Goal: Task Accomplishment & Management: Manage account settings

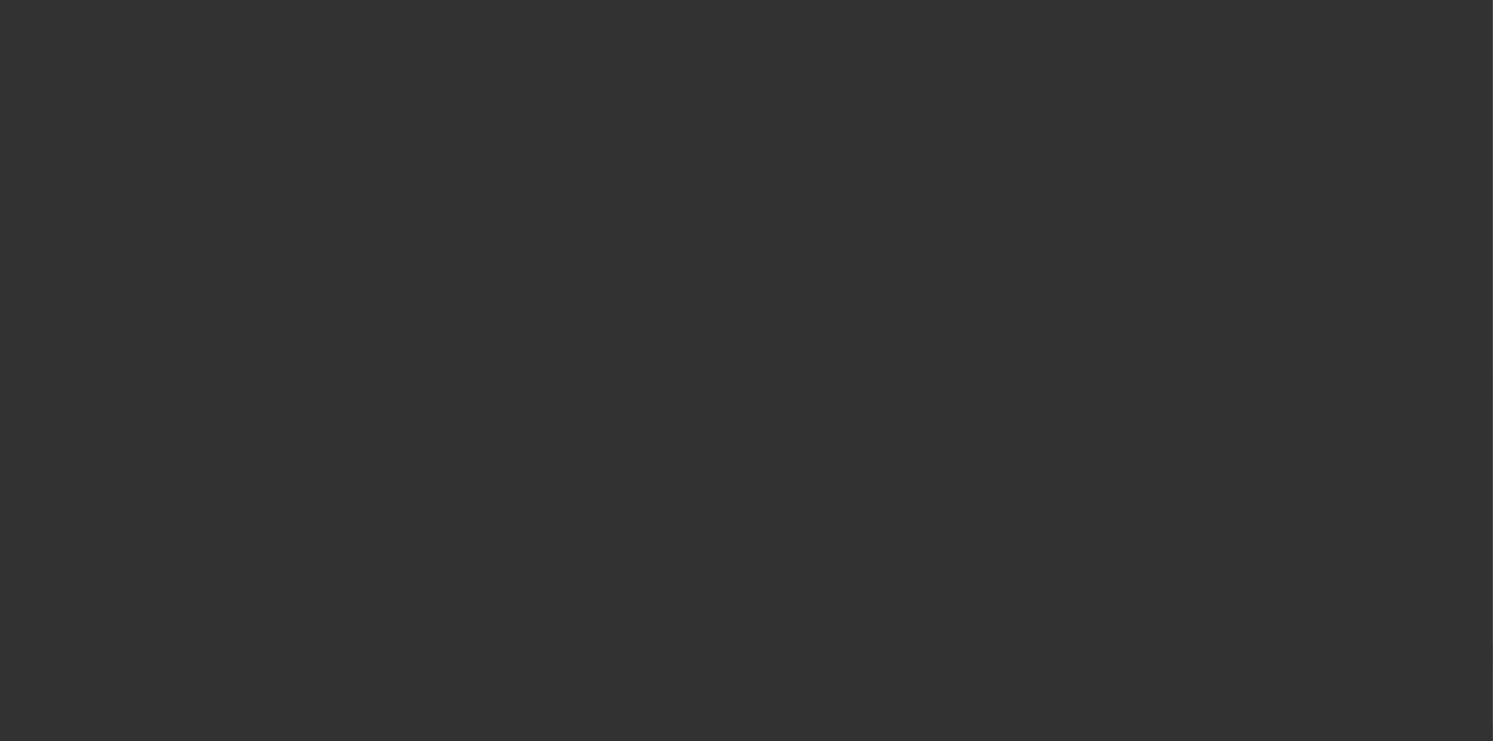
select select "3"
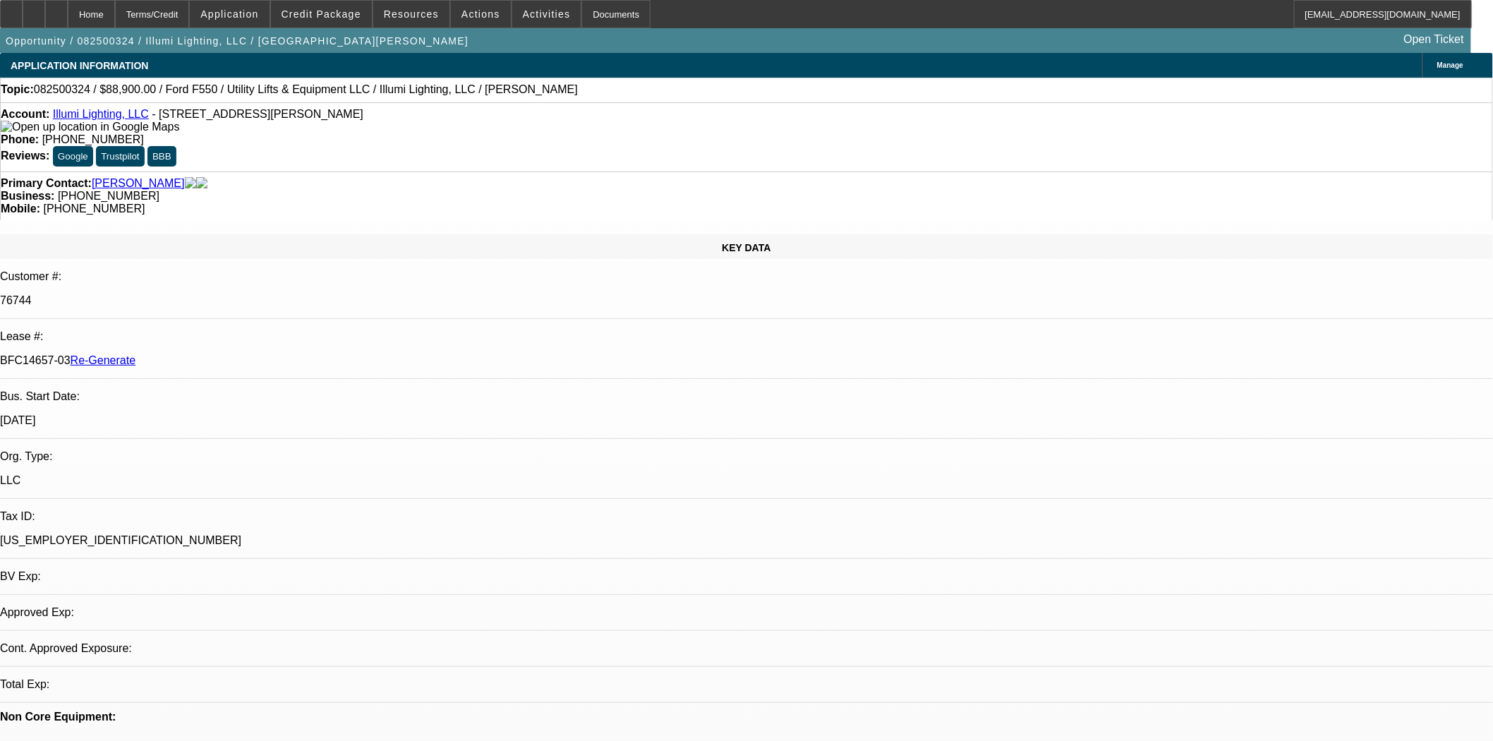
select select "0"
select select "3"
select select "0"
select select "6"
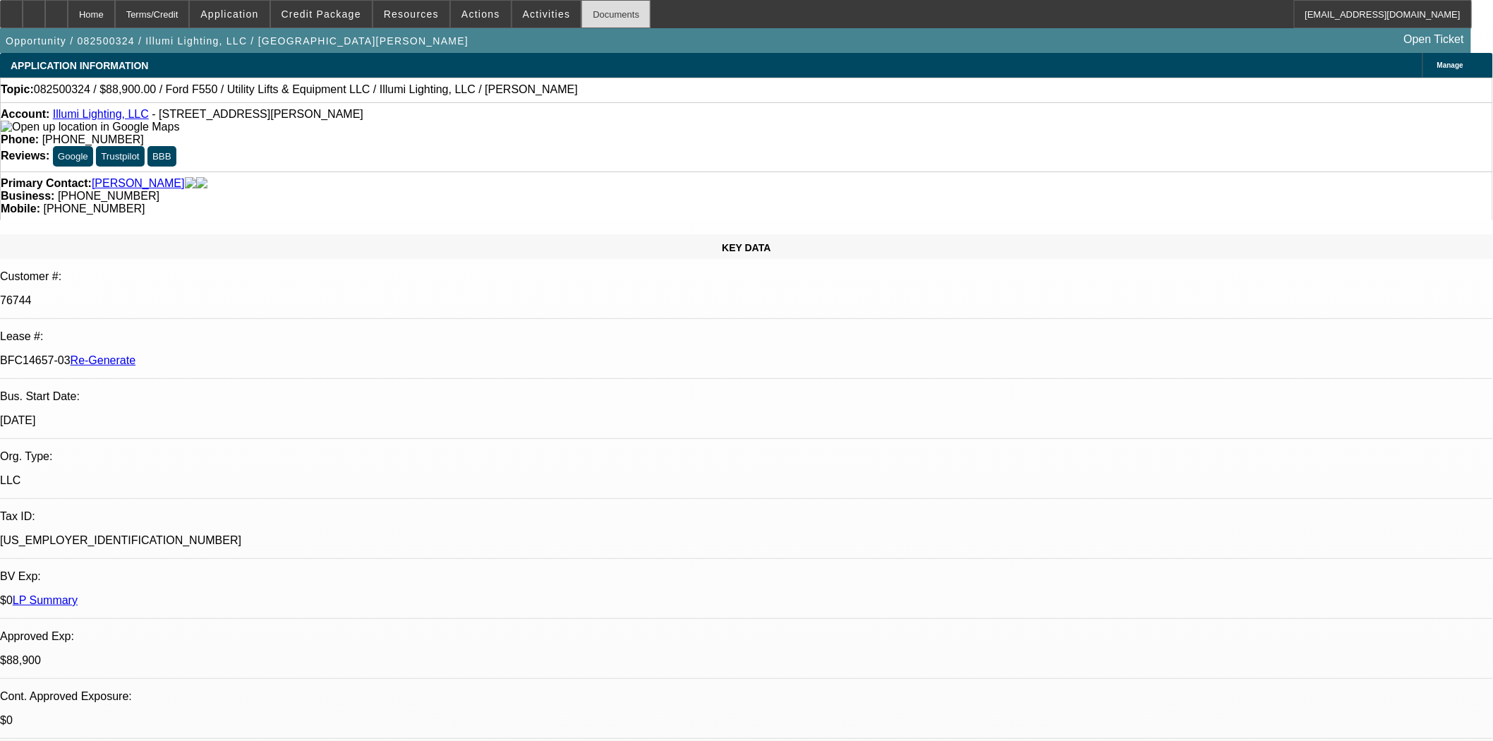
click at [607, 20] on div "Documents" at bounding box center [616, 14] width 69 height 28
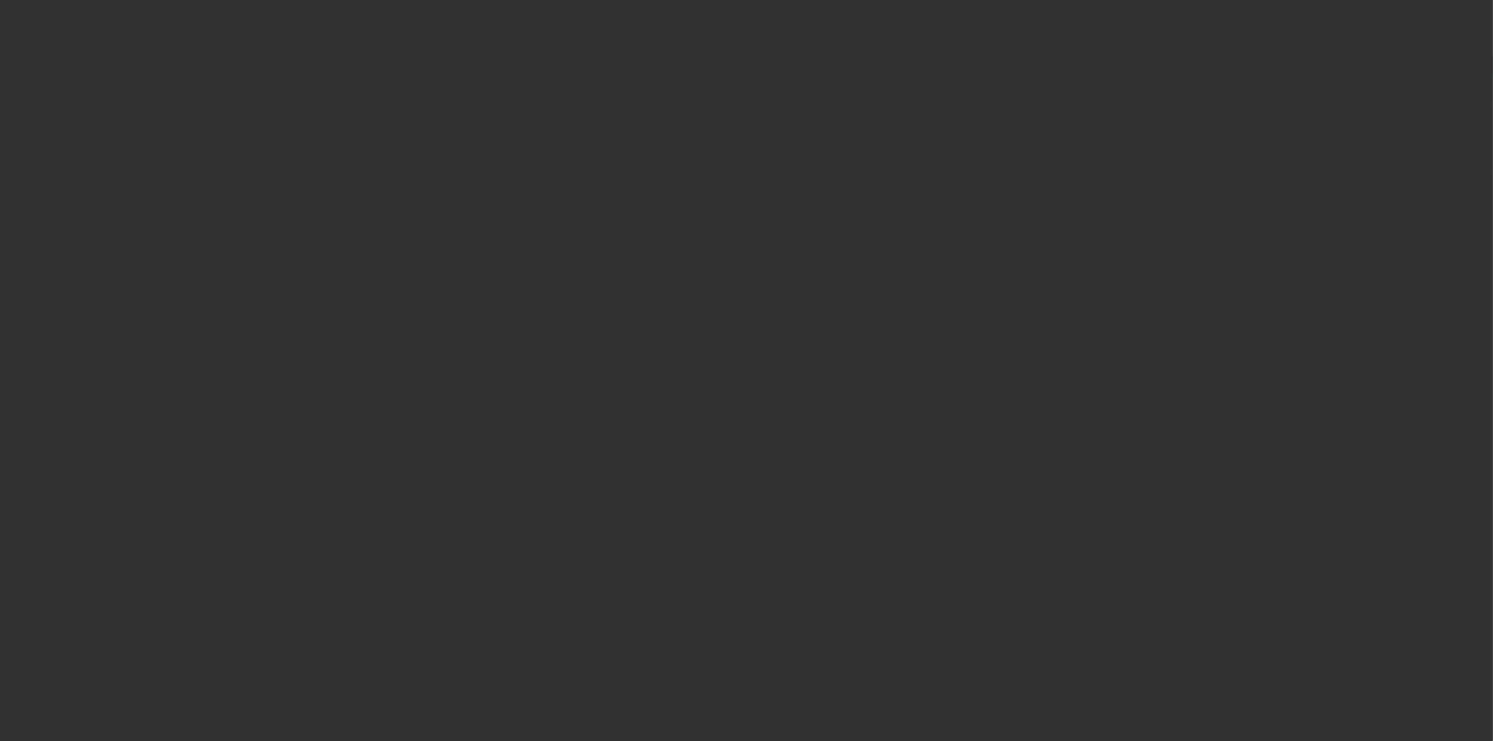
select select "3"
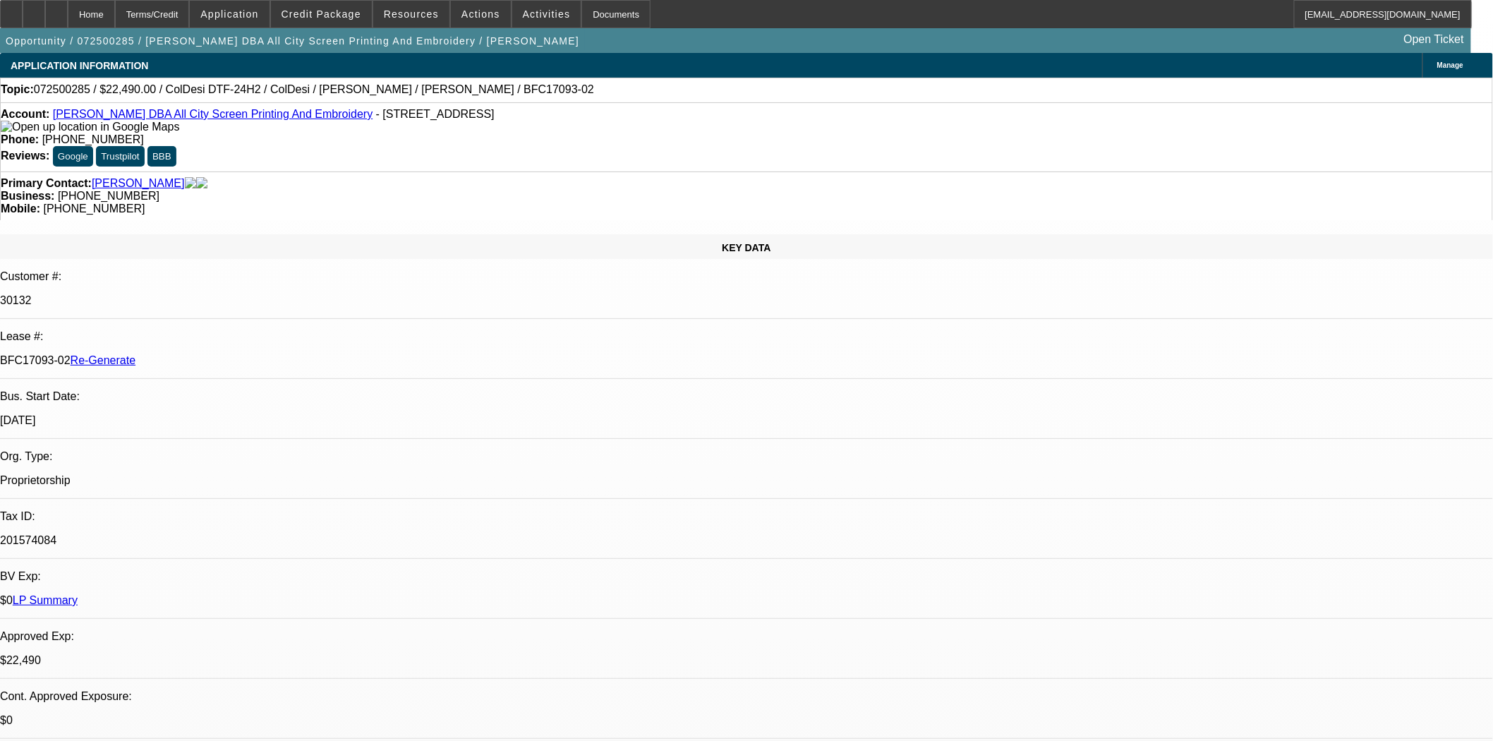
select select "0"
select select "0.1"
select select "4"
click at [319, 14] on span "Credit Package" at bounding box center [322, 13] width 80 height 11
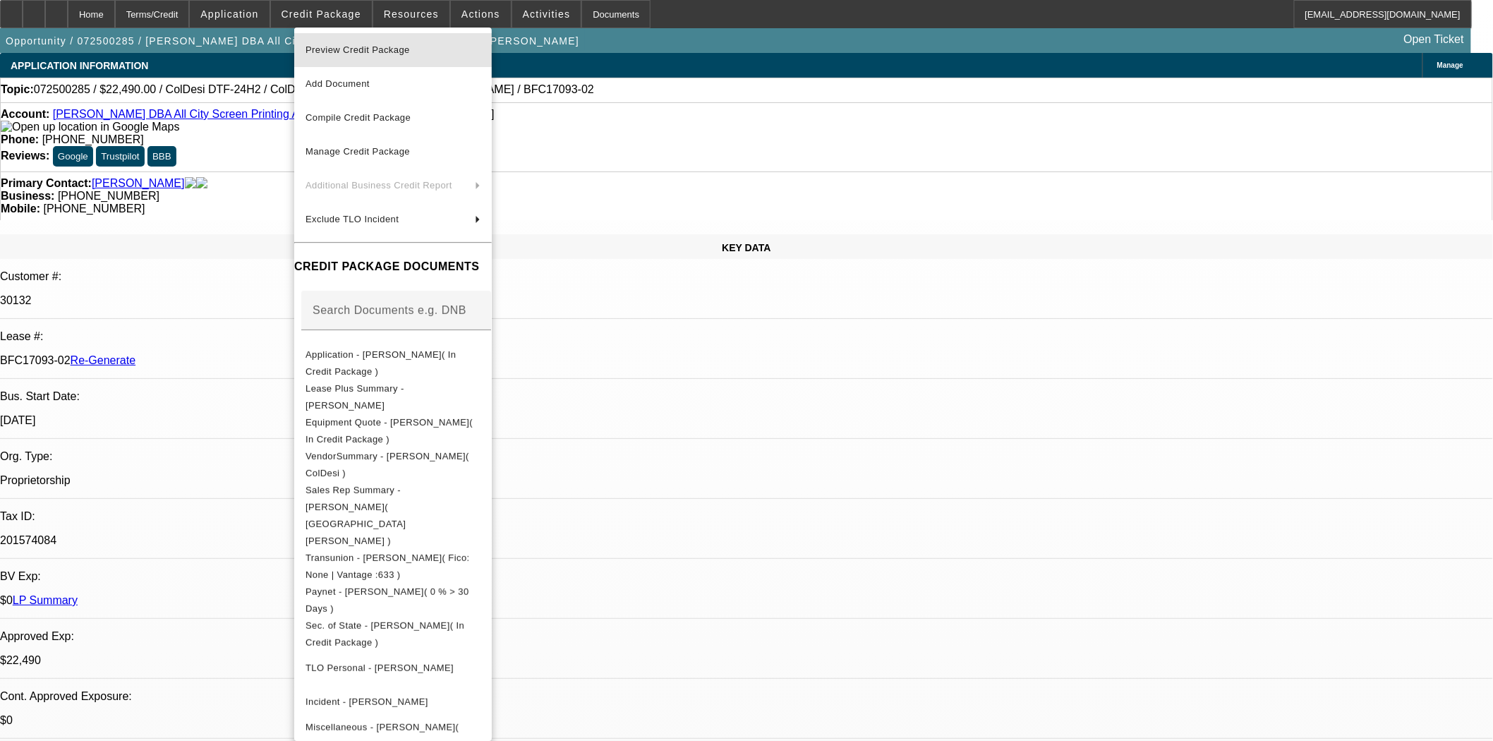
click at [326, 52] on span "Preview Credit Package" at bounding box center [358, 49] width 104 height 11
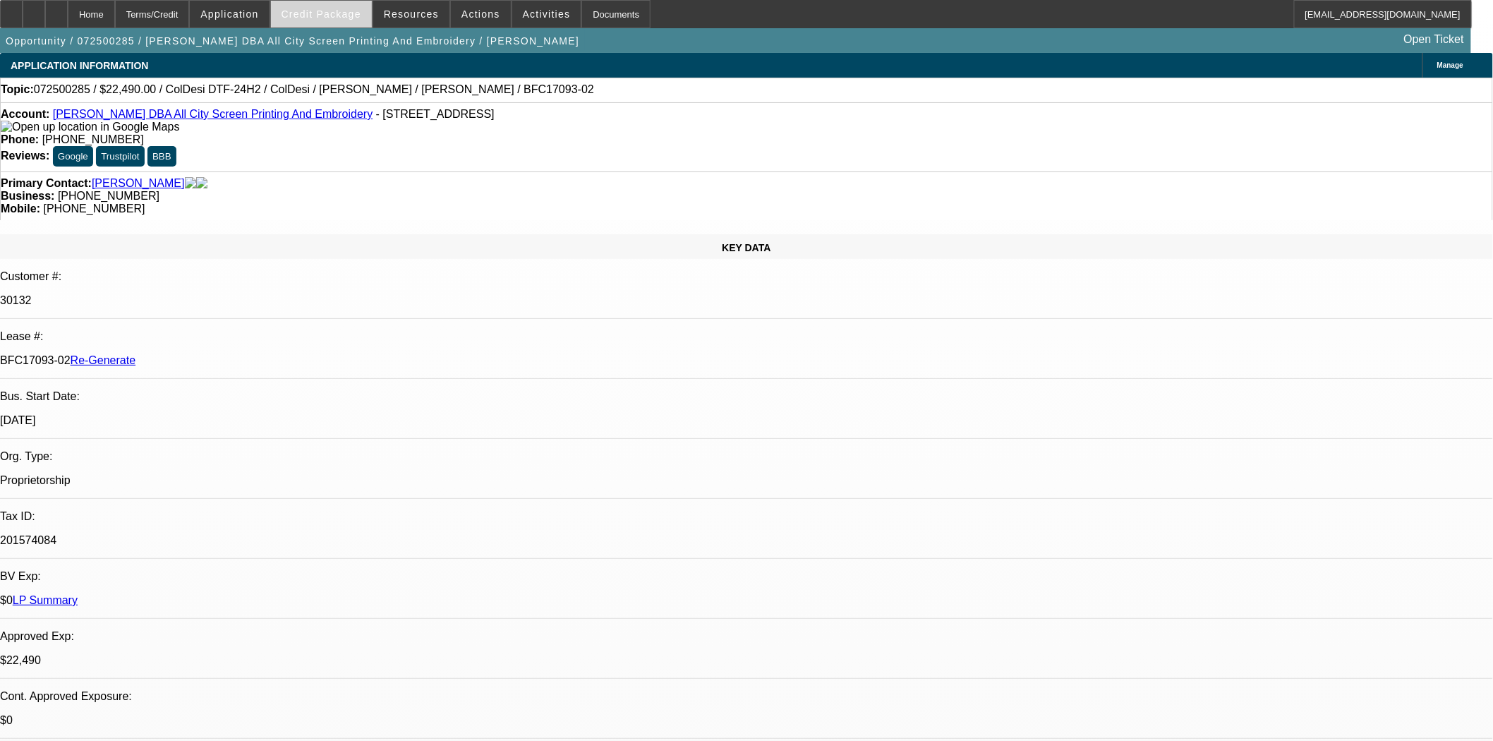
click at [325, 19] on span at bounding box center [321, 14] width 101 height 34
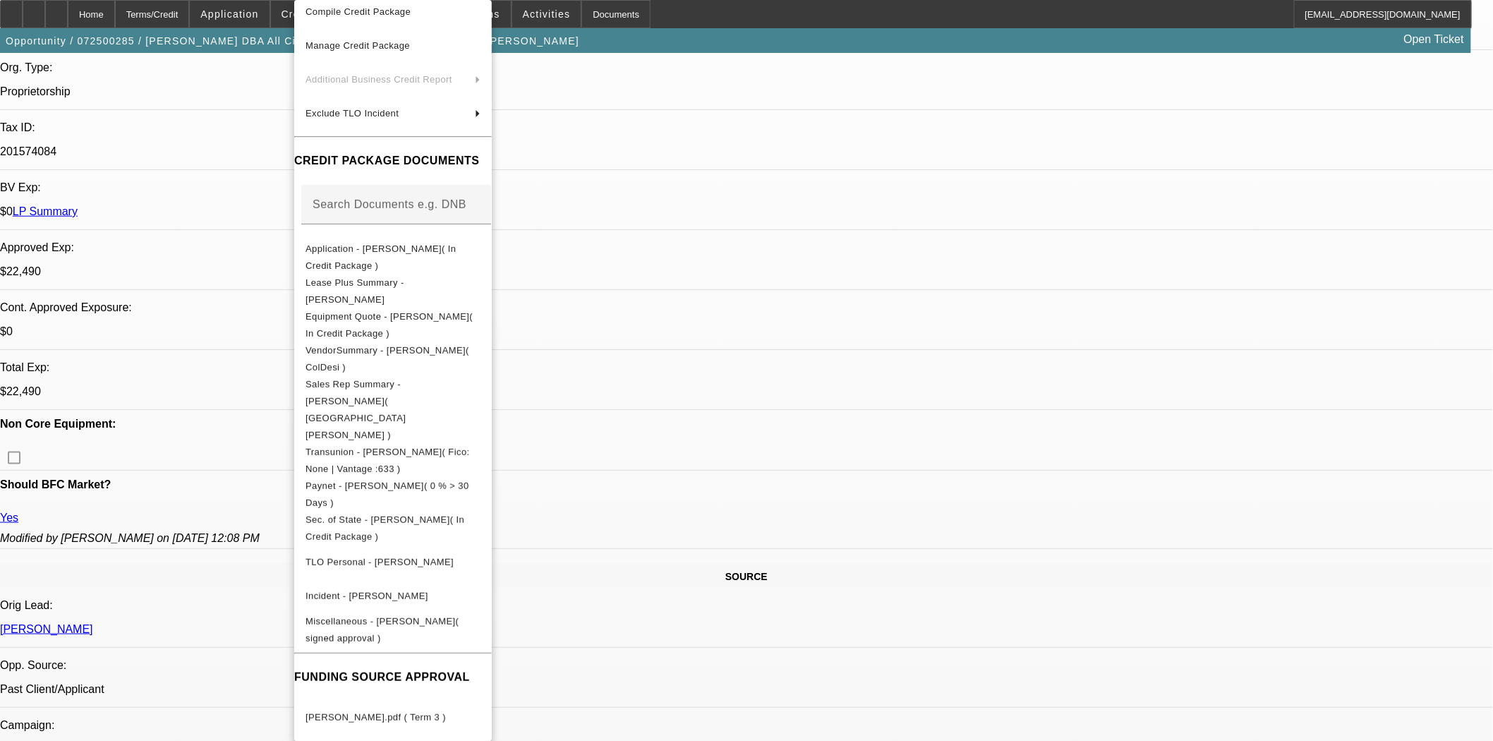
scroll to position [392, 0]
click at [392, 701] on button "BRIAN BANKS.pdf ( Term 3 )" at bounding box center [393, 718] width 198 height 34
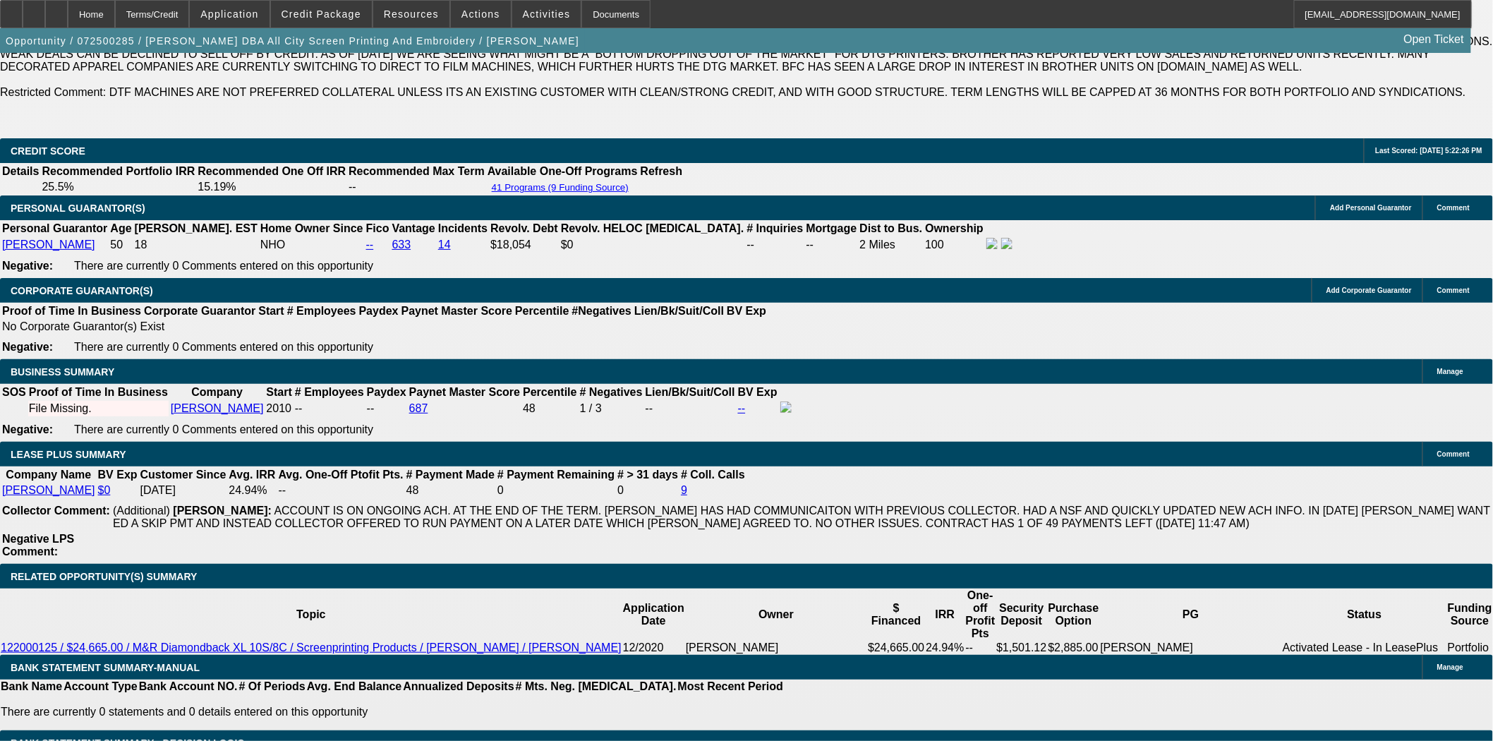
scroll to position [1960, 0]
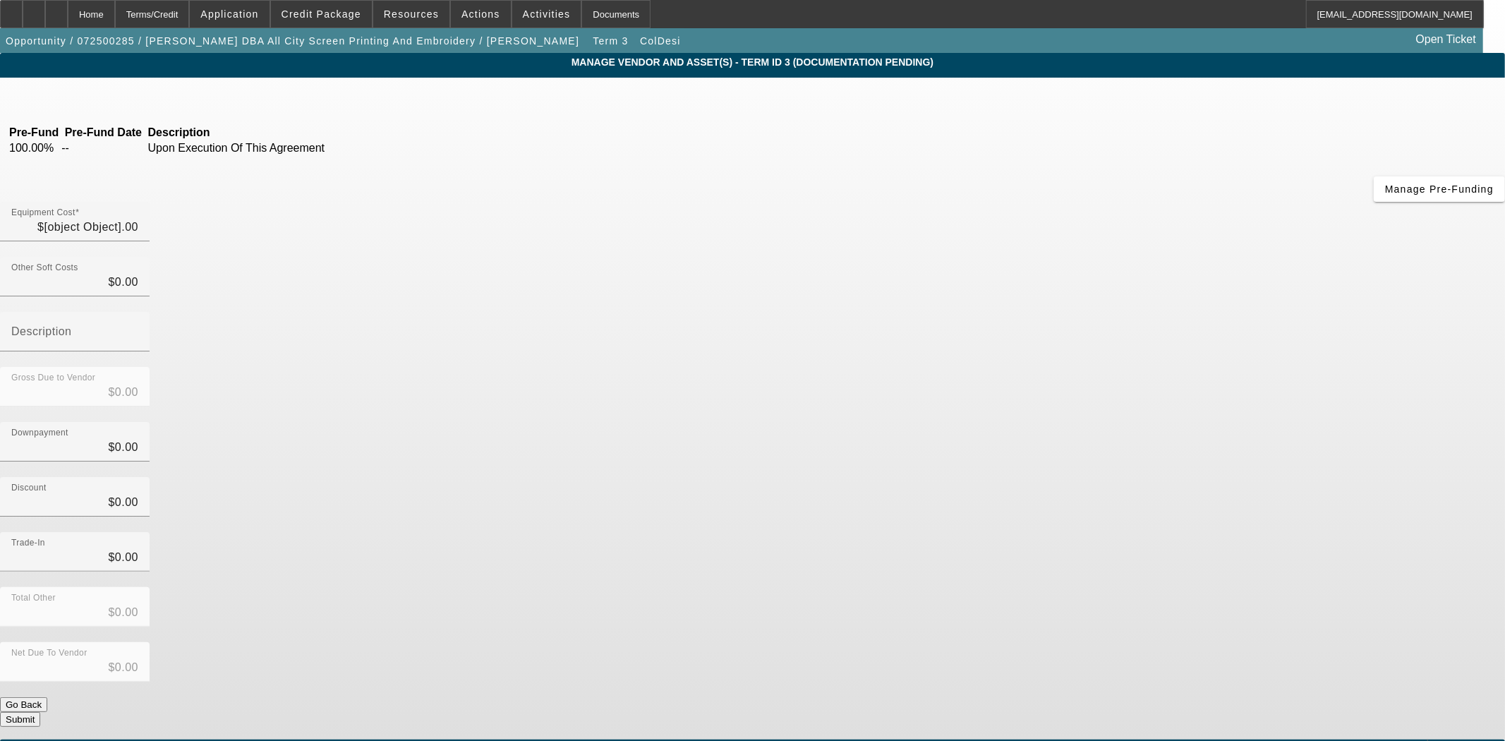
type input "$22,490.00"
click at [115, 17] on div "Home" at bounding box center [91, 14] width 47 height 28
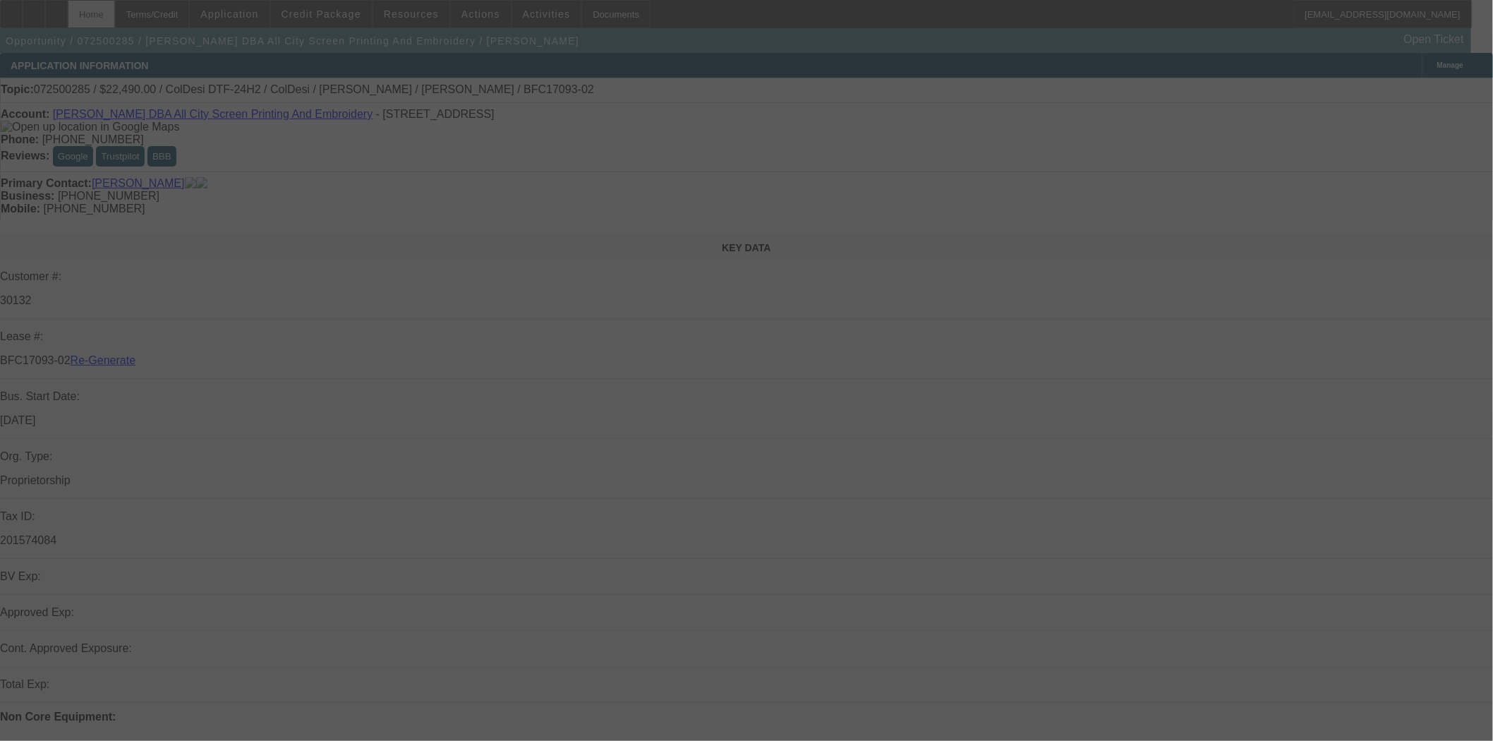
select select "3"
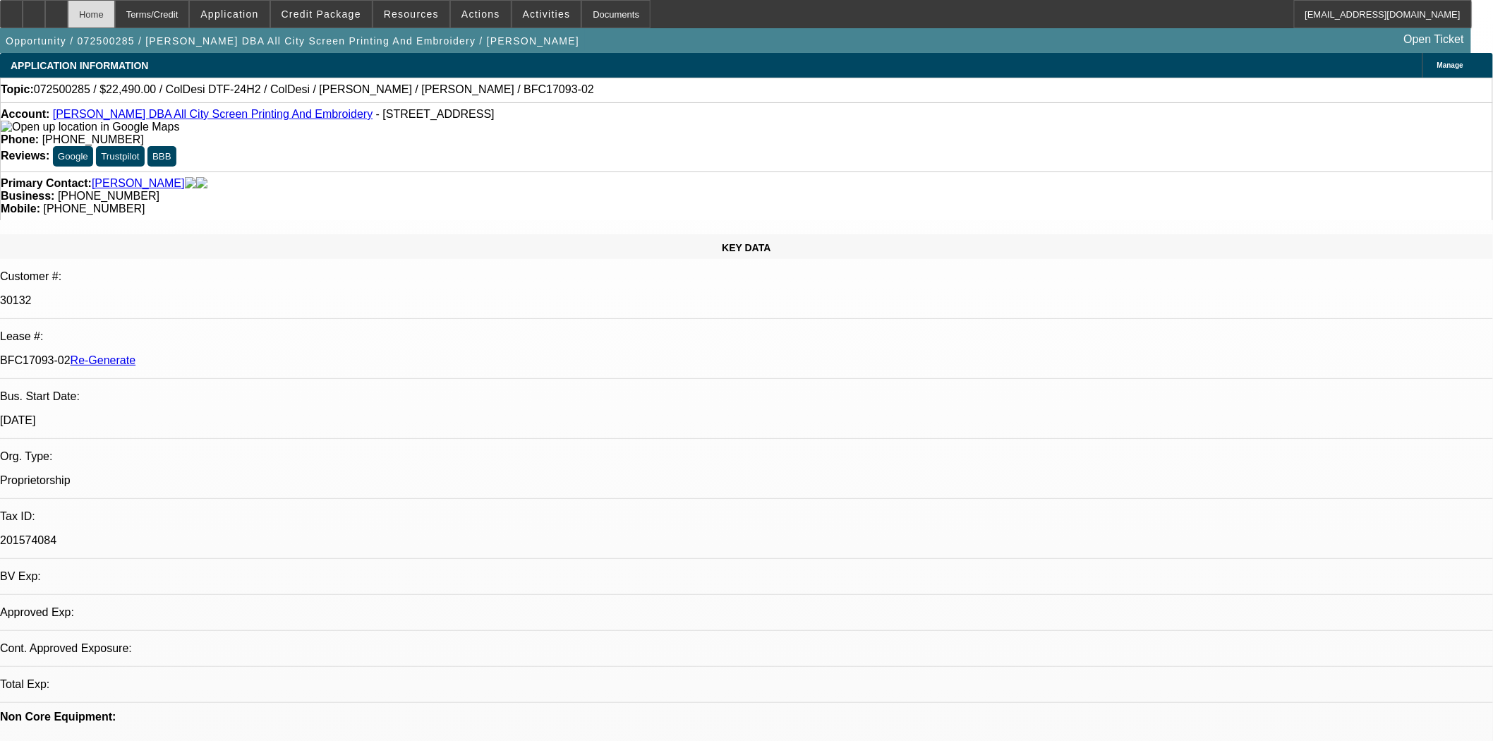
select select "0"
select select "0.1"
select select "4"
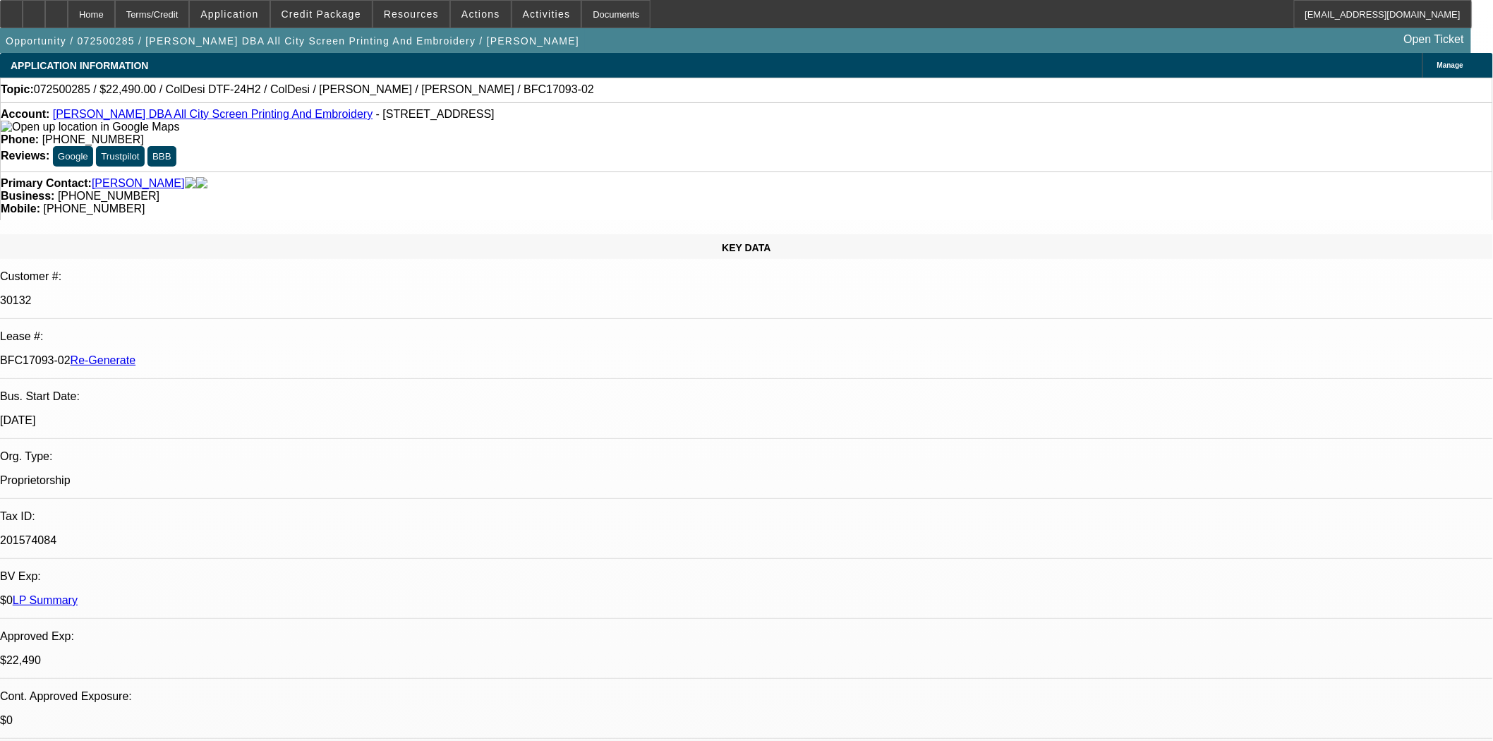
scroll to position [78, 0]
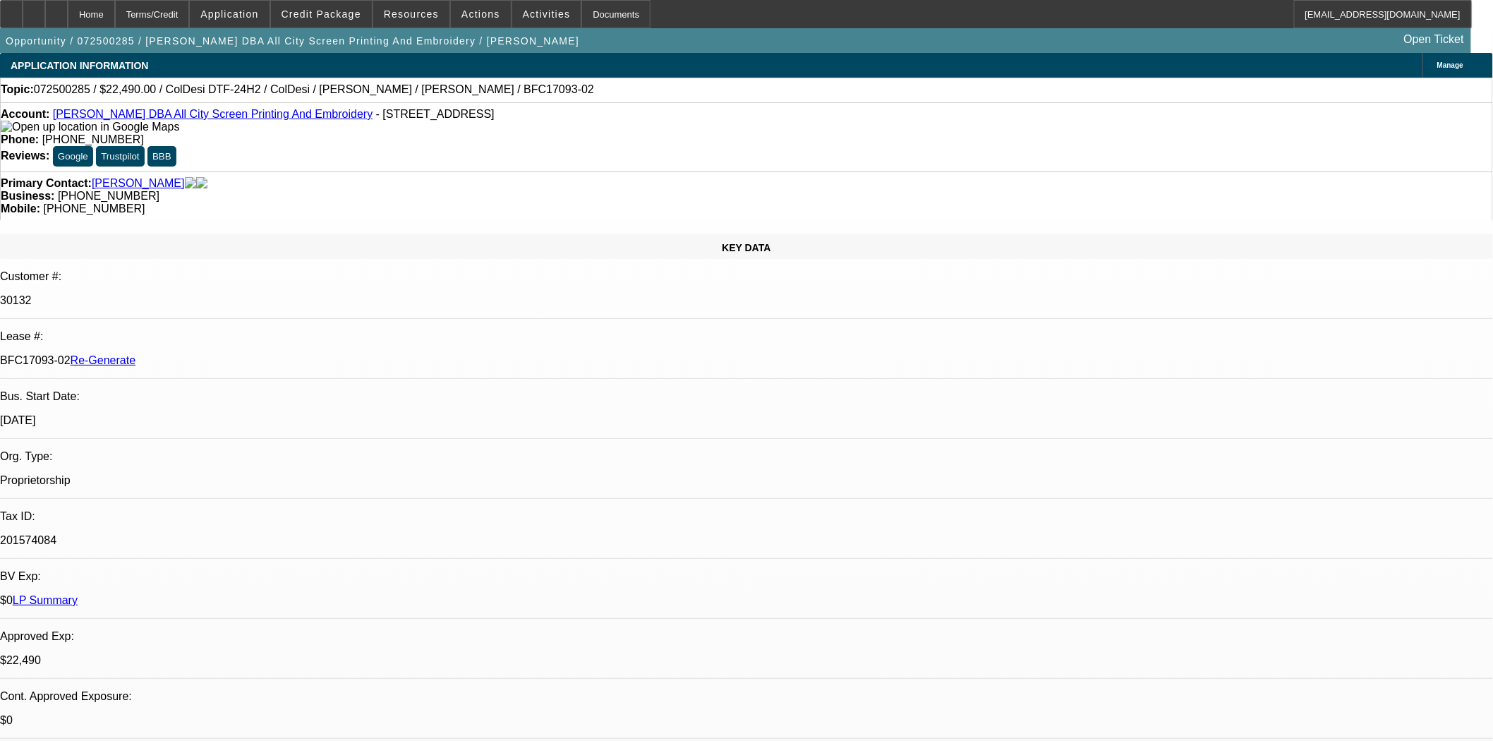
scroll to position [432, 0]
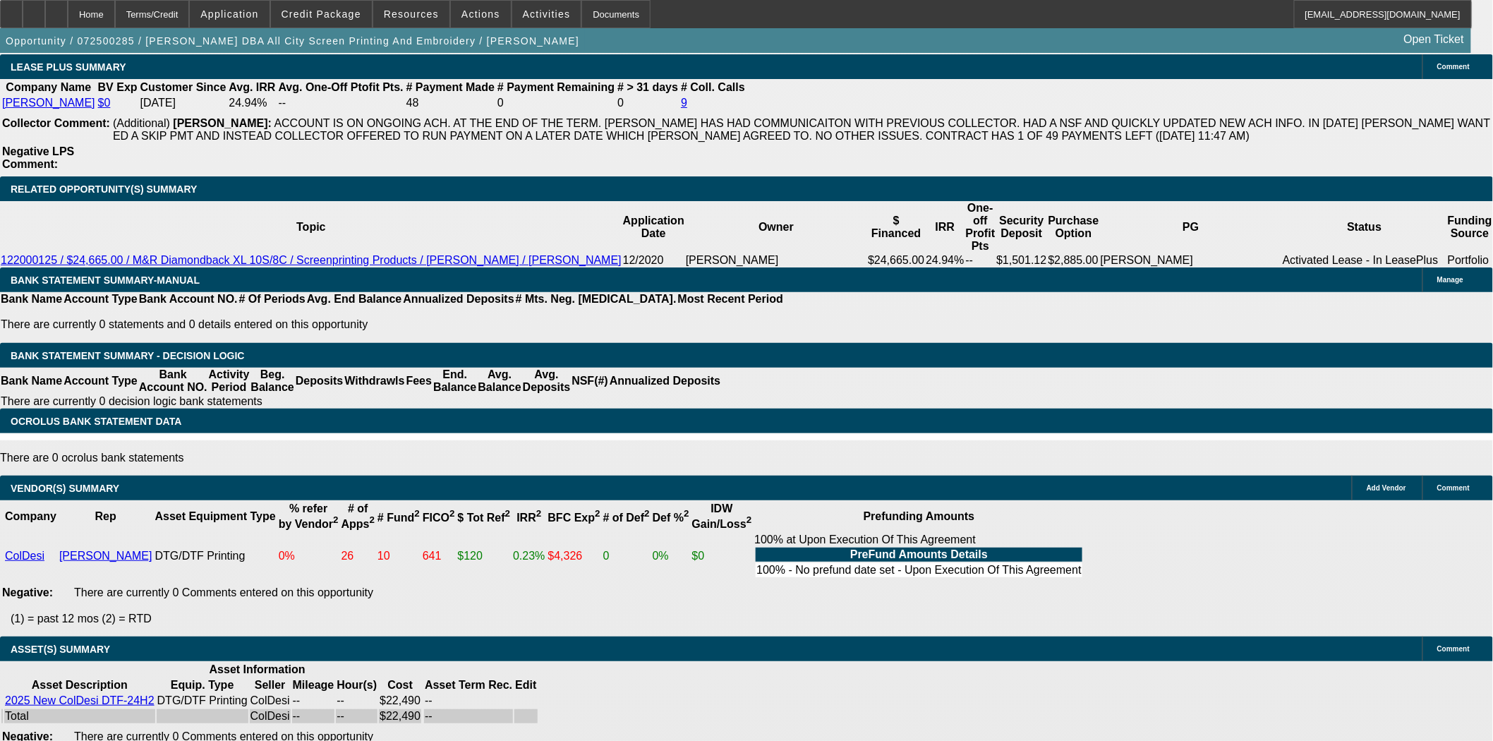
scroll to position [0, 0]
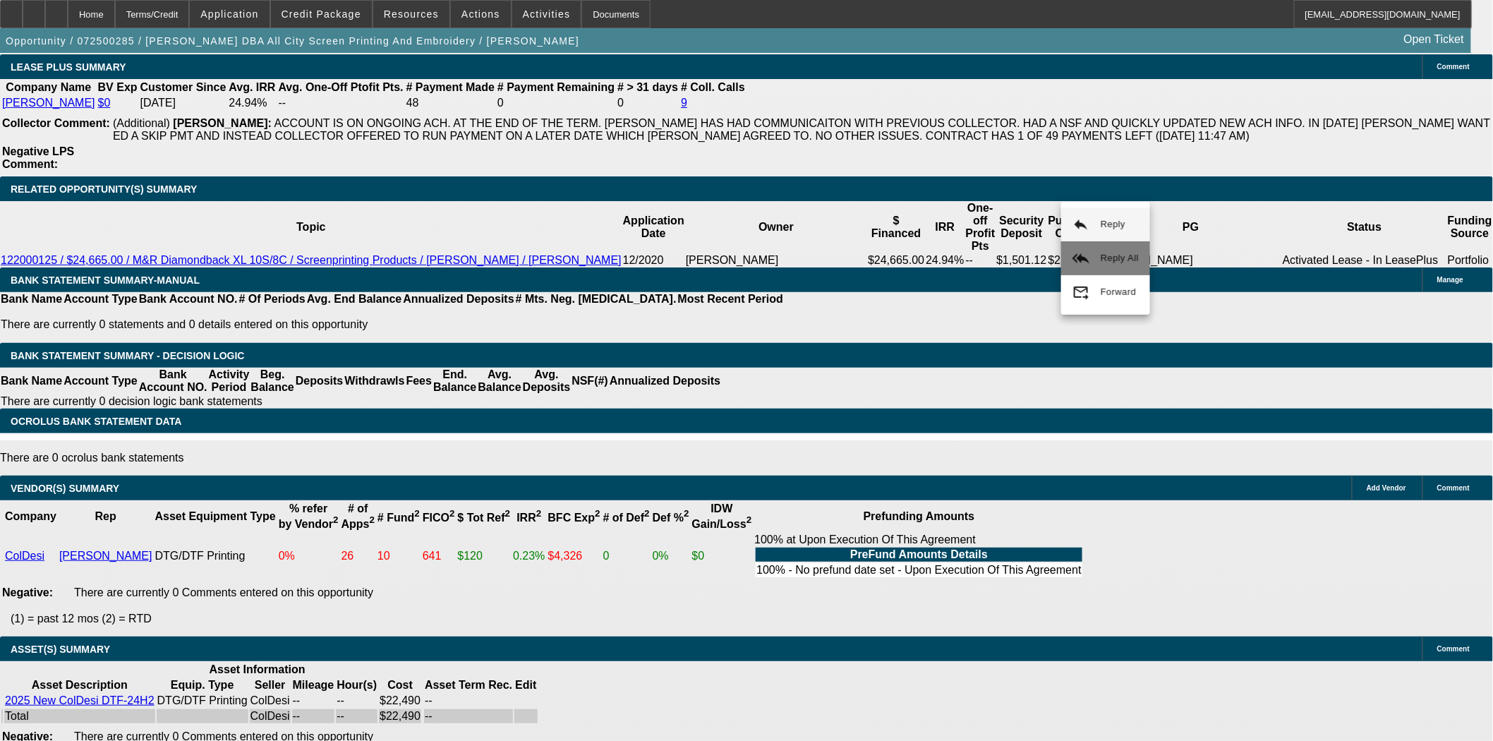
click at [1099, 249] on button "reply_all Reply All" at bounding box center [1106, 258] width 89 height 34
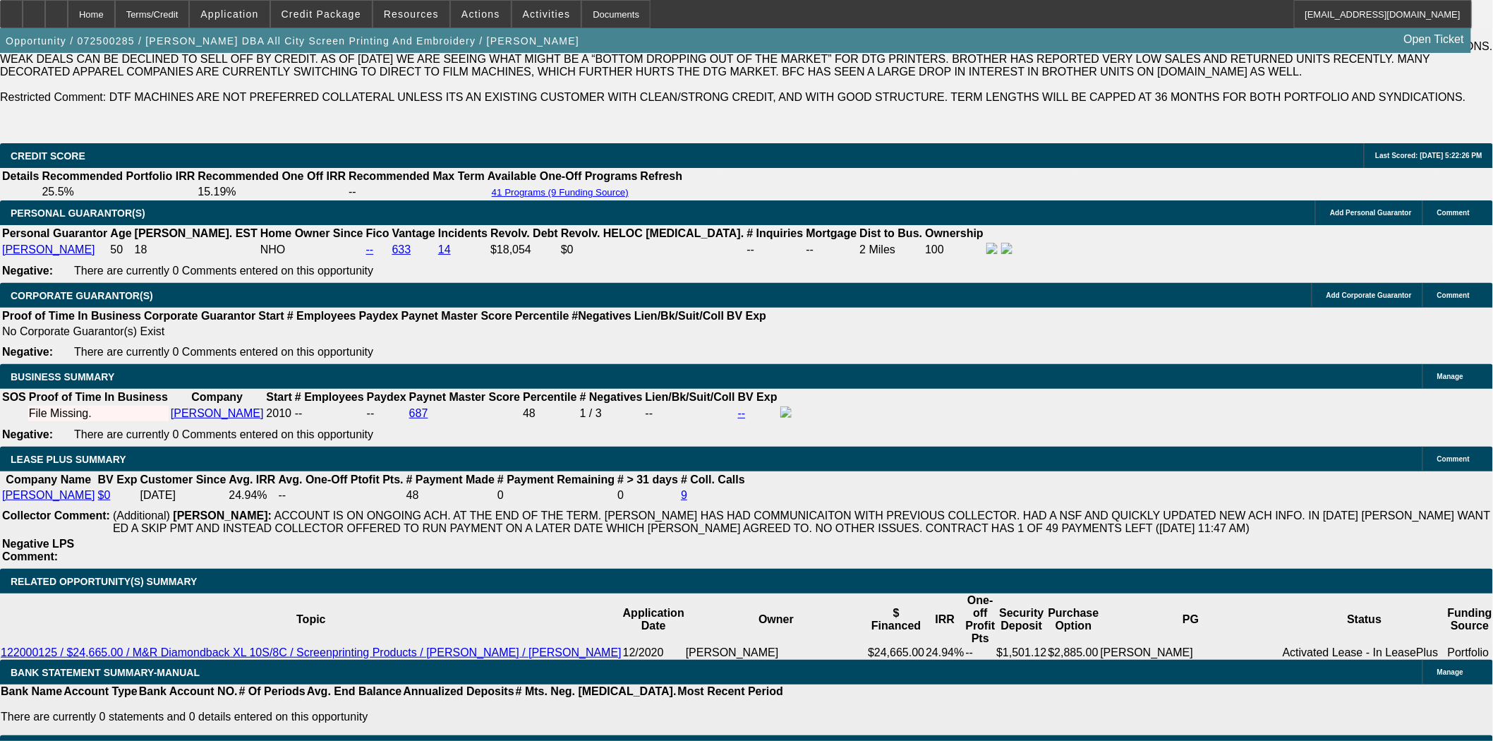
scroll to position [2196, 0]
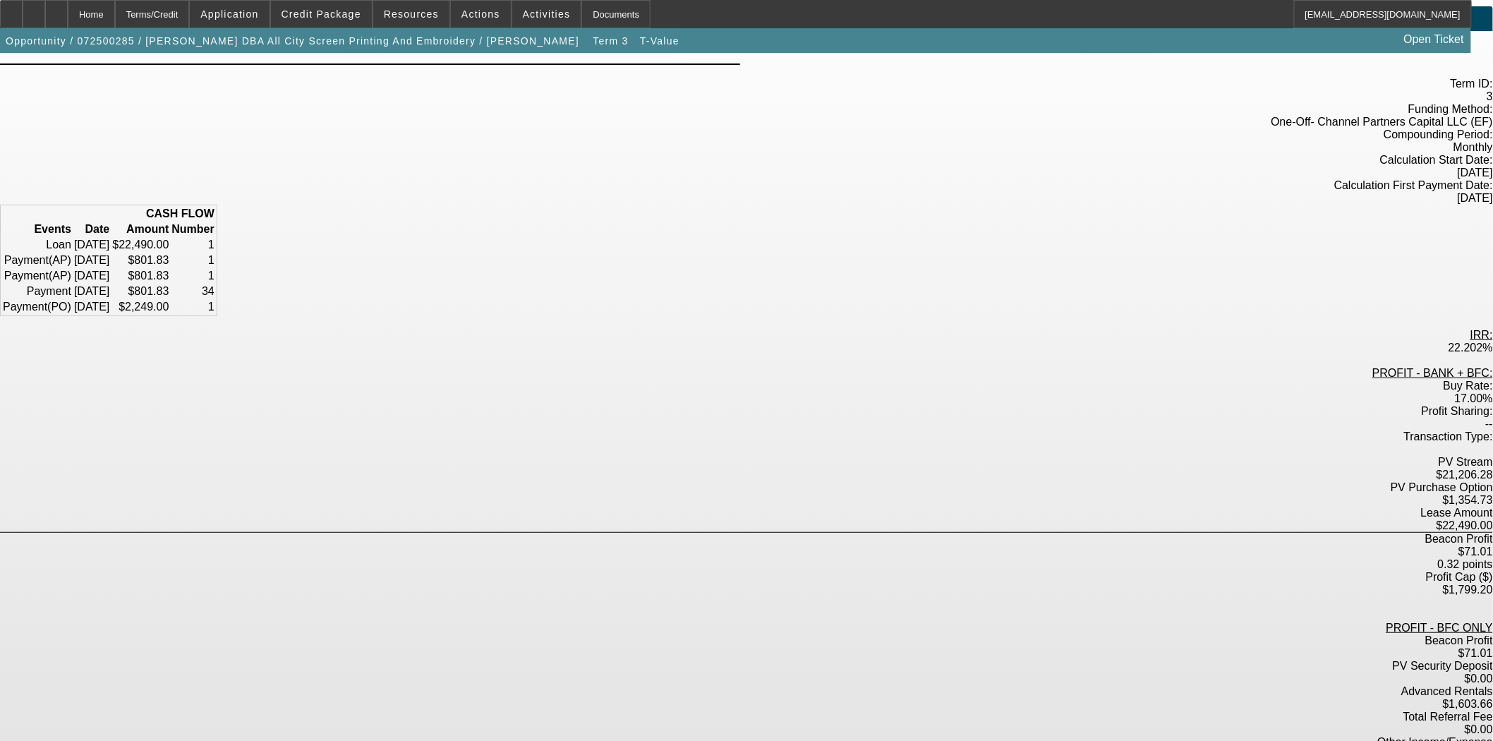
scroll to position [47, 0]
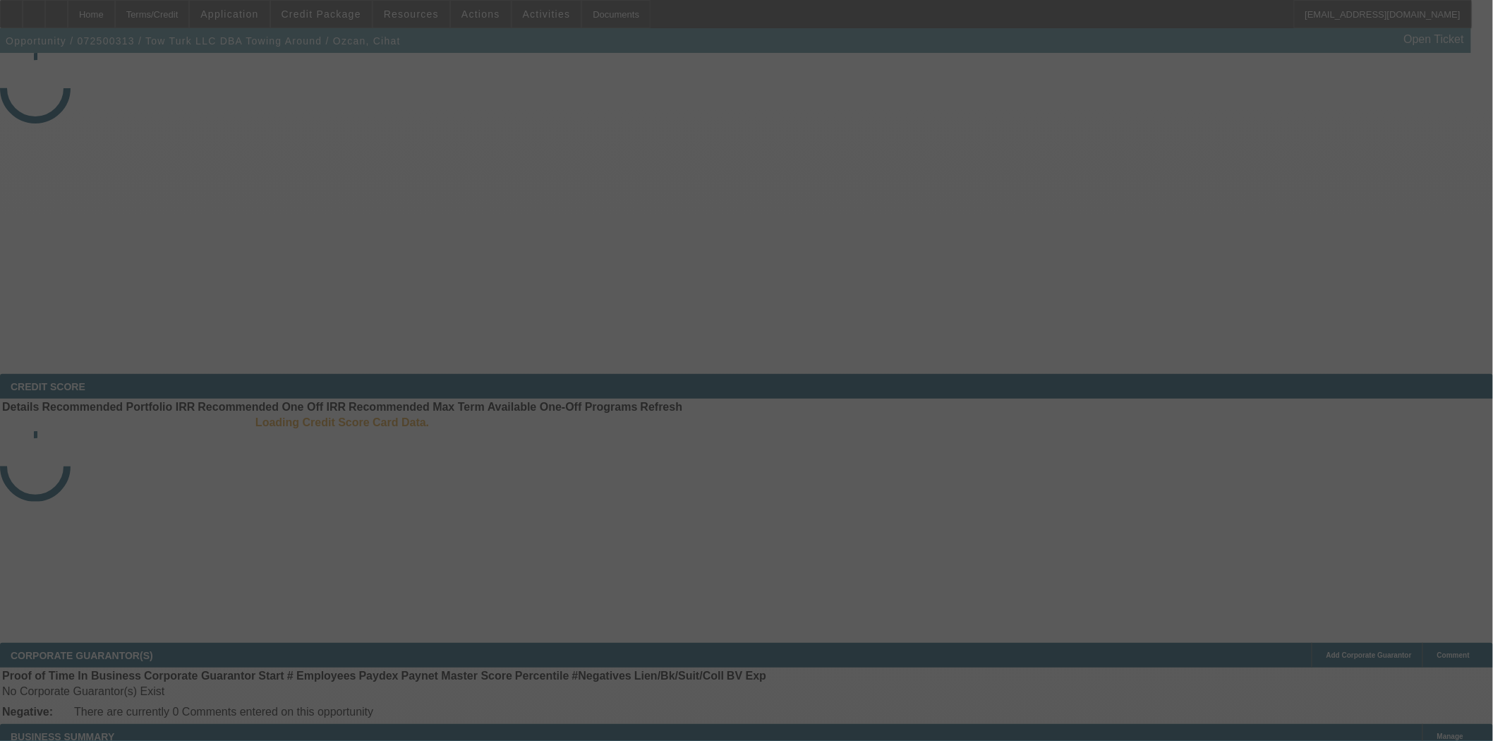
select select "4"
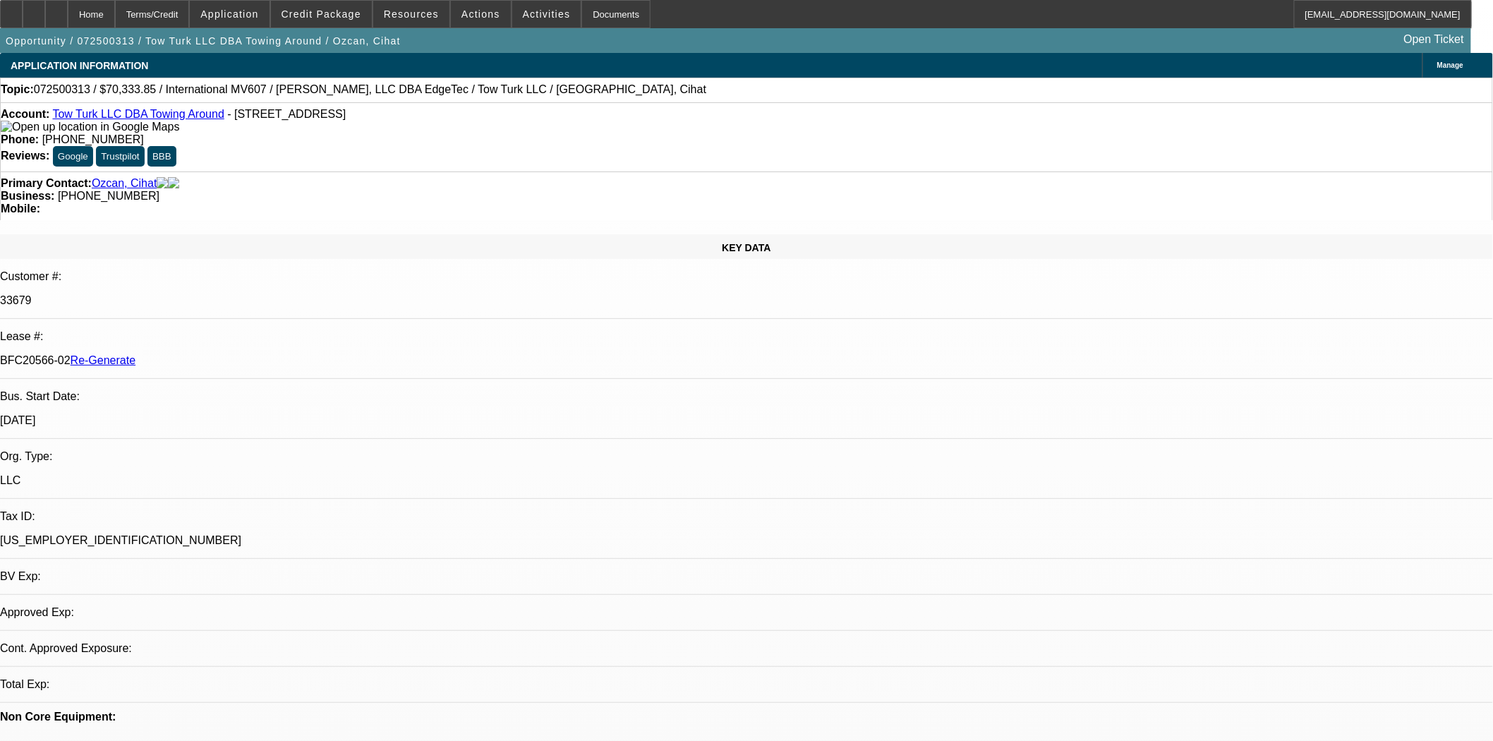
select select "0.15"
select select "2"
select select "0"
select select "2"
select select "6"
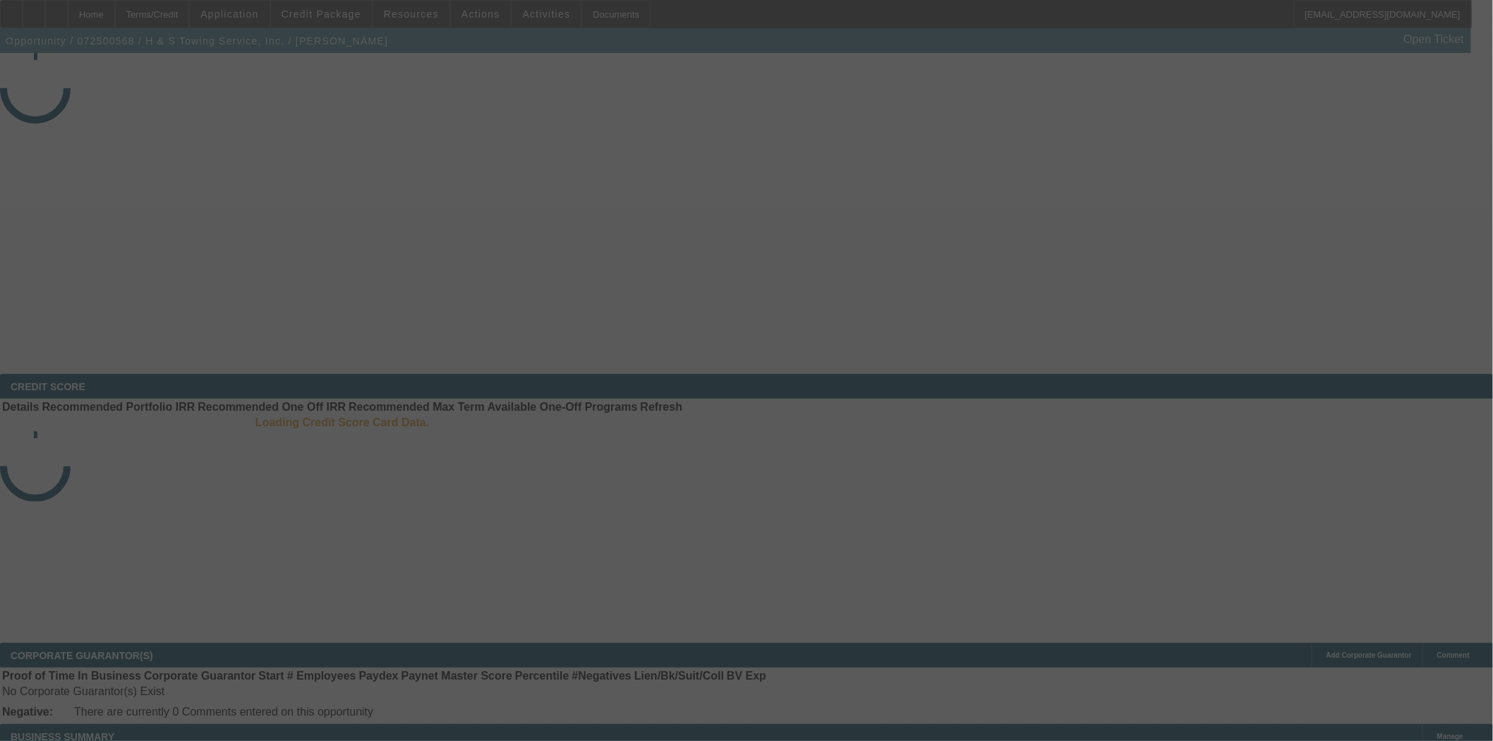
select select "4"
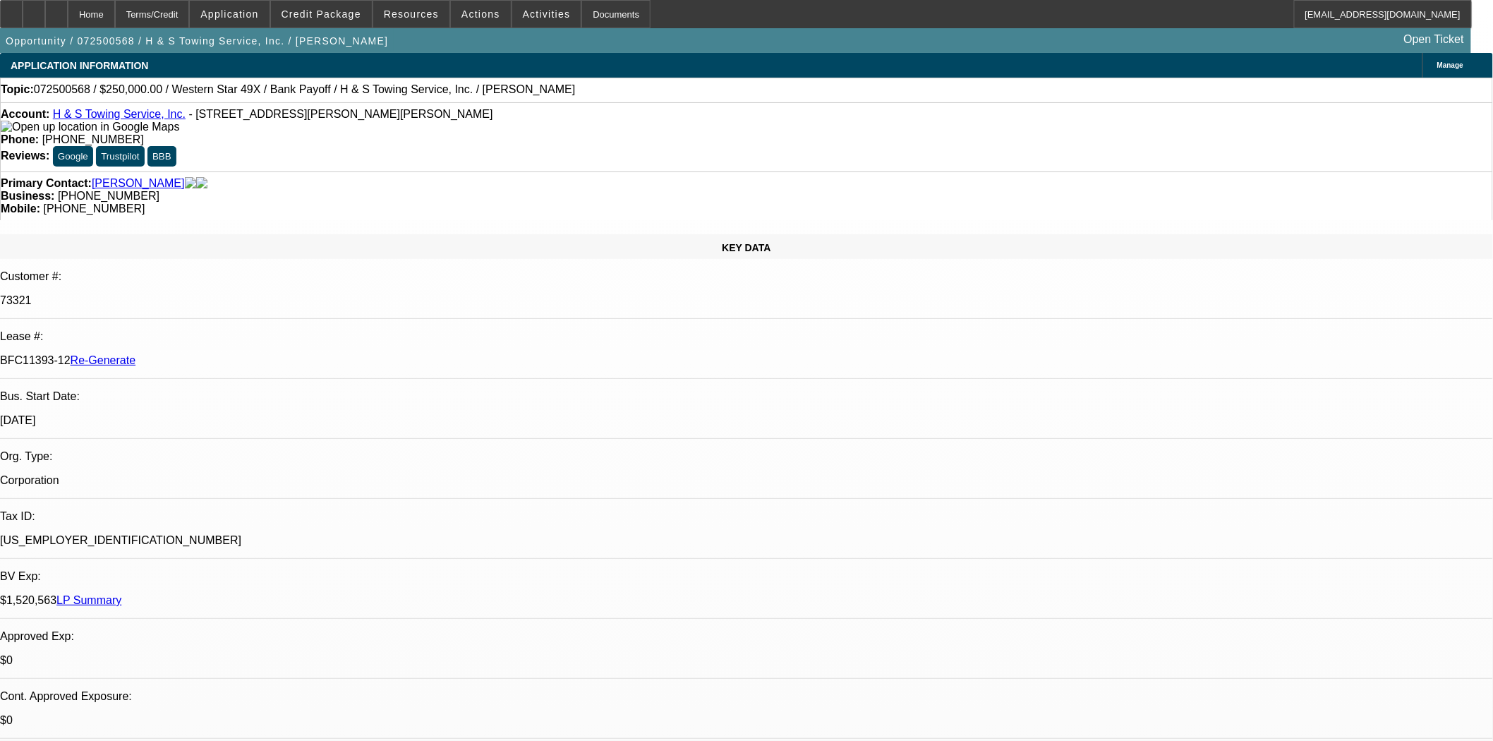
select select "0"
select select "2"
select select "0.1"
select select "4"
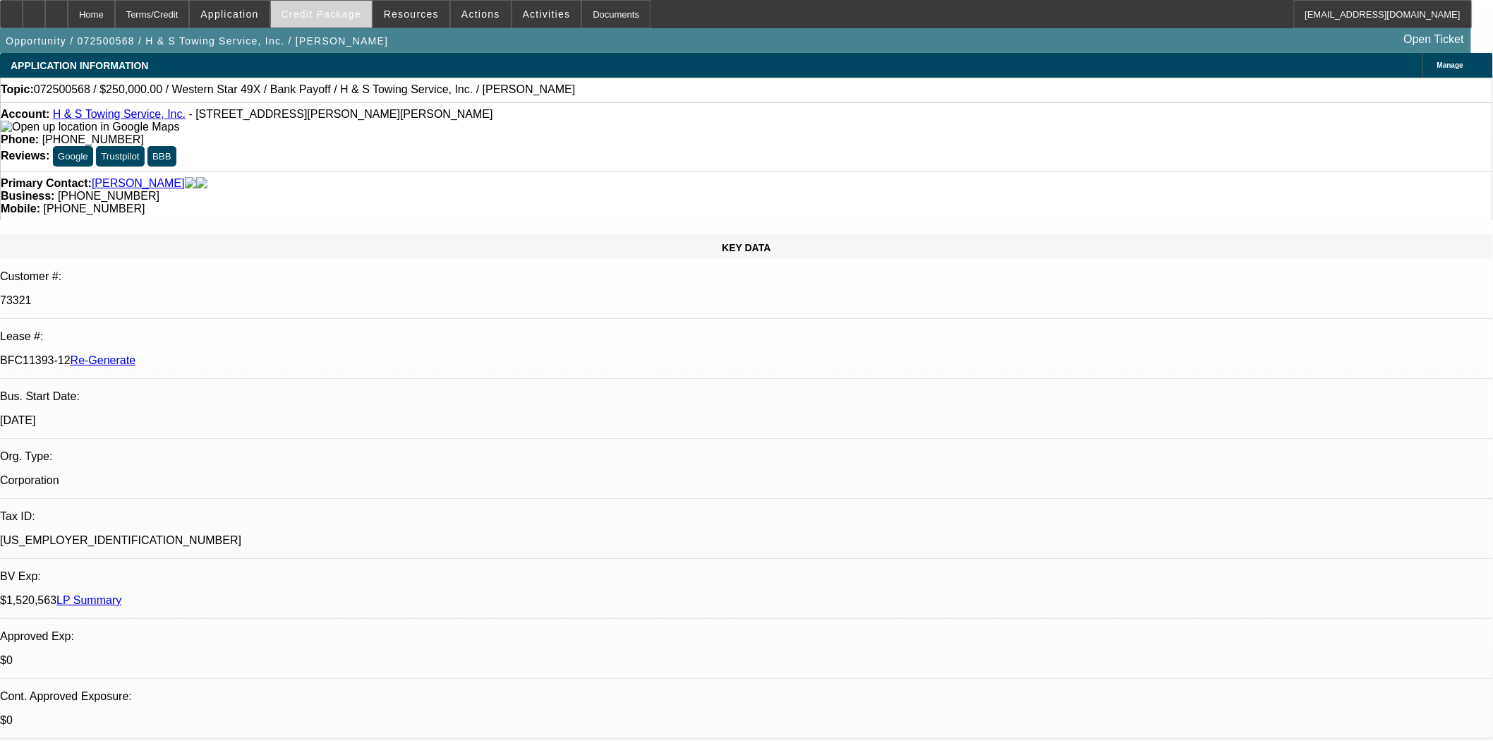
click at [315, 18] on span "Credit Package" at bounding box center [322, 13] width 80 height 11
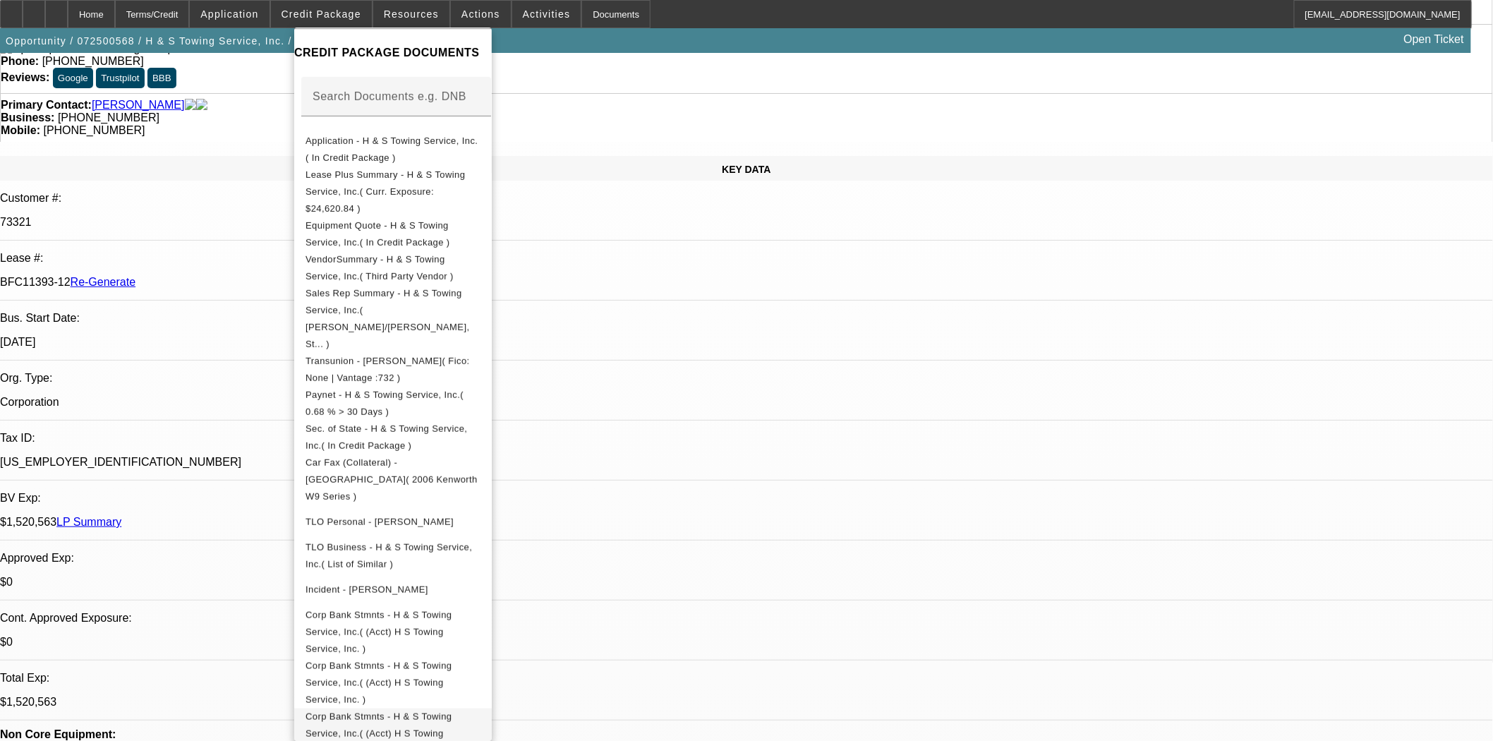
scroll to position [177, 0]
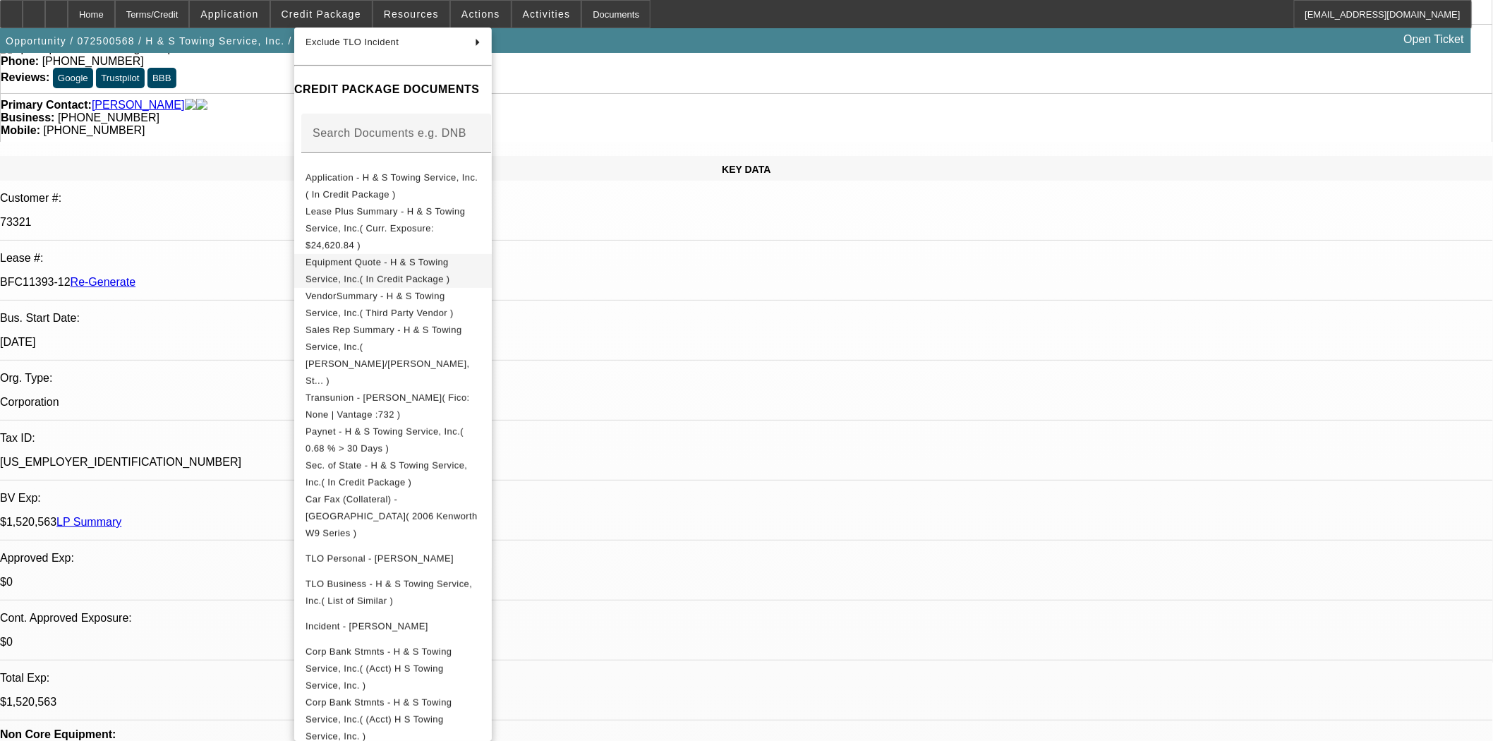
click at [356, 253] on span "Equipment Quote - H & S Towing Service, Inc.( In Credit Package )" at bounding box center [393, 270] width 175 height 34
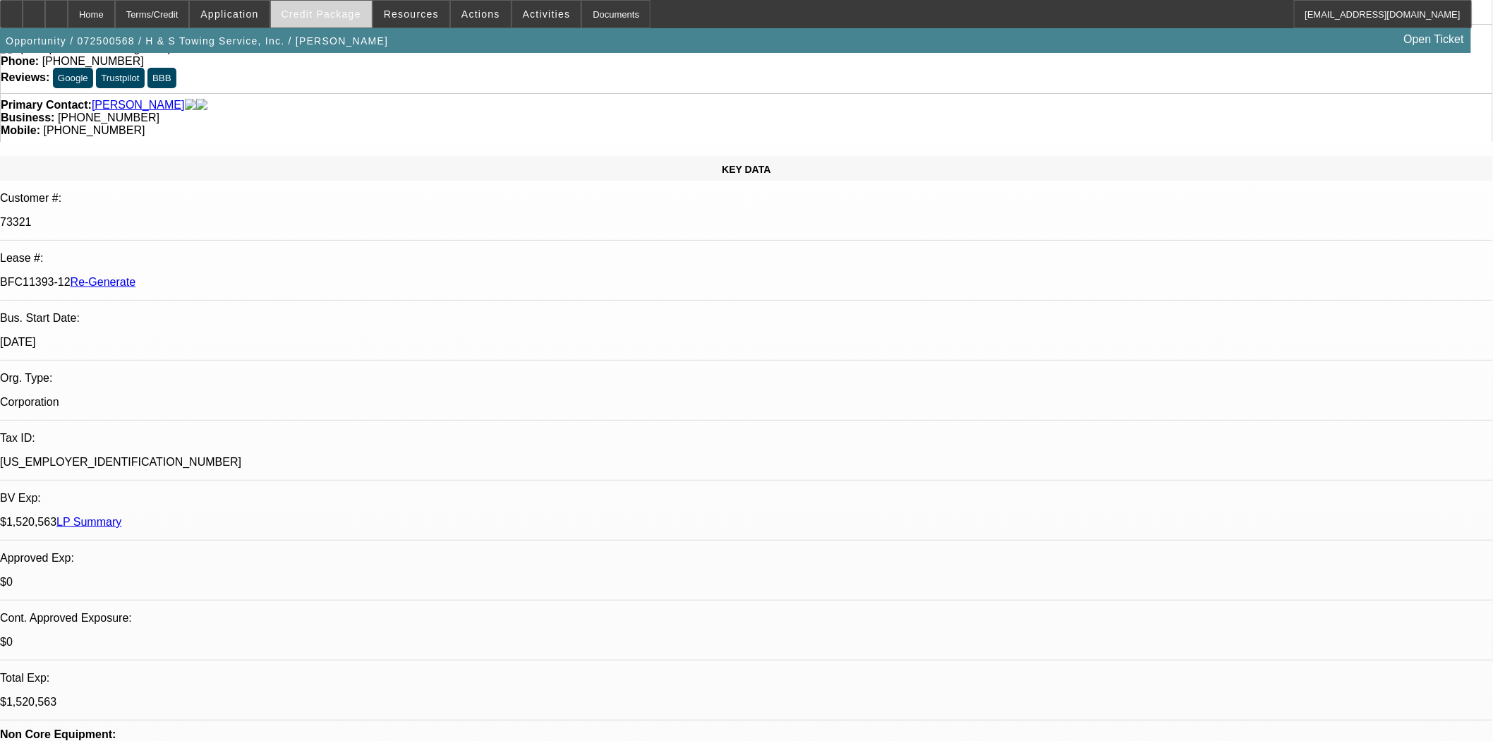
click at [312, 16] on span "Credit Package" at bounding box center [322, 13] width 80 height 11
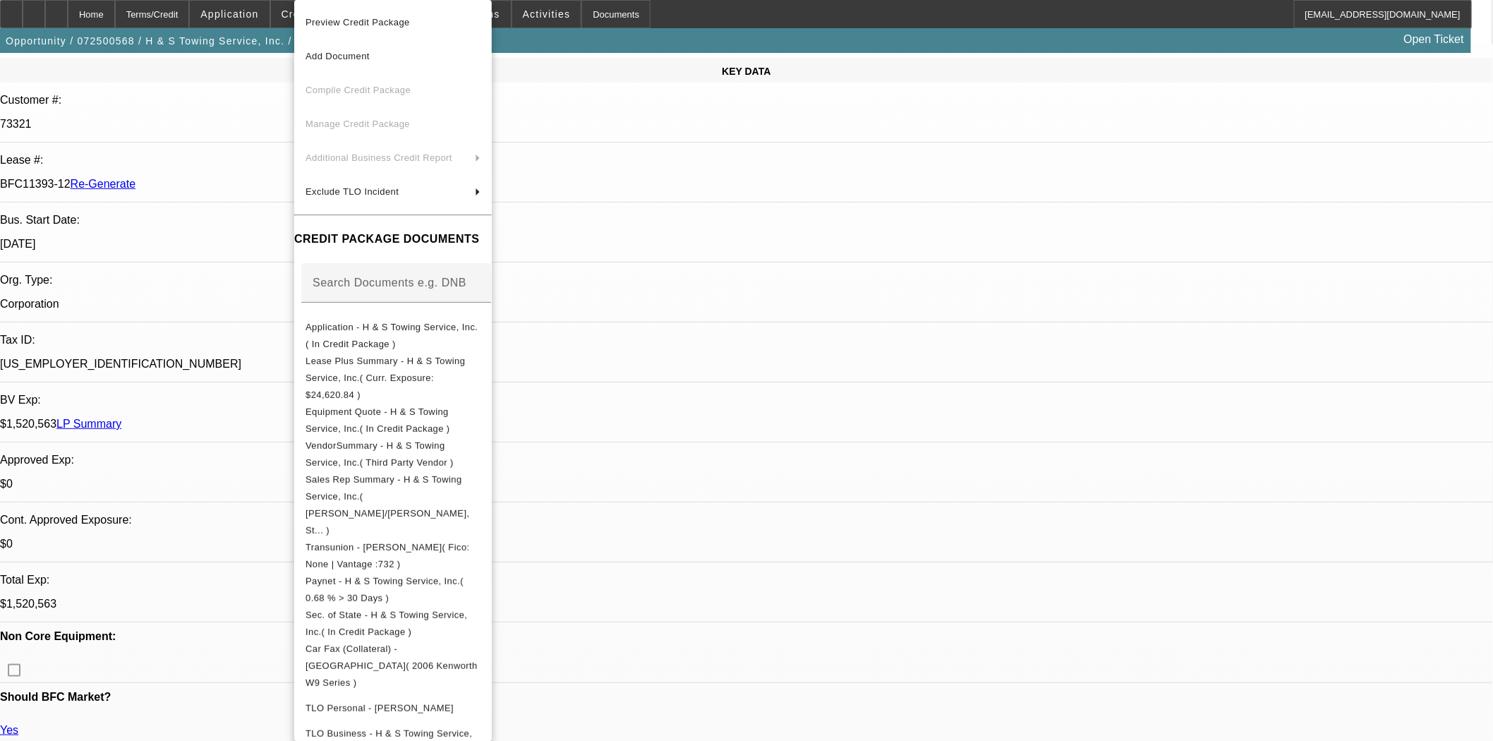
scroll to position [78, 0]
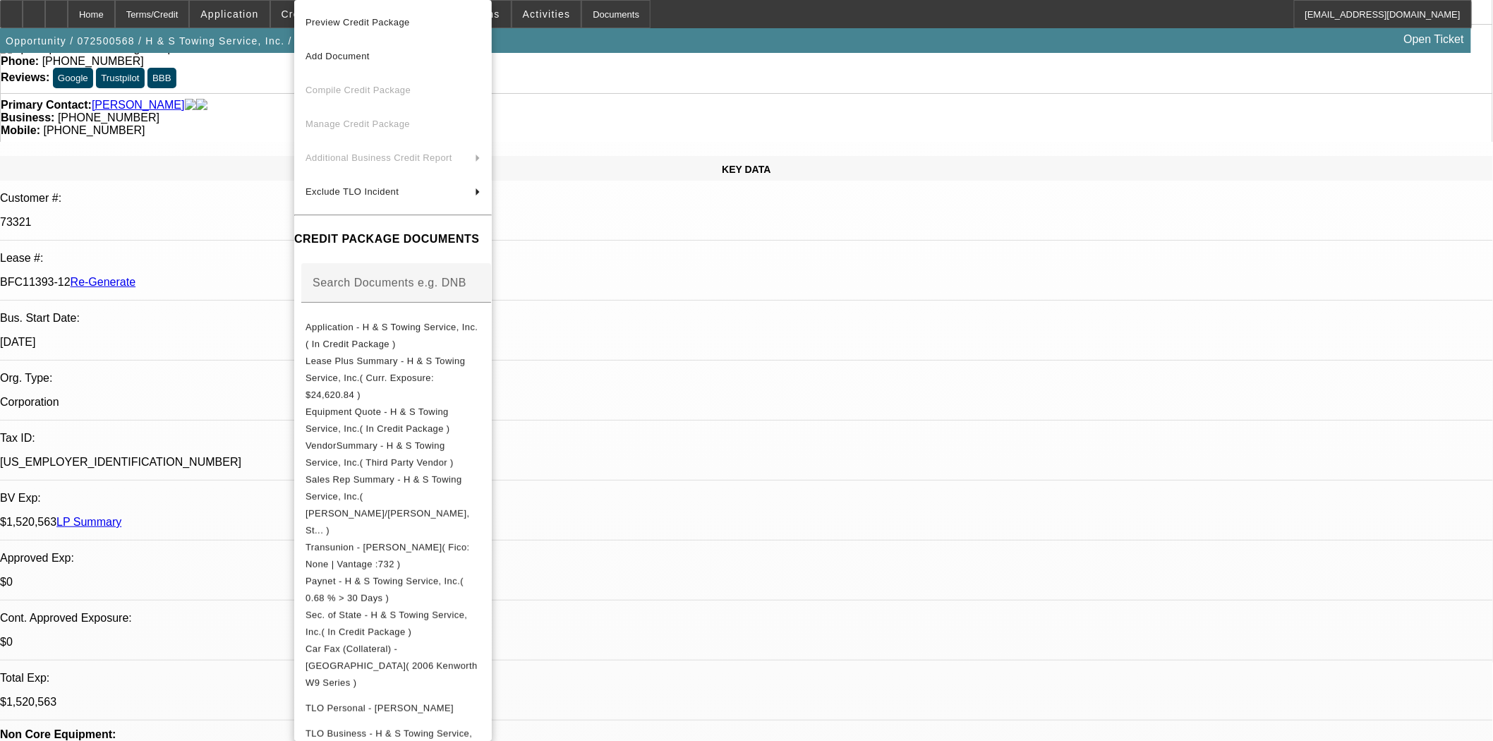
click at [830, 236] on div at bounding box center [746, 370] width 1493 height 741
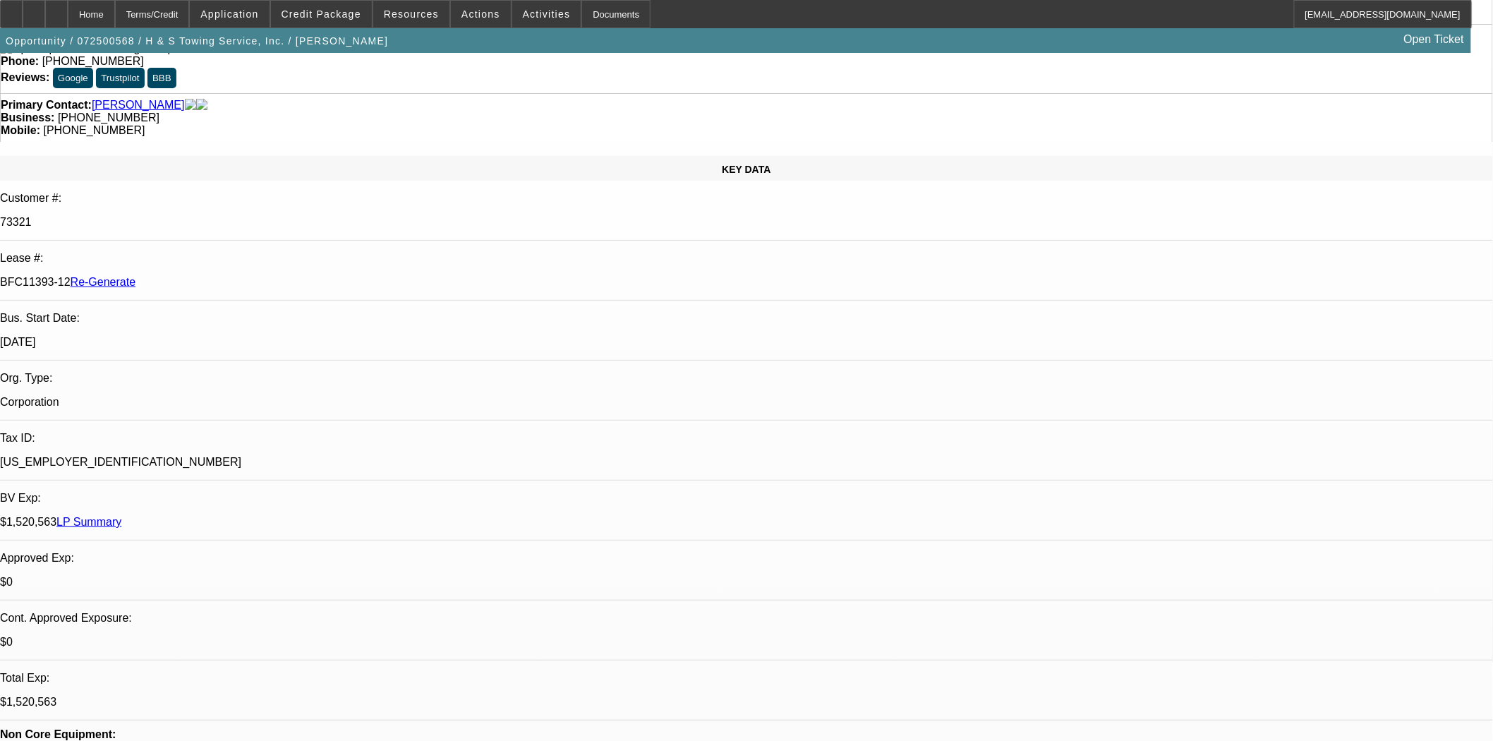
scroll to position [157, 0]
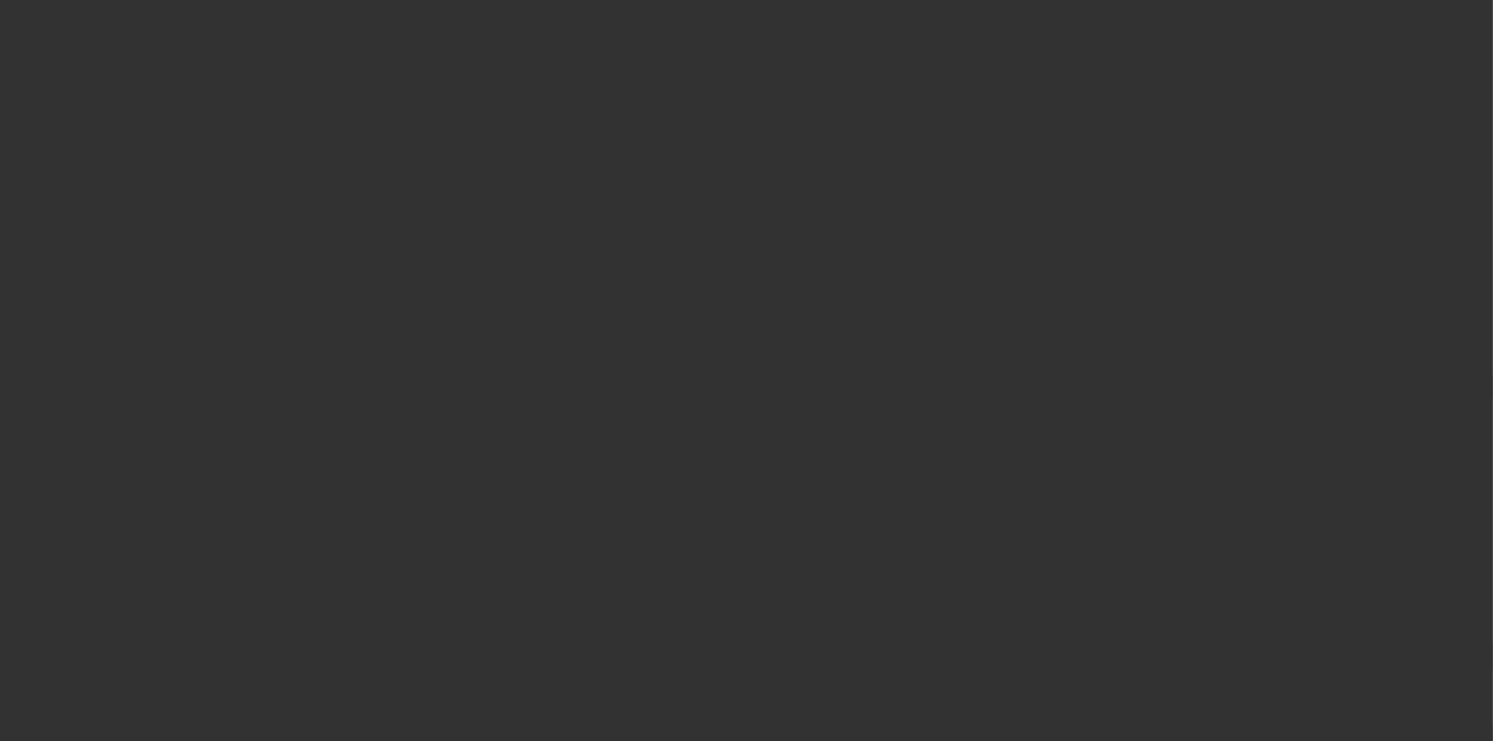
select select "3"
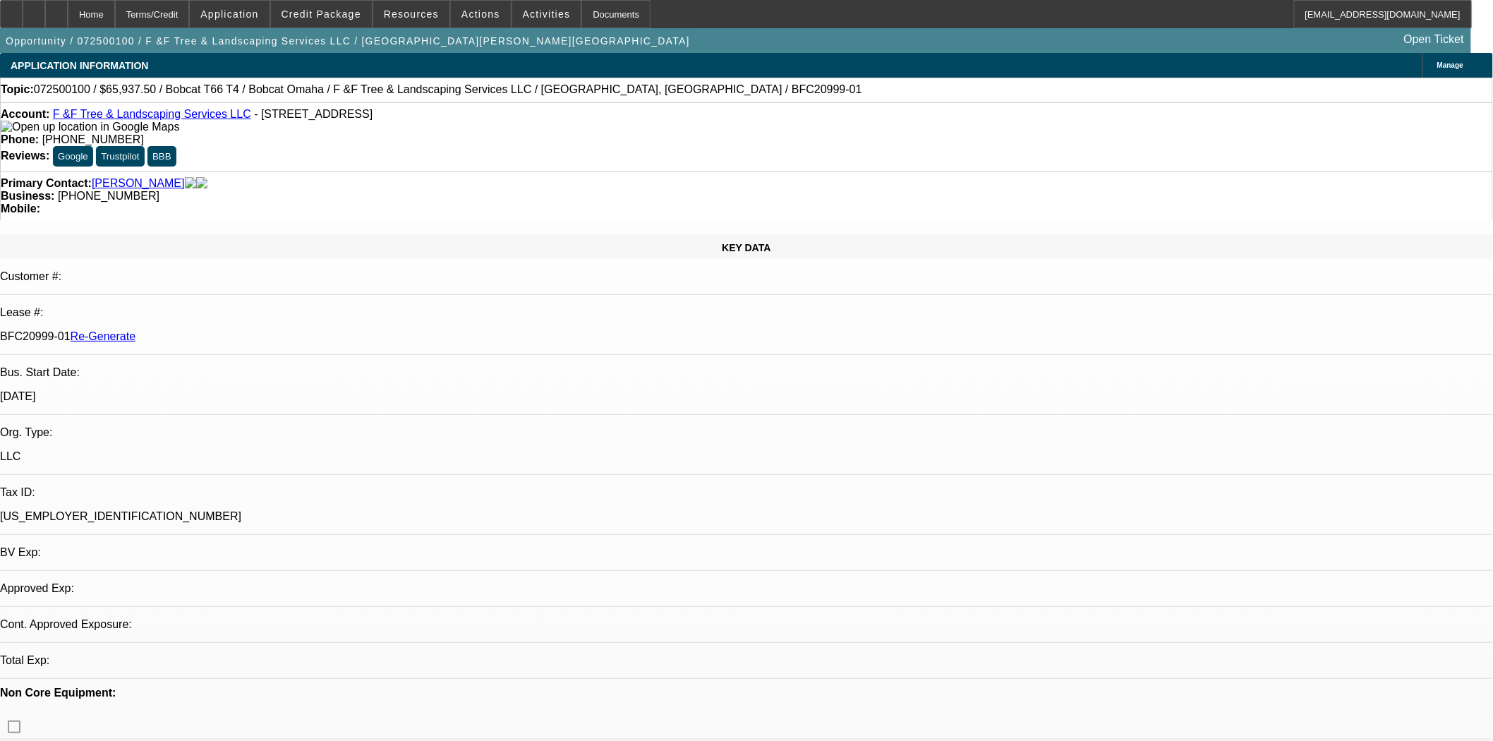
select select "0"
select select "3"
select select "0"
select select "6"
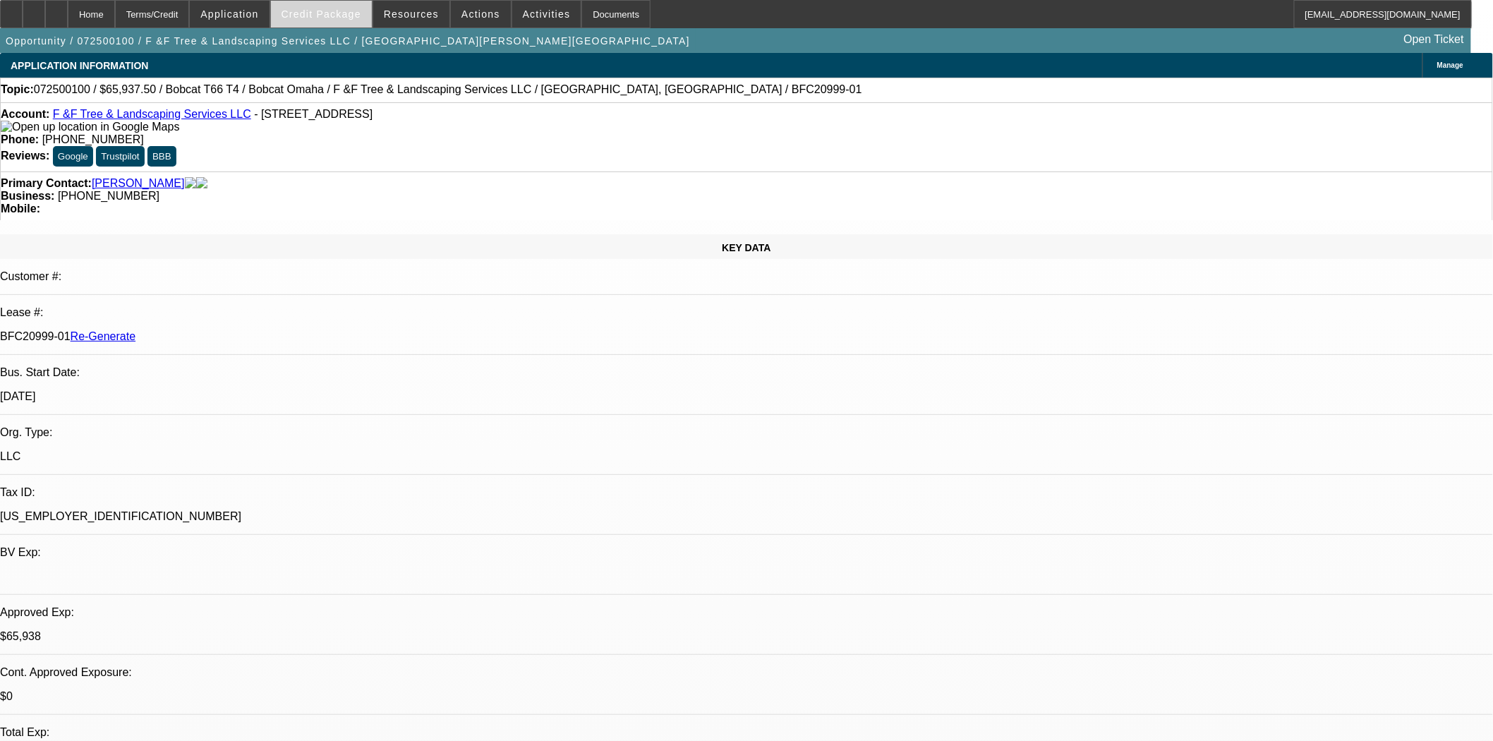
click at [343, 11] on span "Credit Package" at bounding box center [322, 13] width 80 height 11
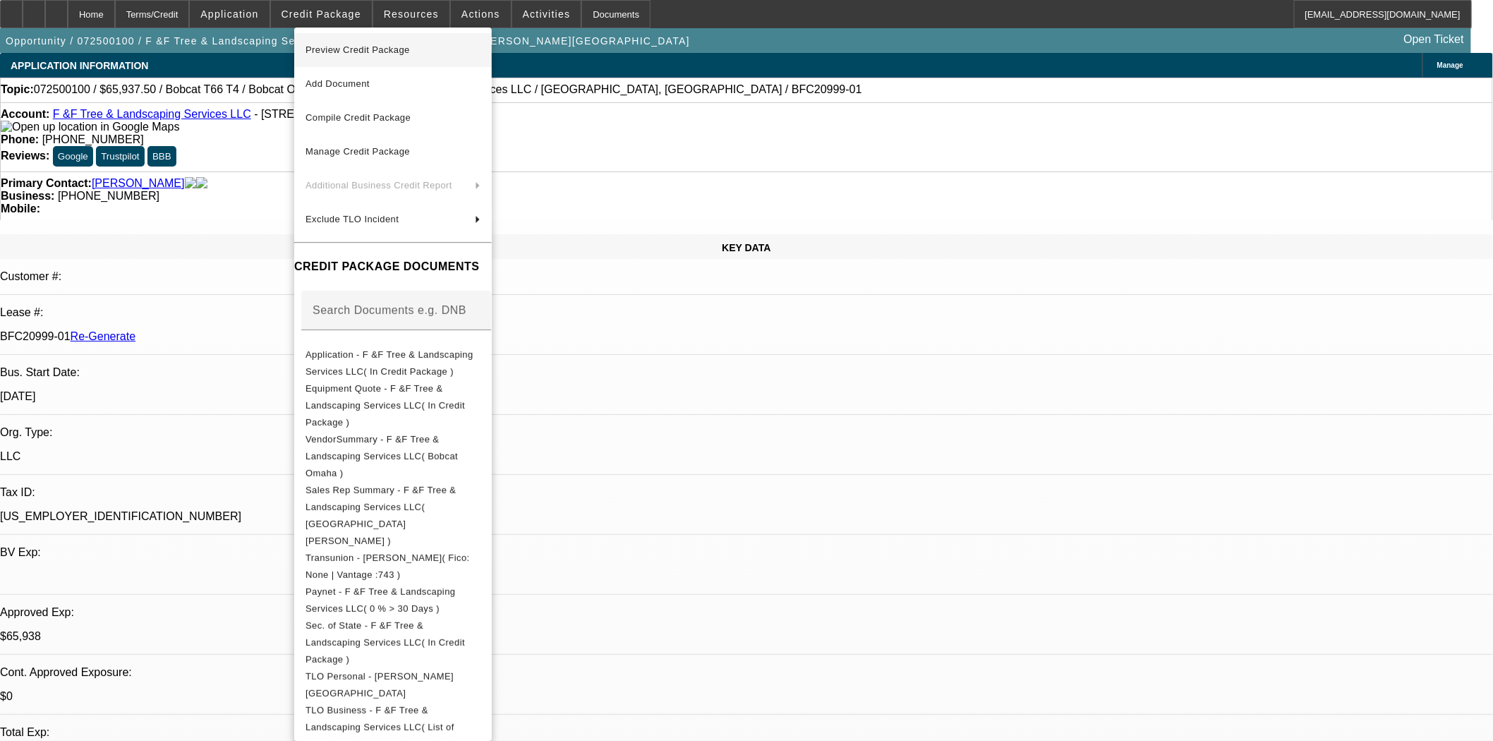
click at [367, 48] on span "Preview Credit Package" at bounding box center [358, 49] width 104 height 11
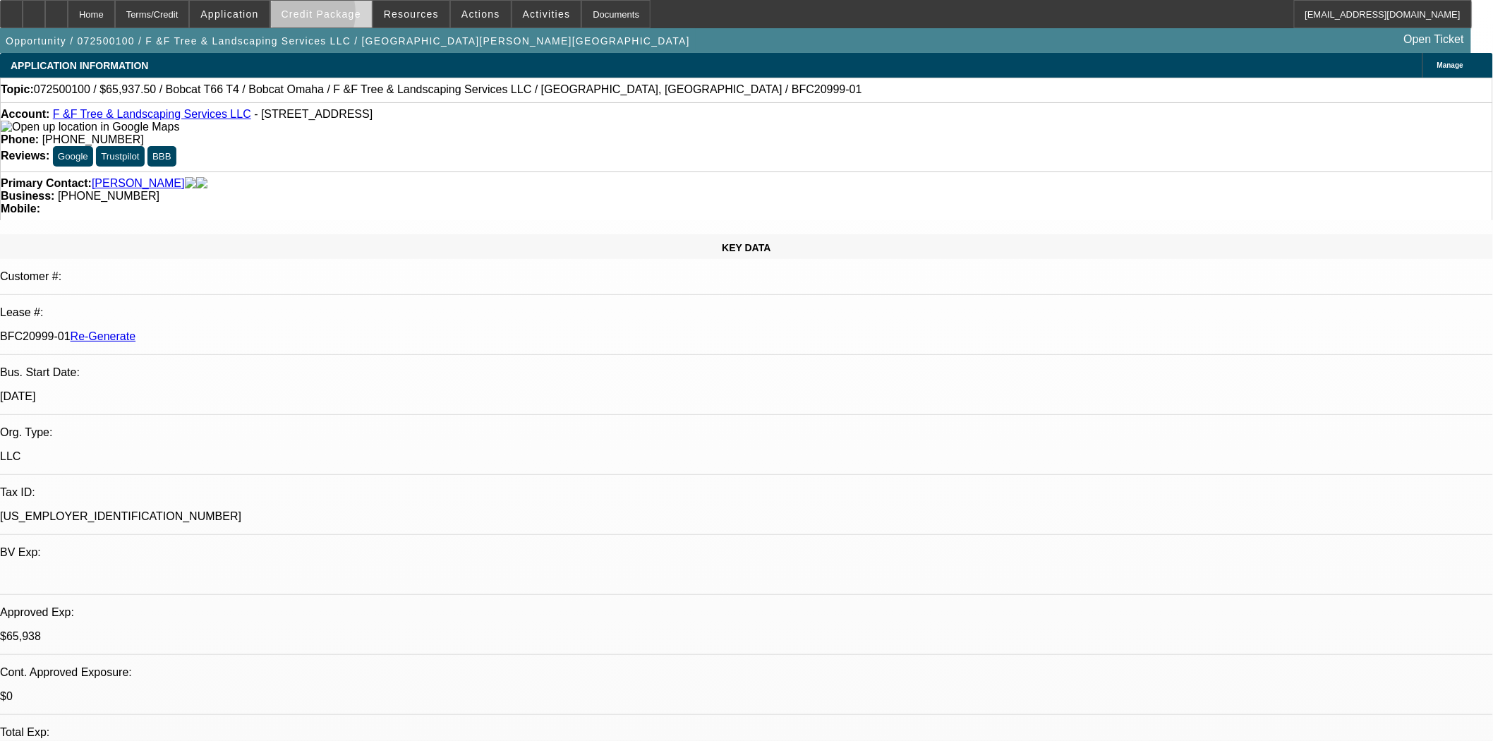
click at [316, 16] on span "Credit Package" at bounding box center [322, 13] width 80 height 11
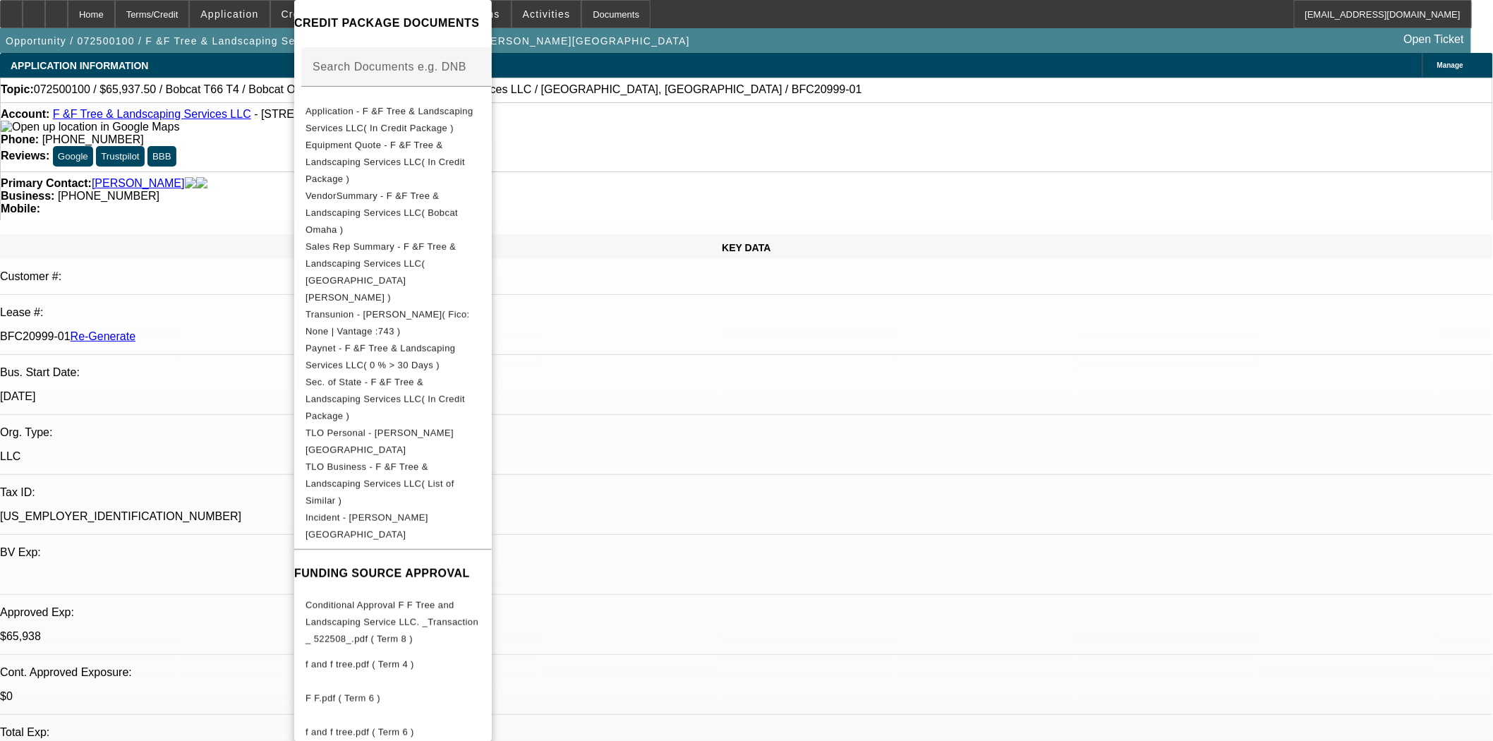
scroll to position [548, 0]
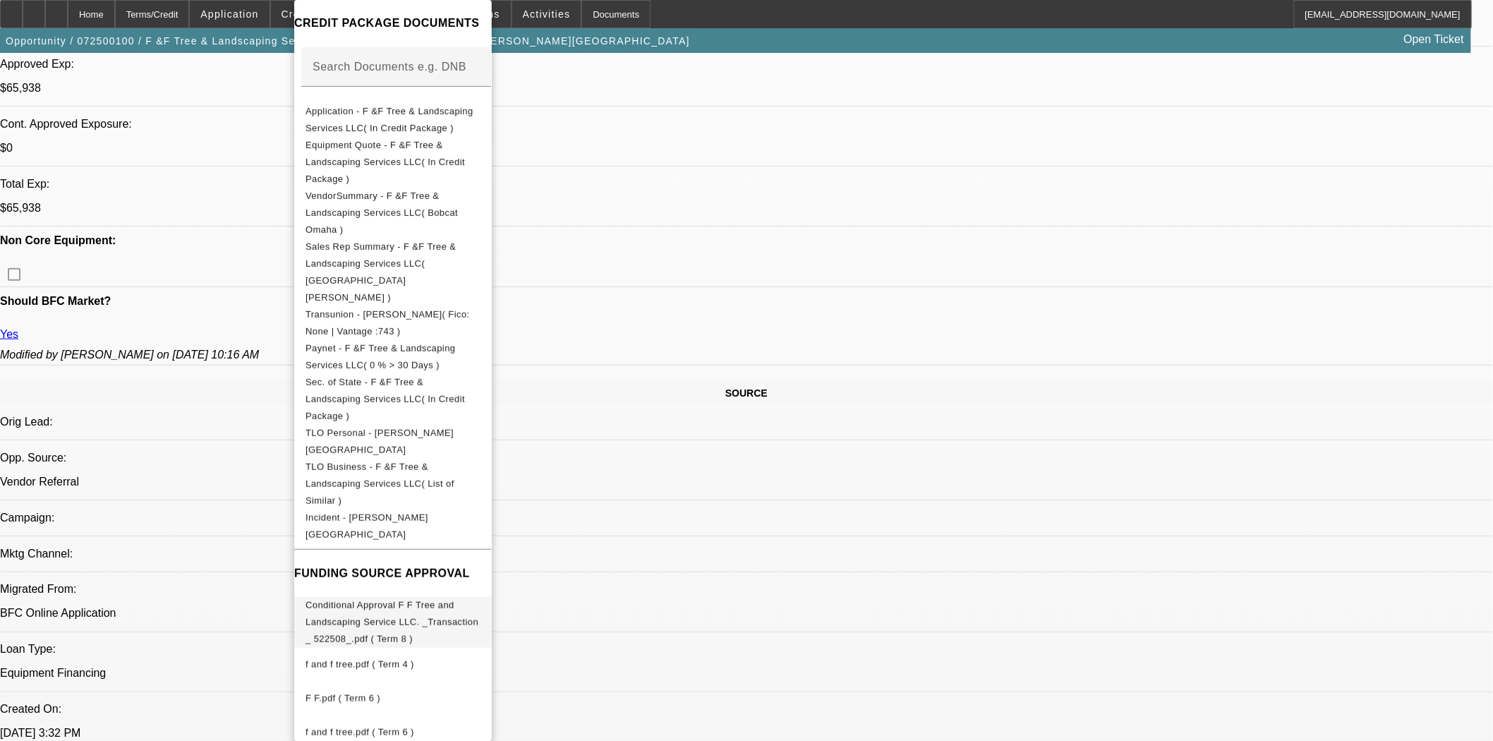
click at [381, 600] on span "Conditional Approval F F Tree and Landscaping Service LLC. _Transaction _ 52250…" at bounding box center [392, 622] width 173 height 44
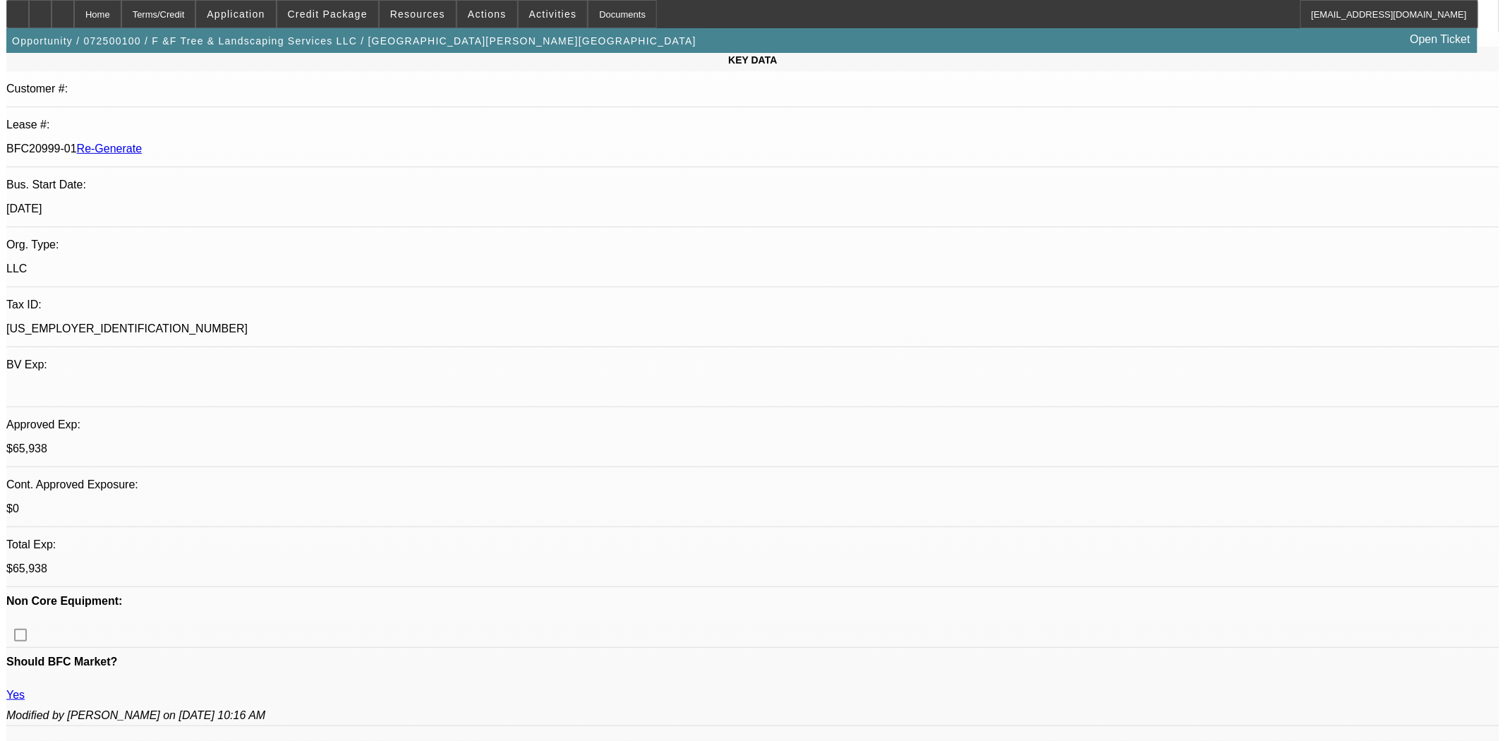
scroll to position [0, 0]
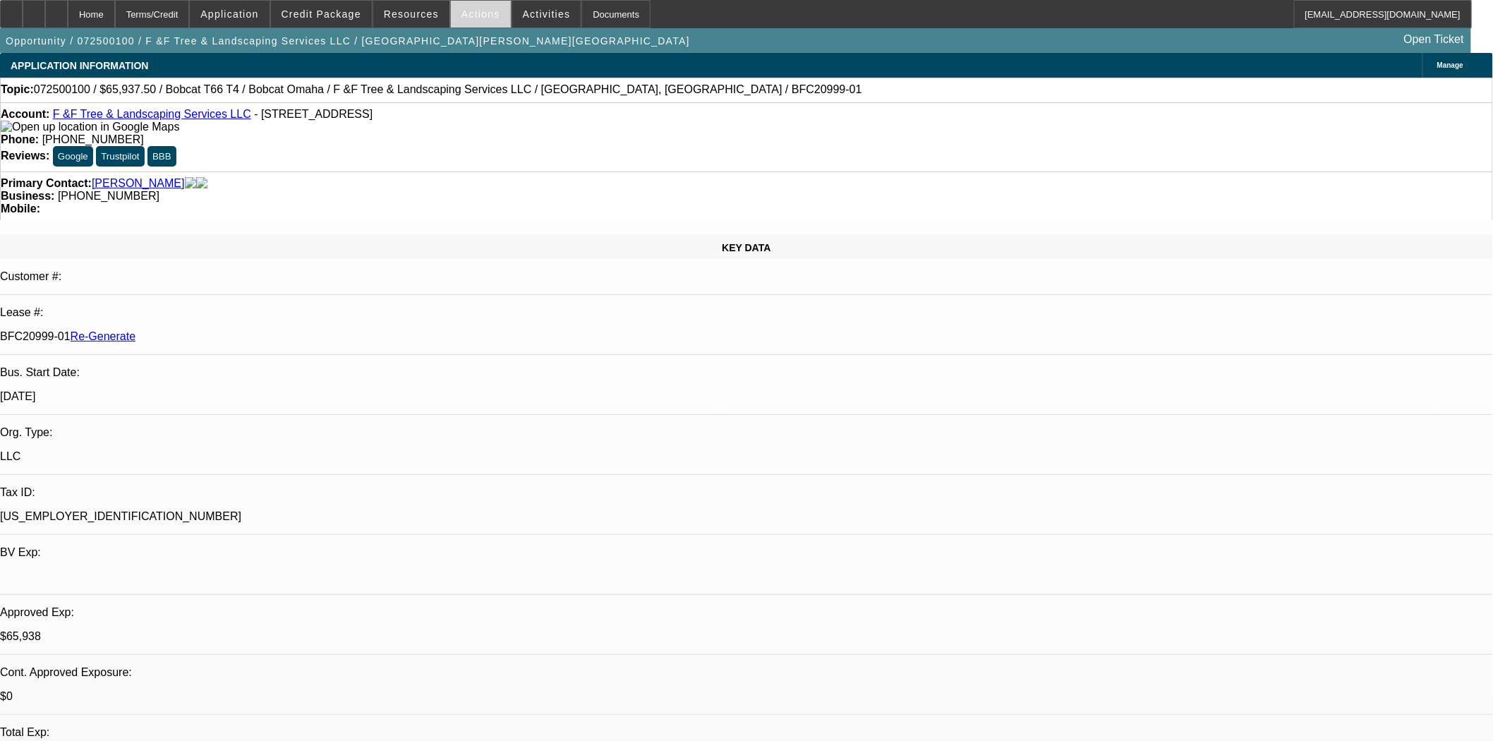
click at [487, 16] on span at bounding box center [481, 14] width 60 height 34
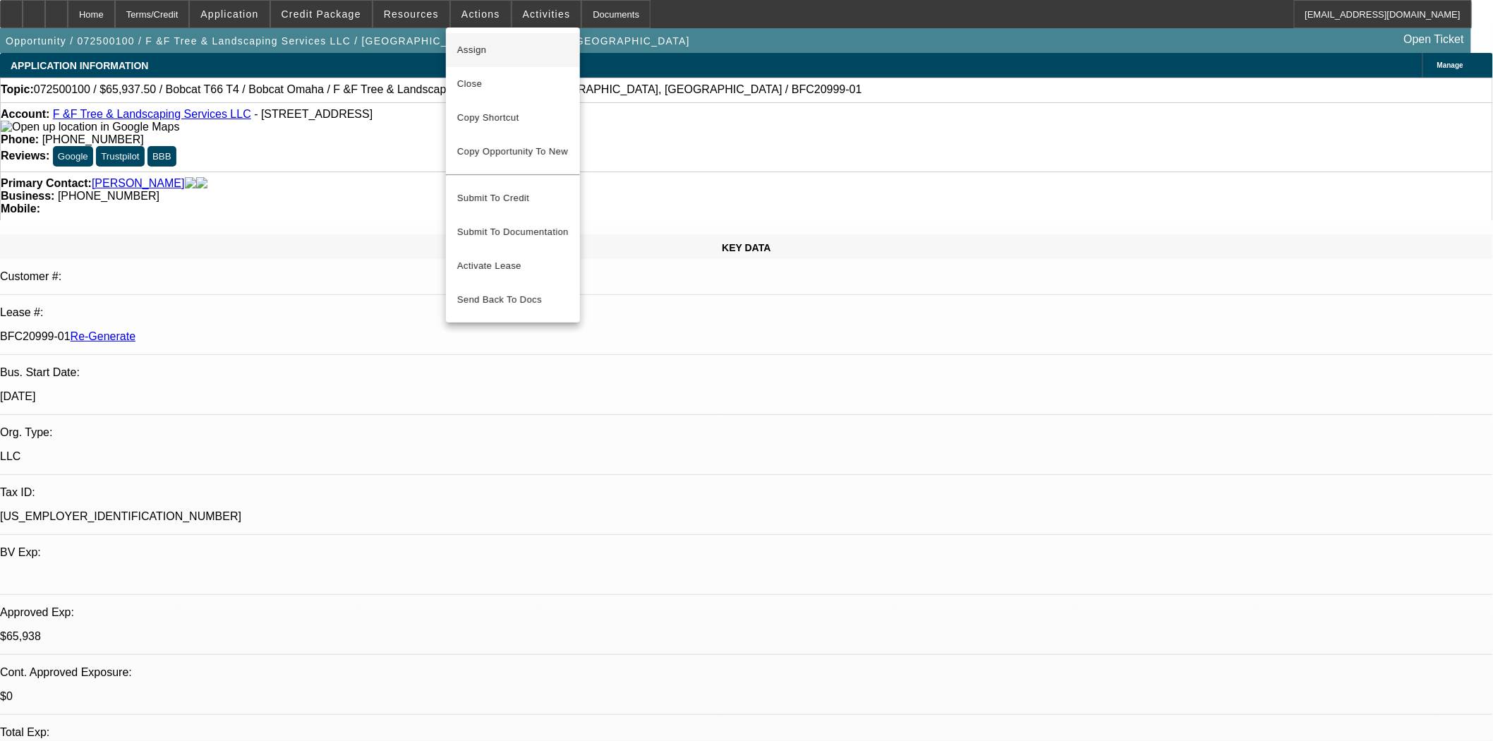
click at [473, 60] on button "Assign" at bounding box center [513, 50] width 134 height 34
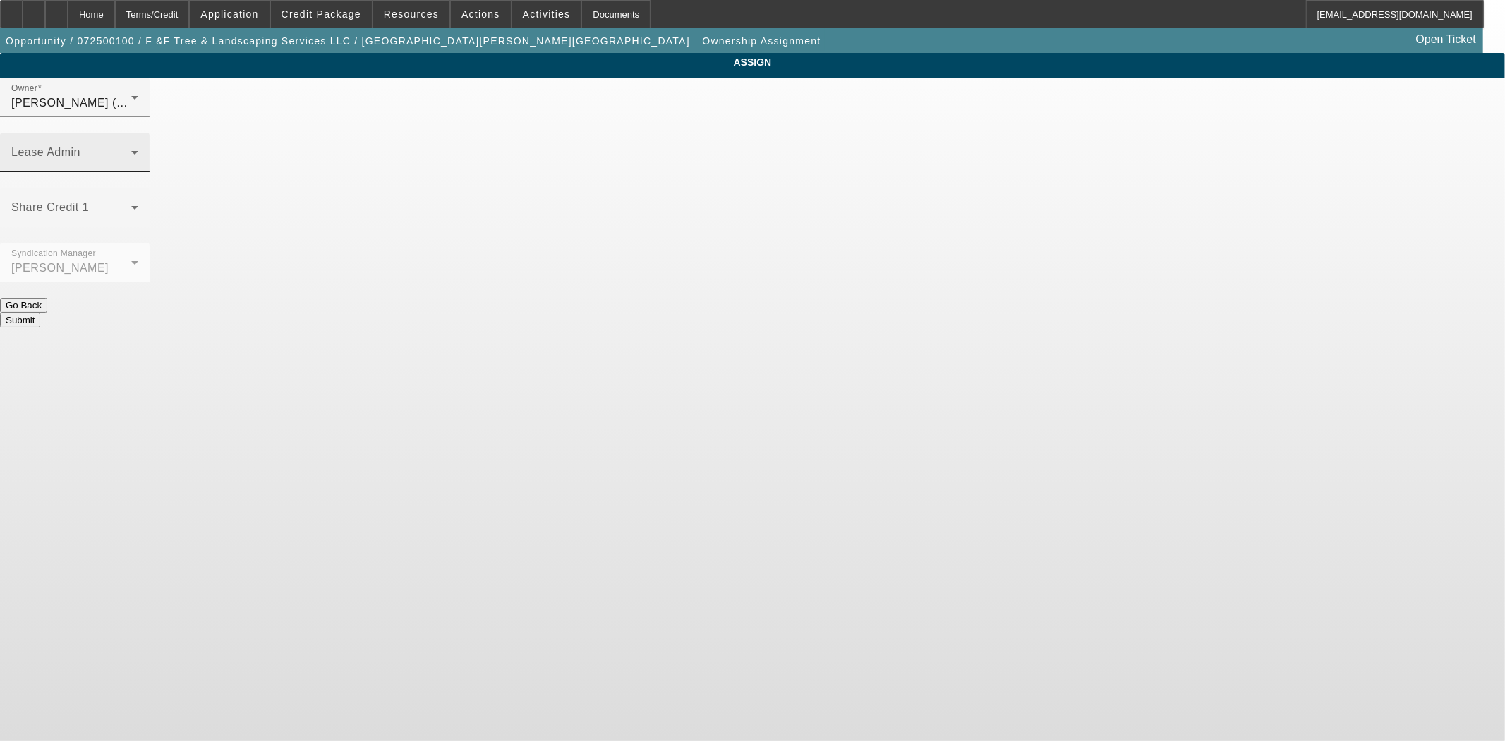
click at [131, 150] on span at bounding box center [71, 158] width 120 height 17
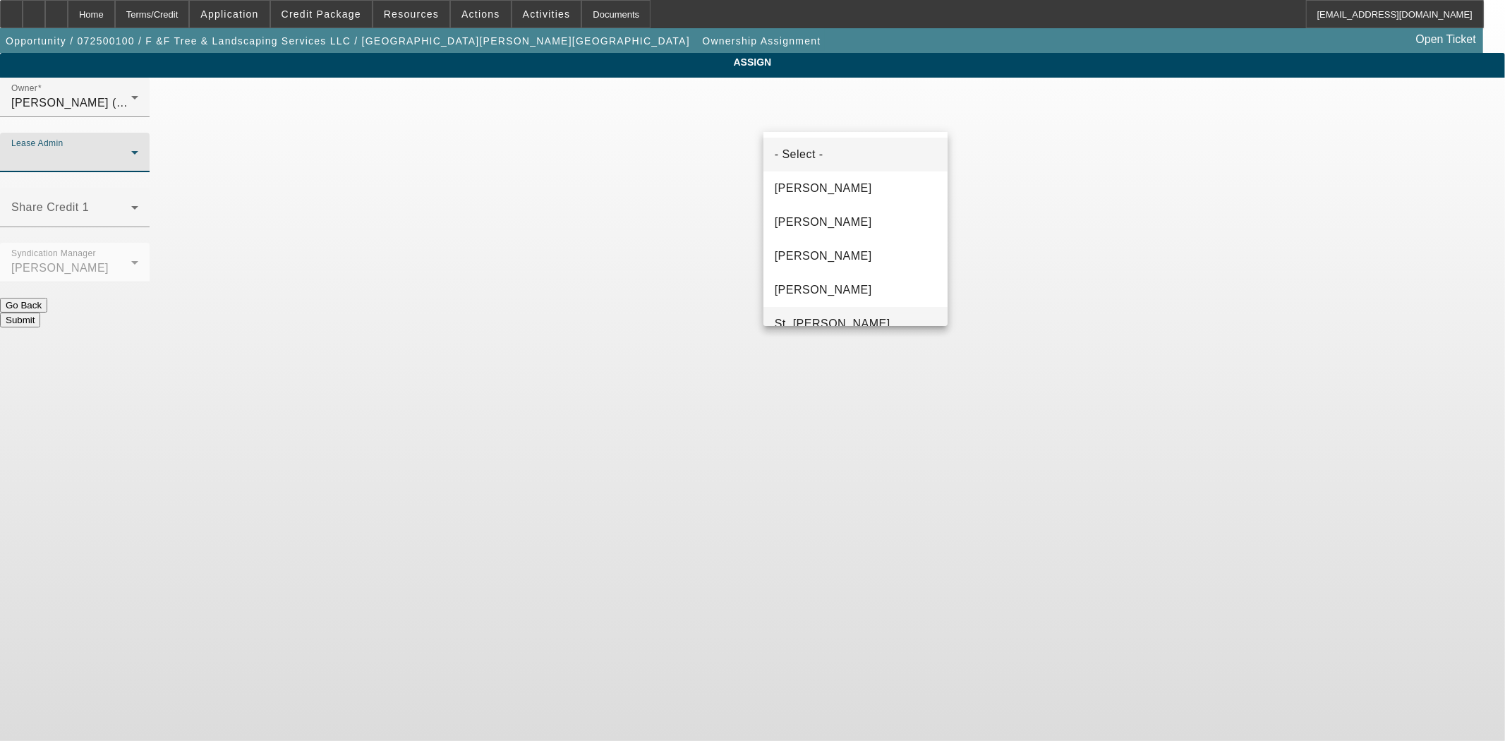
click at [806, 321] on span "St. Laurent, Kim" at bounding box center [833, 323] width 116 height 17
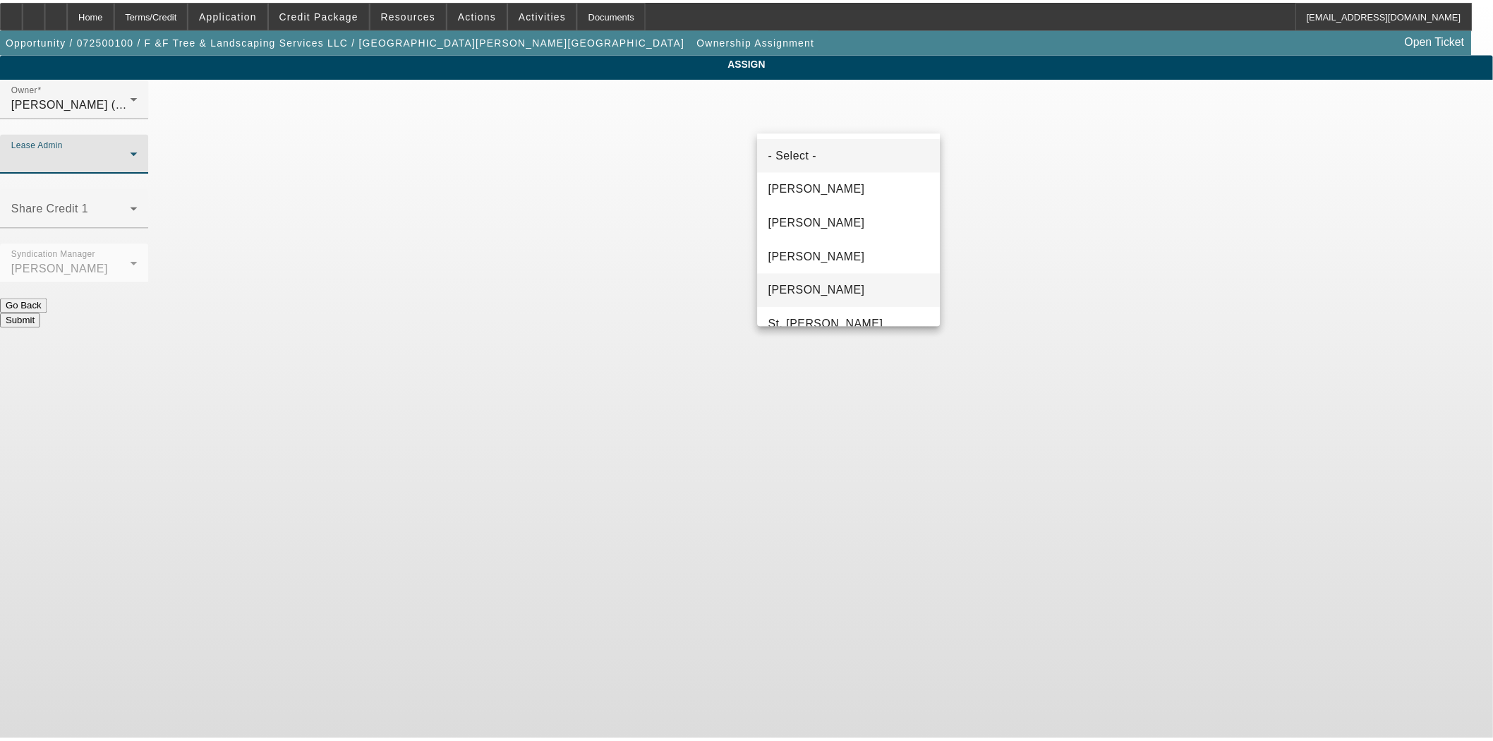
scroll to position [15, 0]
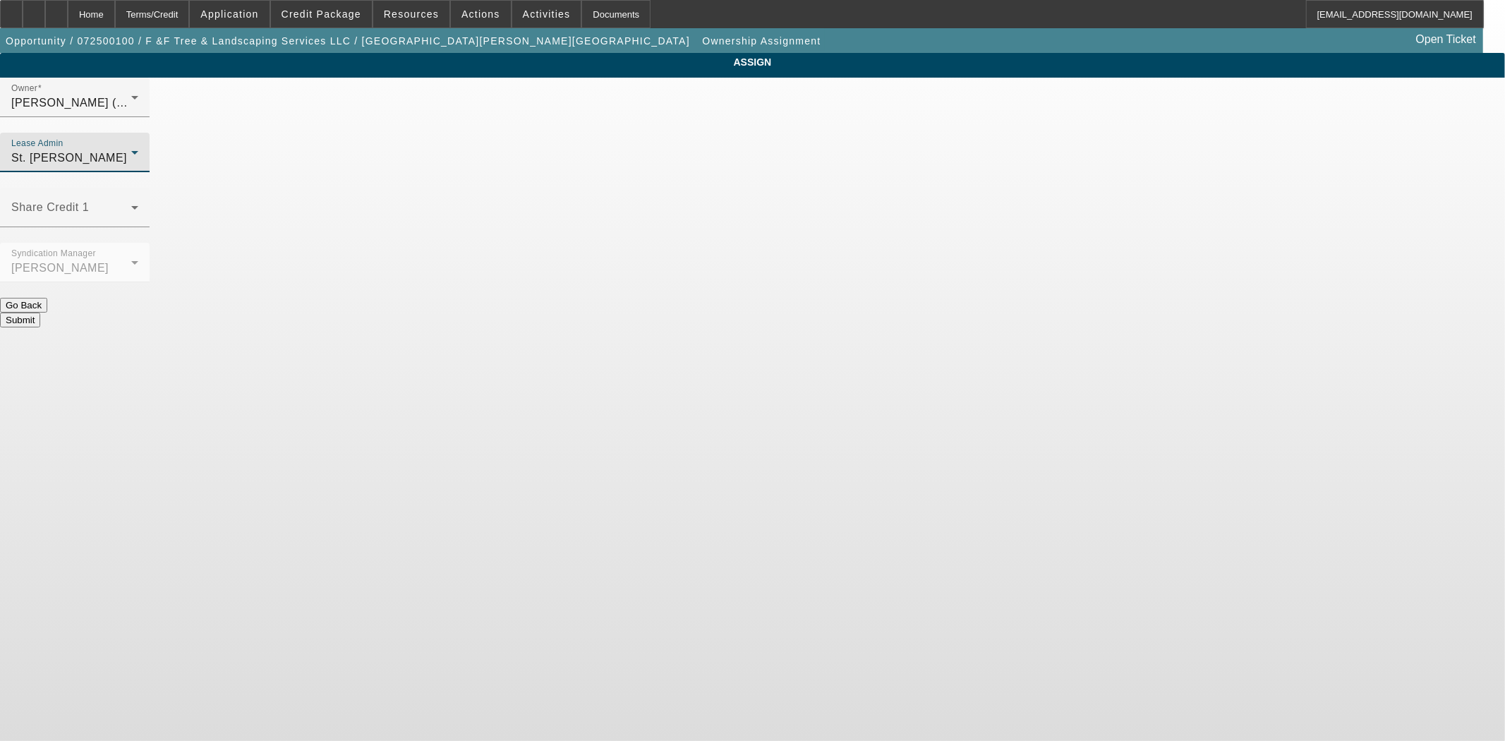
click at [40, 313] on button "Submit" at bounding box center [20, 320] width 40 height 15
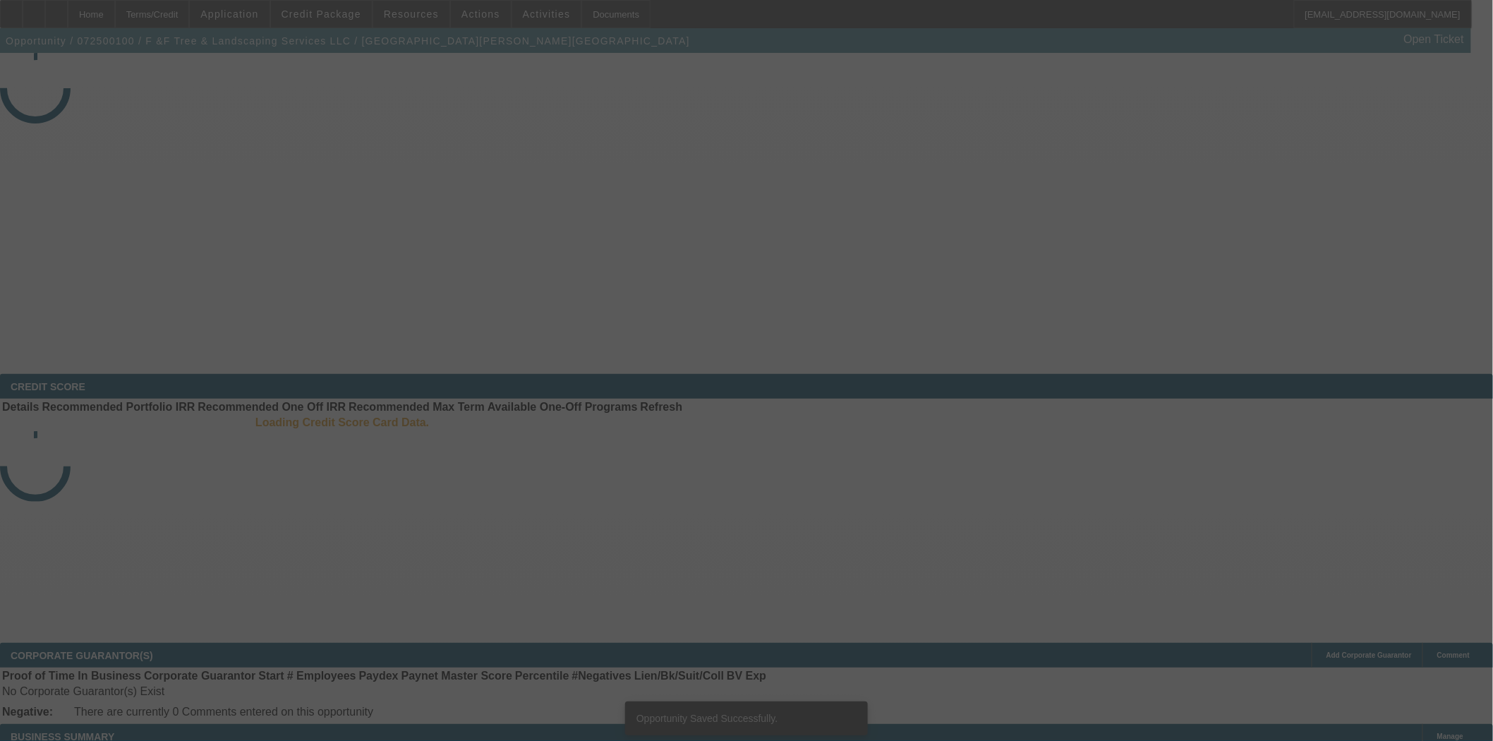
select select "3"
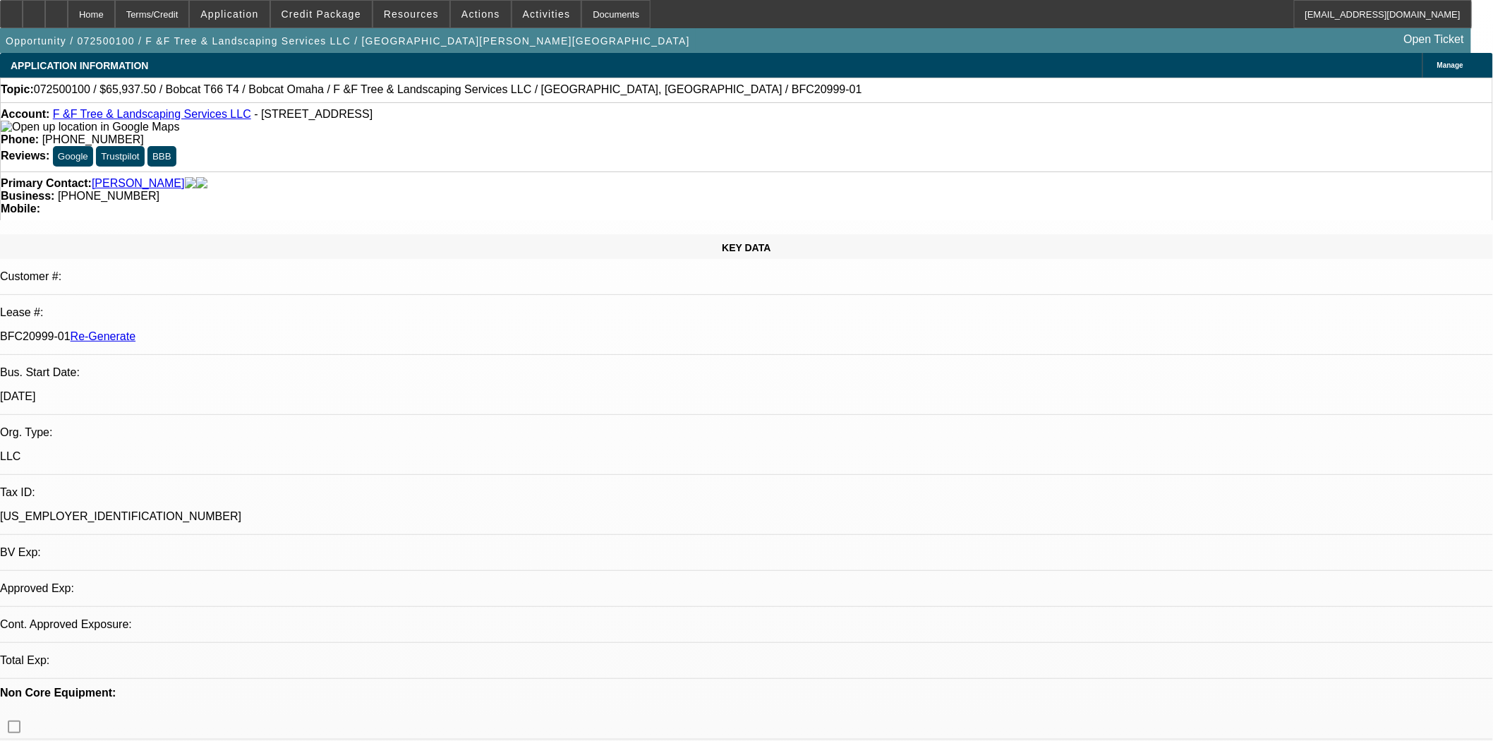
select select "0"
select select "3"
select select "0"
select select "6"
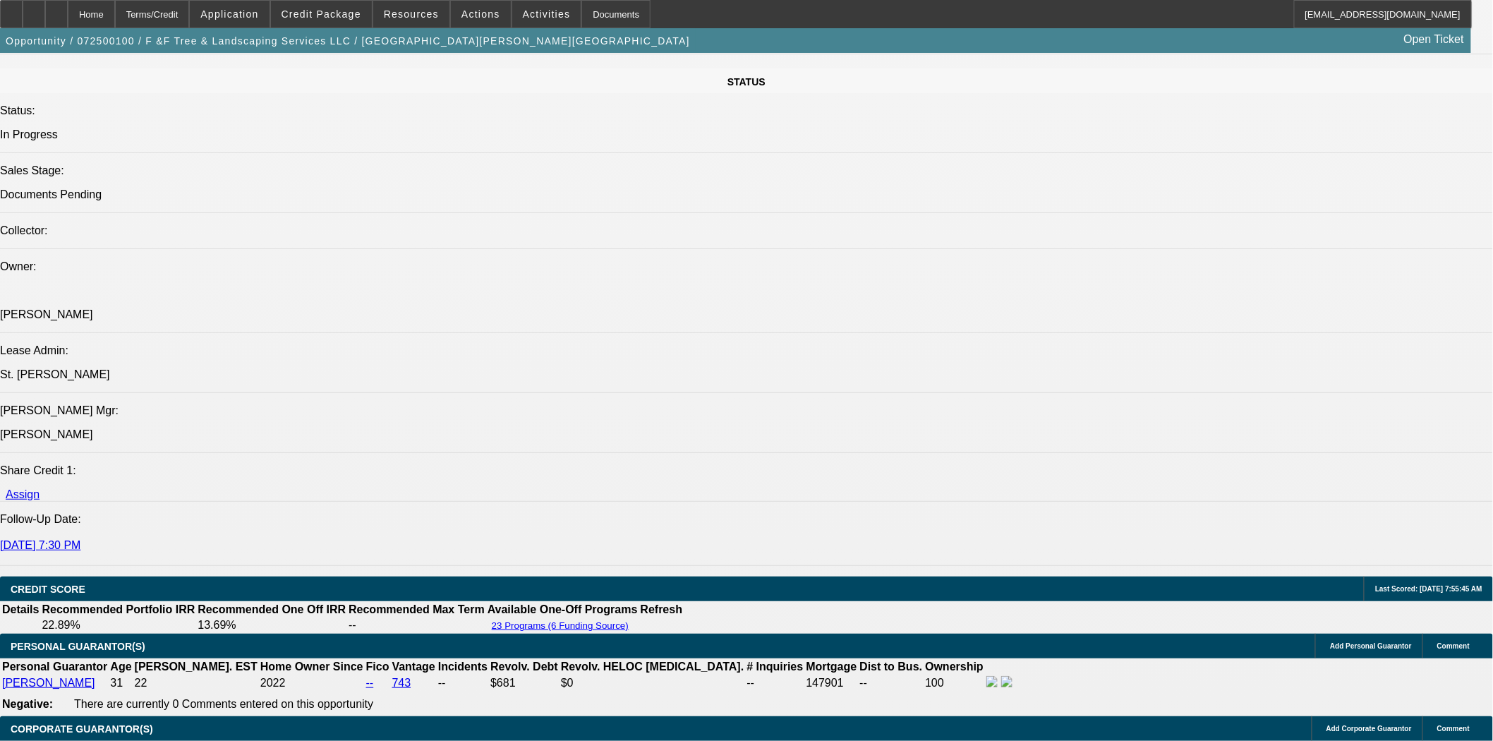
scroll to position [1647, 0]
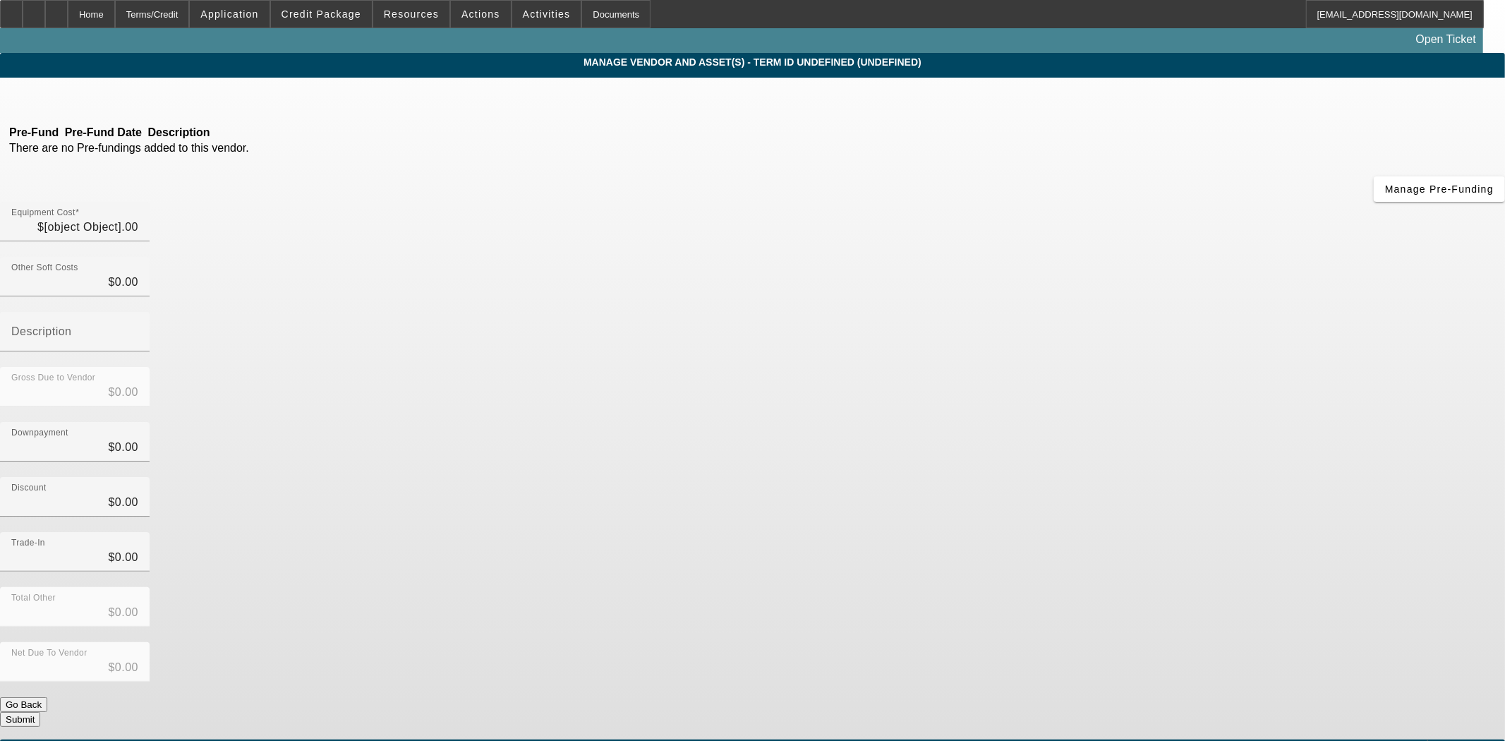
type input "$65,937.50"
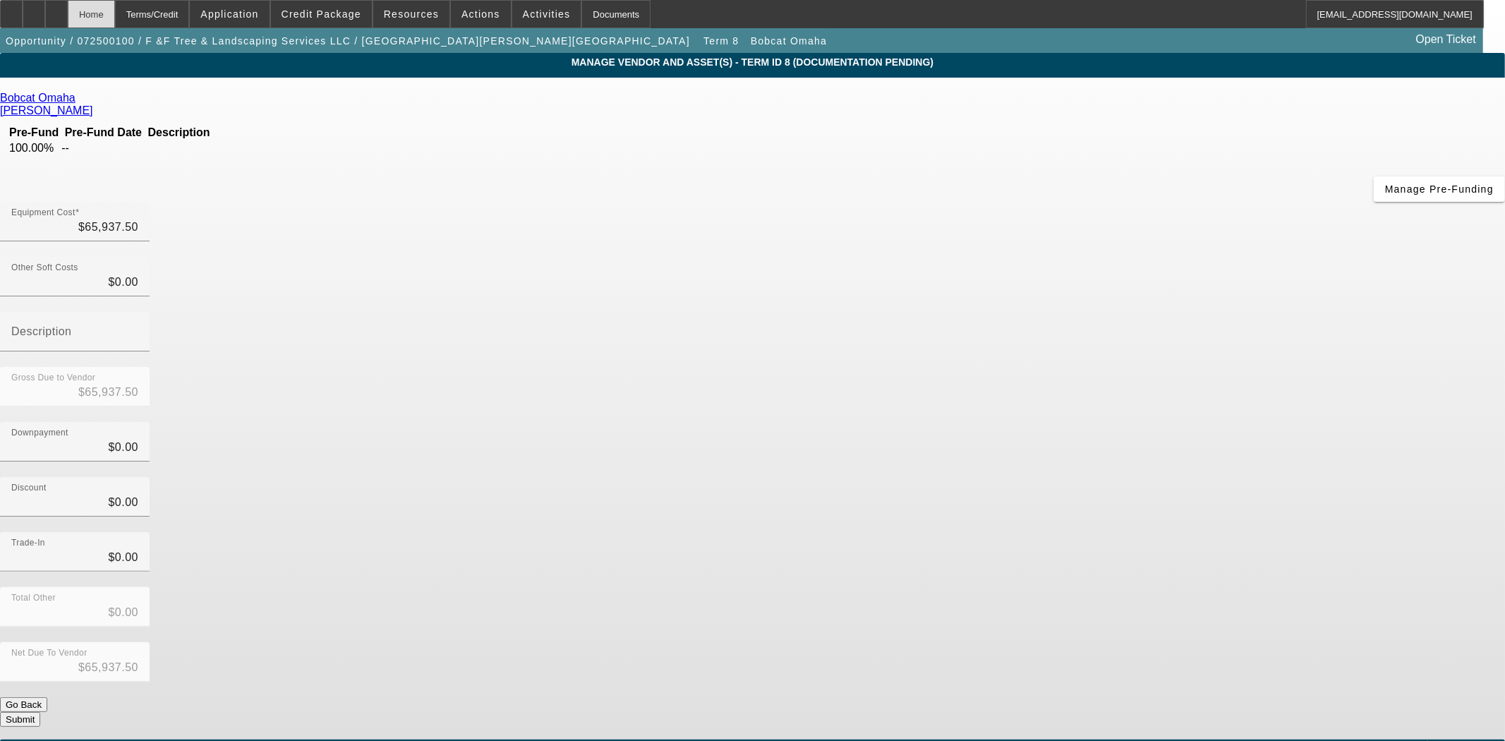
click at [115, 18] on div "Home" at bounding box center [91, 14] width 47 height 28
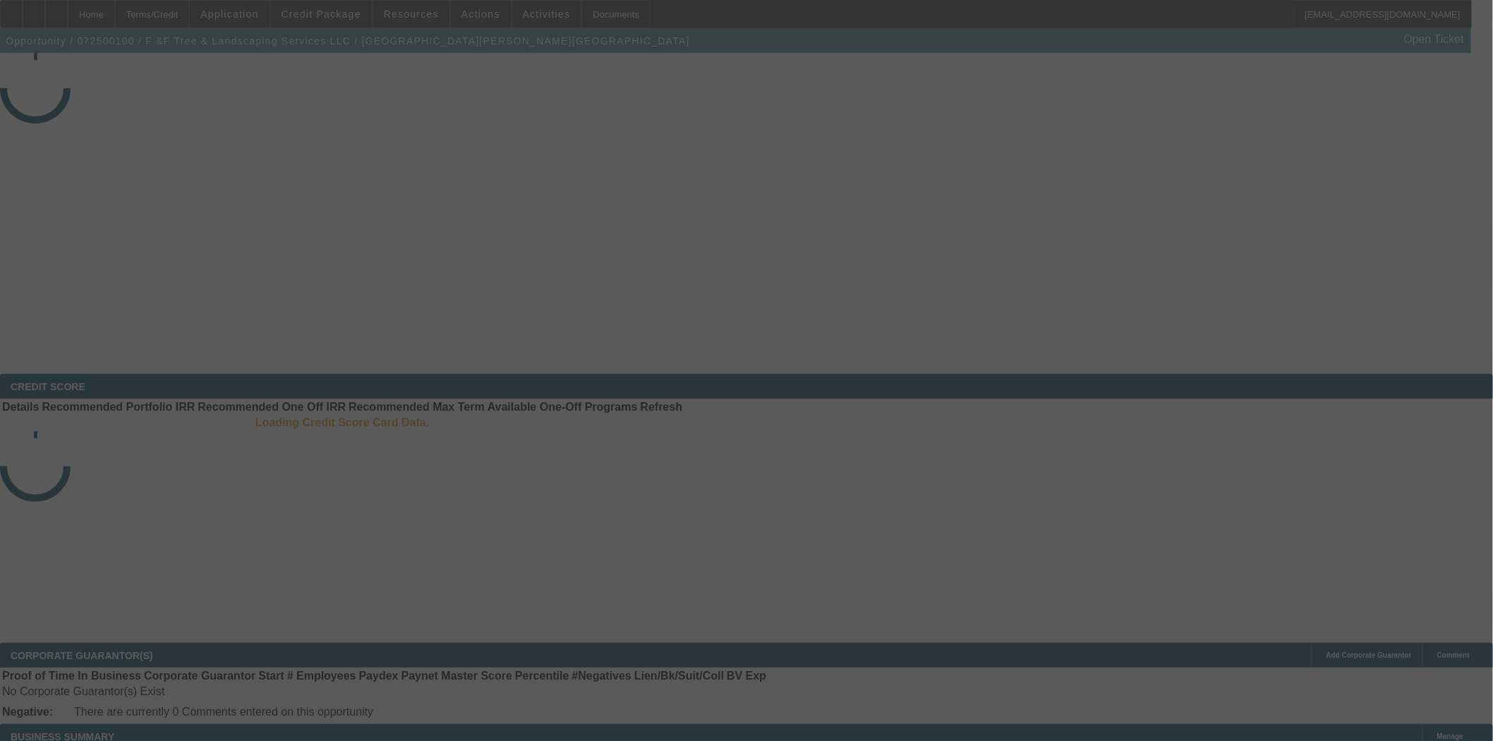
select select "3"
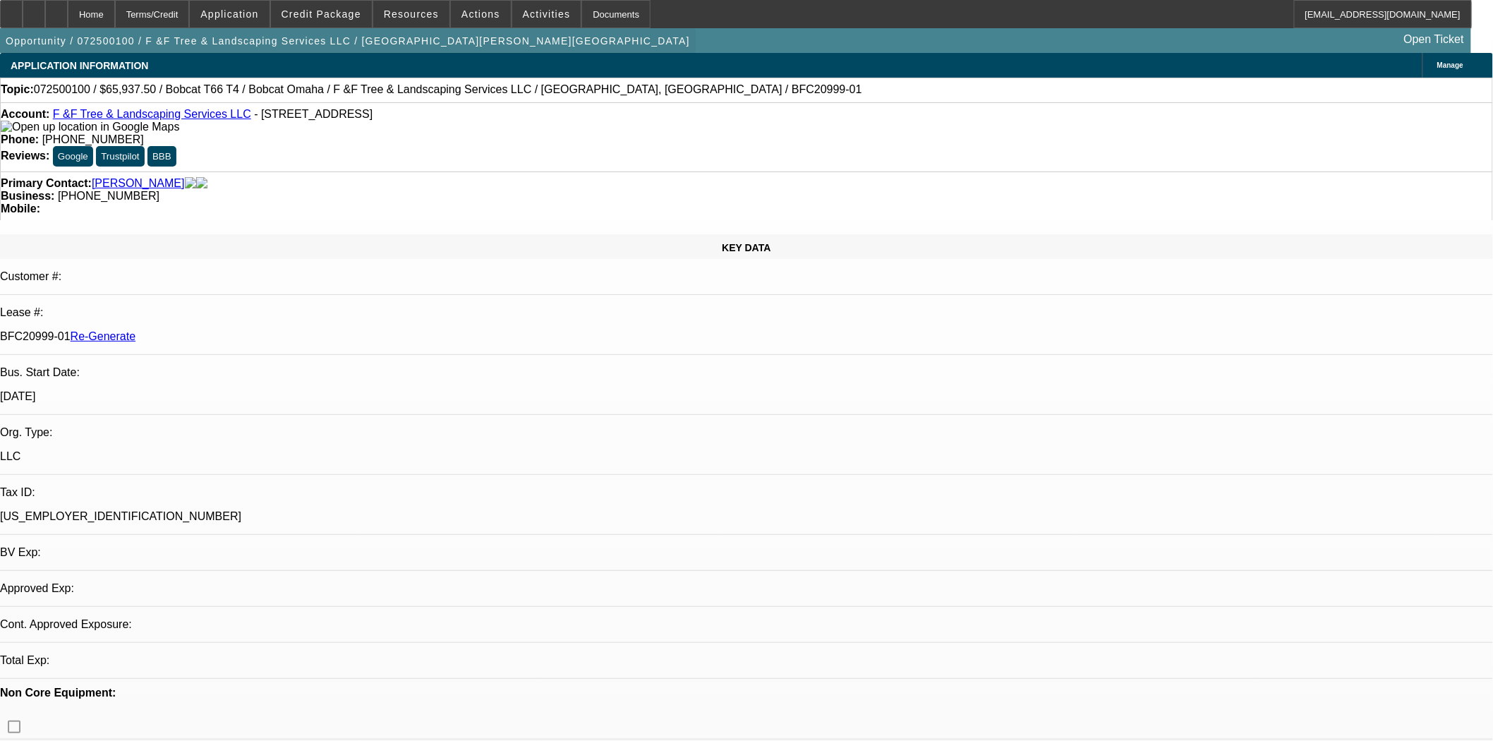
select select "0"
select select "3"
select select "0"
select select "6"
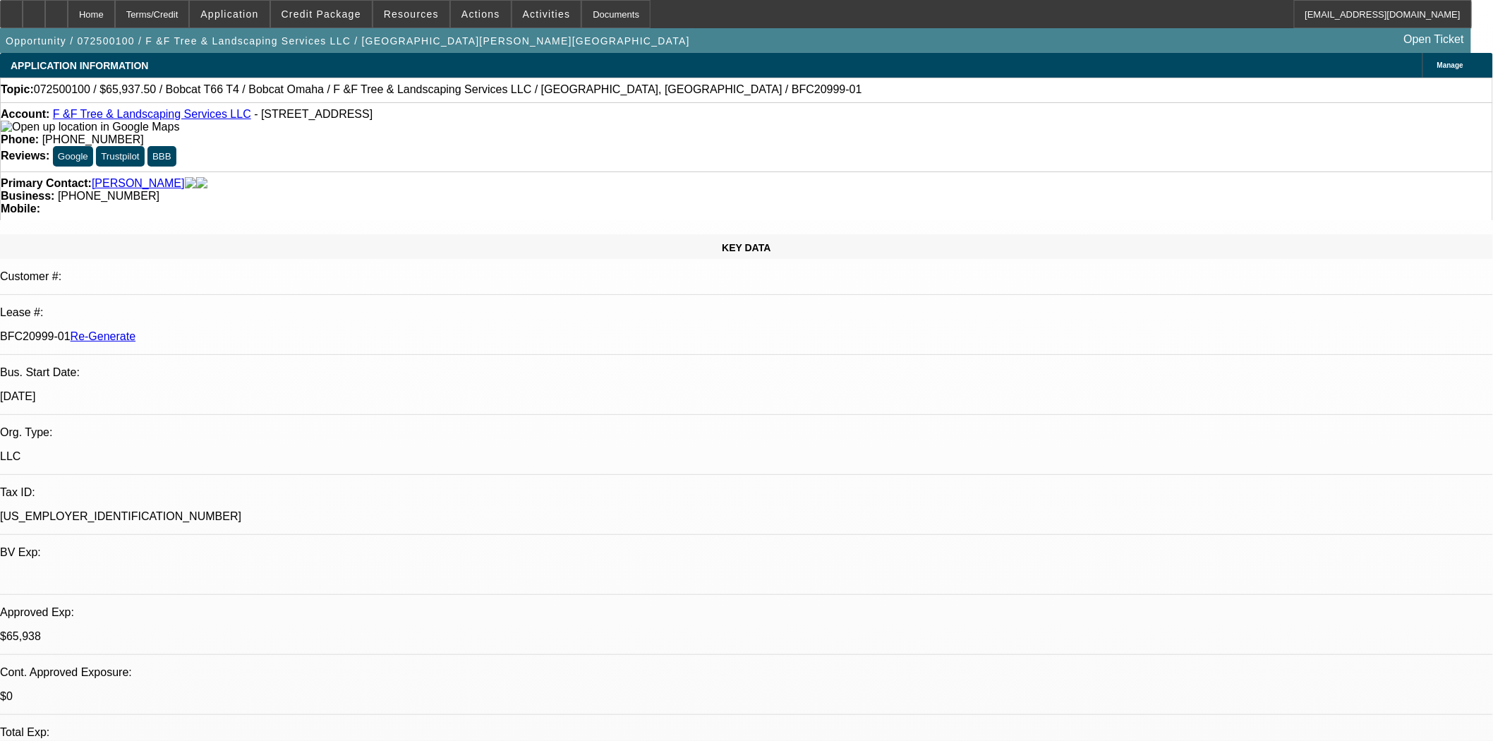
click at [1112, 318] on button "reply_all Reply All" at bounding box center [1122, 325] width 89 height 34
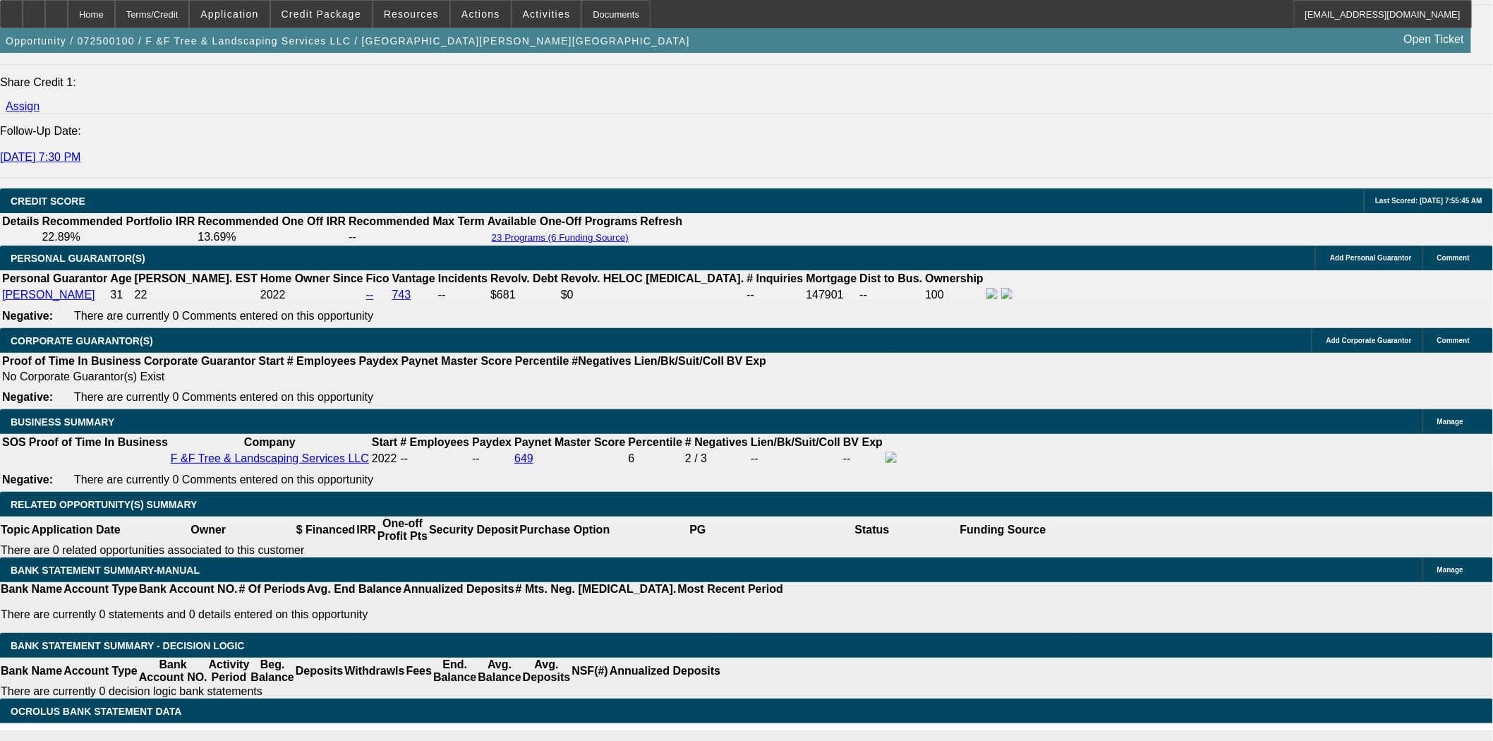
scroll to position [2196, 0]
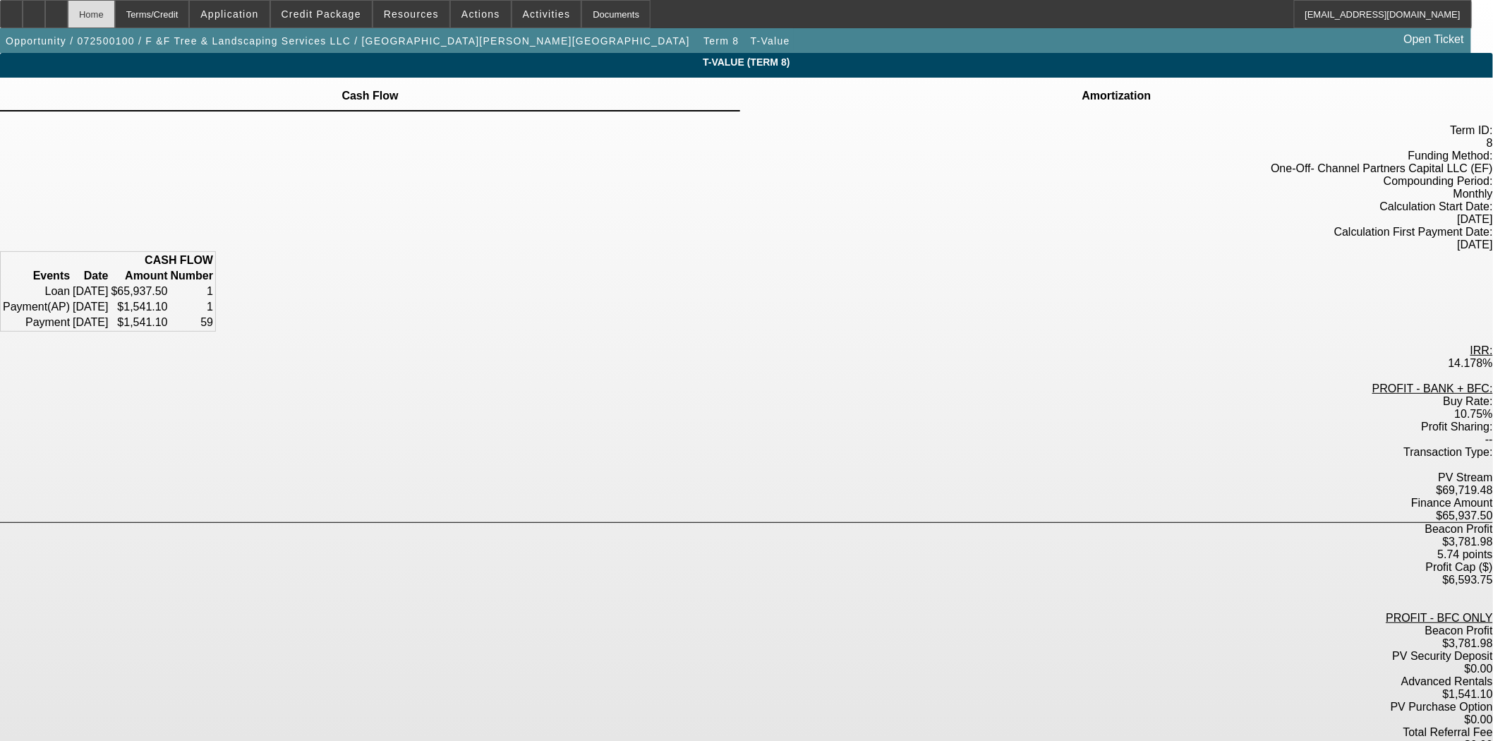
click at [115, 14] on div "Home" at bounding box center [91, 14] width 47 height 28
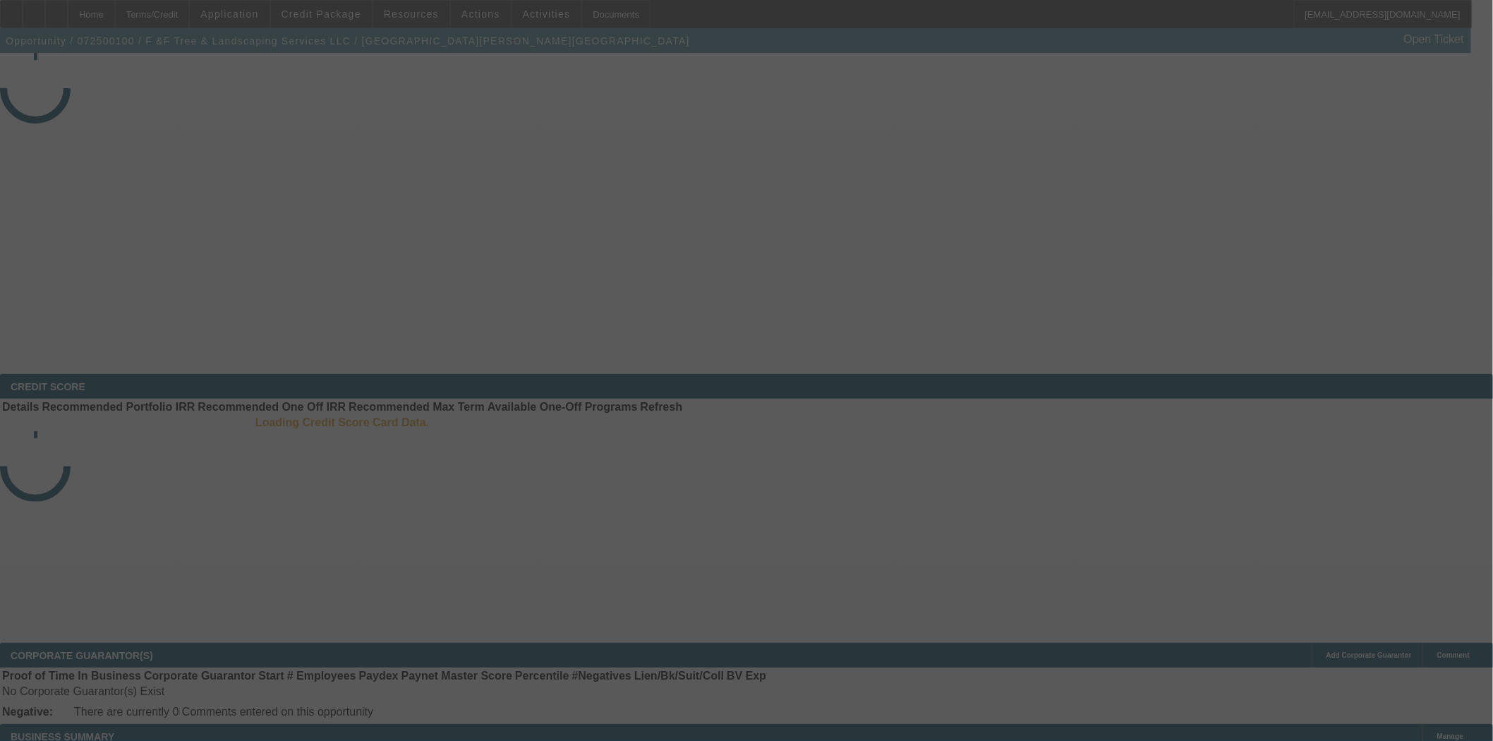
select select "3"
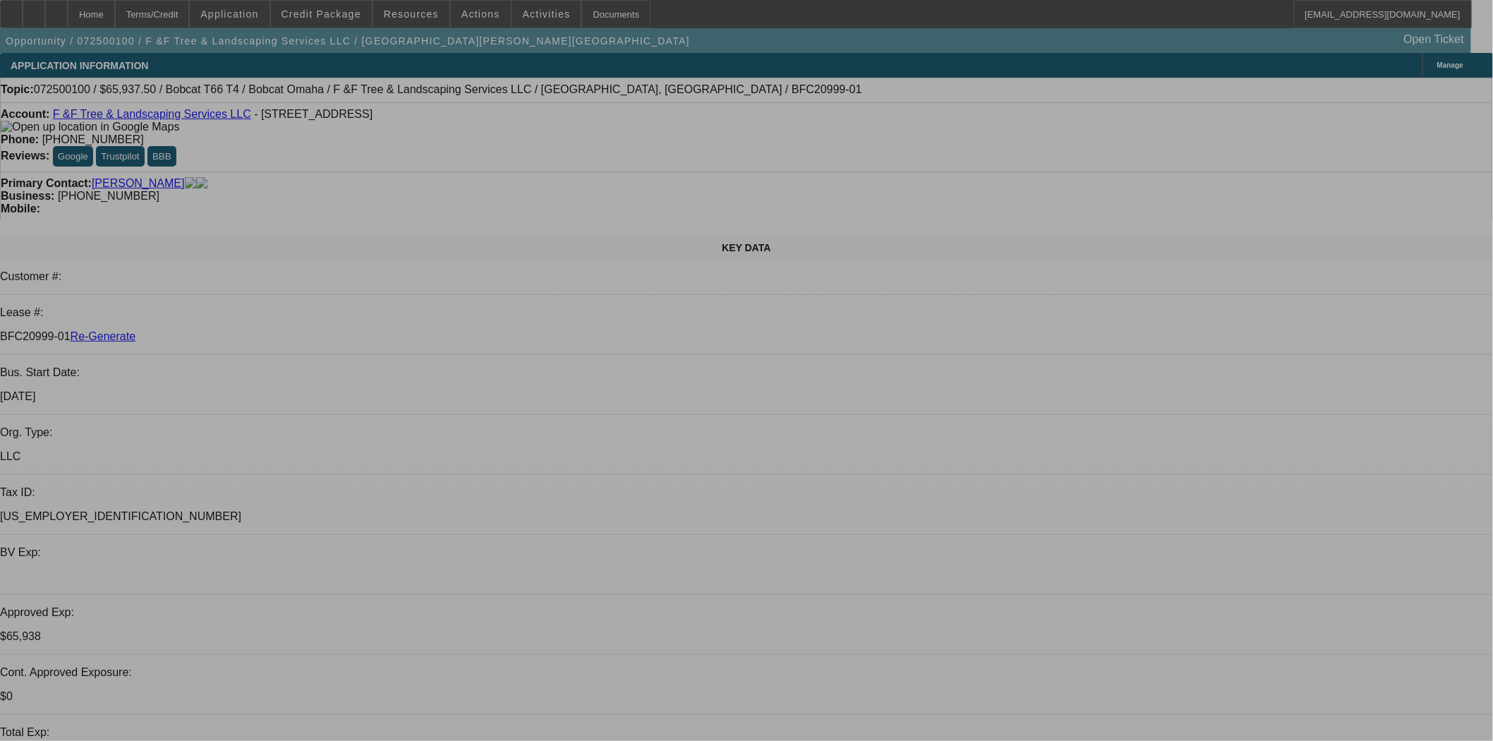
select select "0"
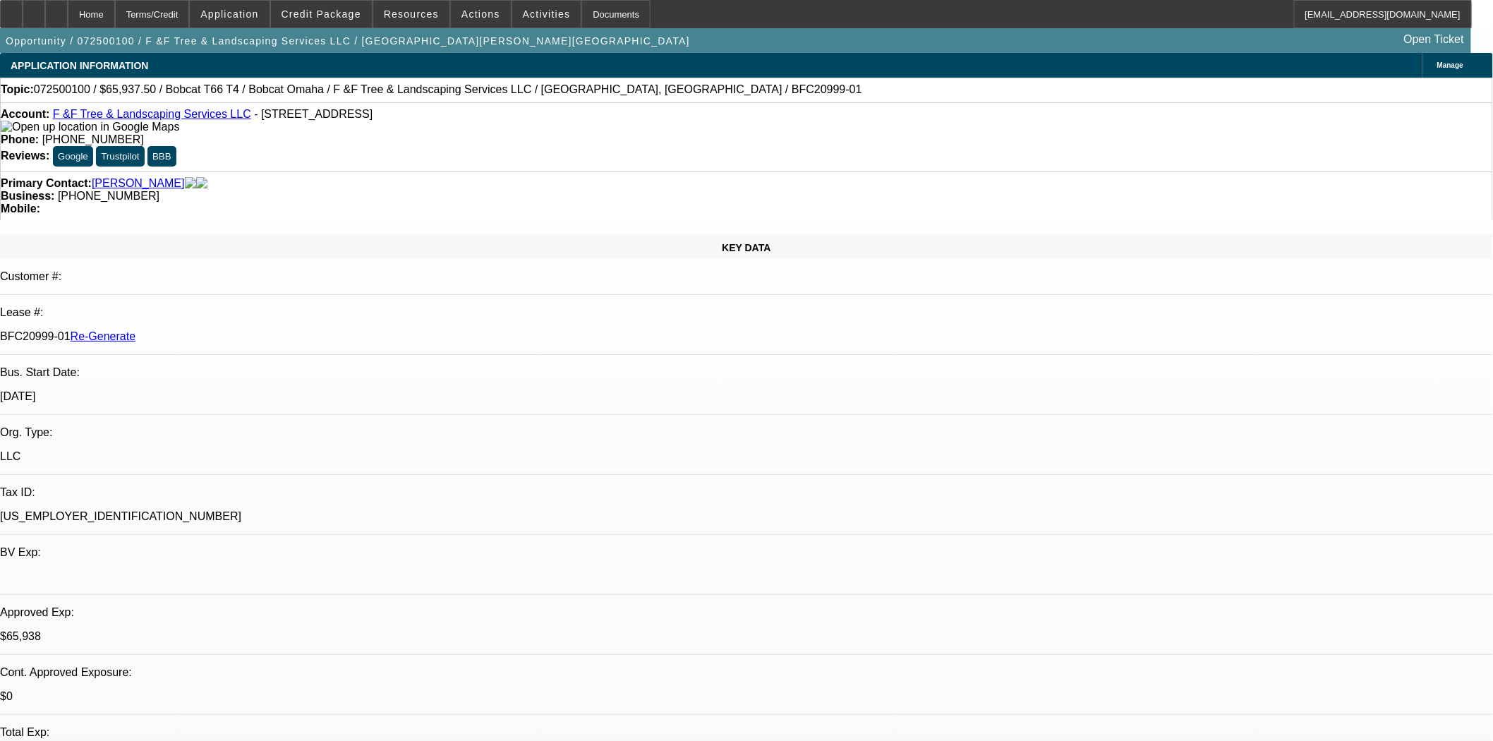
select select "0"
select select "3"
select select "0"
select select "6"
click at [597, 11] on div "Documents" at bounding box center [616, 14] width 69 height 28
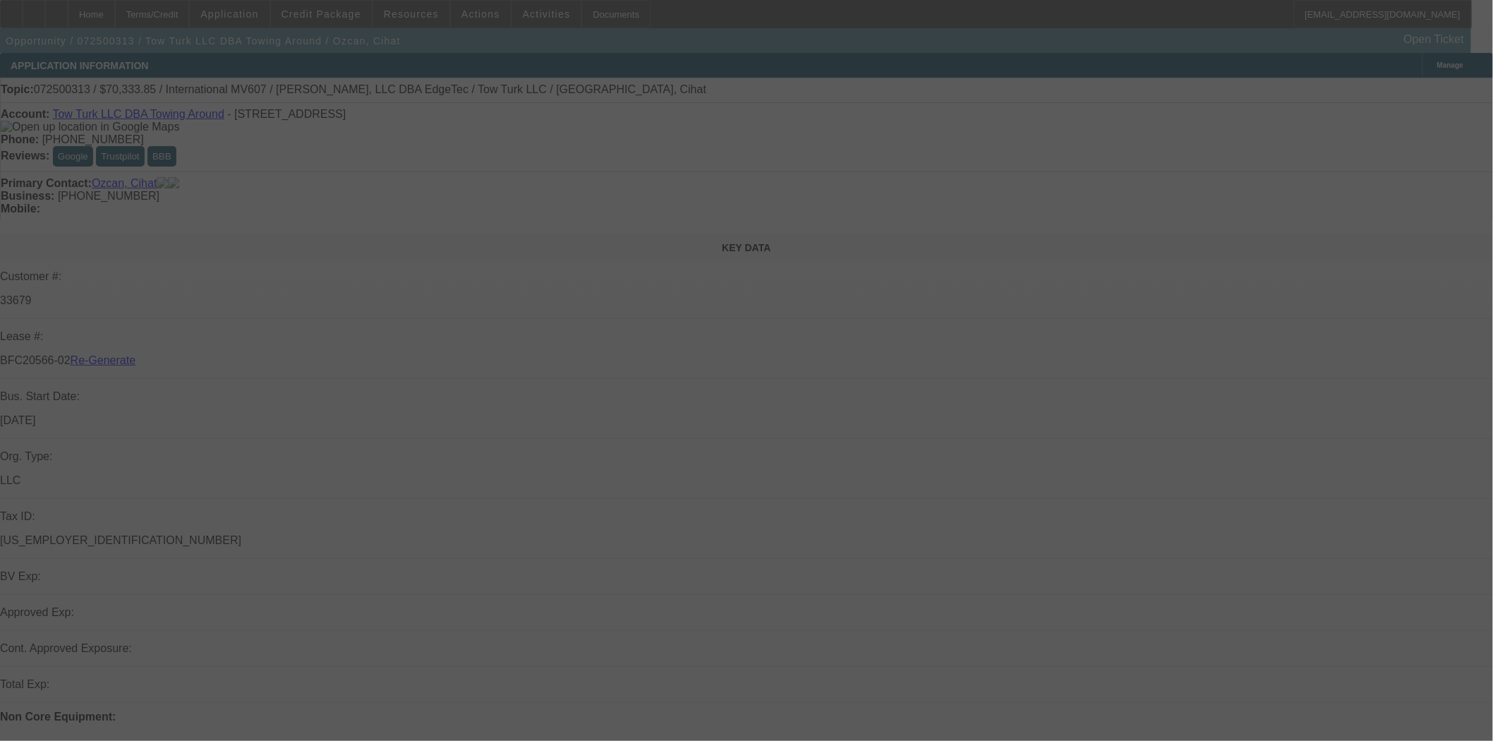
select select "4"
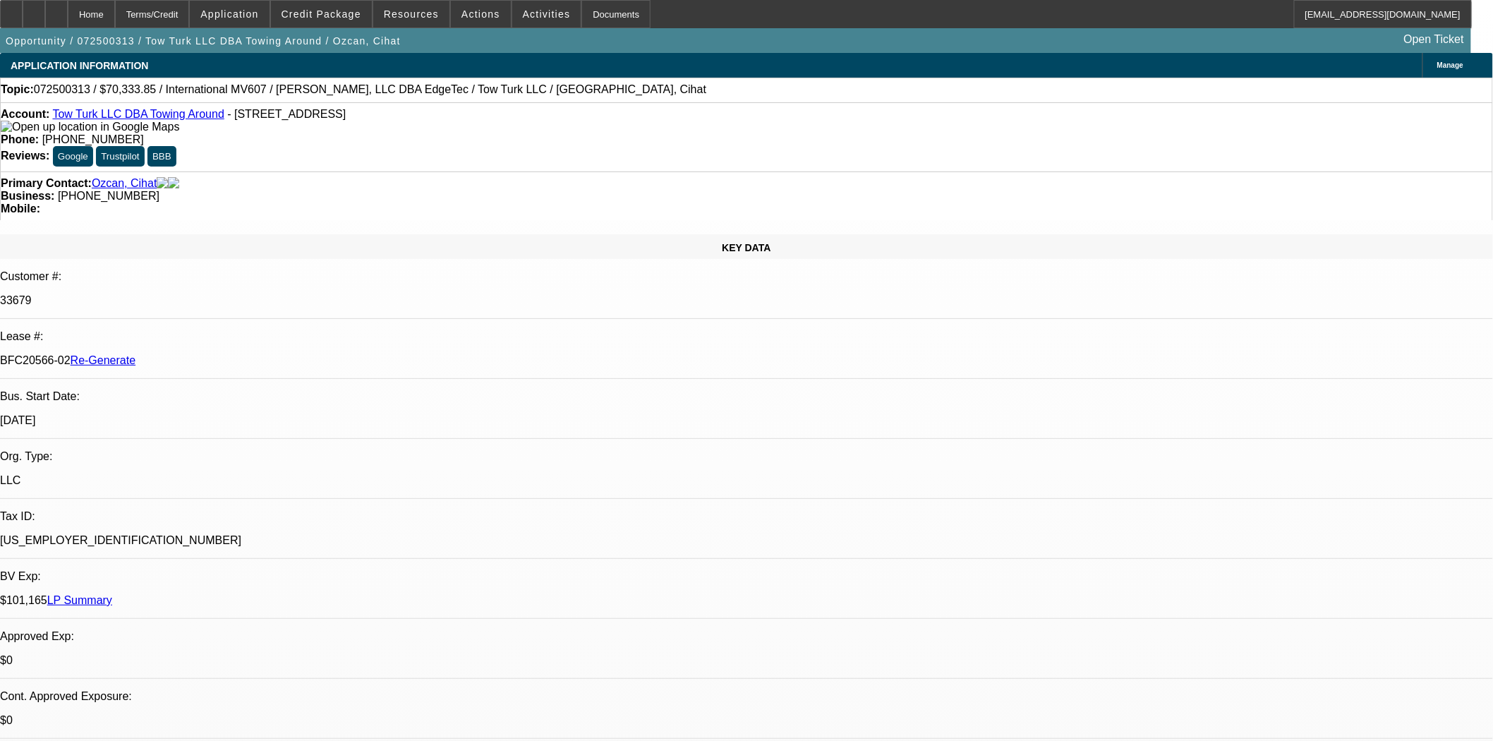
select select "0.15"
select select "2"
select select "0"
select select "6"
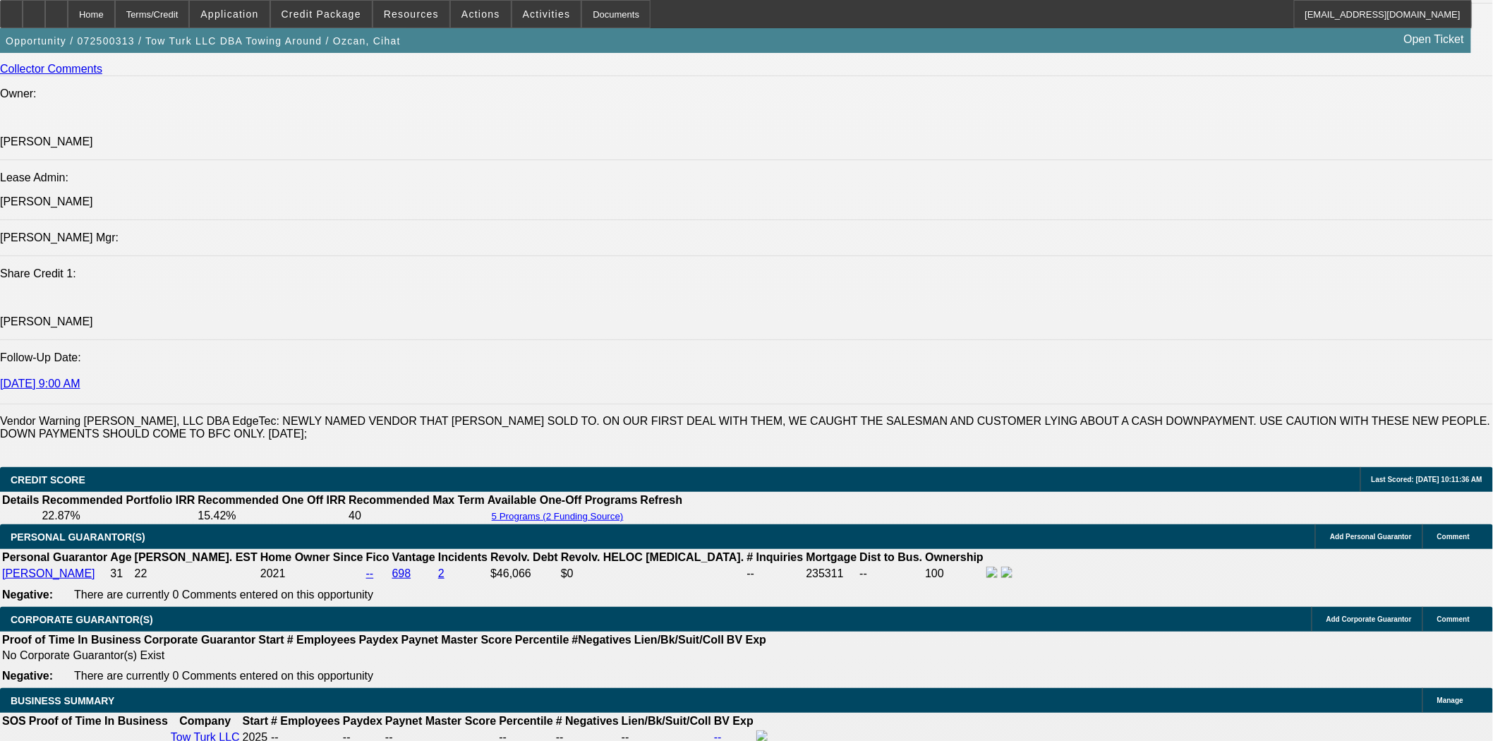
scroll to position [2117, 0]
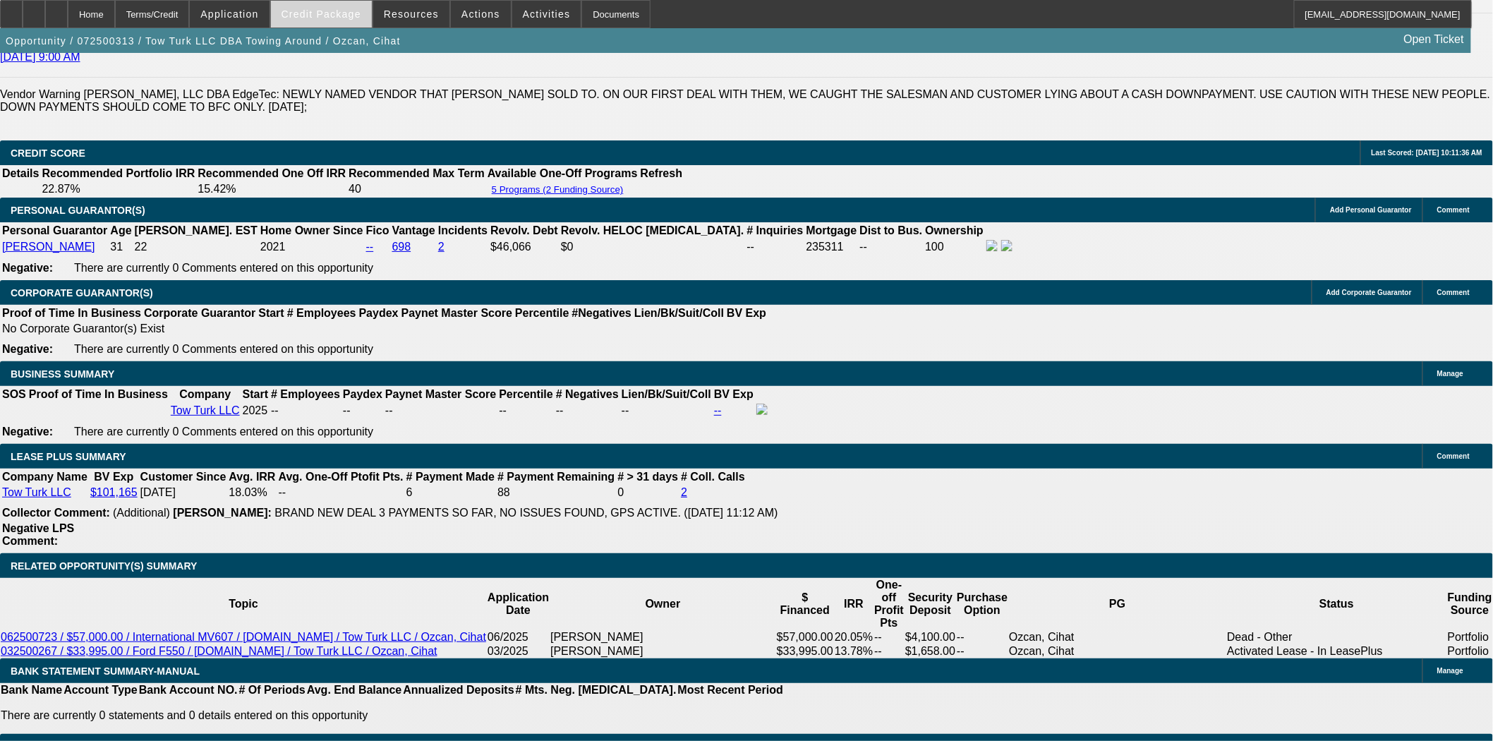
click at [326, 12] on span "Credit Package" at bounding box center [322, 13] width 80 height 11
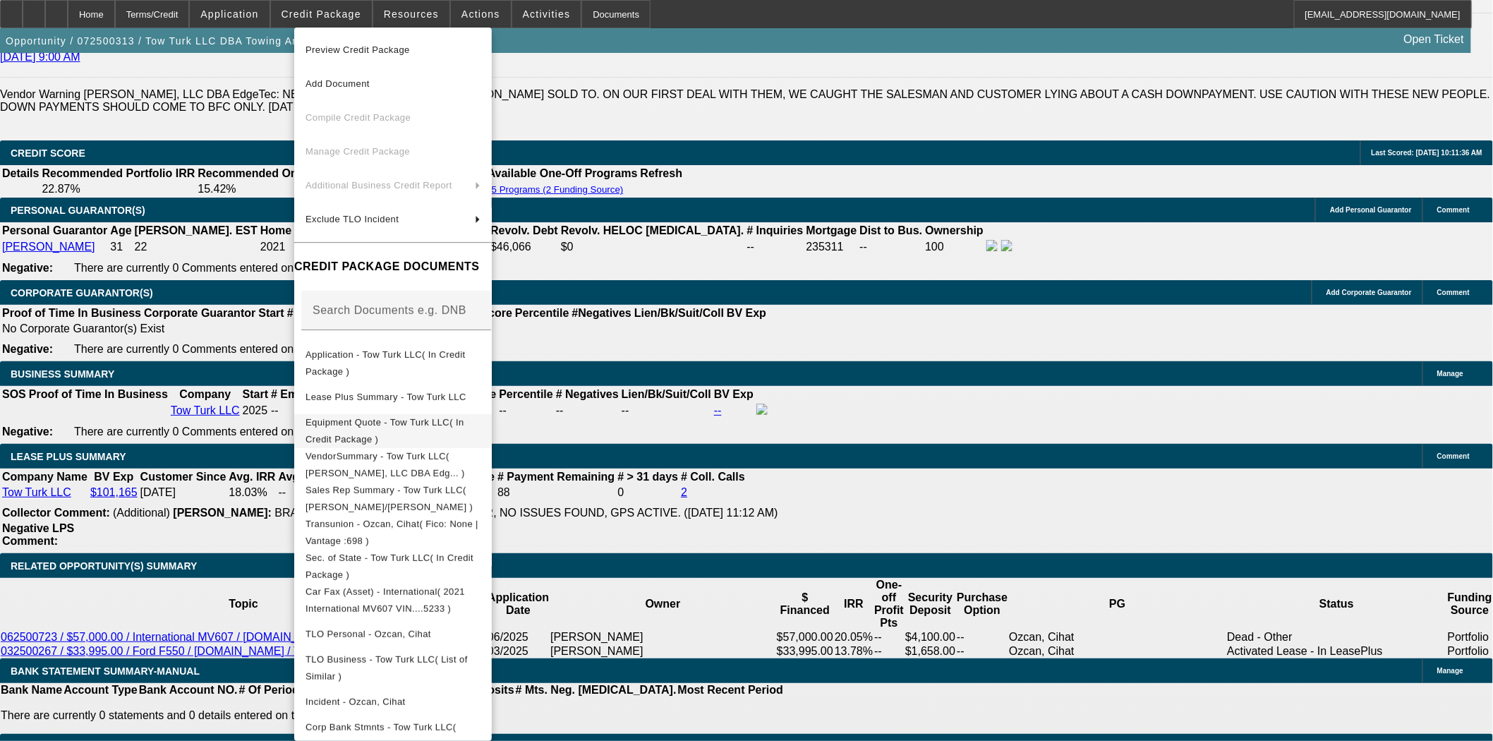
click at [411, 419] on span "Equipment Quote - Tow Turk LLC( In Credit Package )" at bounding box center [393, 431] width 175 height 34
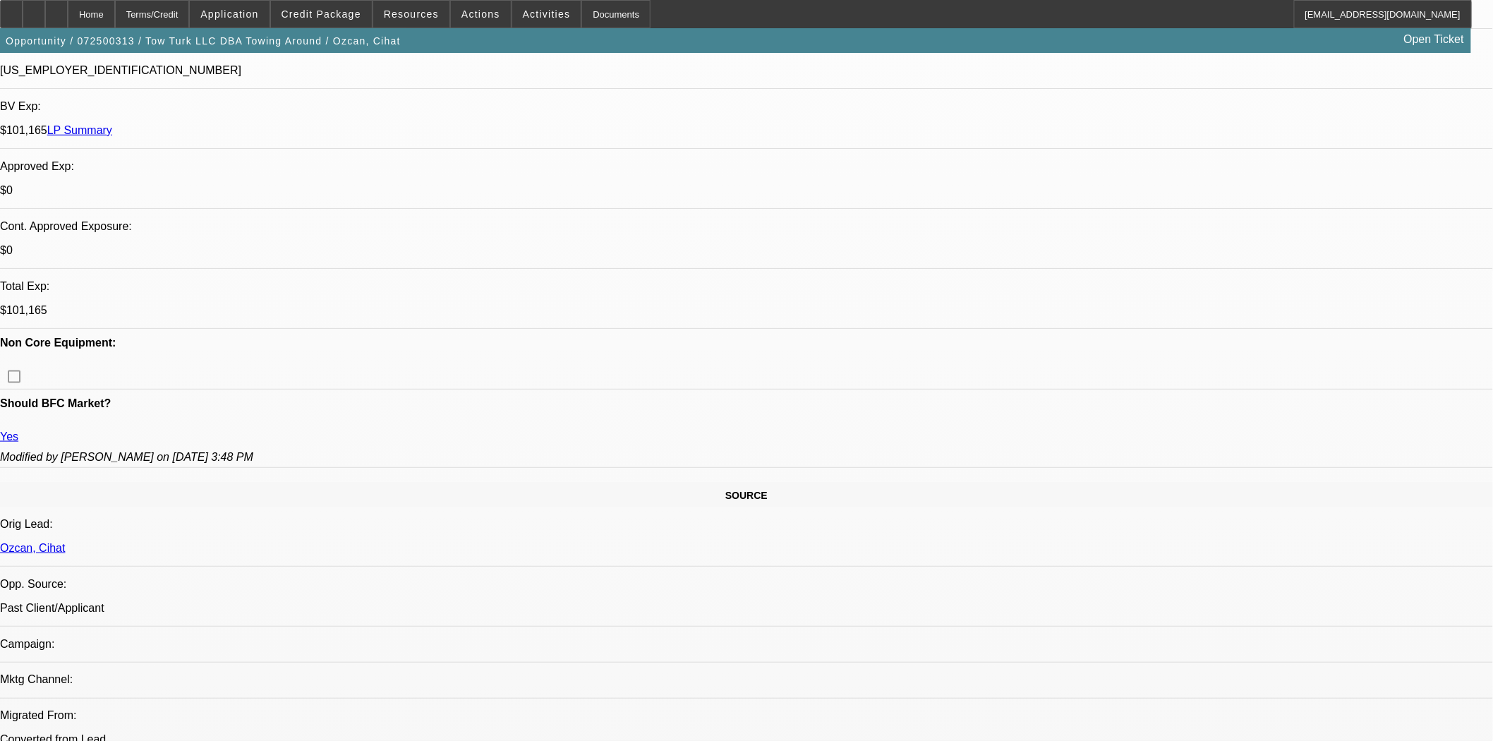
scroll to position [0, 0]
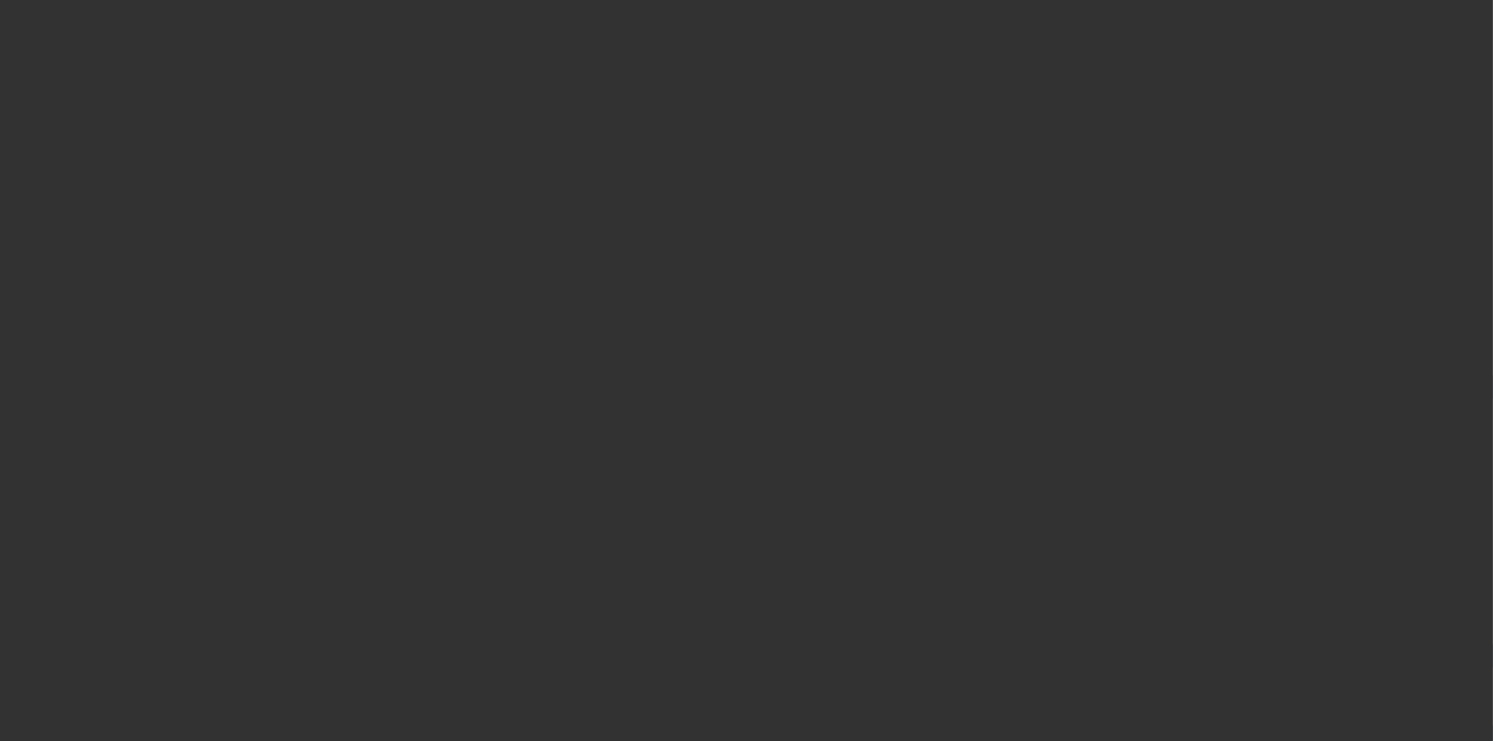
select select "3"
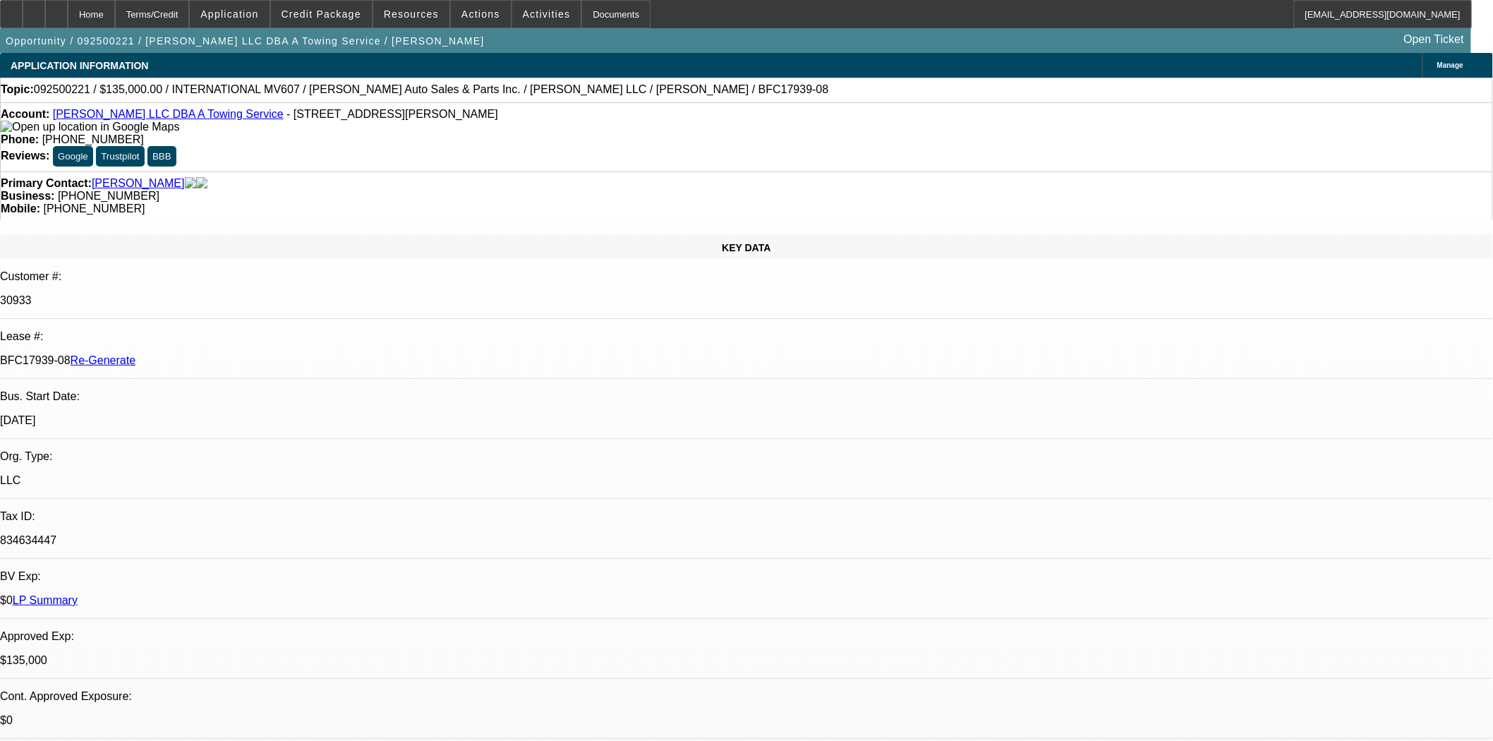
select select "0"
select select "2"
select select "0"
select select "6"
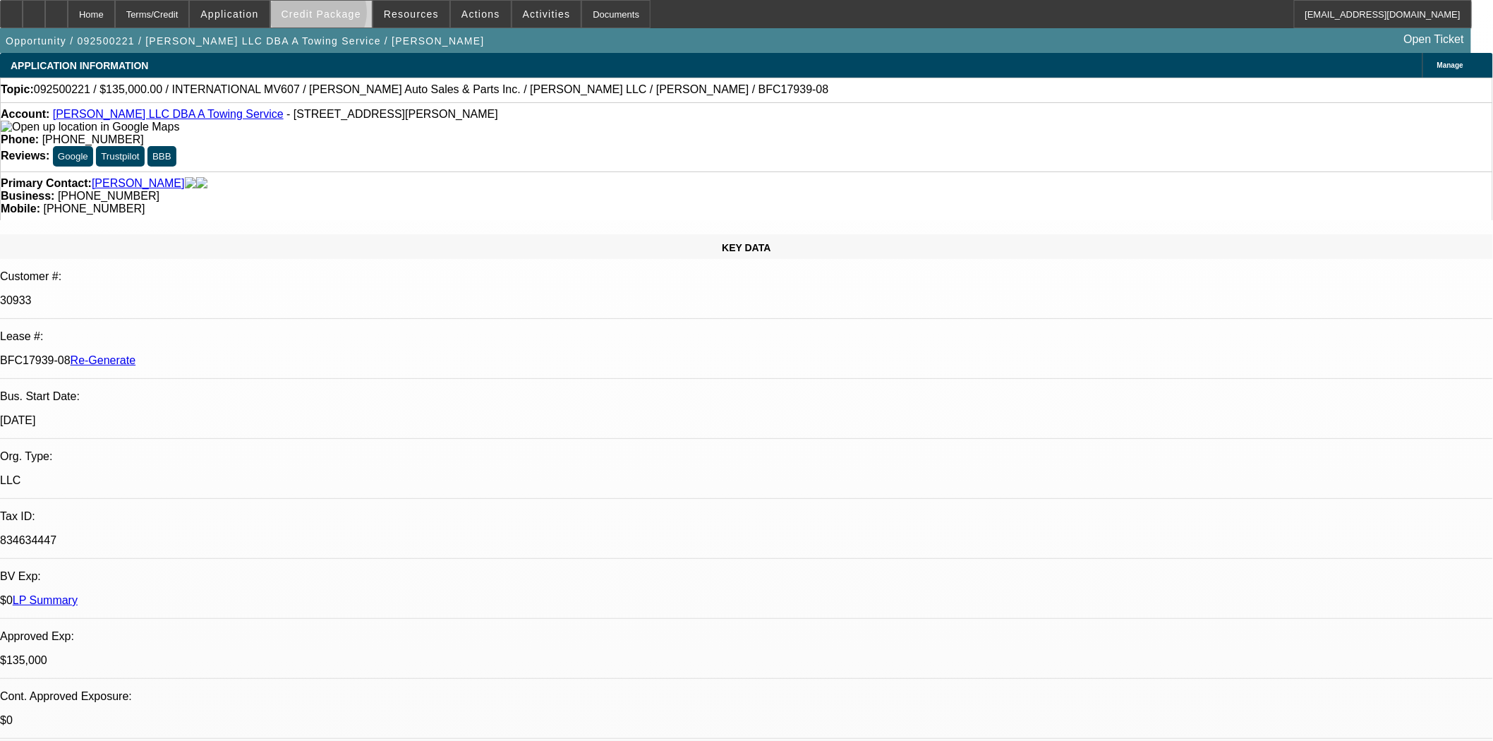
click at [343, 16] on span "Credit Package" at bounding box center [322, 13] width 80 height 11
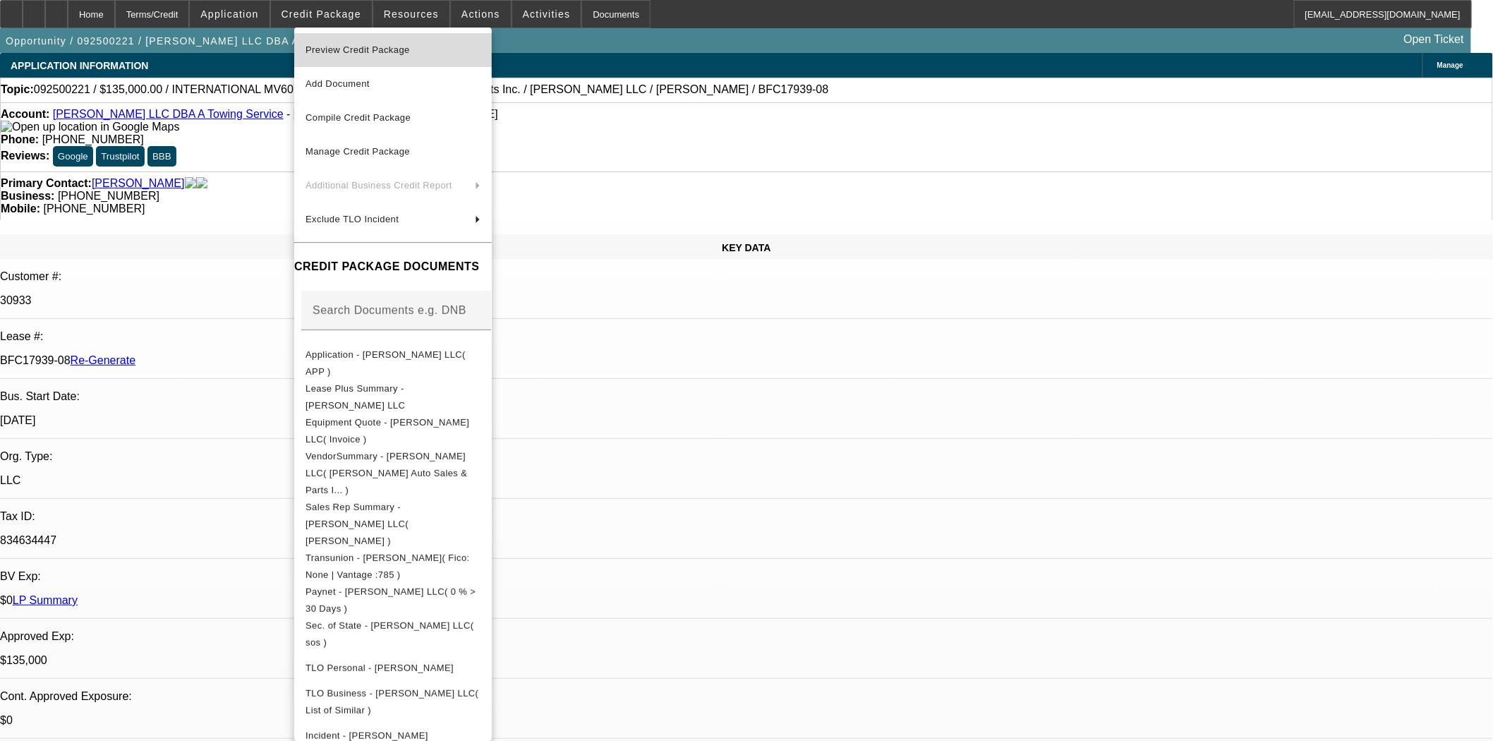
click at [353, 49] on span "Preview Credit Package" at bounding box center [358, 49] width 104 height 11
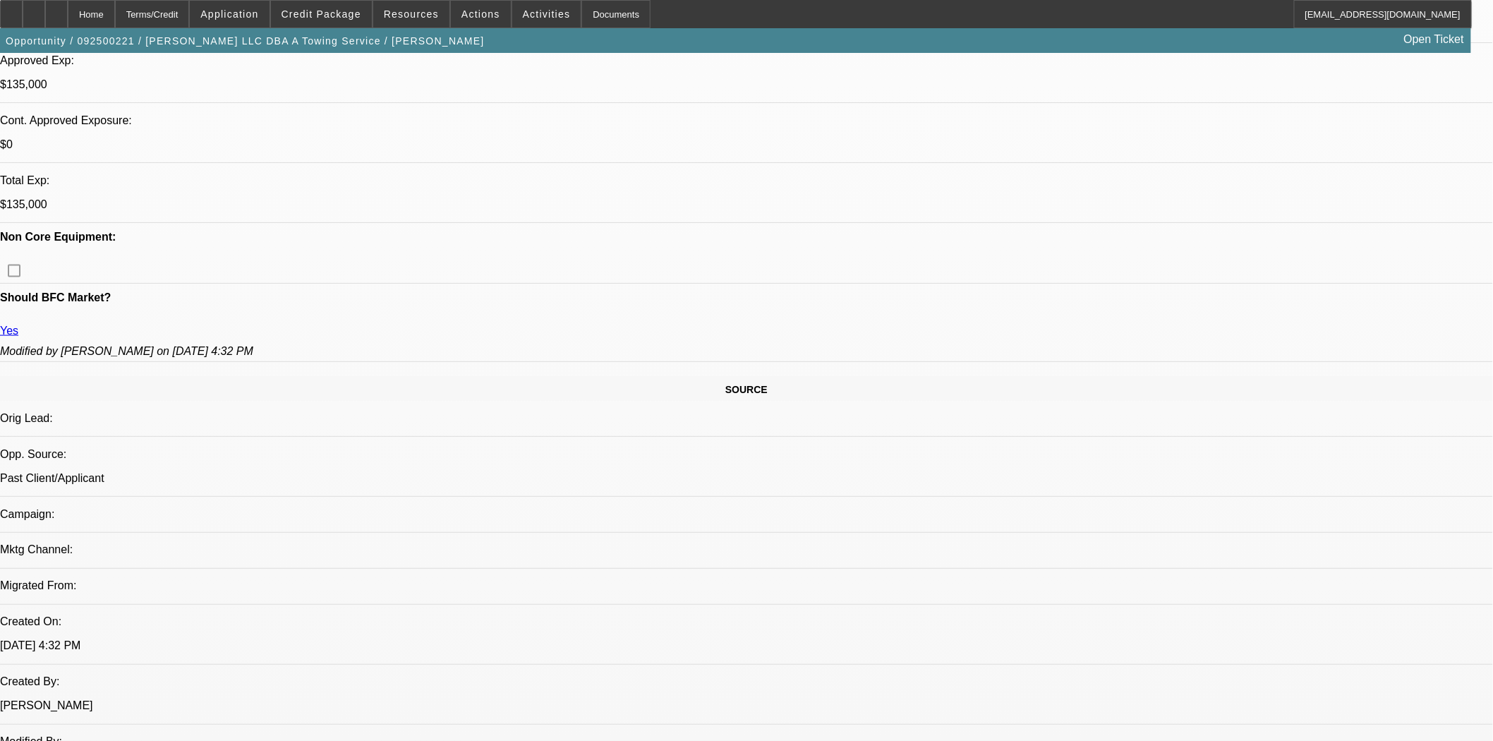
scroll to position [706, 0]
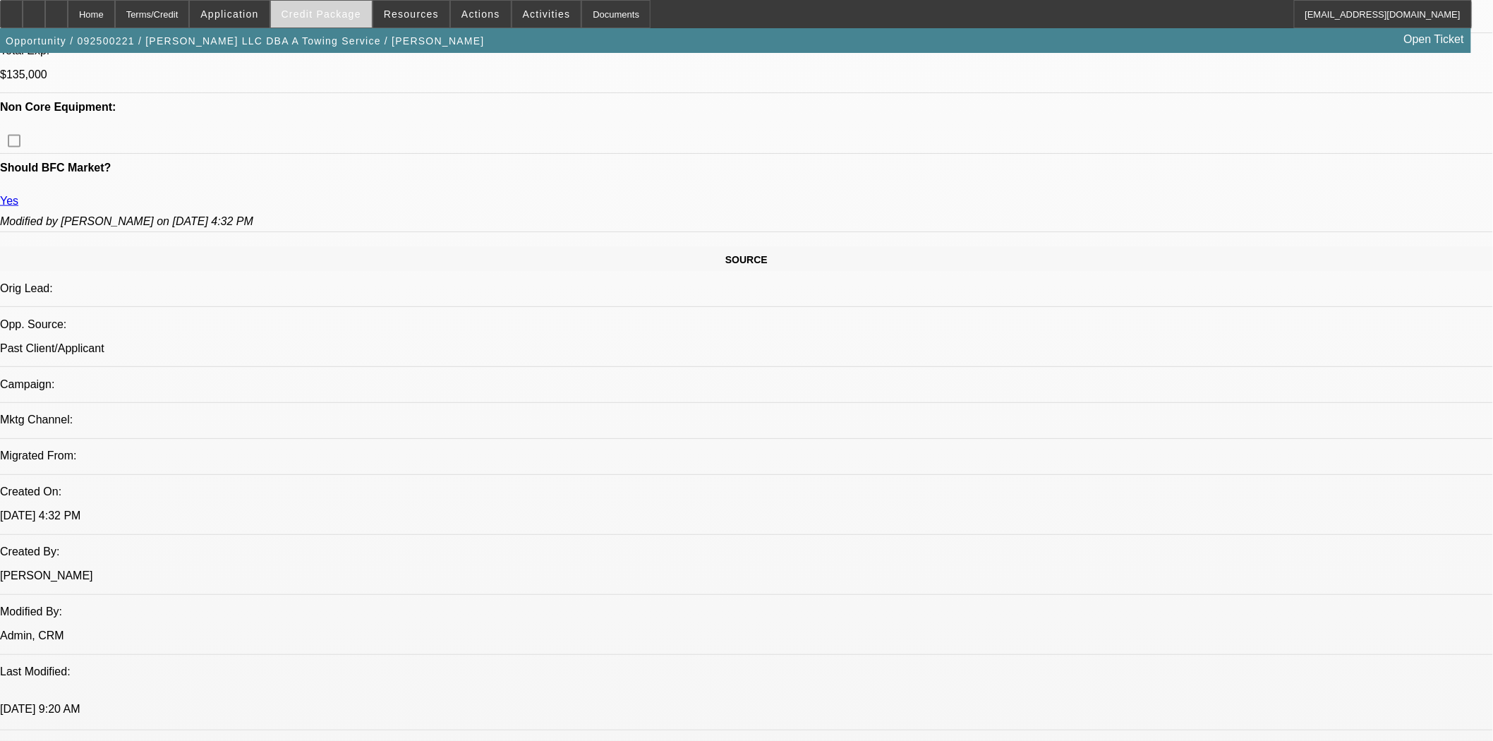
click at [328, 13] on span "Credit Package" at bounding box center [322, 13] width 80 height 11
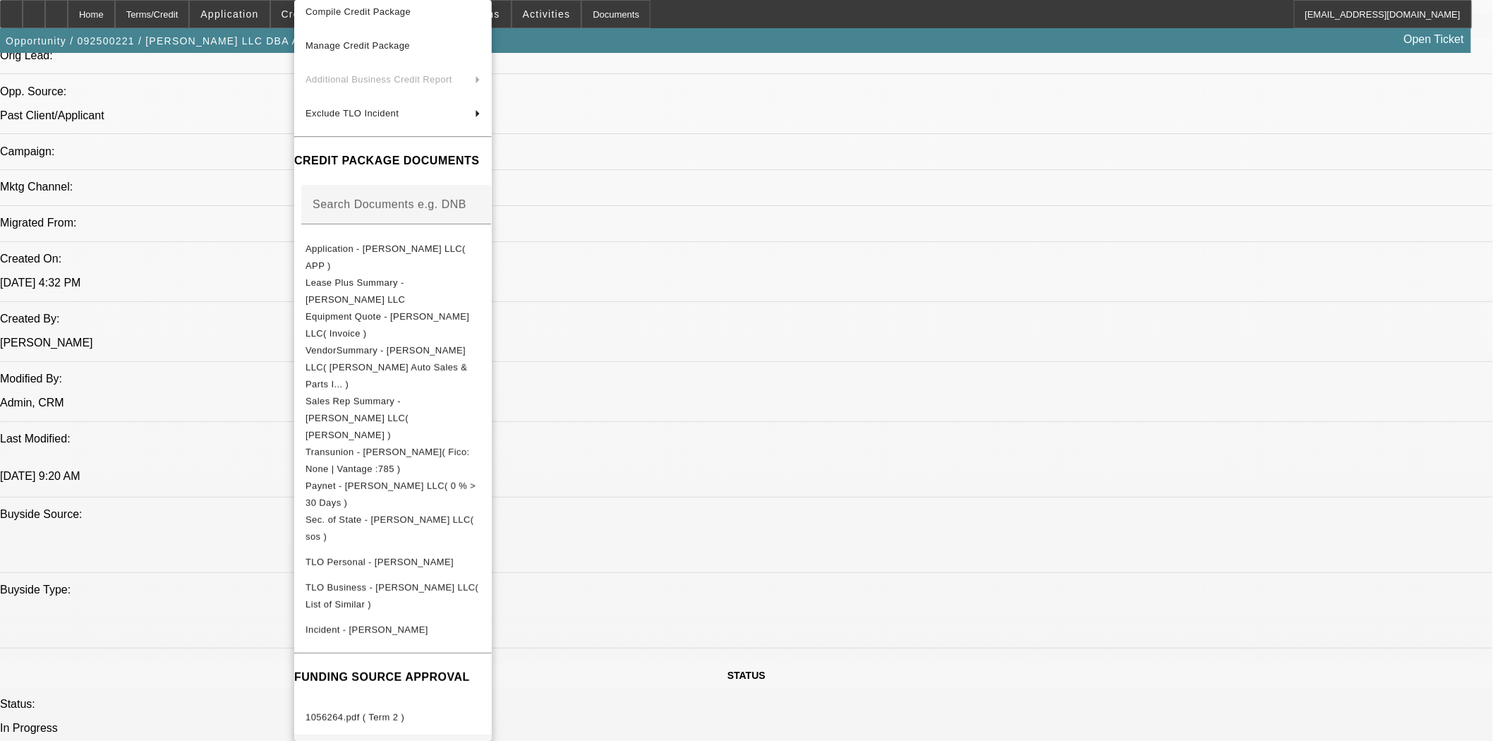
scroll to position [1098, 0]
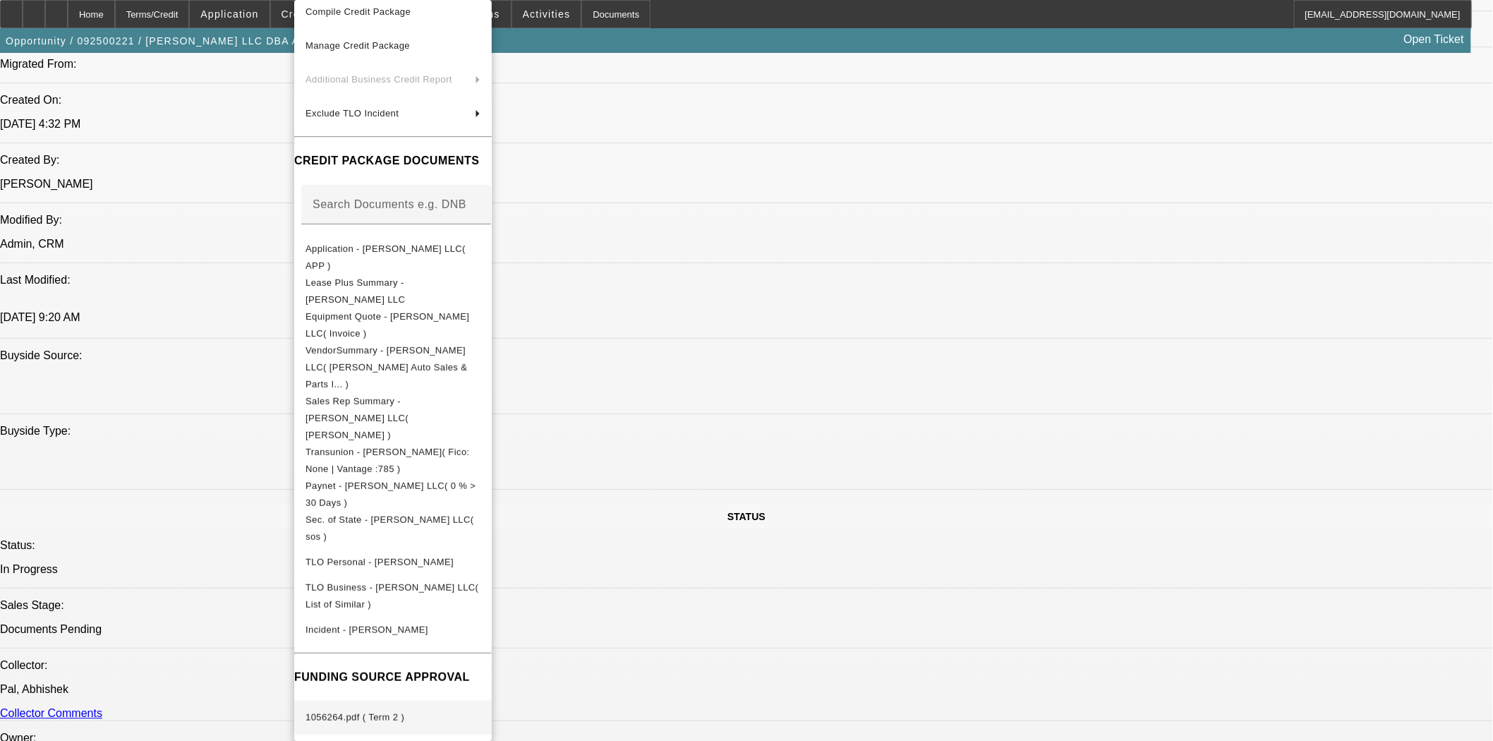
click at [365, 709] on span "1056264.pdf ( Term 2 )" at bounding box center [393, 717] width 175 height 17
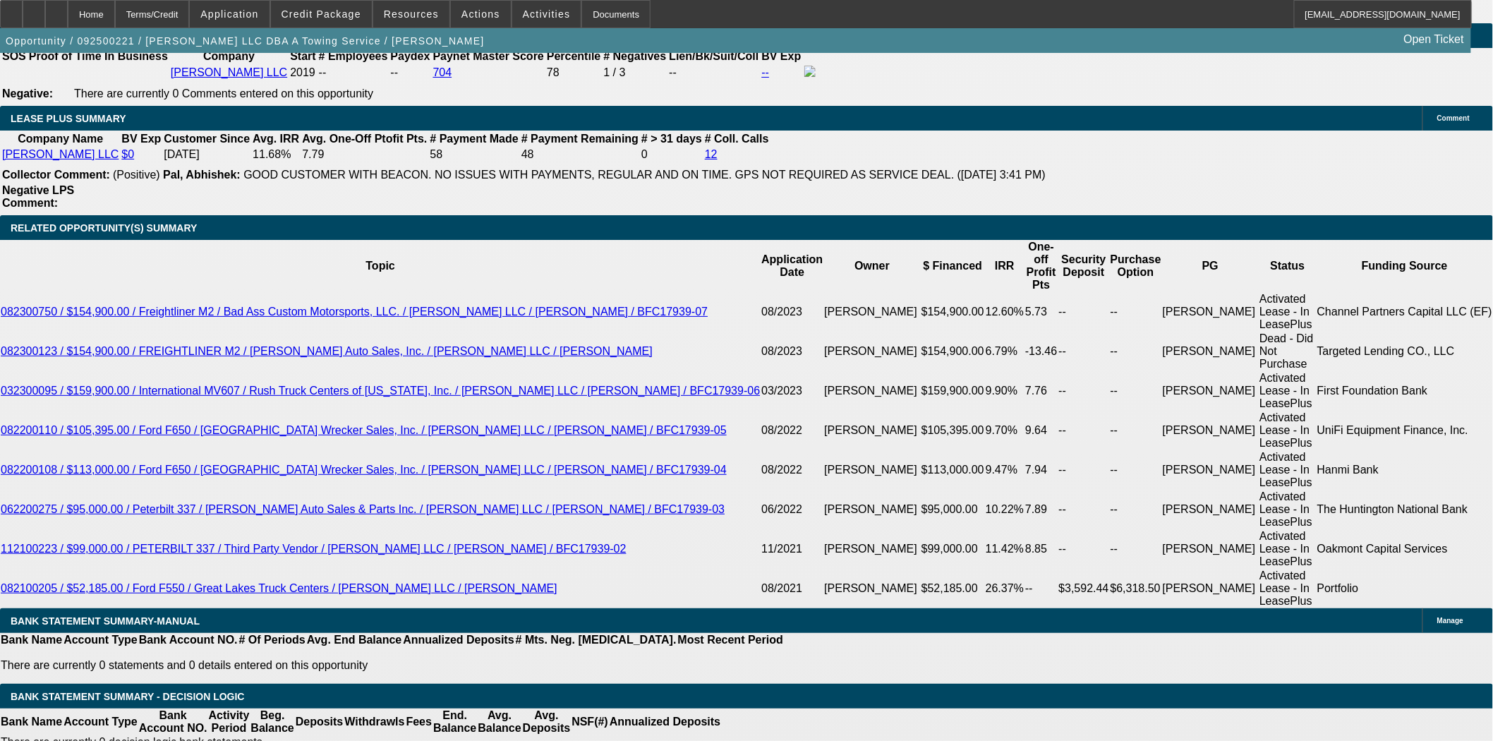
scroll to position [2500, 0]
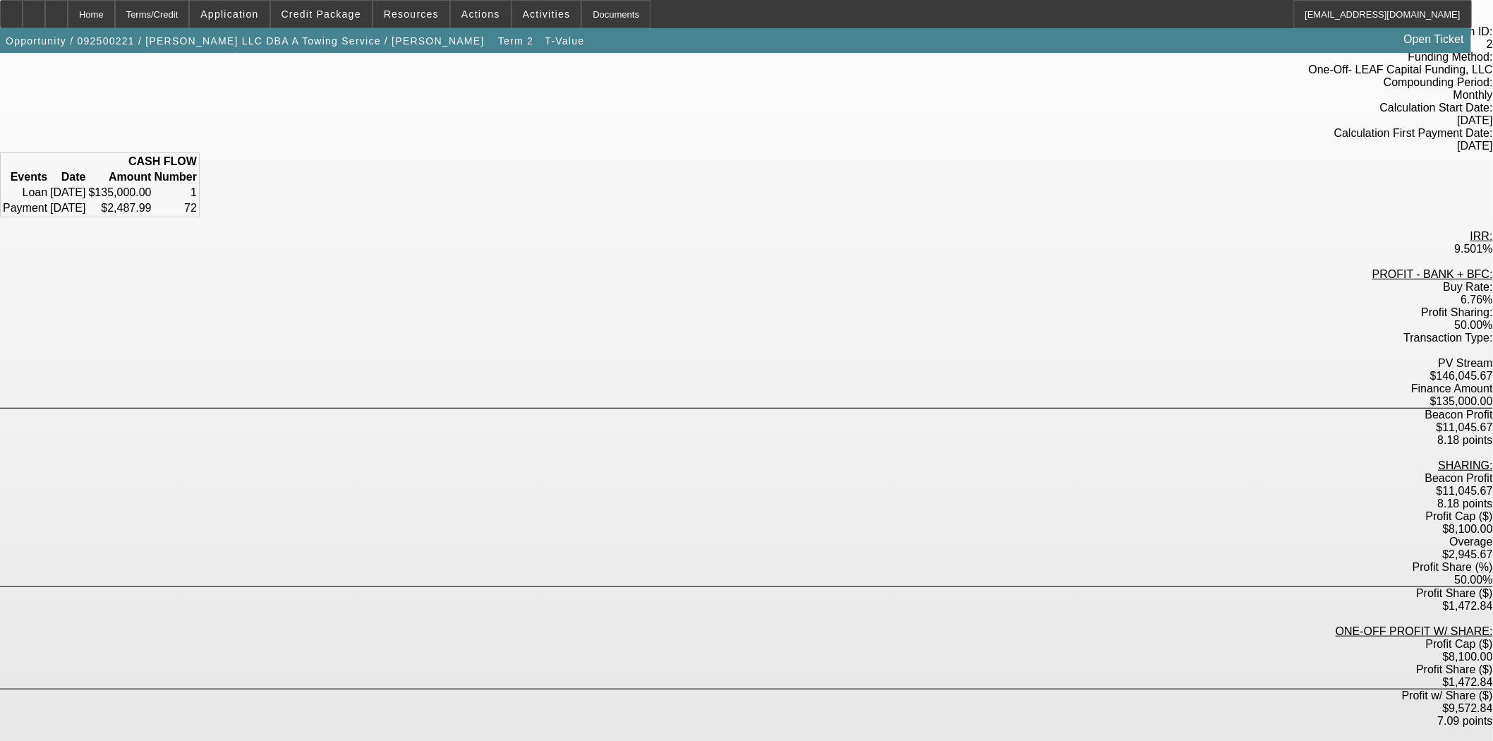
scroll to position [100, 0]
click at [115, 7] on div "Home" at bounding box center [91, 14] width 47 height 28
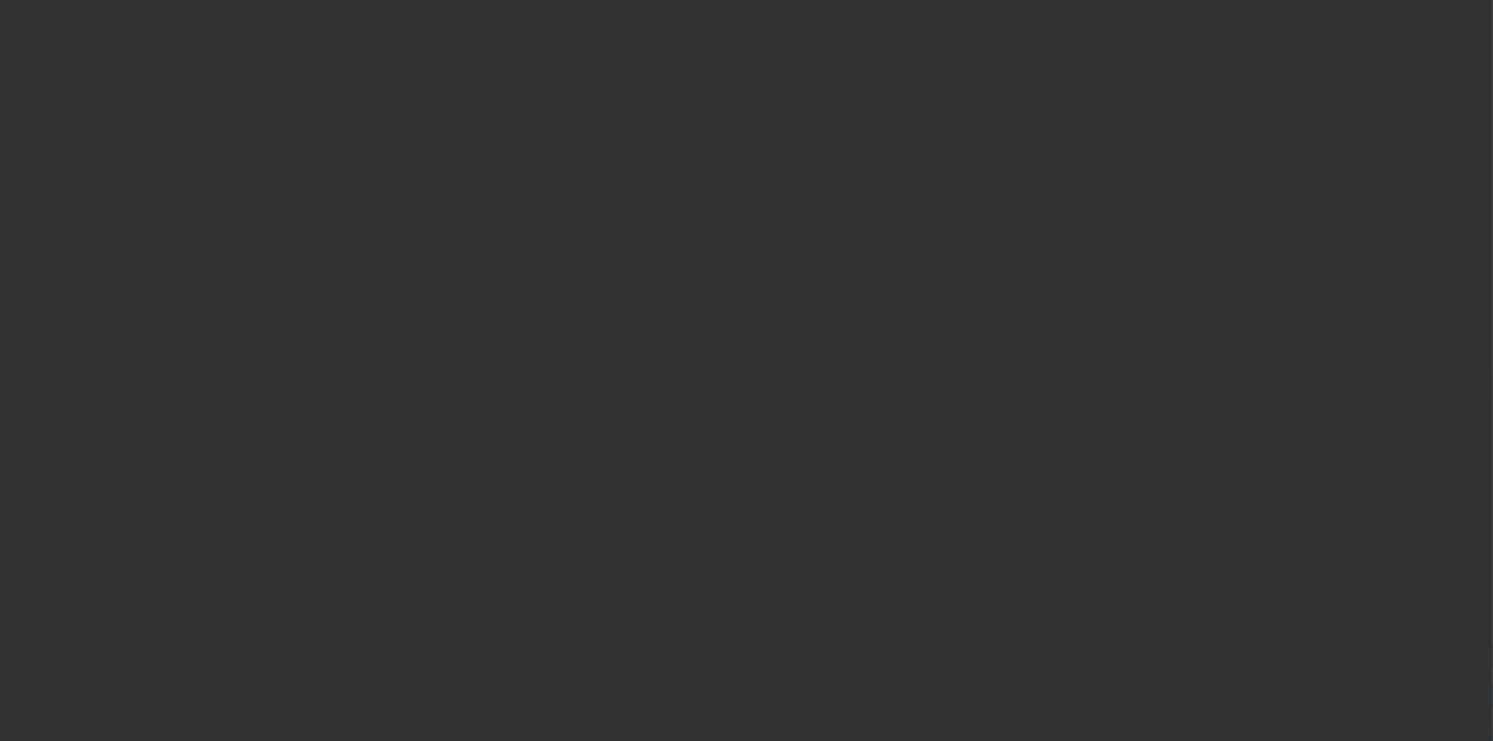
select select "3"
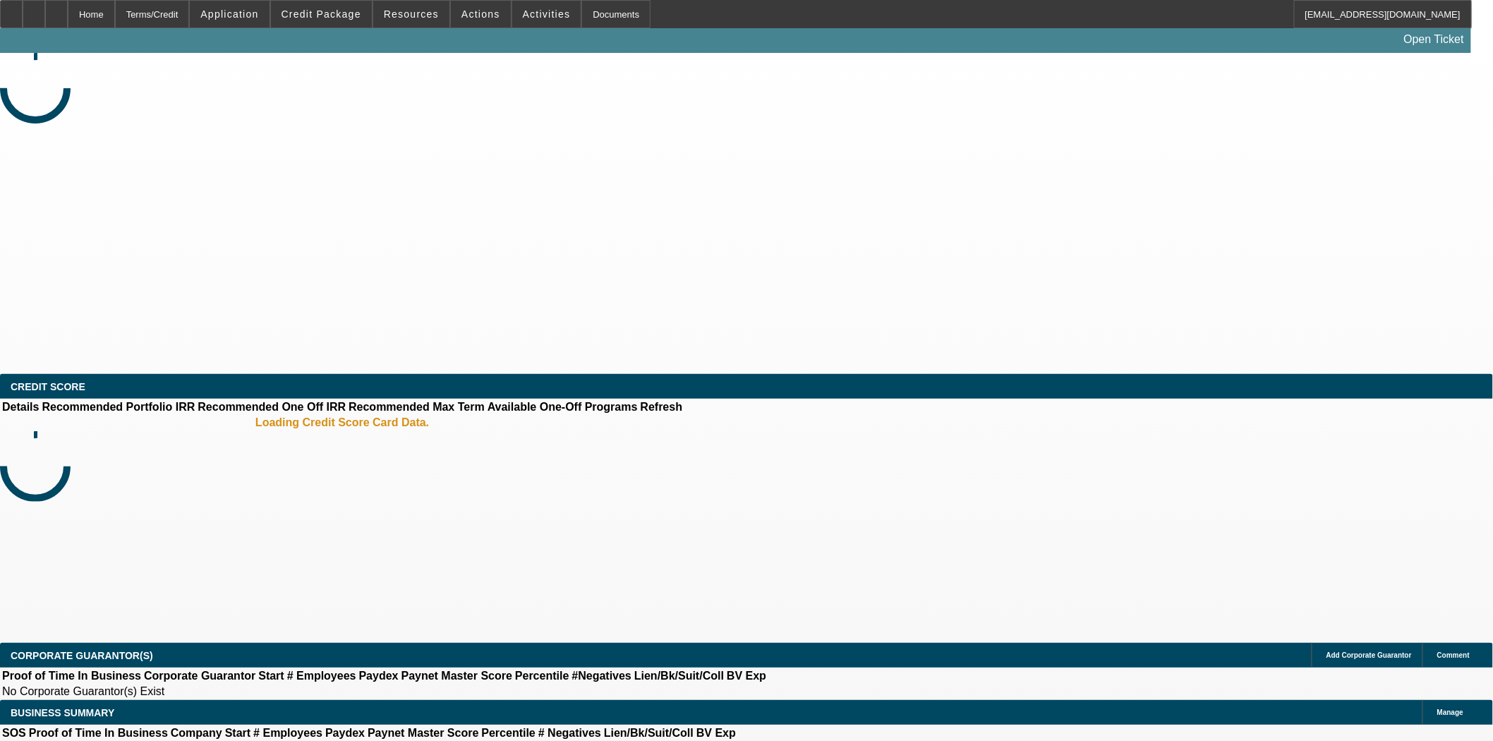
select select "0"
select select "2"
select select "0"
select select "6"
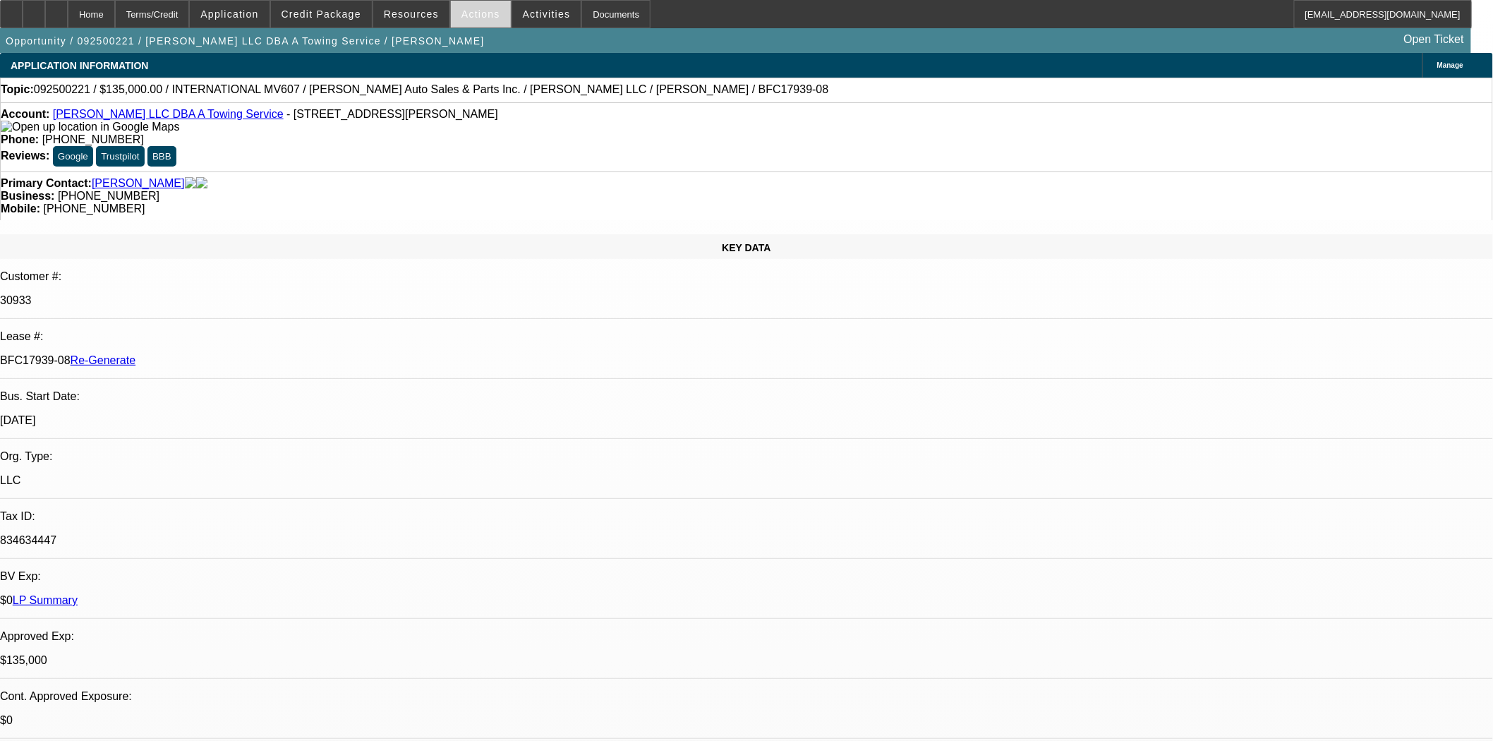
click at [481, 17] on span "Actions" at bounding box center [481, 13] width 39 height 11
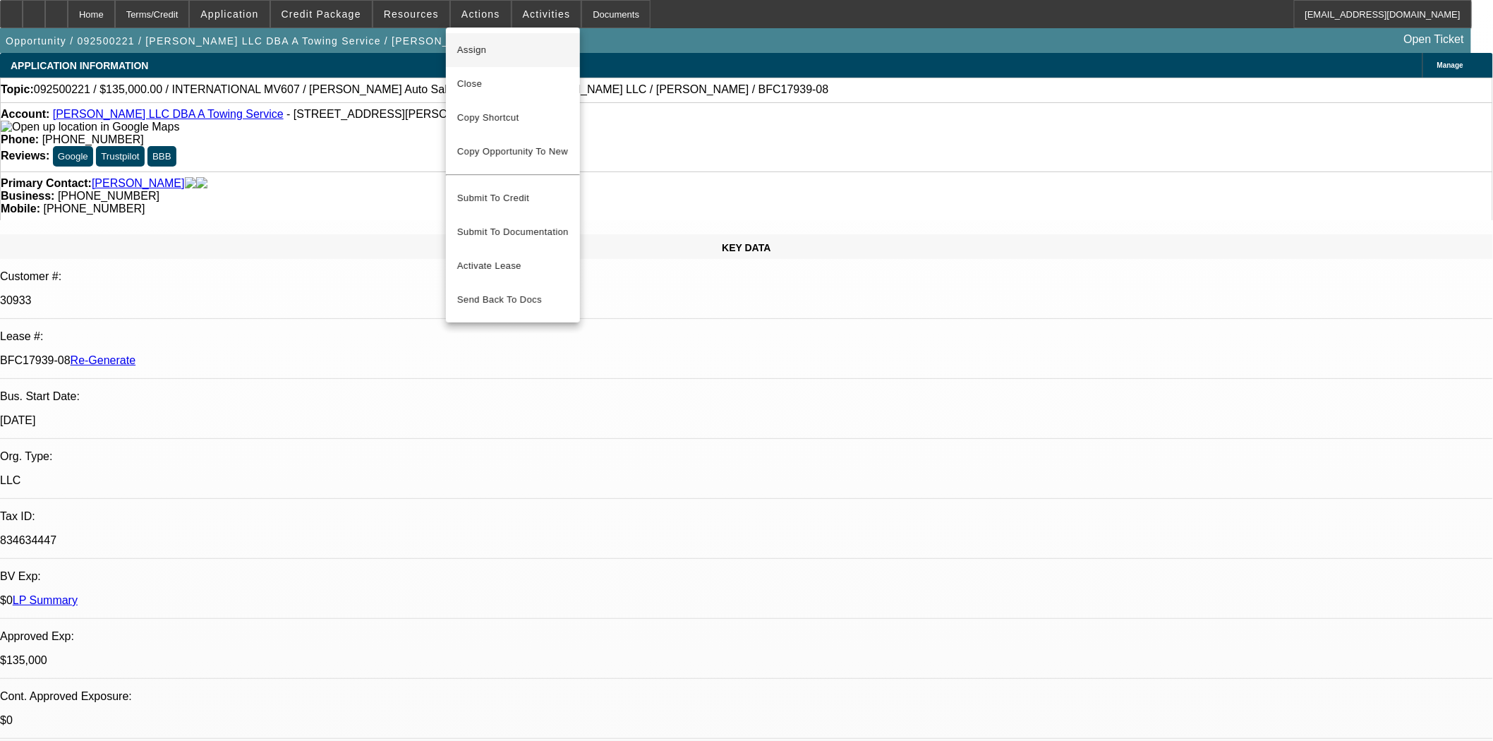
click at [489, 43] on span "Assign" at bounding box center [513, 50] width 112 height 17
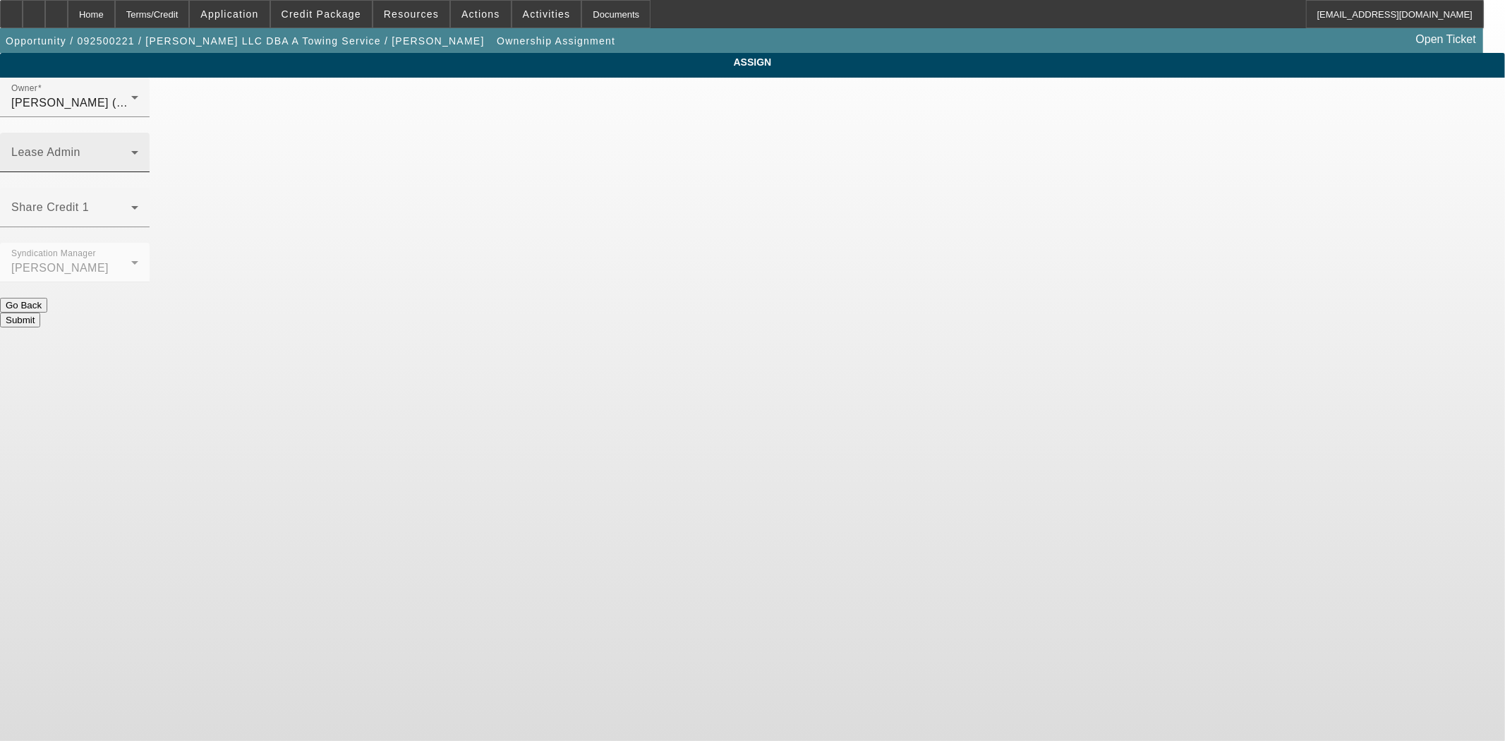
click at [138, 133] on div "Lease Admin" at bounding box center [74, 153] width 127 height 40
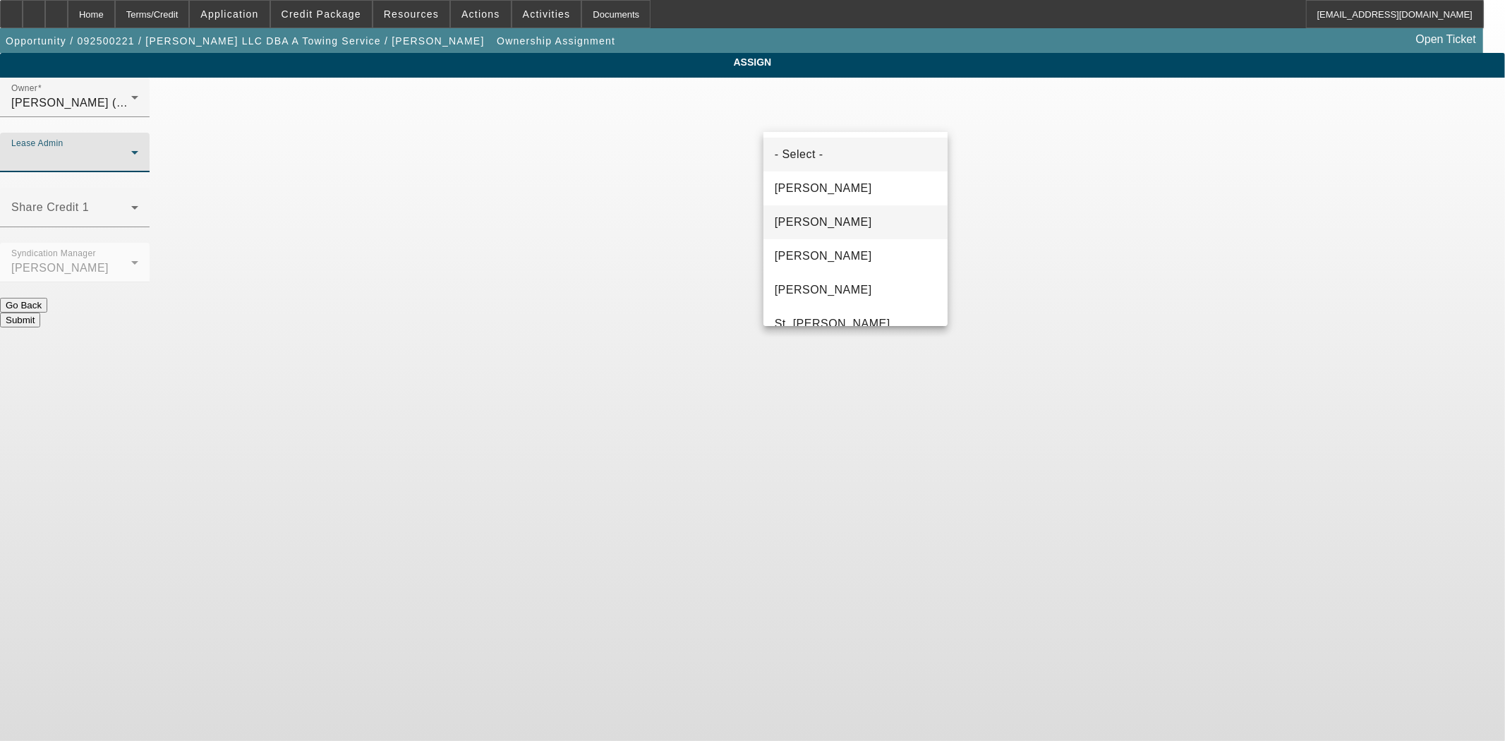
click at [802, 222] on span "[PERSON_NAME]" at bounding box center [823, 222] width 97 height 17
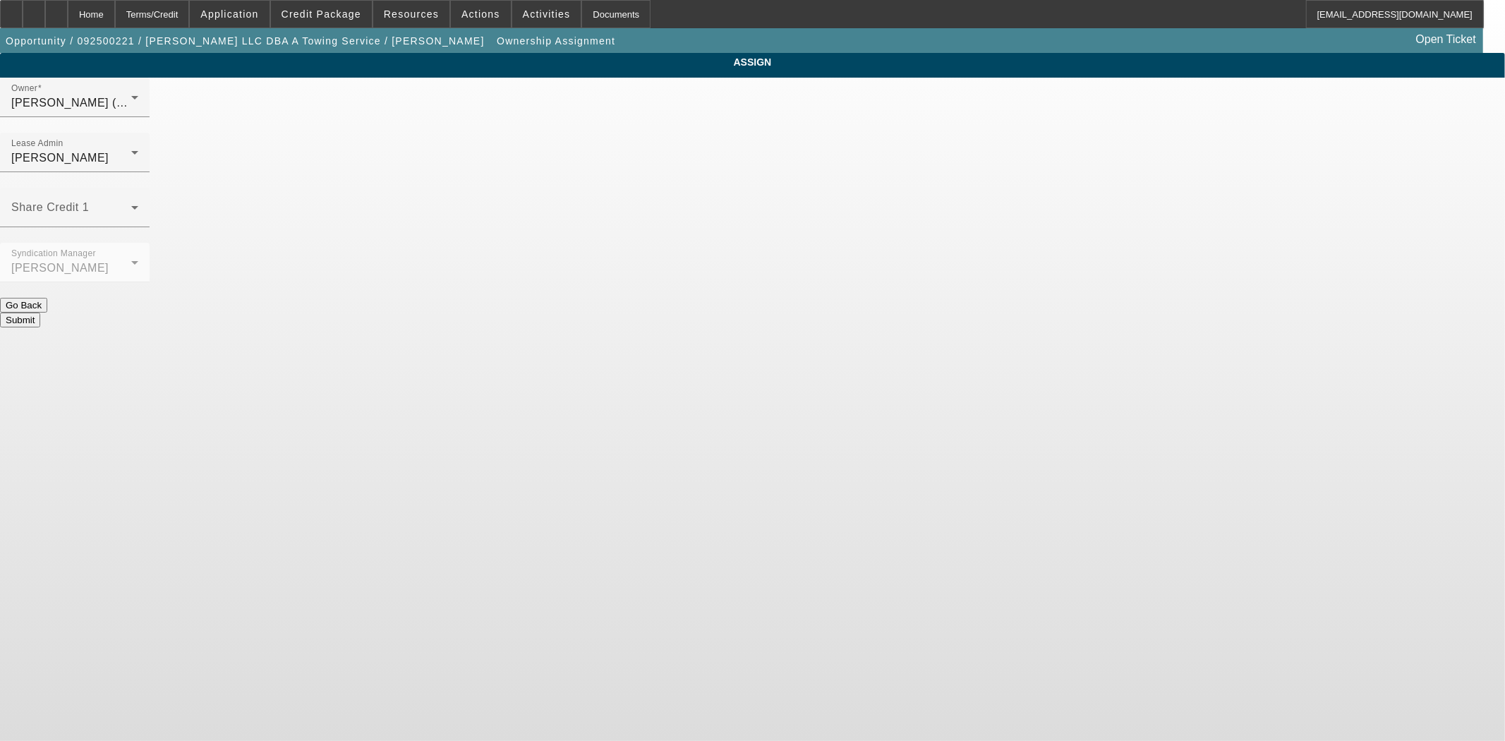
click at [40, 313] on button "Submit" at bounding box center [20, 320] width 40 height 15
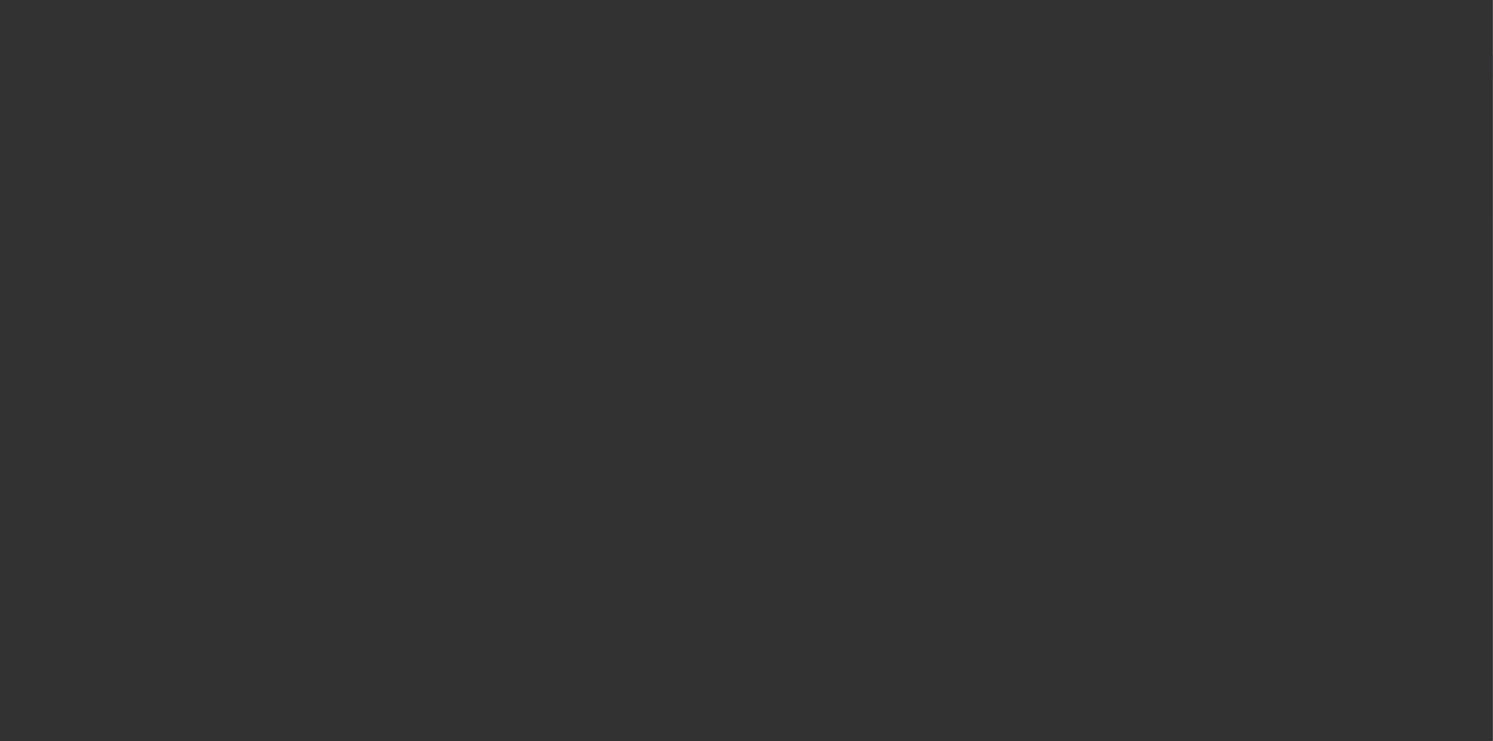
select select "3"
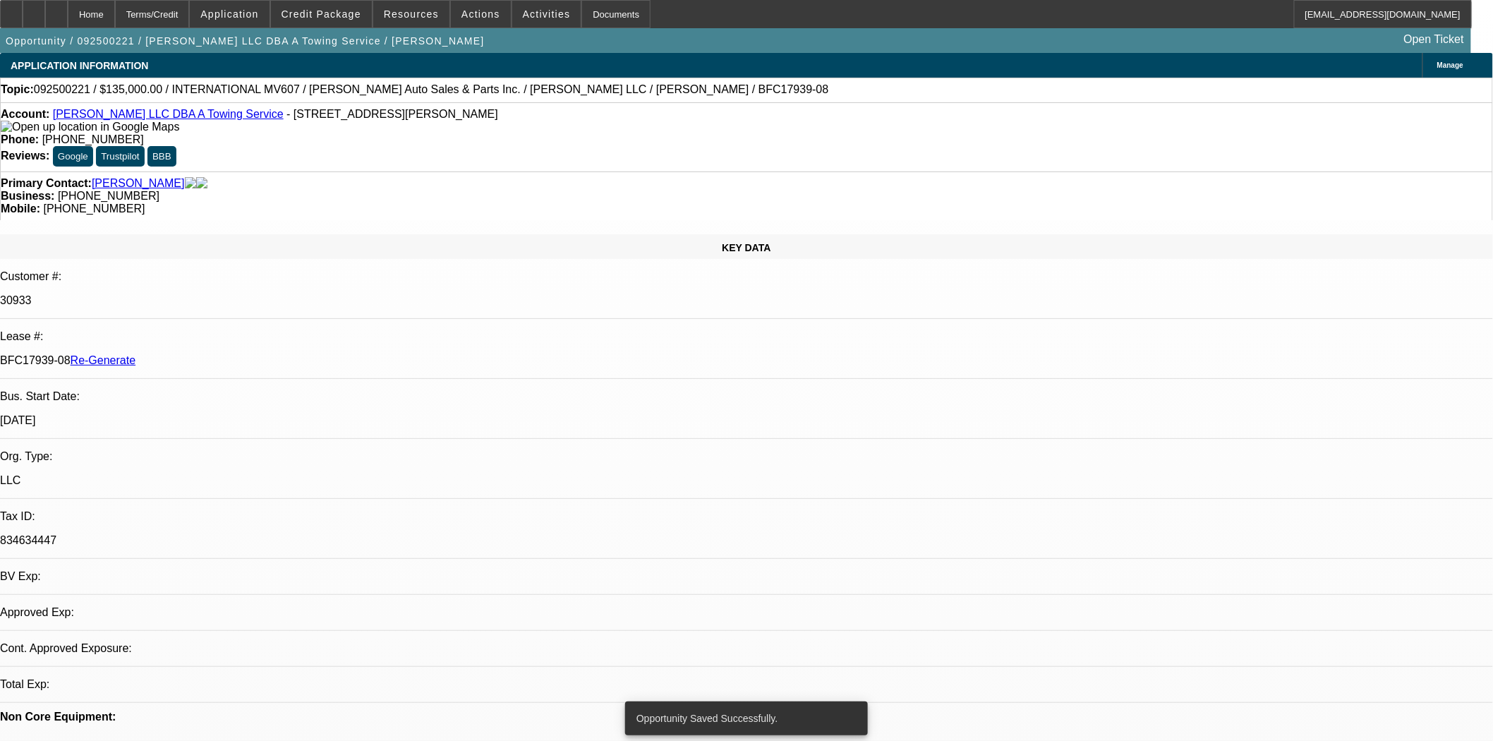
select select "0"
select select "2"
select select "0"
select select "6"
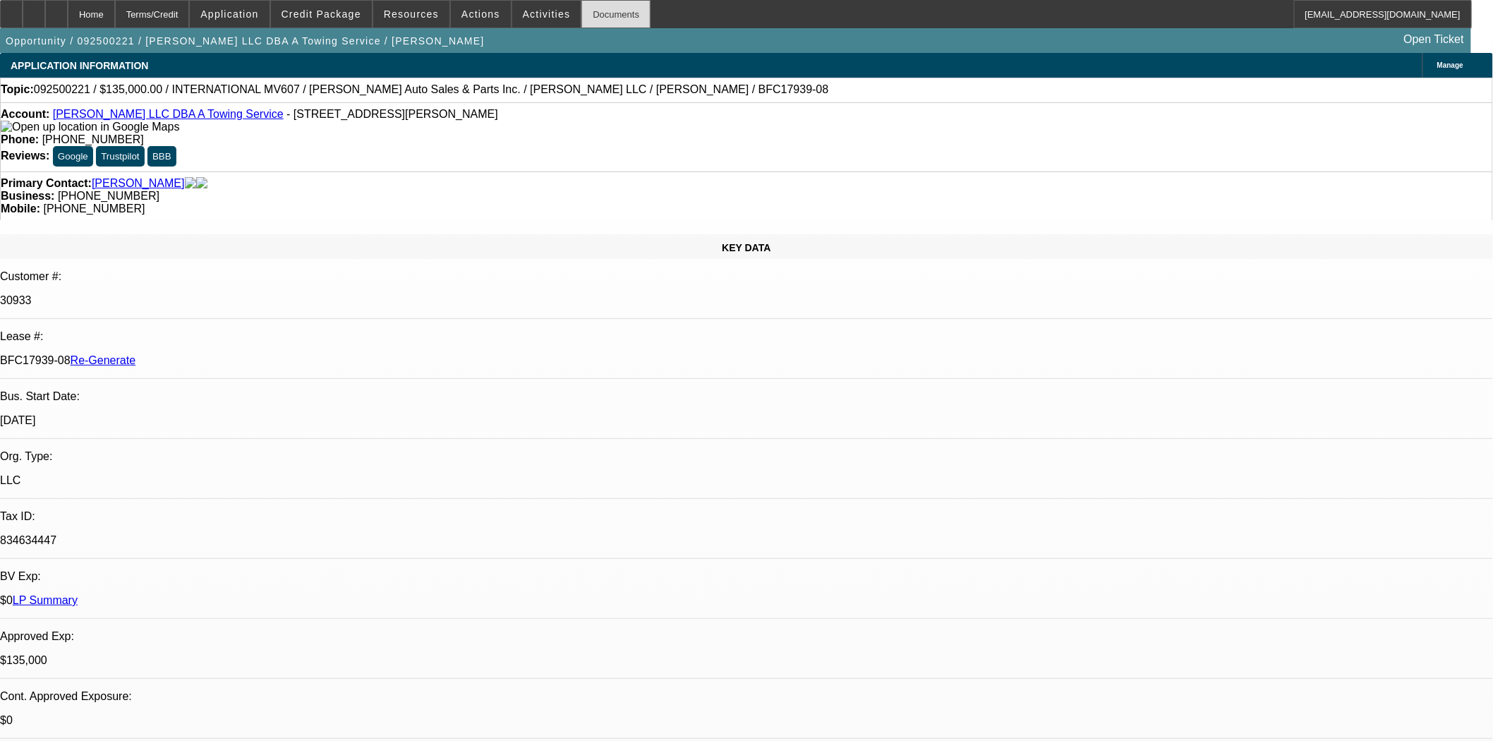
click at [582, 13] on div "Documents" at bounding box center [616, 14] width 69 height 28
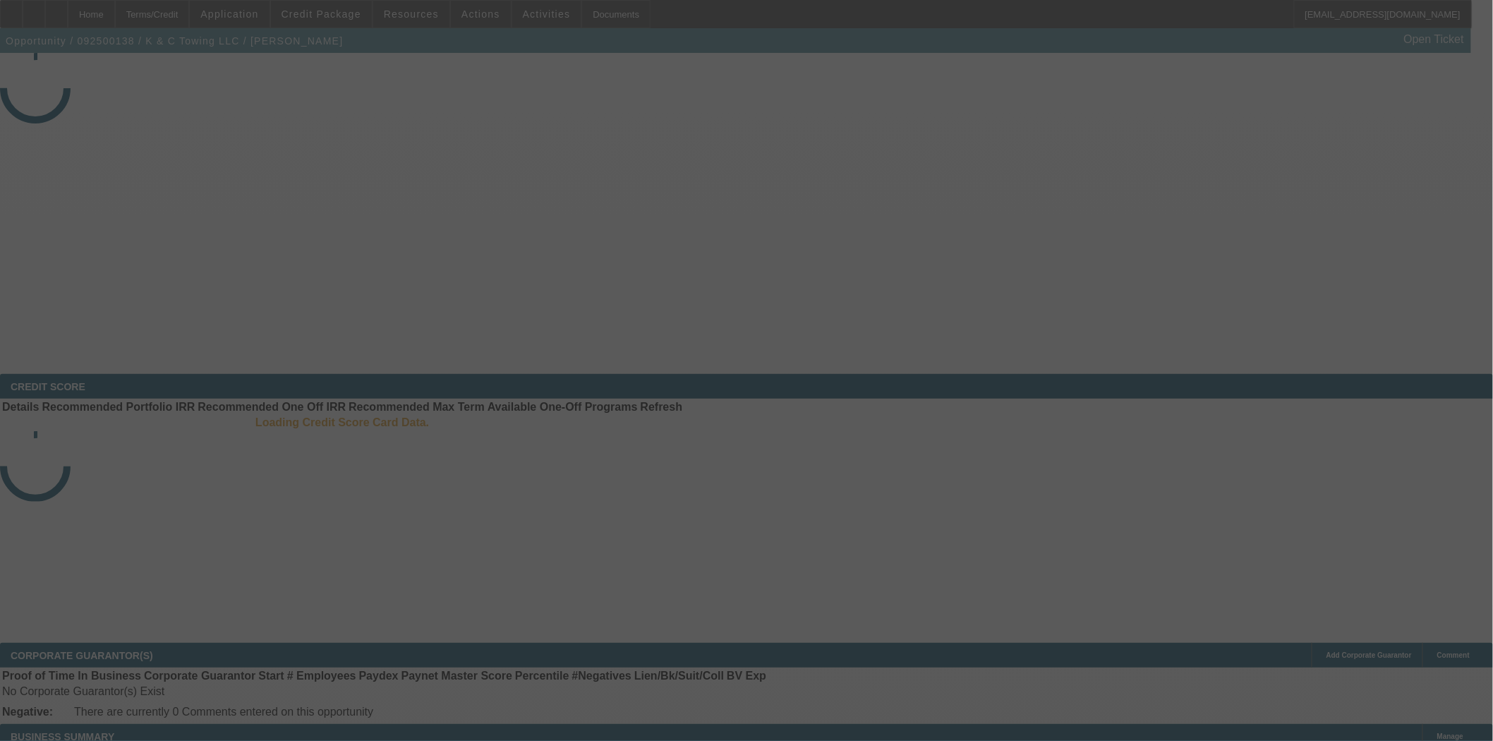
select select "3"
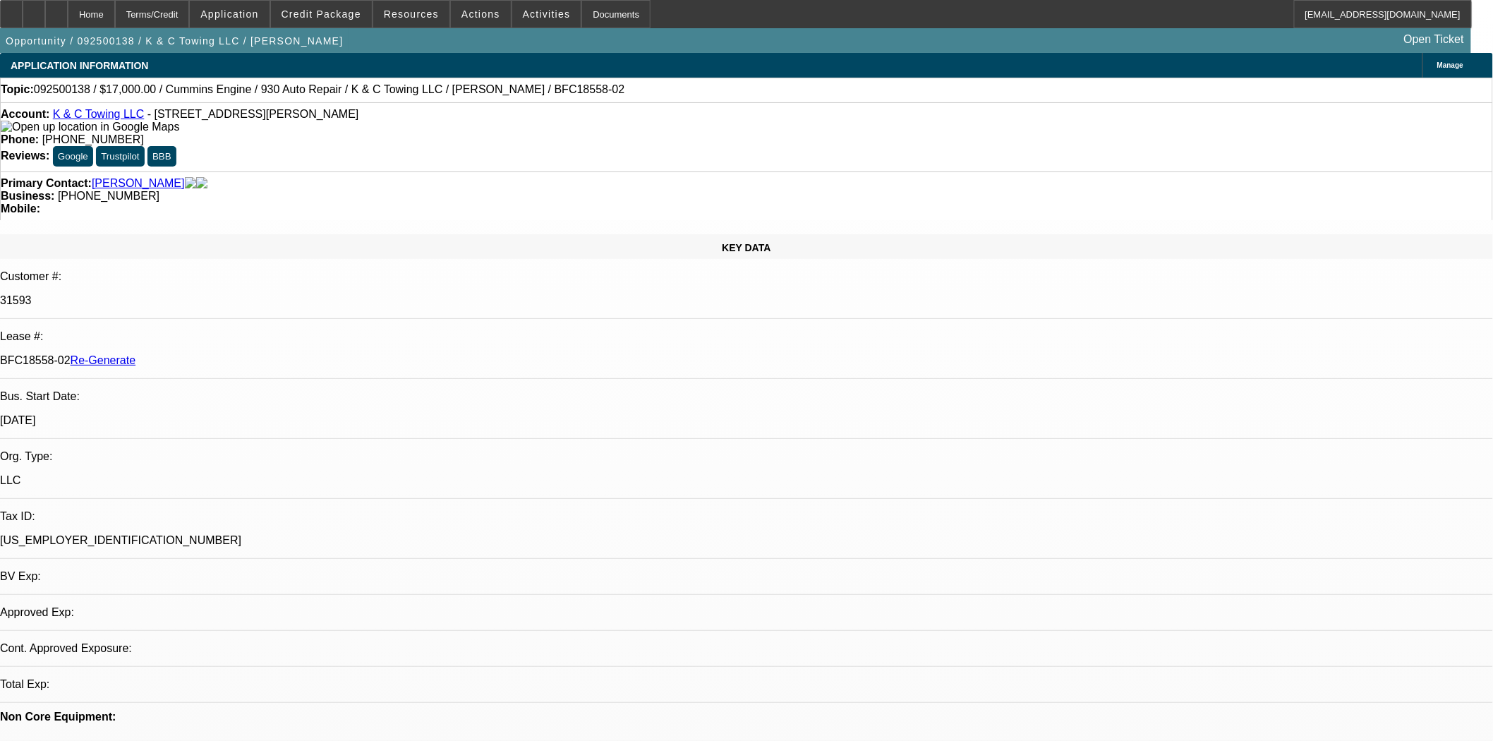
select select "0"
select select "2"
select select "0"
select select "6"
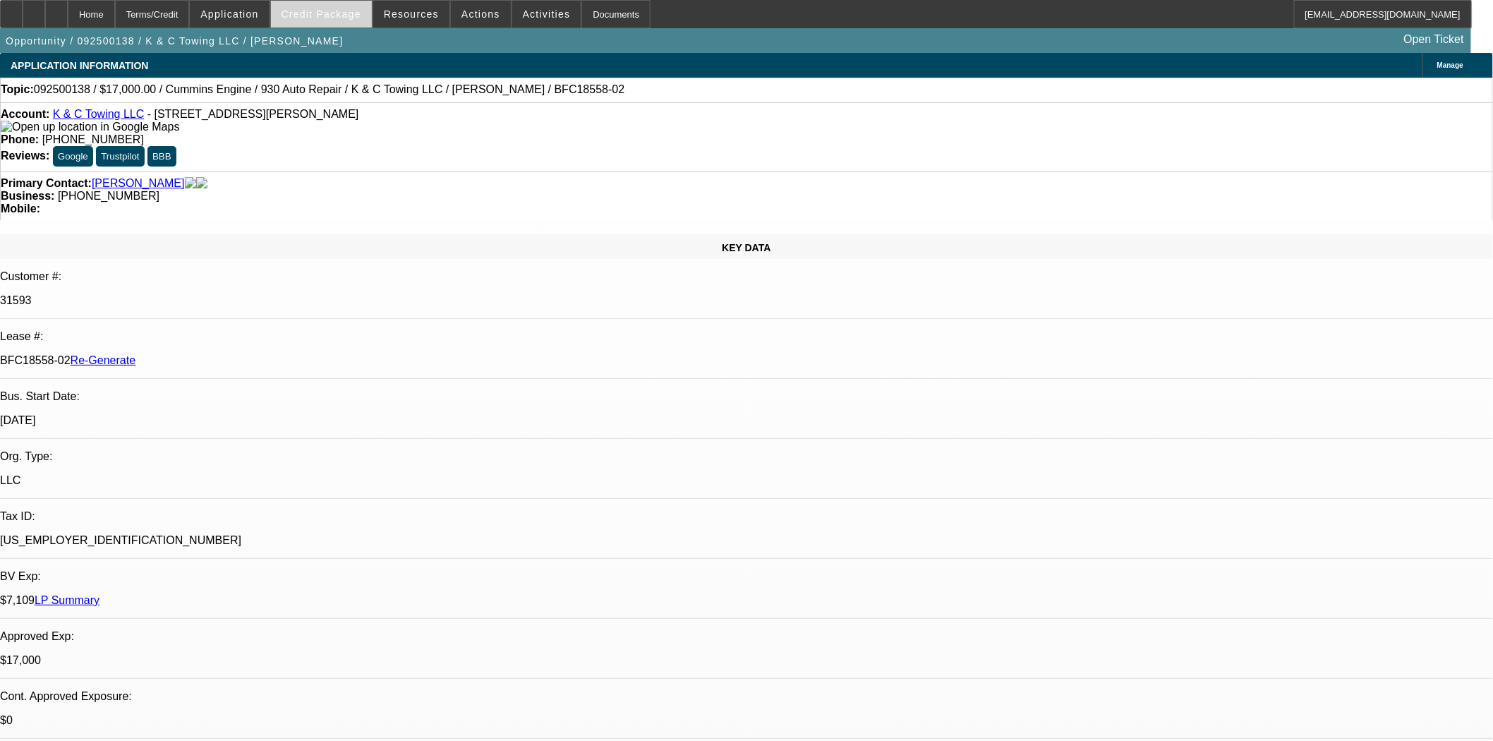
click at [354, 23] on span at bounding box center [321, 14] width 101 height 34
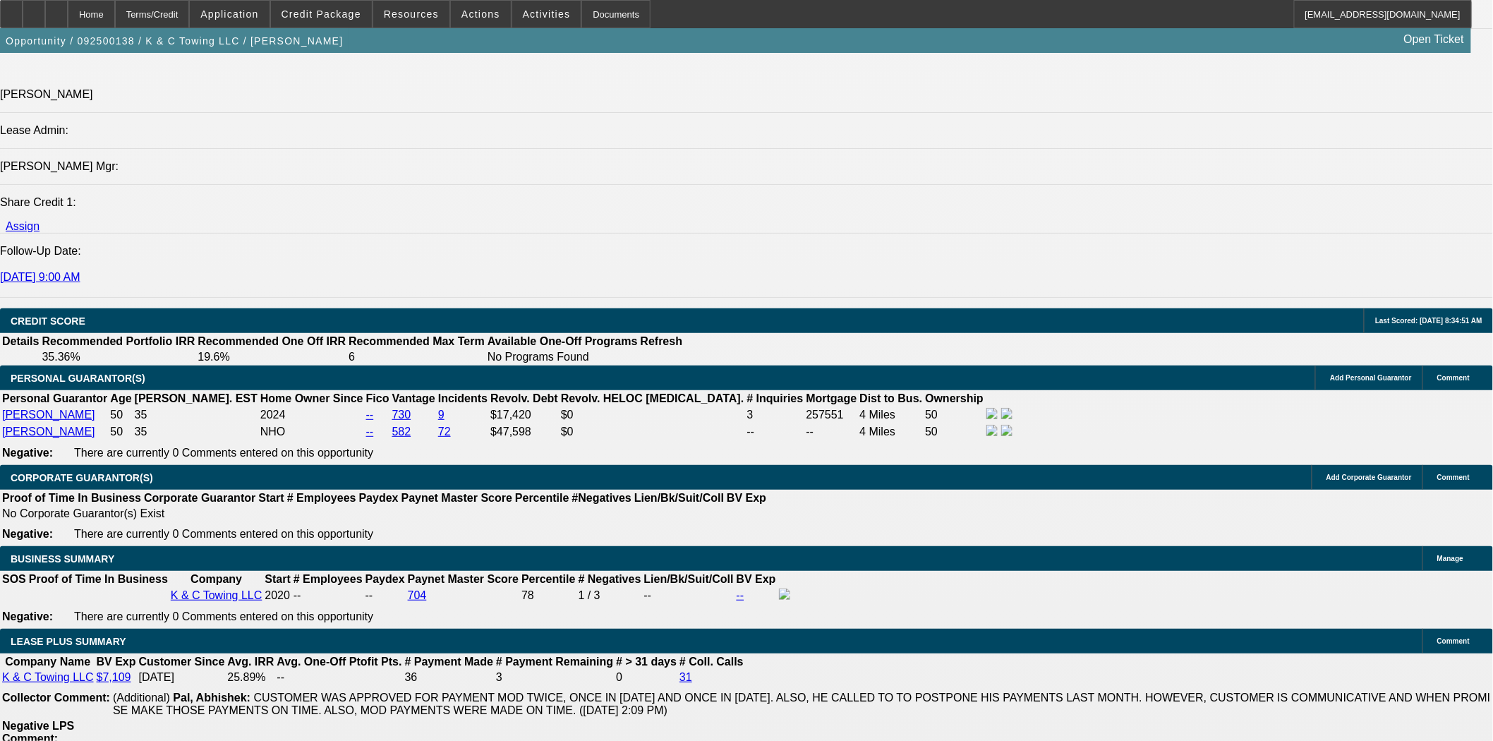
scroll to position [2038, 0]
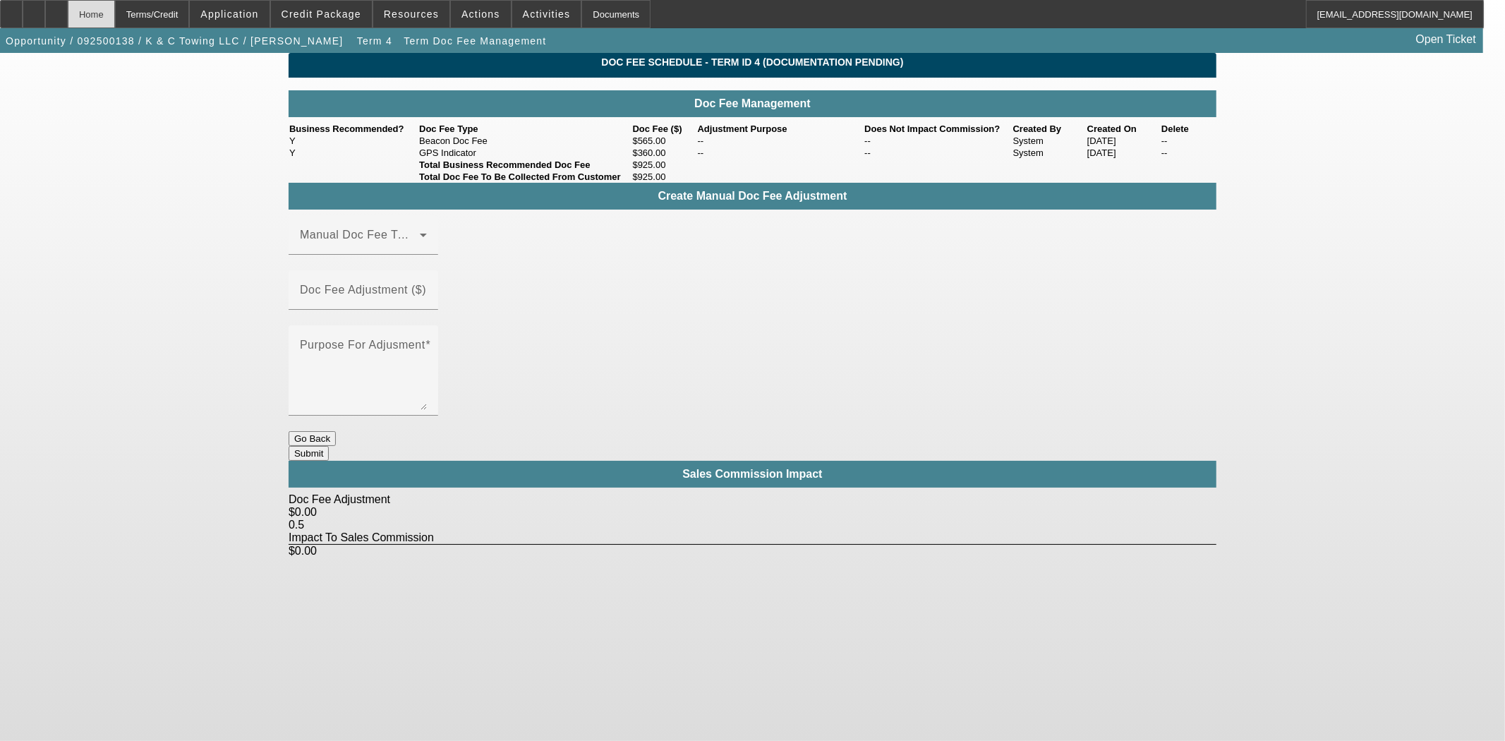
click at [115, 18] on div "Home" at bounding box center [91, 14] width 47 height 28
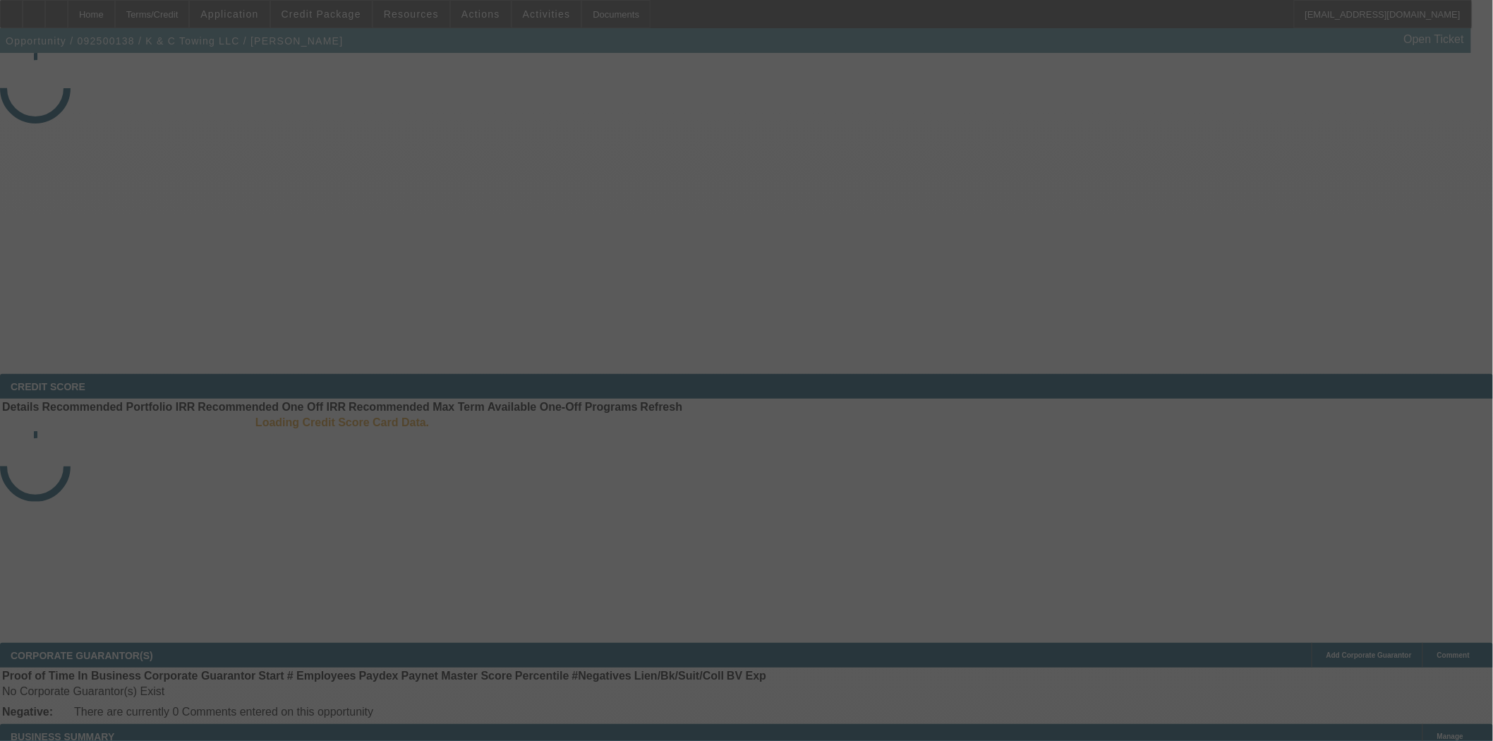
select select "3"
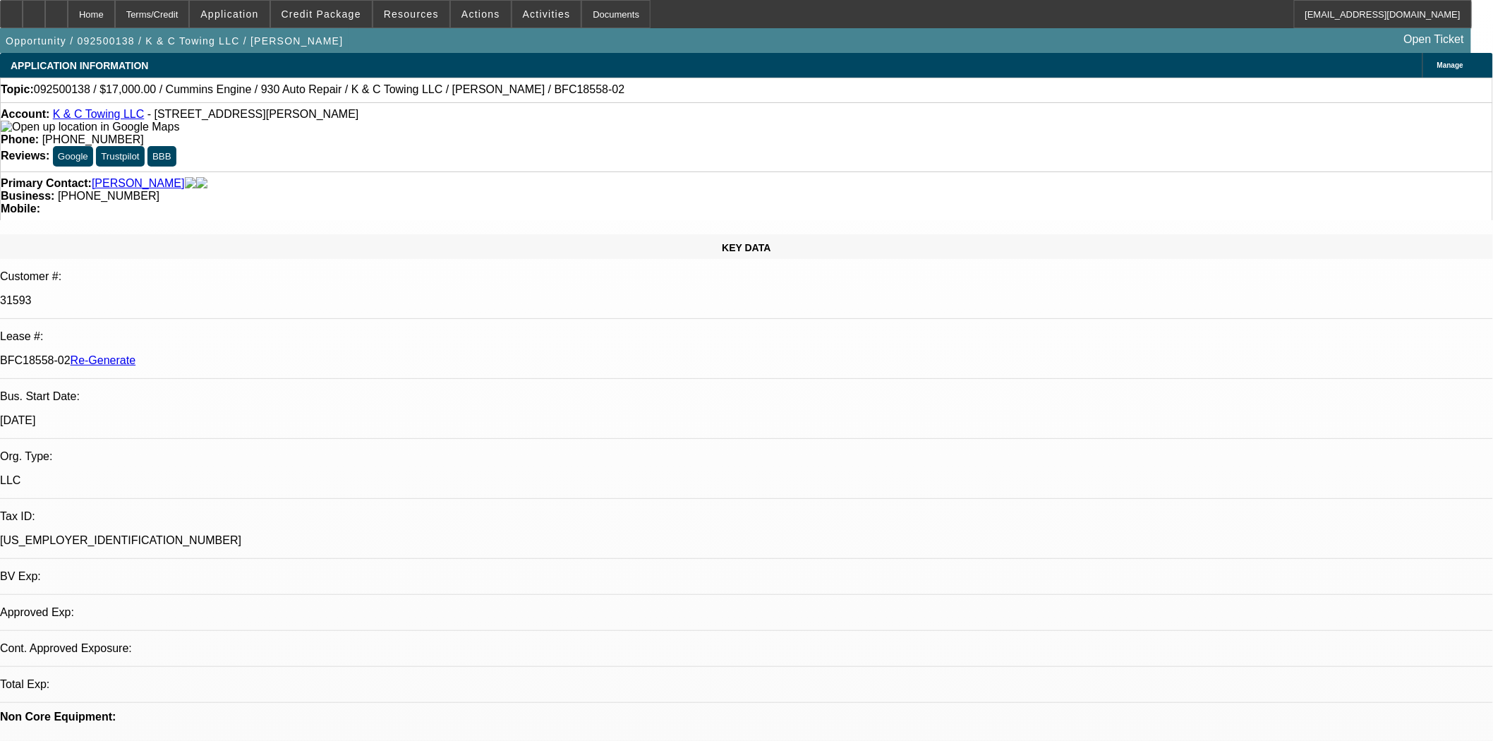
select select "0"
select select "2"
select select "0"
select select "6"
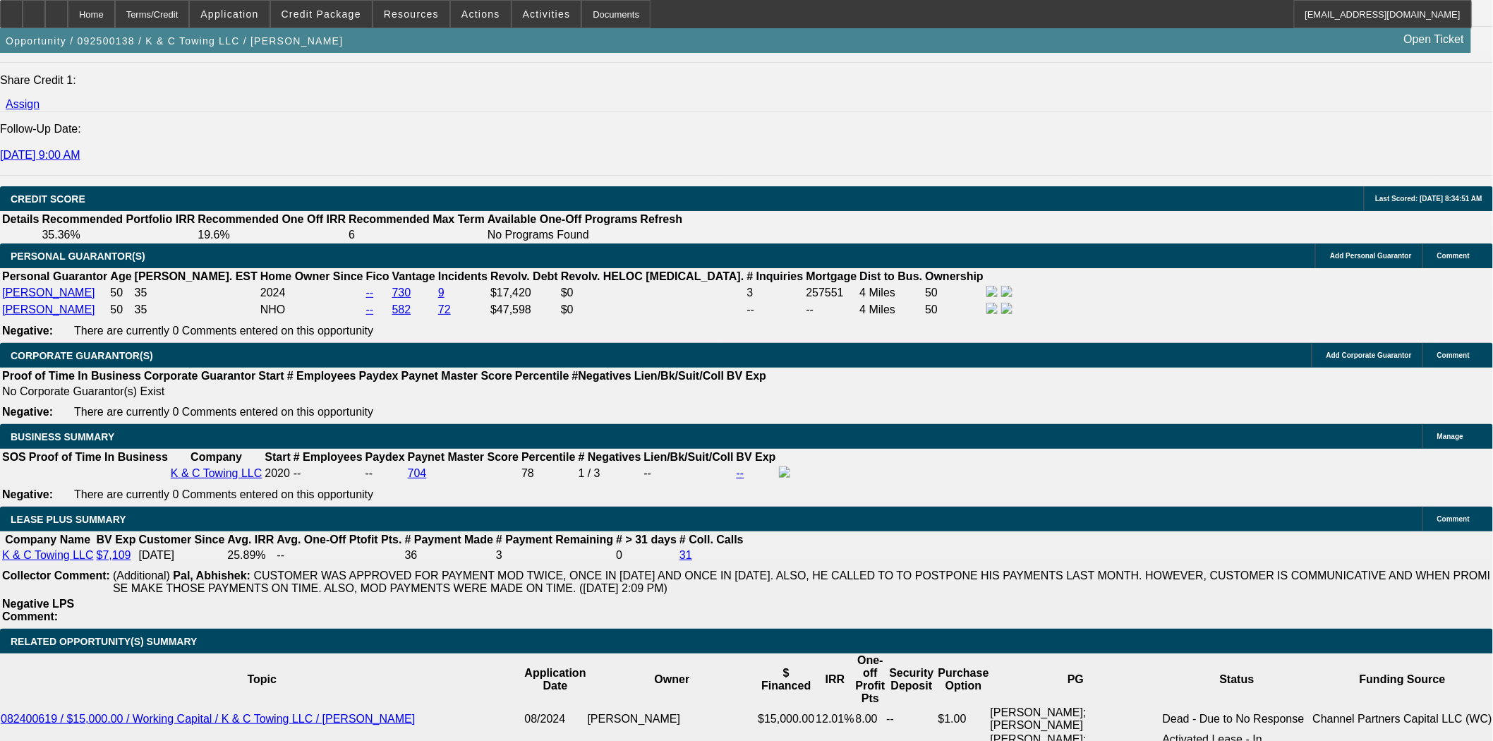
scroll to position [235, 0]
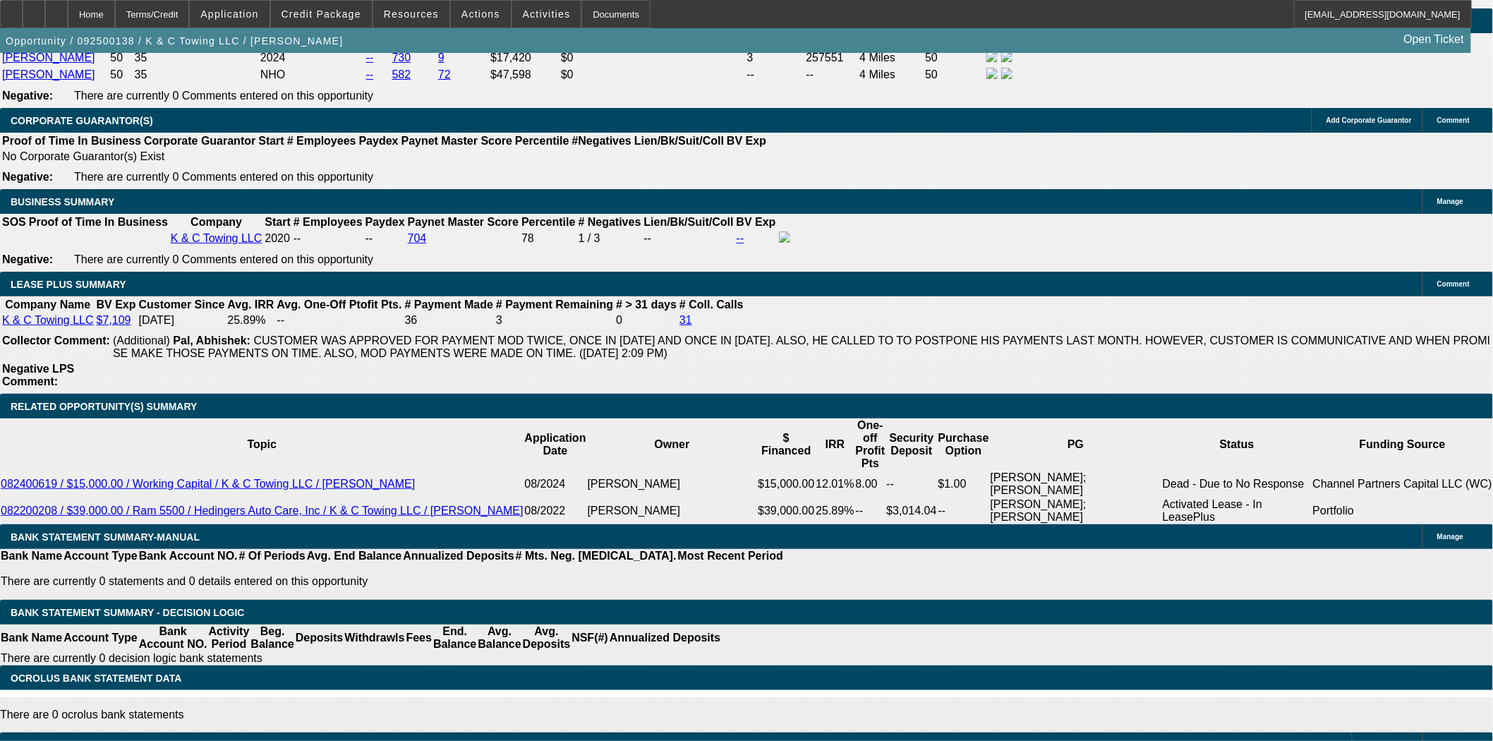
scroll to position [2196, 0]
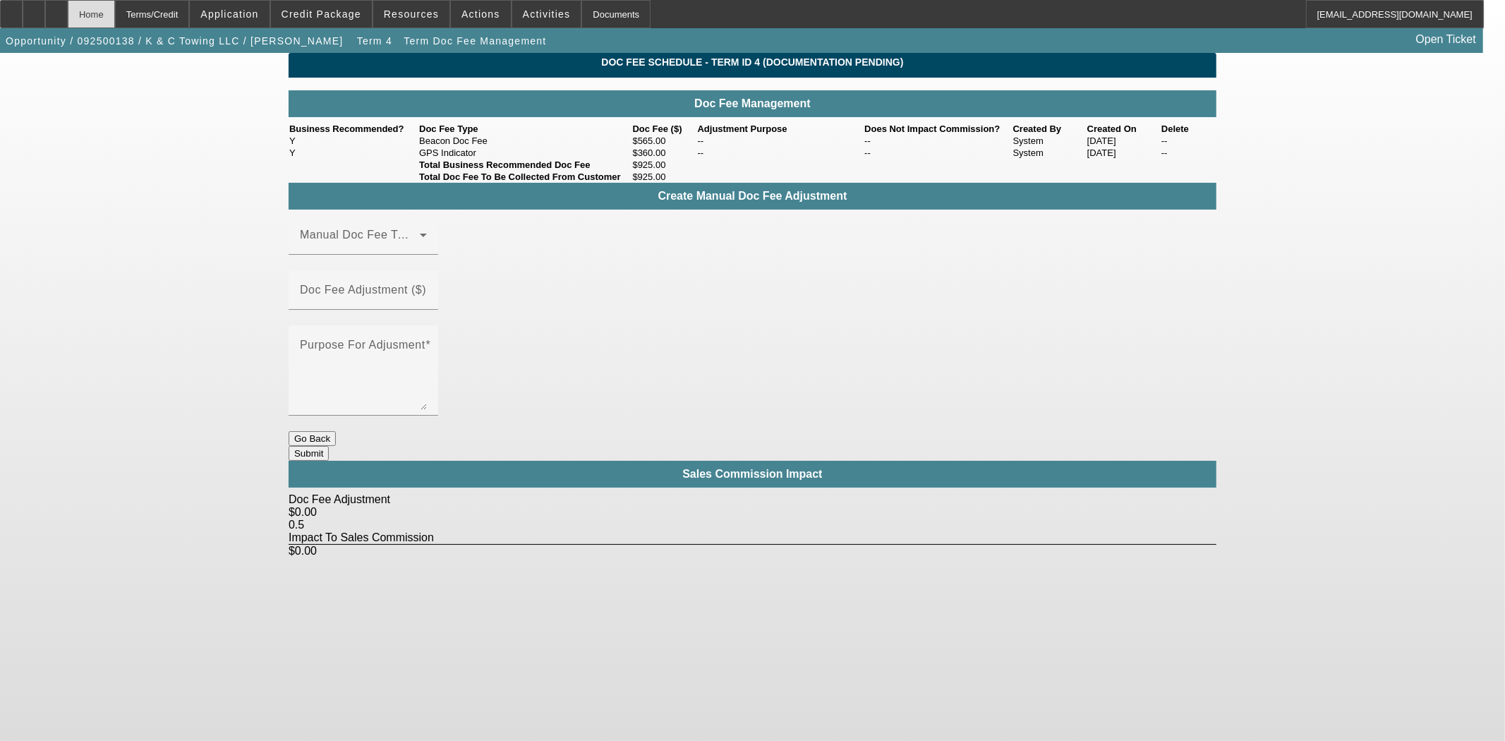
click at [115, 16] on div "Home" at bounding box center [91, 14] width 47 height 28
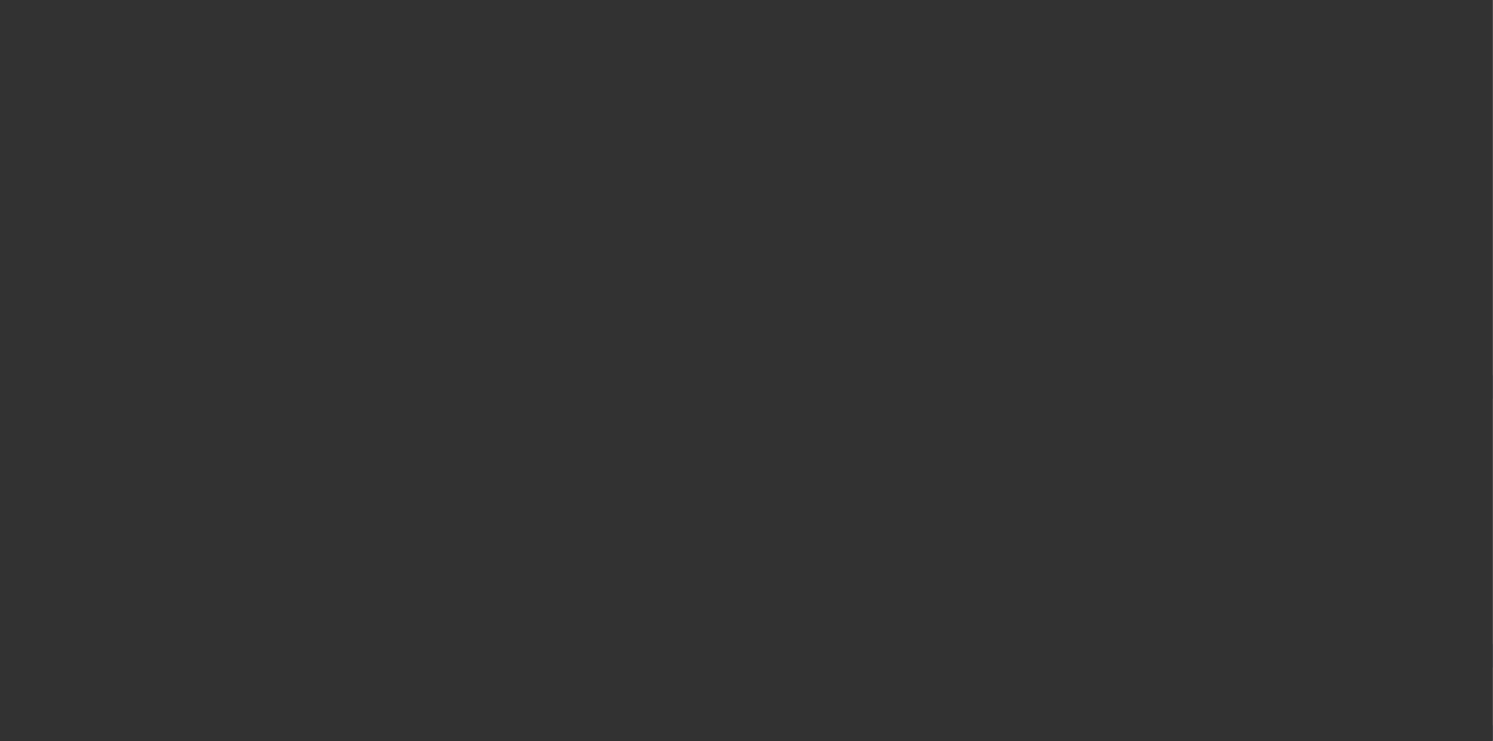
select select "3"
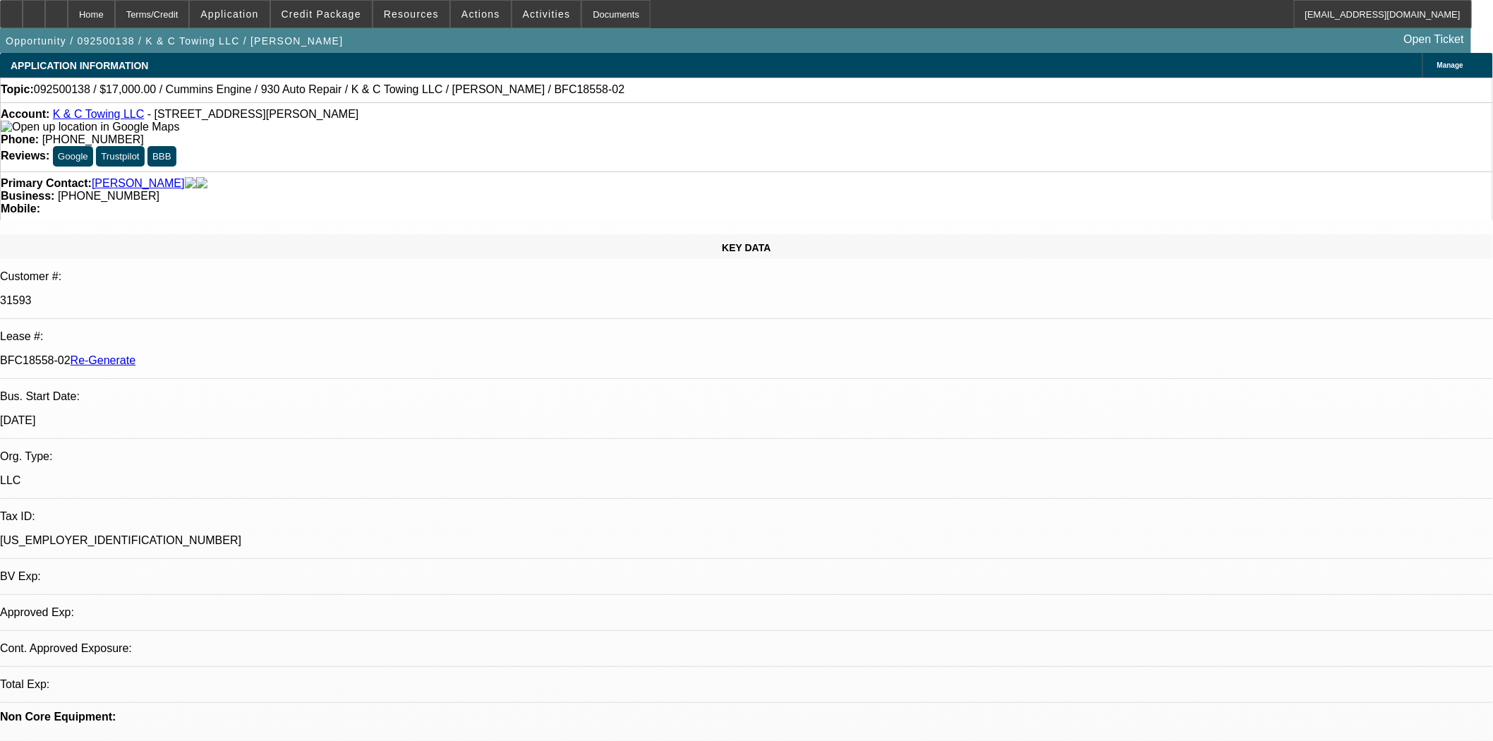
select select "0"
select select "2"
select select "0"
select select "6"
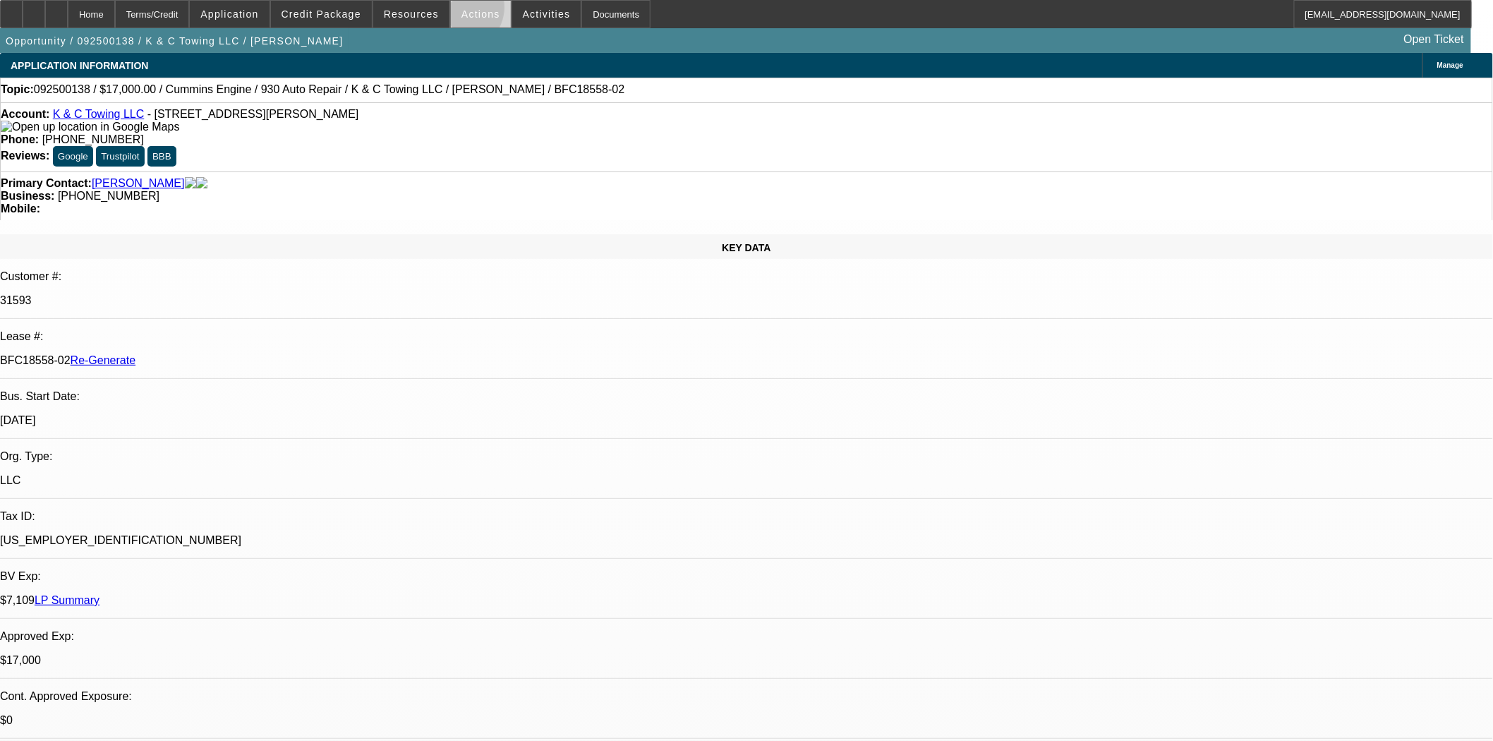
click at [455, 11] on span at bounding box center [481, 14] width 60 height 34
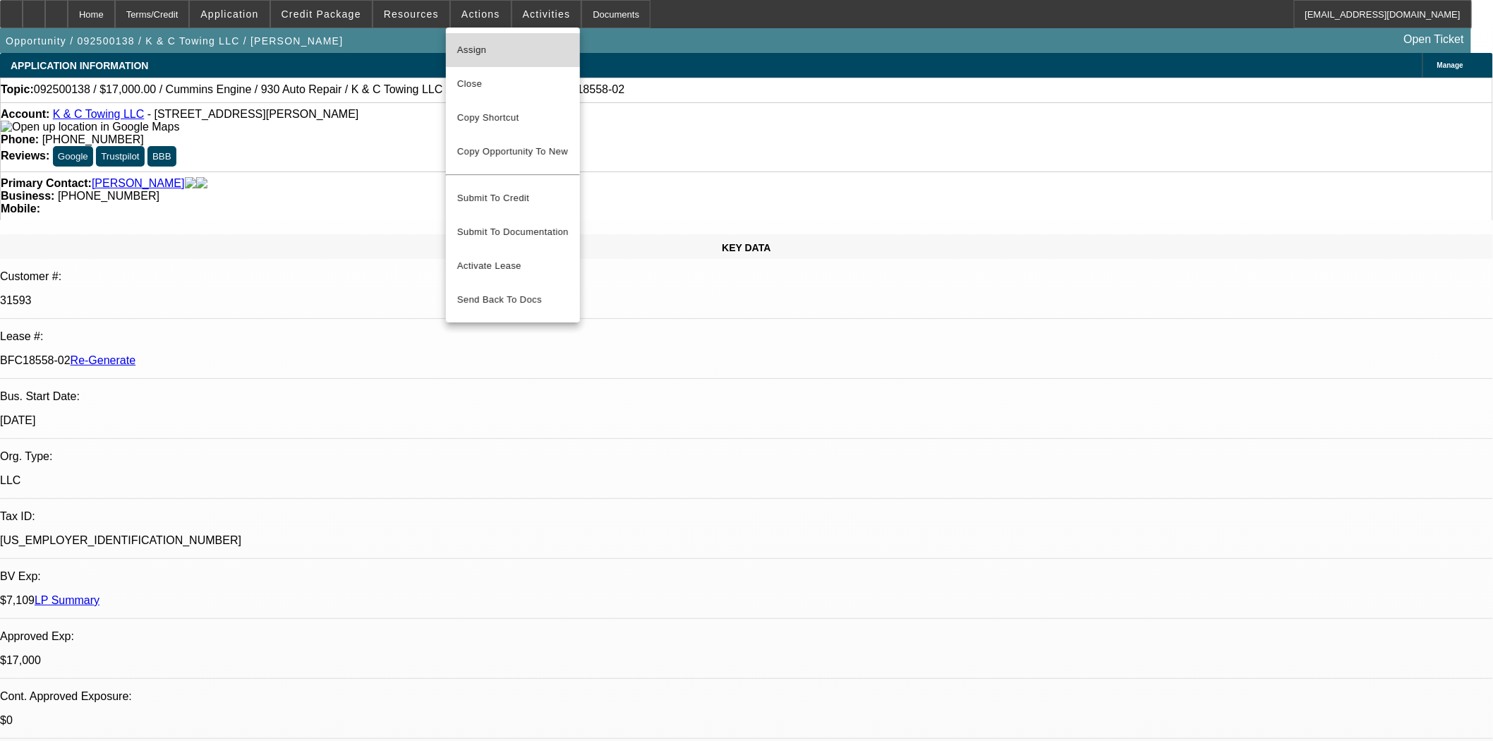
click at [459, 50] on span "Assign" at bounding box center [513, 50] width 112 height 17
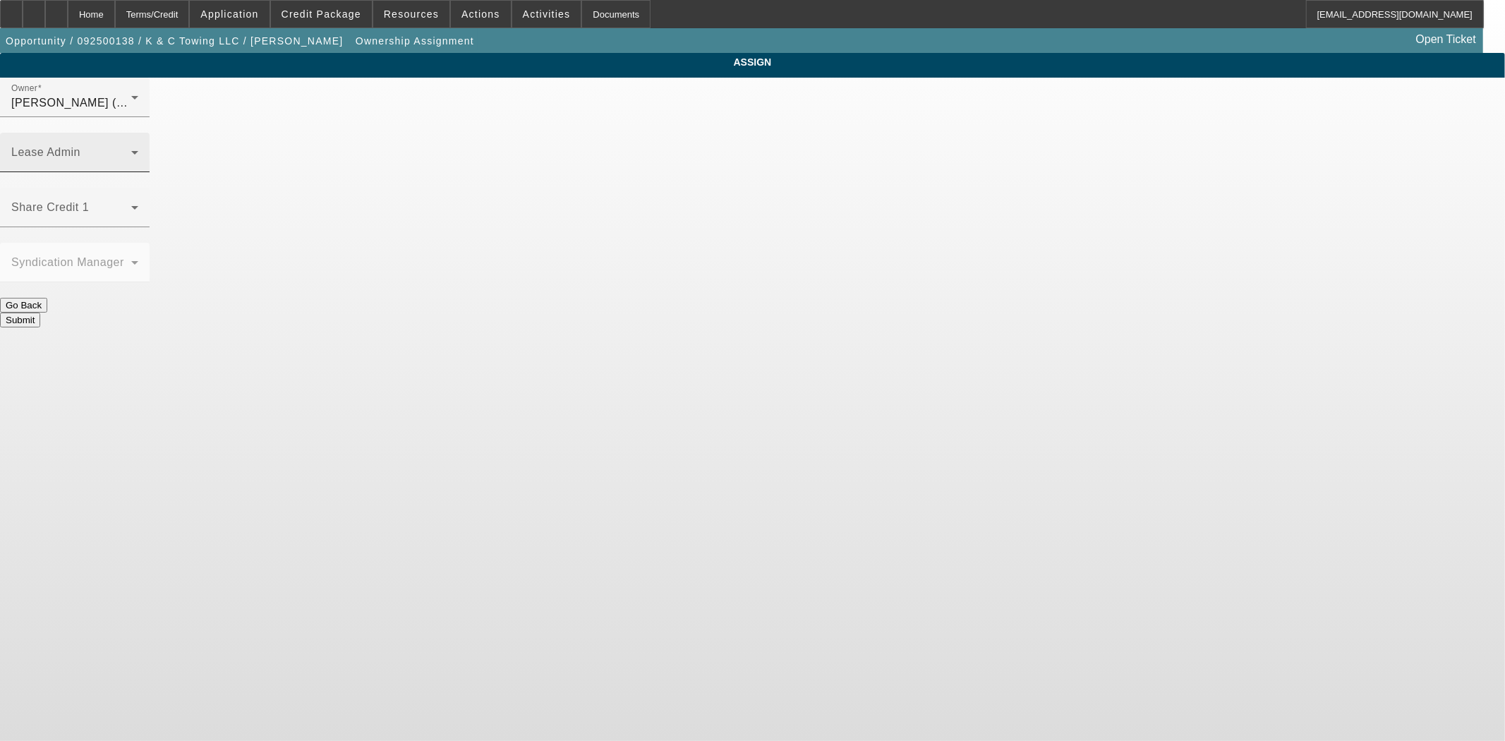
click at [131, 150] on span at bounding box center [71, 158] width 120 height 17
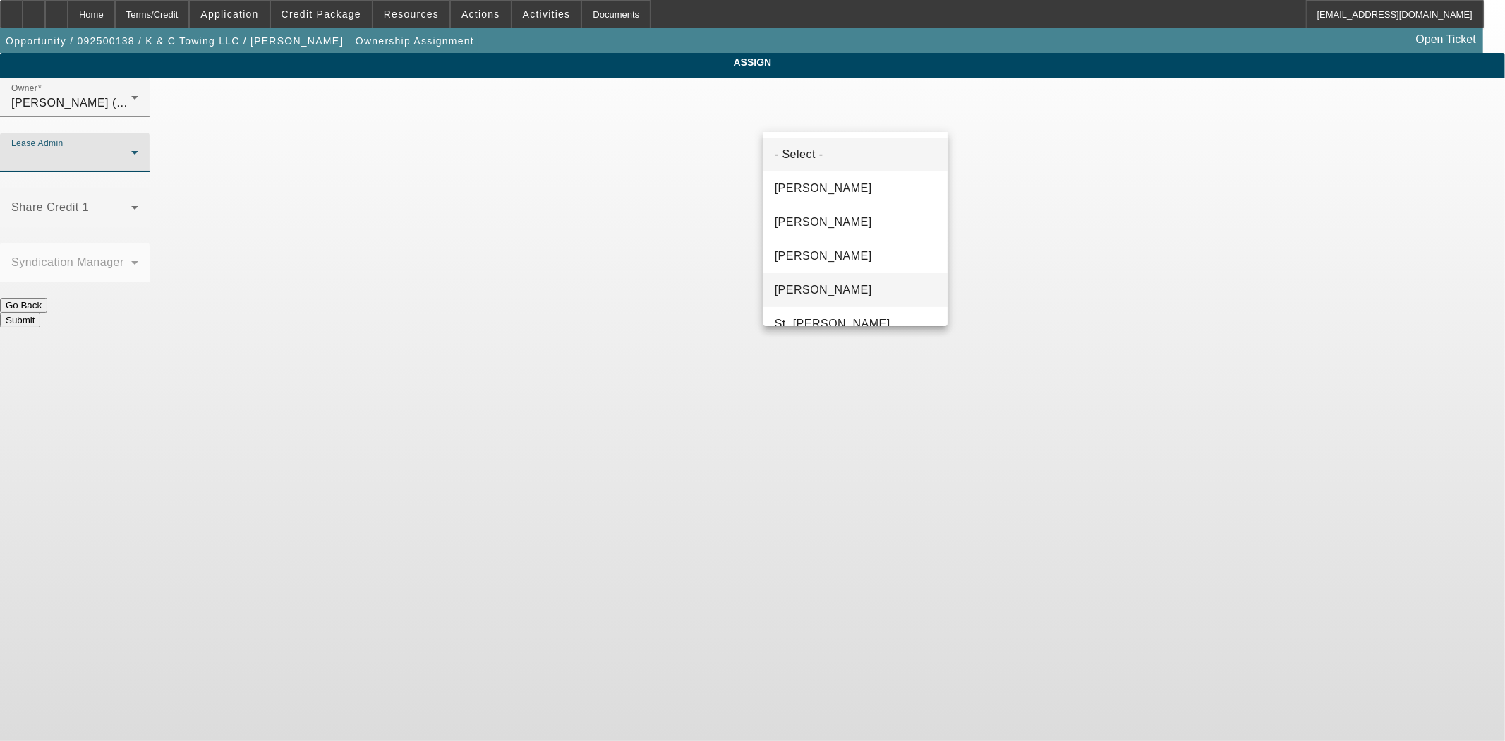
click at [814, 279] on mat-option "Solis, Monica" at bounding box center [856, 290] width 184 height 34
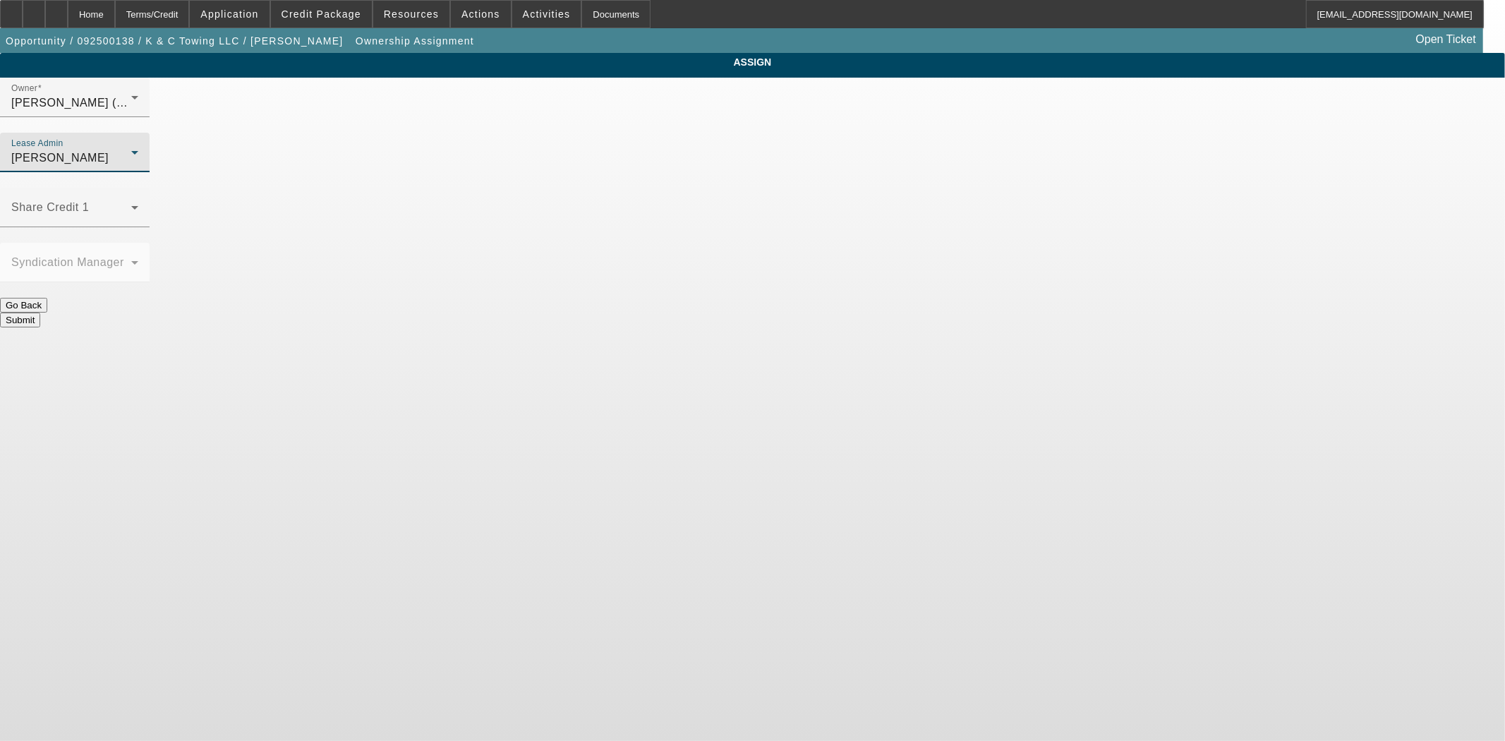
click at [40, 313] on button "Submit" at bounding box center [20, 320] width 40 height 15
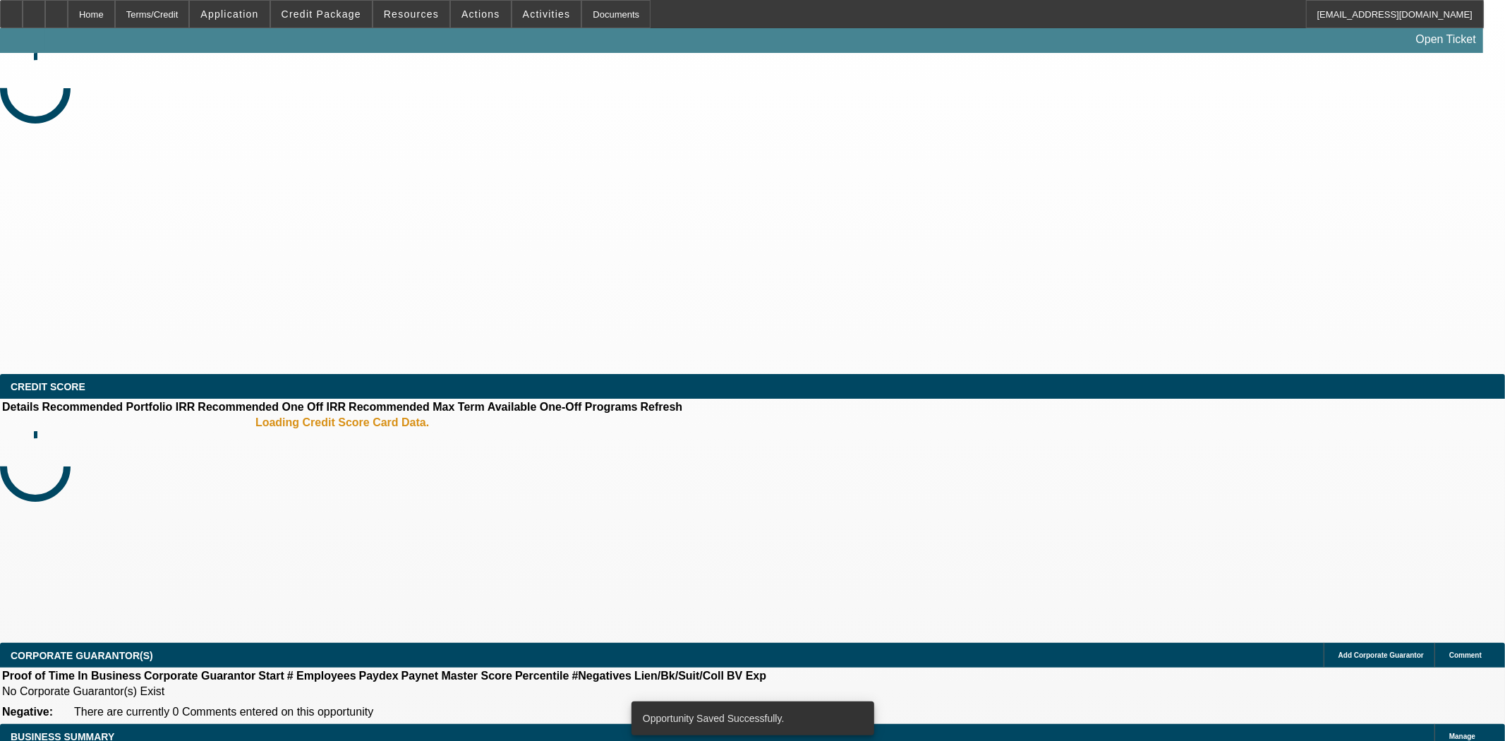
select select "3"
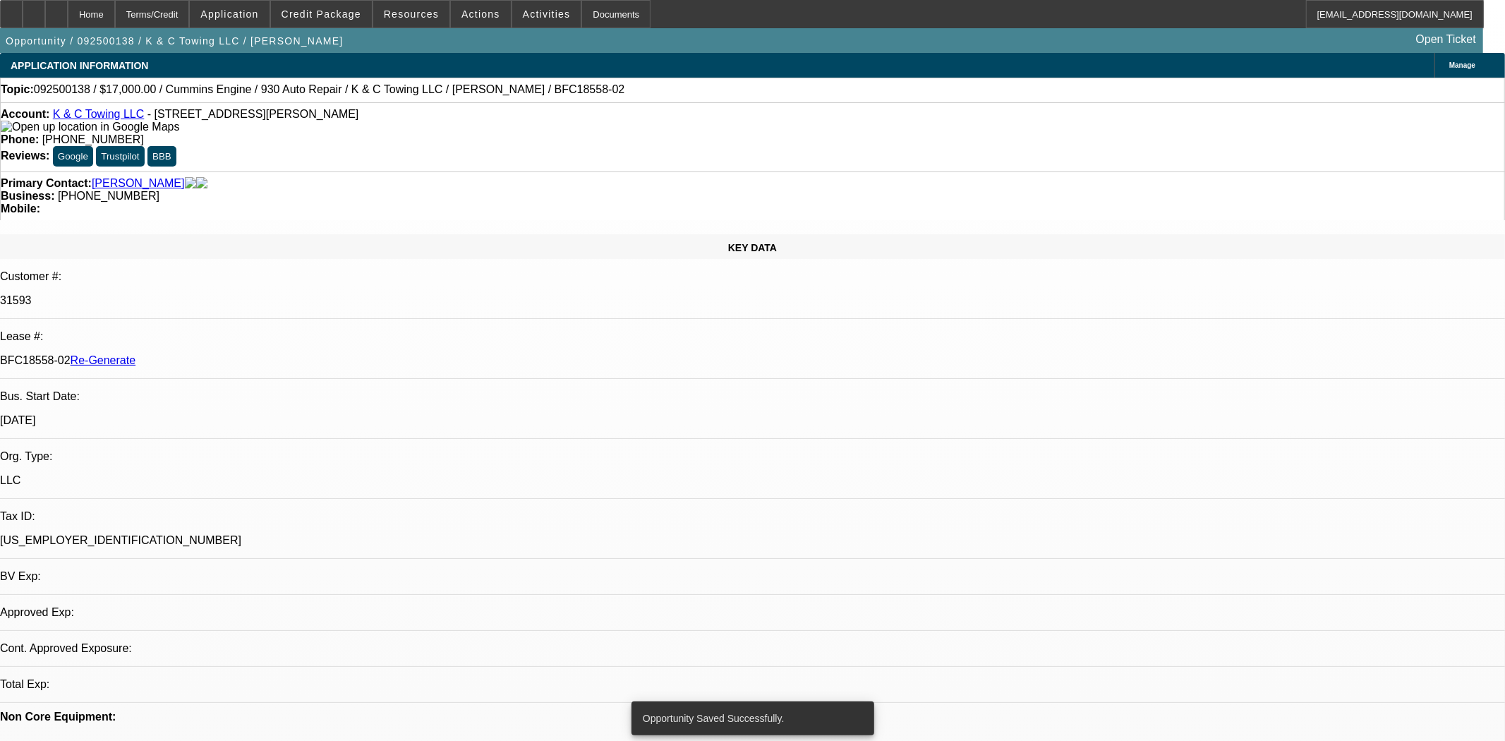
select select "0"
select select "2"
select select "0"
select select "6"
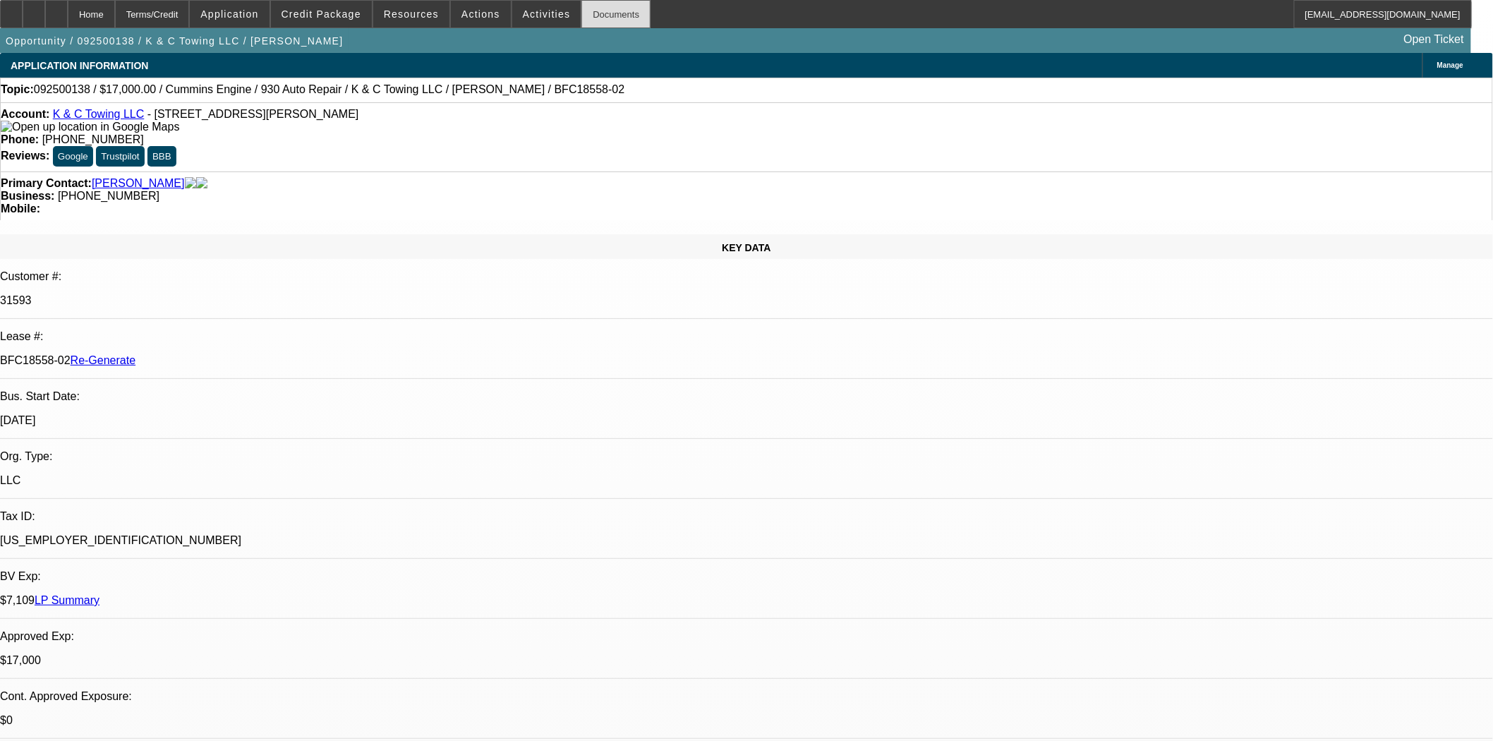
click at [594, 16] on div "Documents" at bounding box center [616, 14] width 69 height 28
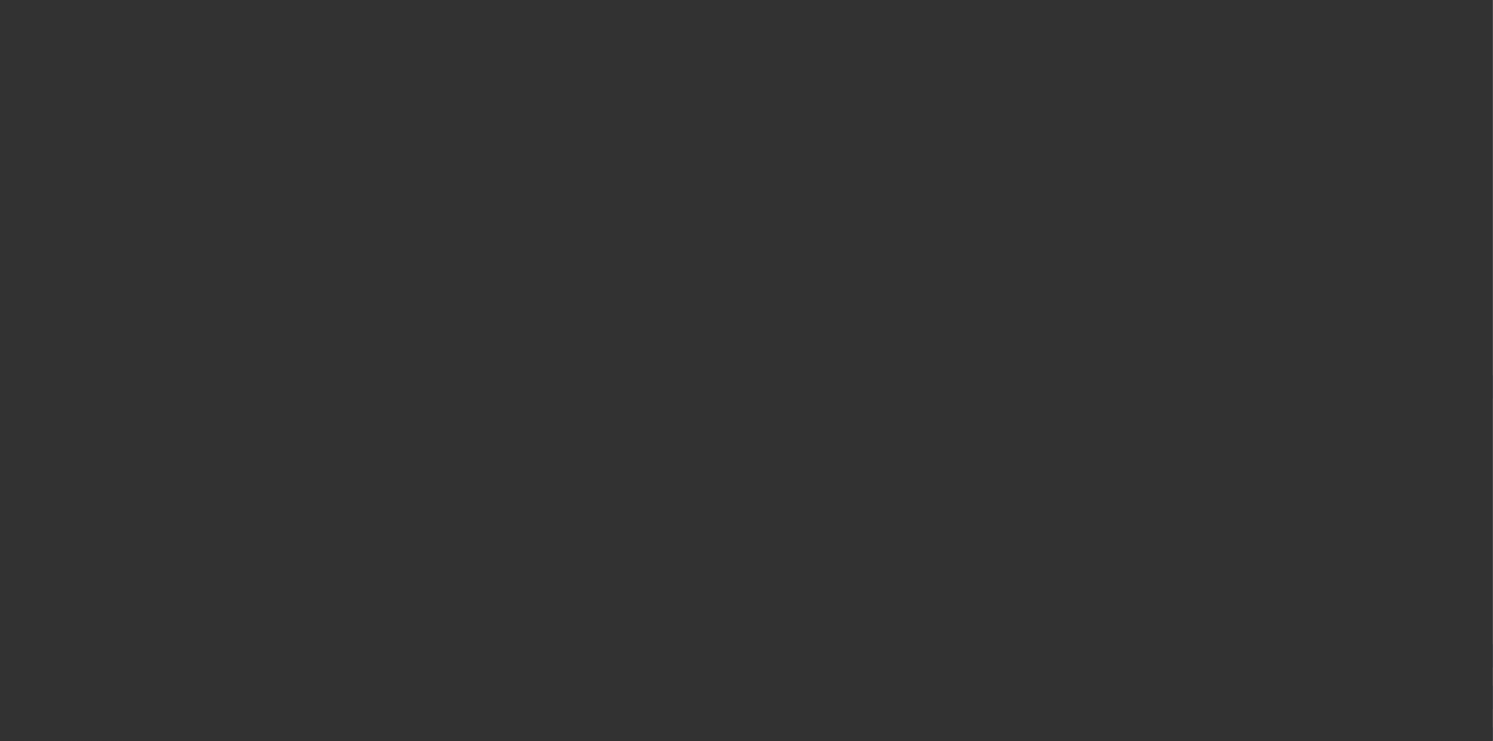
select select "3"
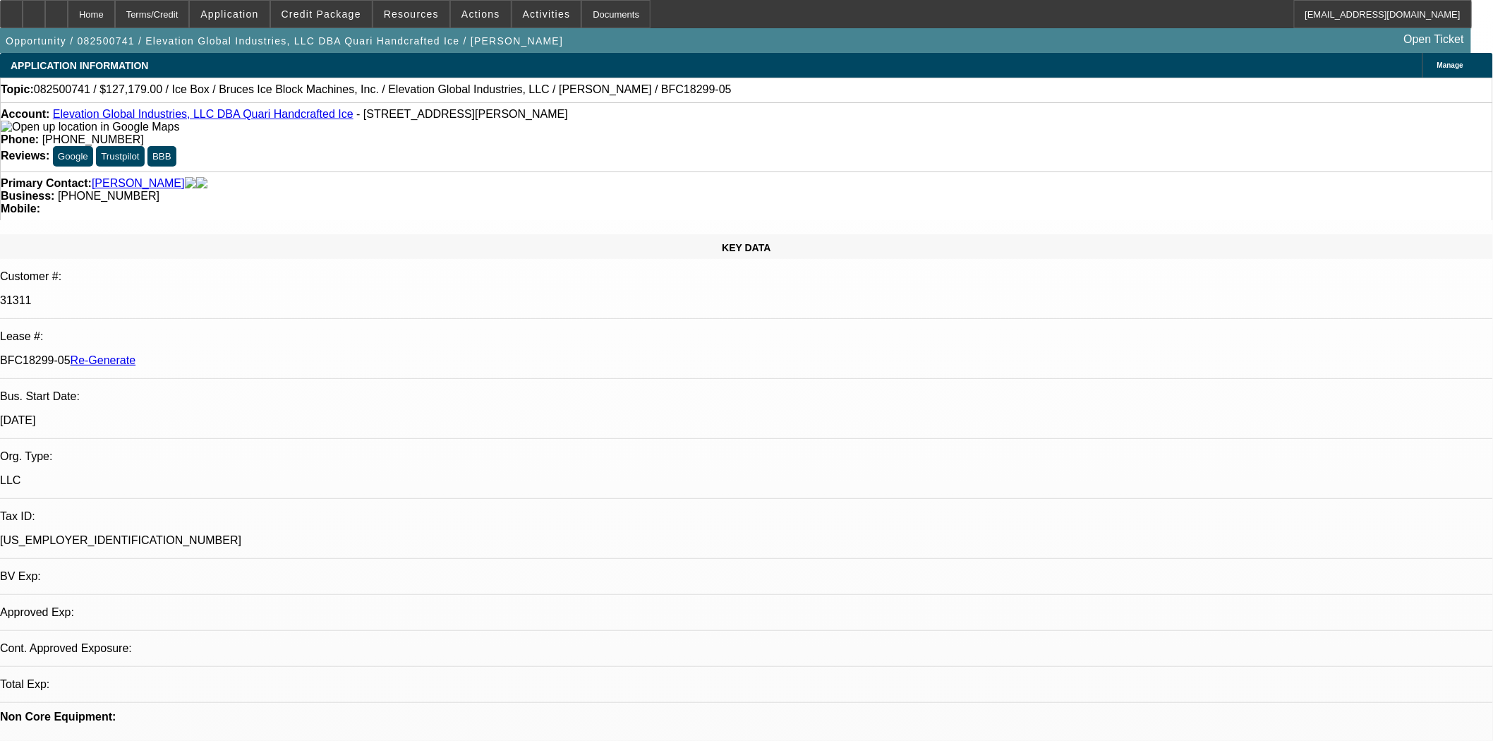
select select "0"
select select "1"
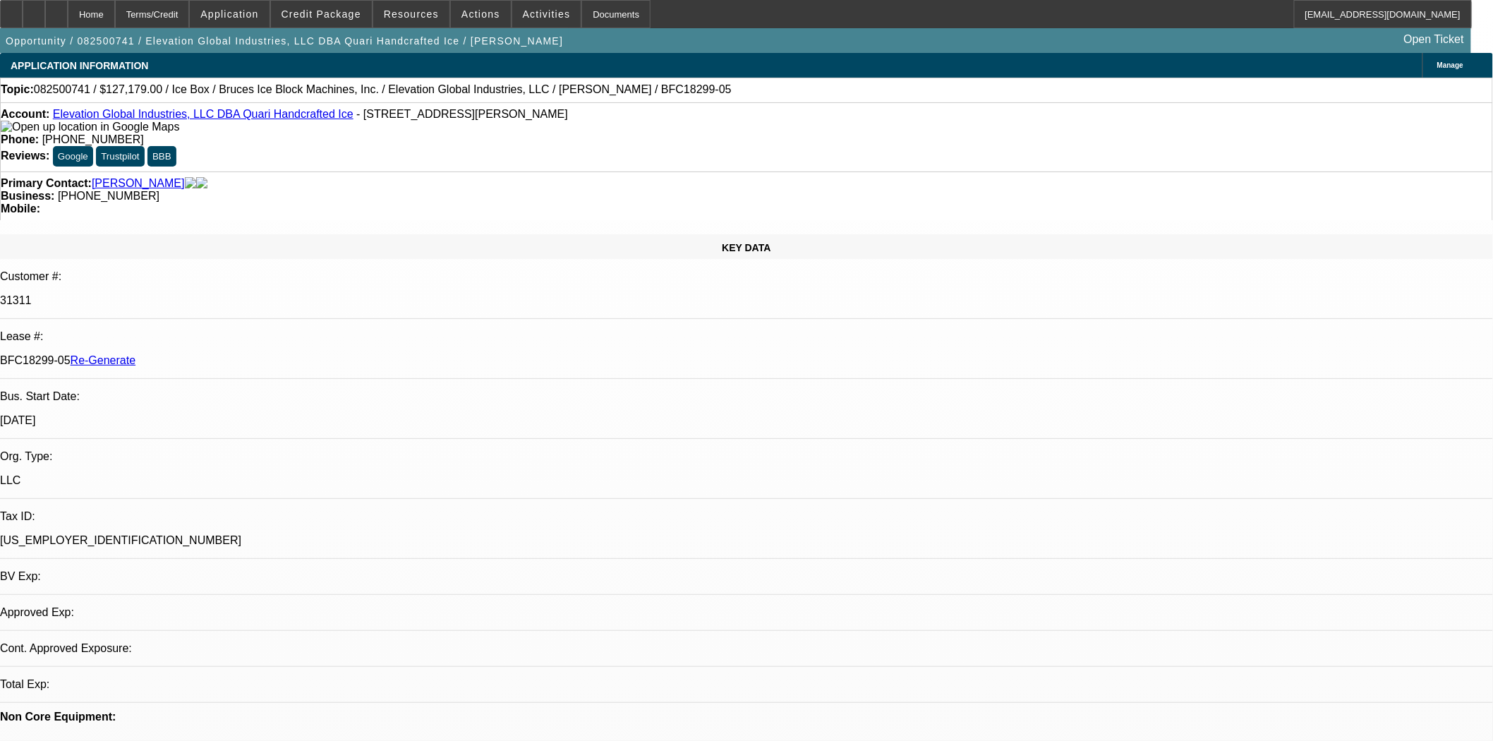
select select "6"
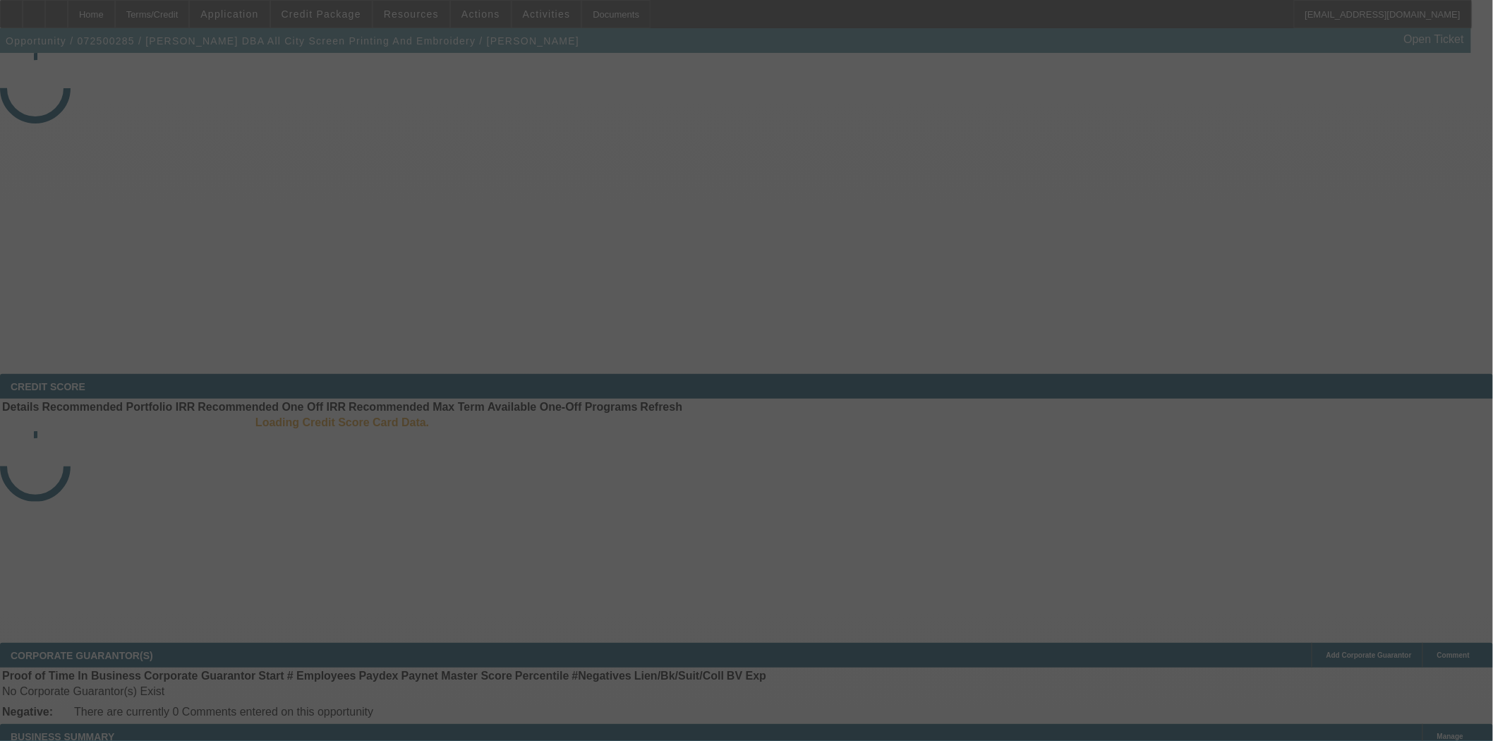
select select "3"
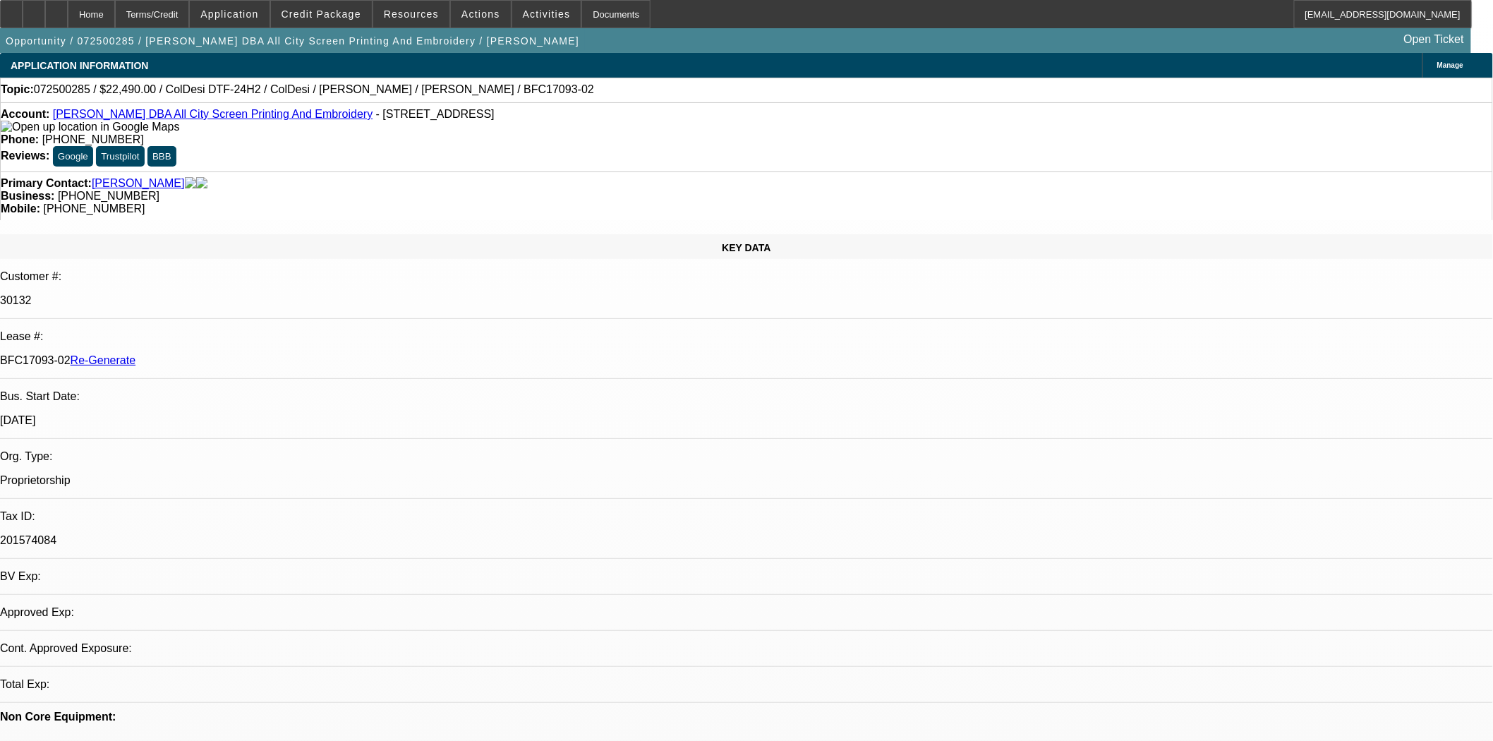
select select "0"
select select "0.1"
select select "4"
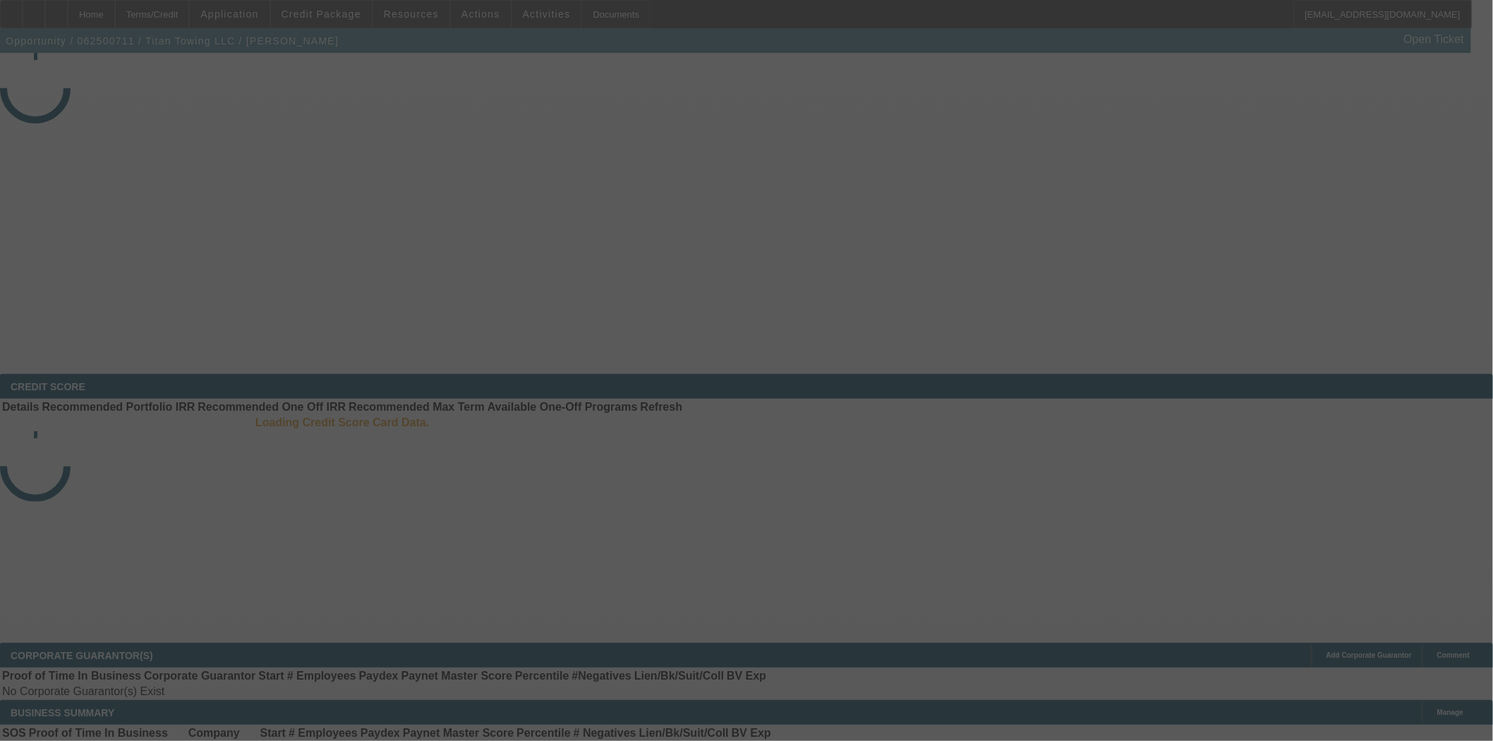
select select "4"
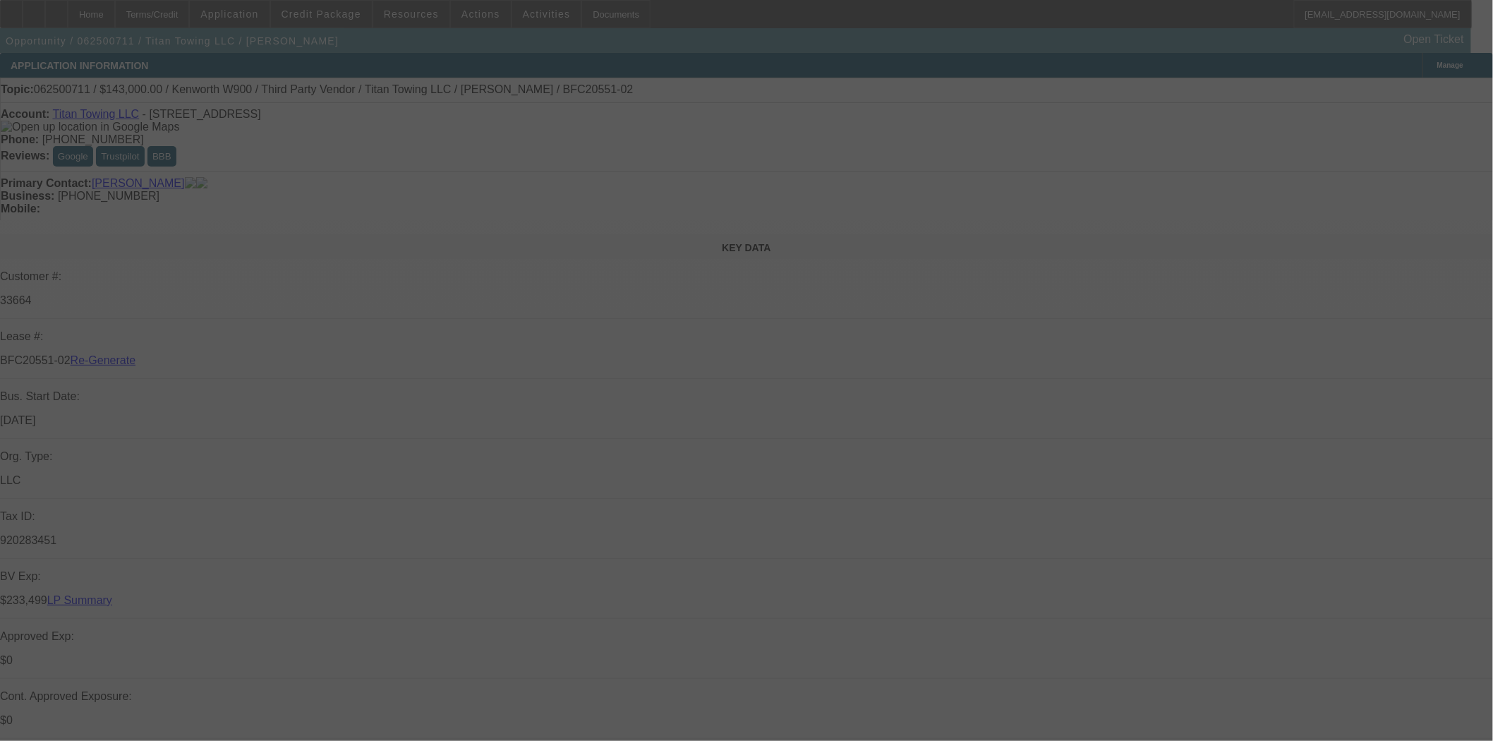
select select "0"
select select "2"
select select "0"
select select "6"
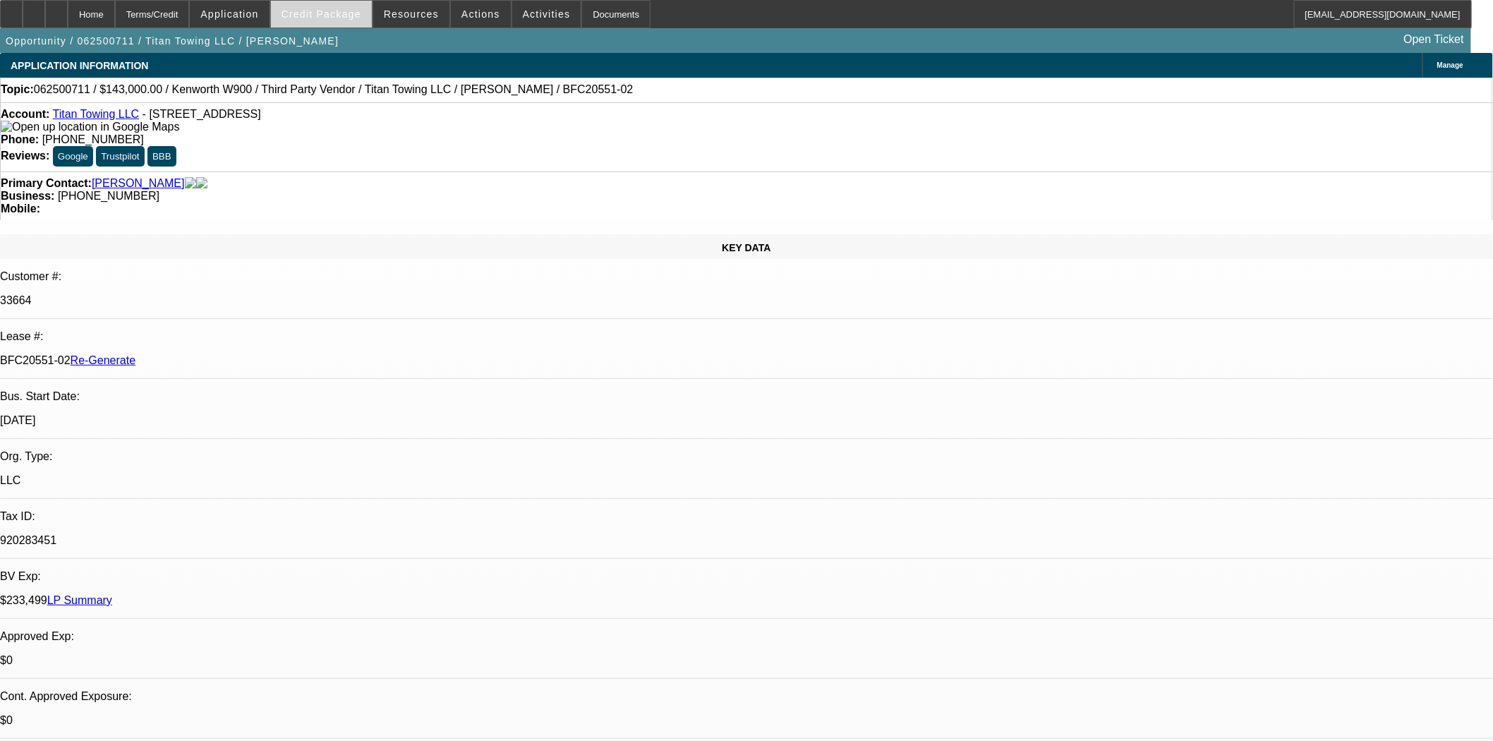
click at [341, 6] on span at bounding box center [321, 14] width 101 height 34
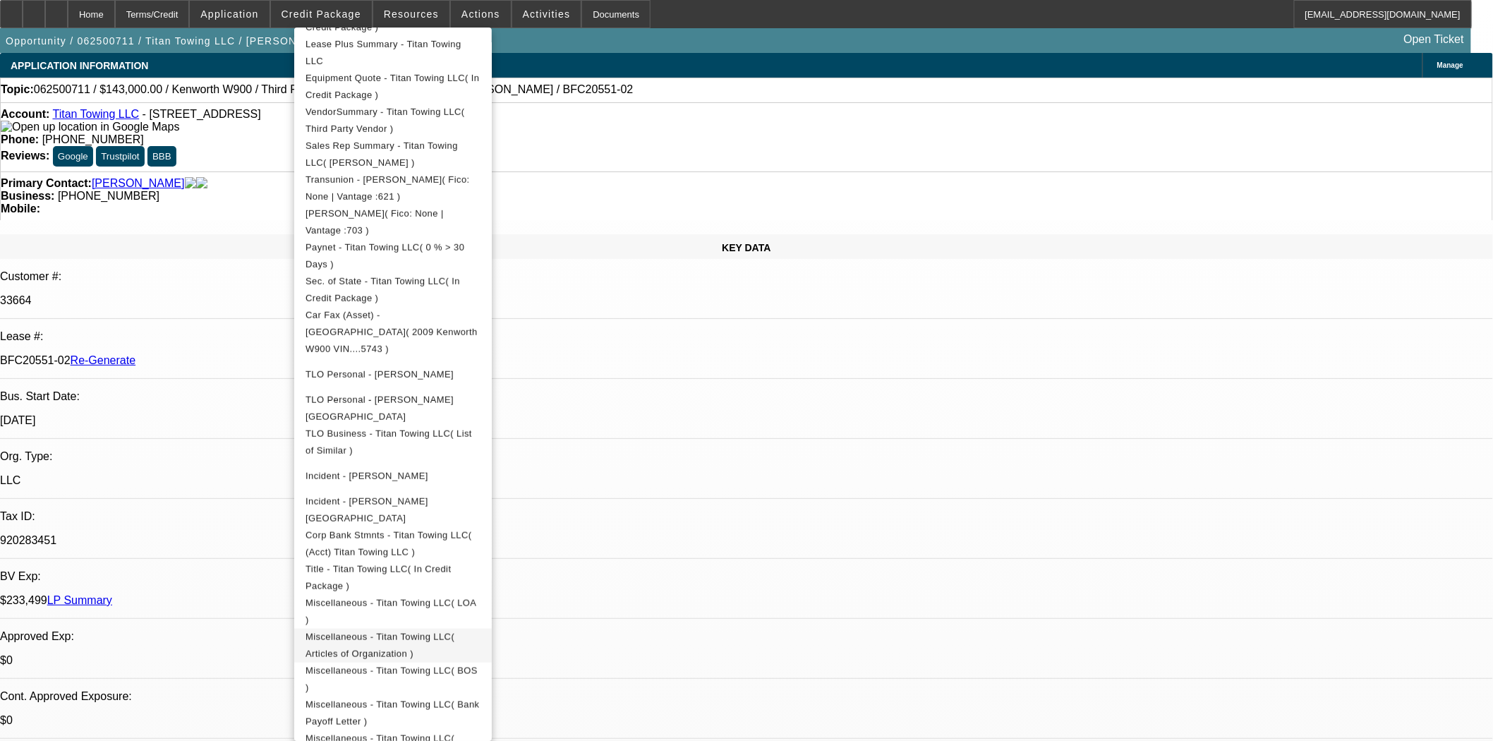
scroll to position [362, 0]
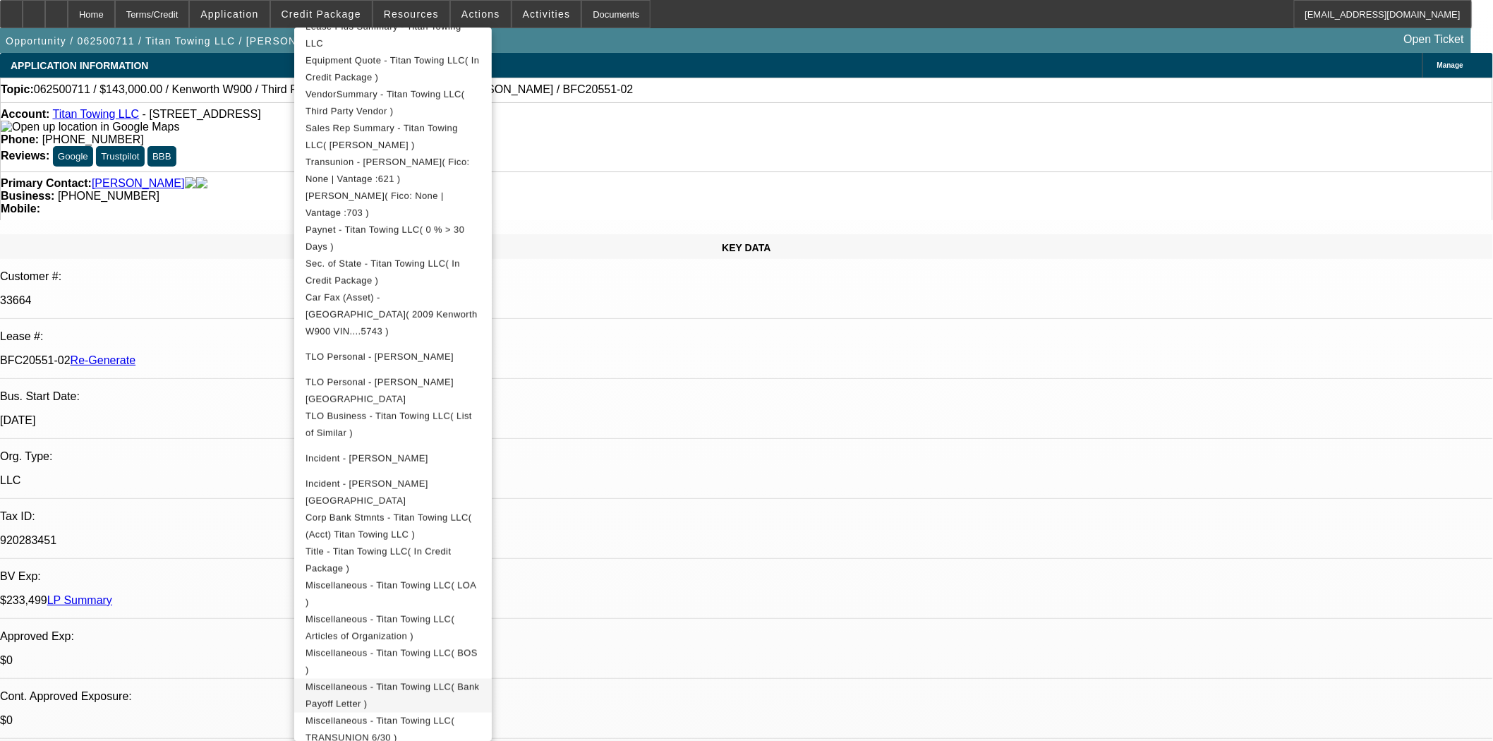
click at [414, 681] on span "Miscellaneous - Titan Towing LLC( Bank Payoff Letter )" at bounding box center [393, 695] width 174 height 28
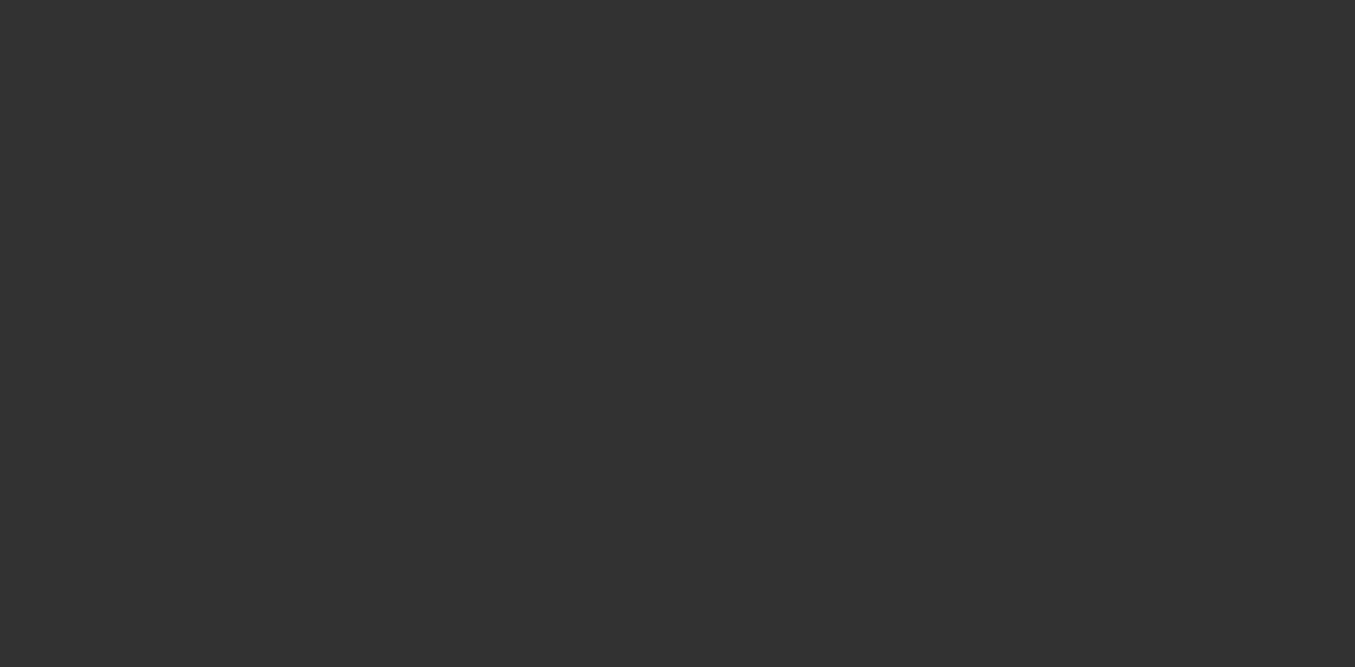
select select "4"
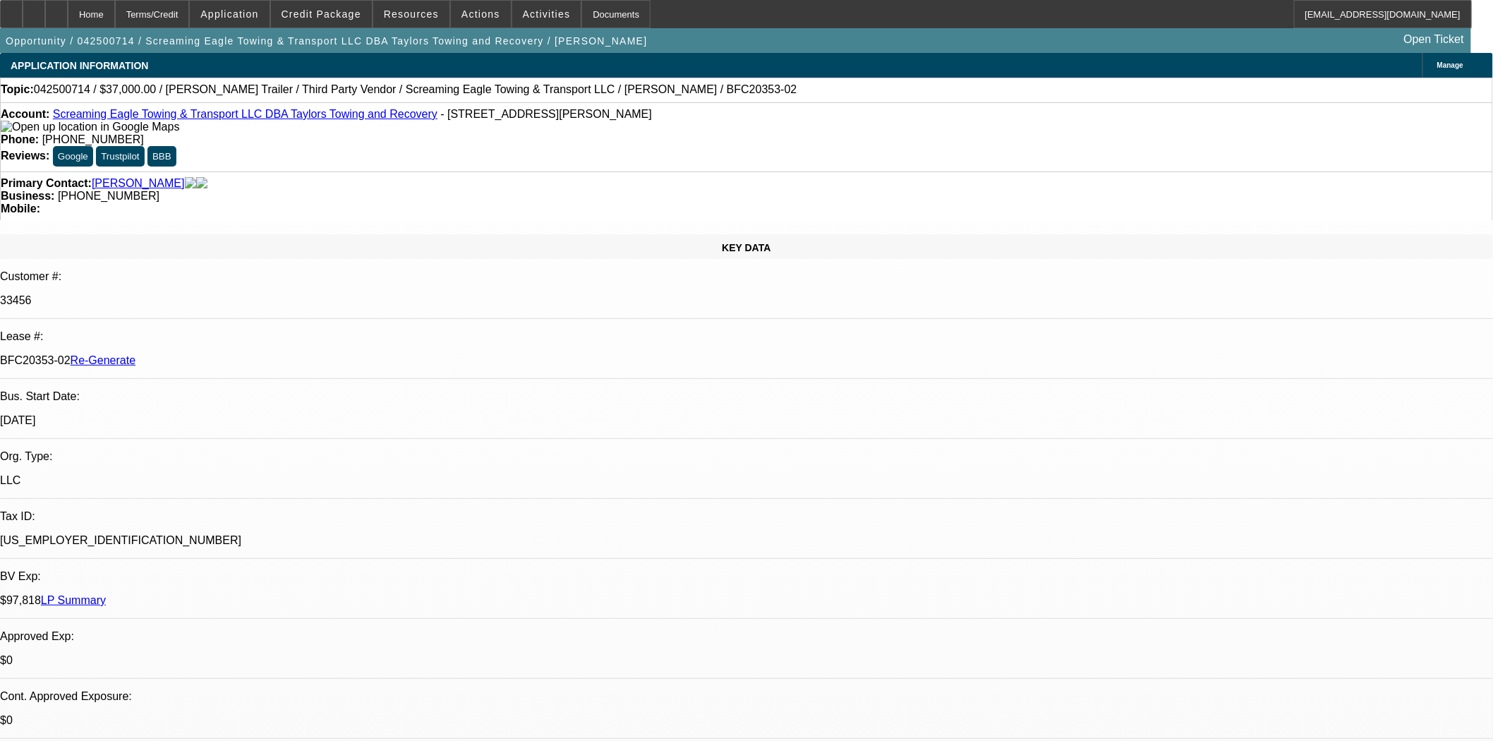
select select "0"
select select "0.1"
select select "4"
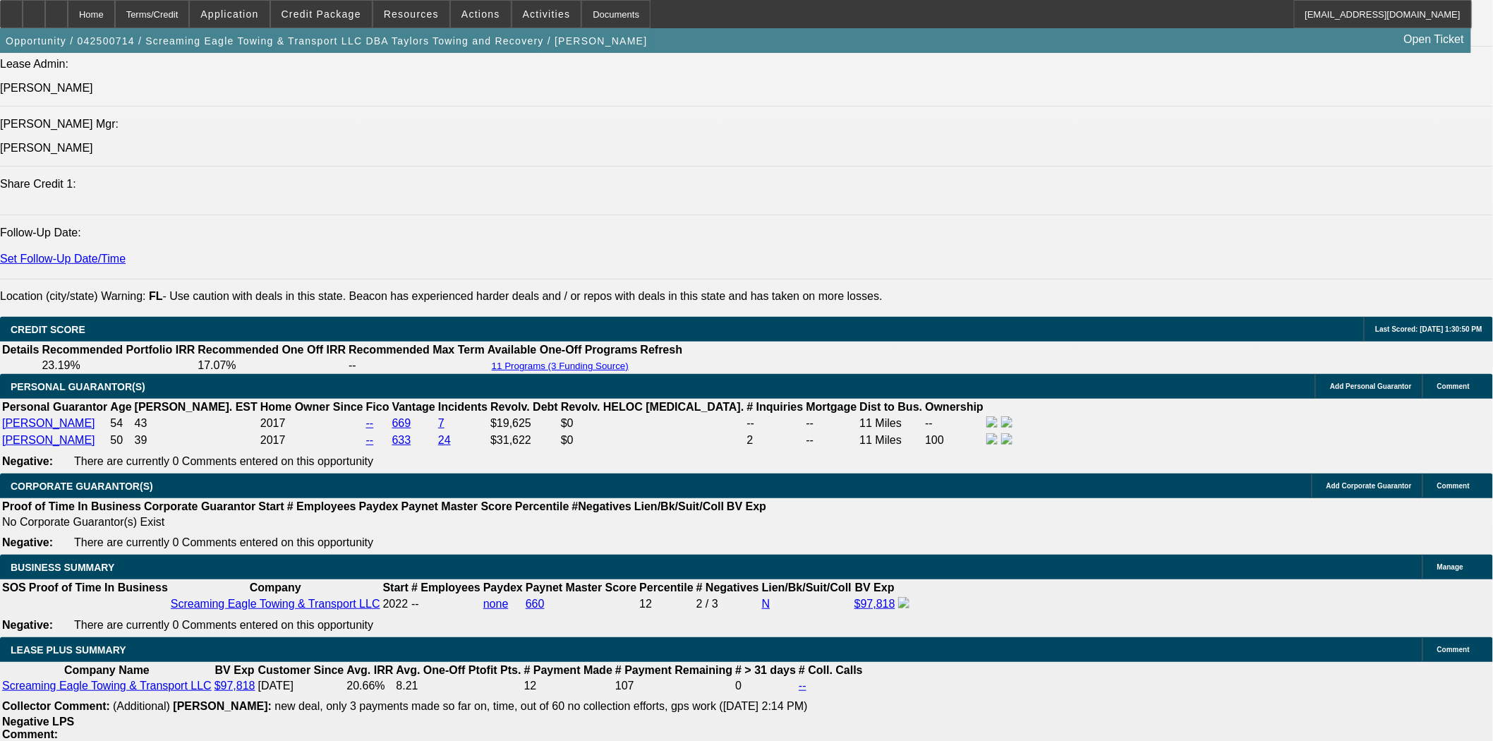
scroll to position [2038, 0]
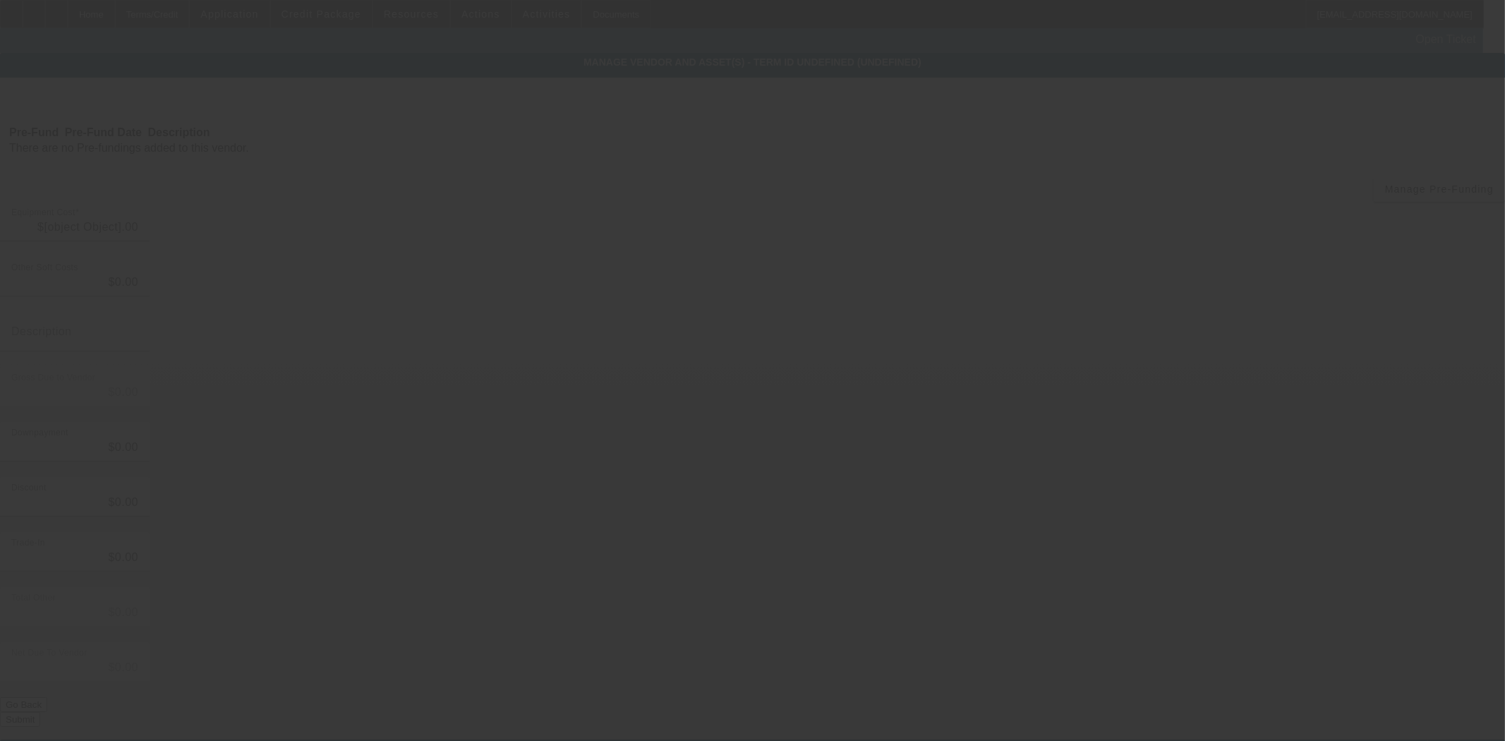
type input "$37,000.00"
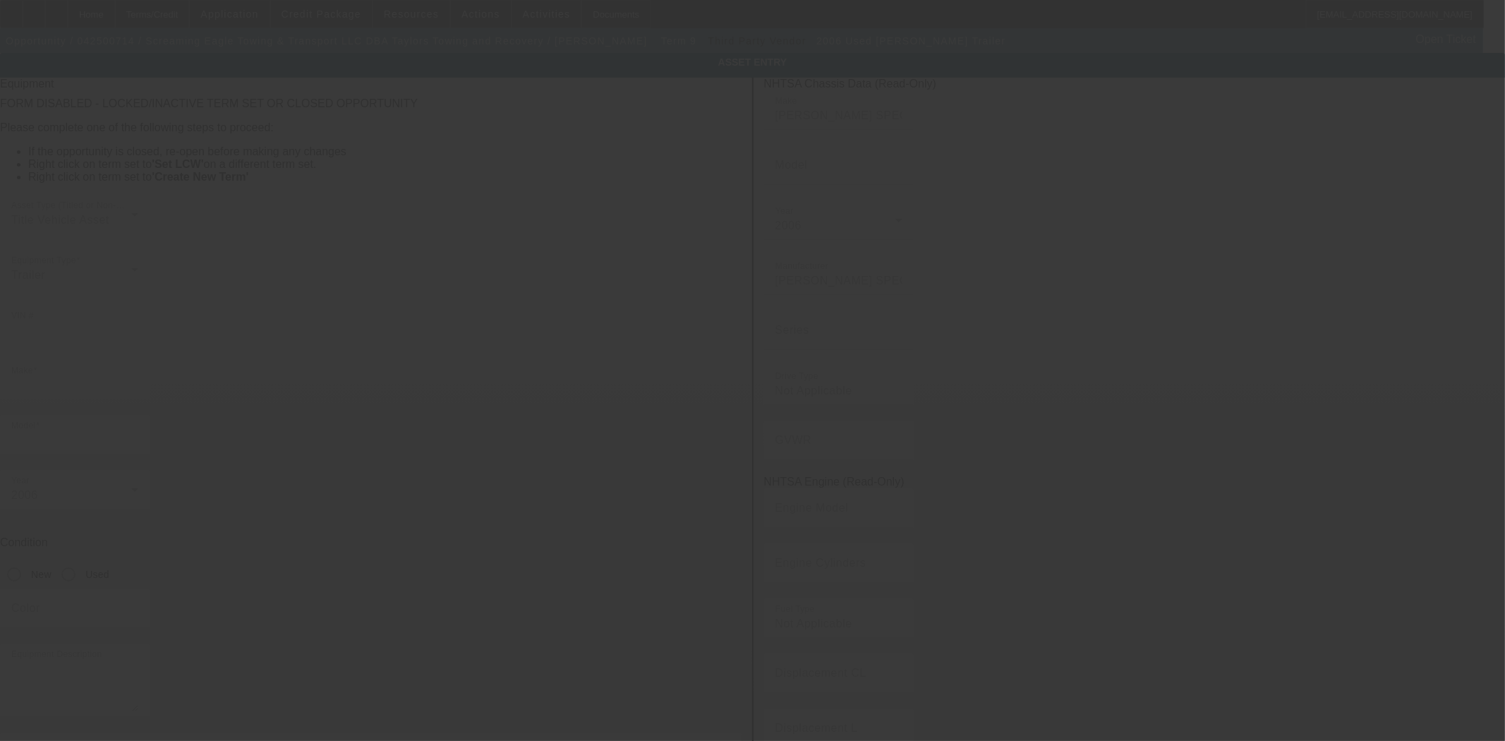
type input "[US_VEHICLE_IDENTIFICATION_NUMBER]"
type input "[PERSON_NAME]"
type input "Trailer"
radio input "true"
type textarea "includes: all options, attachments and accessories"
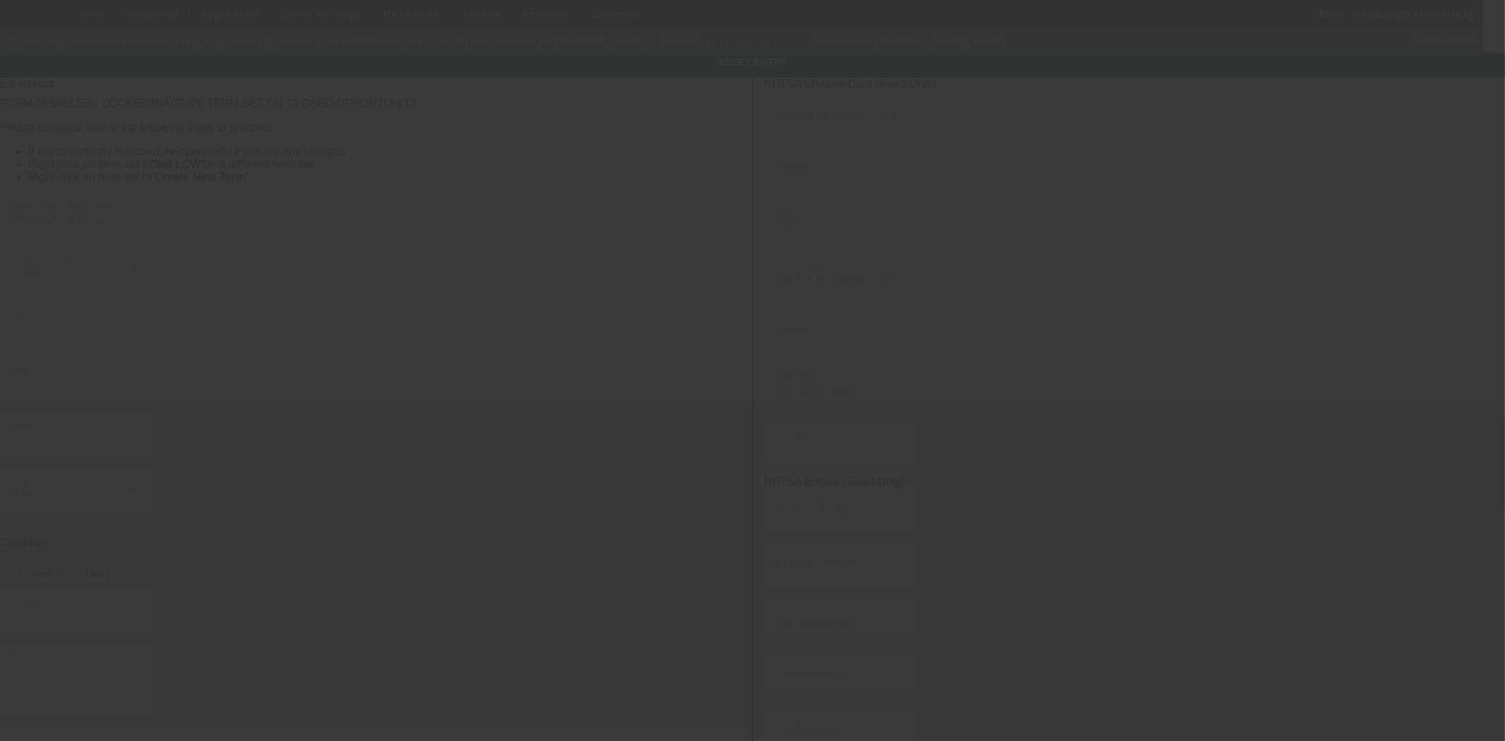
type input "[STREET_ADDRESS]"
type input "[GEOGRAPHIC_DATA][PERSON_NAME]"
type input "33901"
type input "[PERSON_NAME]"
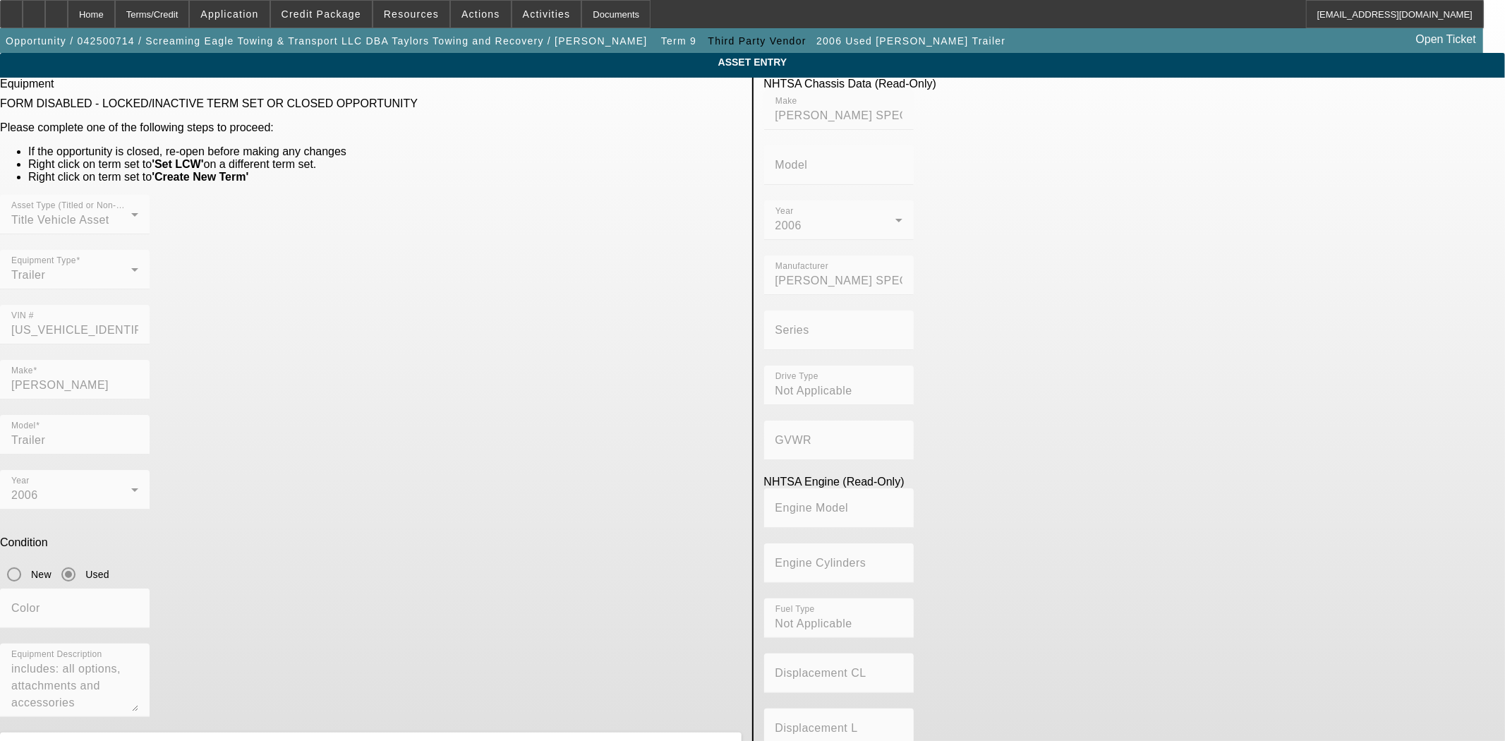
click at [546, 305] on div "VIN # [US_VEHICLE_IDENTIFICATION_NUMBER]" at bounding box center [371, 332] width 742 height 55
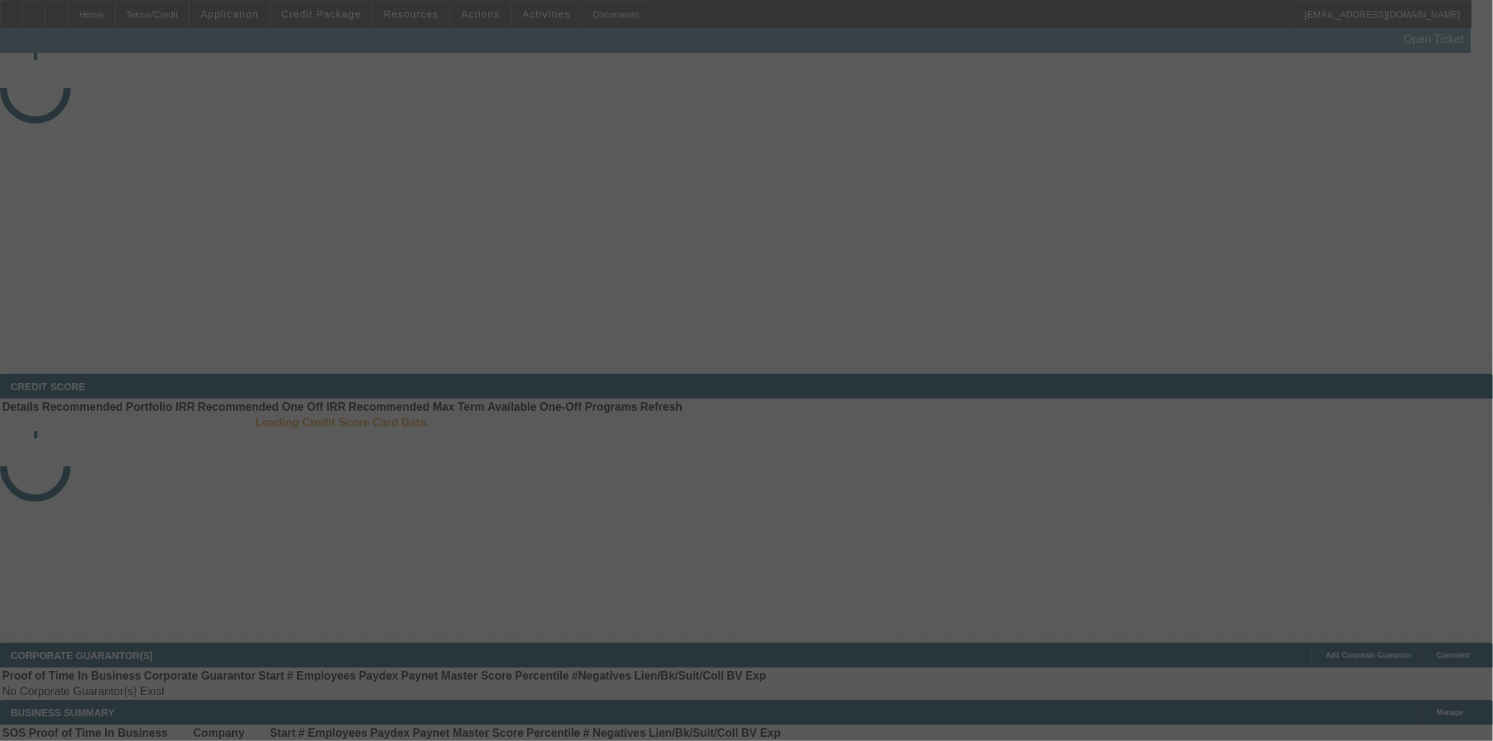
select select "3"
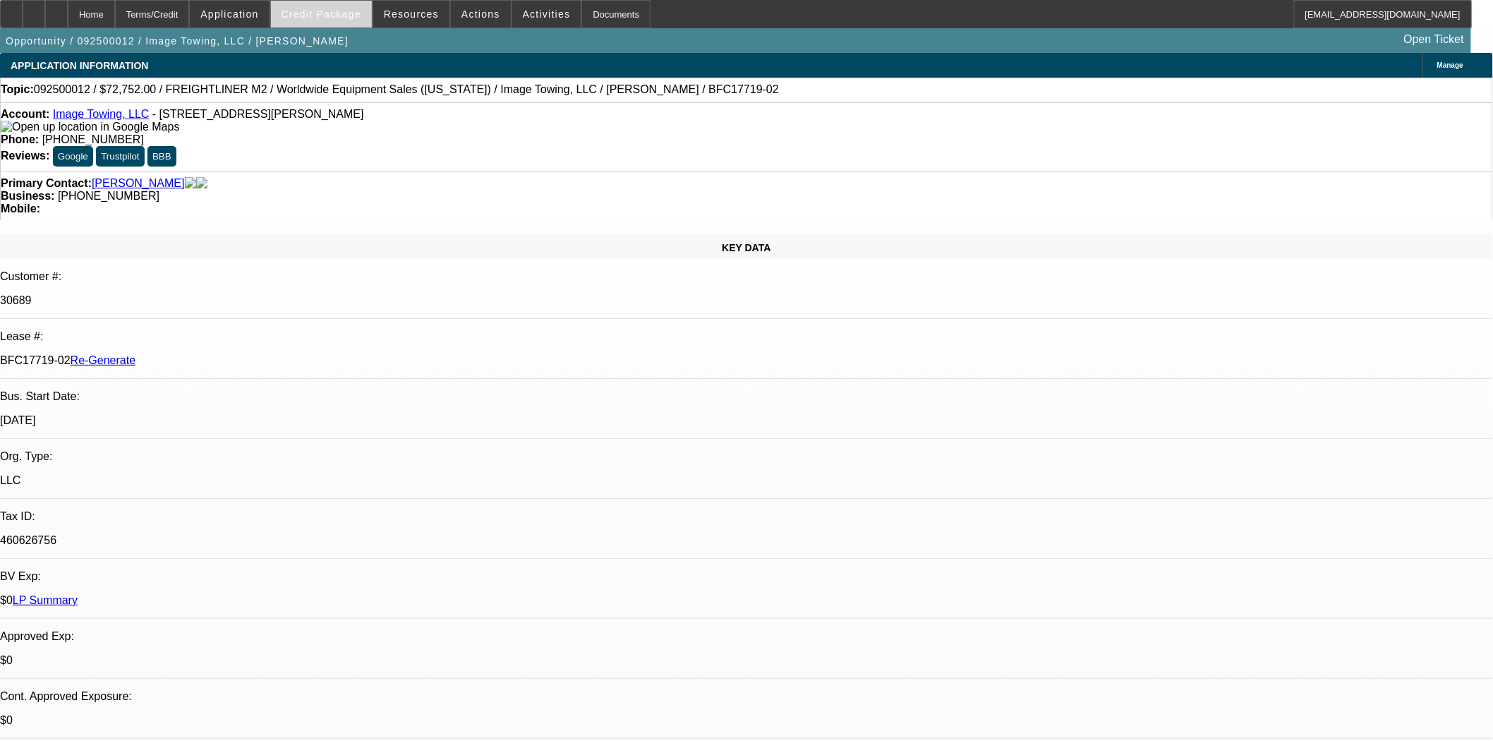
select select "0"
select select "6"
click at [332, 16] on span "Credit Package" at bounding box center [322, 13] width 80 height 11
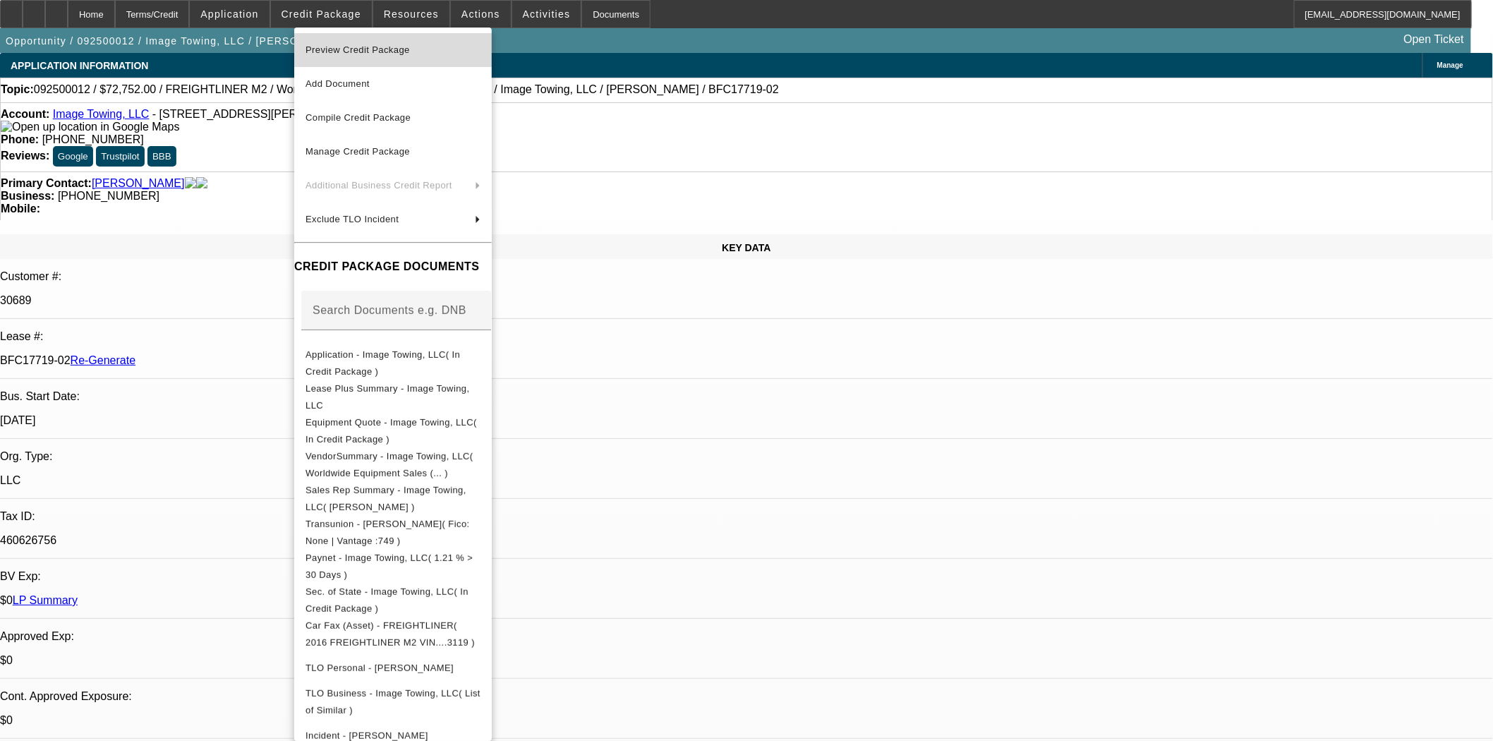
click at [344, 47] on span "Preview Credit Package" at bounding box center [358, 49] width 104 height 11
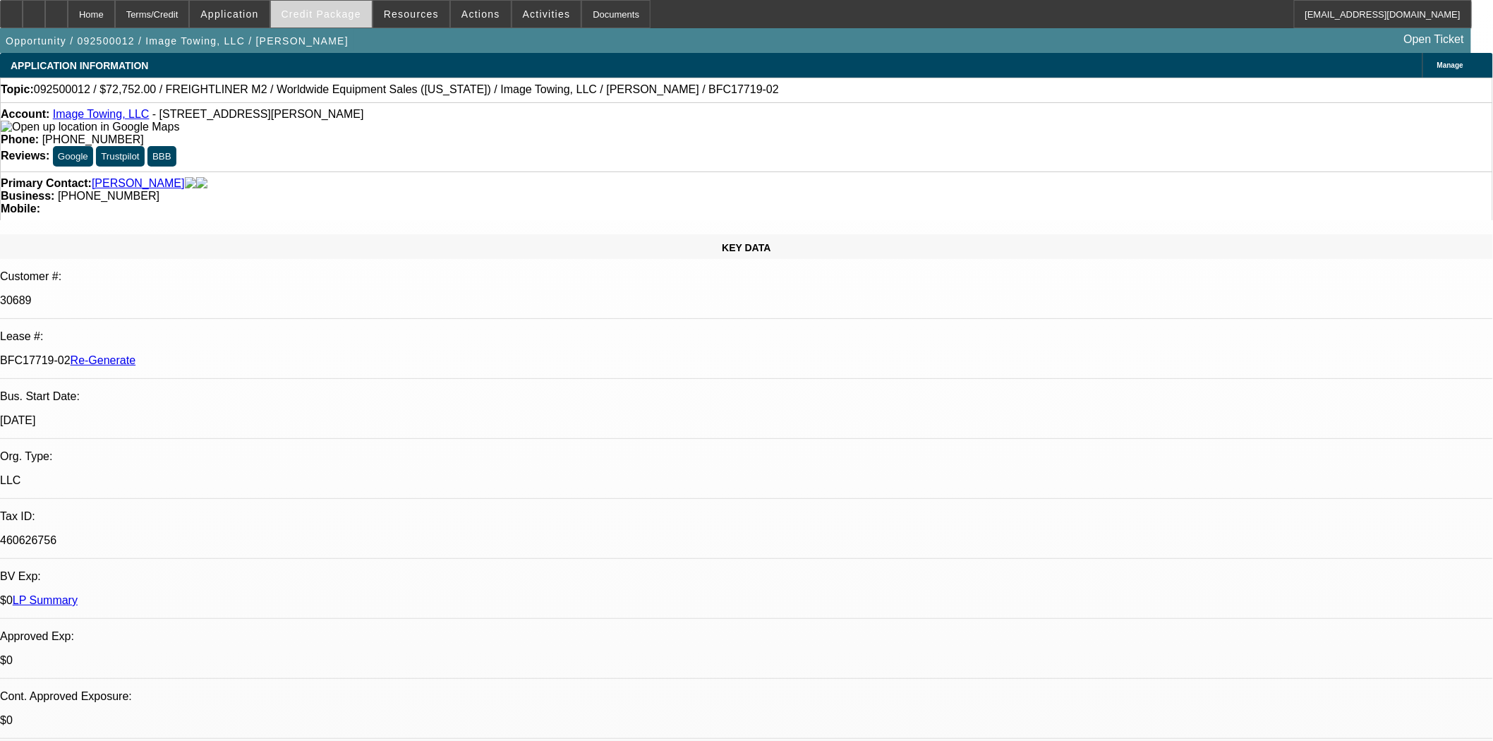
click at [348, 16] on span "Credit Package" at bounding box center [322, 13] width 80 height 11
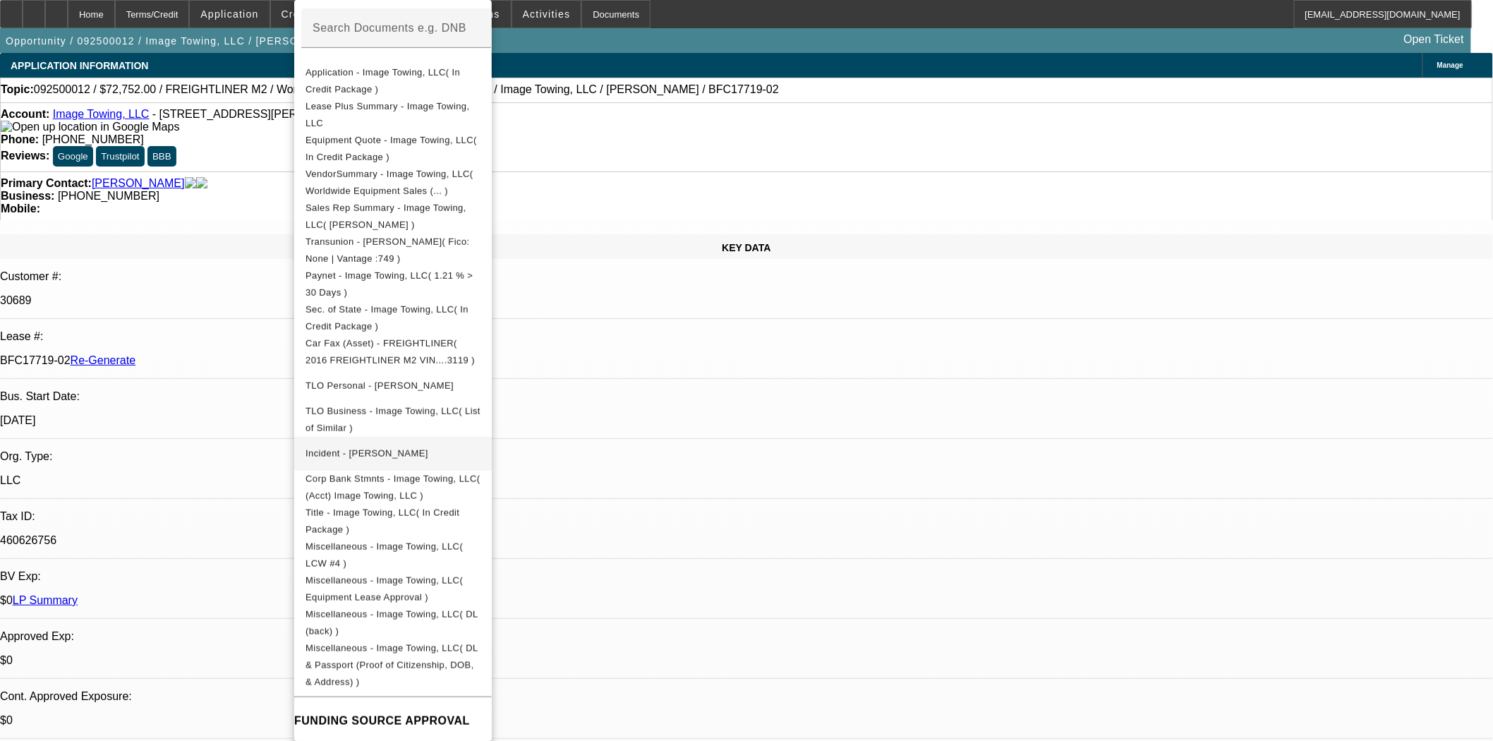
scroll to position [412, 0]
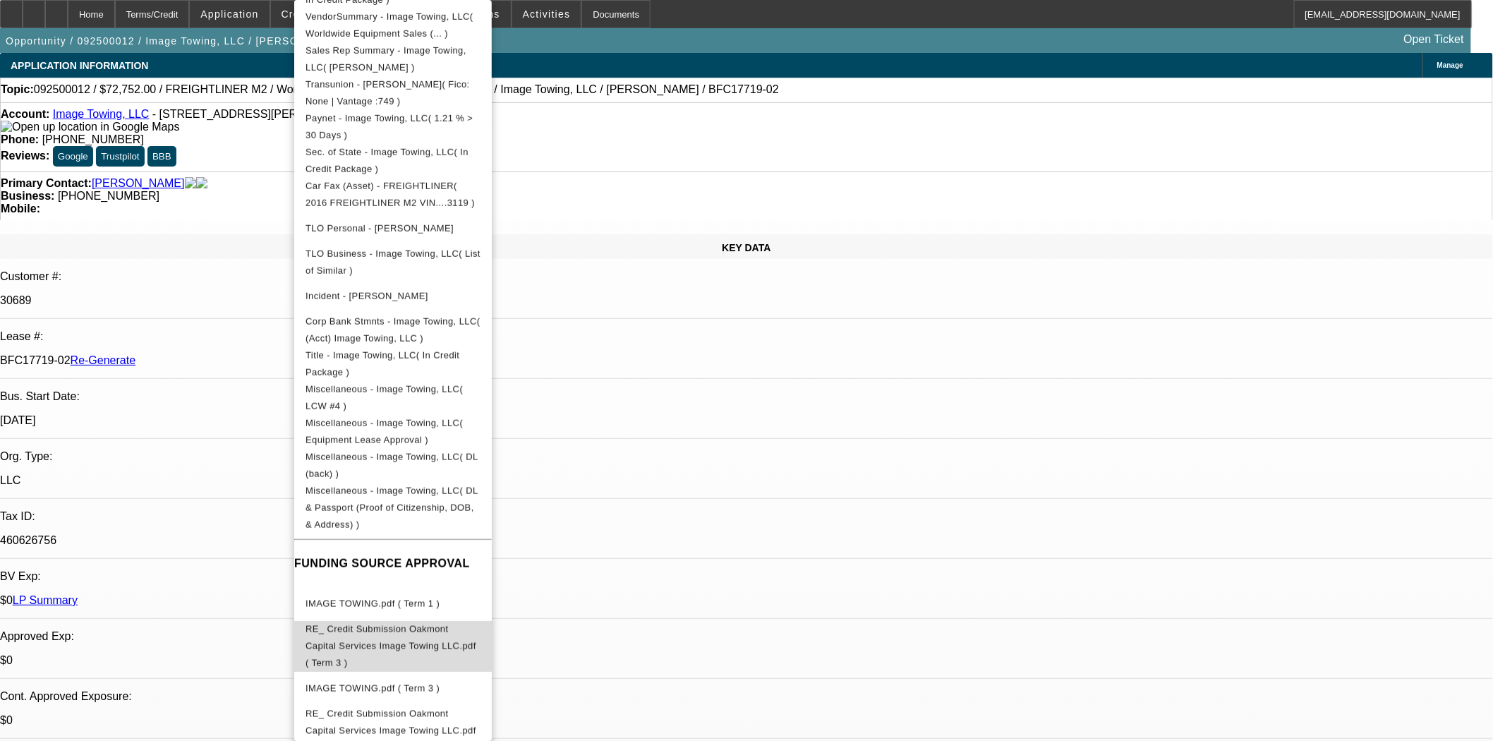
click at [373, 625] on span "RE_ Credit Submission Oakmont Capital Services Image Towing LLC.pdf ( Term 3 )" at bounding box center [393, 646] width 175 height 51
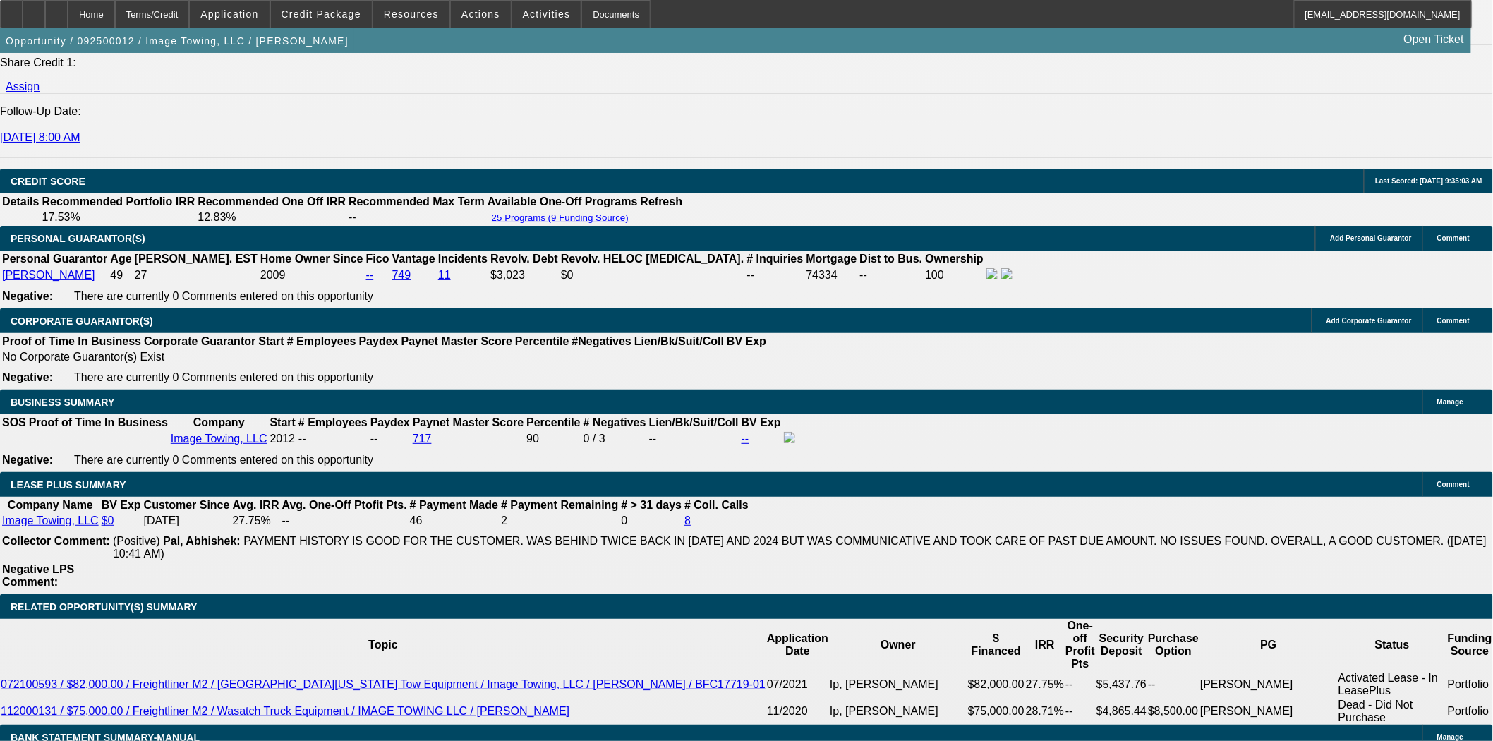
scroll to position [2274, 0]
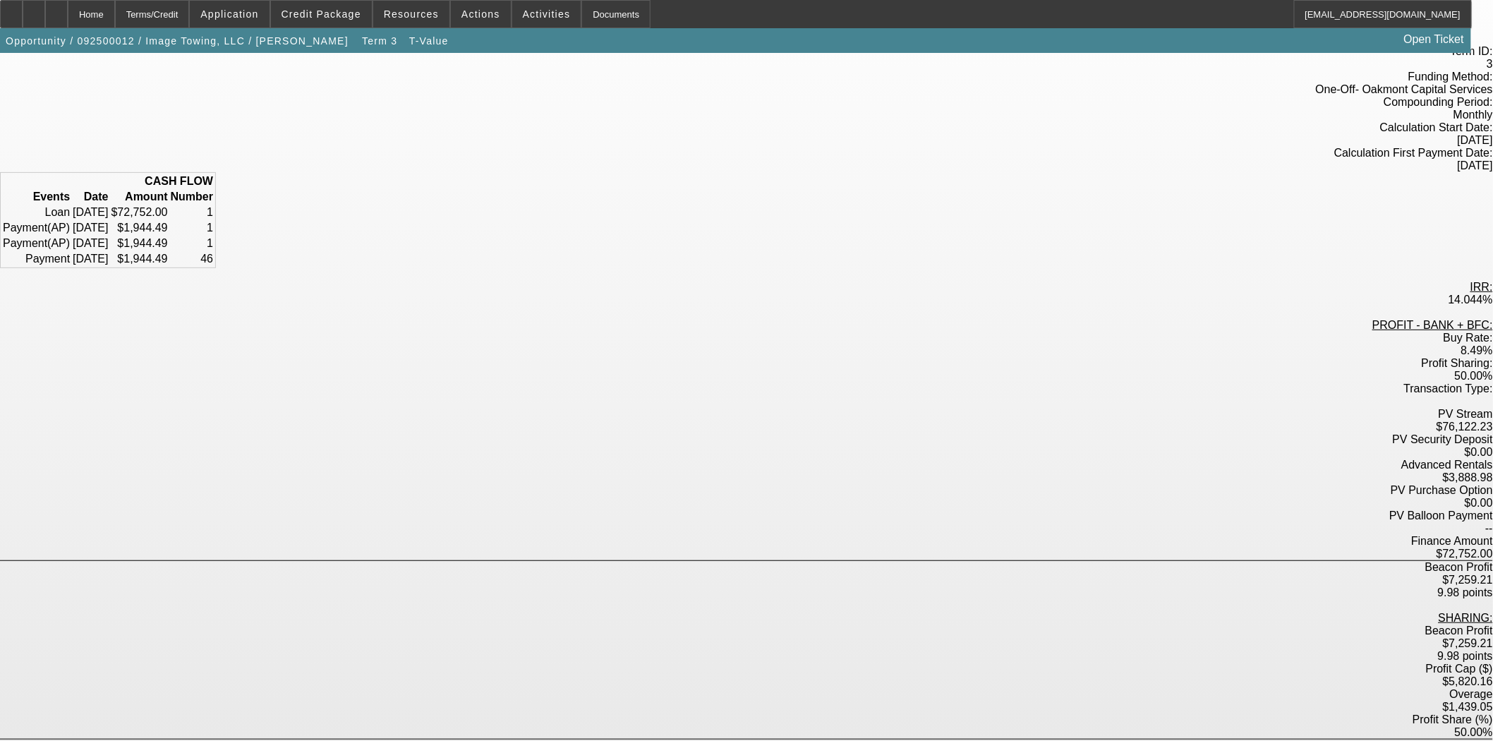
scroll to position [152, 0]
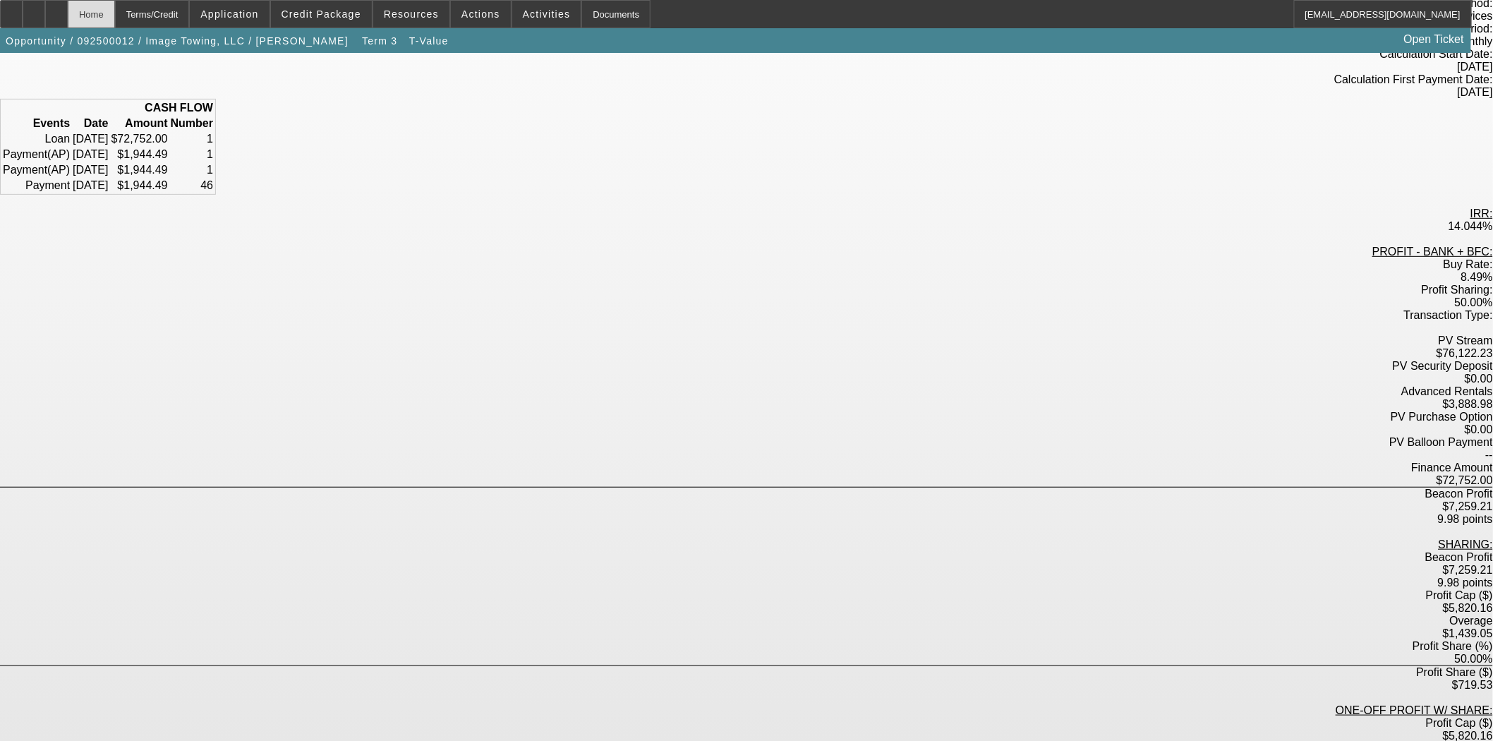
click at [104, 25] on div "Home" at bounding box center [91, 14] width 47 height 28
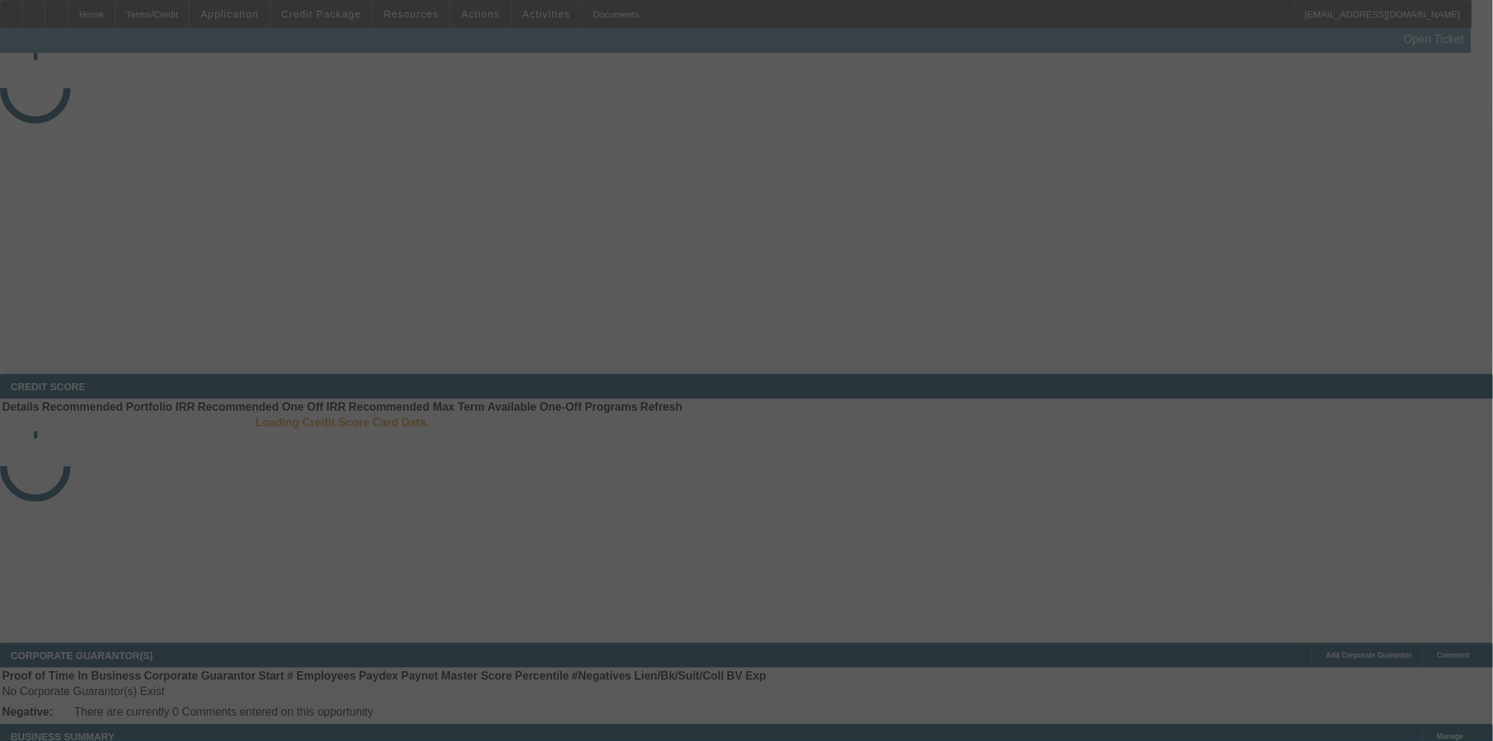
select select "3"
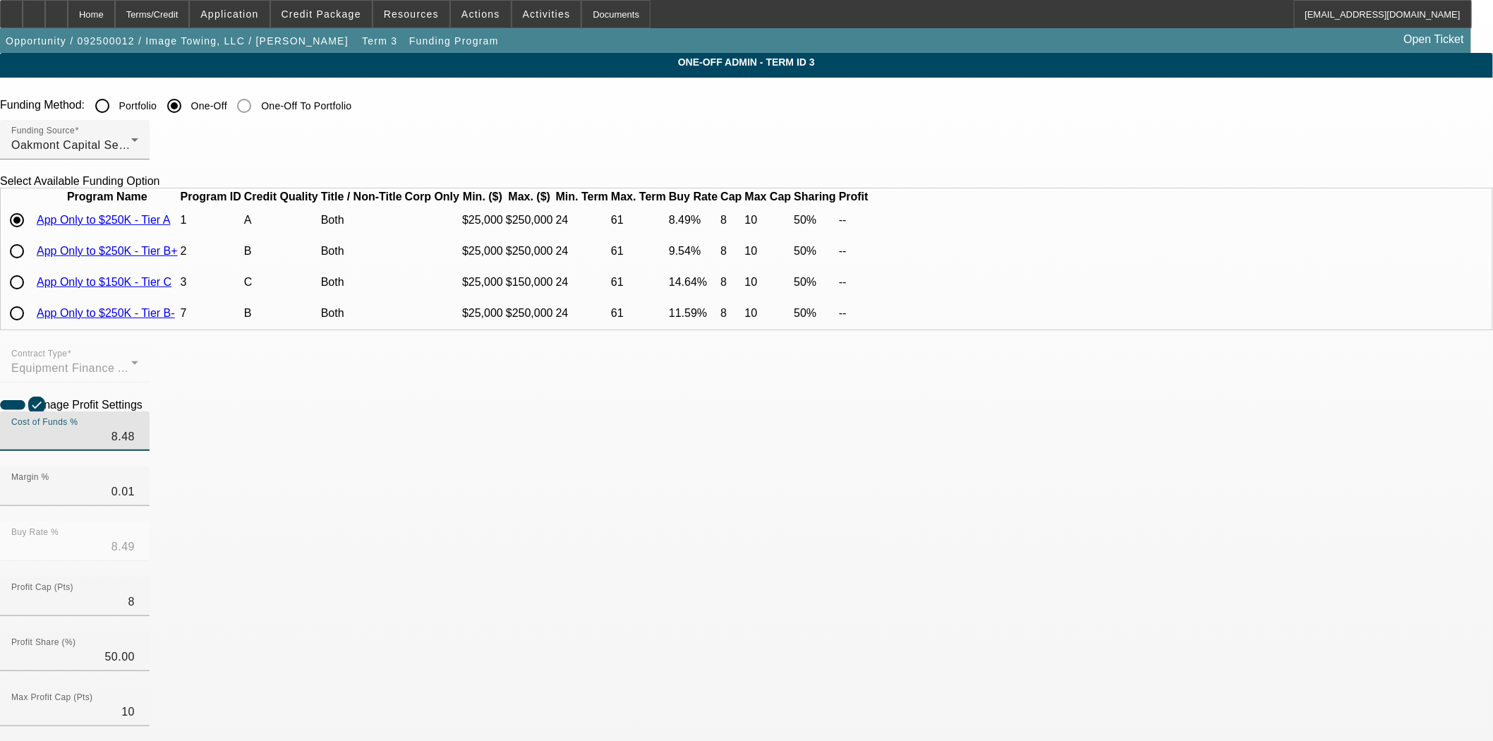
click at [138, 445] on input "8.48" at bounding box center [74, 436] width 127 height 17
drag, startPoint x: 476, startPoint y: 456, endPoint x: 523, endPoint y: 457, distance: 47.3
click at [150, 451] on div "Cost of Funds % 8.48" at bounding box center [75, 431] width 150 height 40
type input "8.47"
type input "8.48"
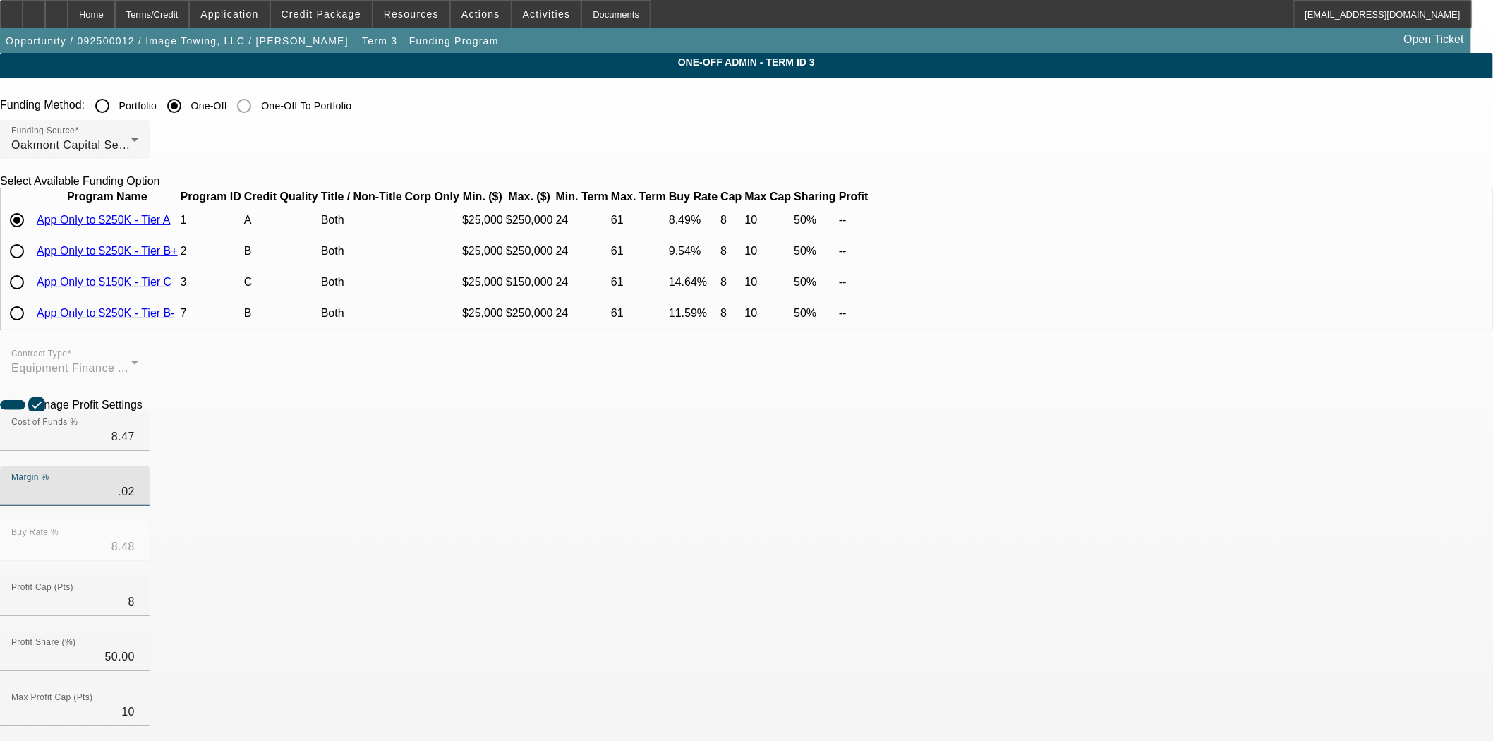
type input ".02"
type input "8.49"
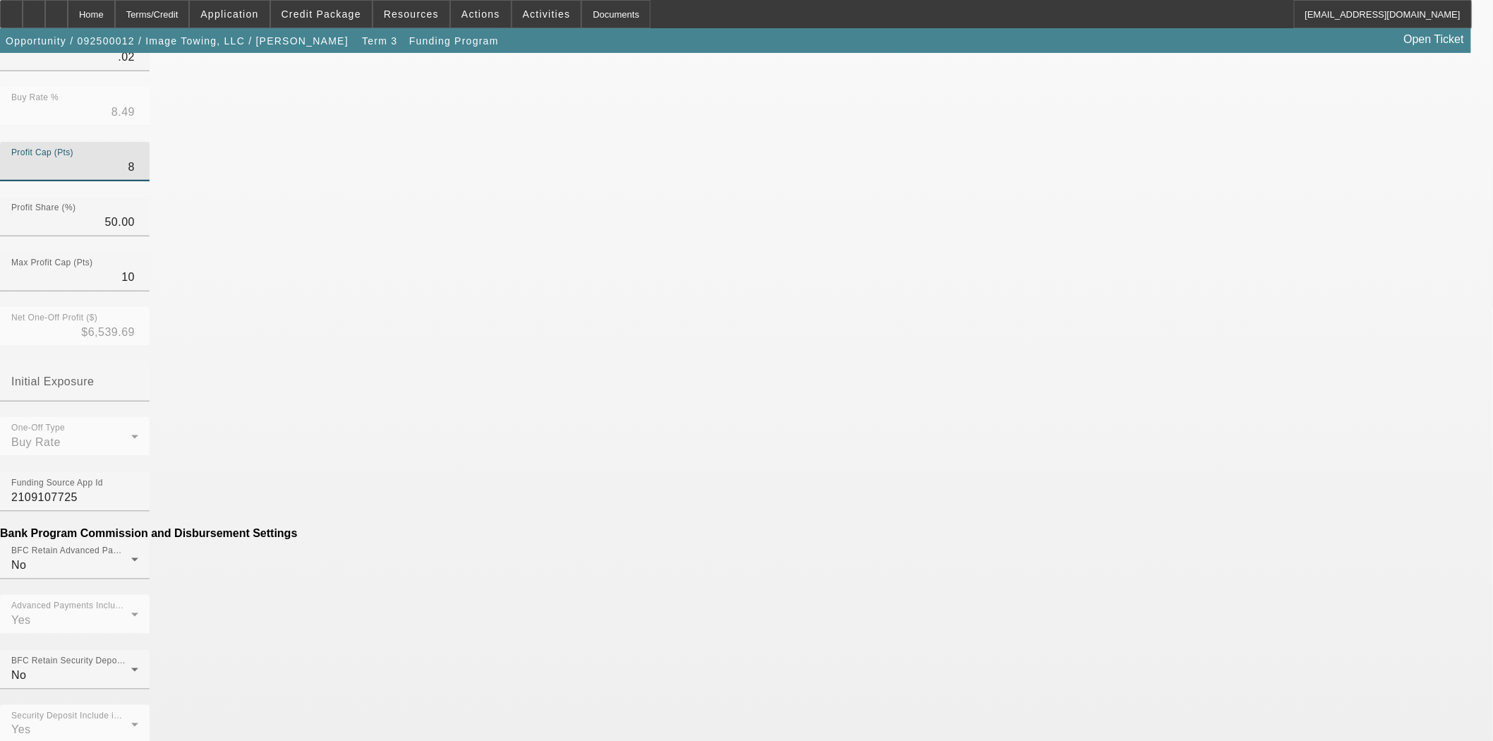
scroll to position [470, 0]
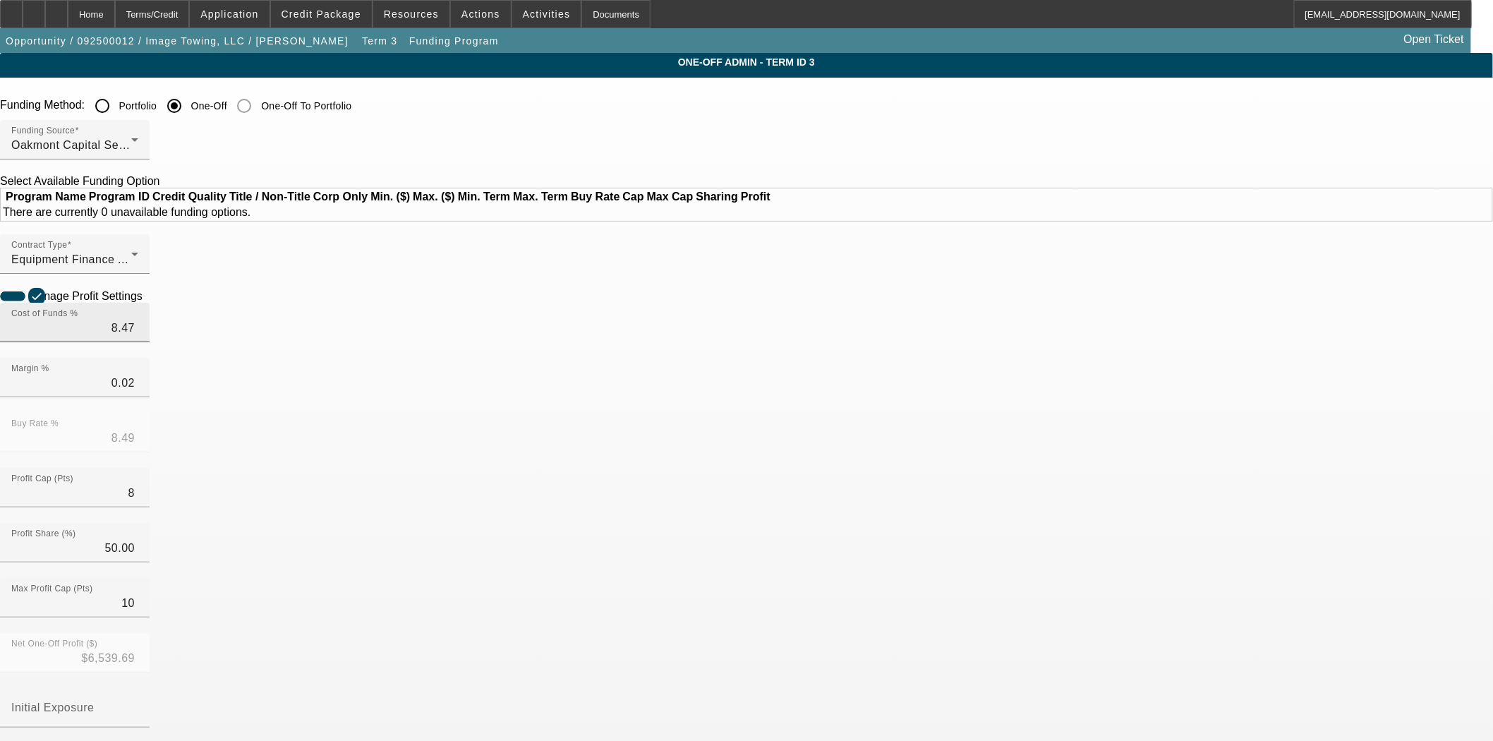
click at [138, 337] on input "8.47" at bounding box center [74, 328] width 127 height 17
type input "8.479"
type input "8.50"
type input ".011"
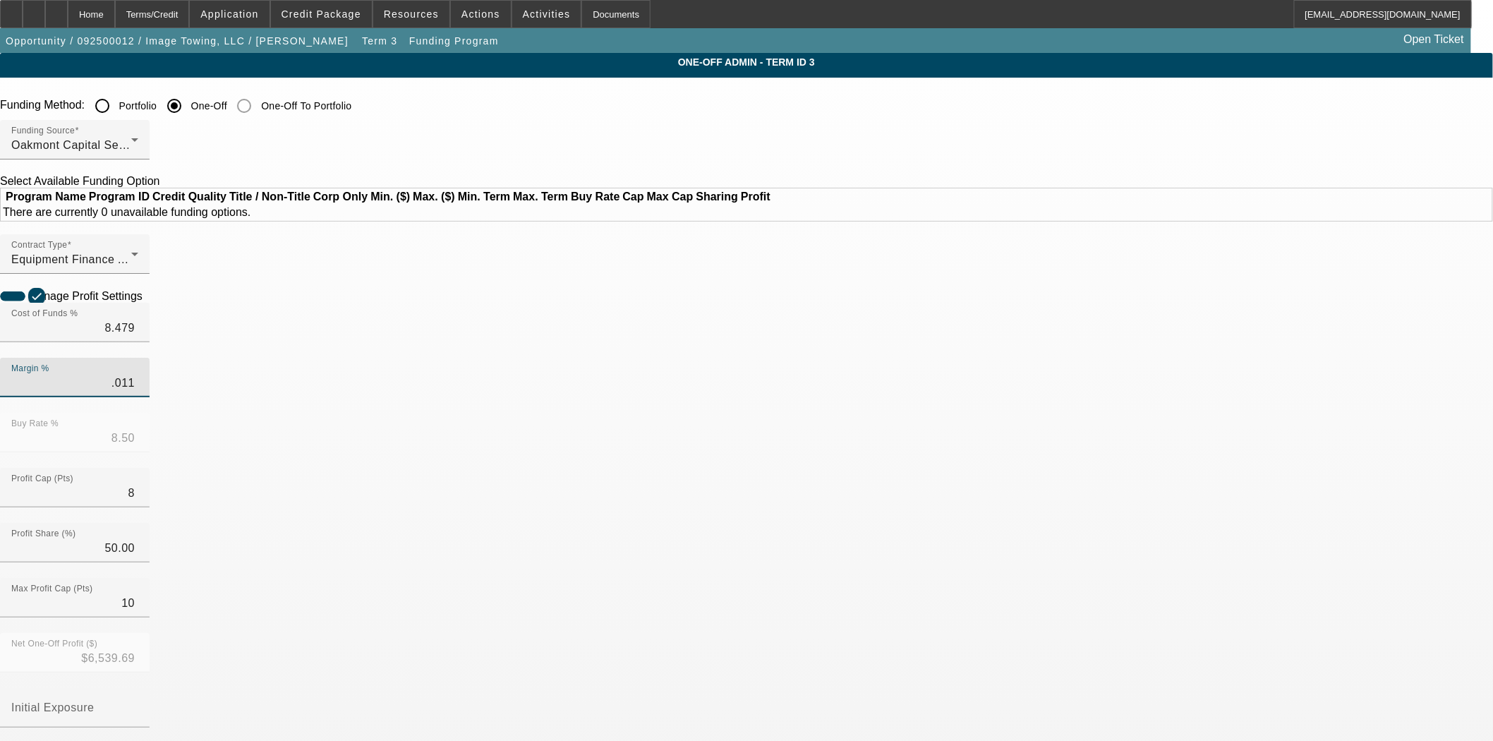
type input "8.49"
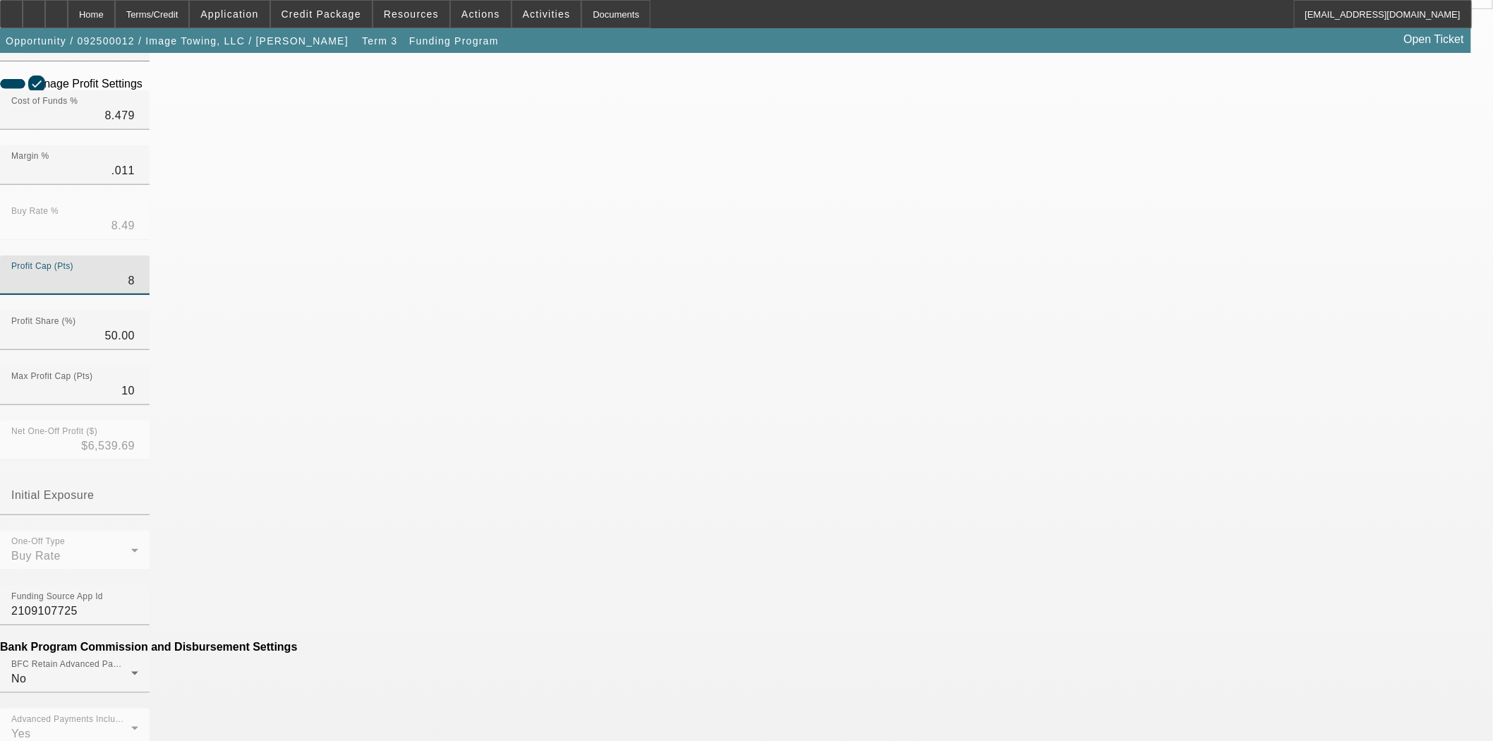
scroll to position [235, 0]
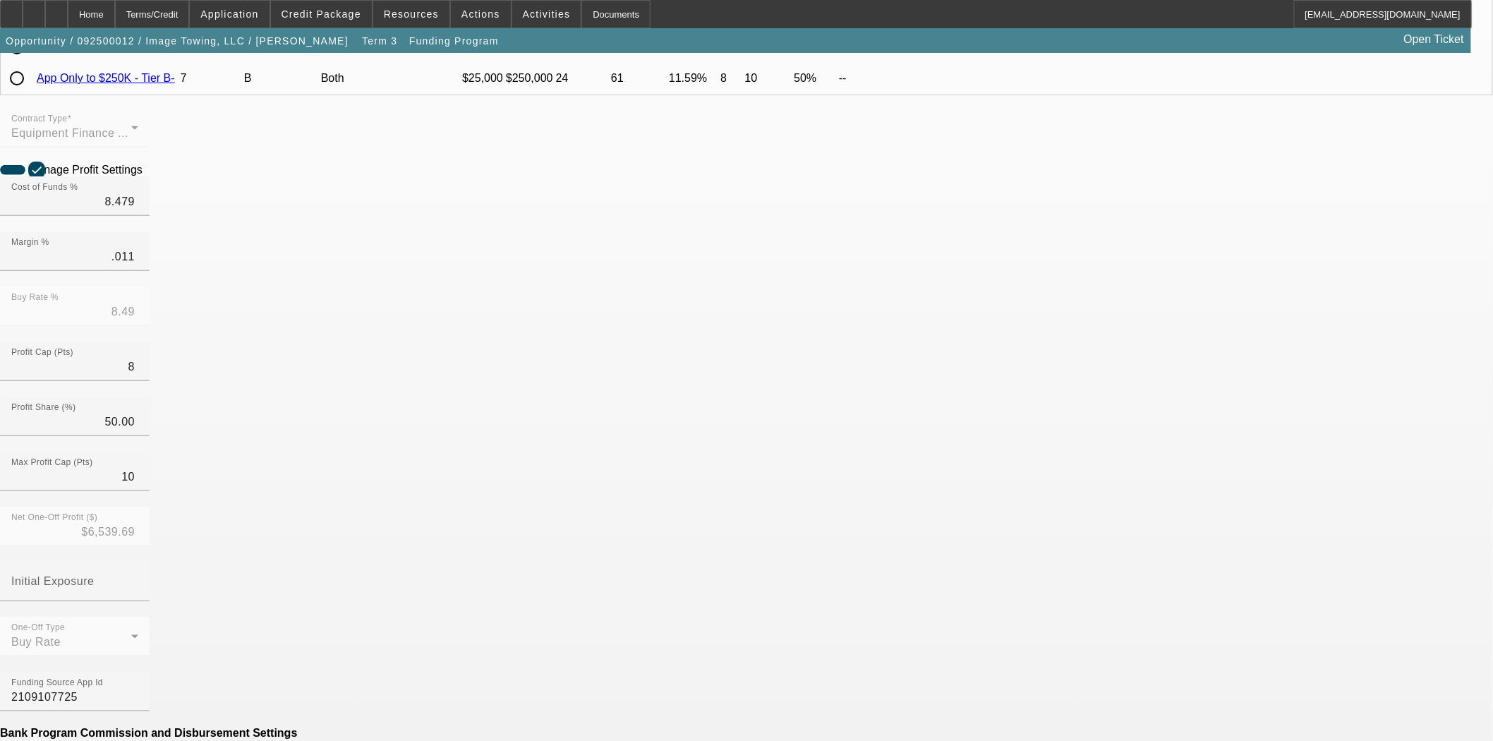
scroll to position [244, 0]
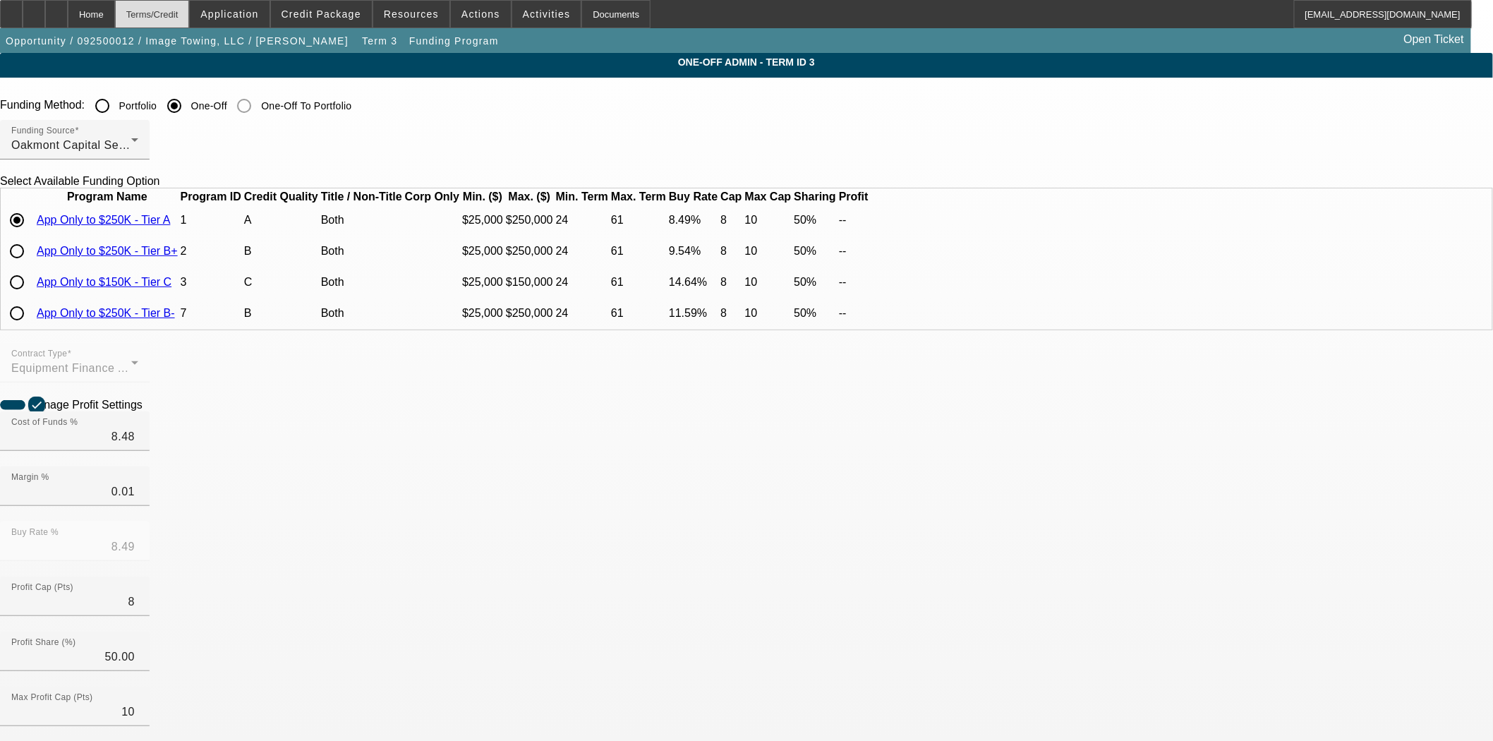
drag, startPoint x: 124, startPoint y: 20, endPoint x: 186, endPoint y: 19, distance: 61.4
click at [115, 20] on div "Home" at bounding box center [91, 14] width 47 height 28
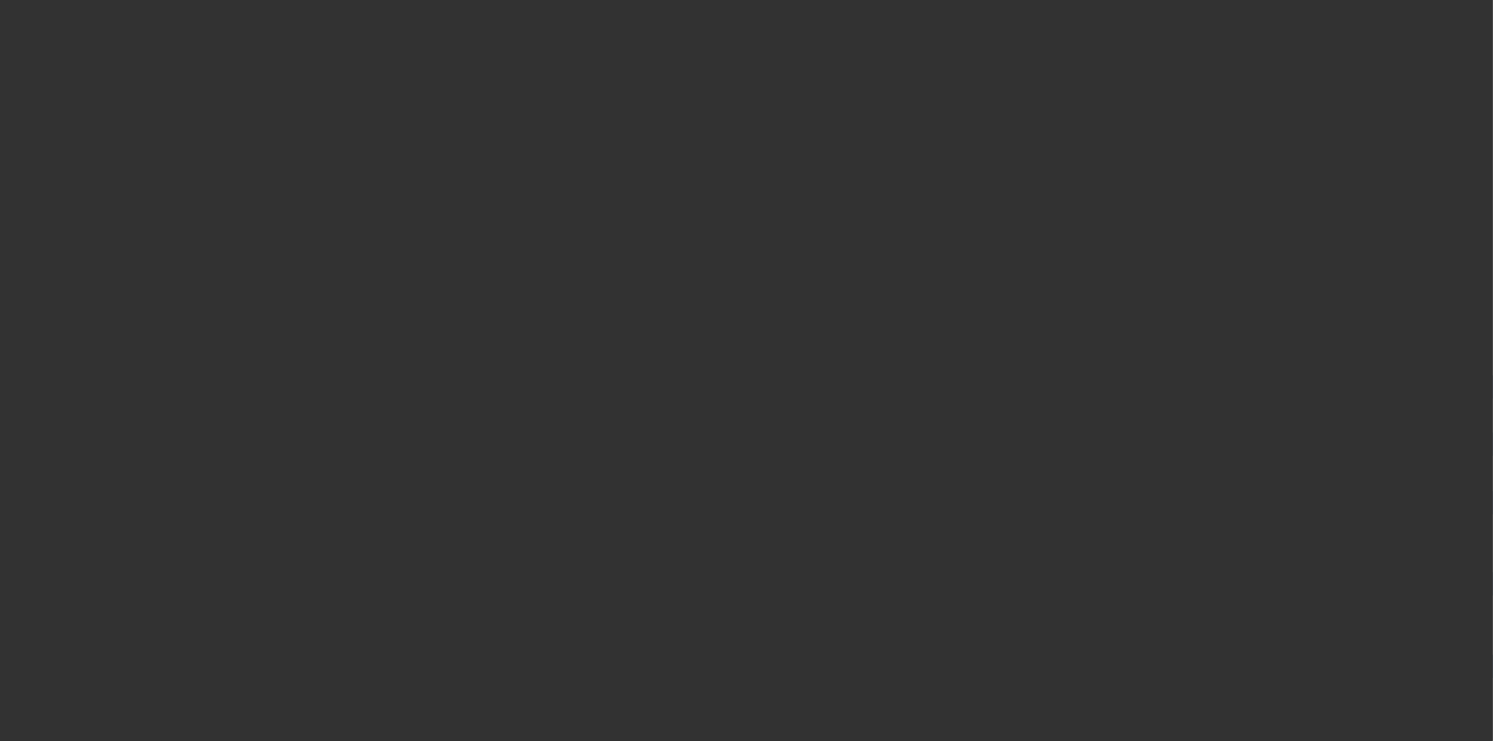
select select "3"
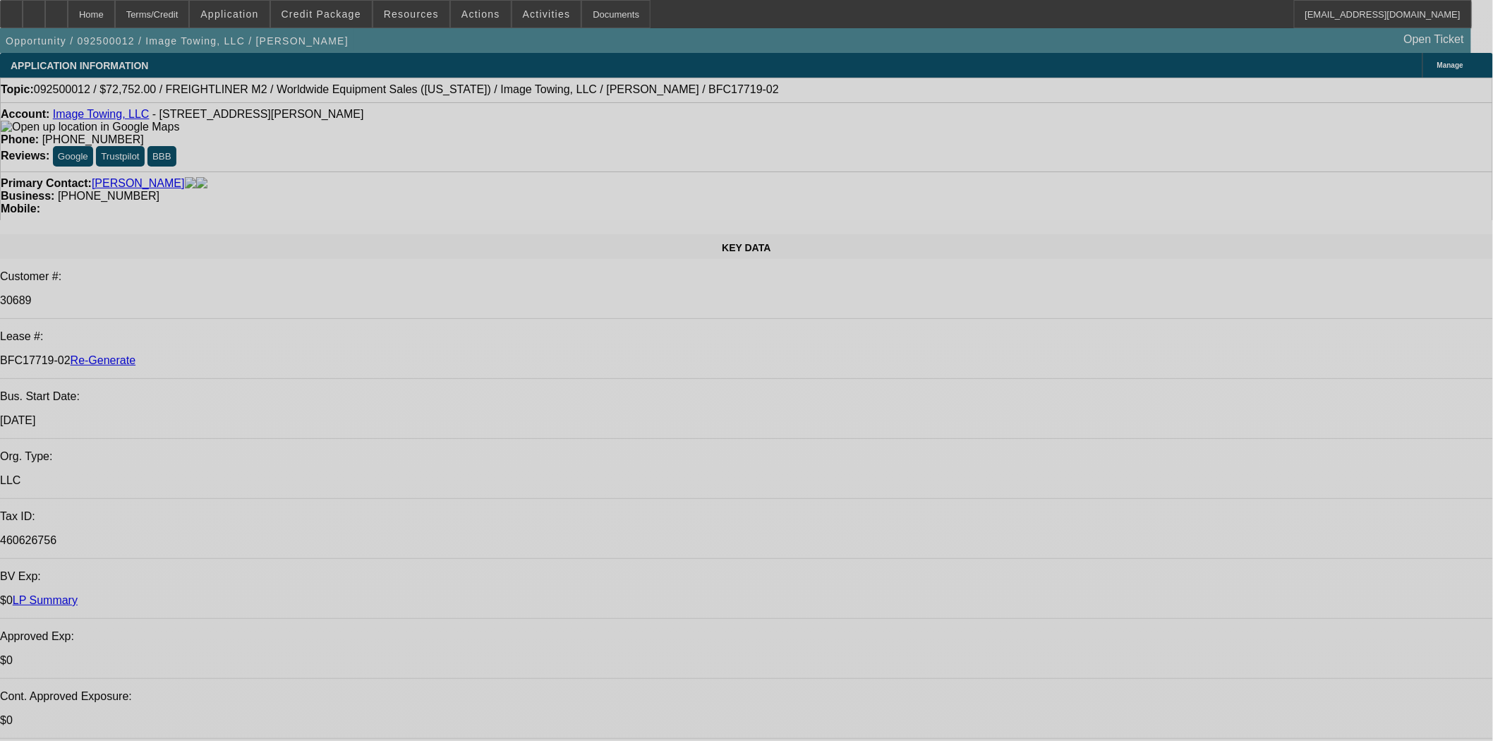
select select "0"
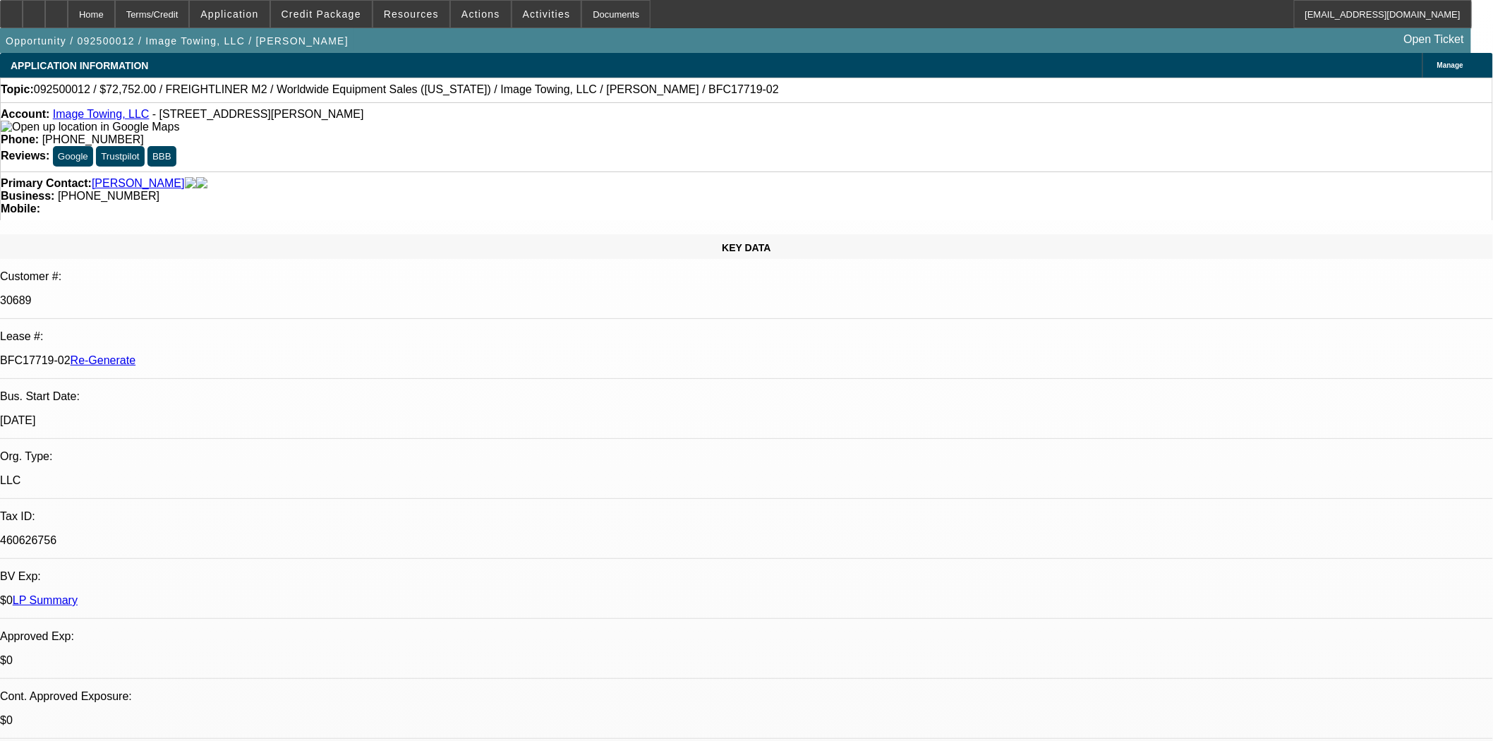
select select "0"
select select "6"
click at [469, 9] on span "Actions" at bounding box center [481, 13] width 39 height 11
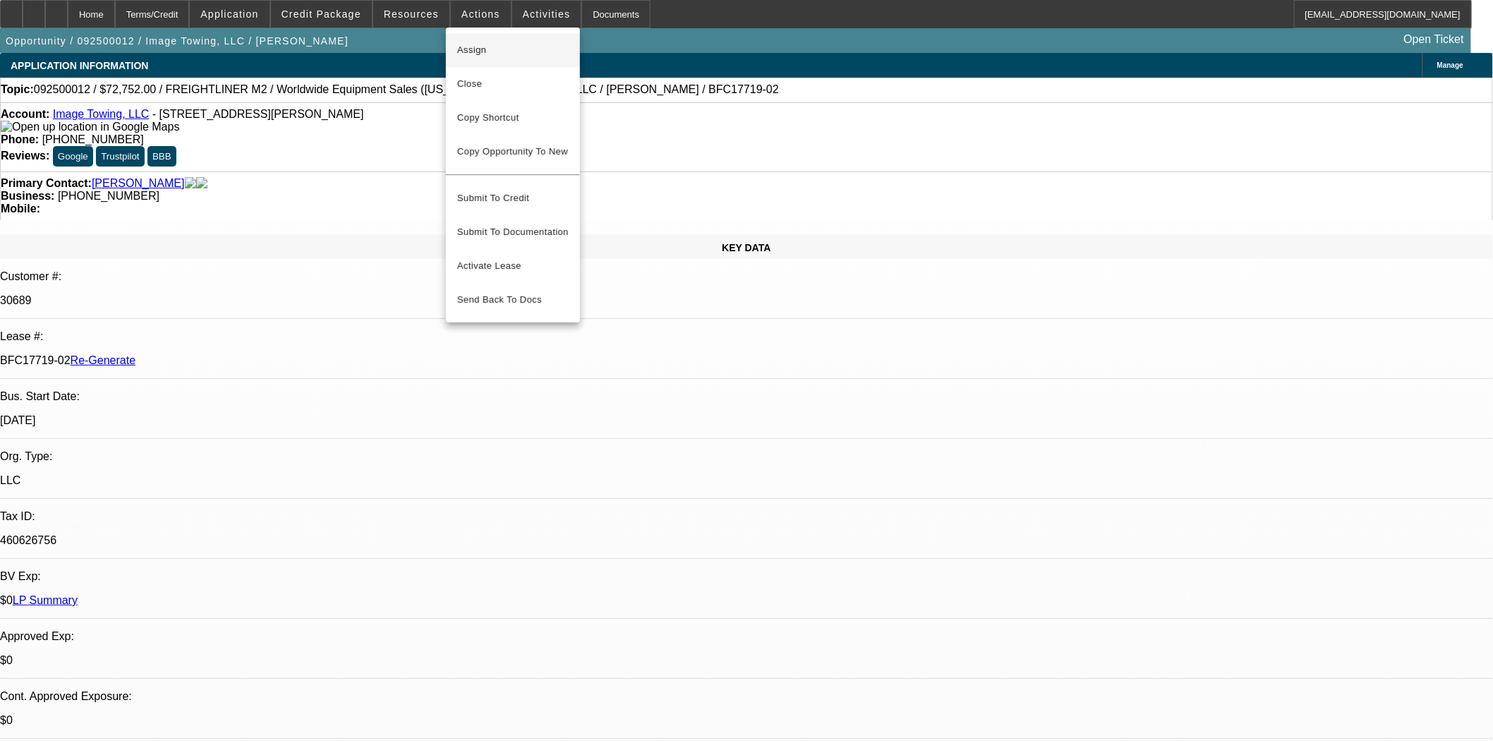
click at [487, 42] on span "Assign" at bounding box center [513, 50] width 112 height 17
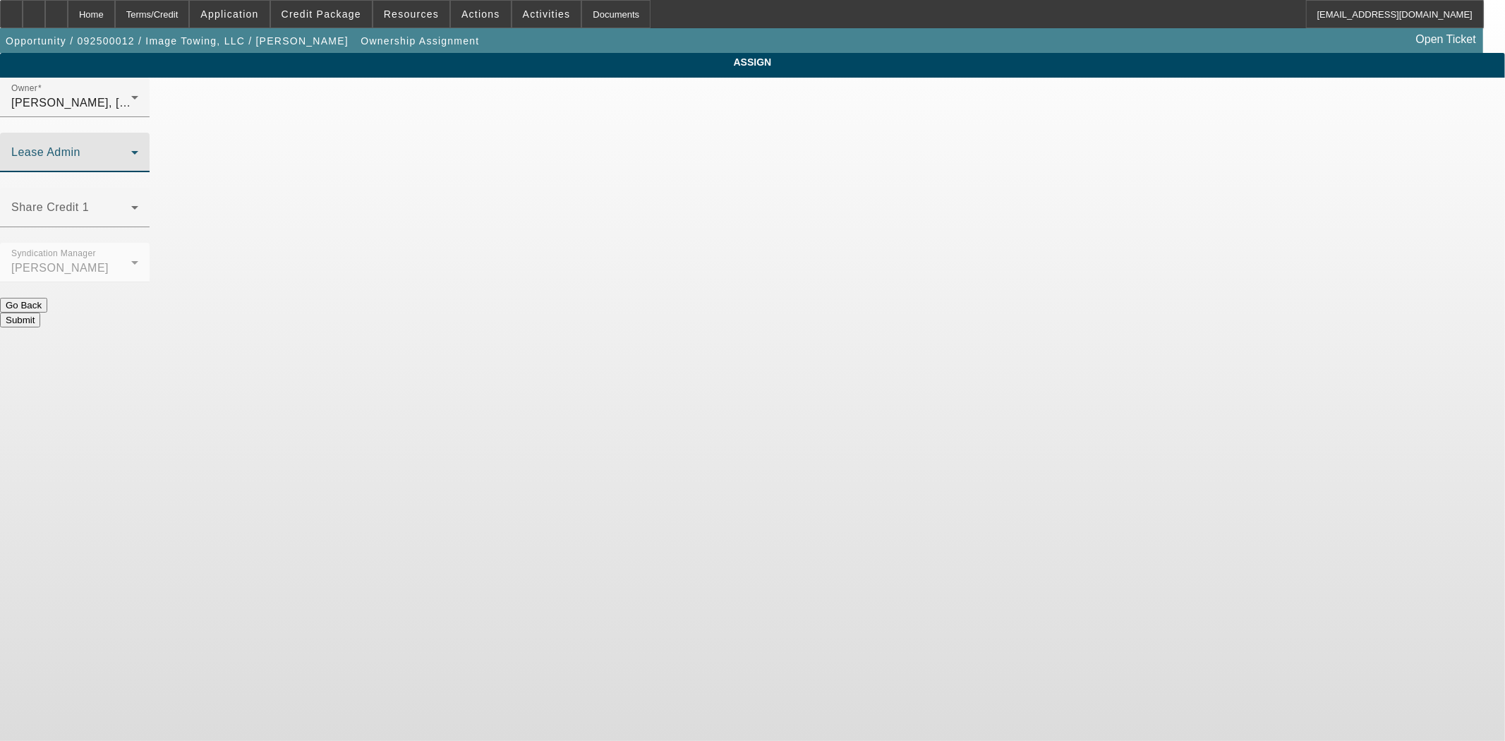
click at [131, 150] on span at bounding box center [71, 158] width 120 height 17
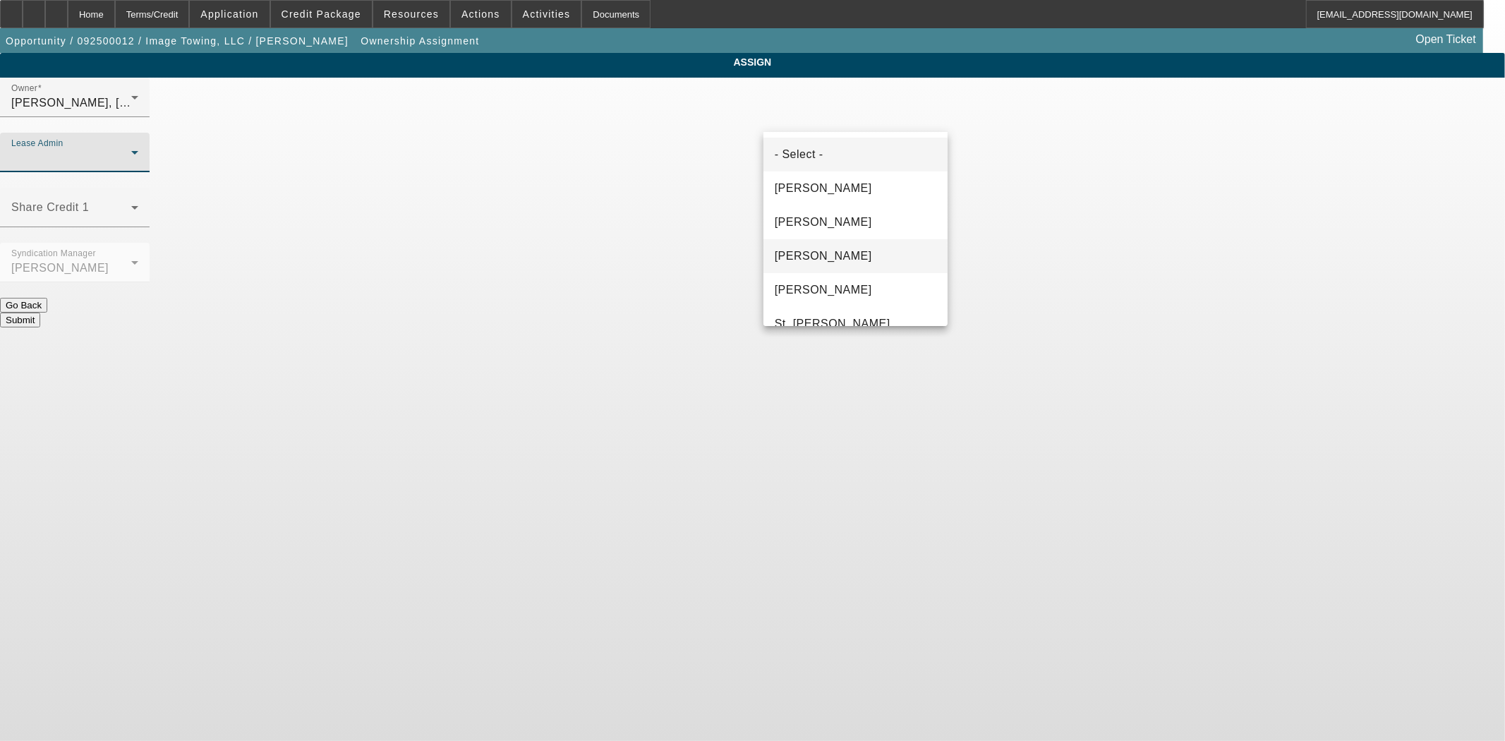
click at [831, 260] on span "[PERSON_NAME]" at bounding box center [823, 256] width 97 height 17
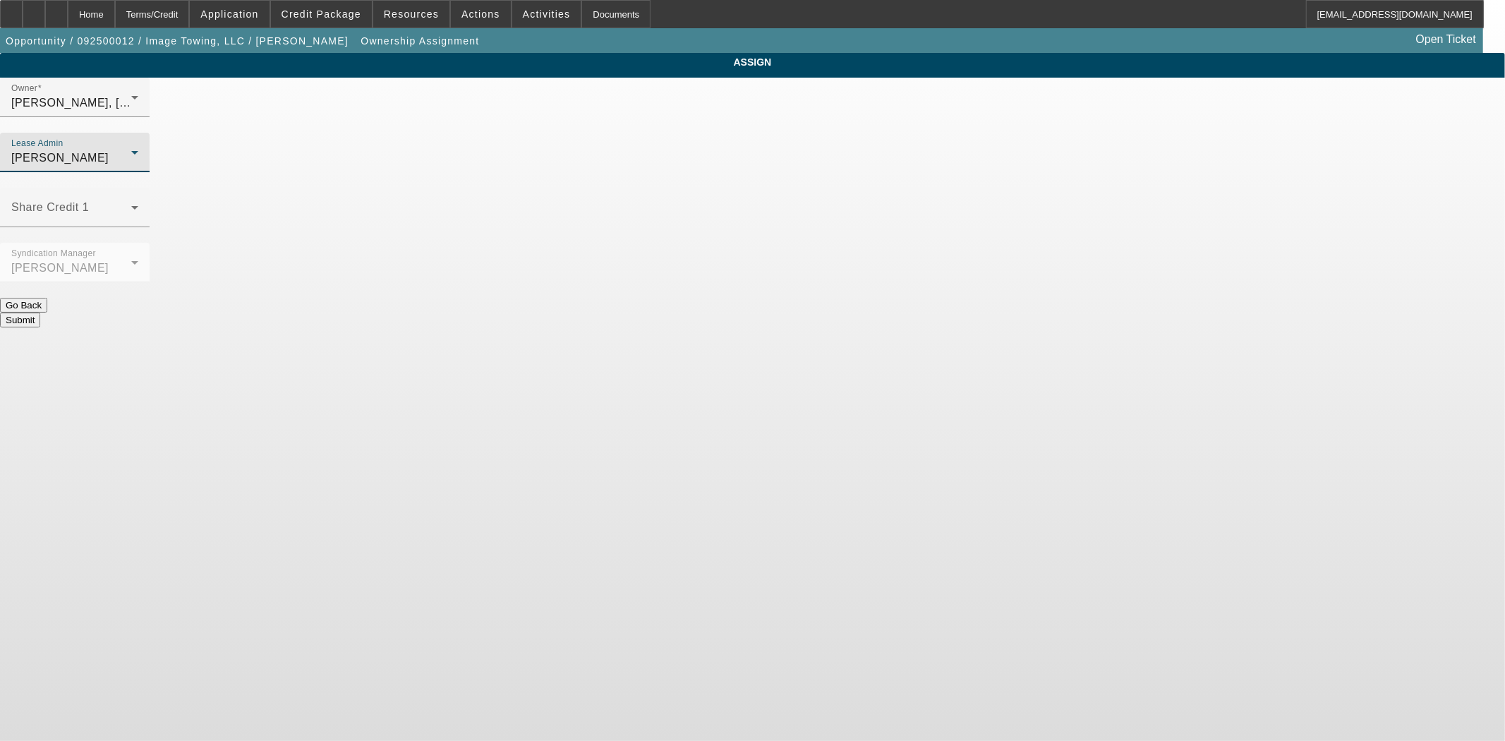
click at [40, 313] on button "Submit" at bounding box center [20, 320] width 40 height 15
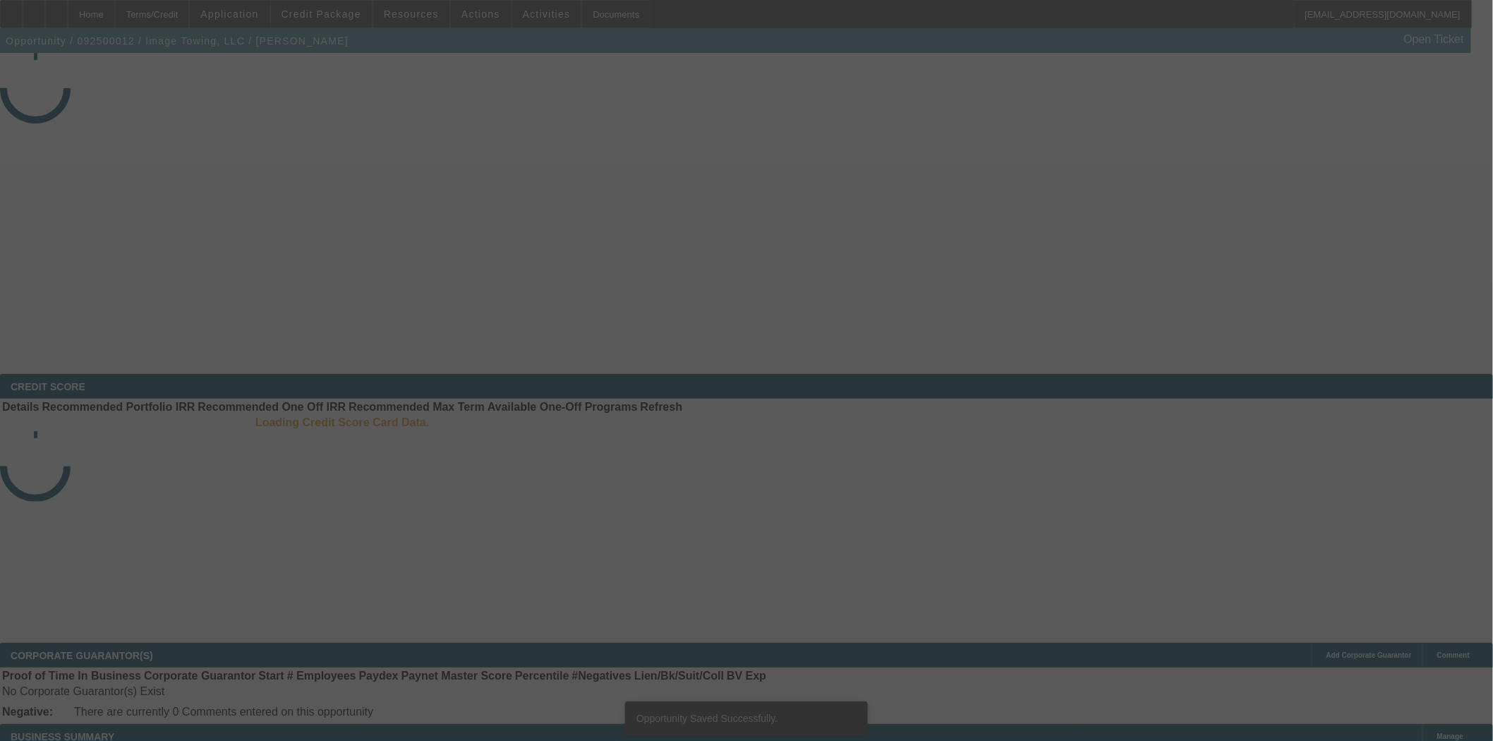
select select "3"
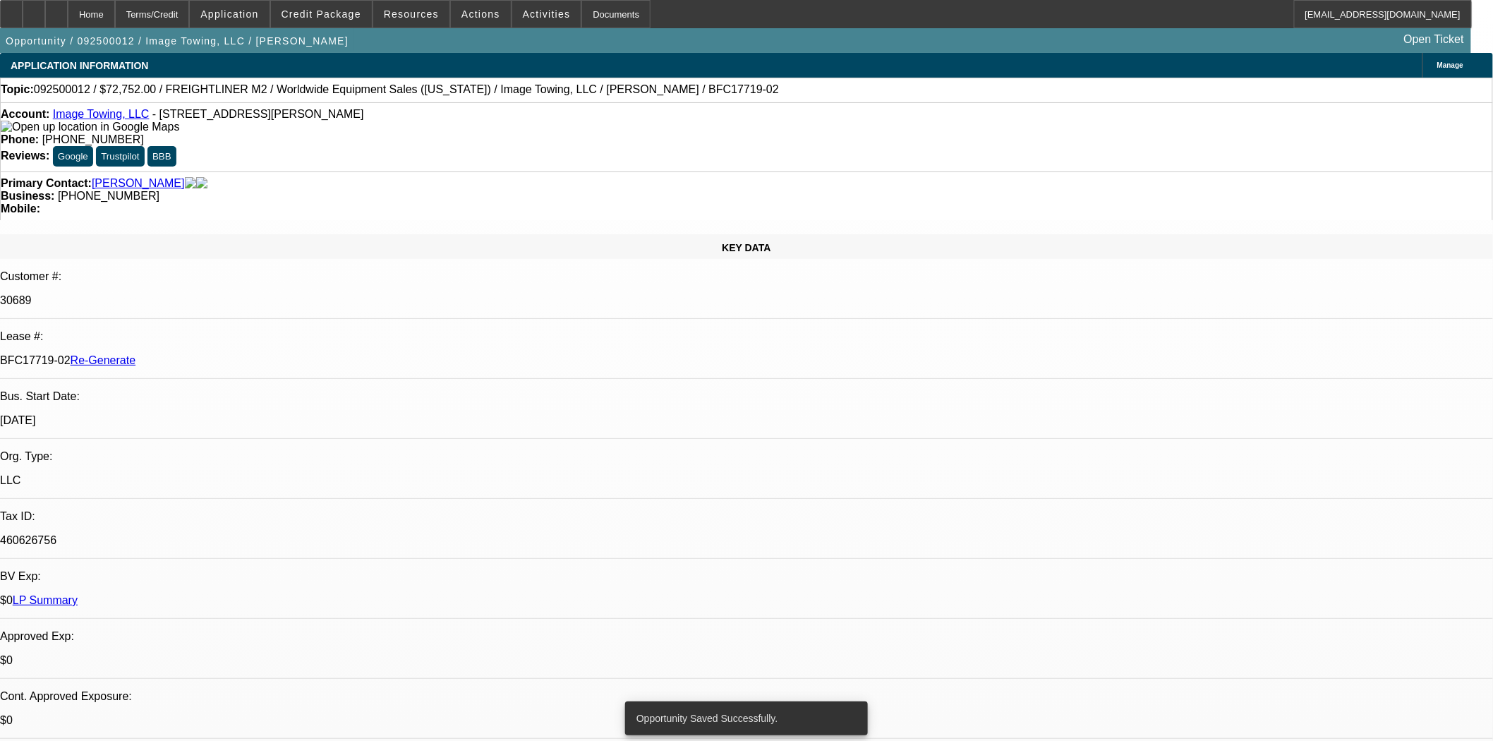
select select "0"
select select "6"
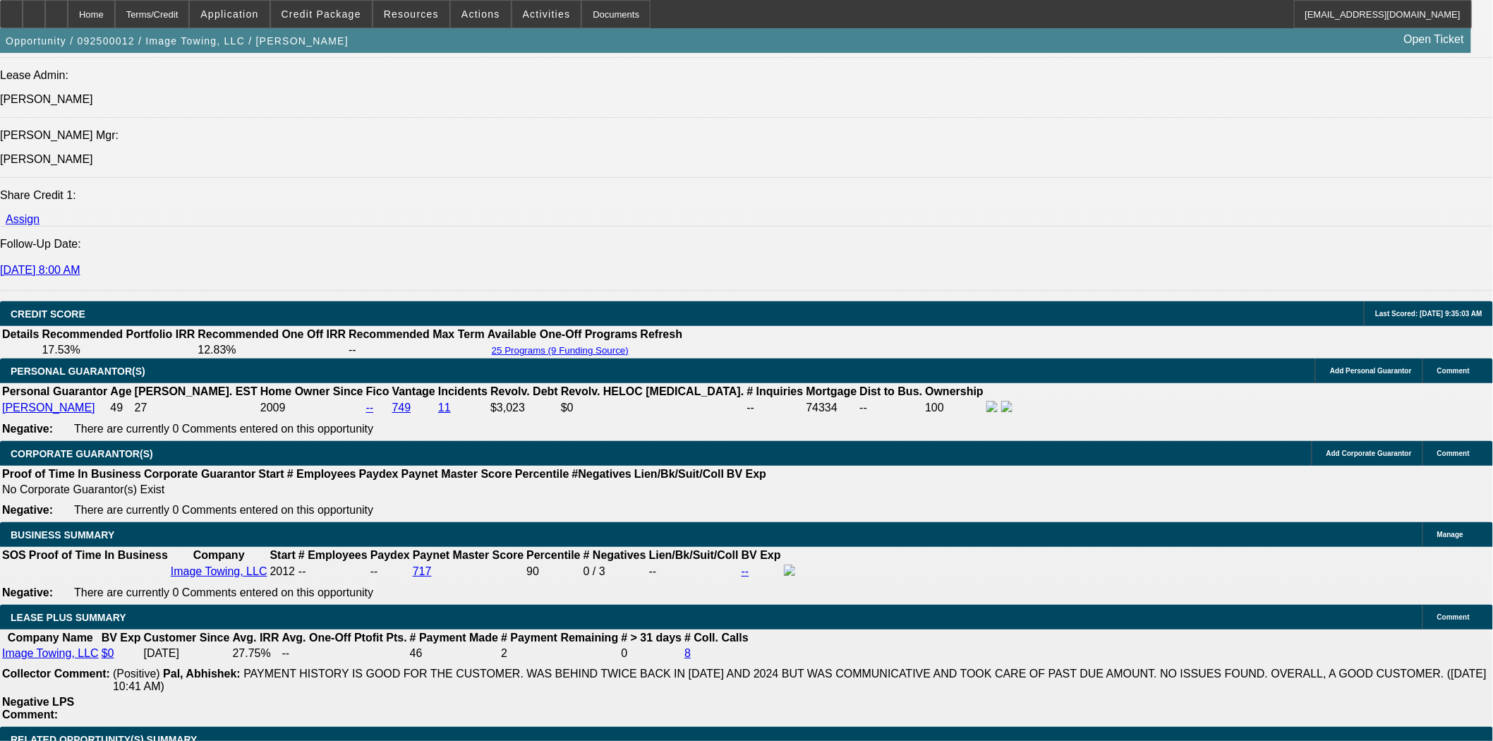
scroll to position [2196, 0]
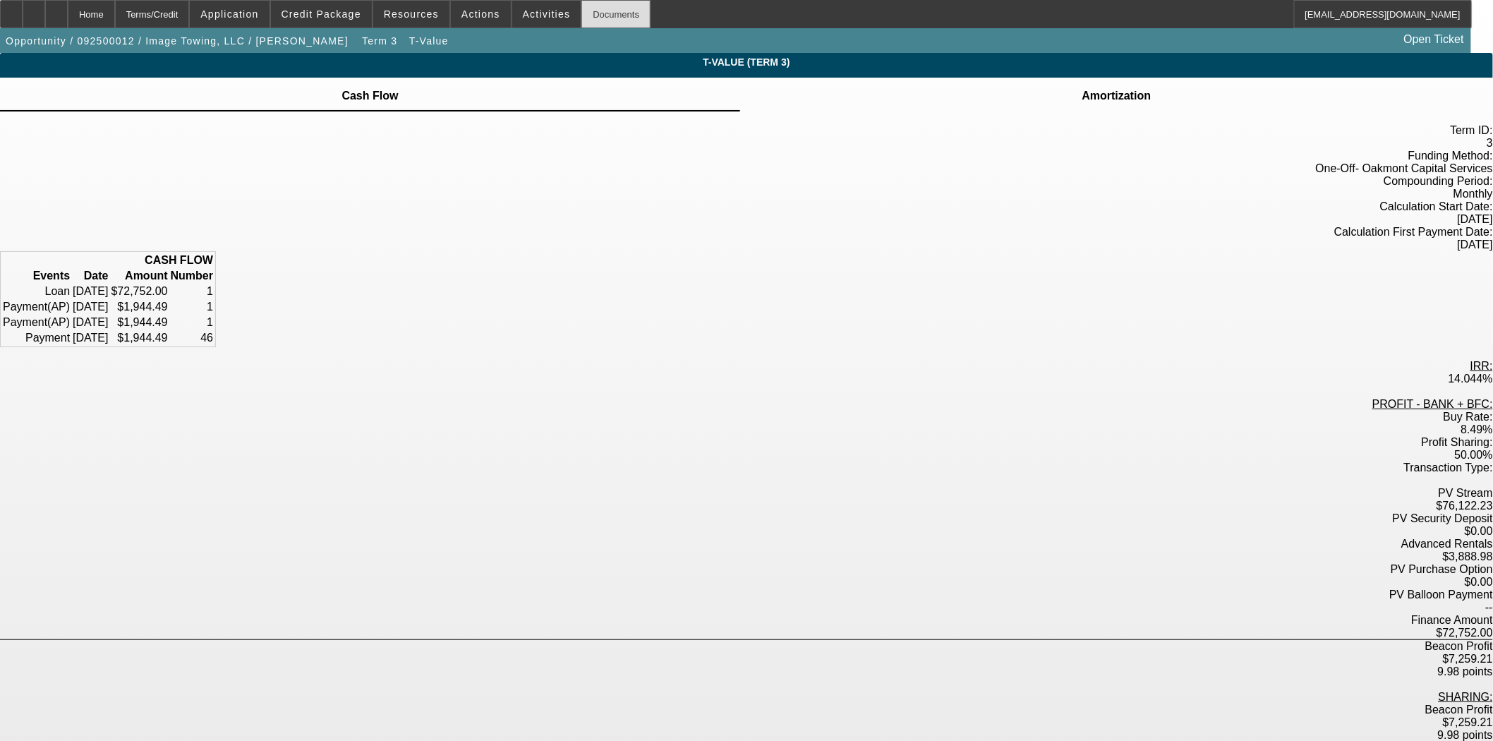
click at [593, 18] on div "Documents" at bounding box center [616, 14] width 69 height 28
click at [115, 16] on div "Home" at bounding box center [91, 14] width 47 height 28
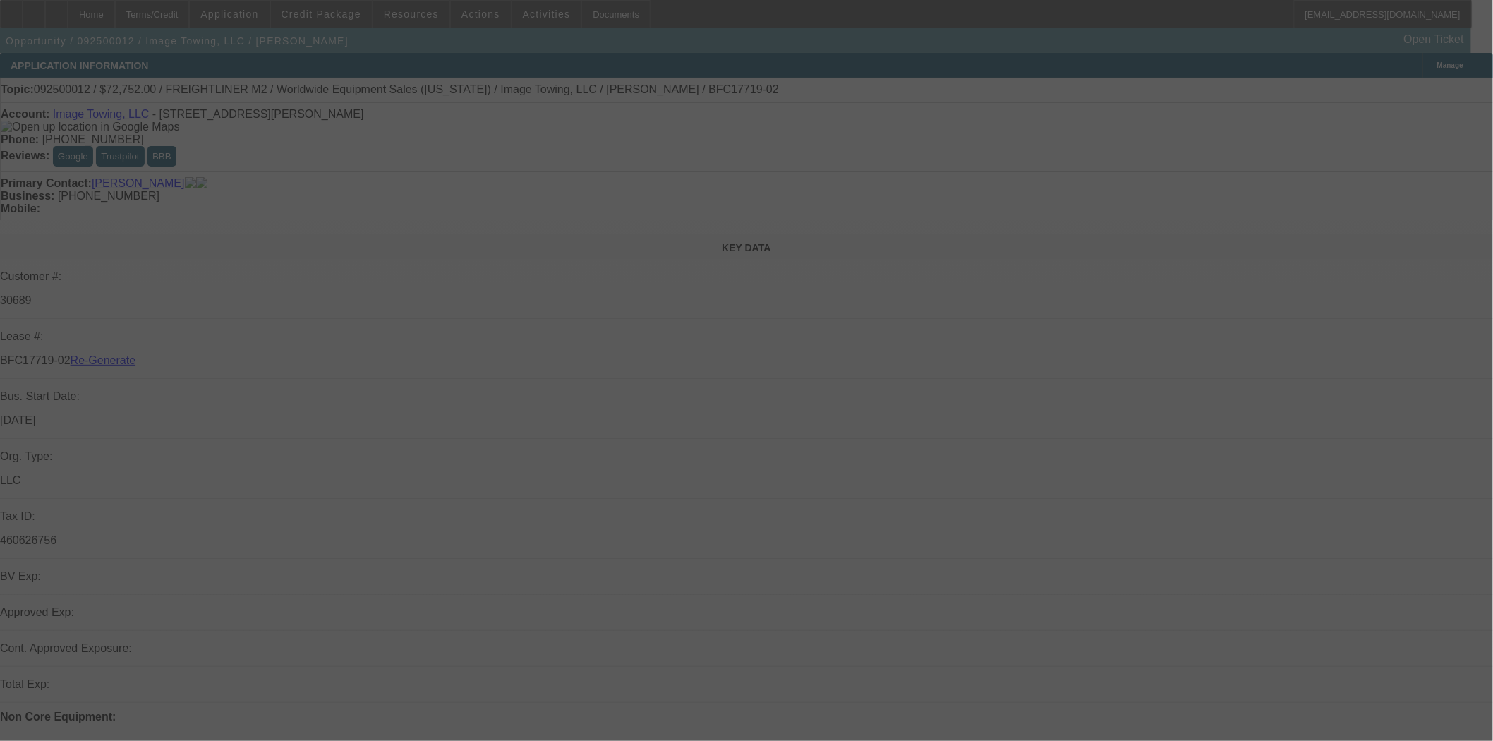
select select "3"
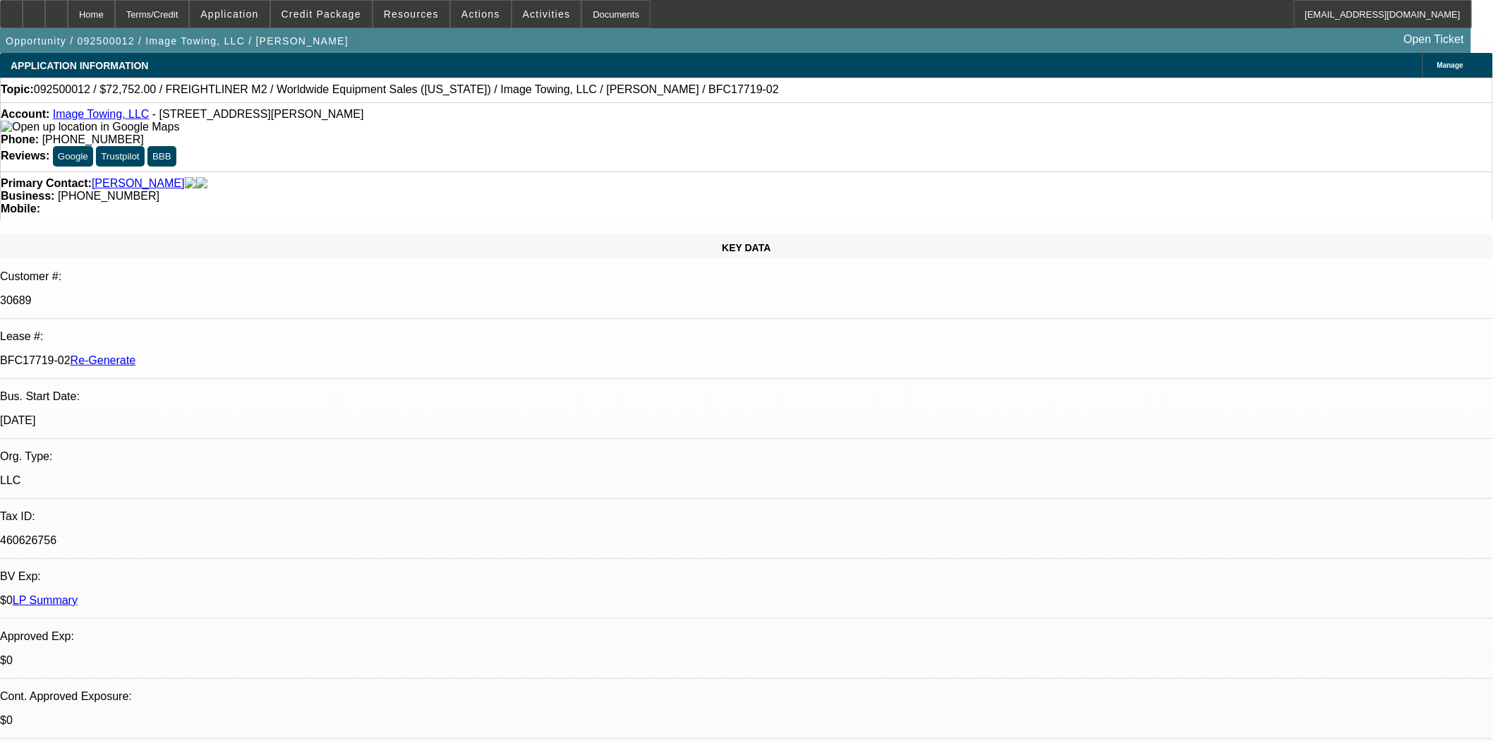
select select "0"
select select "6"
click at [473, 13] on span "Actions" at bounding box center [481, 13] width 39 height 11
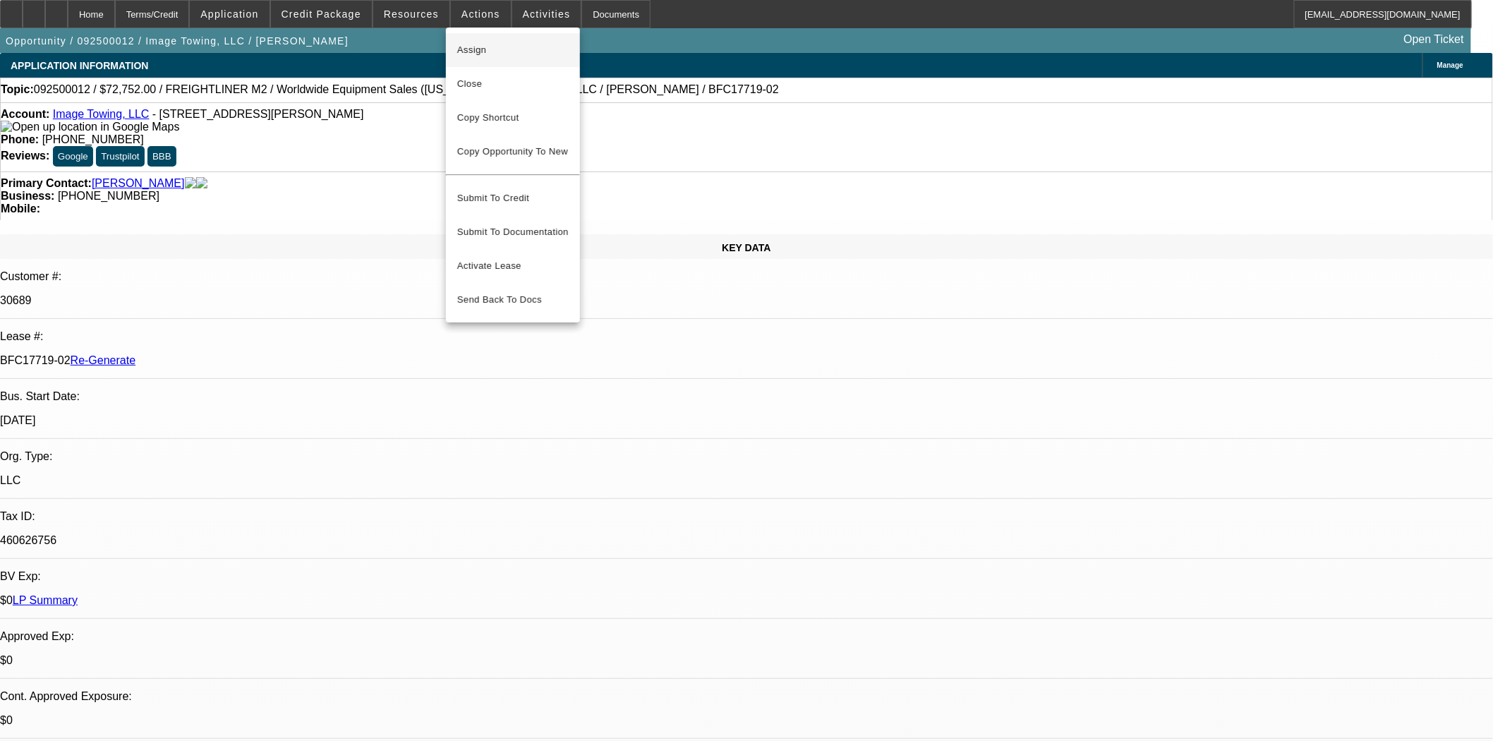
click at [476, 58] on span "Assign" at bounding box center [513, 50] width 112 height 17
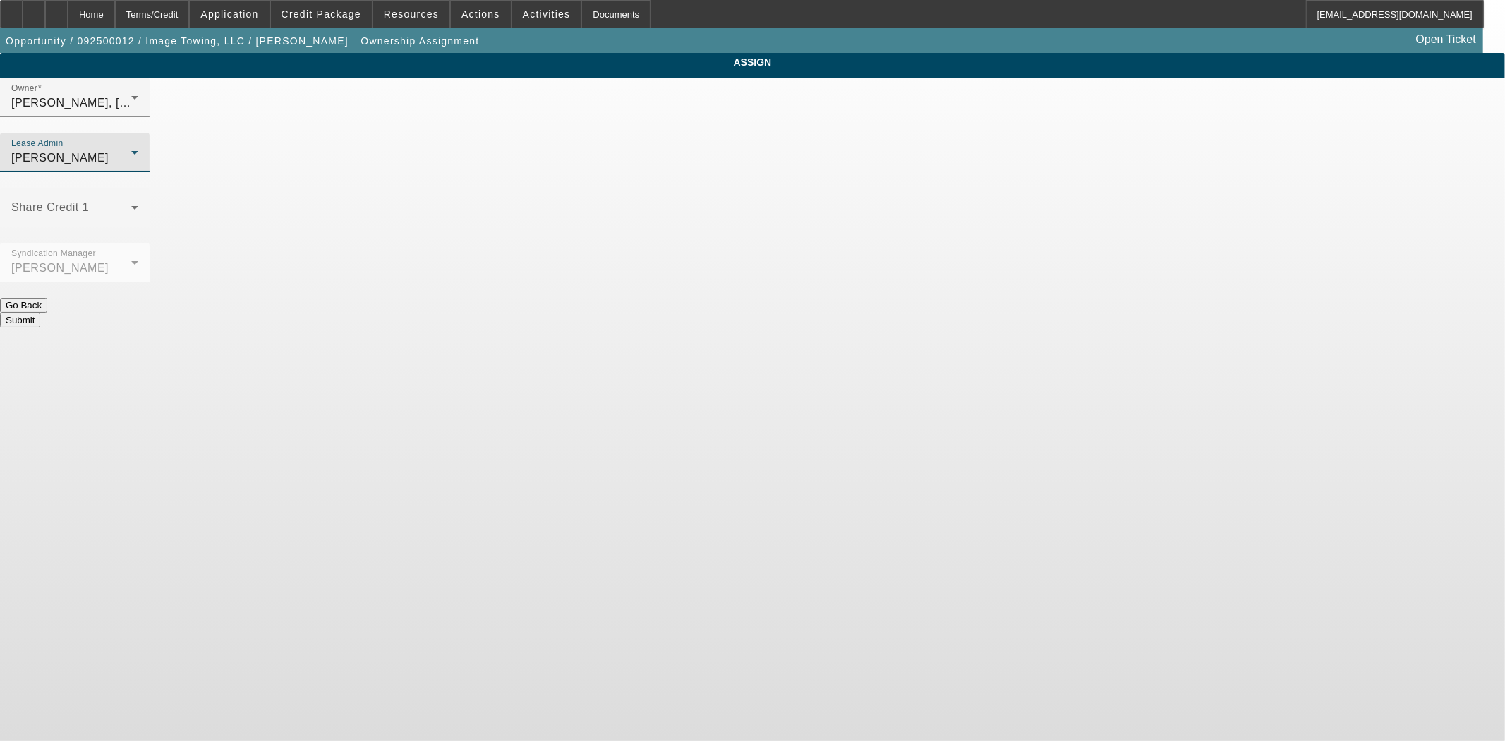
click at [131, 150] on div "[PERSON_NAME]" at bounding box center [71, 158] width 120 height 17
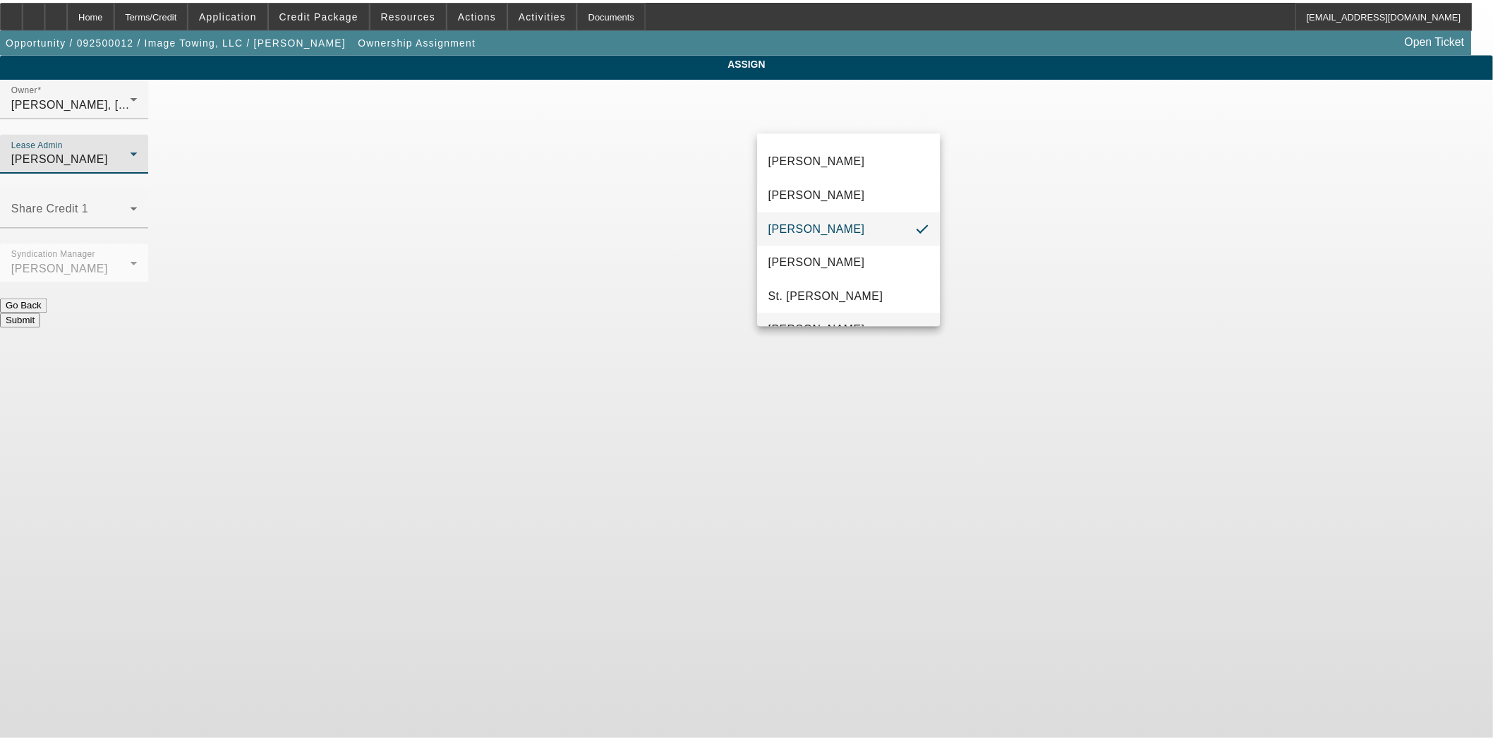
scroll to position [54, 0]
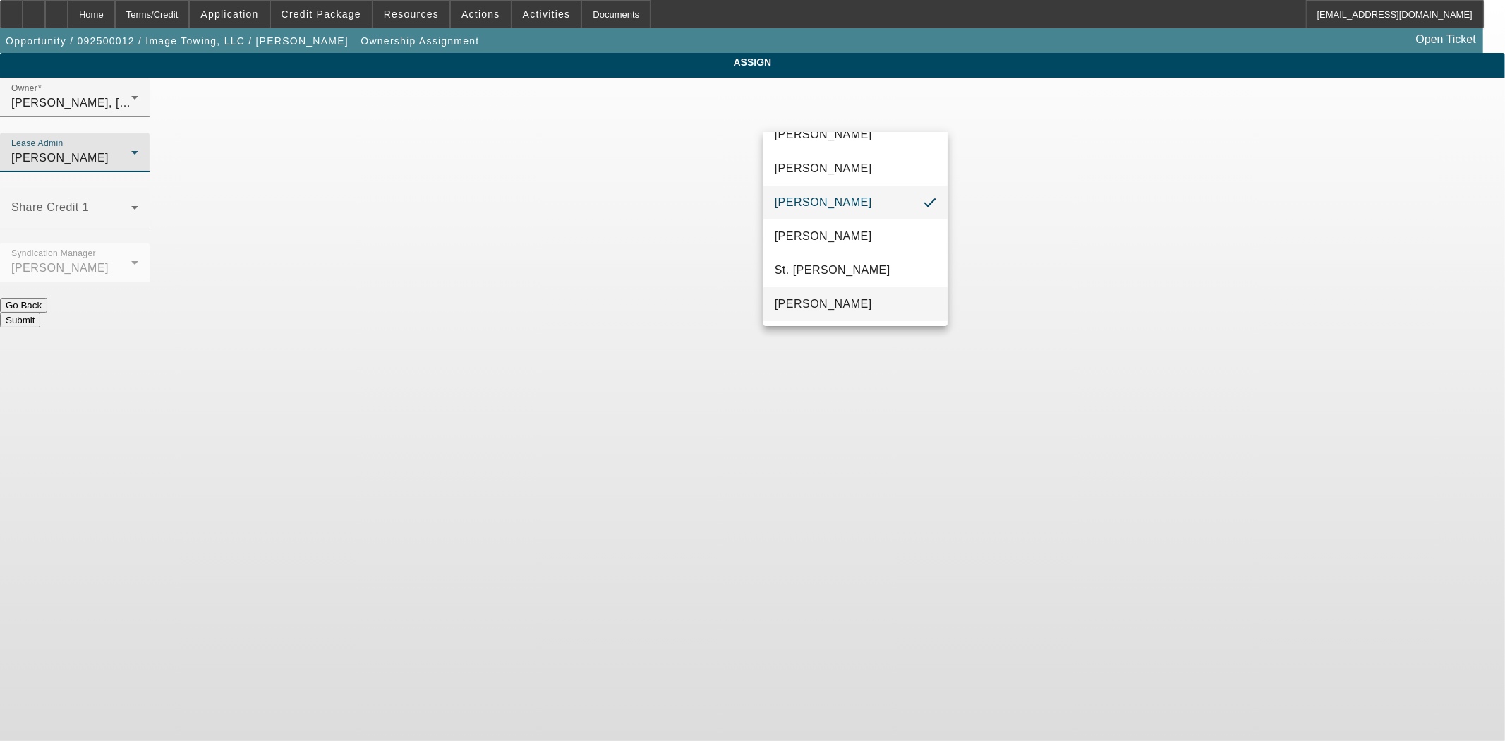
click at [855, 311] on span "[PERSON_NAME]" at bounding box center [823, 304] width 97 height 17
click at [829, 313] on div "Submit" at bounding box center [752, 320] width 1505 height 15
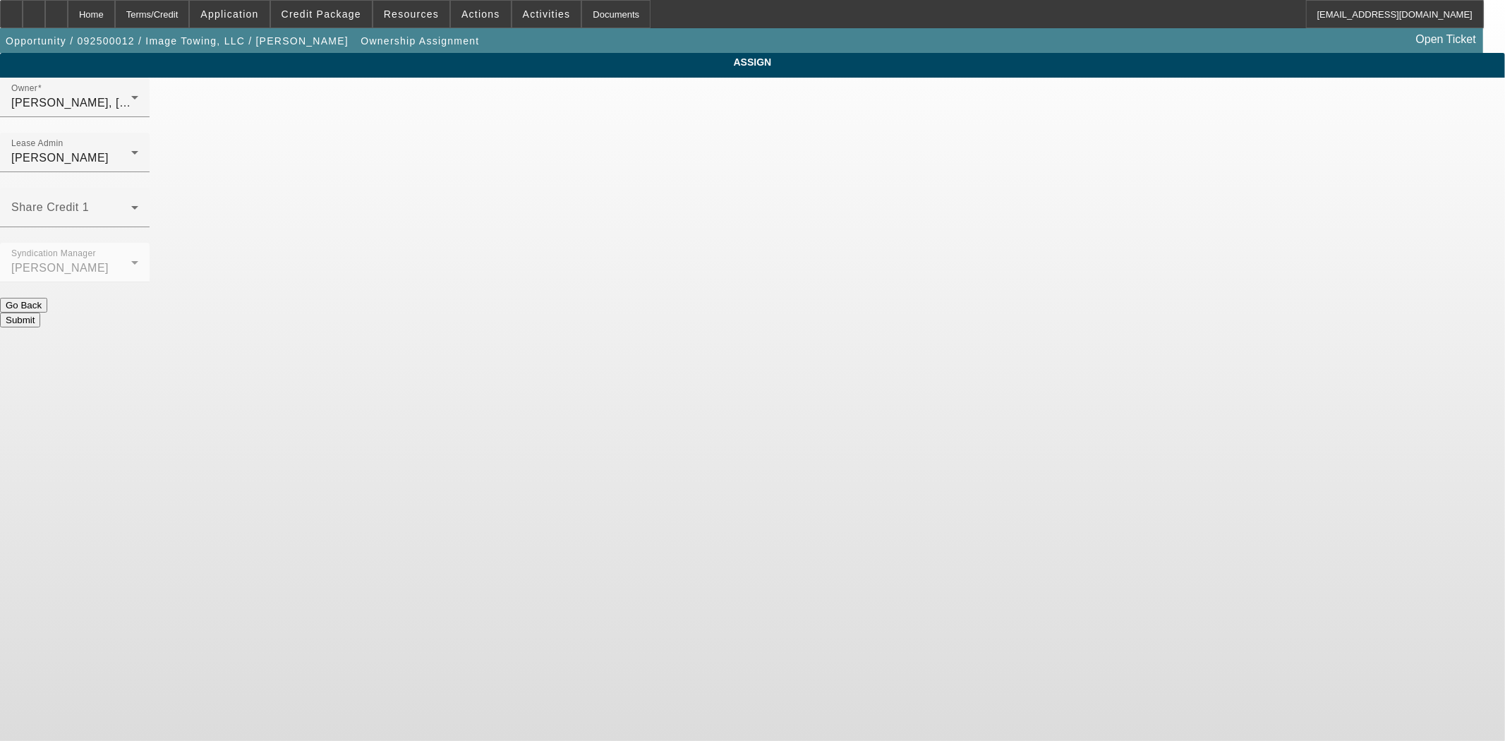
click at [40, 313] on button "Submit" at bounding box center [20, 320] width 40 height 15
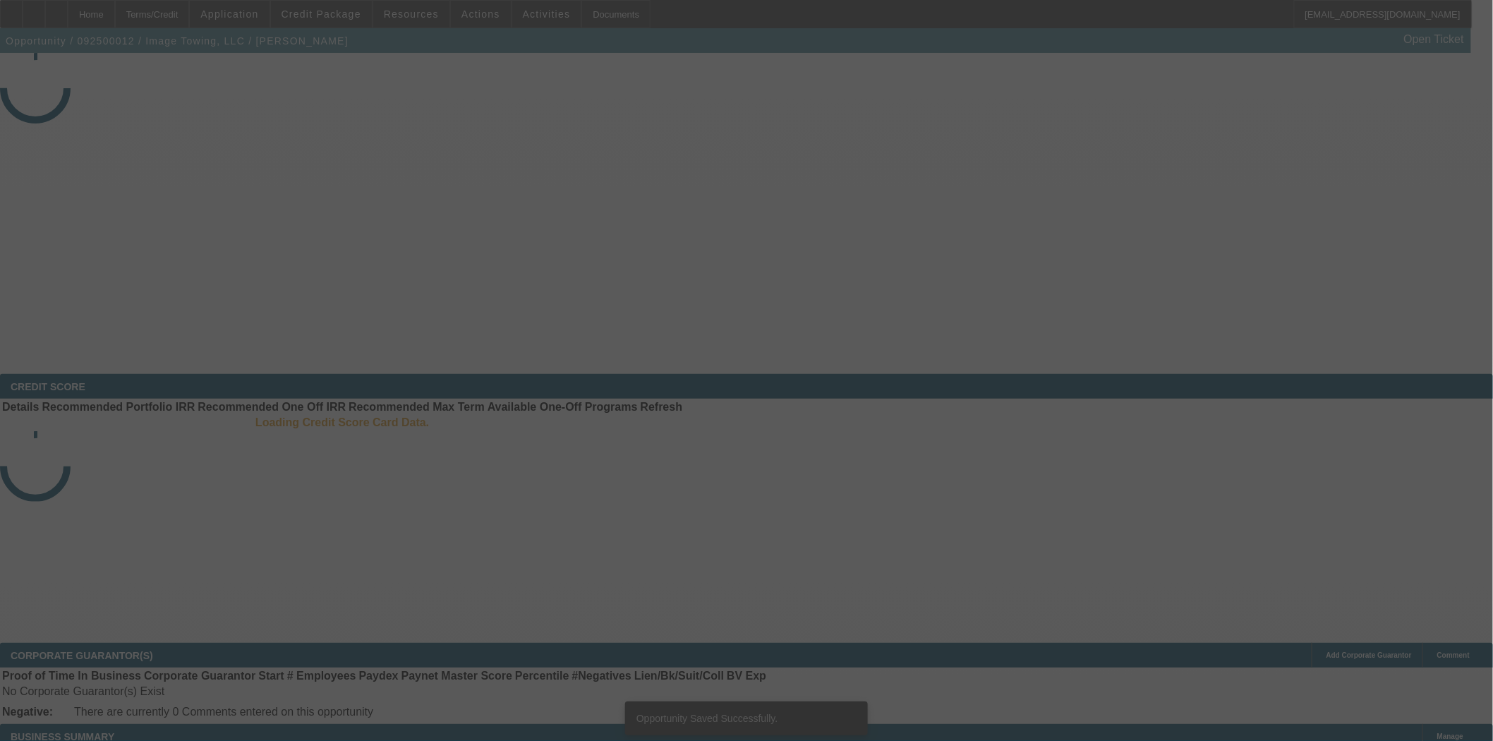
select select "3"
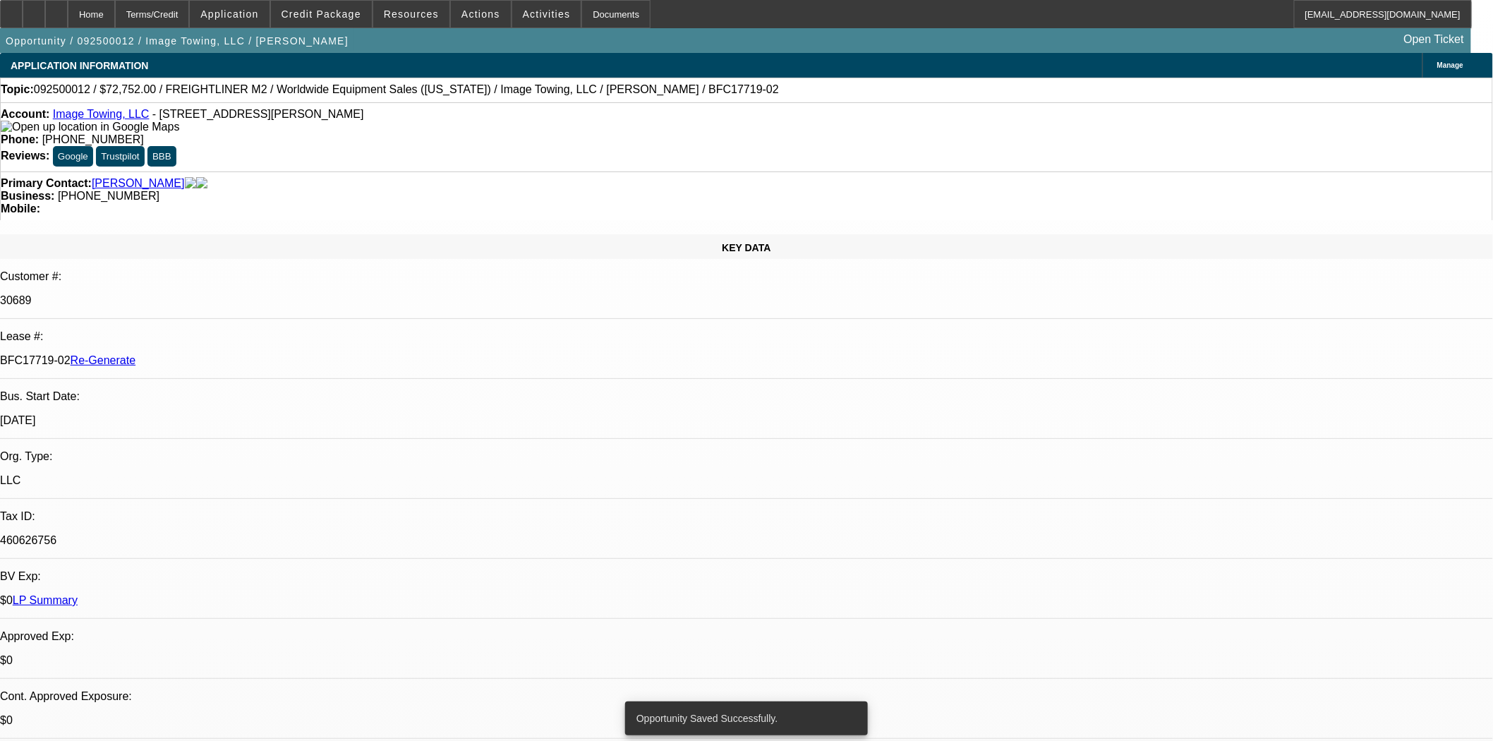
select select "0"
select select "6"
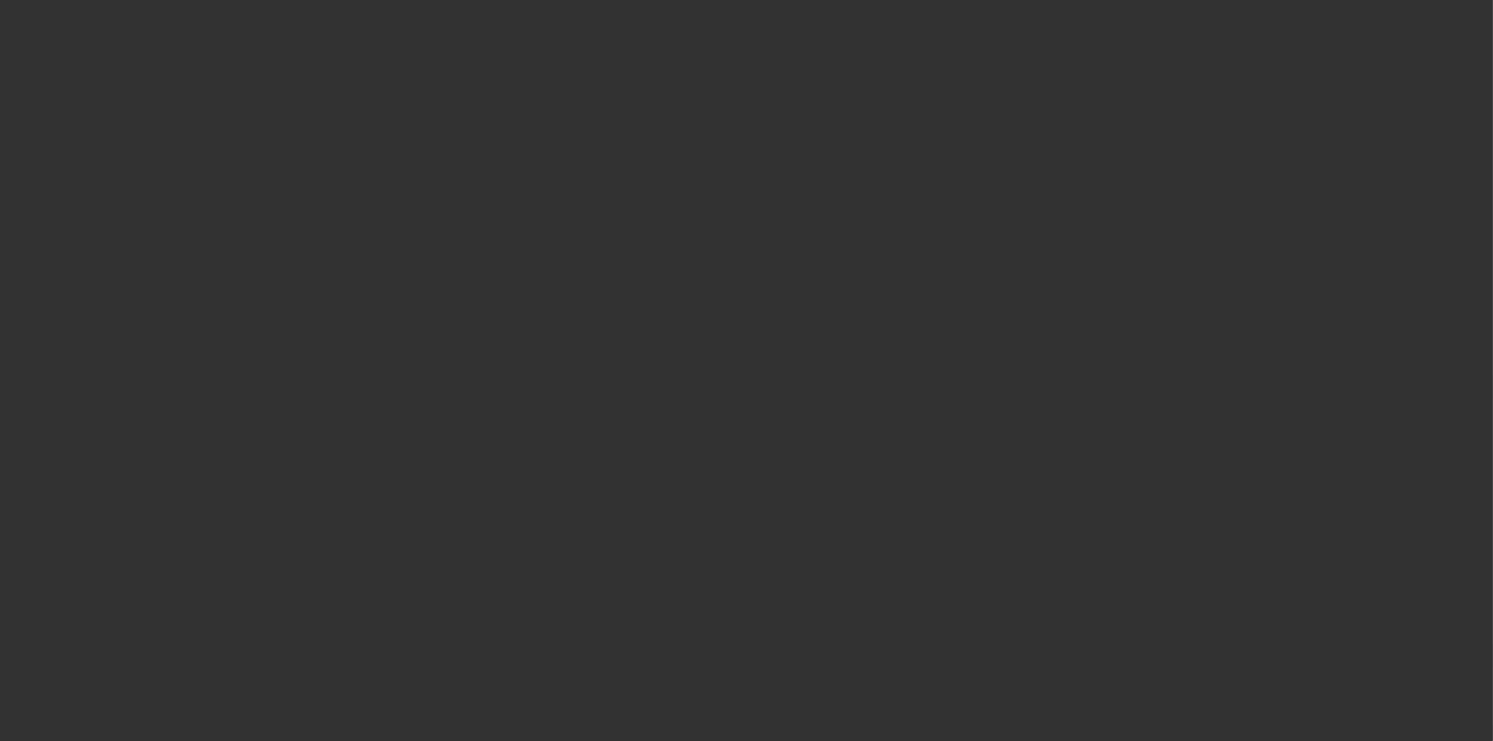
select select "3"
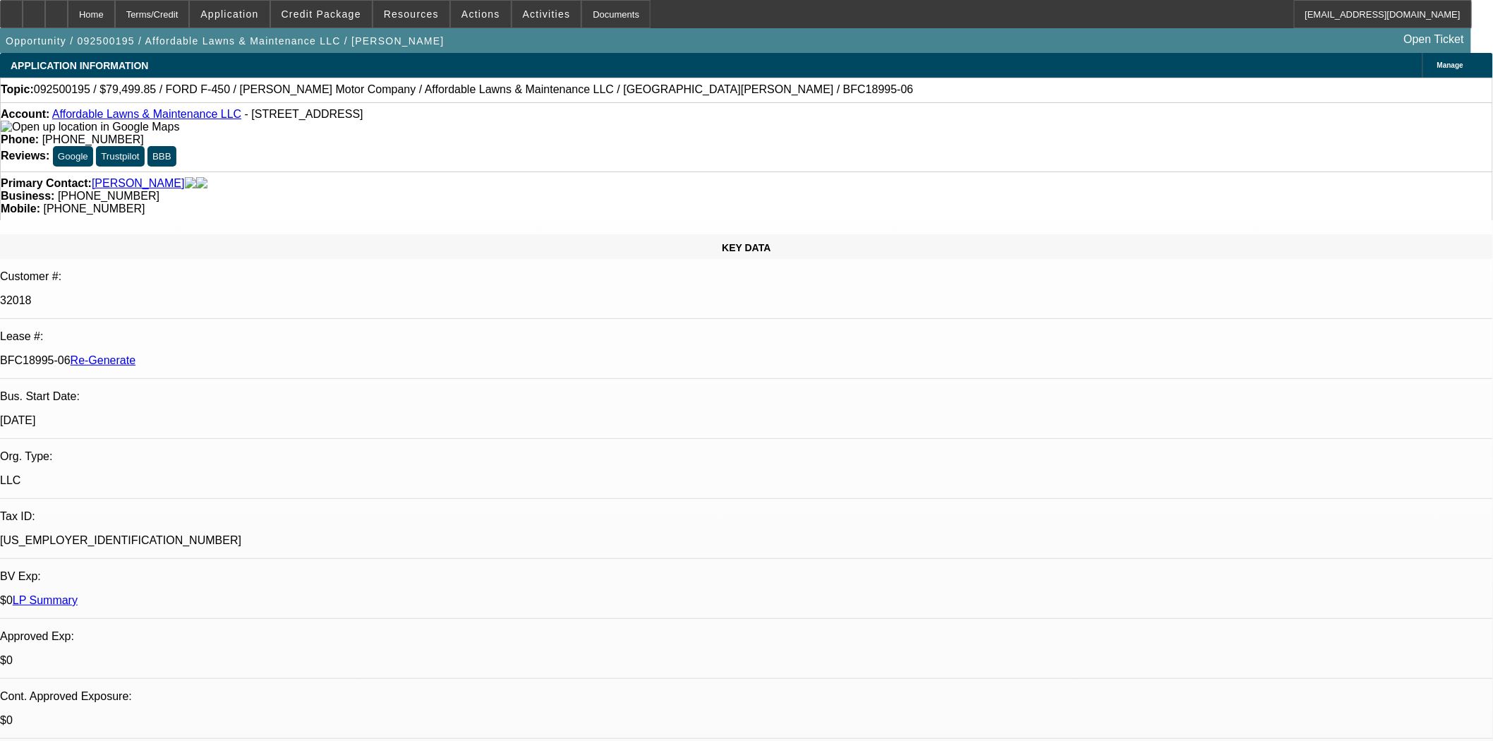
select select "0"
select select "2"
select select "0"
select select "6"
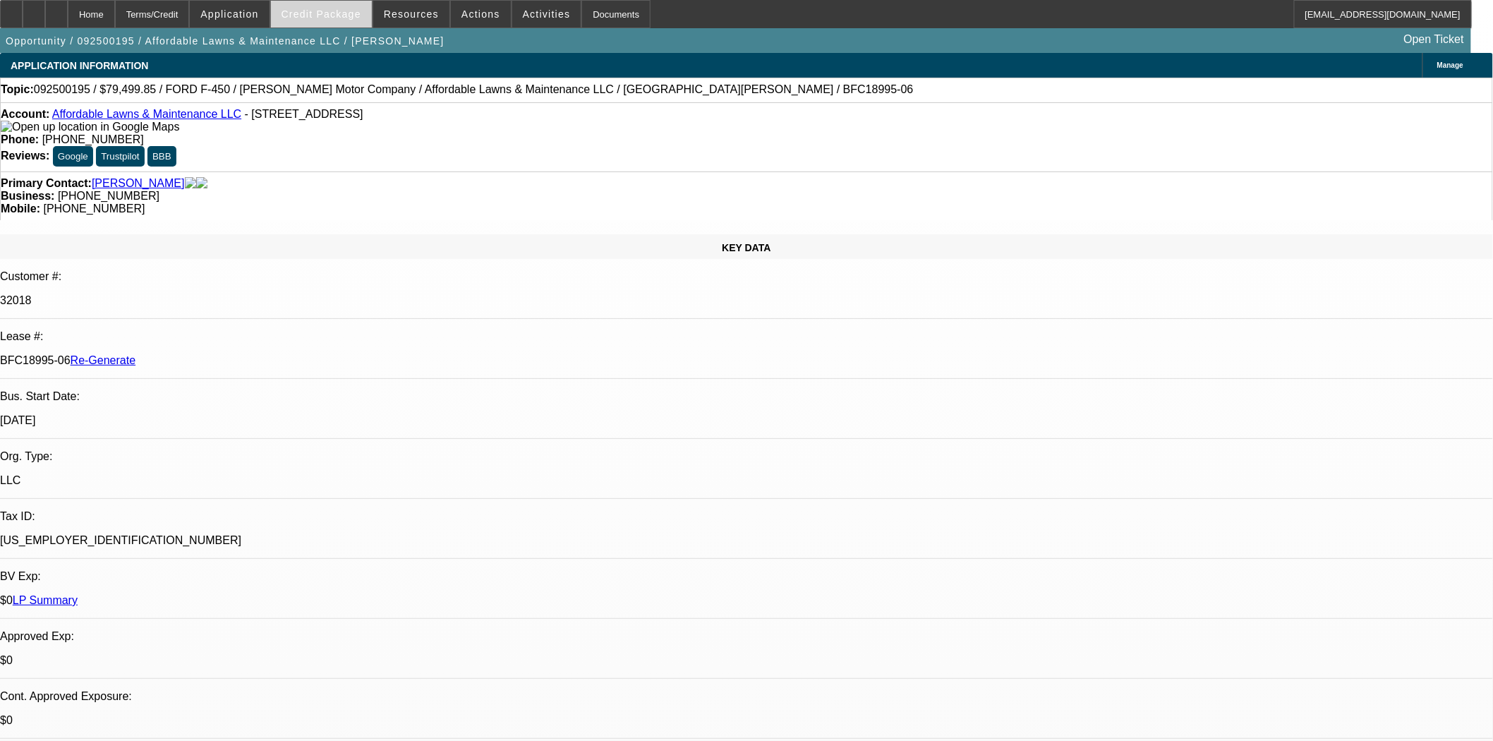
click at [363, 22] on button "Credit Package" at bounding box center [321, 14] width 101 height 27
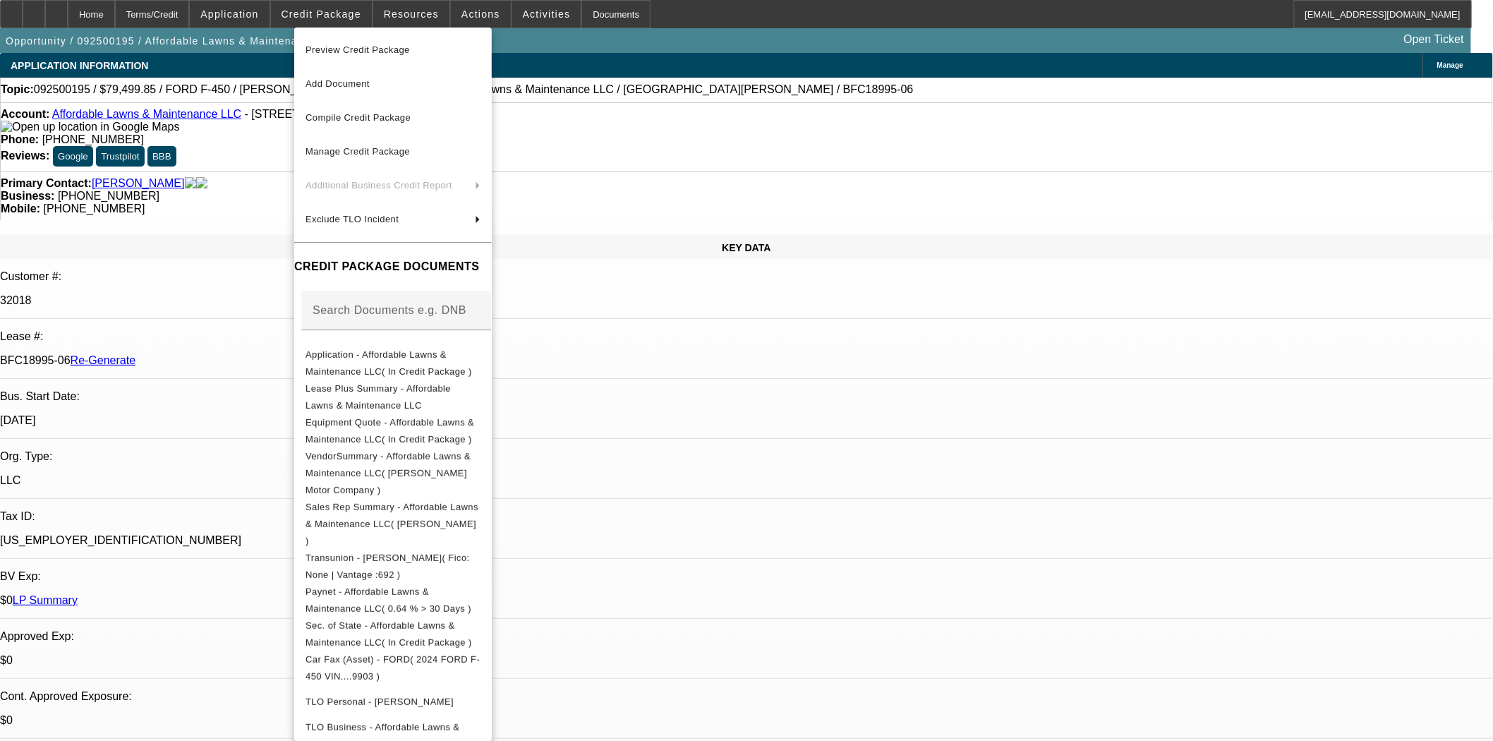
click at [356, 44] on span "Preview Credit Package" at bounding box center [358, 49] width 104 height 11
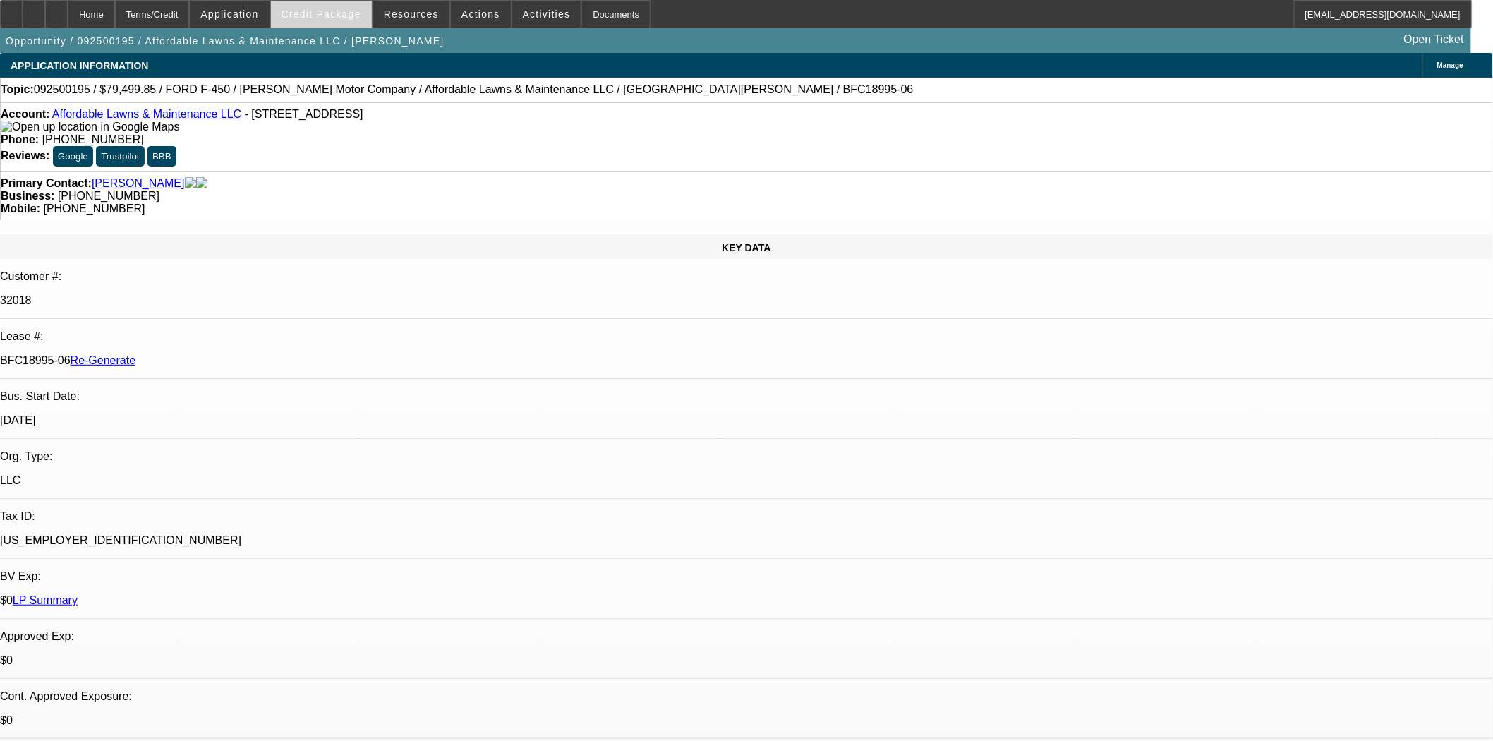
click at [339, 6] on span at bounding box center [321, 14] width 101 height 34
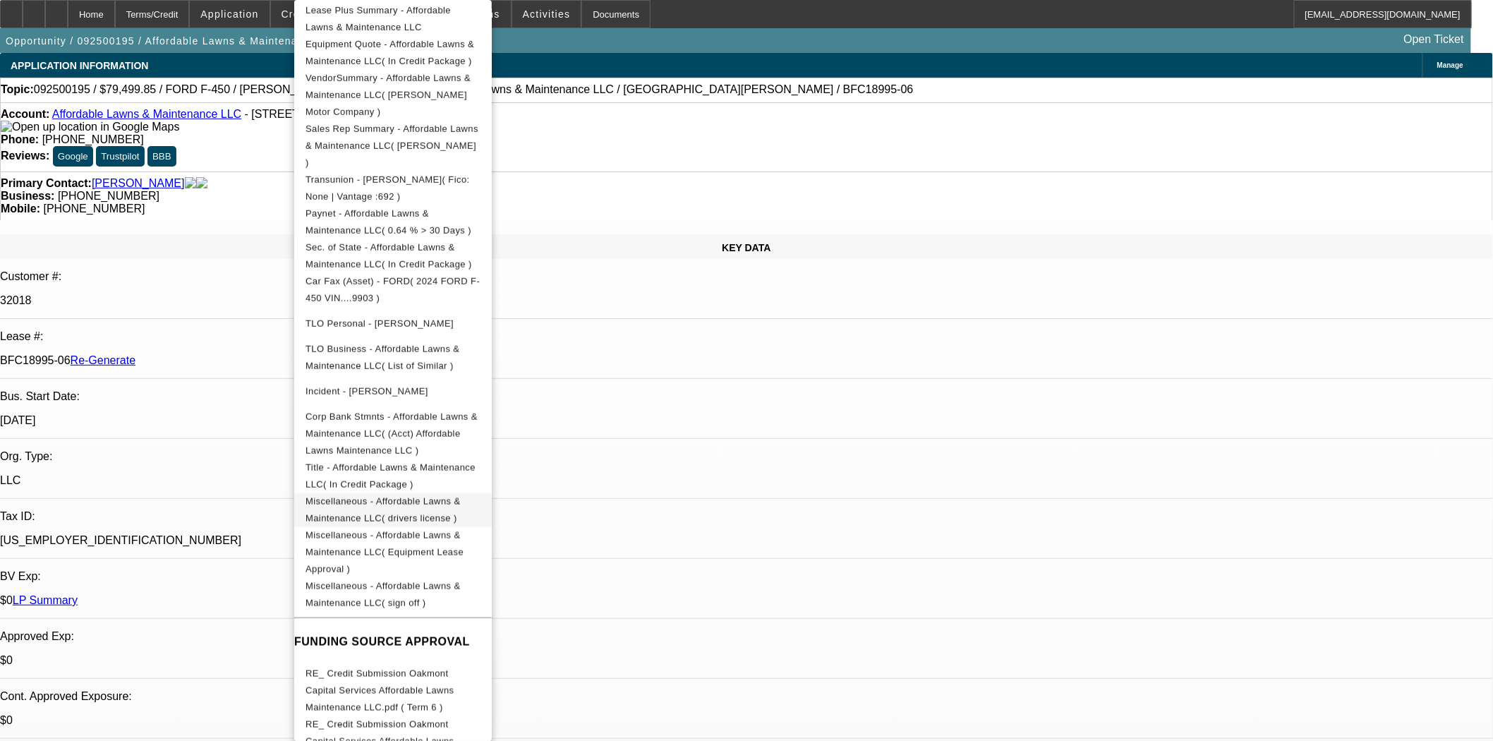
scroll to position [421, 0]
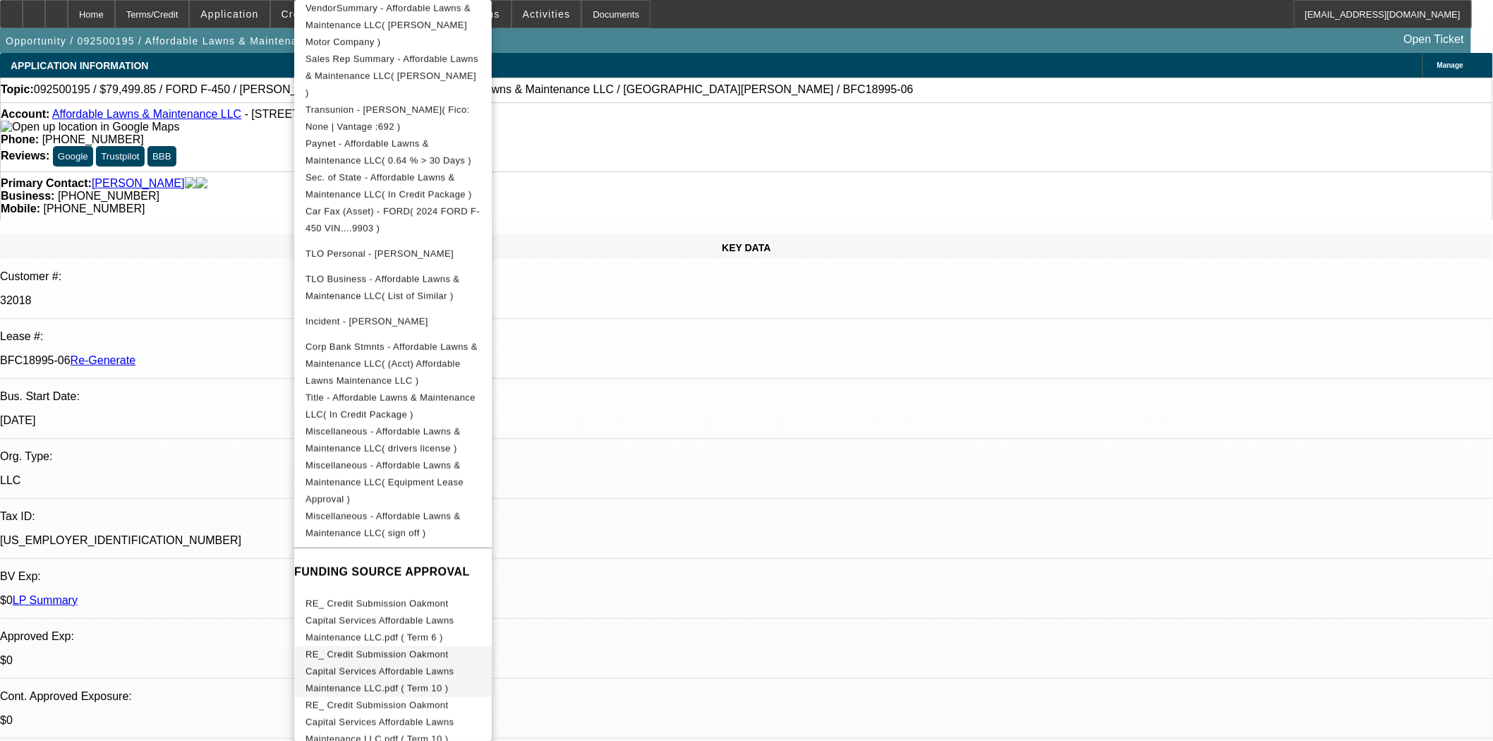
click at [441, 649] on span "RE_ Credit Submission Oakmont Capital Services Affordable Lawns Maintenance LLC…" at bounding box center [380, 671] width 148 height 44
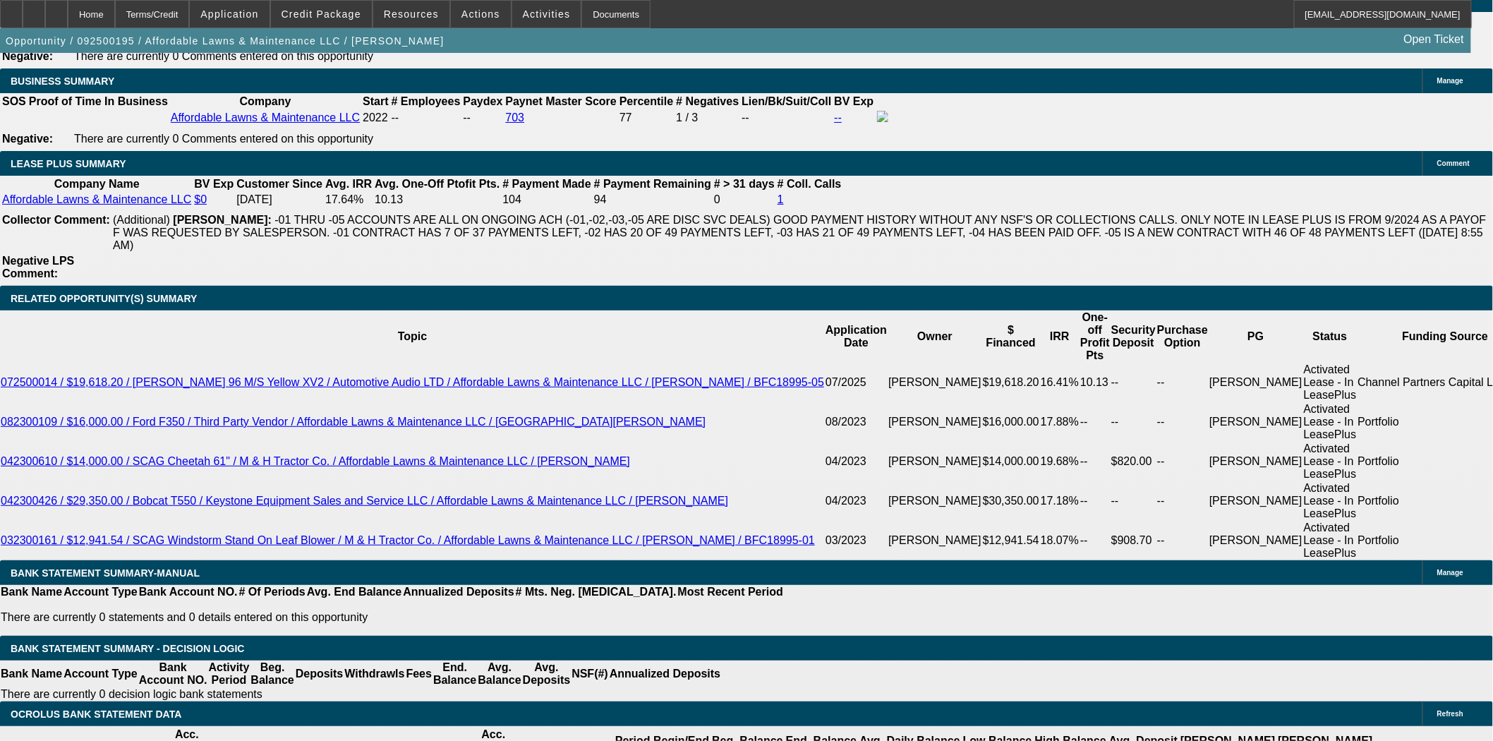
scroll to position [2352, 0]
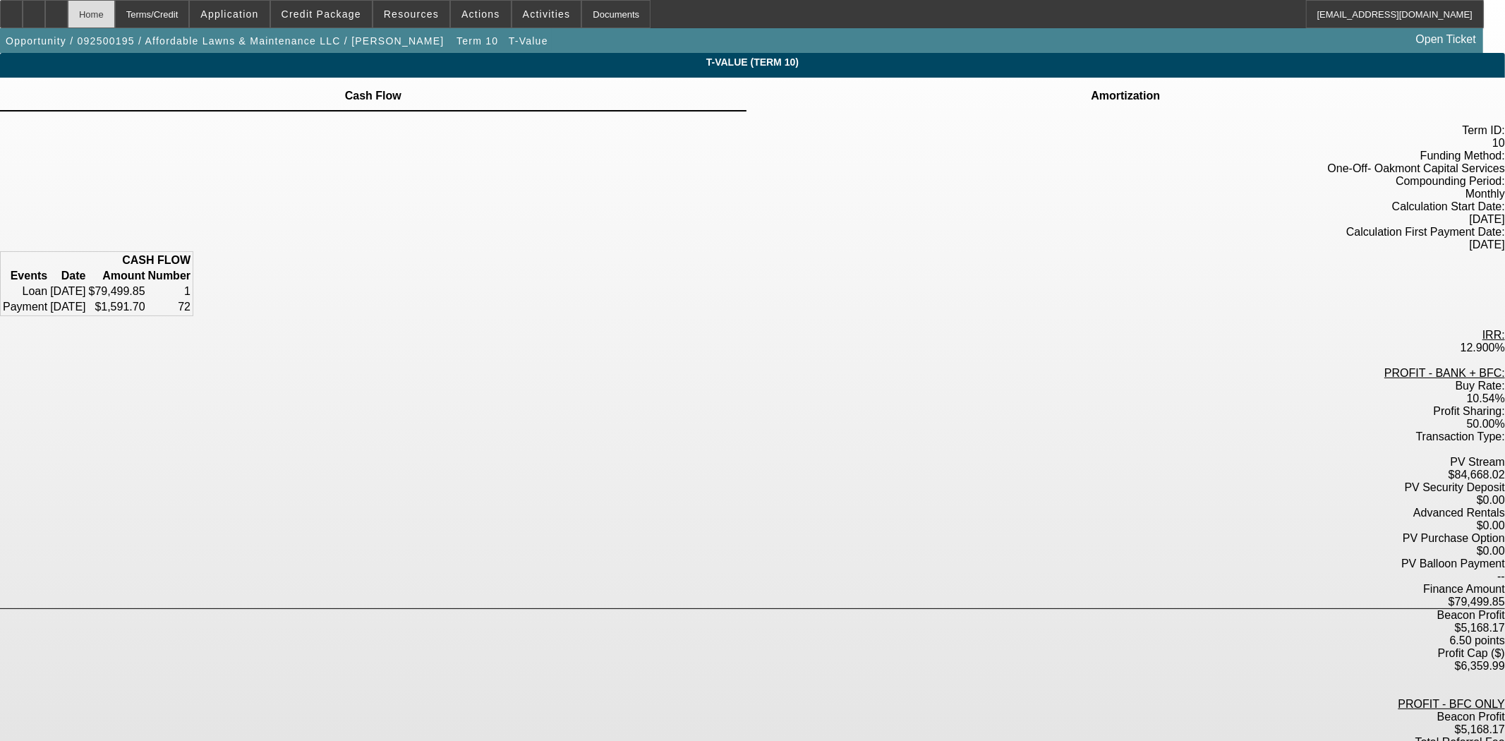
click at [115, 16] on div "Home" at bounding box center [91, 14] width 47 height 28
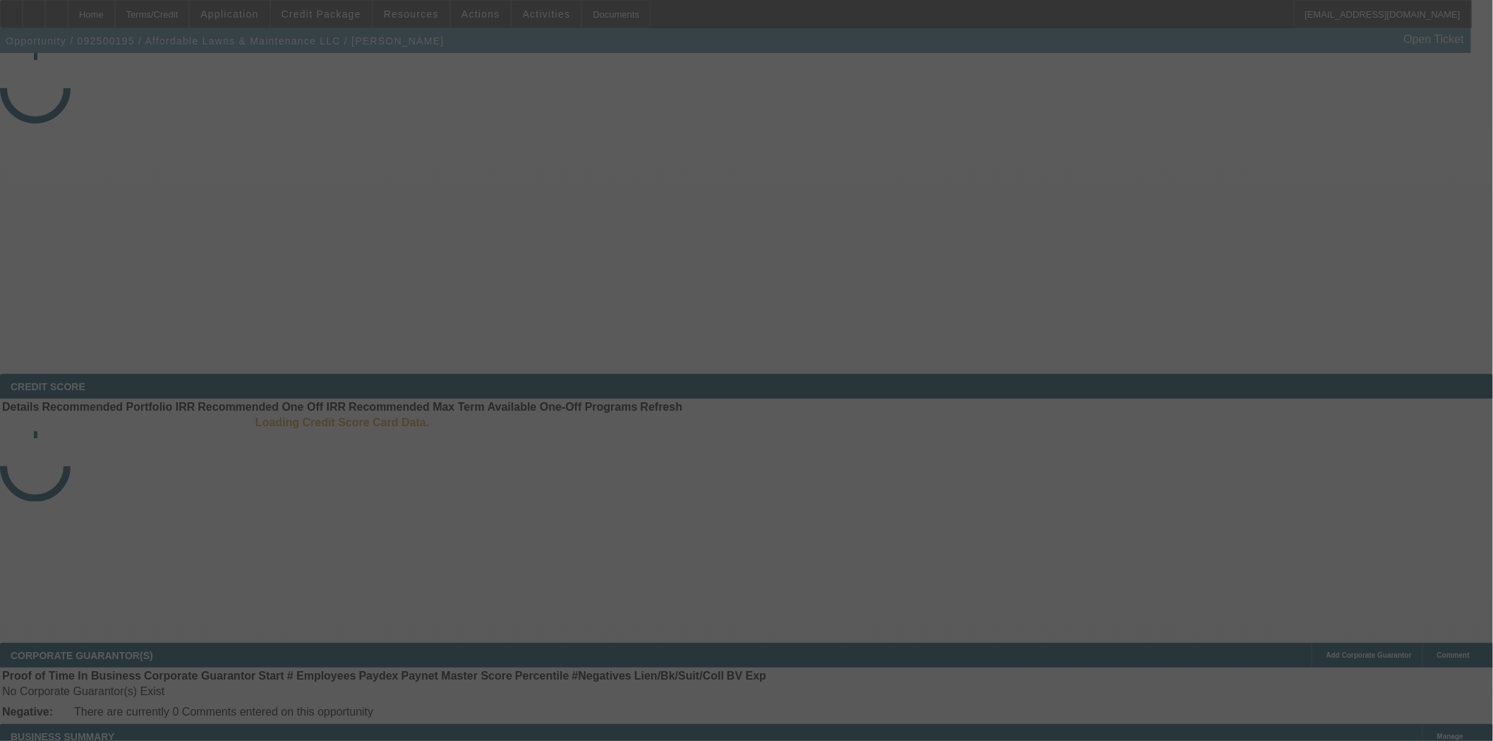
select select "3"
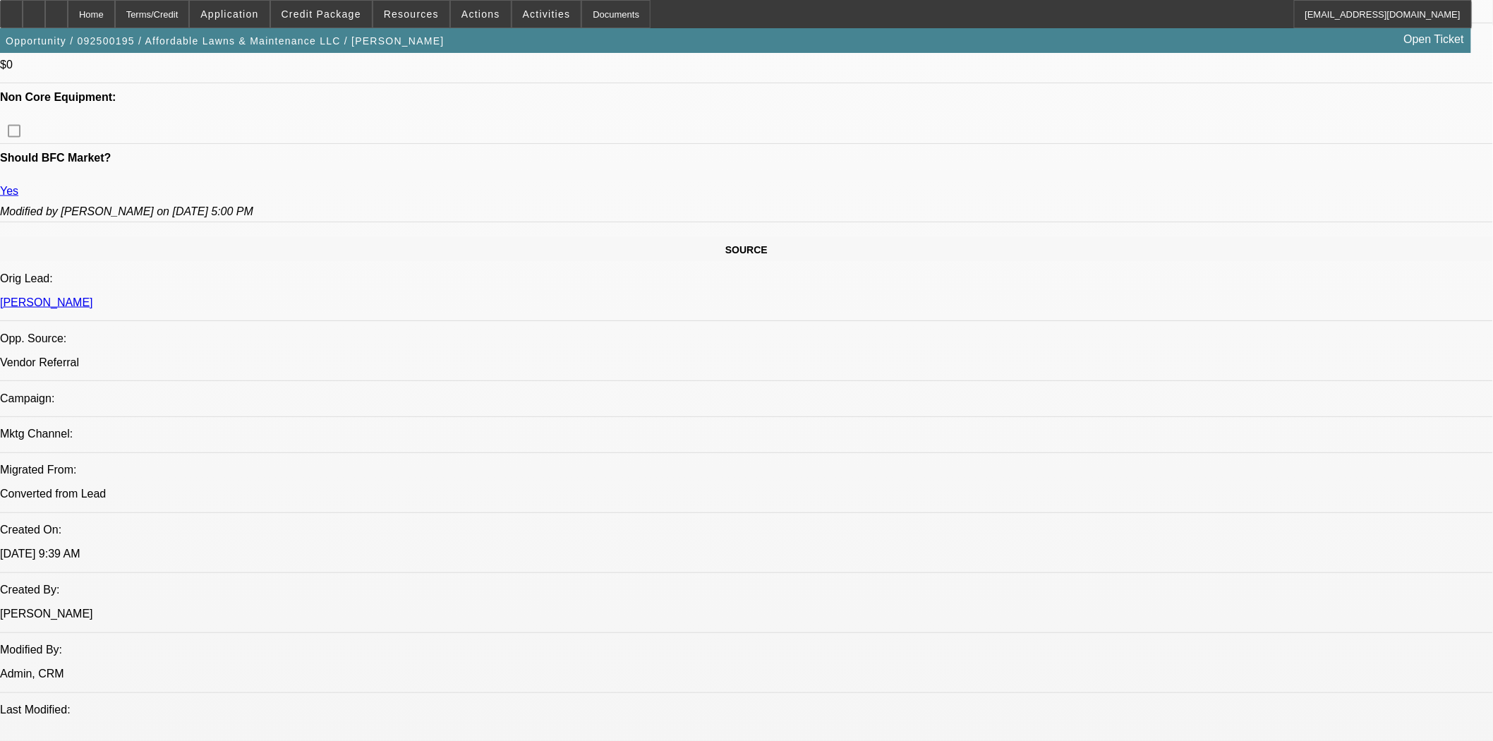
select select "0"
select select "2"
select select "0"
select select "6"
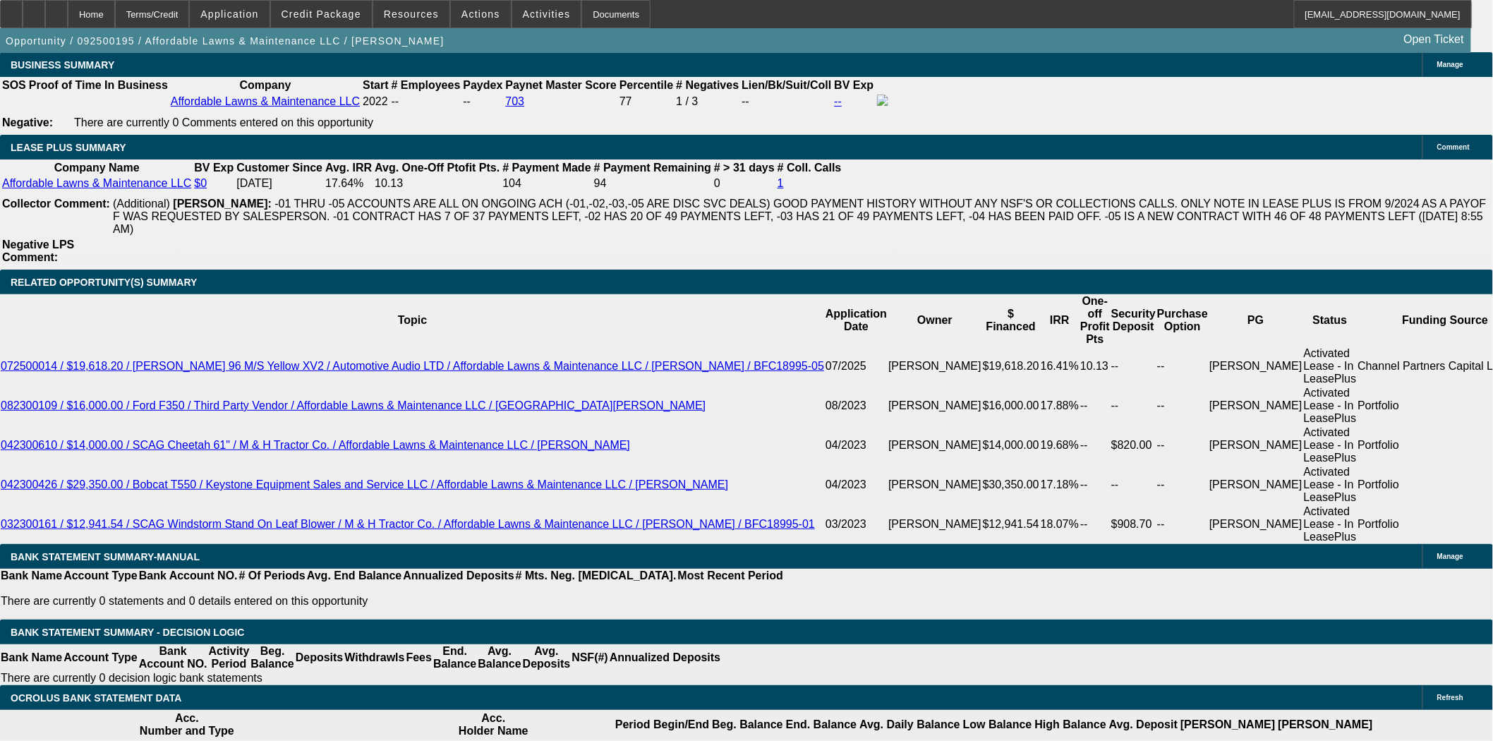
scroll to position [2347, 0]
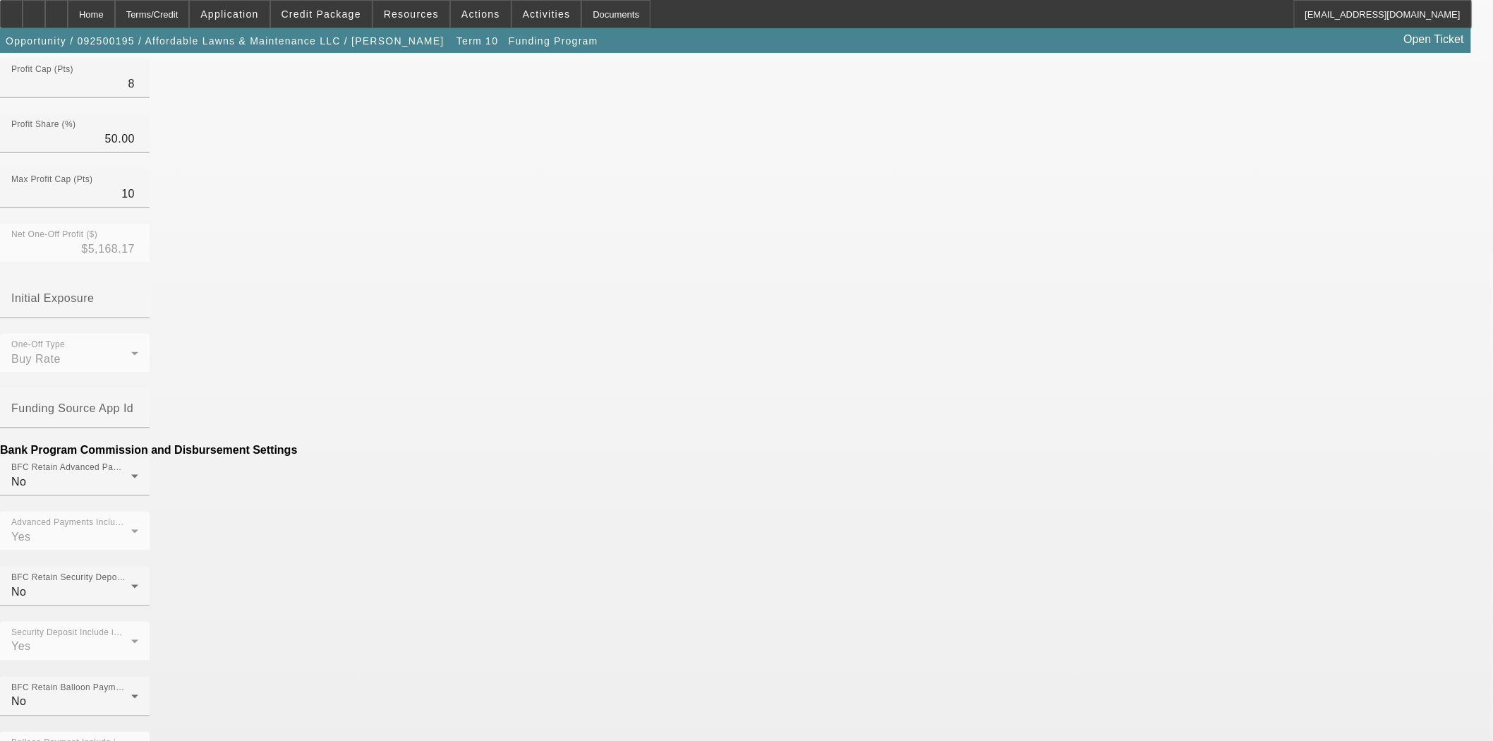
scroll to position [488, 0]
drag, startPoint x: 417, startPoint y: 440, endPoint x: 576, endPoint y: 447, distance: 159.0
type input "($149.00)"
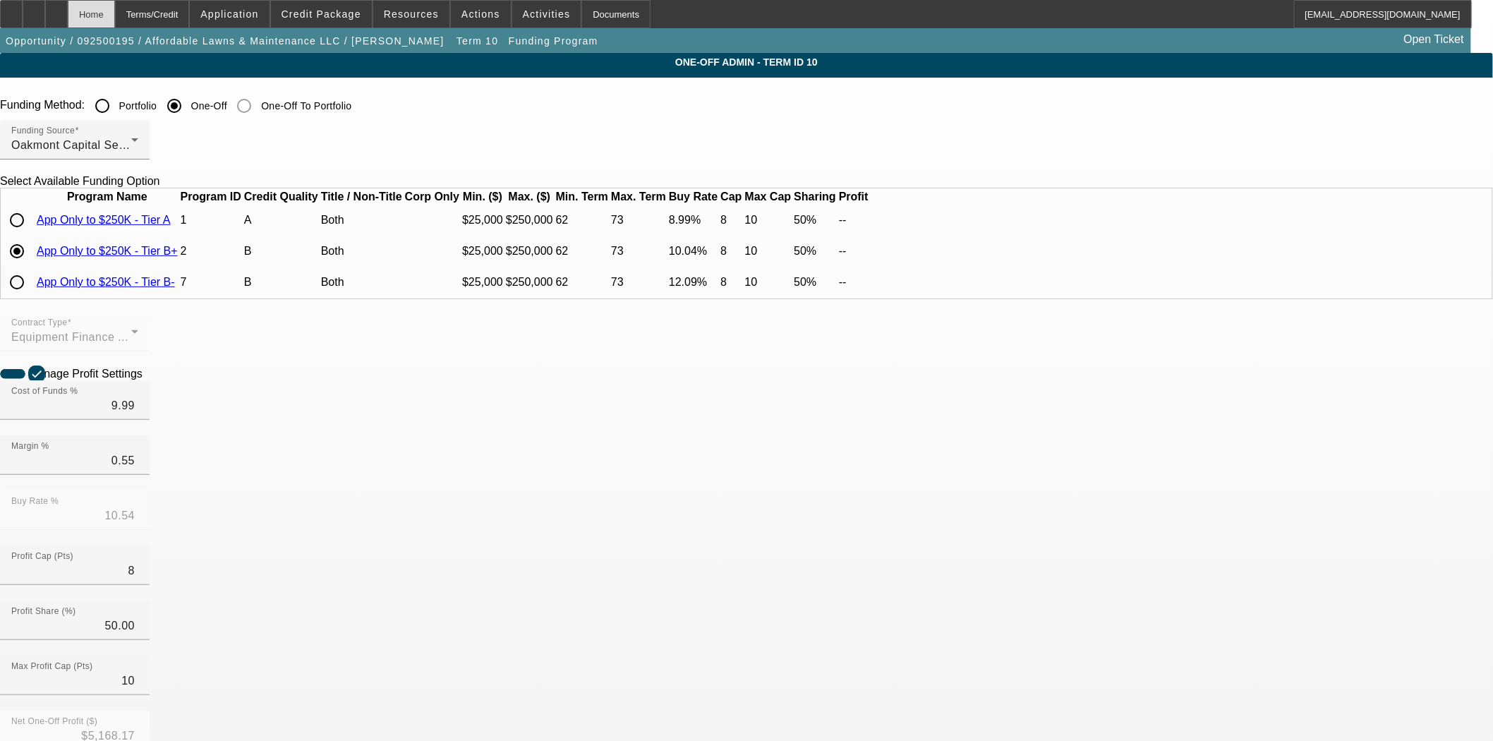
click at [115, 19] on div "Home" at bounding box center [91, 14] width 47 height 28
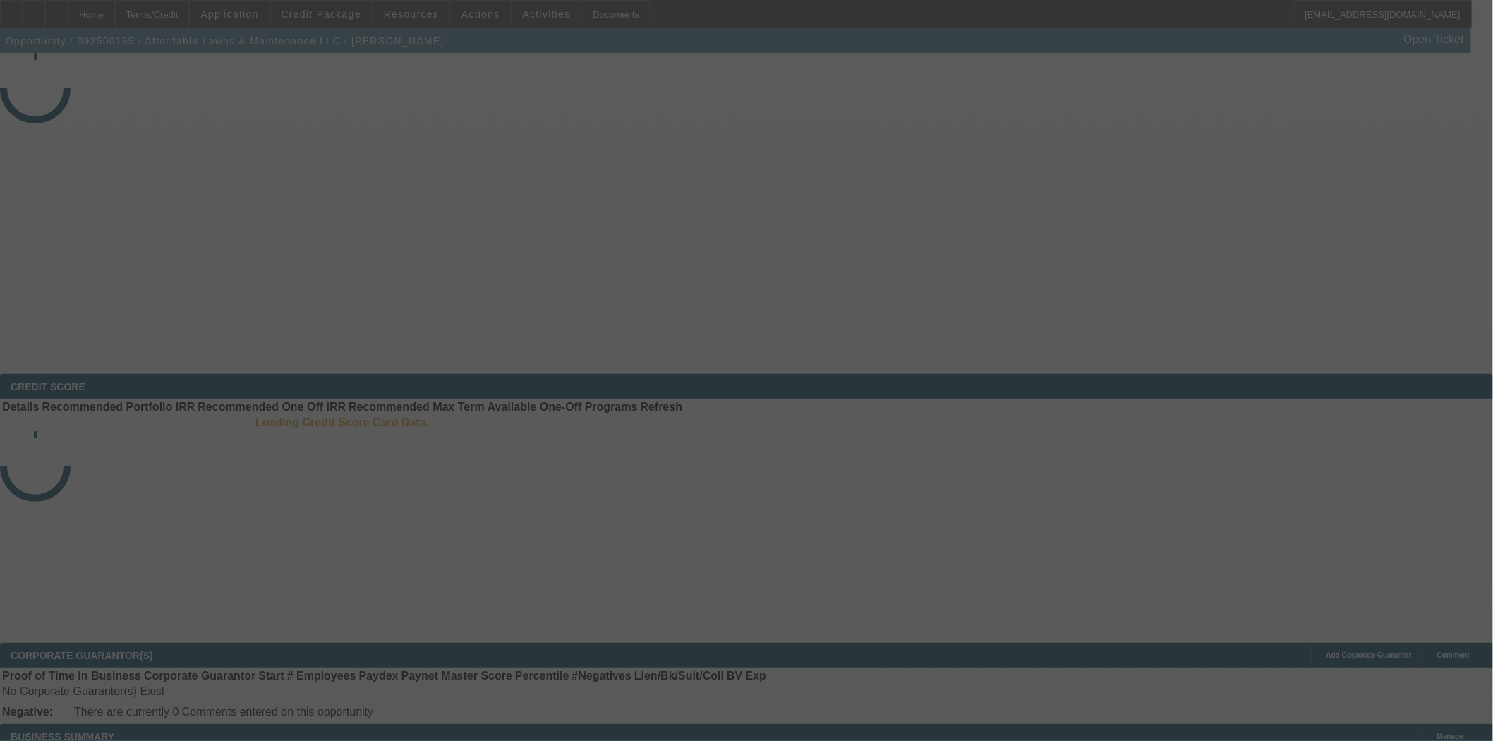
select select "3"
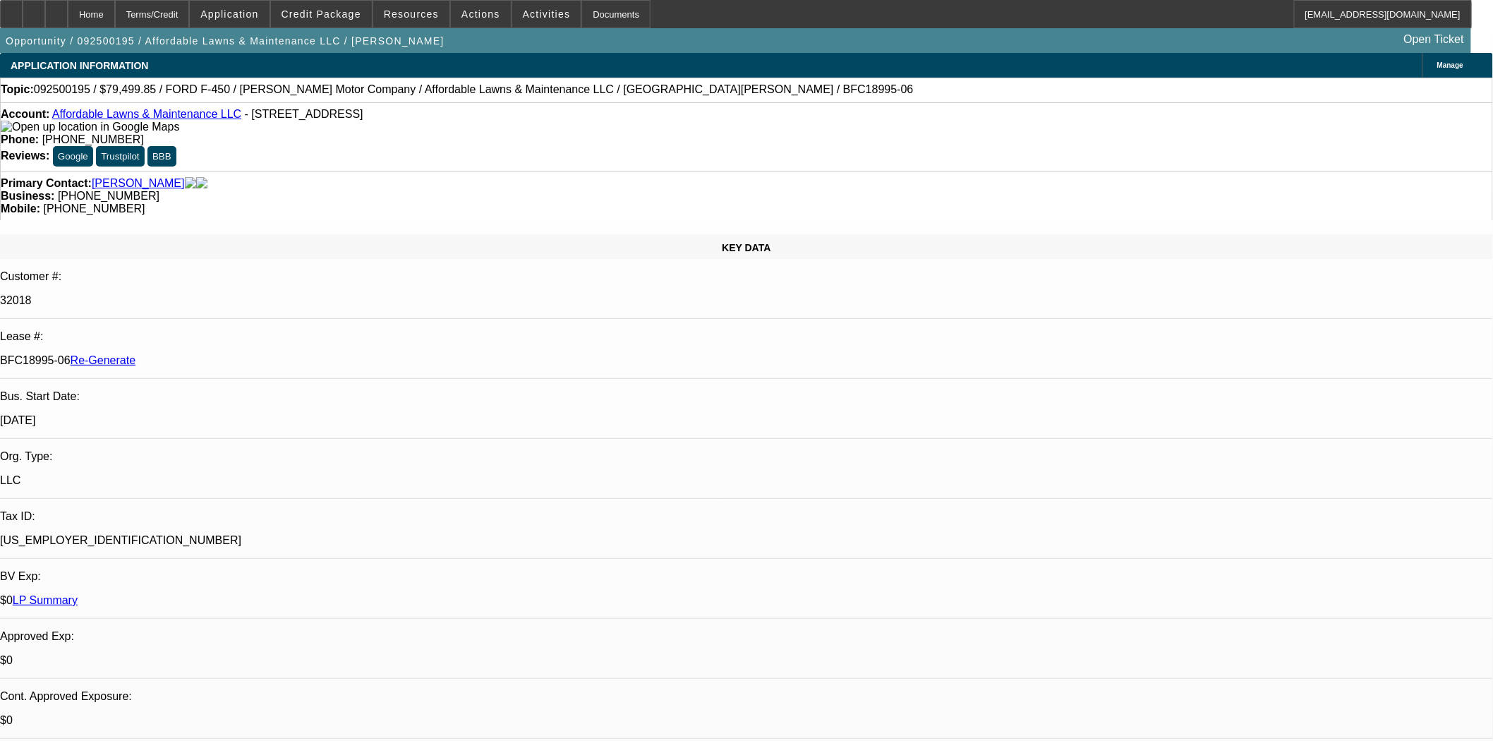
select select "0"
select select "2"
select select "0"
select select "6"
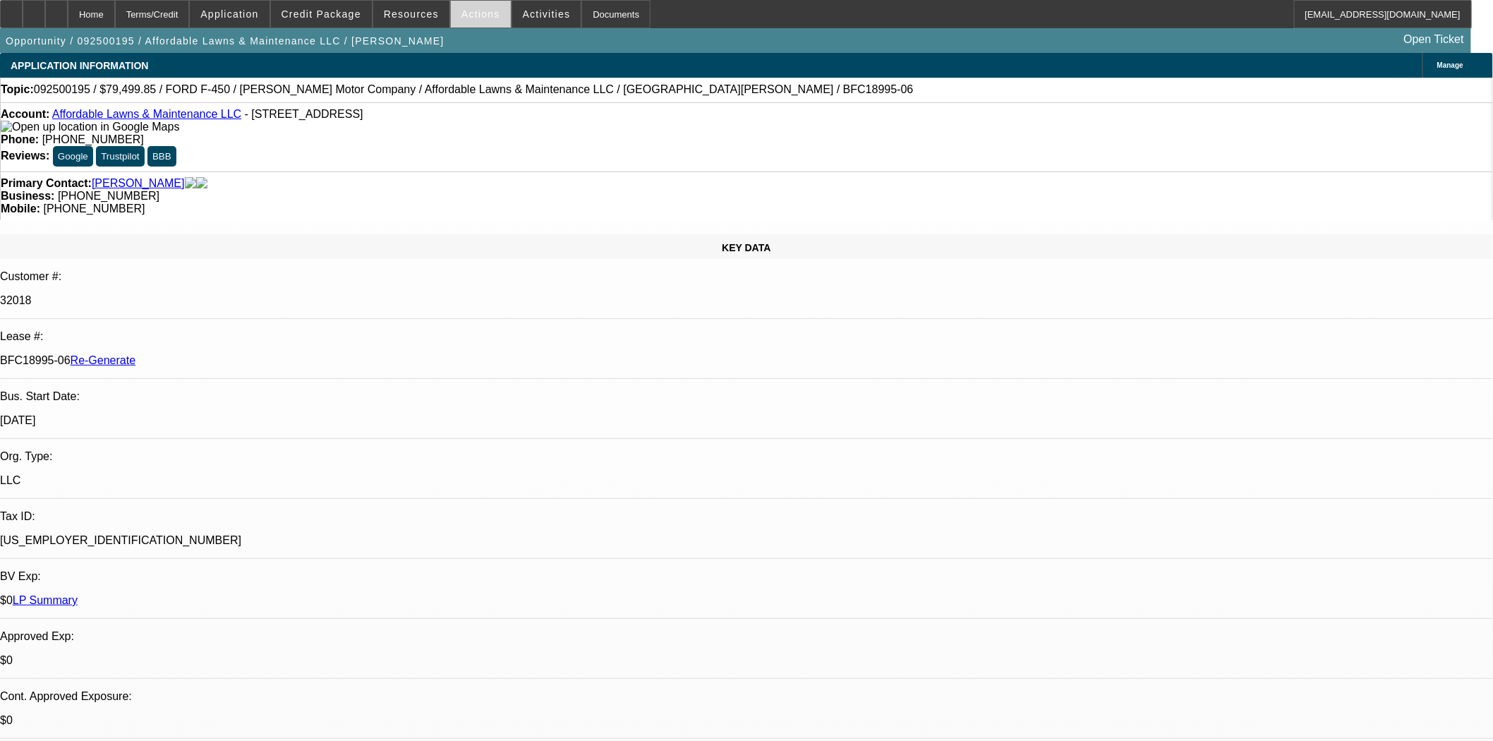
click at [476, 16] on span "Actions" at bounding box center [481, 13] width 39 height 11
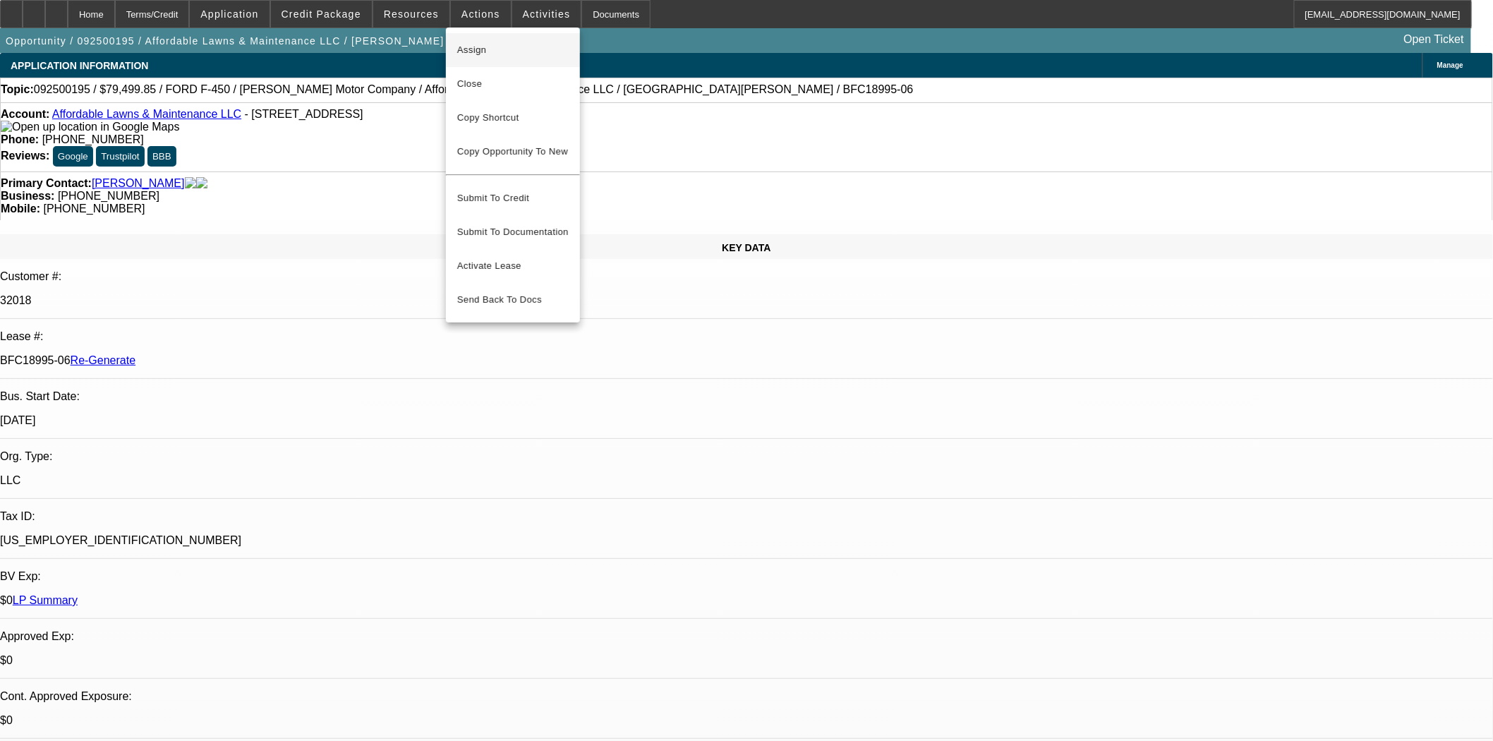
click at [479, 42] on span "Assign" at bounding box center [513, 50] width 112 height 17
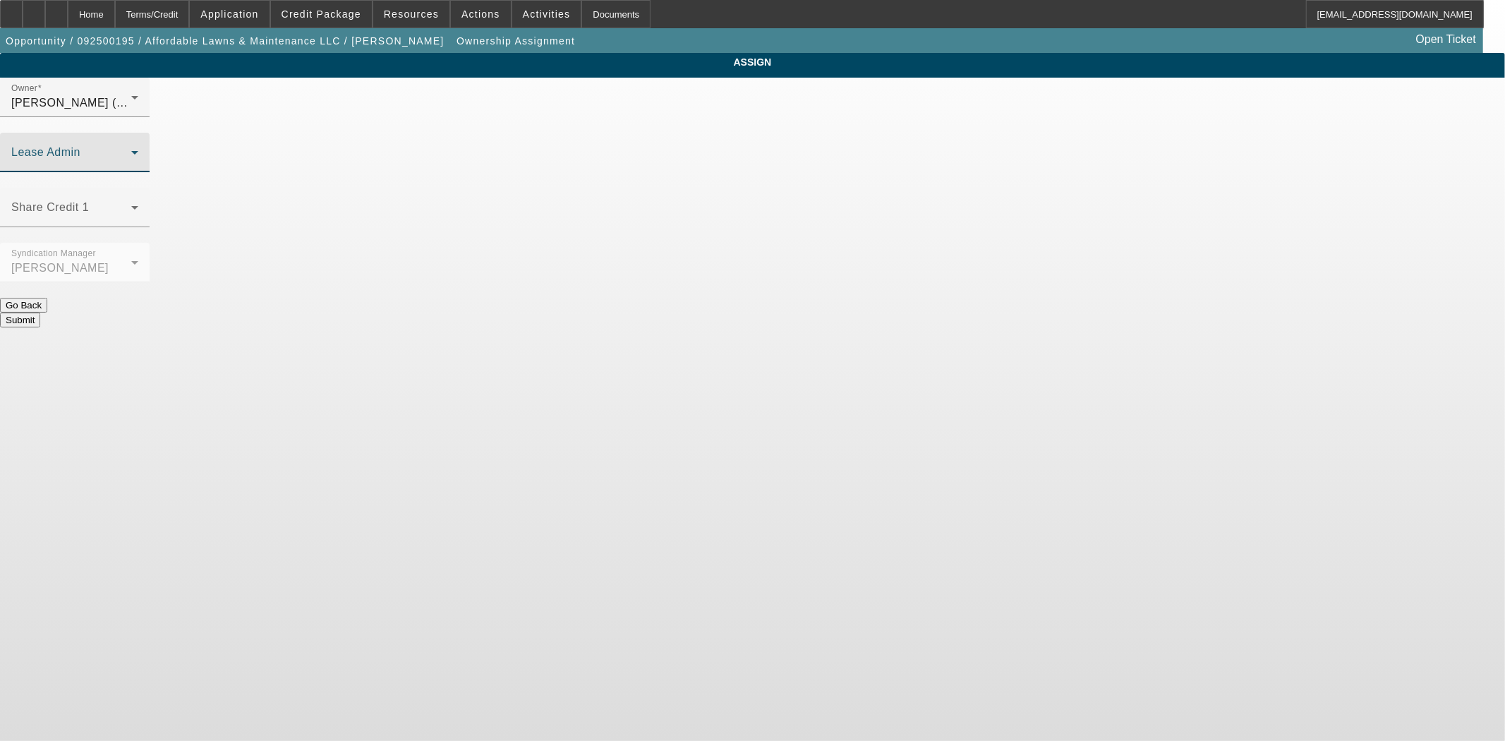
click at [131, 150] on span at bounding box center [71, 158] width 120 height 17
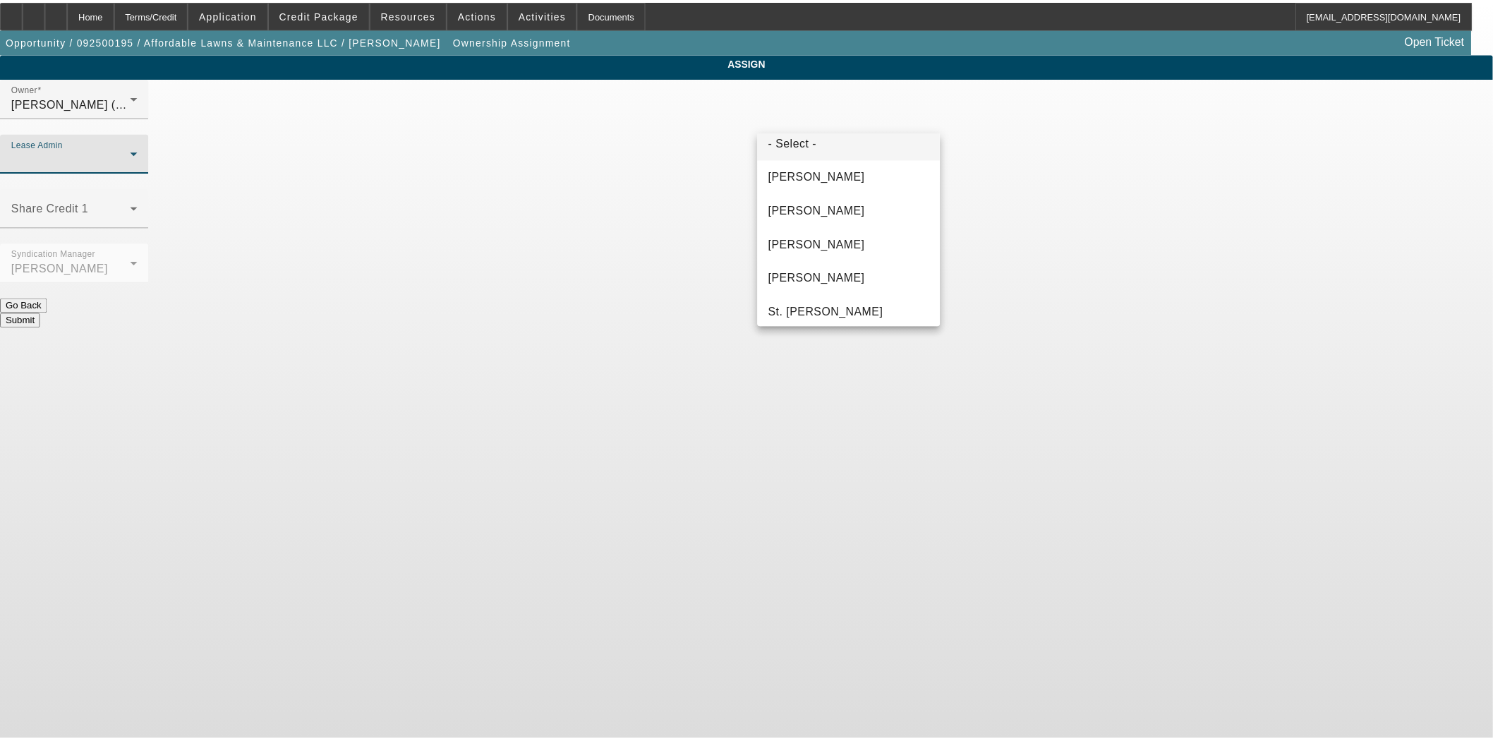
scroll to position [54, 0]
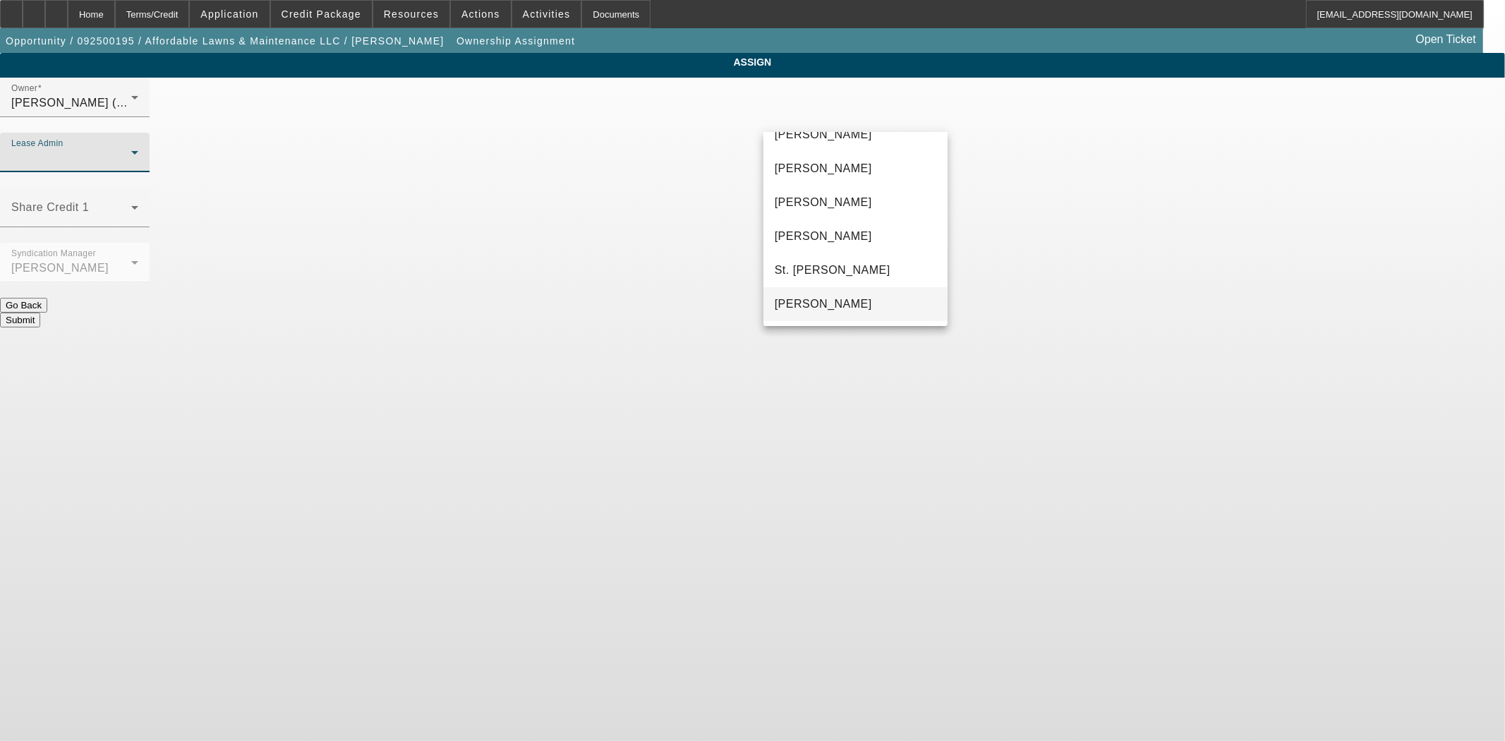
click at [827, 303] on span "[PERSON_NAME]" at bounding box center [823, 304] width 97 height 17
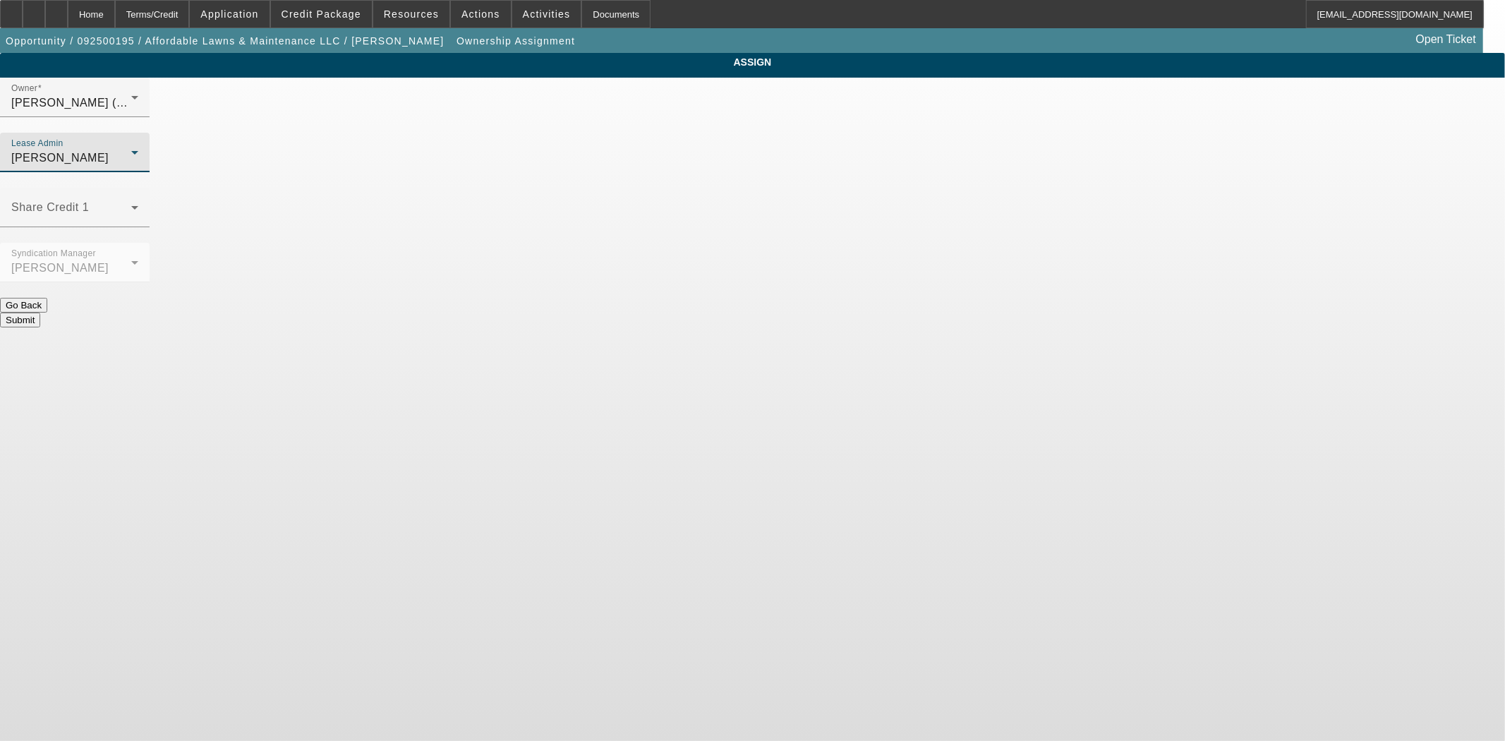
click at [40, 313] on button "Submit" at bounding box center [20, 320] width 40 height 15
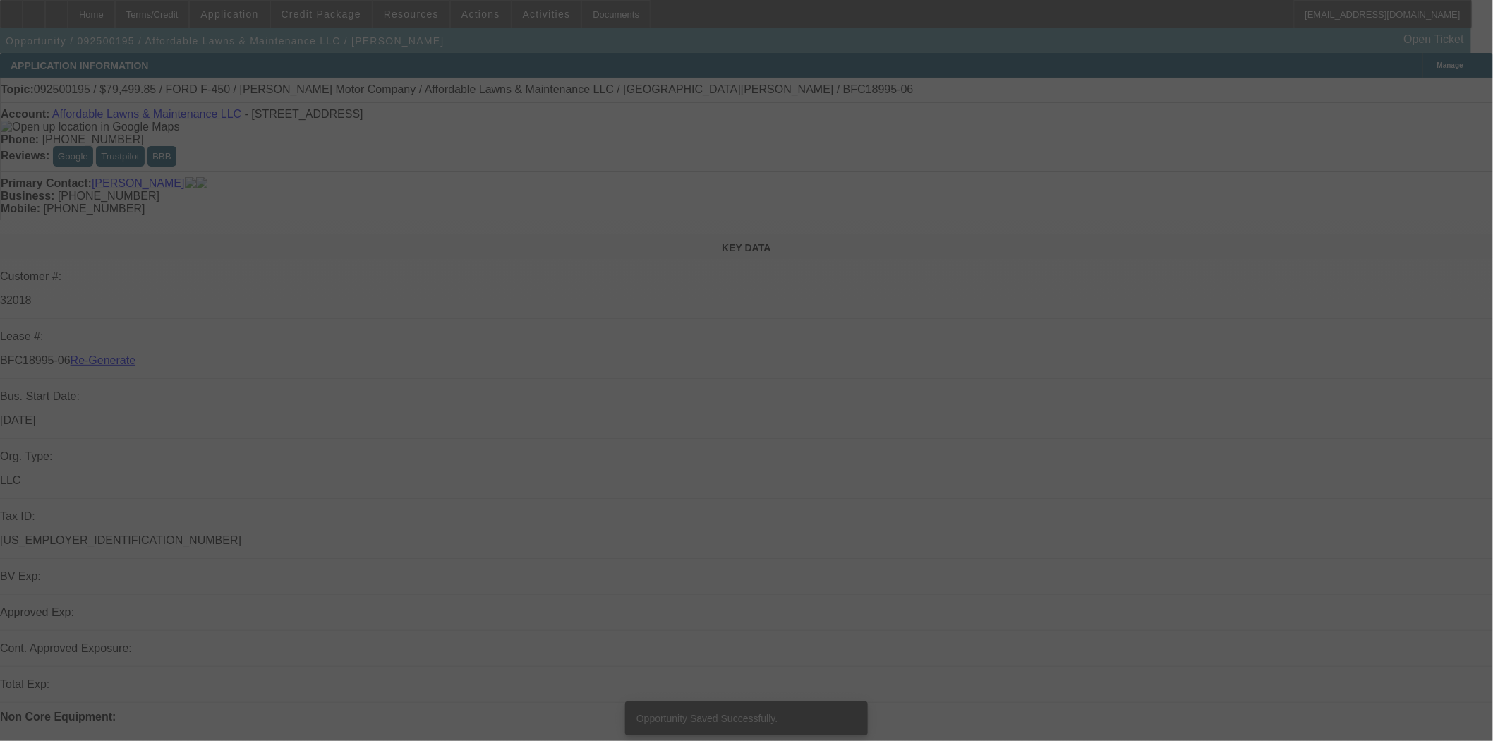
select select "3"
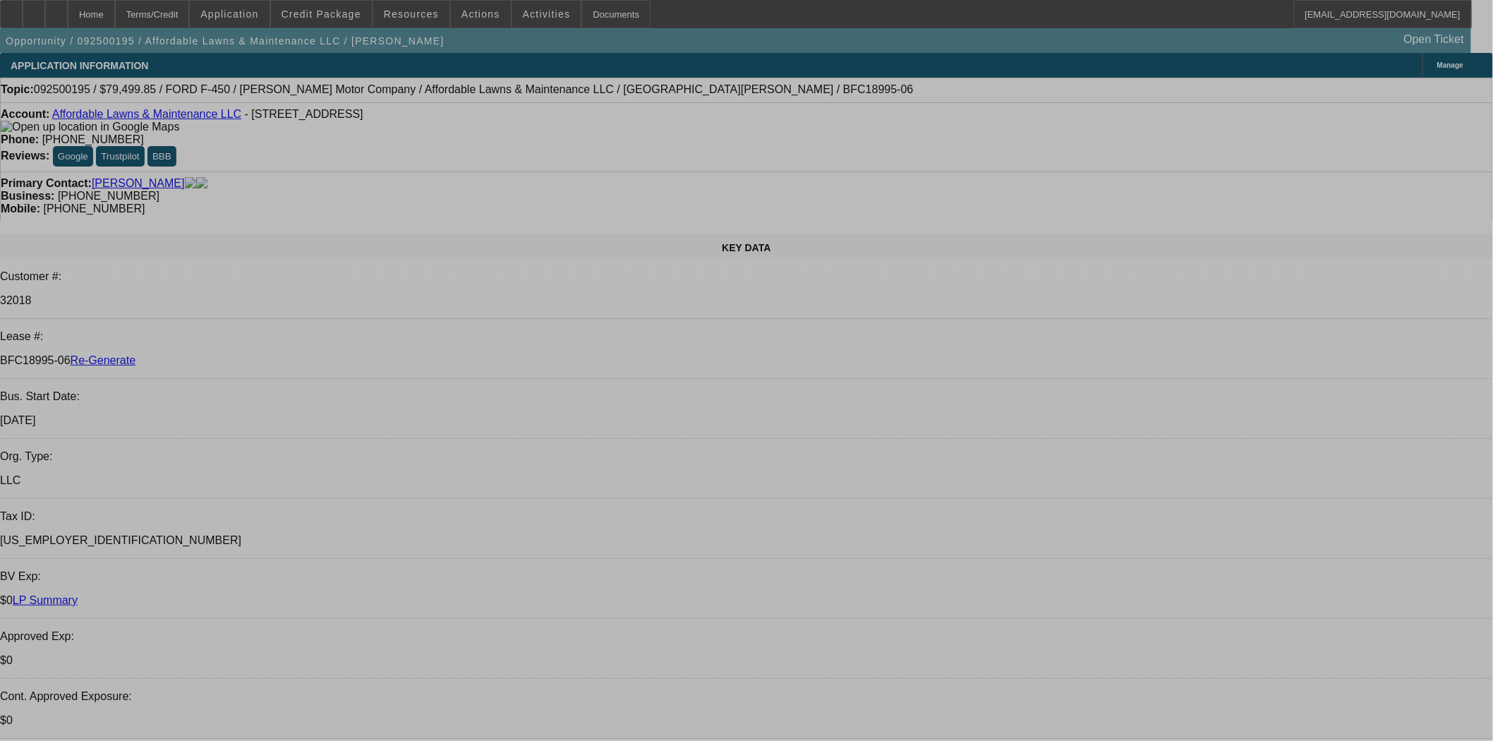
select select "0"
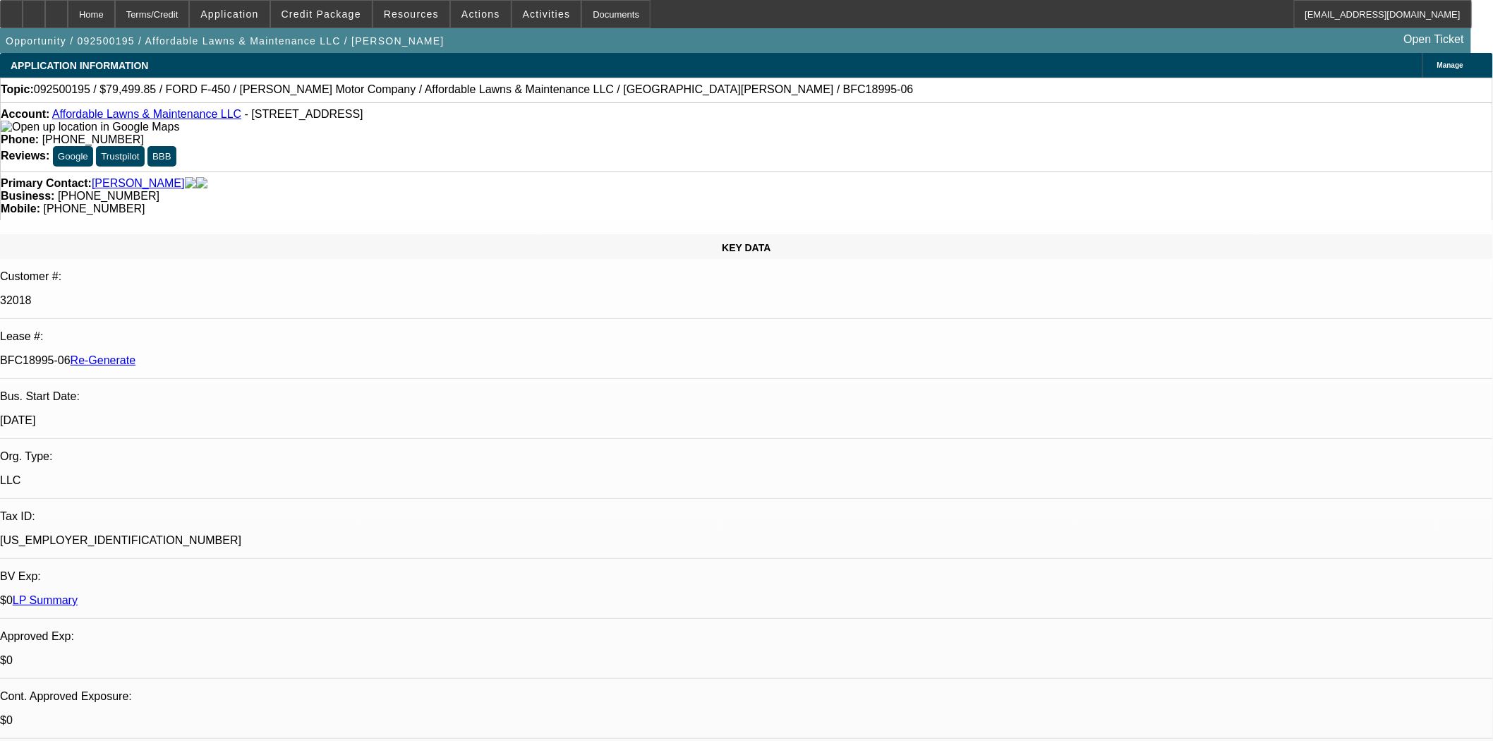
select select "2"
select select "0"
select select "6"
click at [589, 18] on div "Documents" at bounding box center [616, 14] width 69 height 28
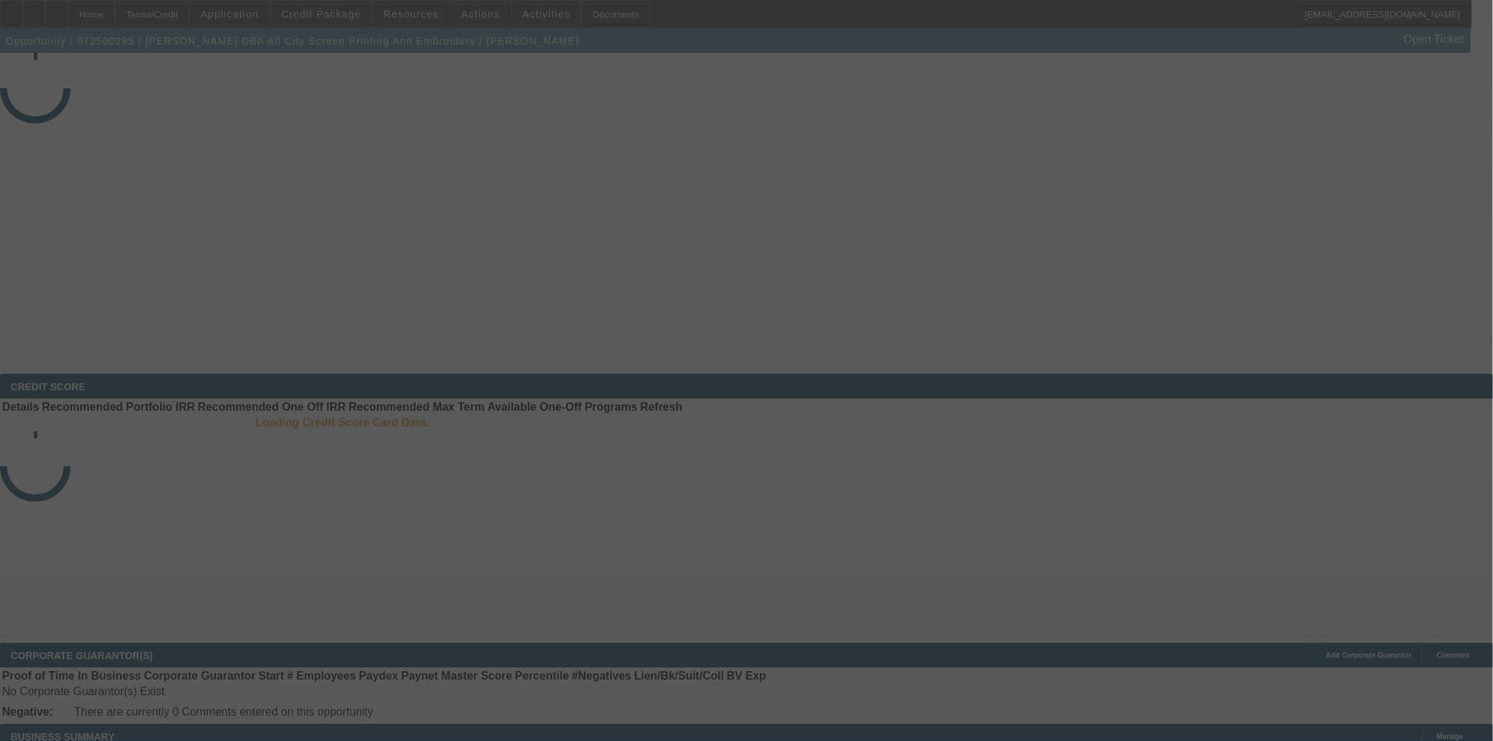
select select "3"
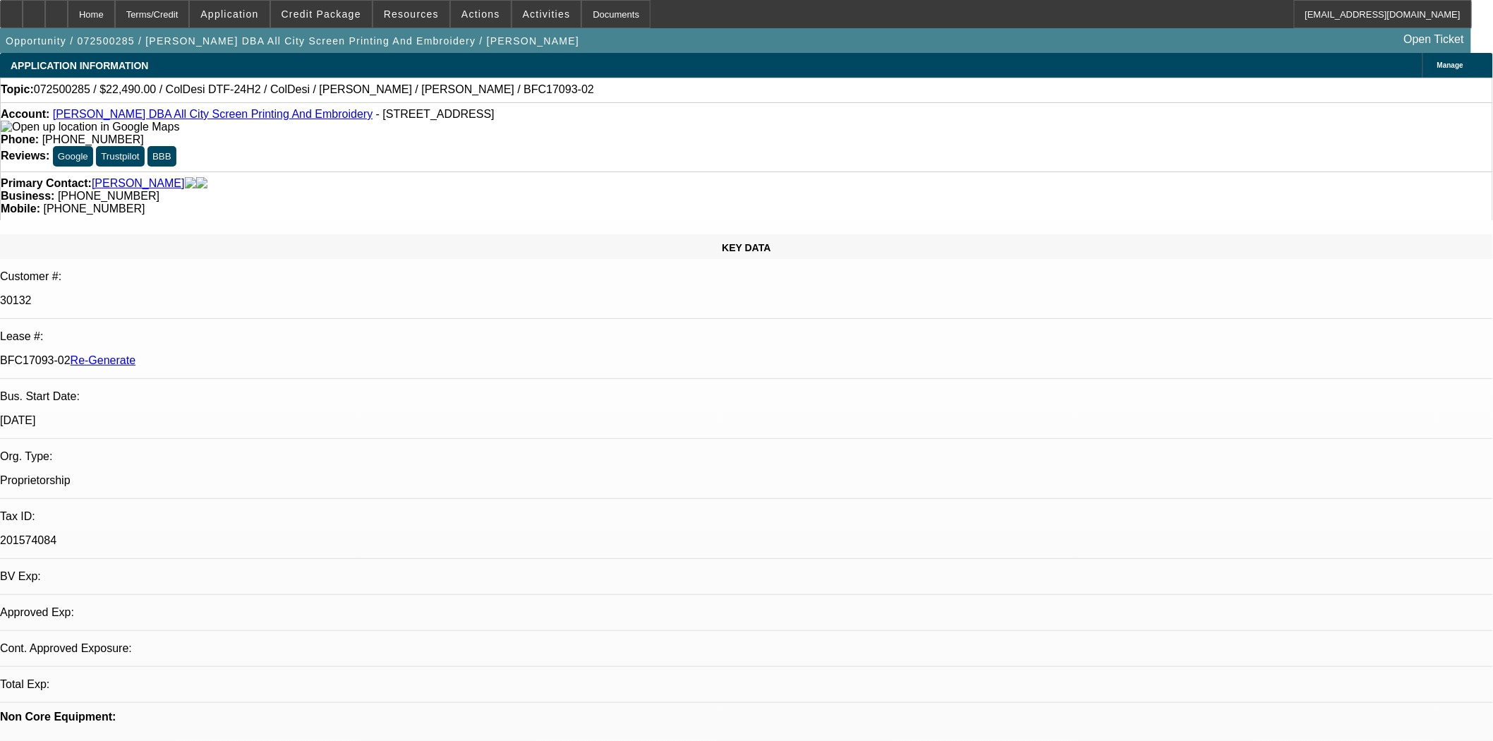
select select "0"
select select "0.1"
select select "1"
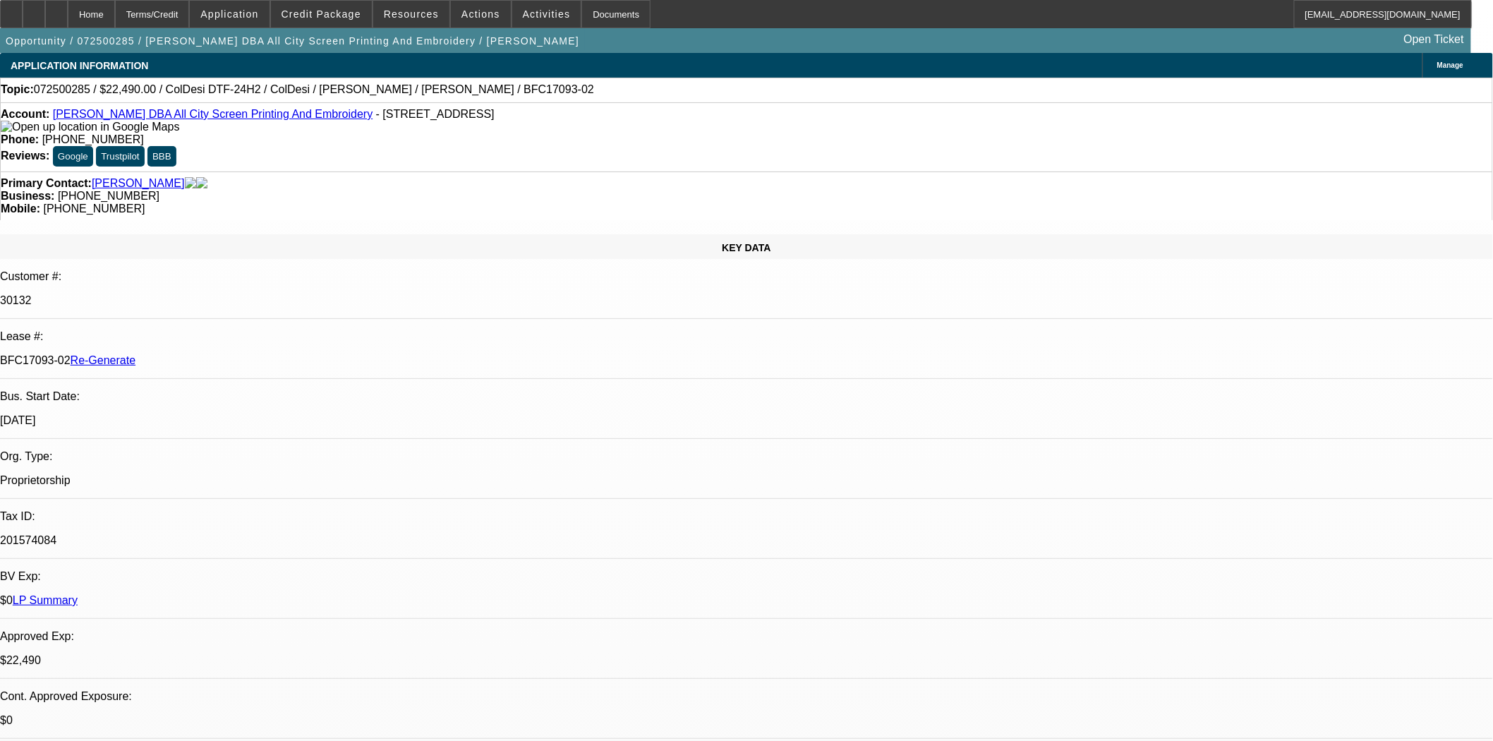
select select "4"
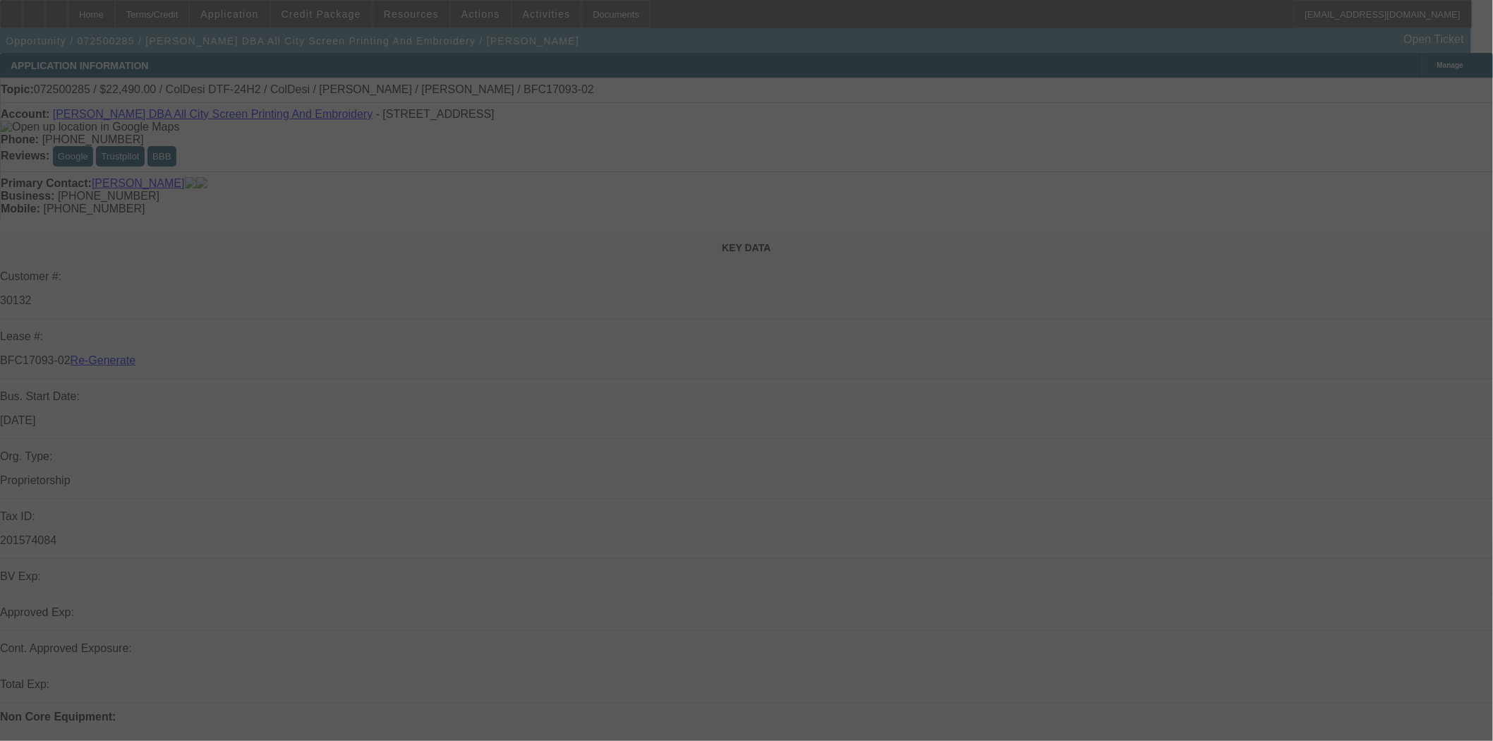
select select "3"
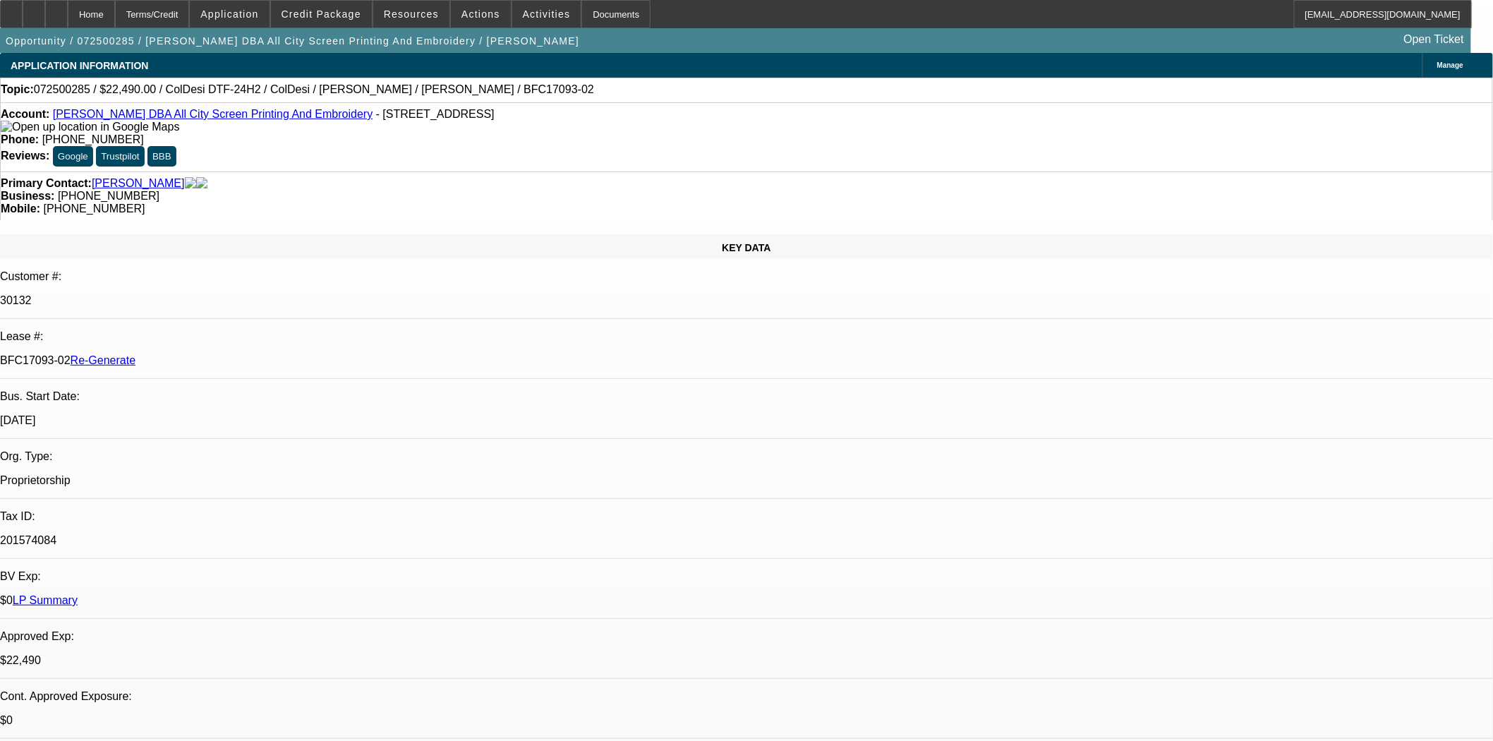
select select "0"
select select "0.1"
select select "4"
click at [480, 16] on span "Actions" at bounding box center [481, 13] width 39 height 11
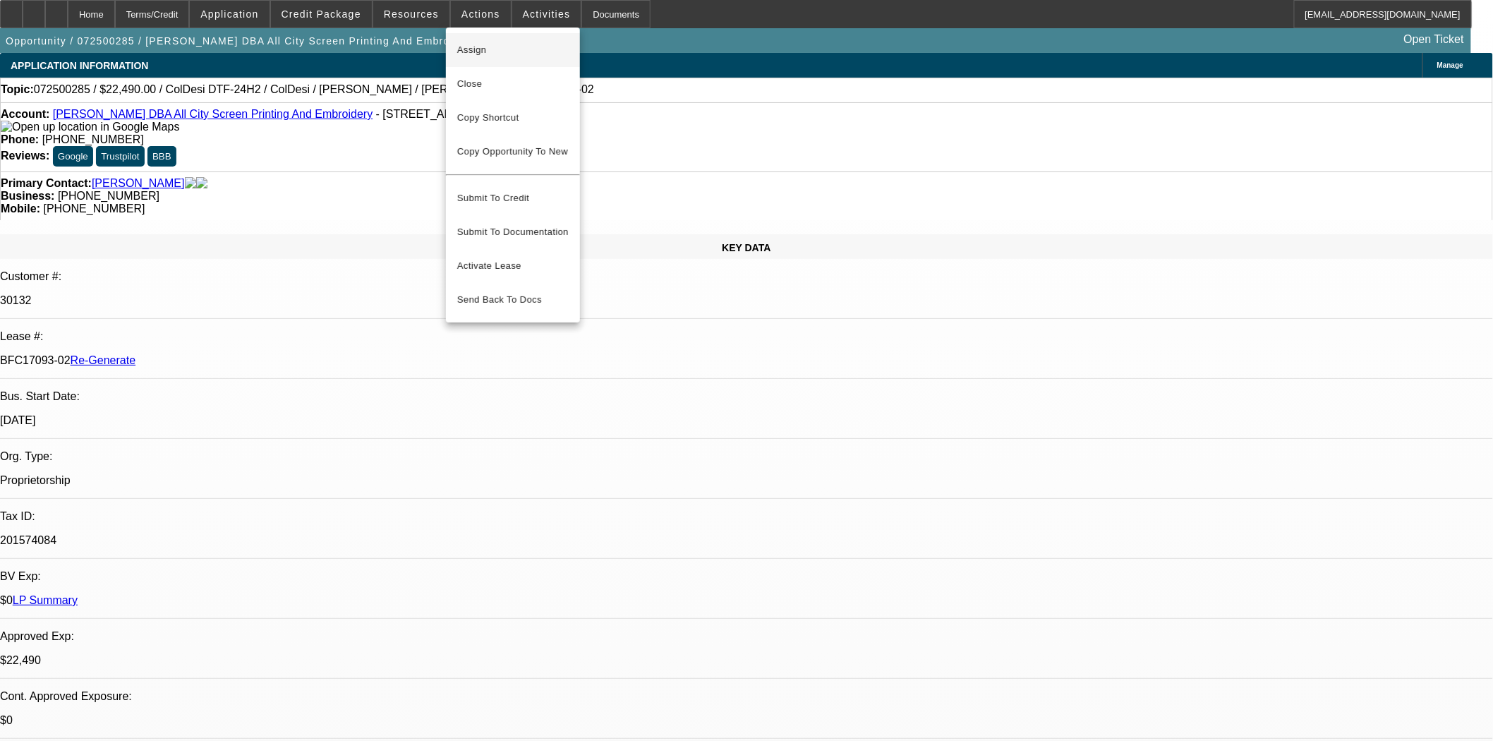
click at [484, 52] on span "Assign" at bounding box center [513, 50] width 112 height 17
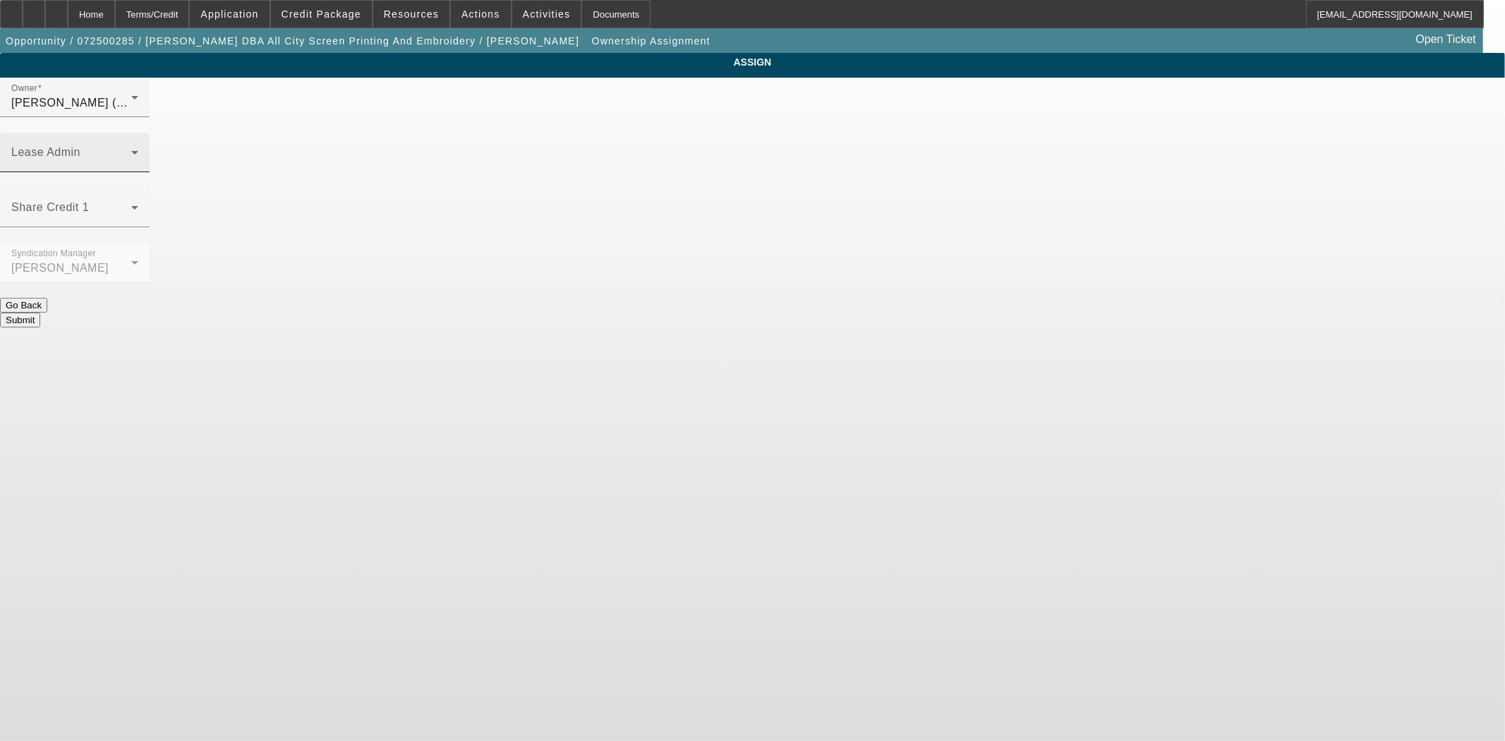
click at [138, 133] on div "Lease Admin" at bounding box center [74, 153] width 127 height 40
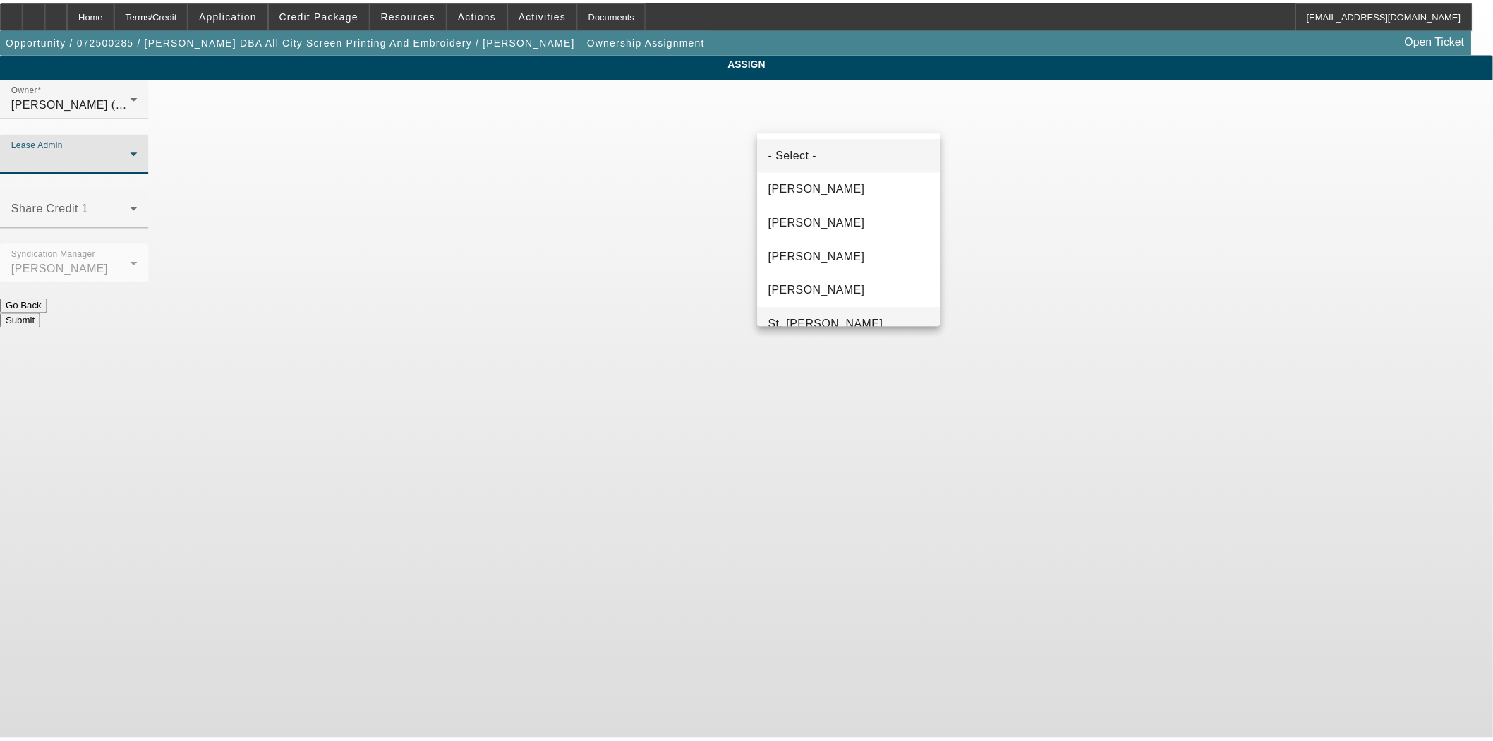
scroll to position [54, 0]
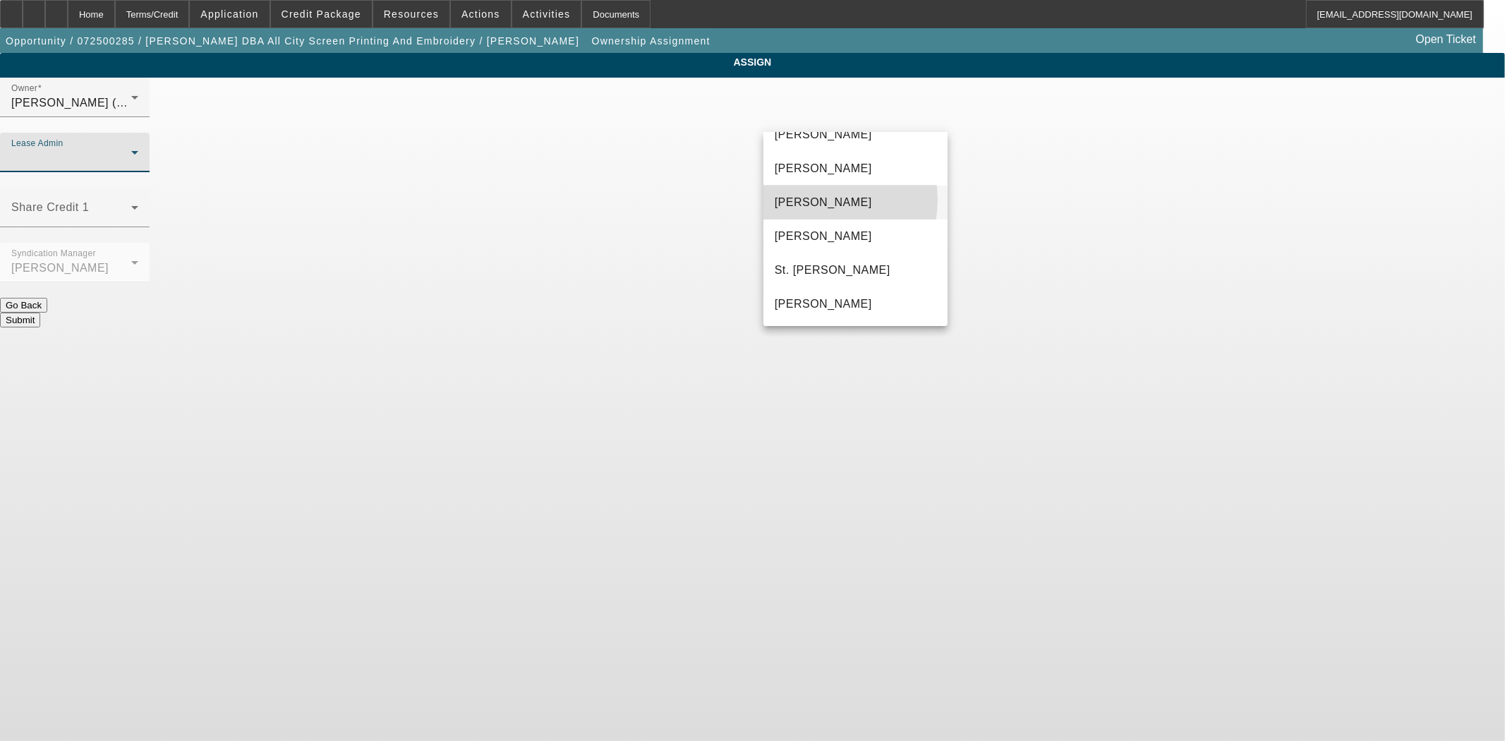
click at [814, 199] on span "[PERSON_NAME]" at bounding box center [823, 202] width 97 height 17
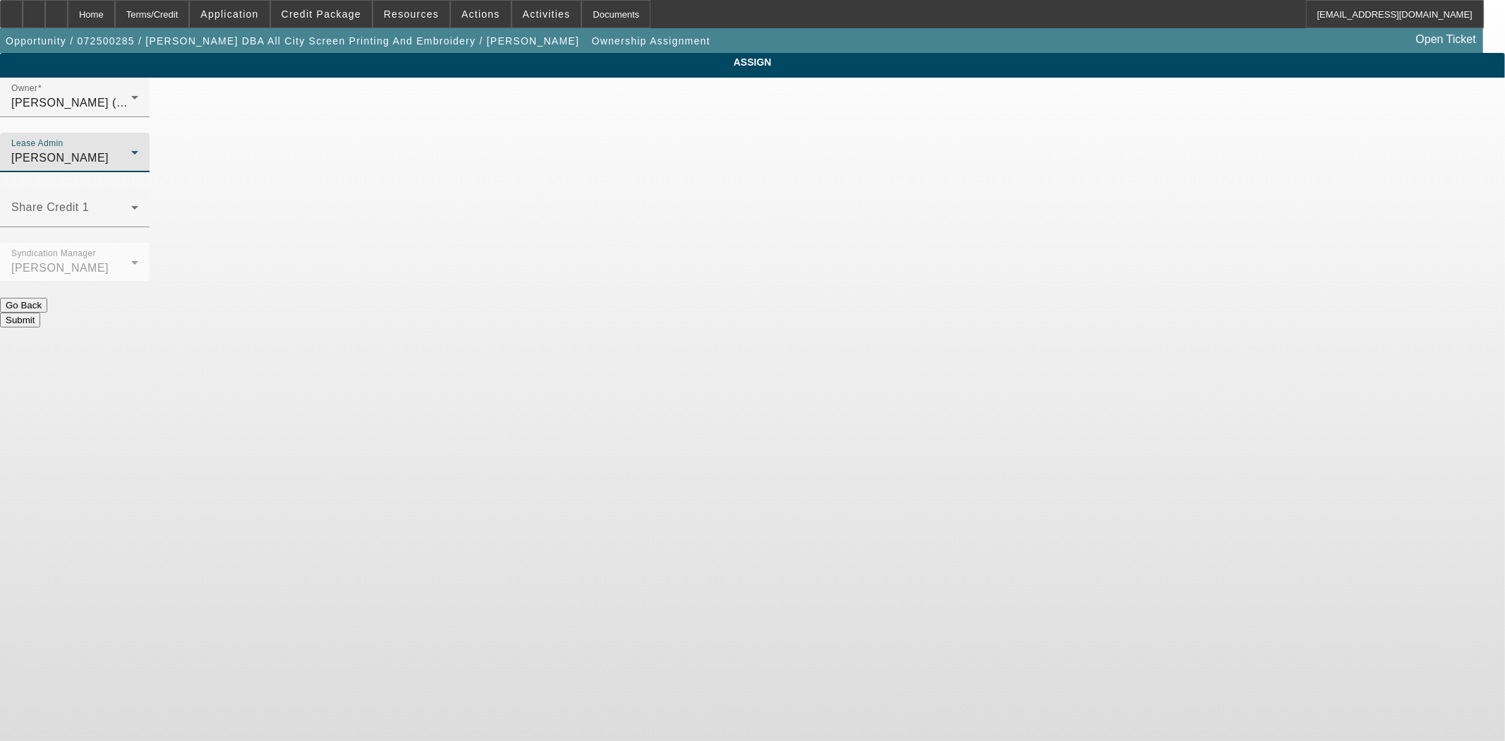
click at [150, 282] on div at bounding box center [75, 290] width 150 height 16
click at [40, 313] on button "Submit" at bounding box center [20, 320] width 40 height 15
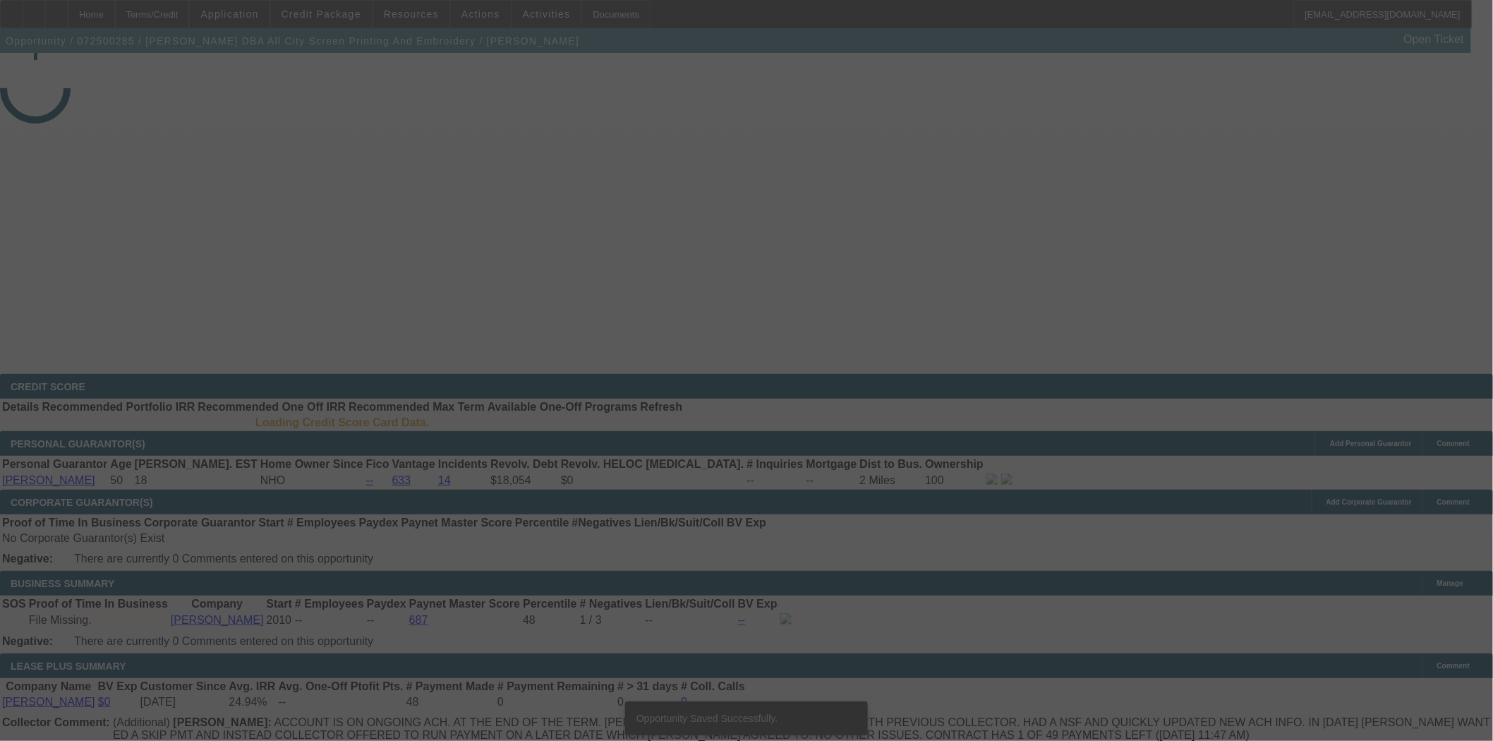
select select "3"
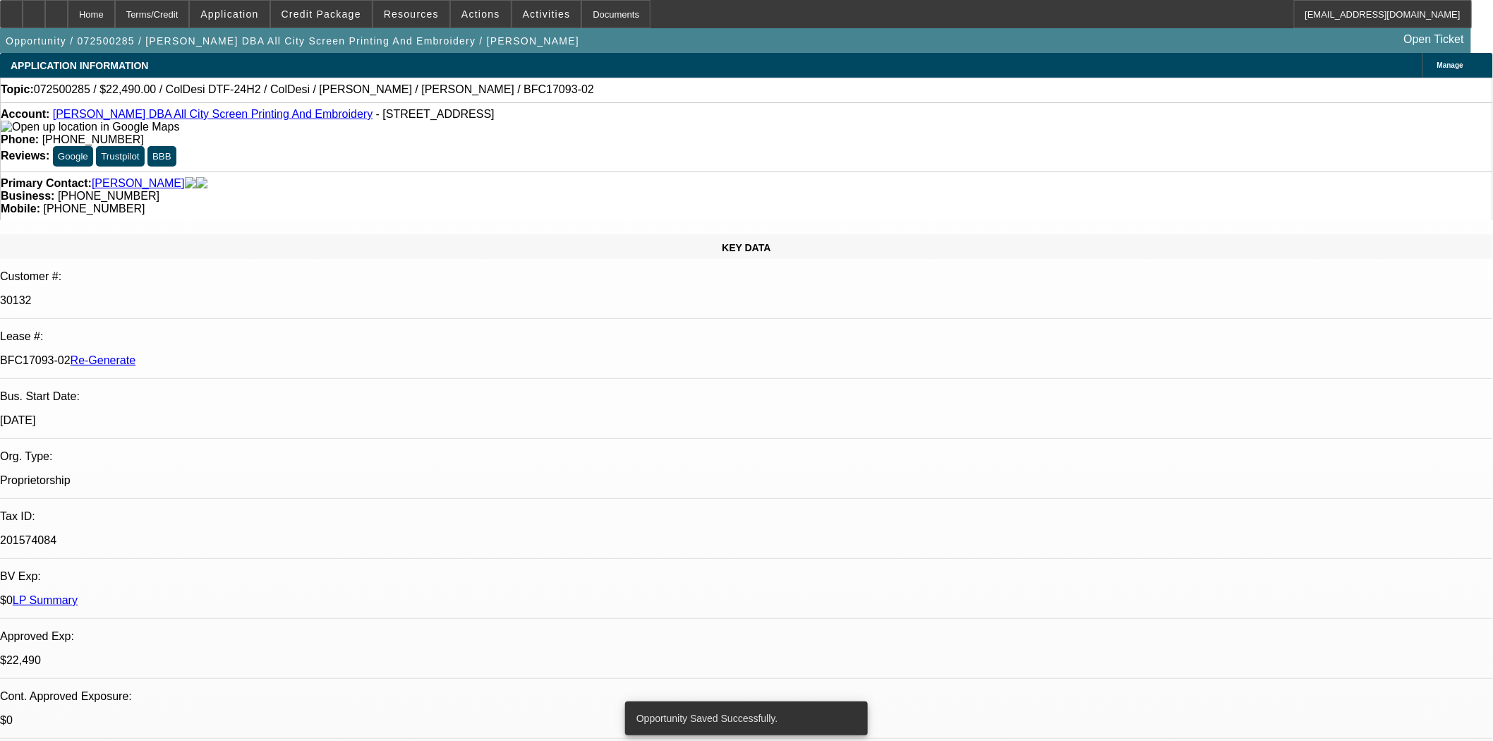
select select "0"
select select "0.1"
select select "4"
click at [582, 13] on div "Documents" at bounding box center [616, 14] width 69 height 28
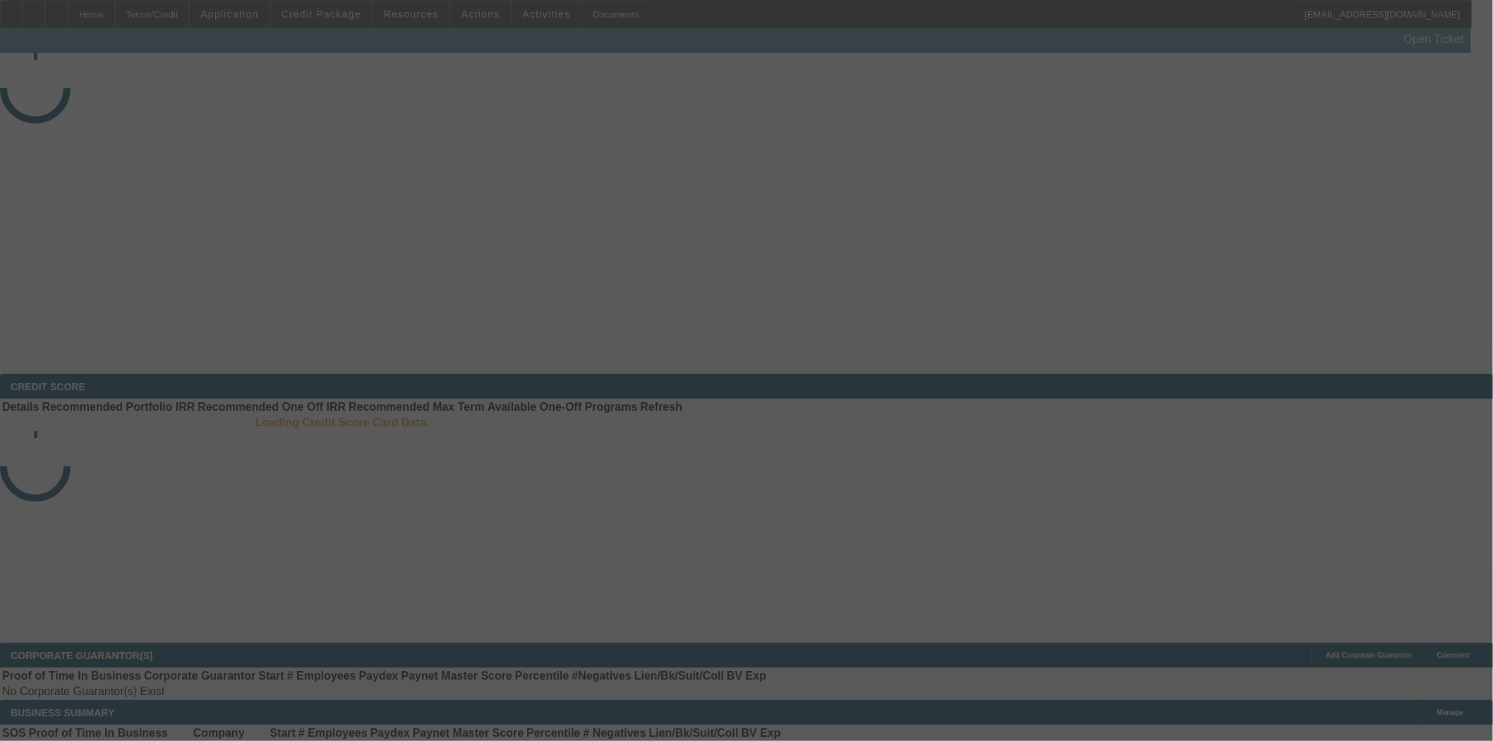
select select "3"
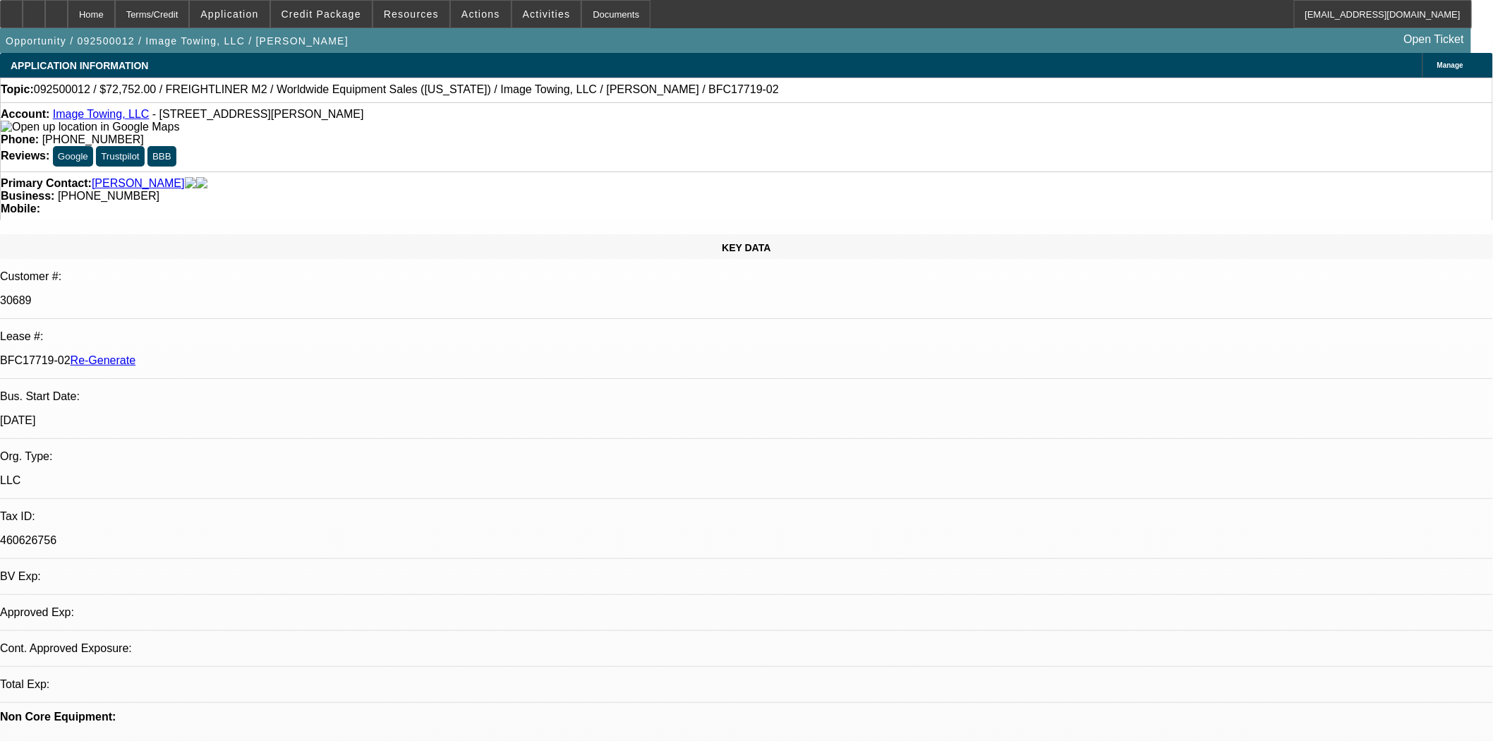
select select "0"
select select "6"
click at [523, 11] on span "Activities" at bounding box center [547, 13] width 48 height 11
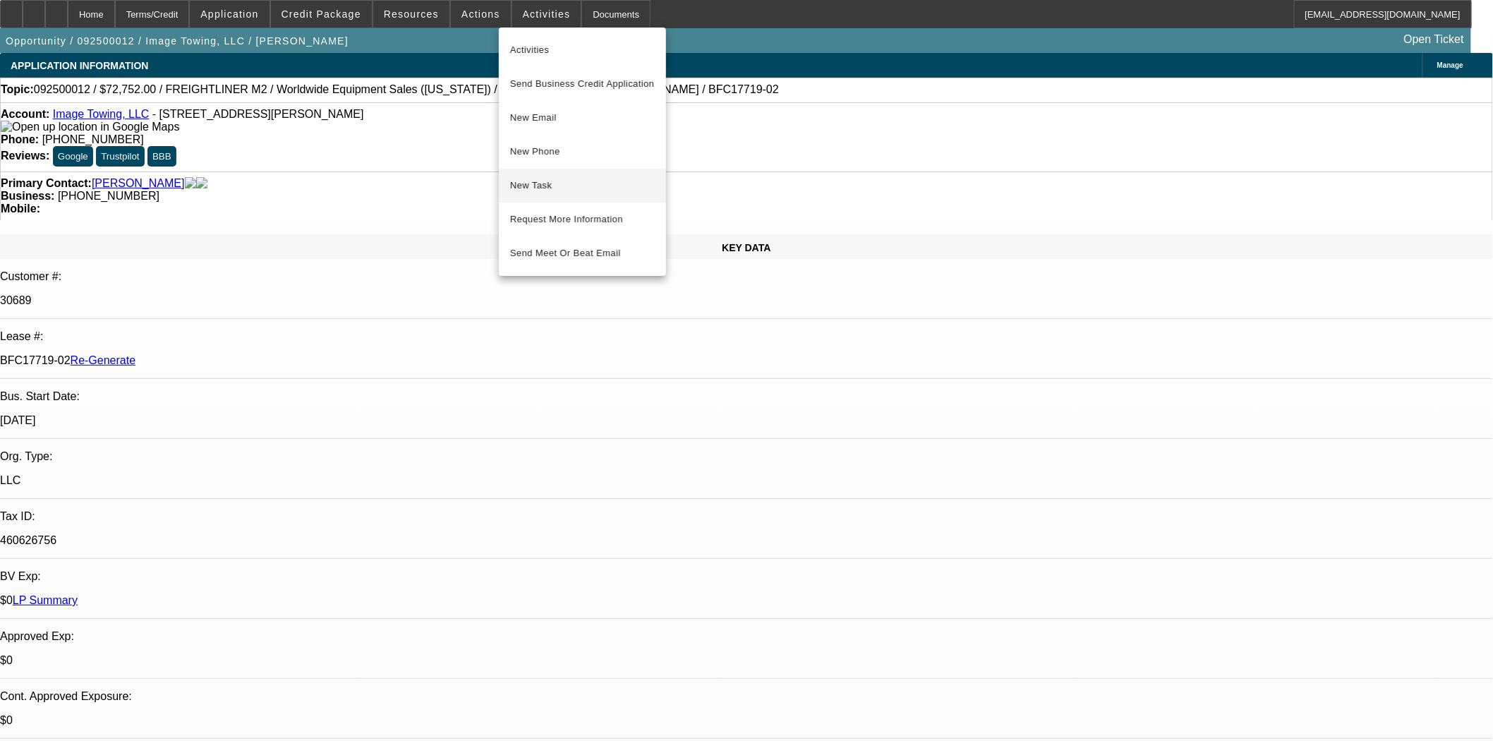
click at [537, 187] on span "New Task" at bounding box center [582, 185] width 145 height 17
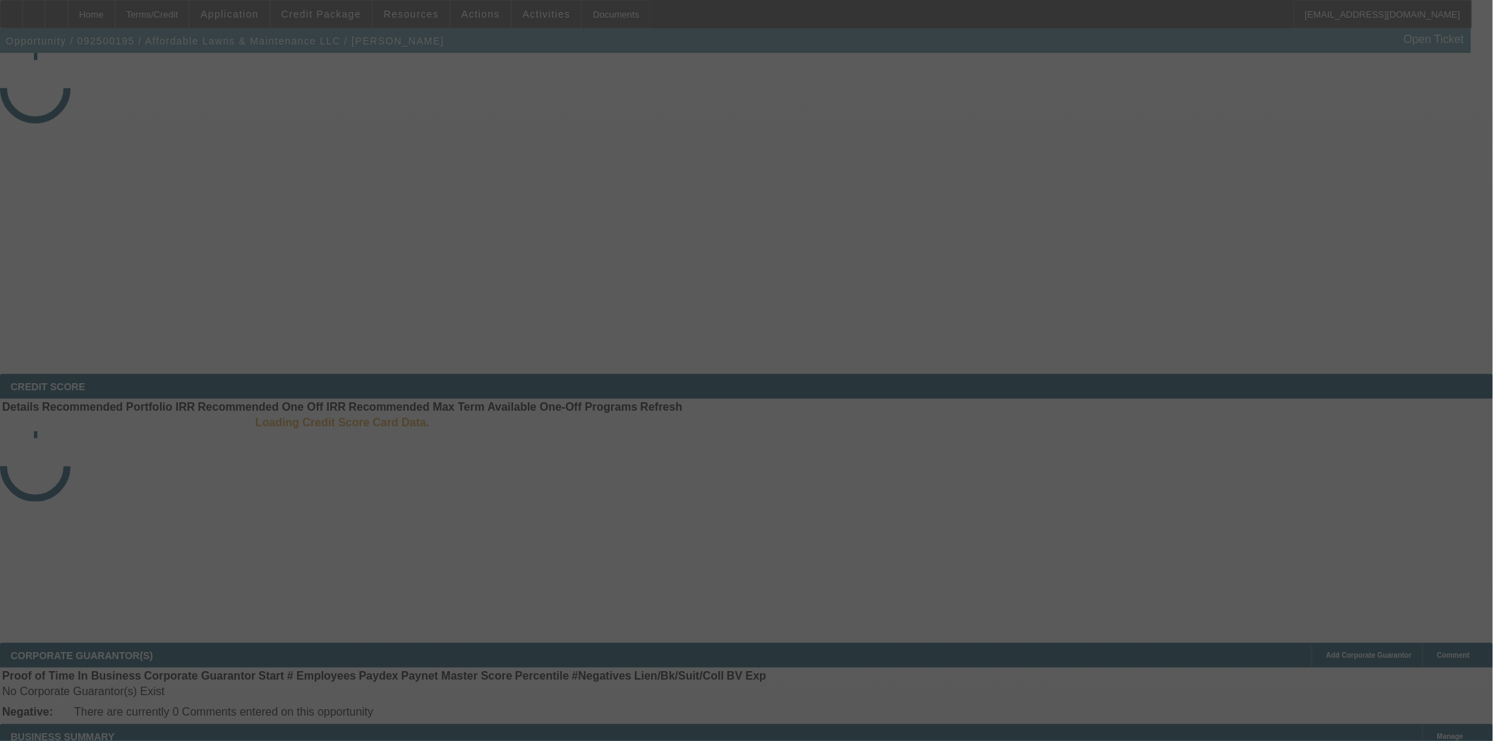
select select "3"
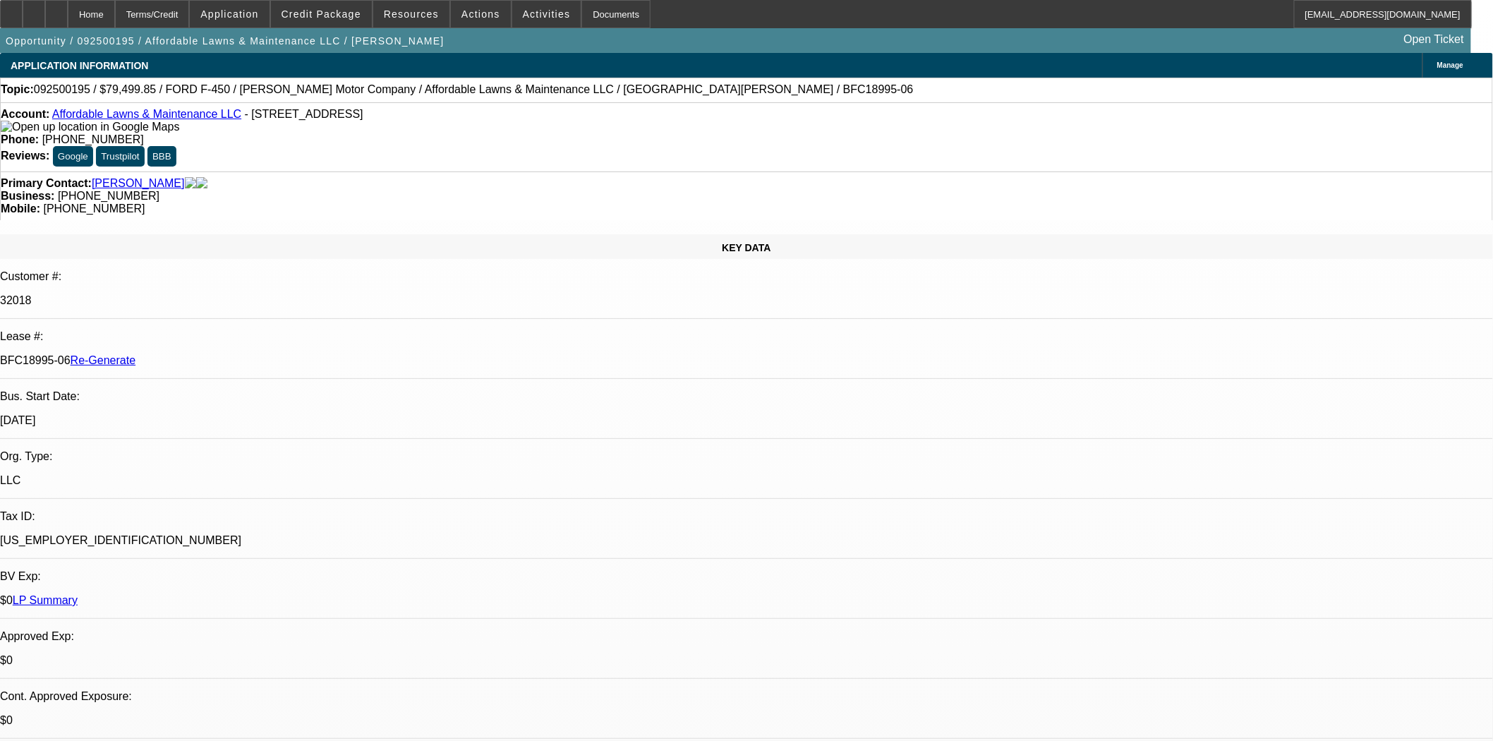
select select "0"
select select "2"
select select "0"
select select "6"
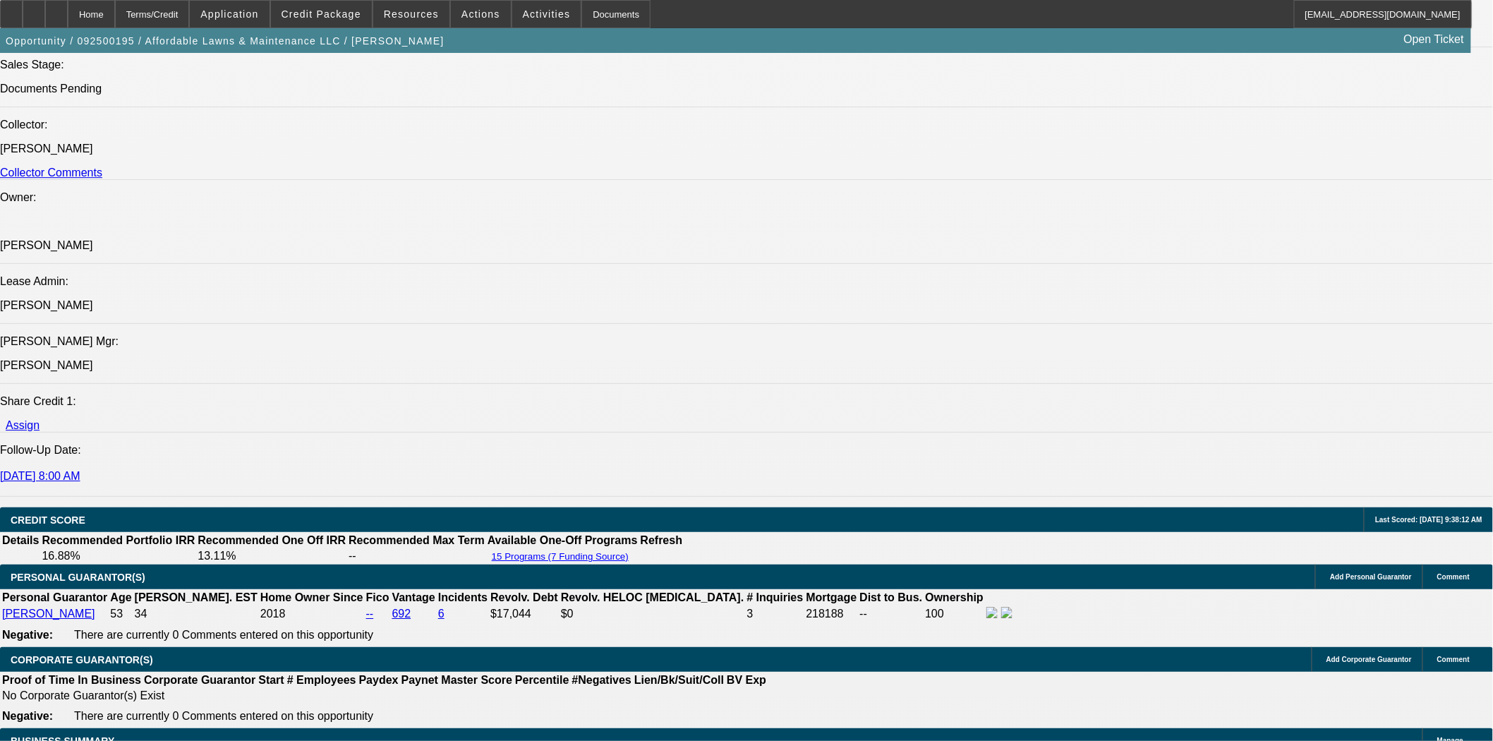
scroll to position [1725, 0]
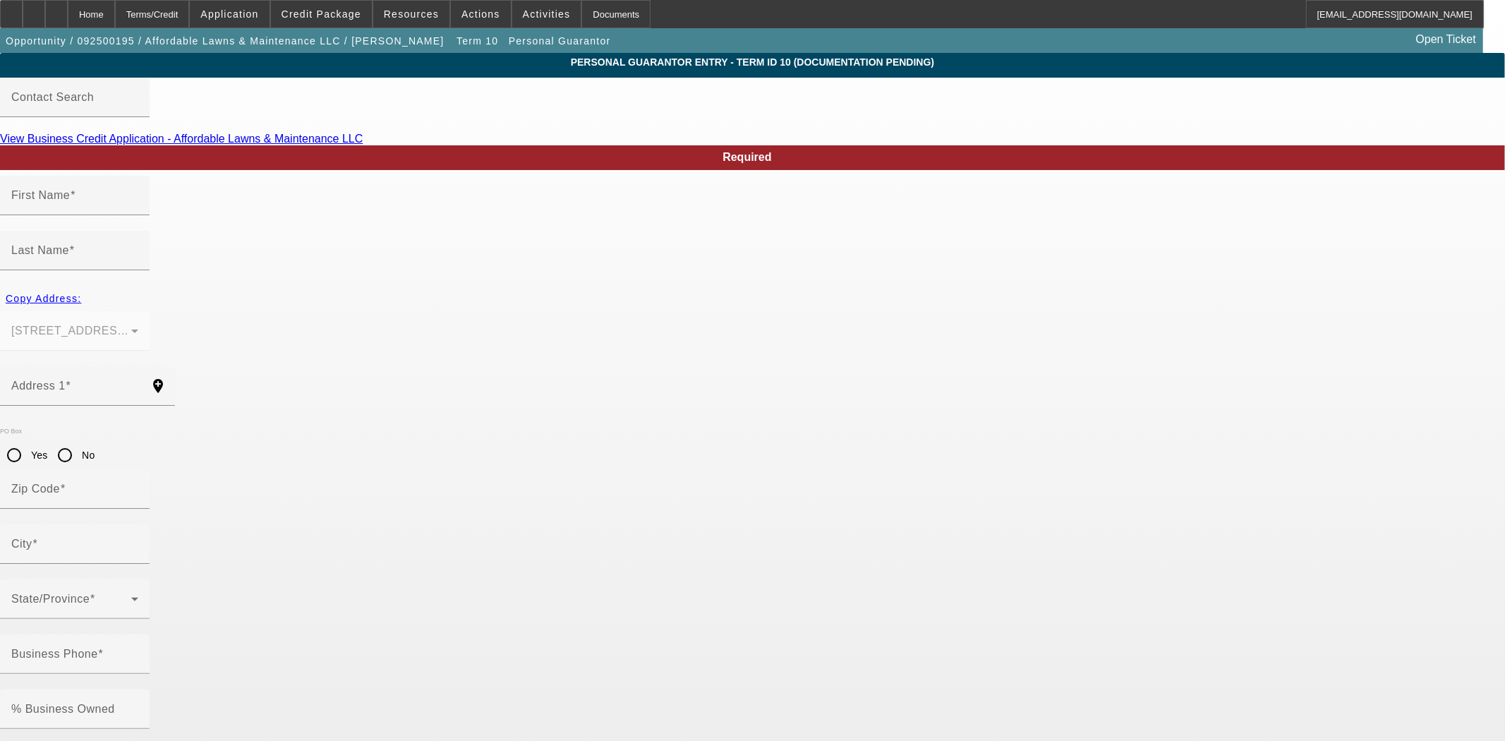
type input "Anthony"
type input "Riale"
type input "5 Third Ct"
radio input "true"
type input "10918"
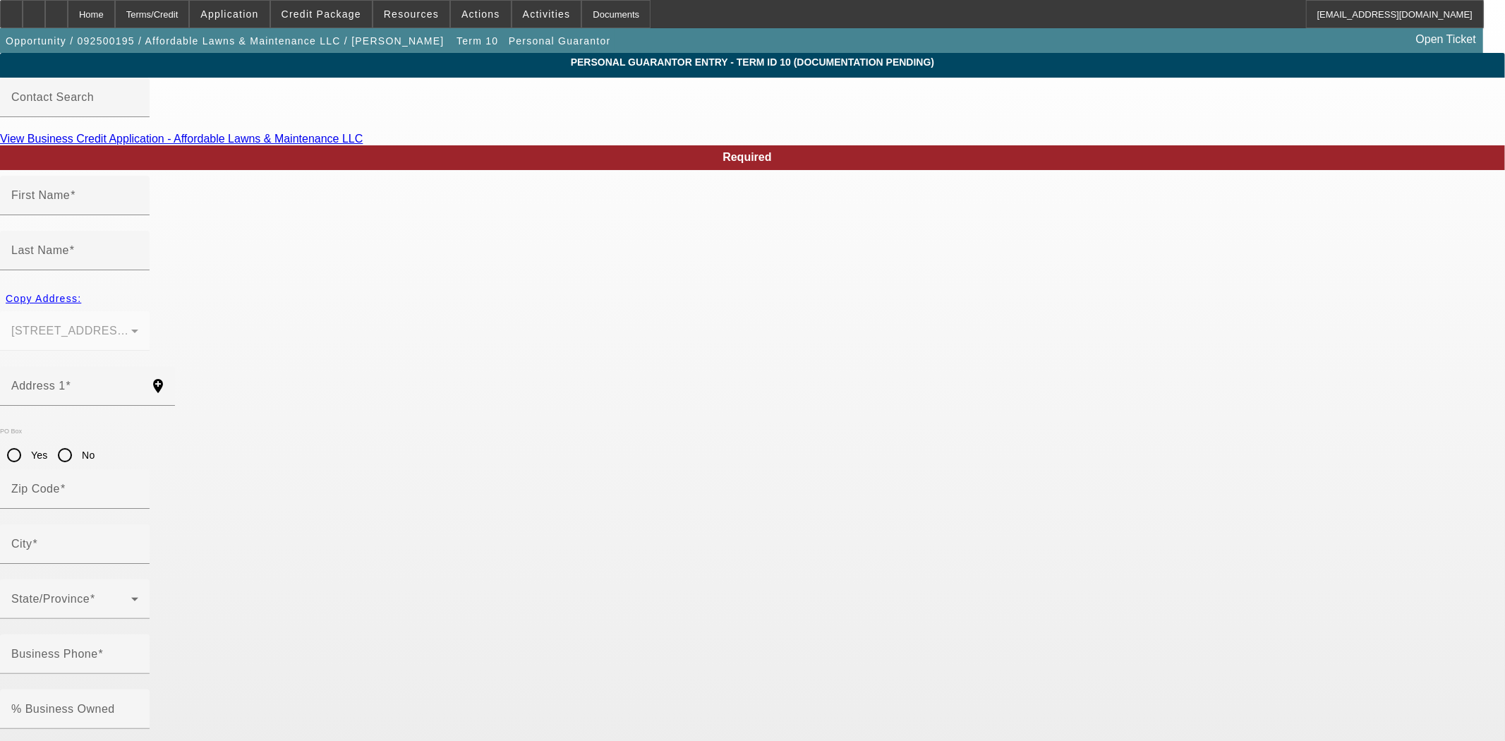
type input "Chester"
type input "(845) 610-3474"
type input "100"
type input "128-60-4403"
type input "ariale72@gmail.com"
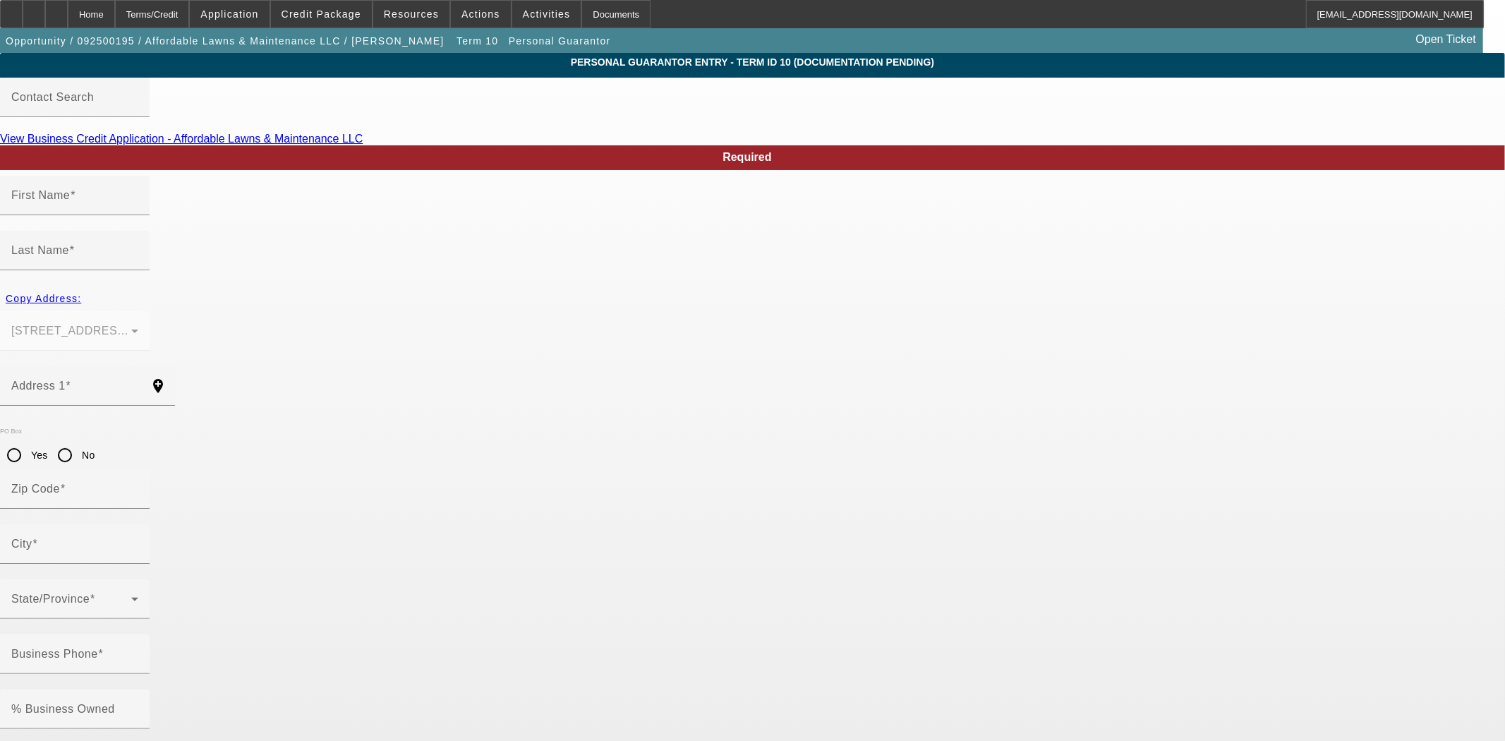
type input "(914) 403-7600"
drag, startPoint x: 667, startPoint y: 548, endPoint x: 556, endPoint y: 551, distance: 110.8
click at [115, 16] on div "Home" at bounding box center [91, 14] width 47 height 28
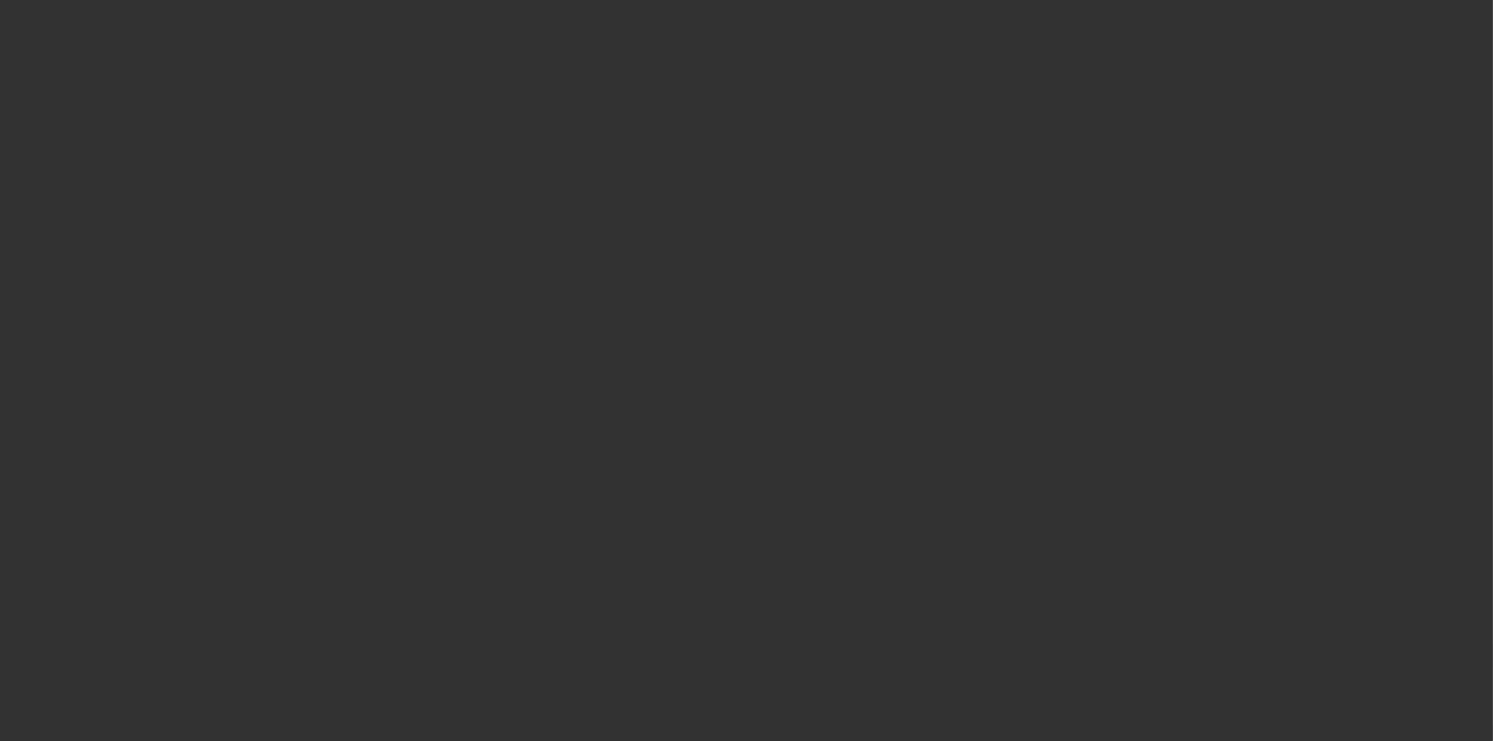
select select "3"
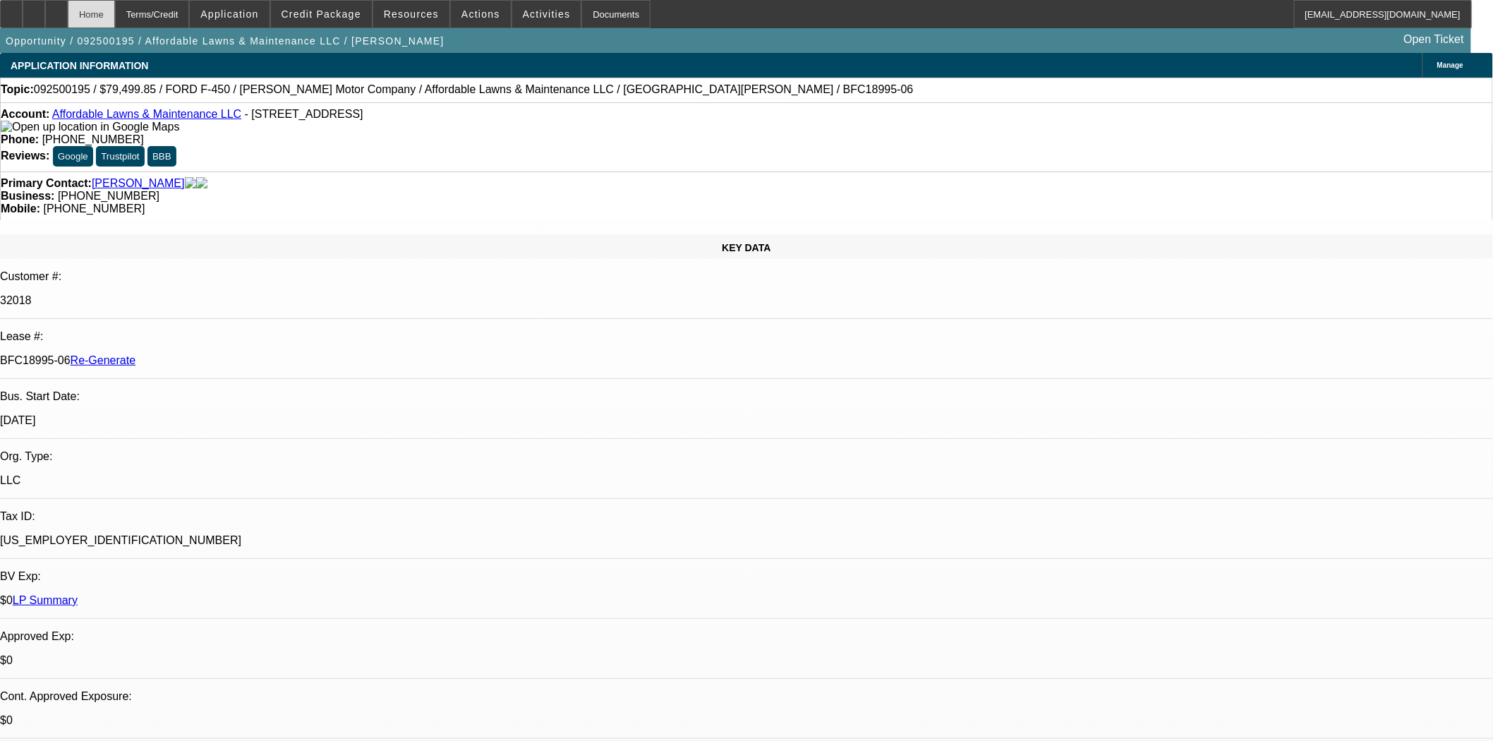
select select "0"
select select "2"
select select "0"
select select "6"
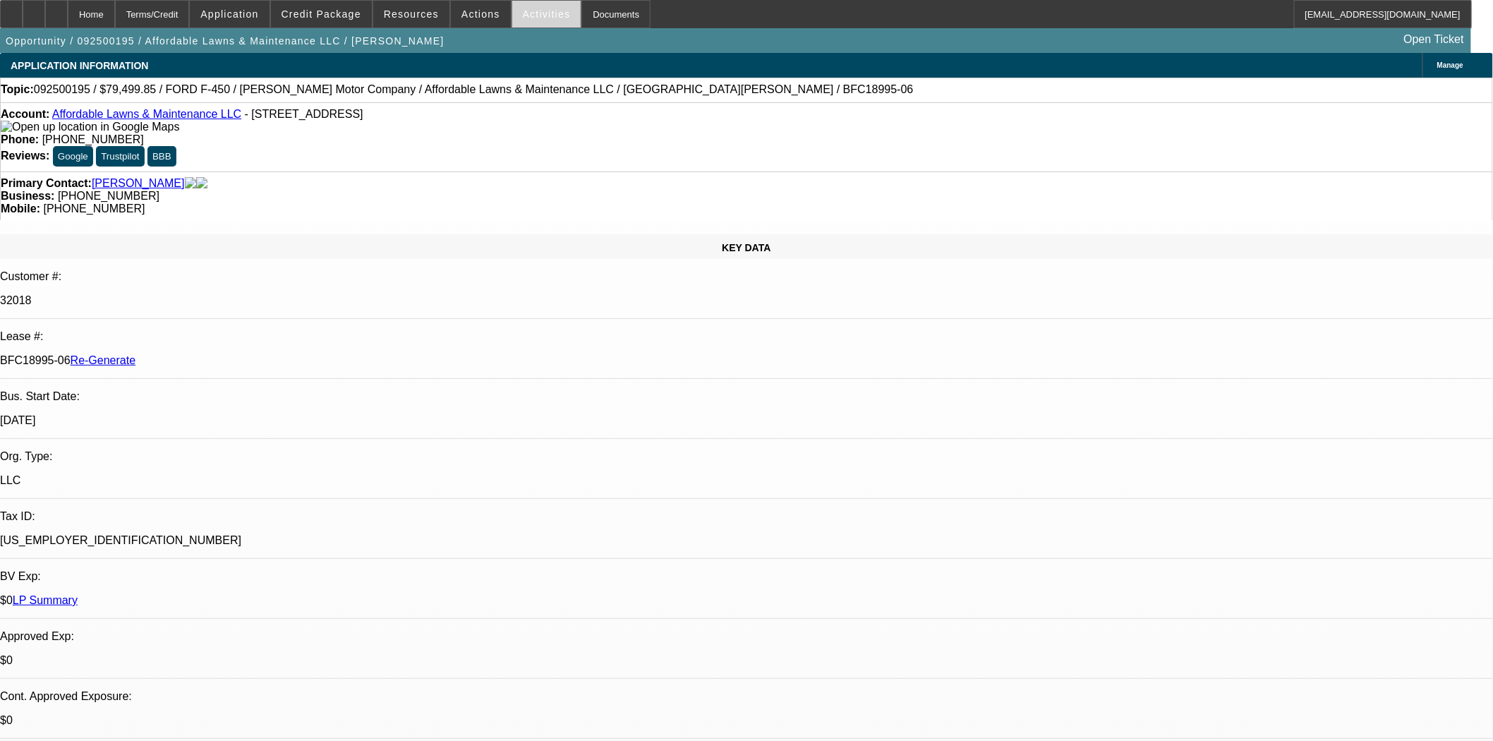
click at [537, 11] on span "Activities" at bounding box center [547, 13] width 48 height 11
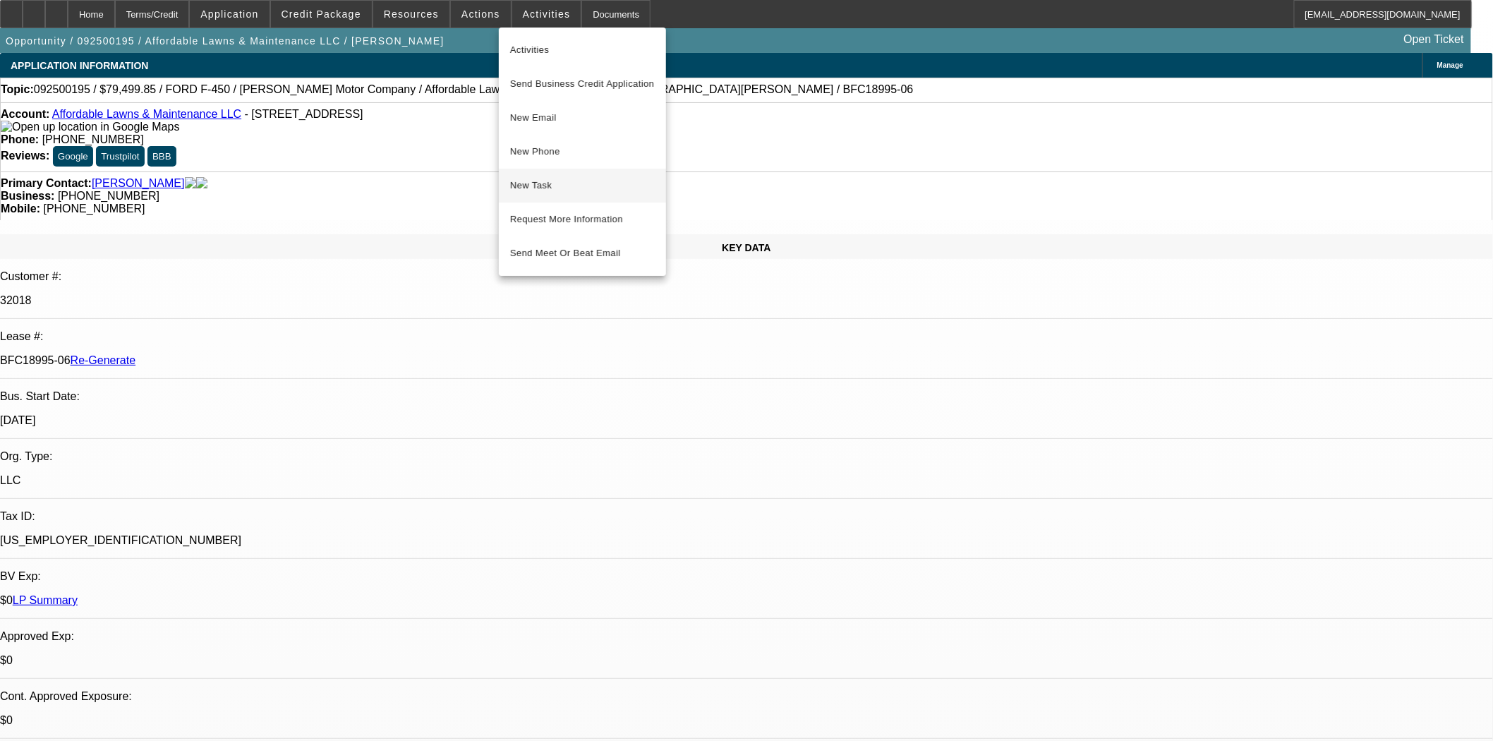
click at [533, 184] on span "New Task" at bounding box center [582, 185] width 145 height 17
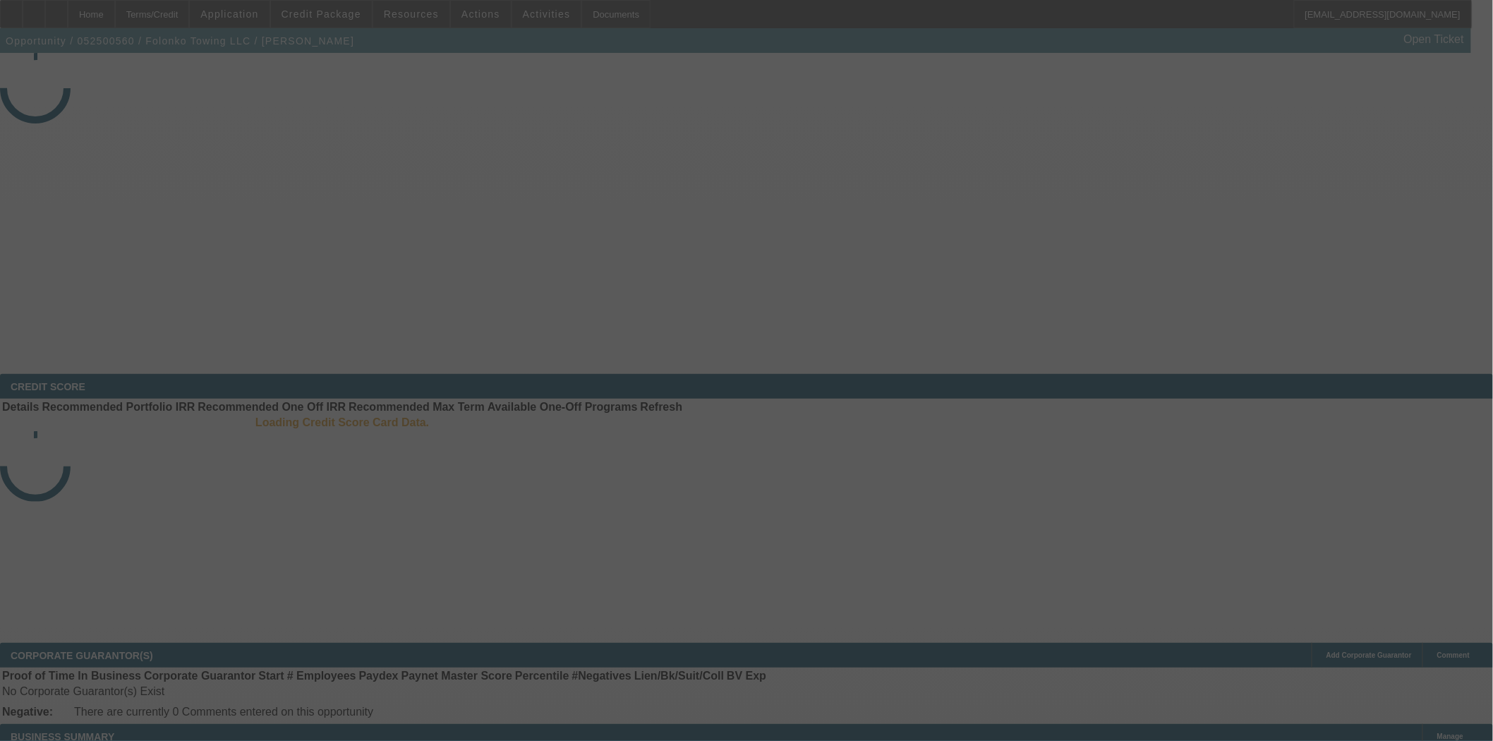
select select "3"
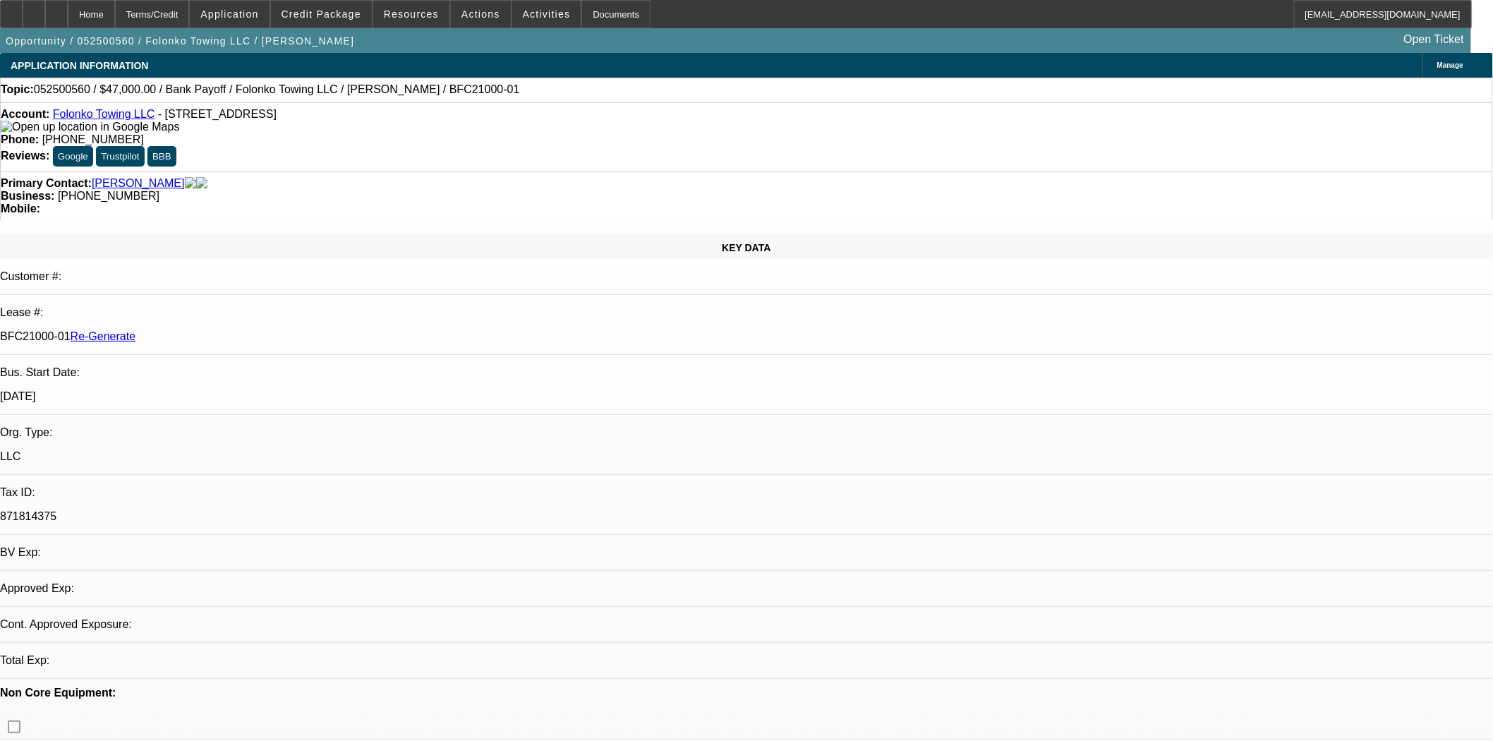
select select "0"
select select "2"
select select "0.1"
select select "2"
select select "4"
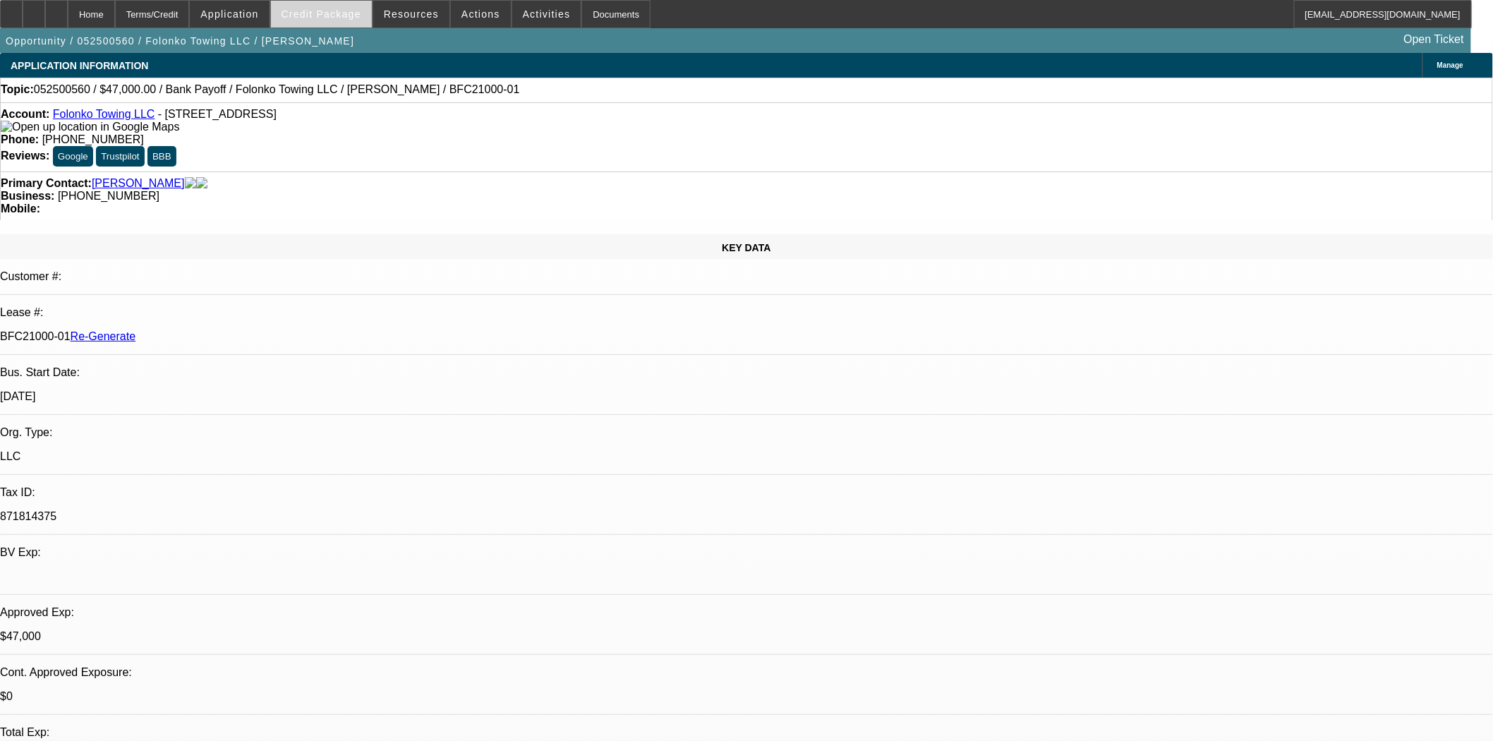
click at [353, 4] on span at bounding box center [321, 14] width 101 height 34
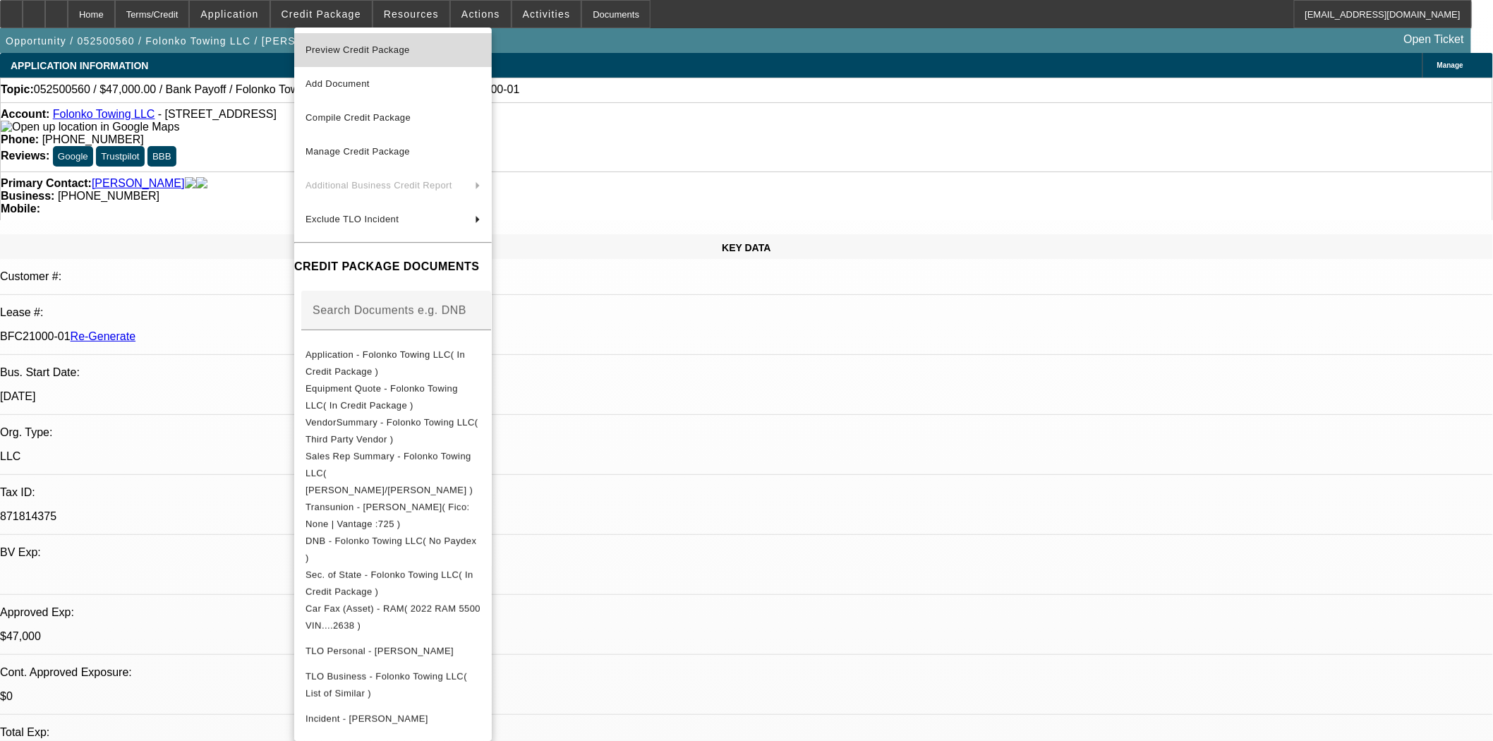
click at [357, 42] on span "Preview Credit Package" at bounding box center [393, 50] width 175 height 17
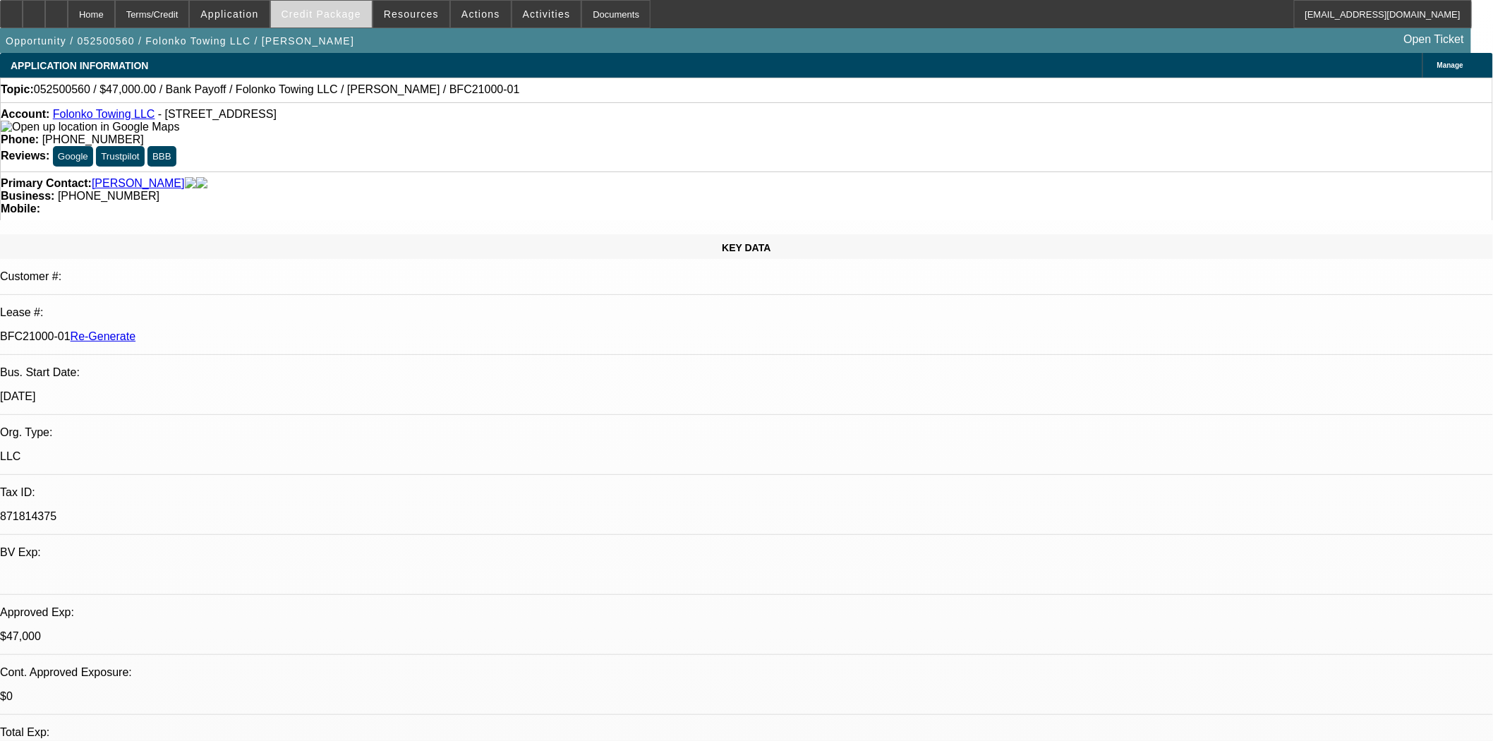
click at [309, 3] on span at bounding box center [321, 14] width 101 height 34
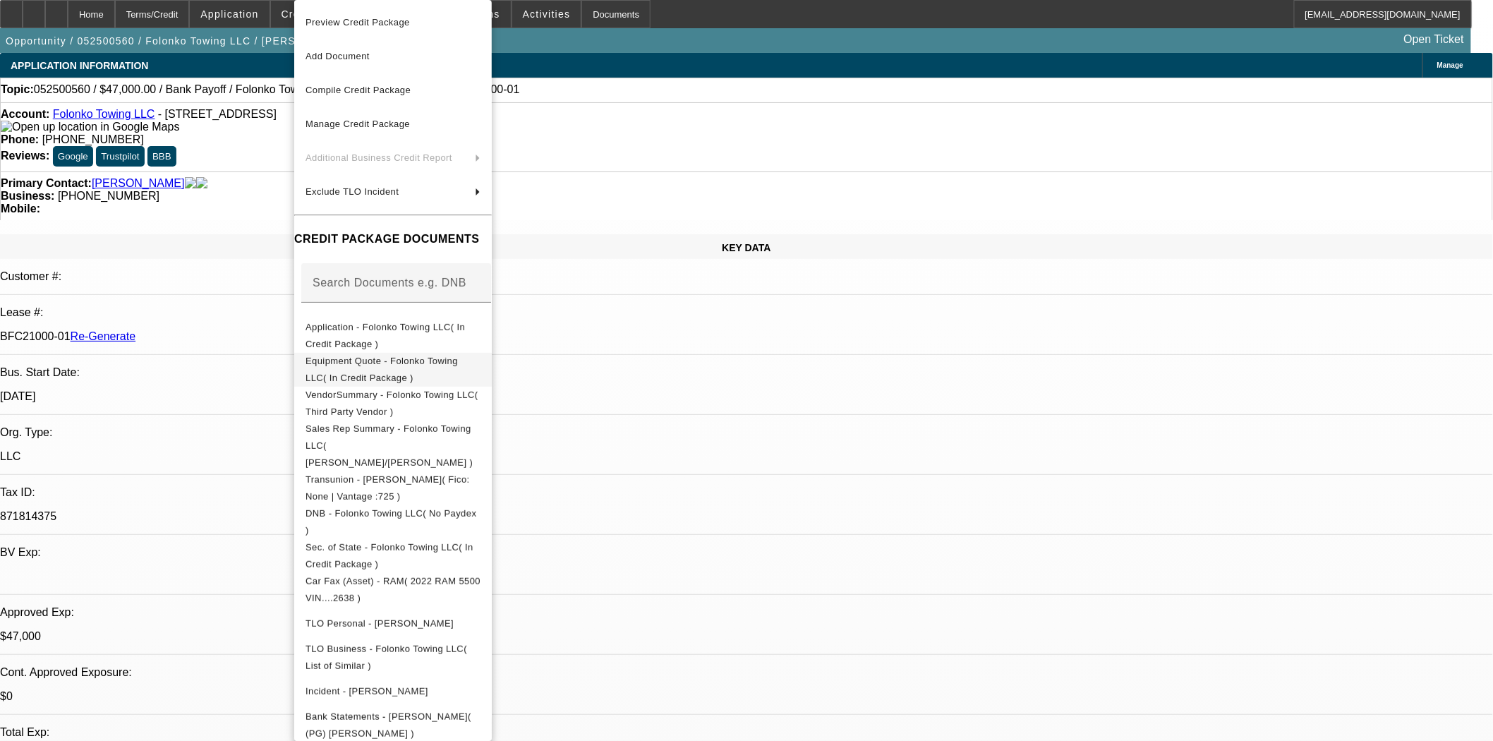
click at [377, 359] on span "Equipment Quote - Folonko Towing LLC( In Credit Package )" at bounding box center [382, 370] width 152 height 28
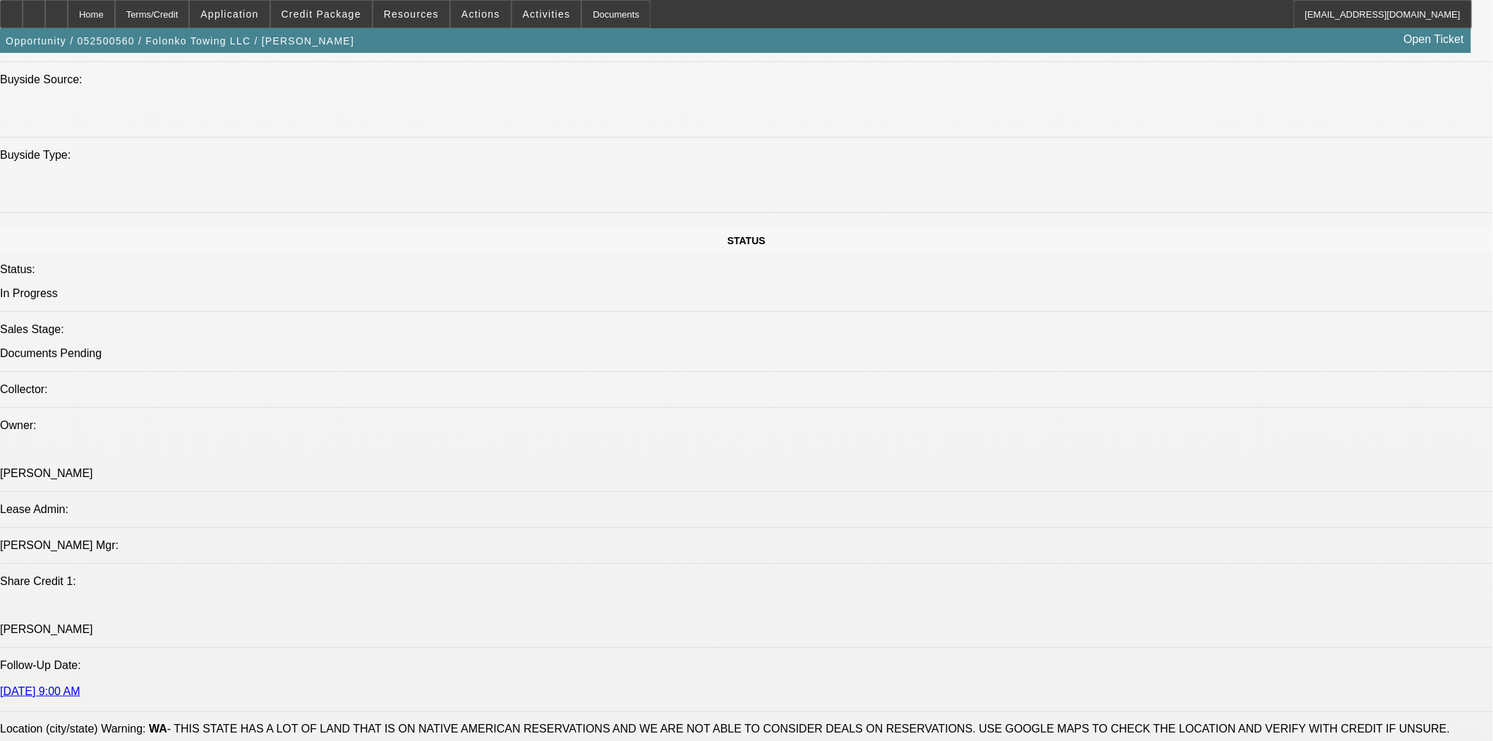
scroll to position [1725, 0]
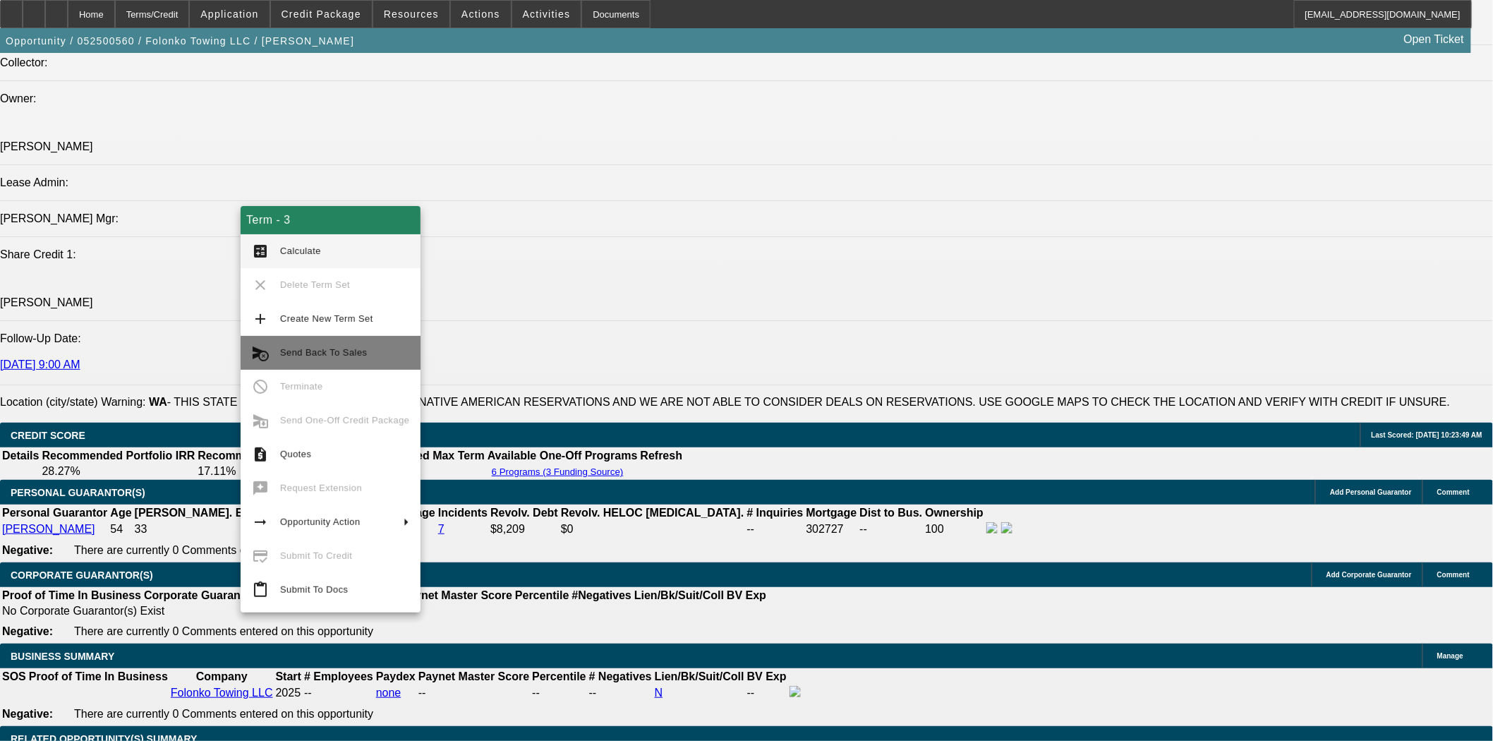
click at [337, 347] on span "Send Back To Sales" at bounding box center [323, 352] width 87 height 11
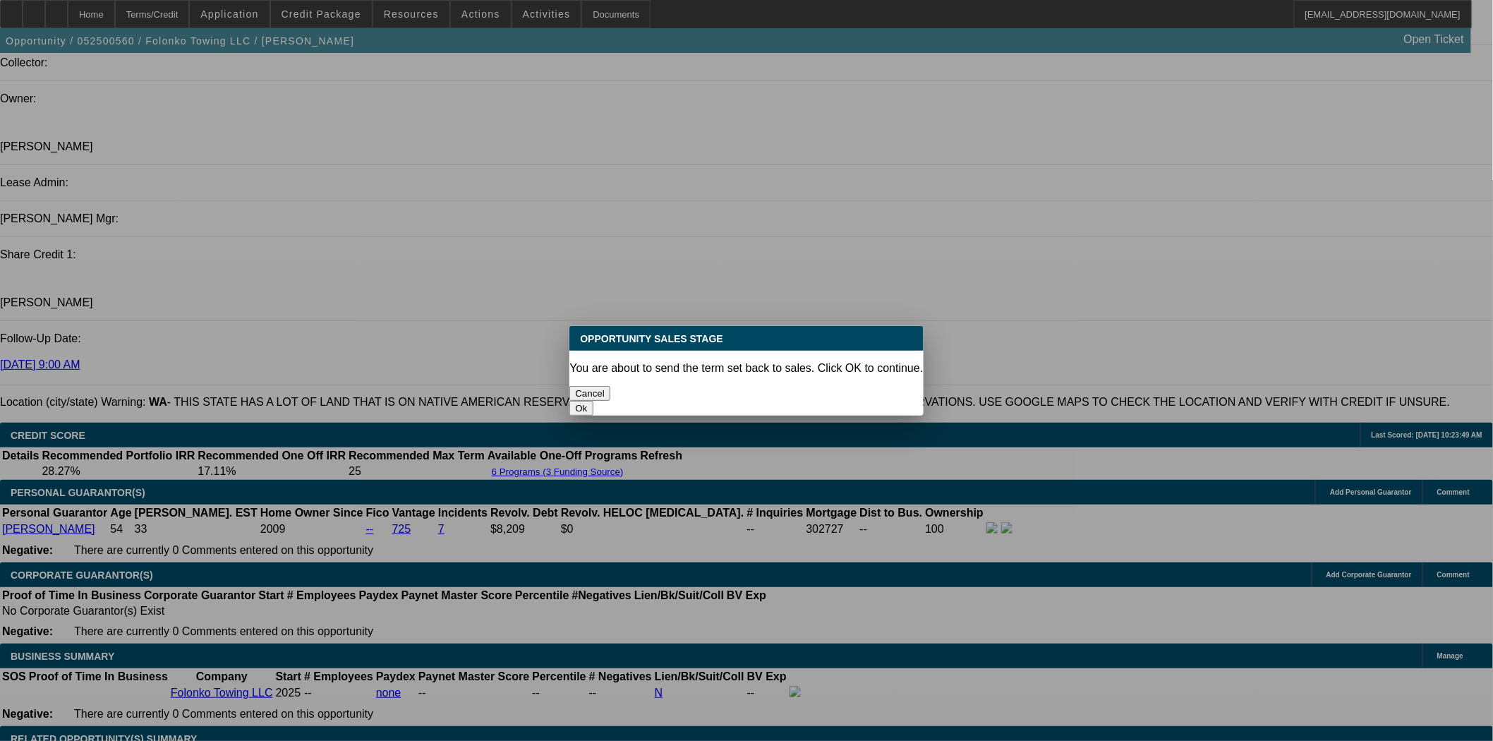
click at [810, 401] on div "Ok" at bounding box center [747, 408] width 354 height 15
click at [593, 401] on button "Ok" at bounding box center [581, 408] width 23 height 15
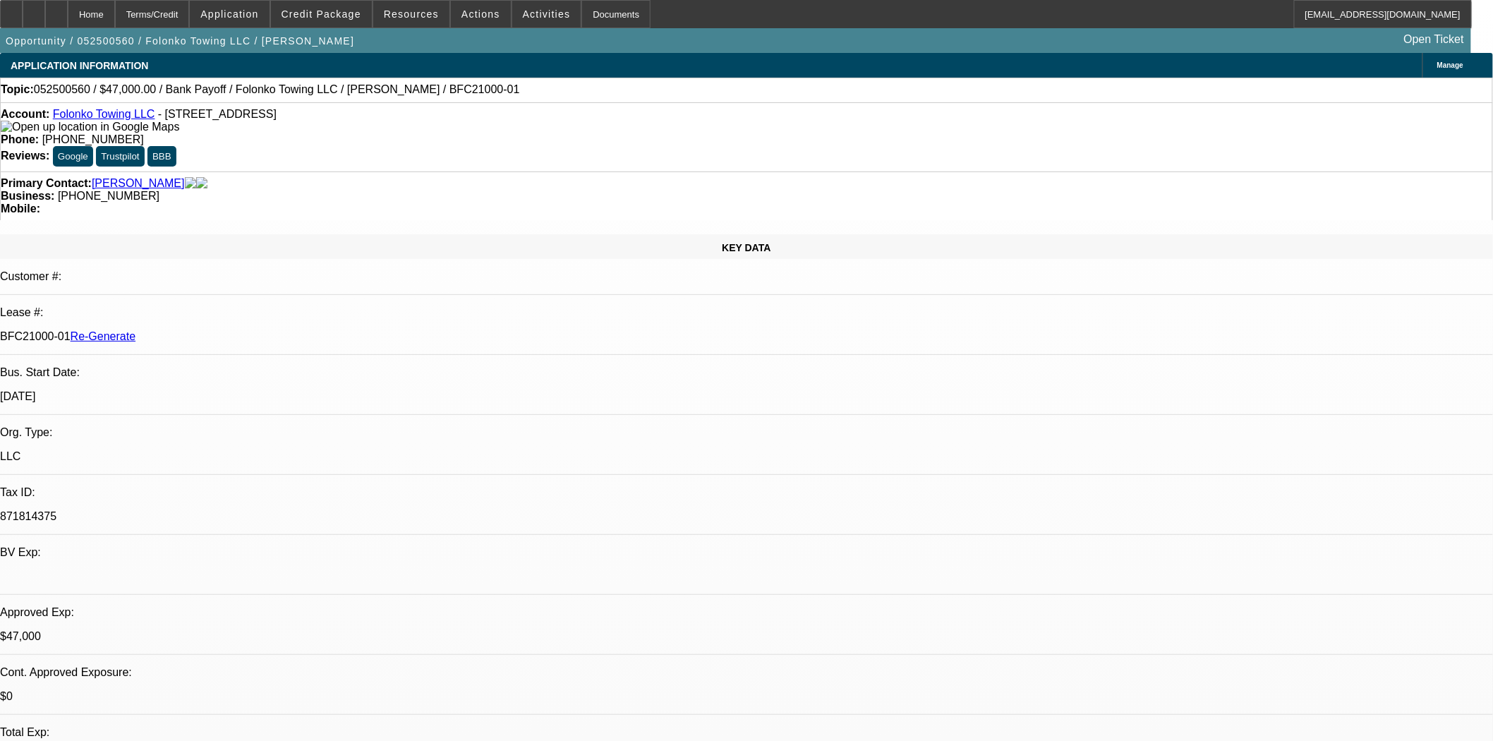
type textarea "Missing title copy"
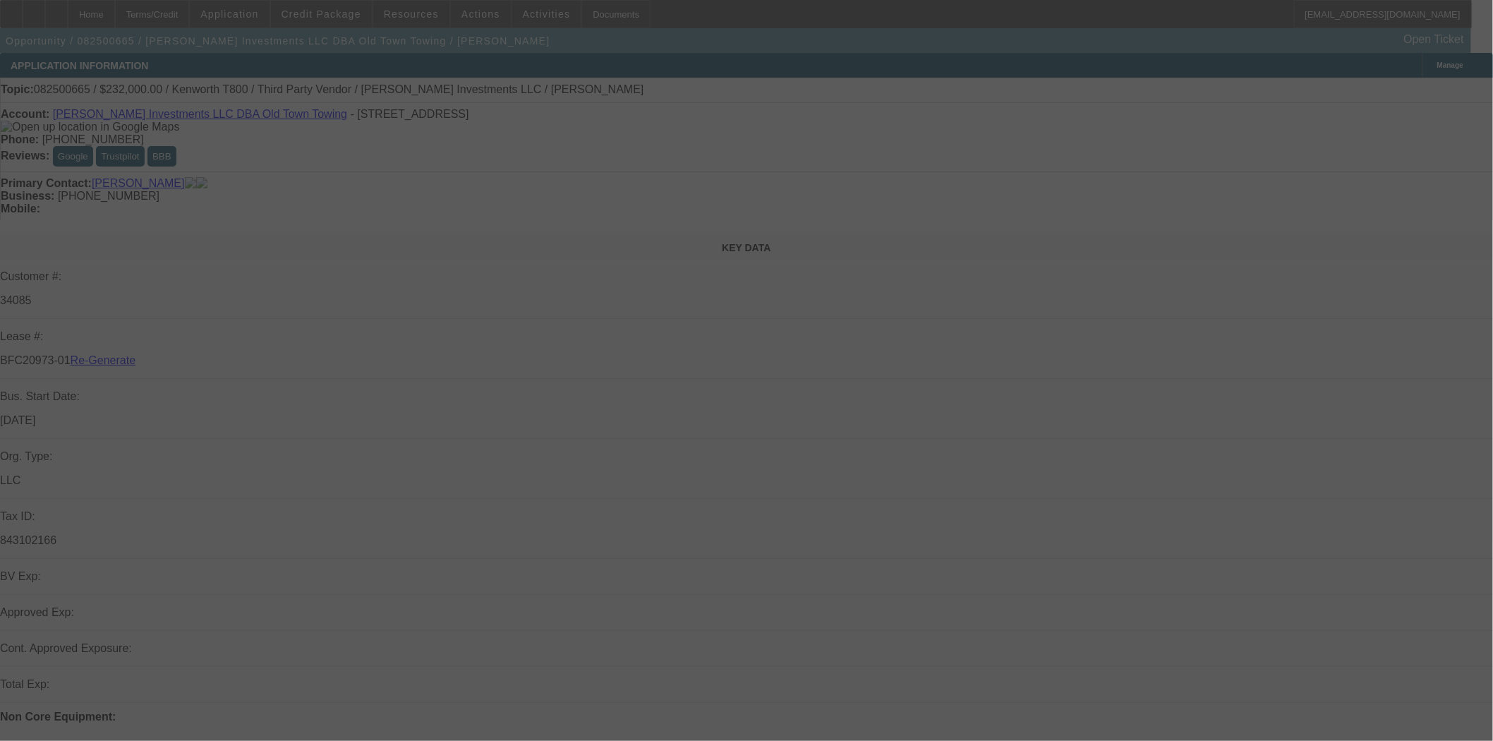
select select "4"
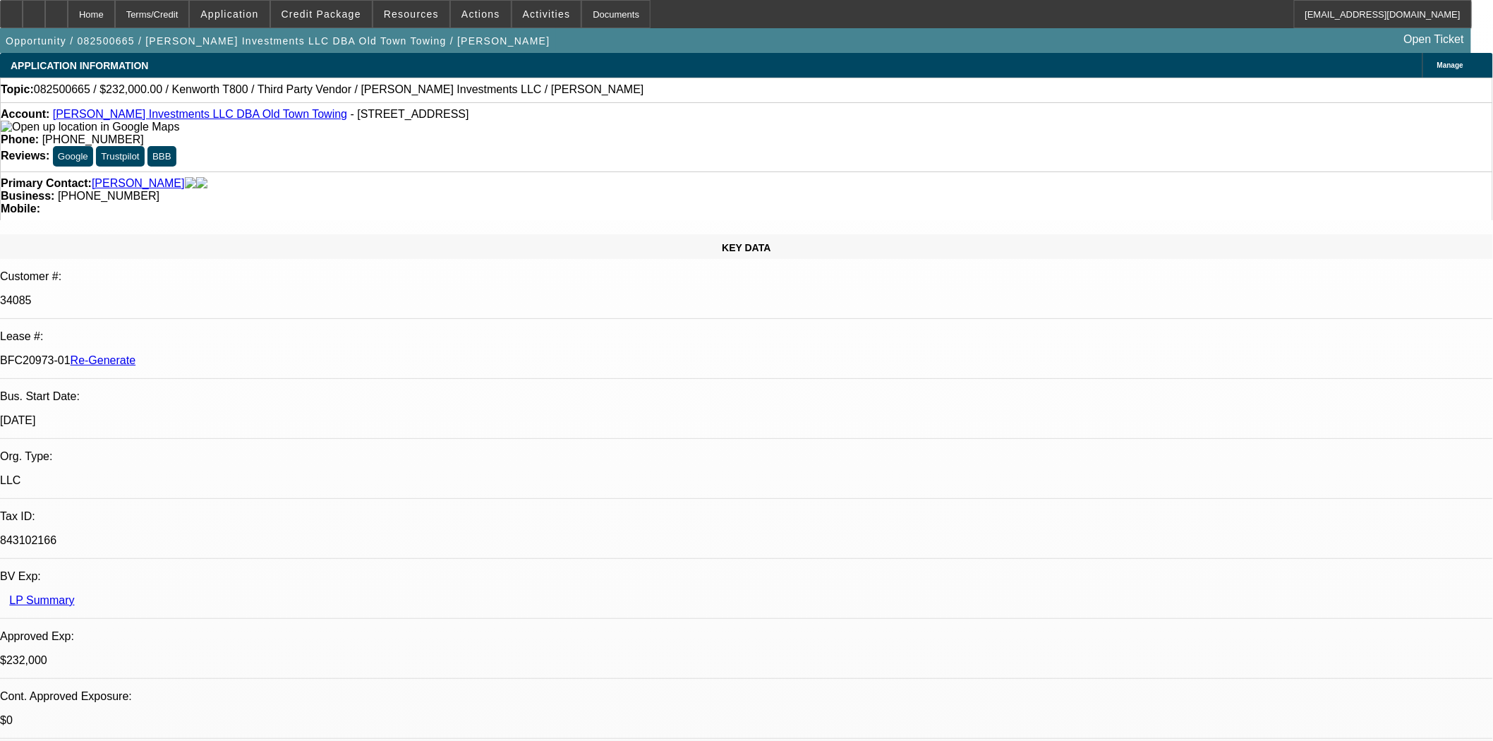
select select "0"
select select "2"
select select "0.1"
select select "4"
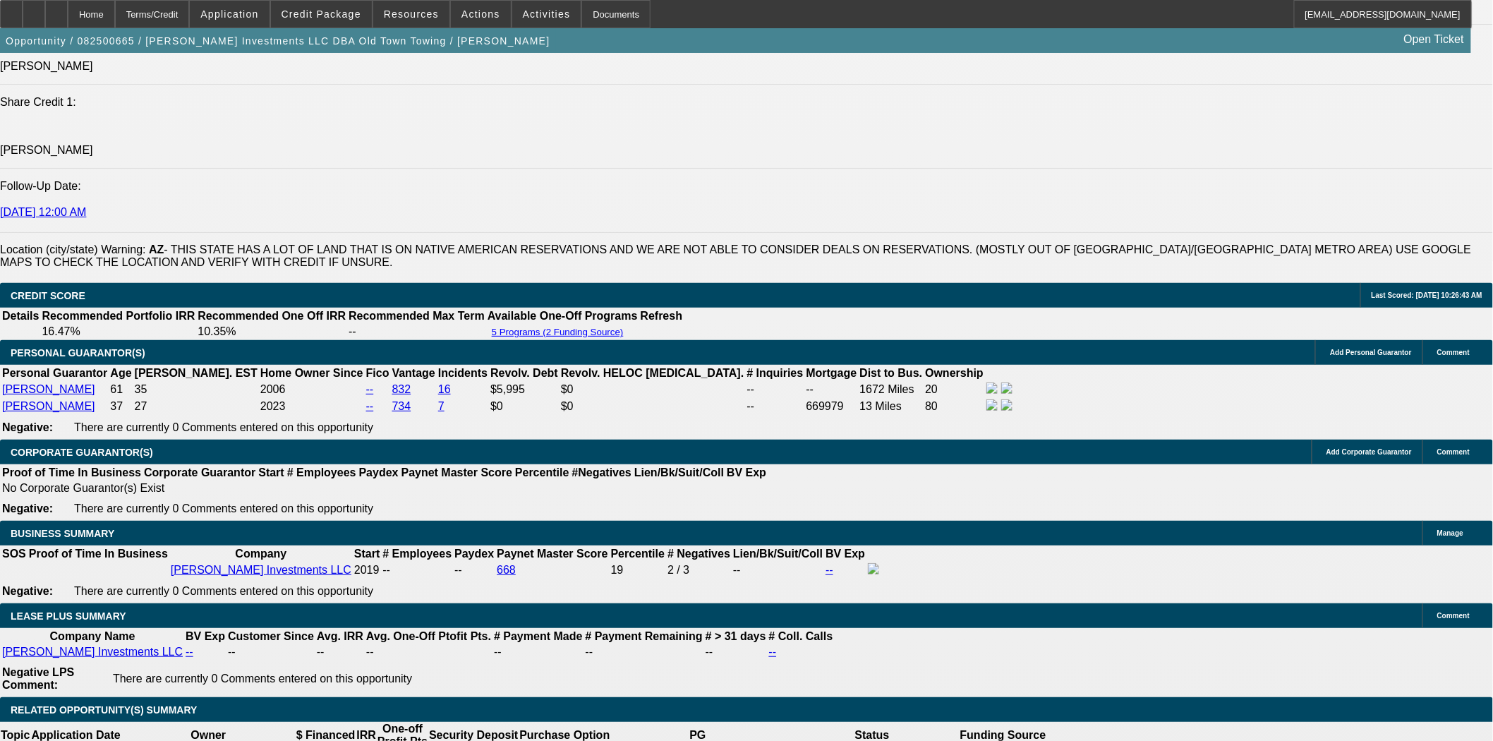
scroll to position [2038, 0]
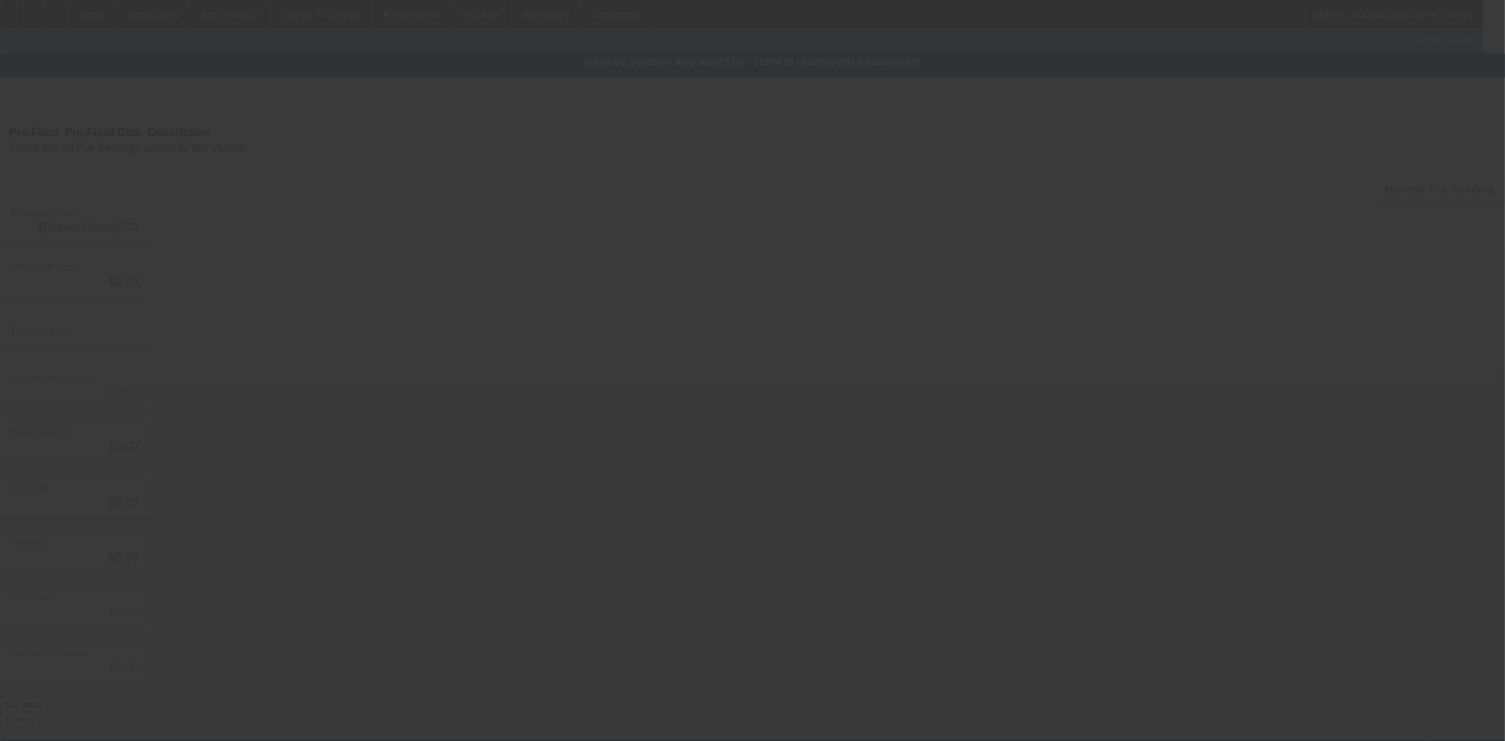
type input "$257,000.00"
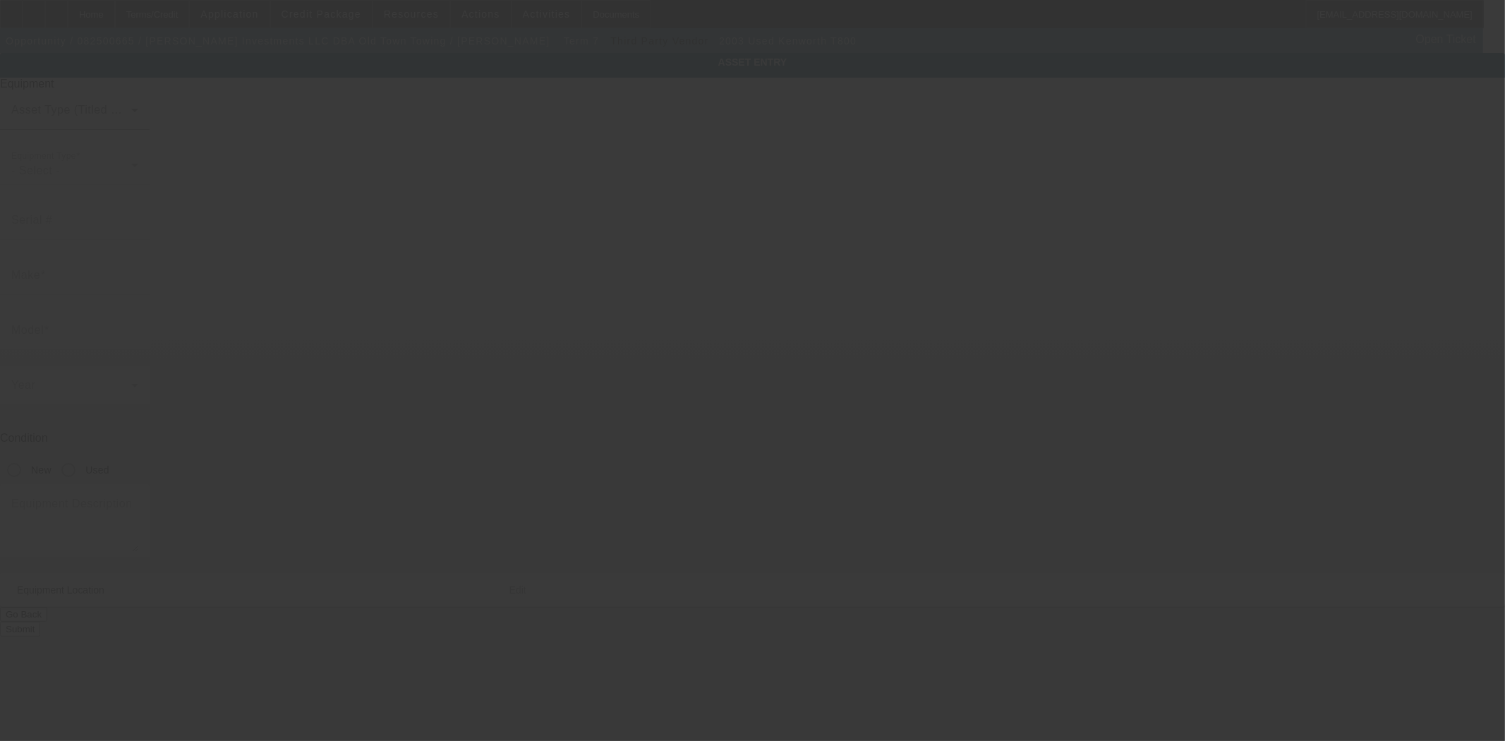
type input "1NKDXBTX13J708689"
type input "Kenworth"
type input "T800"
radio input "true"
type textarea "with:"
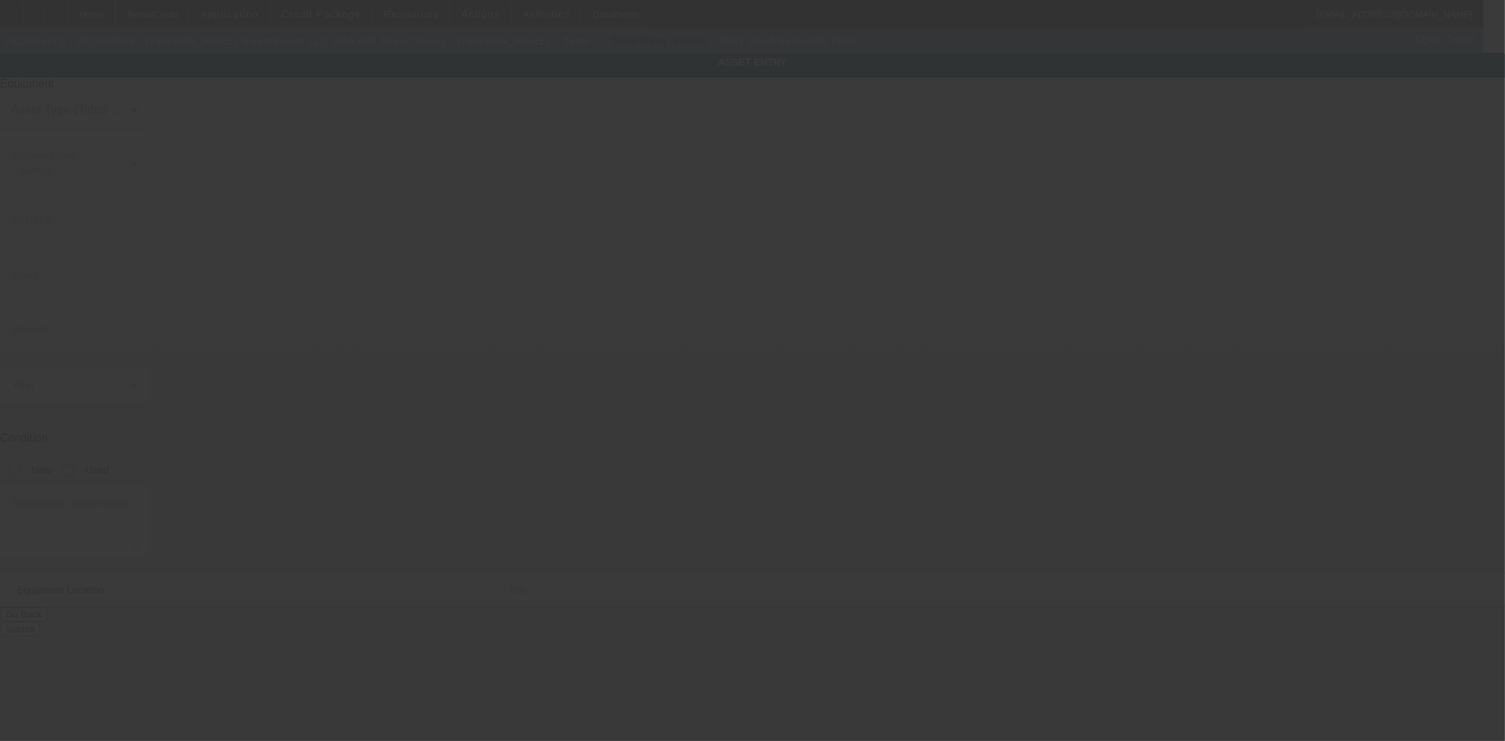
type input "2415 South 17th Street"
type input "Apt 9"
type input "Phoenix"
type input "85034"
type input "Maricopa"
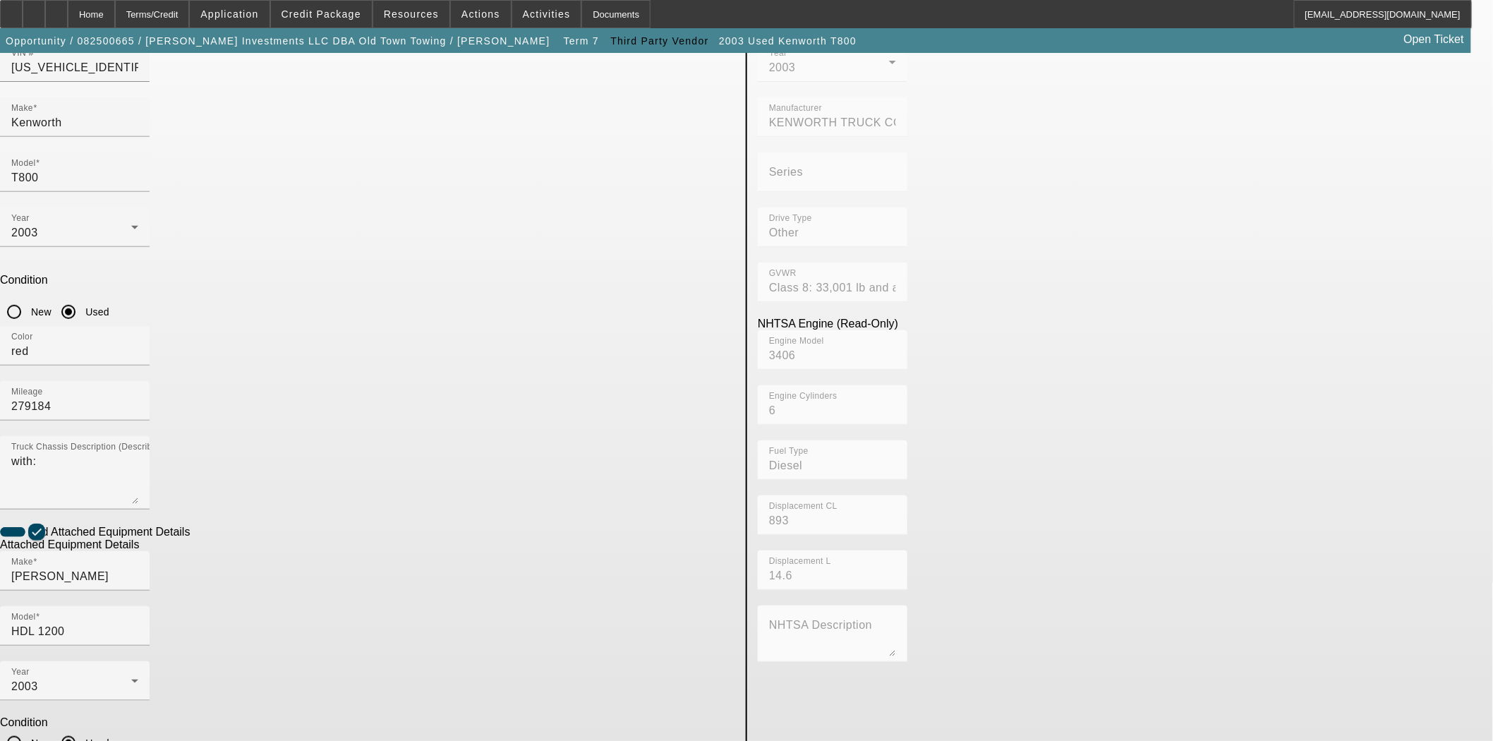
scroll to position [159, 0]
type input "2002"
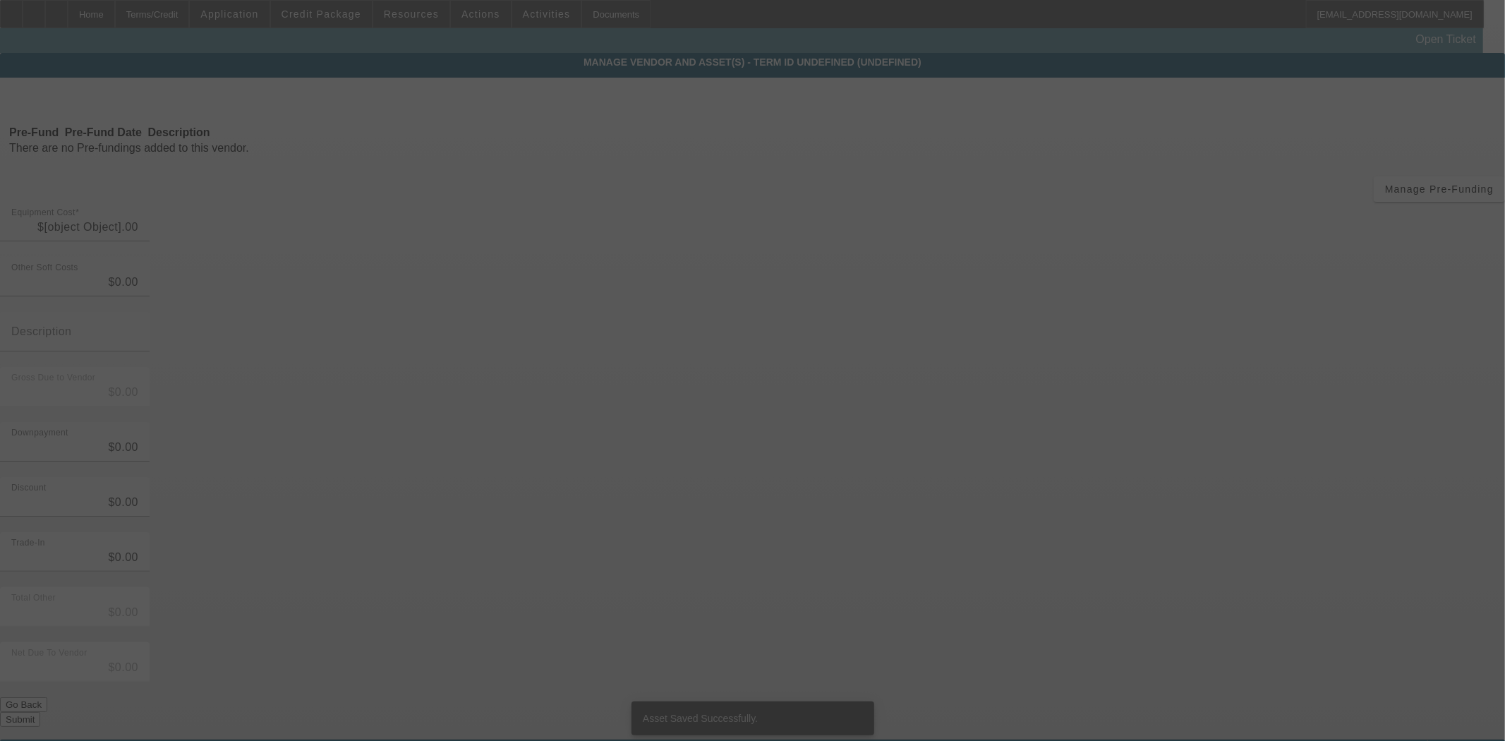
type input "$257,000.00"
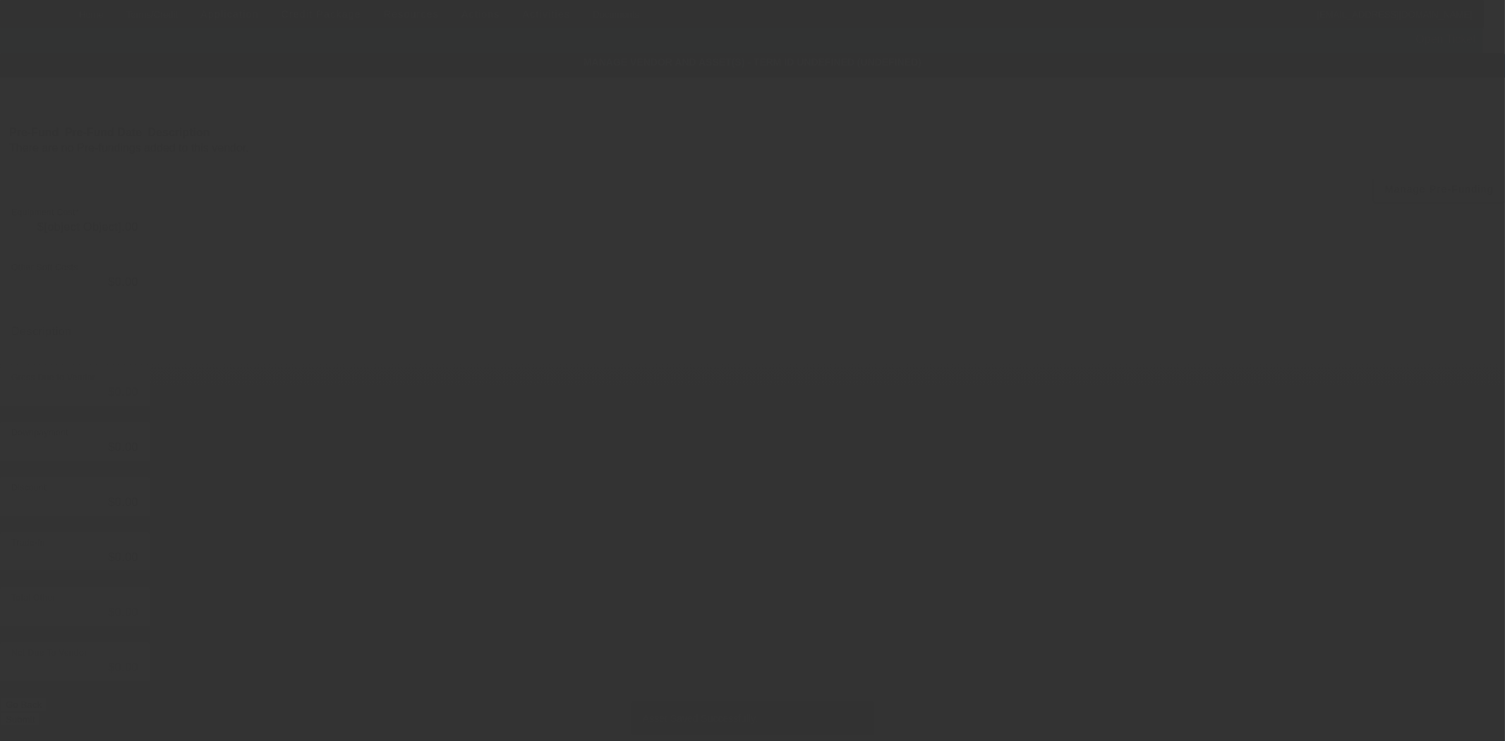
type input "$257,000.00"
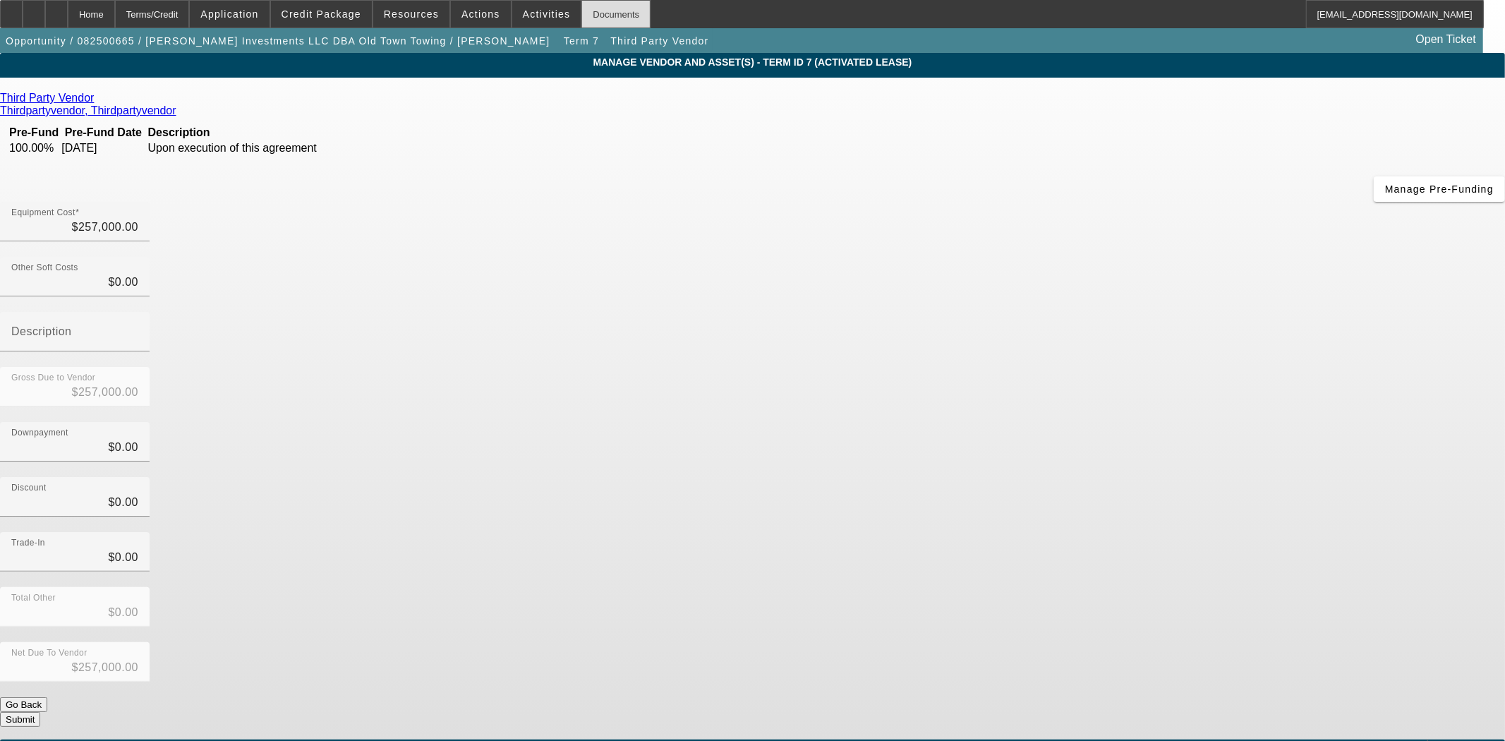
click at [603, 23] on div "Documents" at bounding box center [616, 14] width 69 height 28
click at [115, 11] on div "Home" at bounding box center [91, 14] width 47 height 28
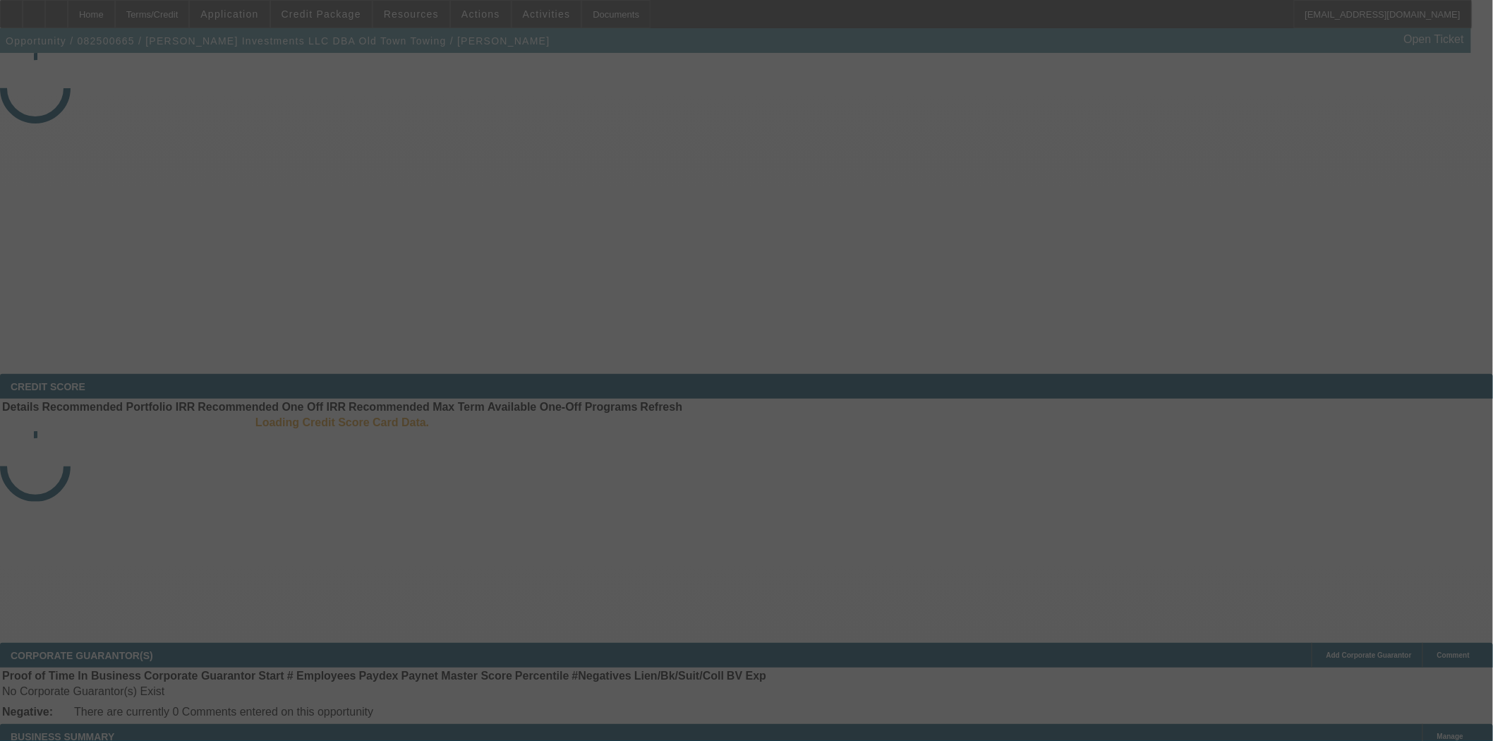
select select "4"
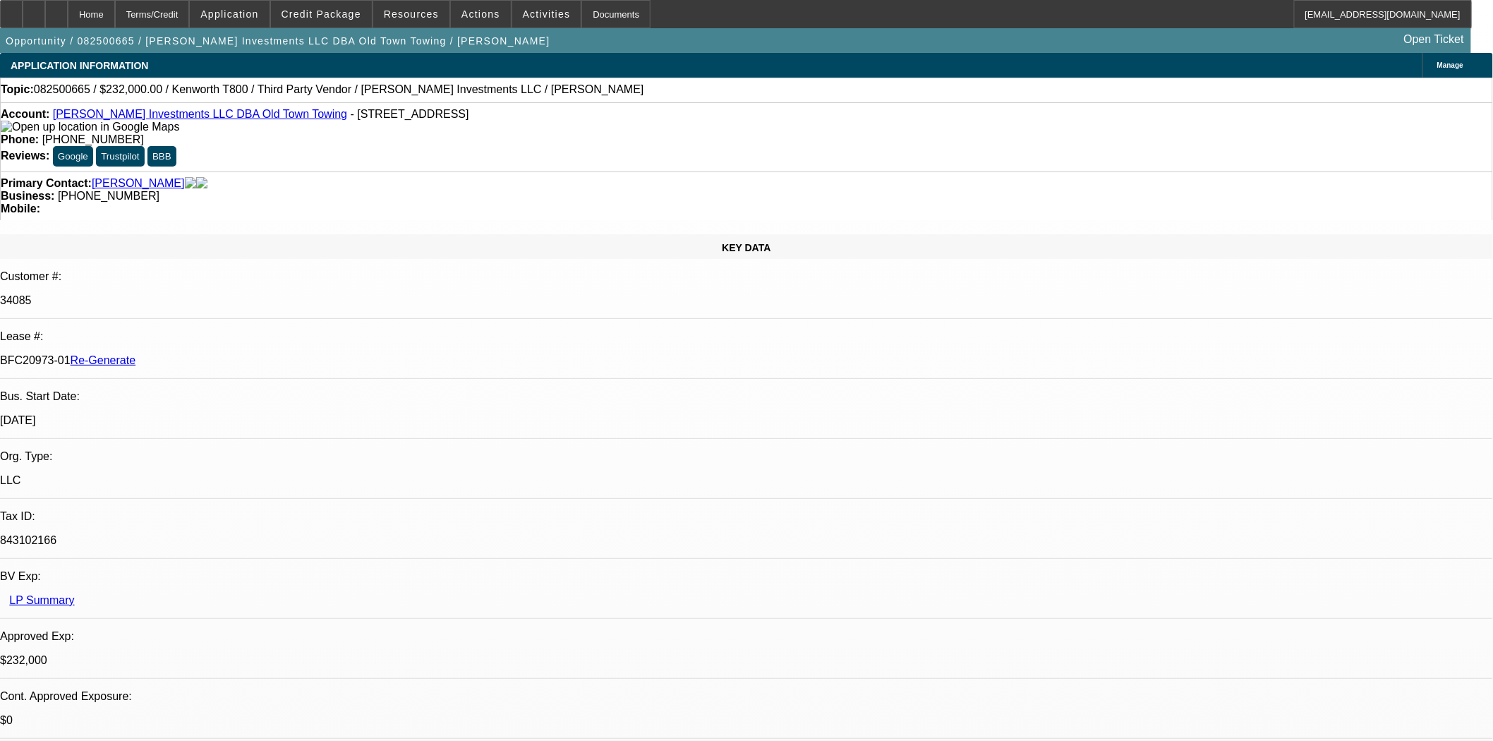
select select "0"
select select "2"
select select "0.1"
select select "4"
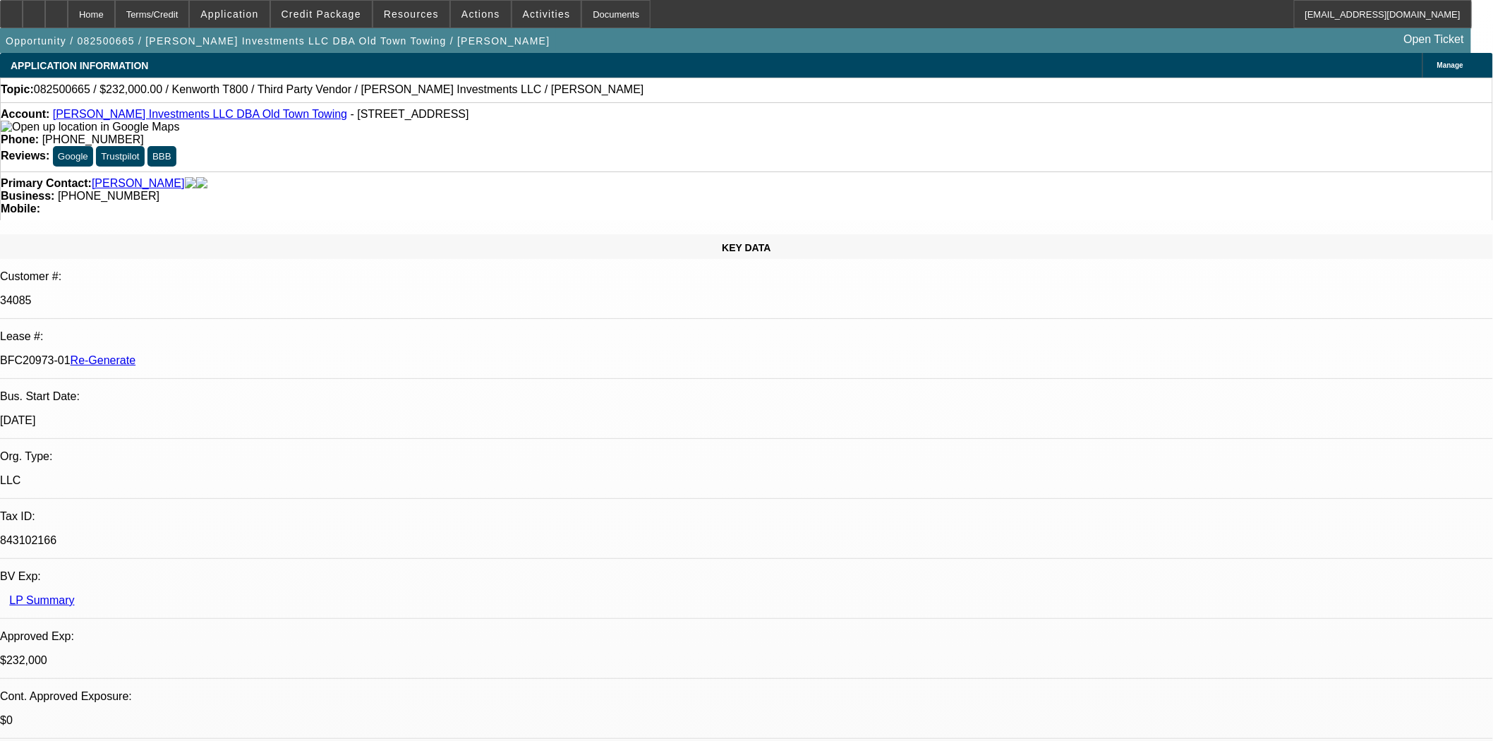
scroll to position [235, 0]
click at [419, 15] on span "Resources" at bounding box center [411, 13] width 55 height 11
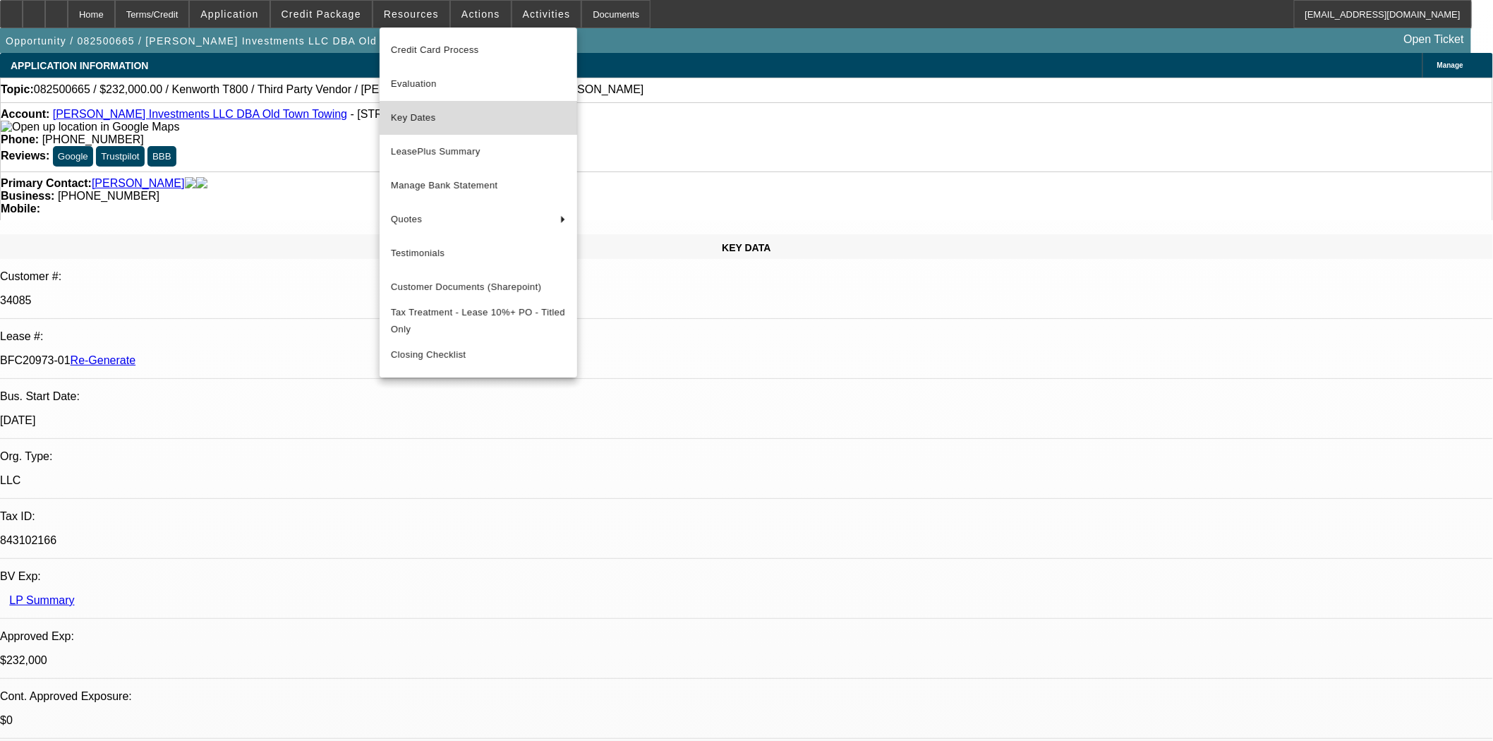
click at [412, 114] on span "Key Dates" at bounding box center [478, 117] width 175 height 17
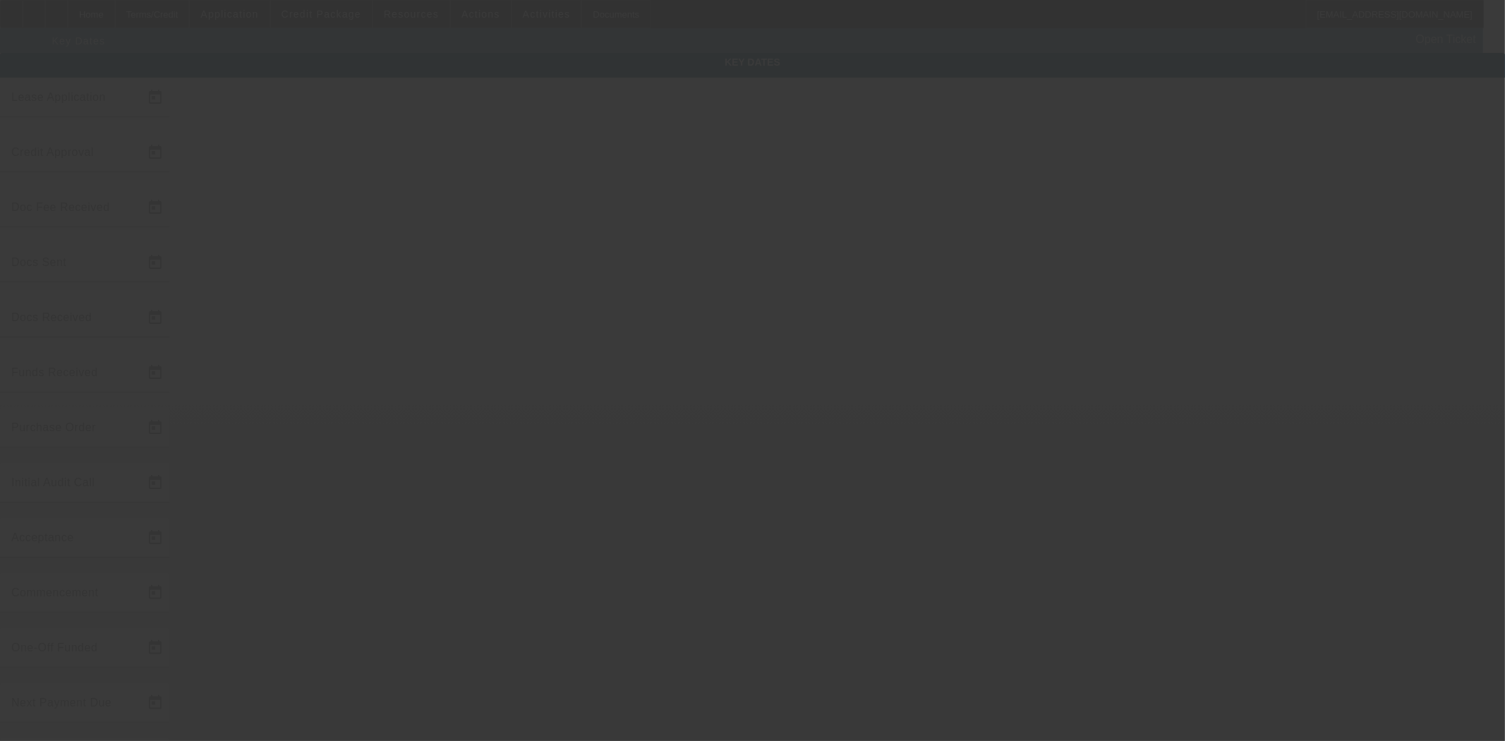
type input "8/25/2025"
type input "8/26/2025"
type input "9/11/2025"
type input "9/2/2025"
type input "9/11/2025"
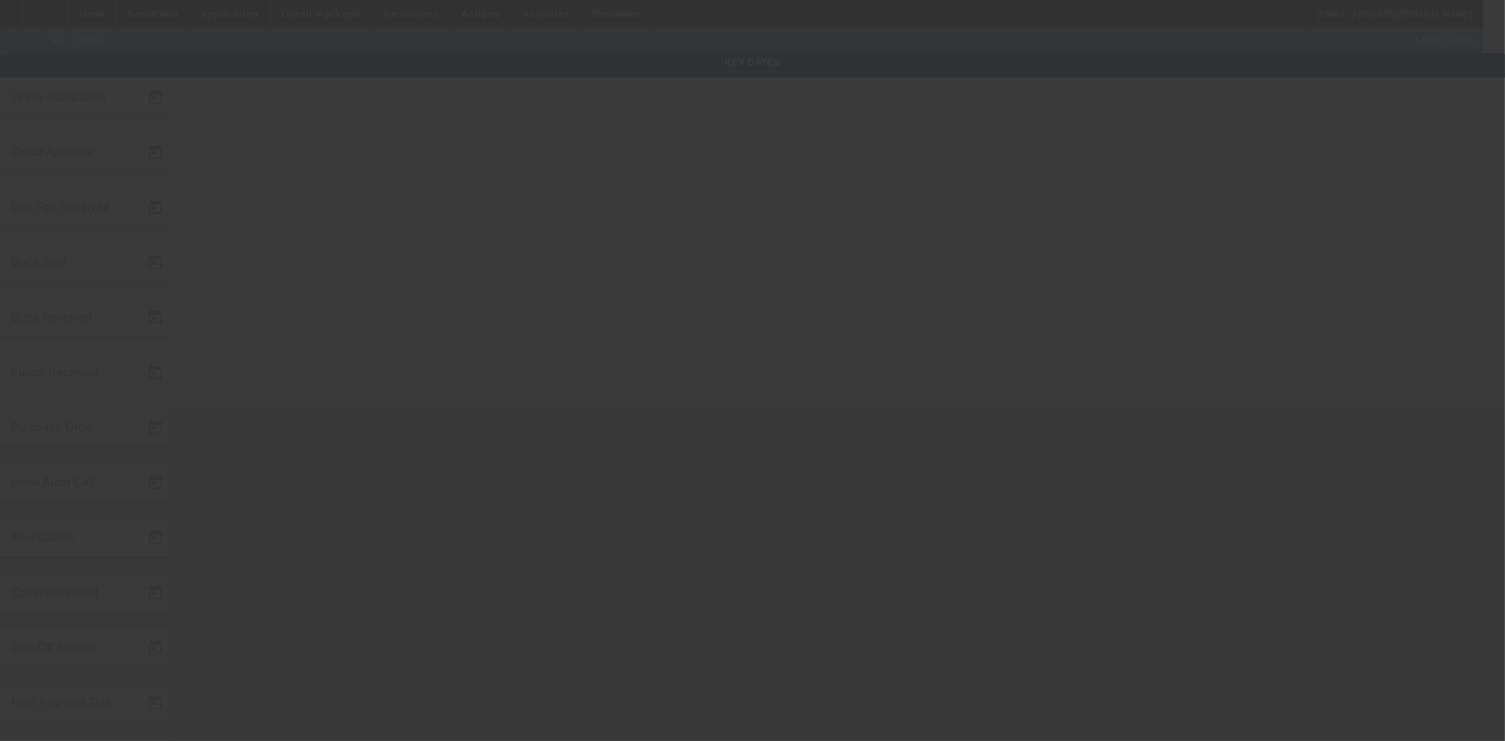
type input "9/11/2025"
type input "10/1/2025"
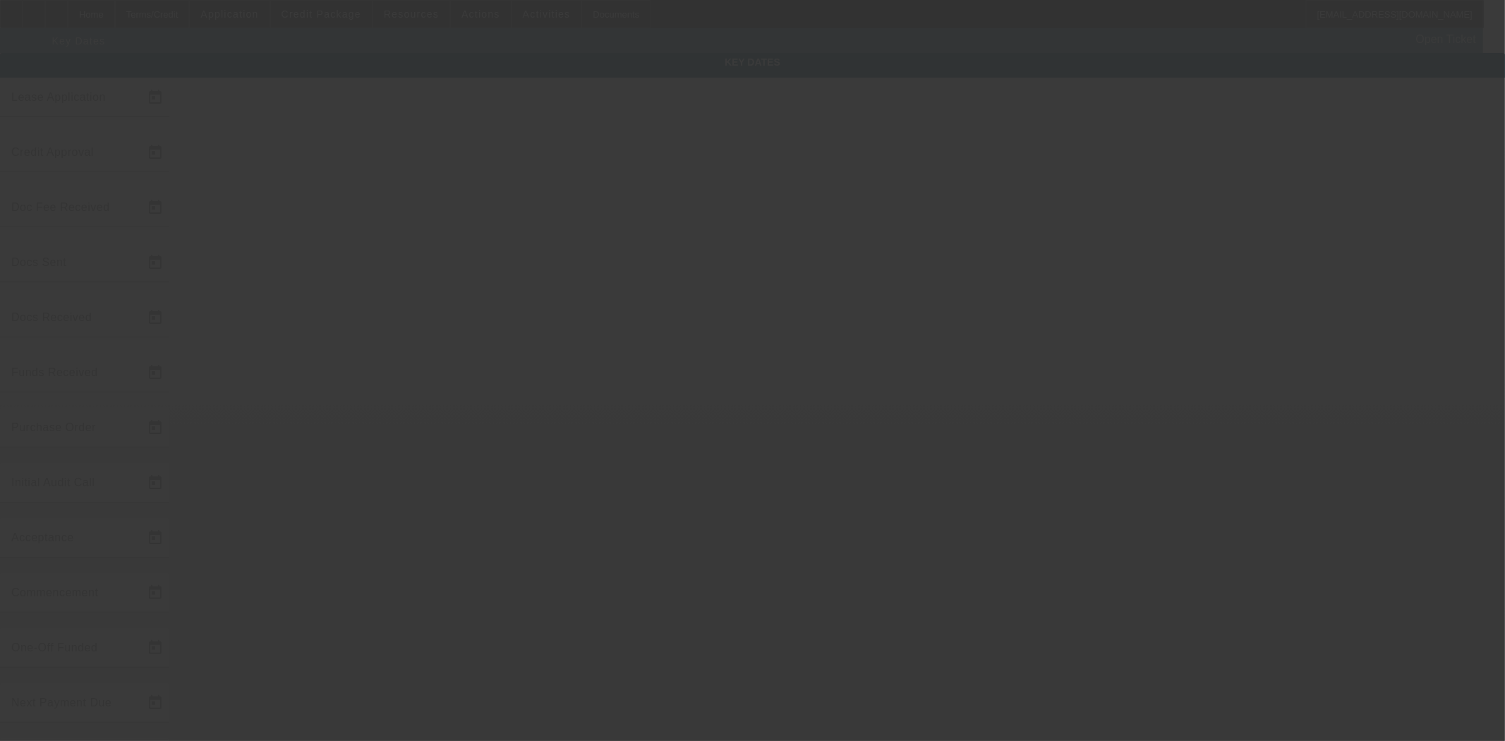
type input "11/1/2025"
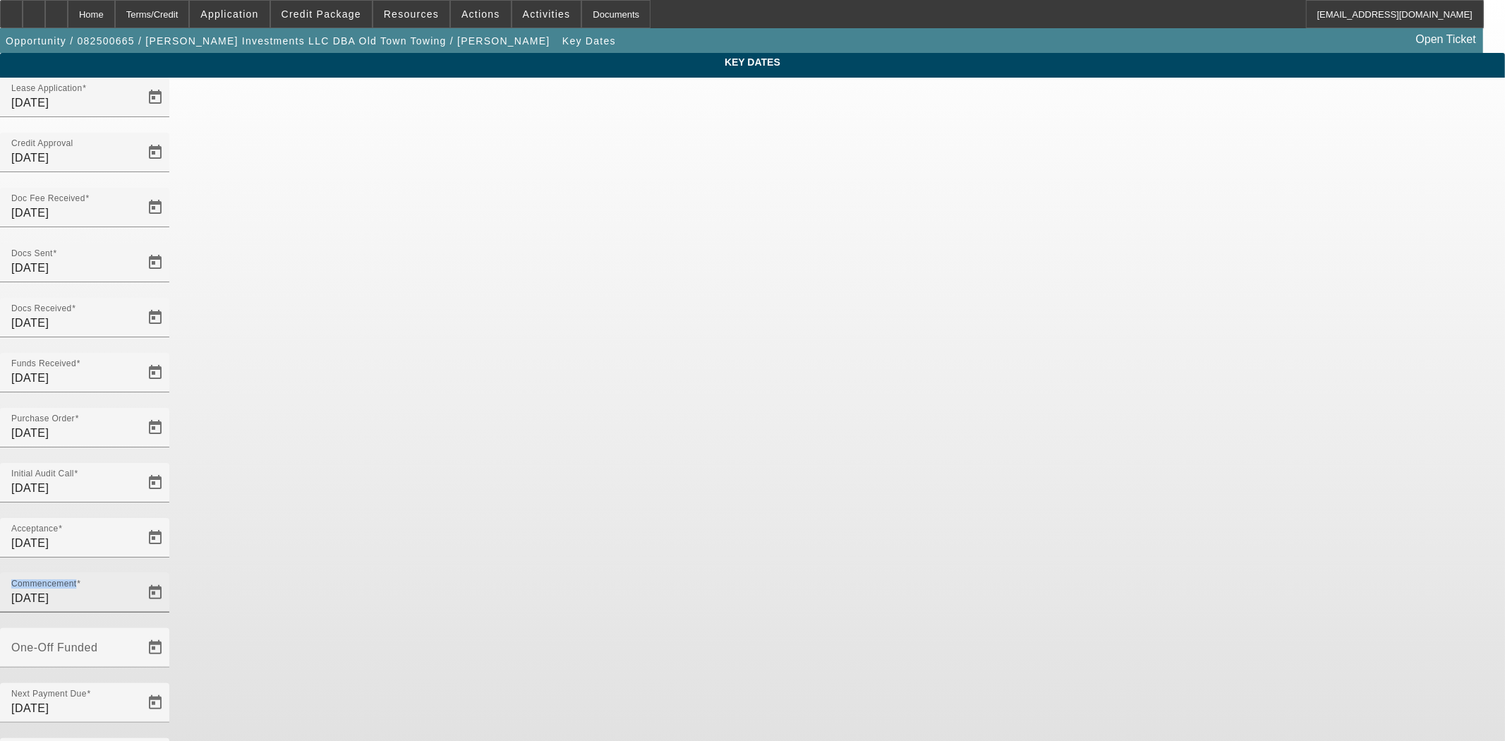
drag, startPoint x: 844, startPoint y: 347, endPoint x: 773, endPoint y: 335, distance: 72.3
click at [169, 573] on div "Commencement 10/1/2025" at bounding box center [84, 593] width 169 height 40
click at [138, 590] on input "[DATE]" at bounding box center [74, 598] width 127 height 17
drag, startPoint x: 826, startPoint y: 339, endPoint x: 752, endPoint y: 342, distance: 74.1
click at [752, 518] on div "Acceptance 9/11/2025 Commencement 10/1/2025" at bounding box center [752, 573] width 1505 height 110
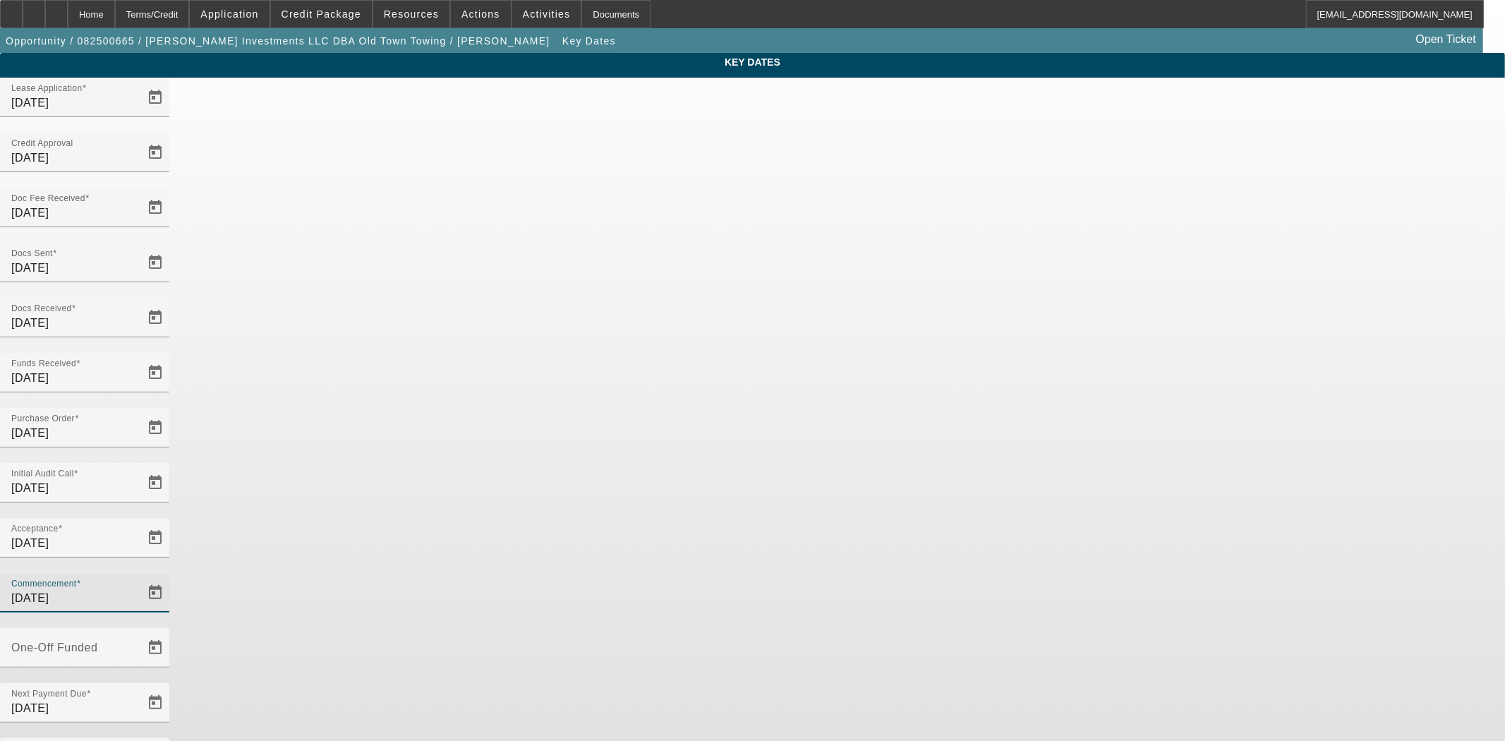
type input "9/15/2025"
type input "10/15/2025"
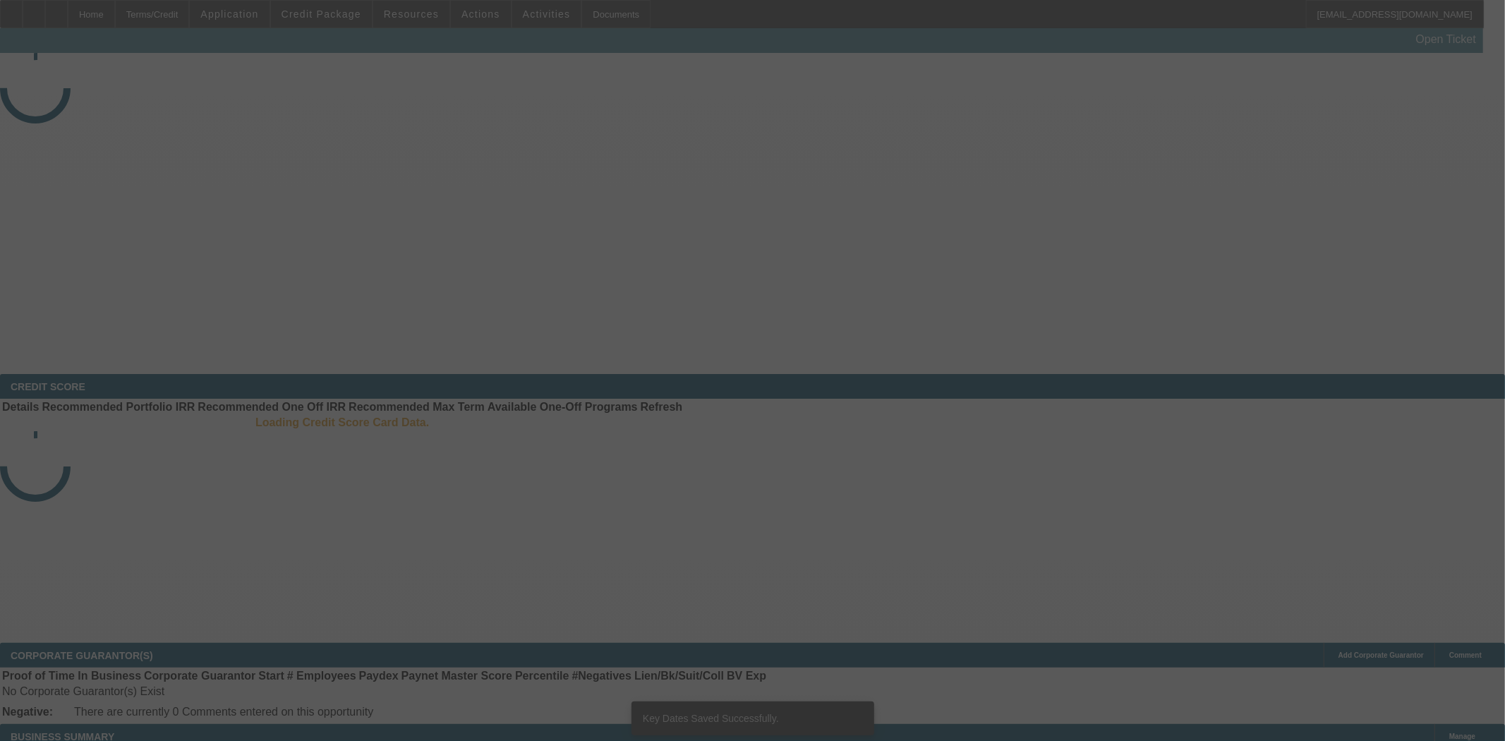
select select "4"
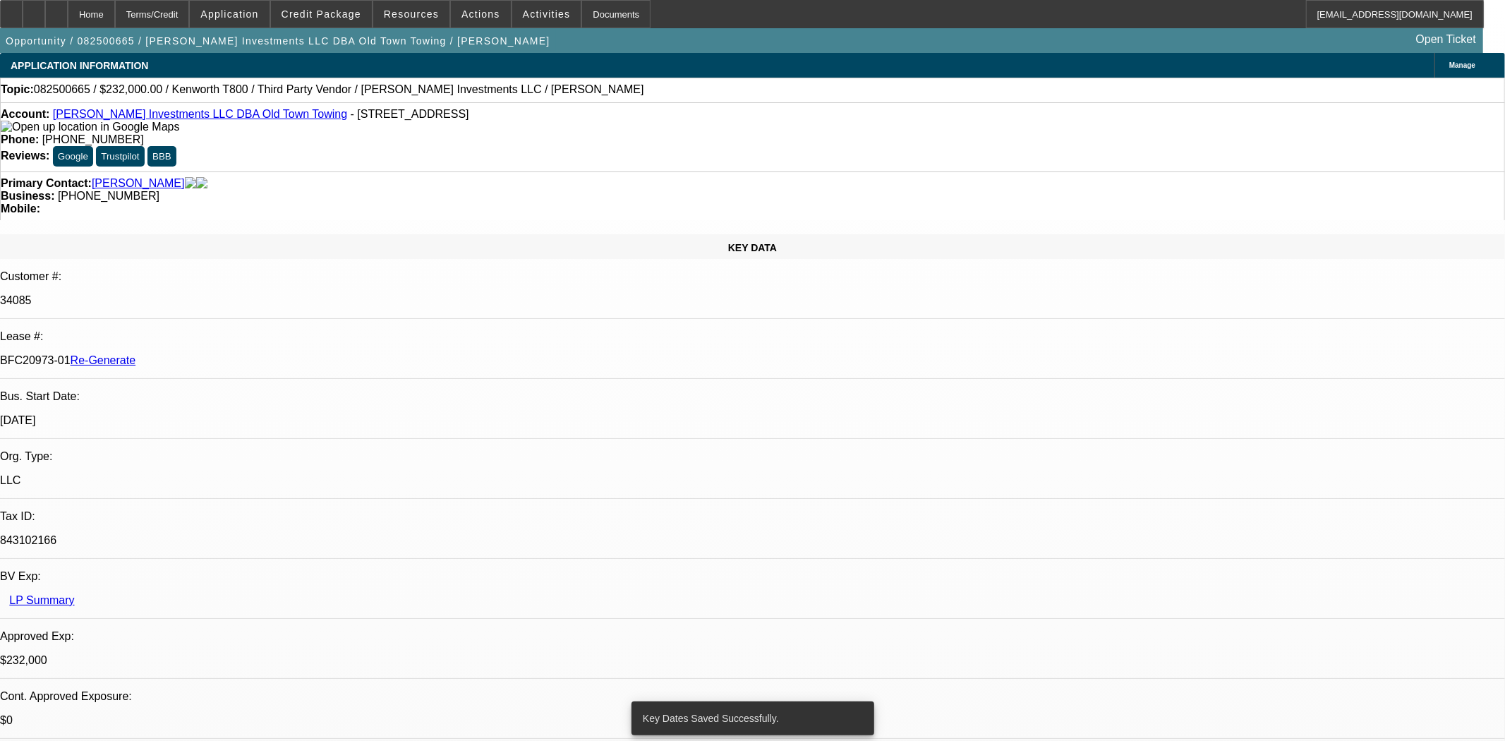
select select "0"
select select "2"
select select "0.1"
select select "4"
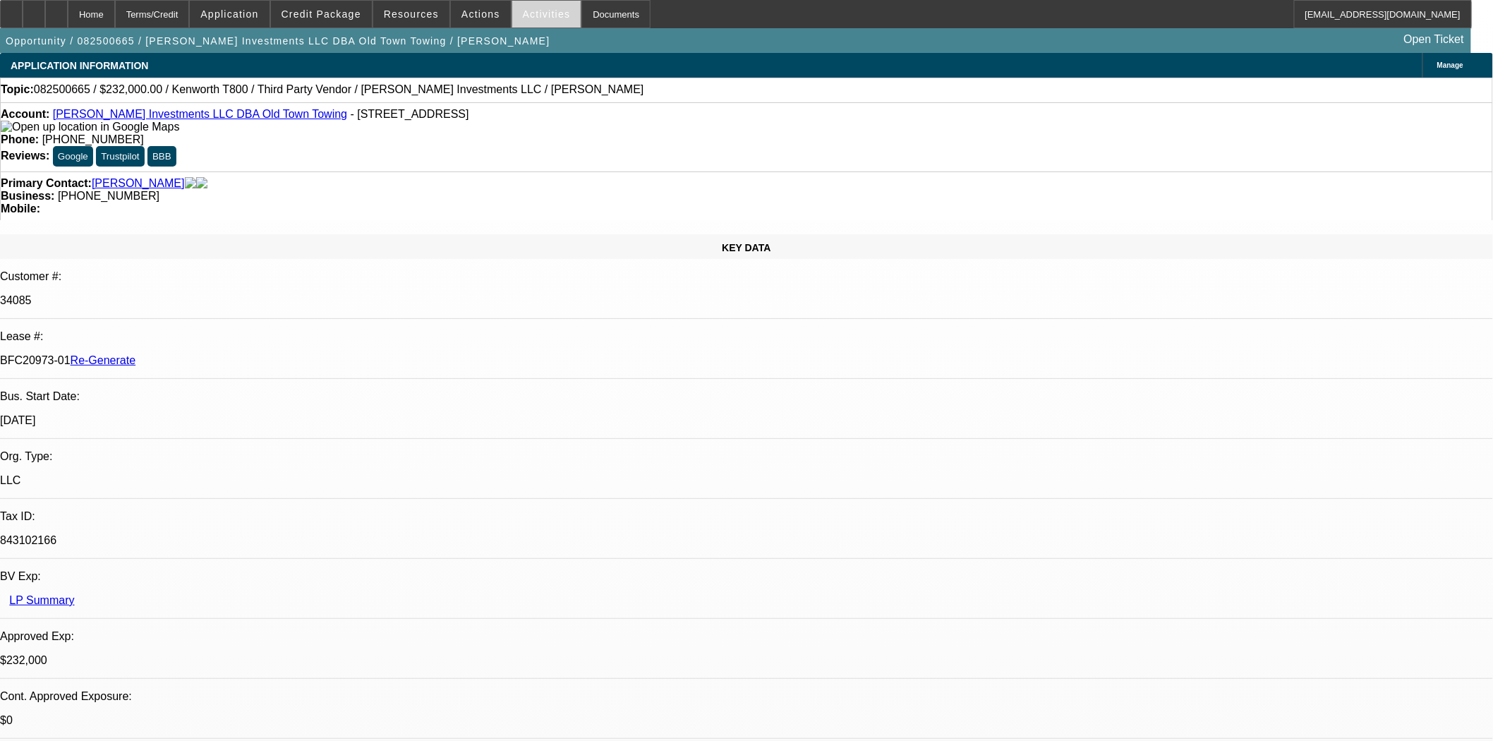
click at [523, 13] on span "Activities" at bounding box center [547, 13] width 48 height 11
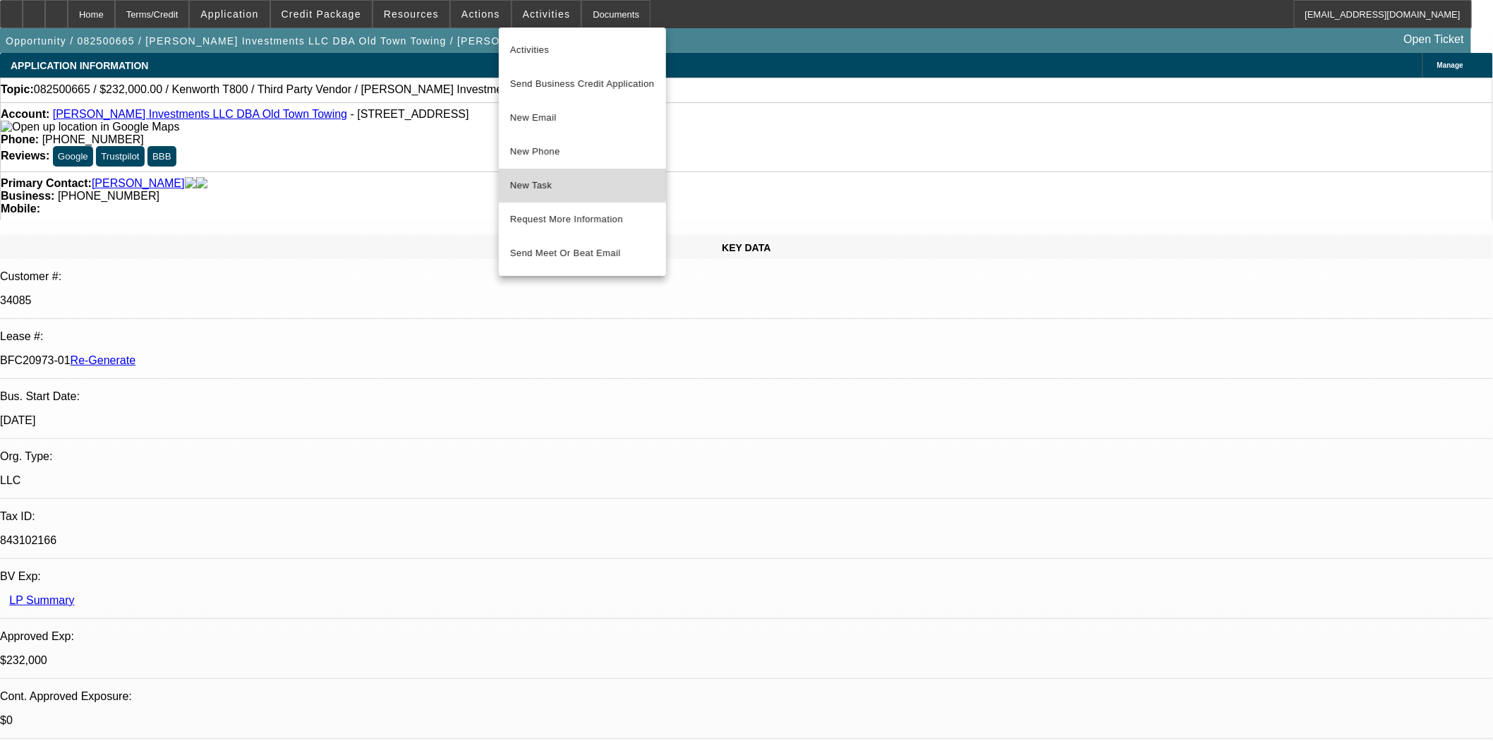
click at [540, 181] on span "New Task" at bounding box center [582, 185] width 145 height 17
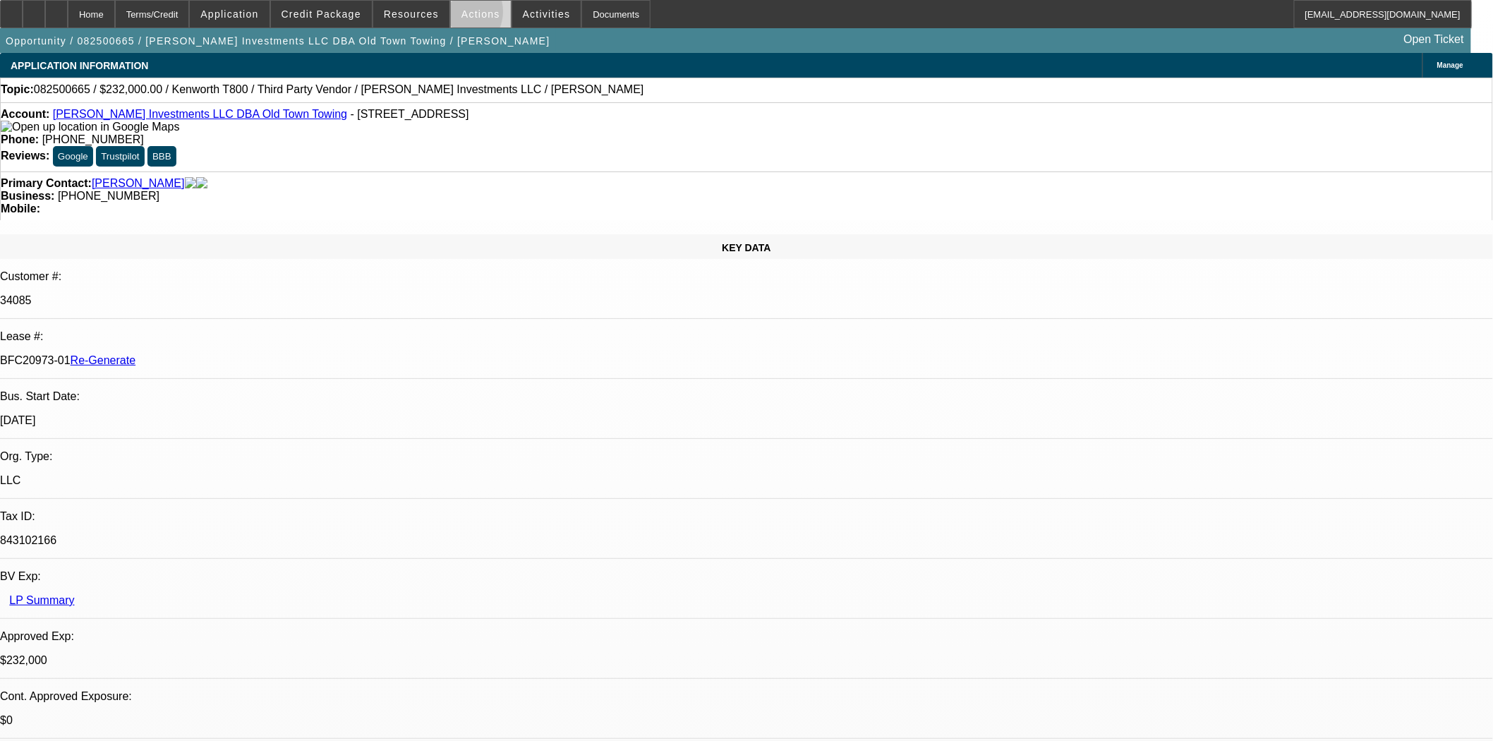
click at [455, 15] on span at bounding box center [481, 14] width 60 height 34
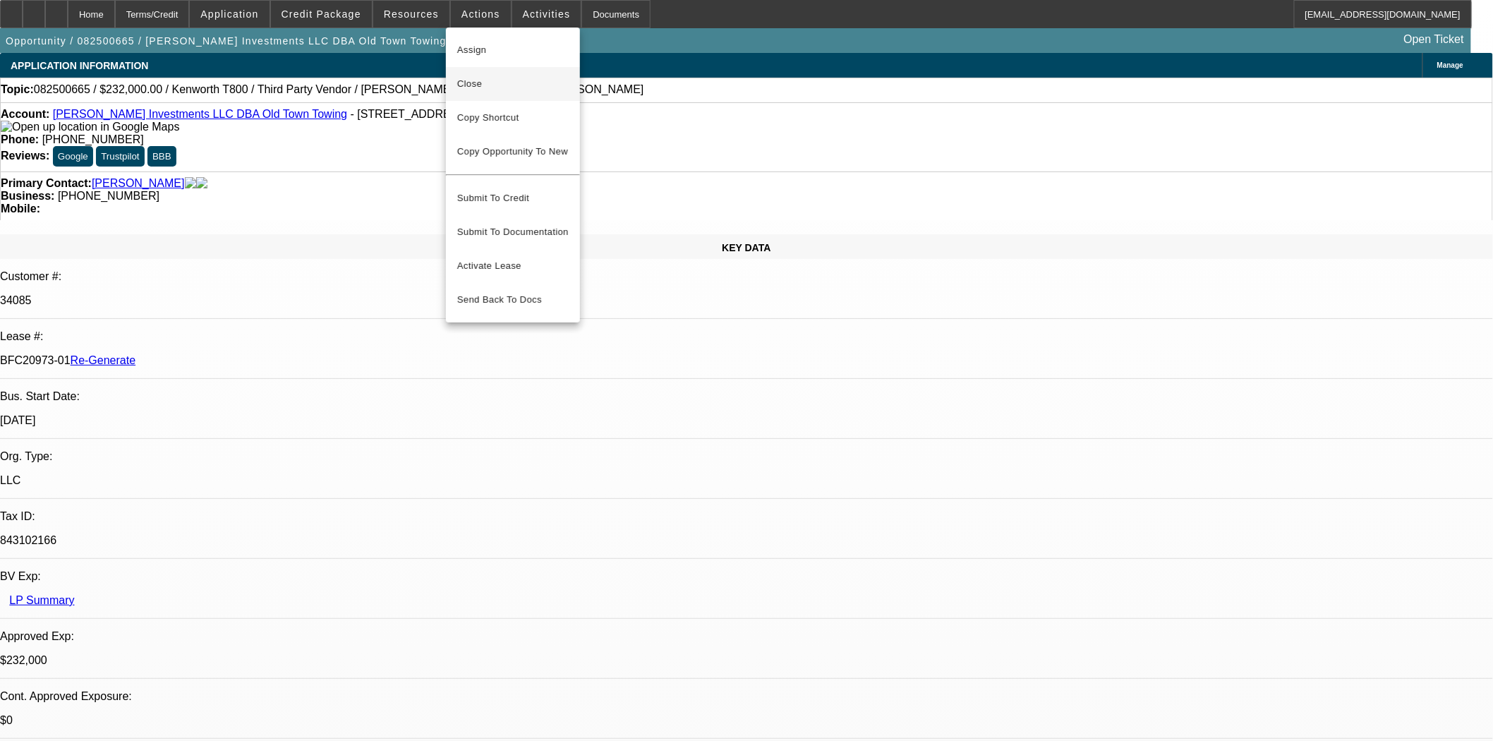
click at [470, 83] on span "Close" at bounding box center [513, 84] width 112 height 17
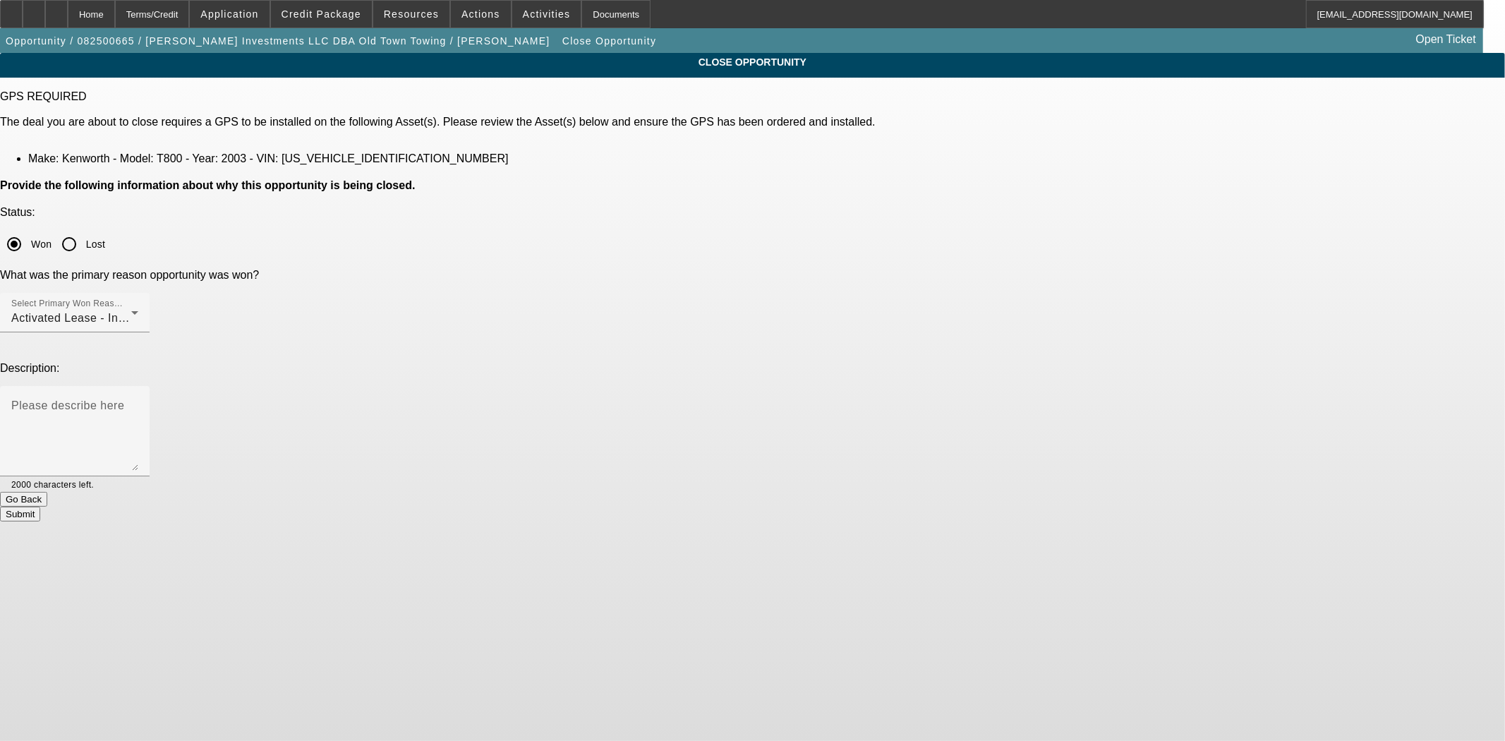
click at [40, 507] on button "Submit" at bounding box center [20, 514] width 40 height 15
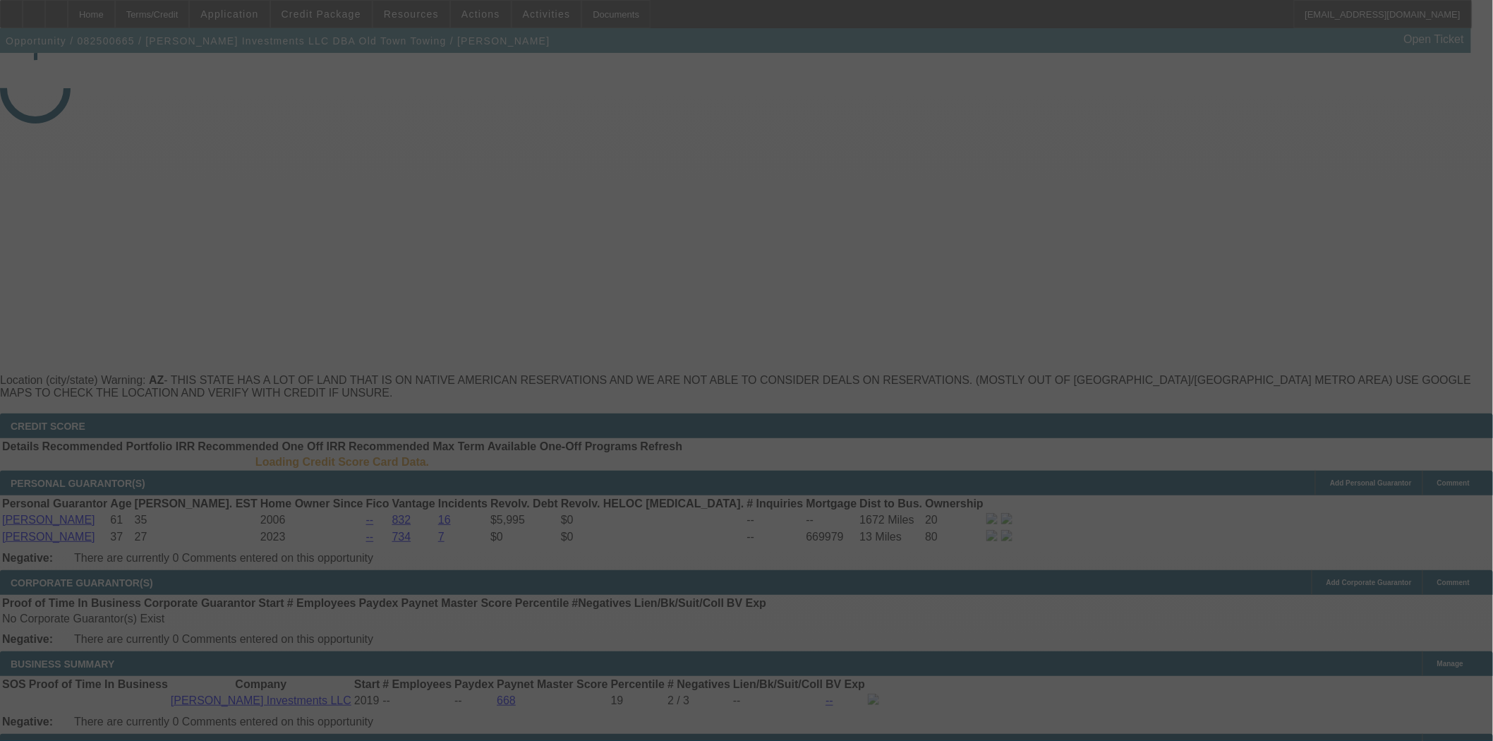
select select "4"
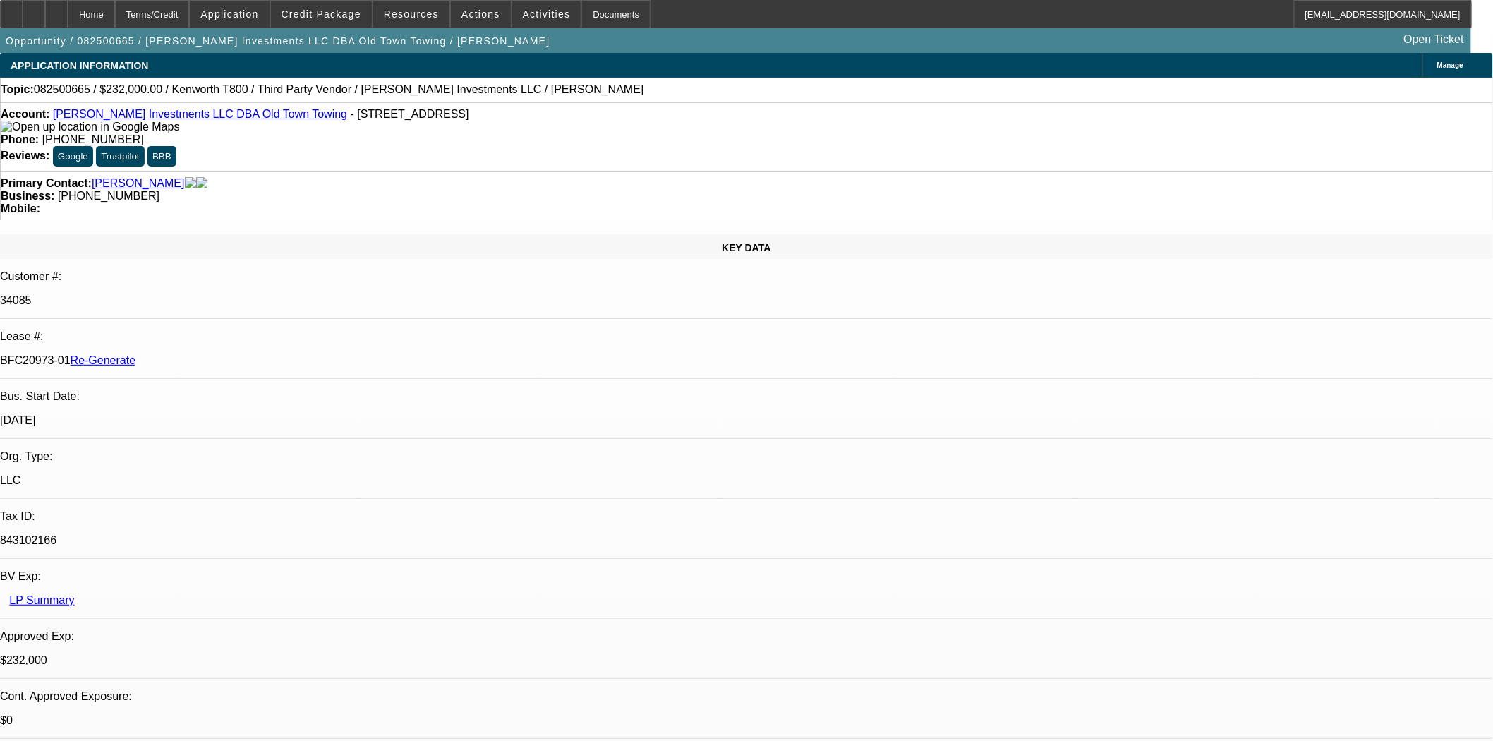
select select "0"
select select "2"
select select "0.1"
select select "4"
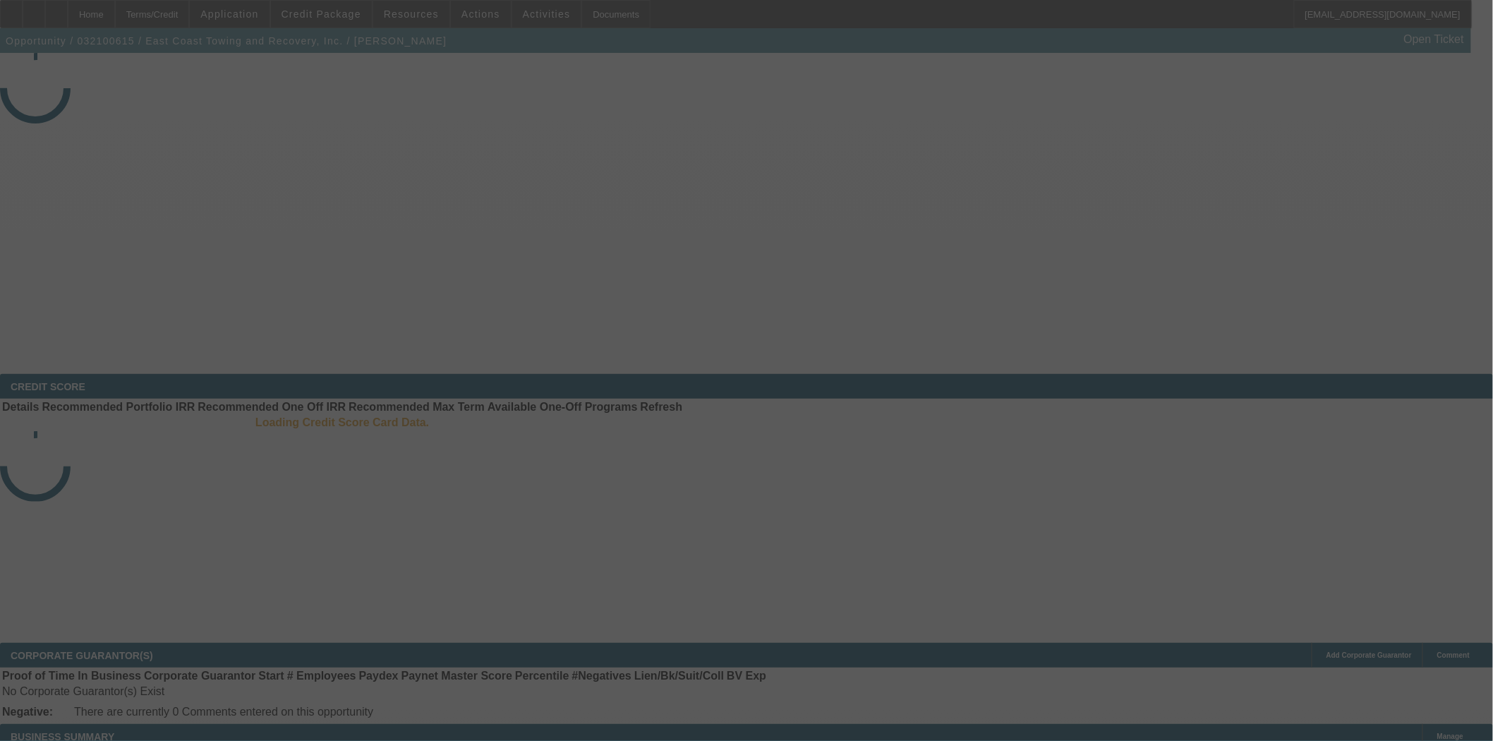
select select "4"
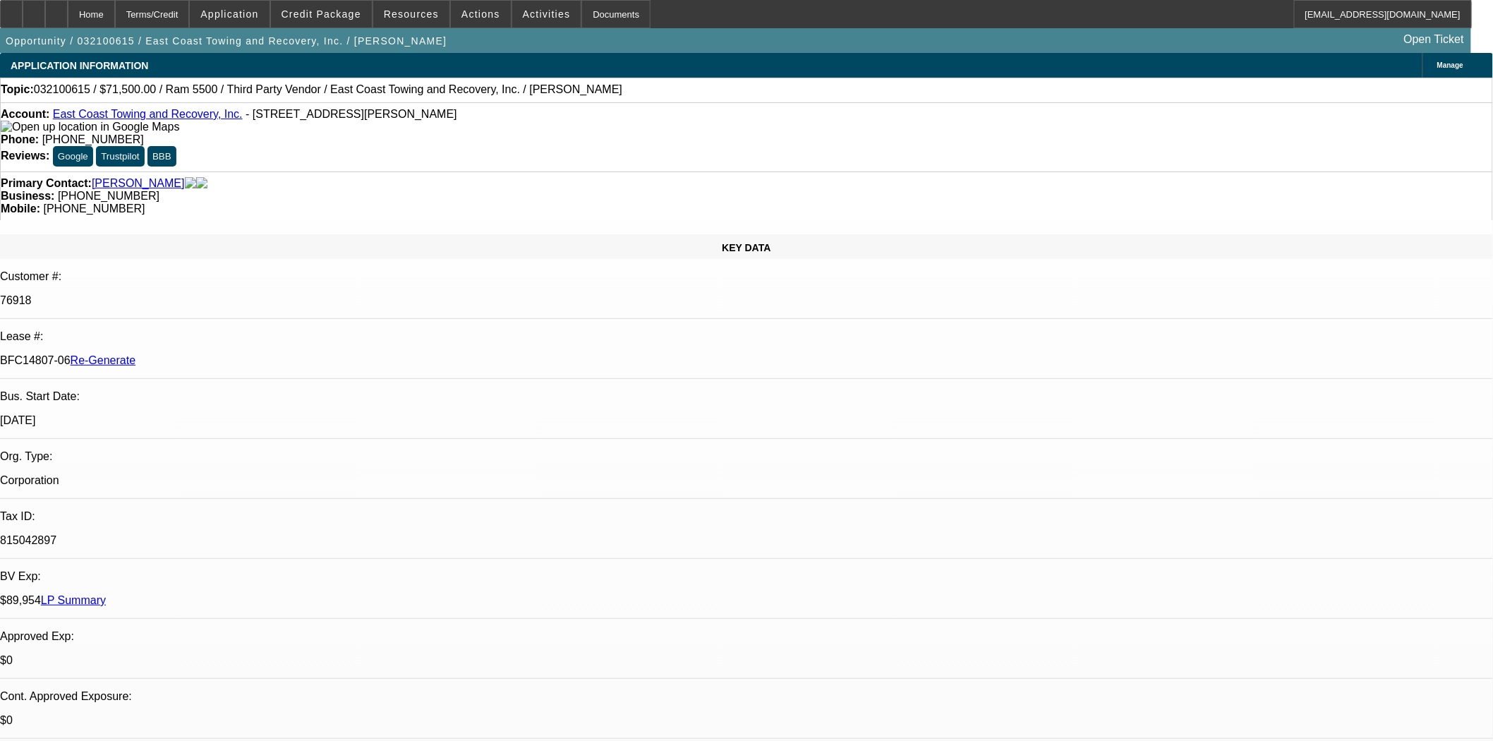
select select "0"
select select "2"
select select "0"
select select "6"
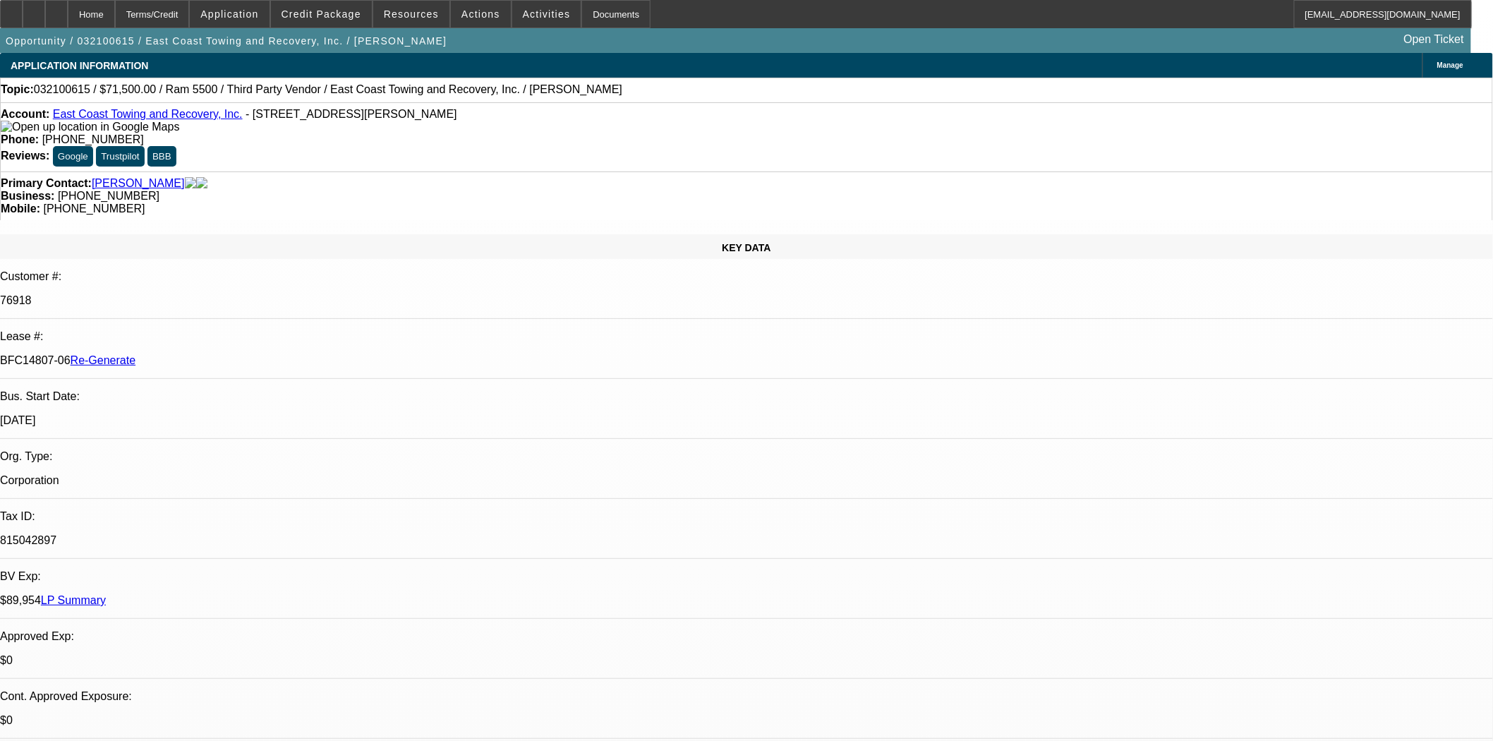
scroll to position [627, 0]
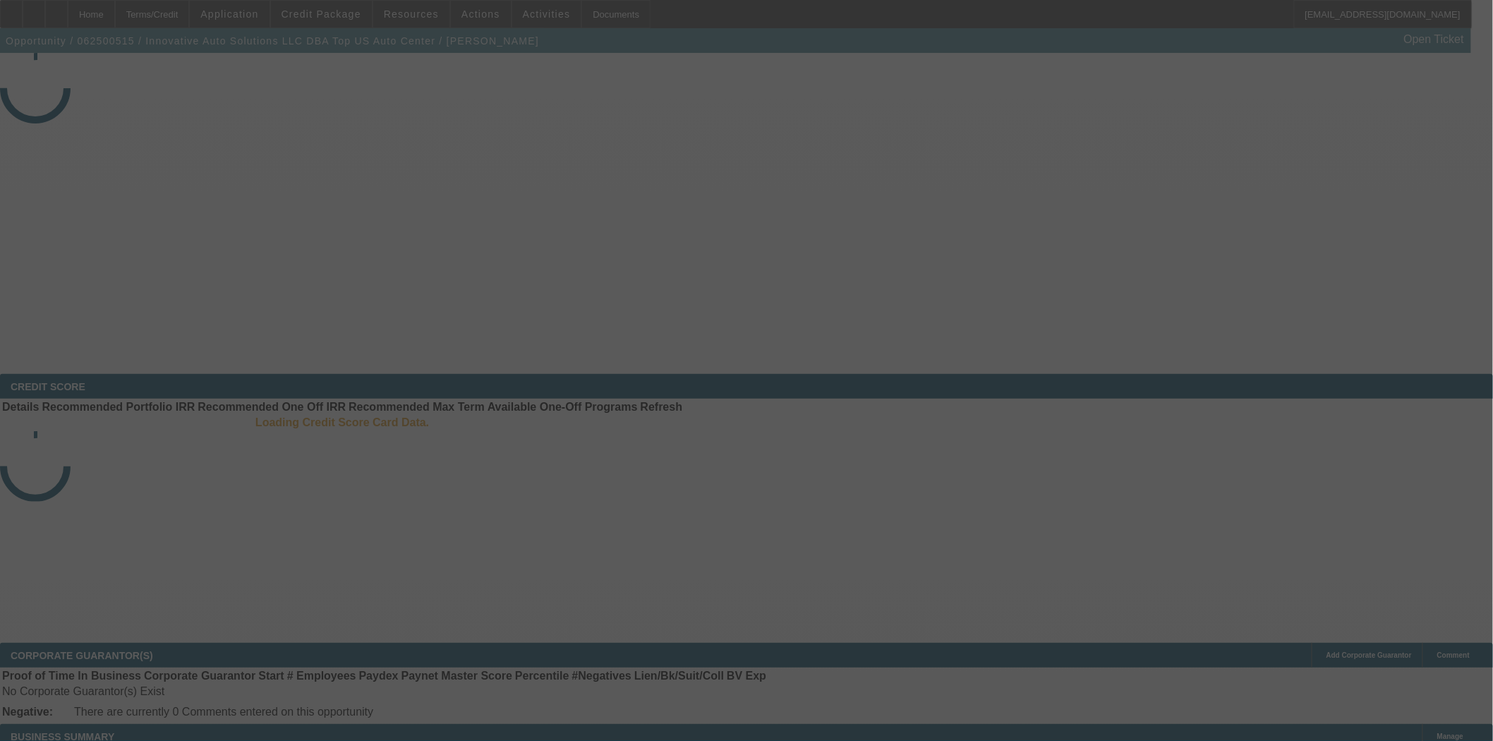
select select "3"
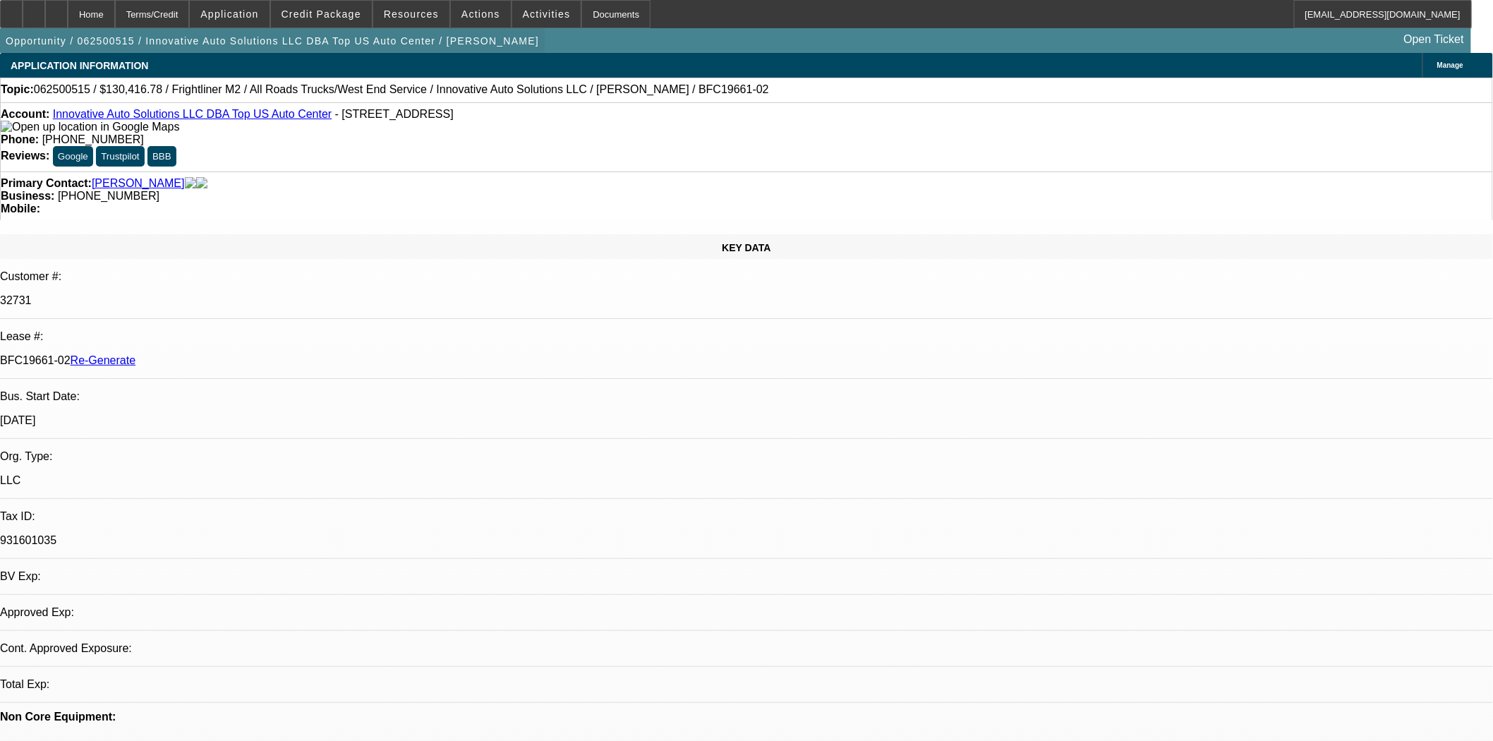
select select "0"
select select "1"
select select "2"
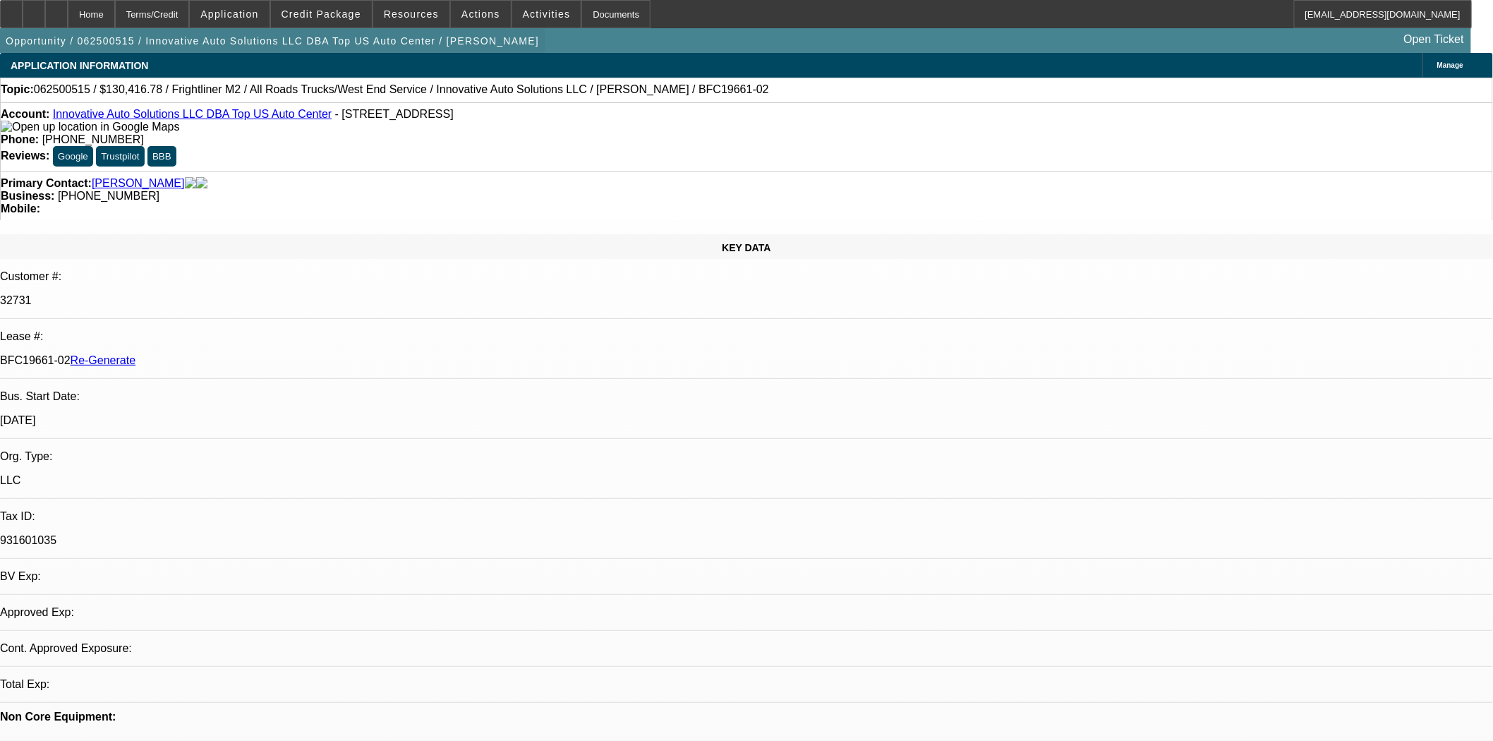
select select "6"
click at [11, 9] on icon at bounding box center [11, 9] width 0 height 0
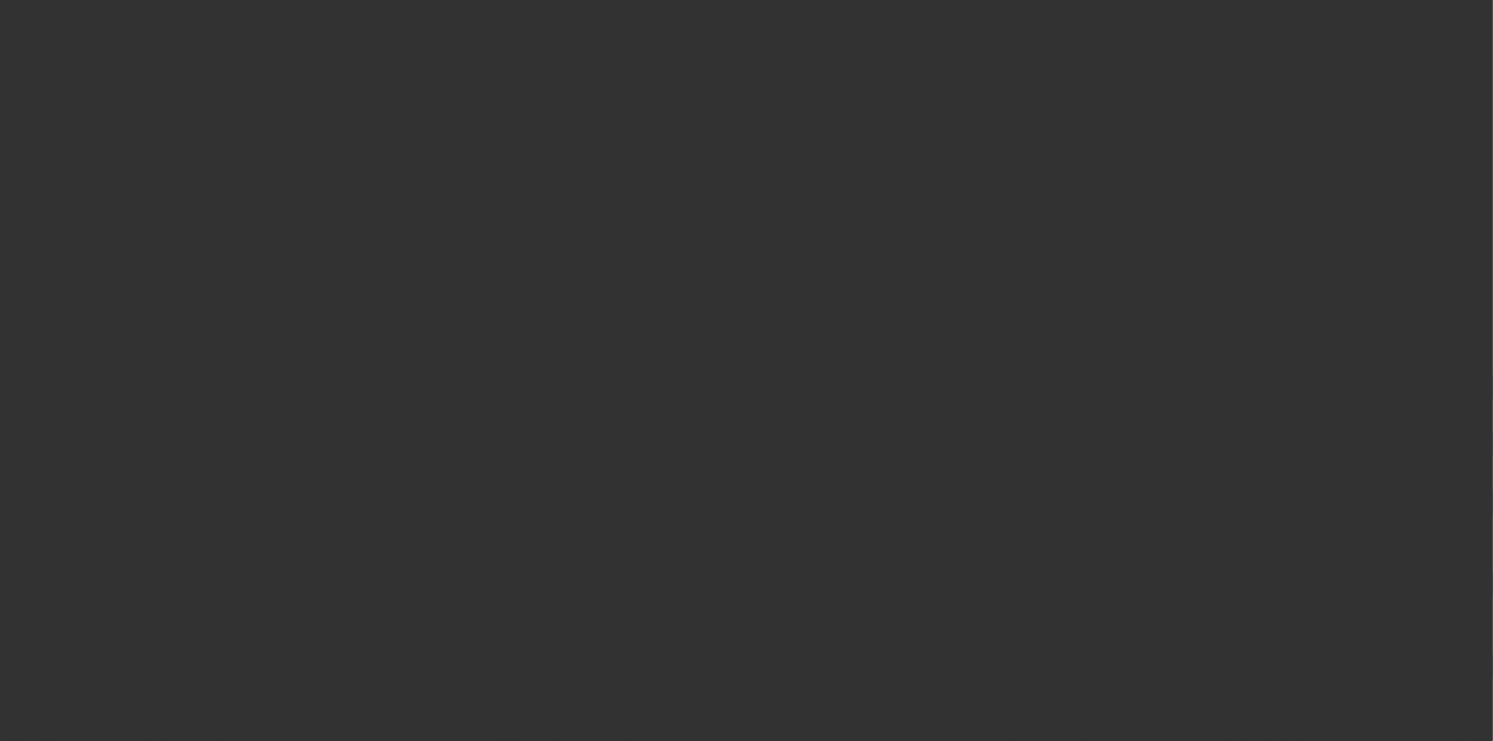
select select "3"
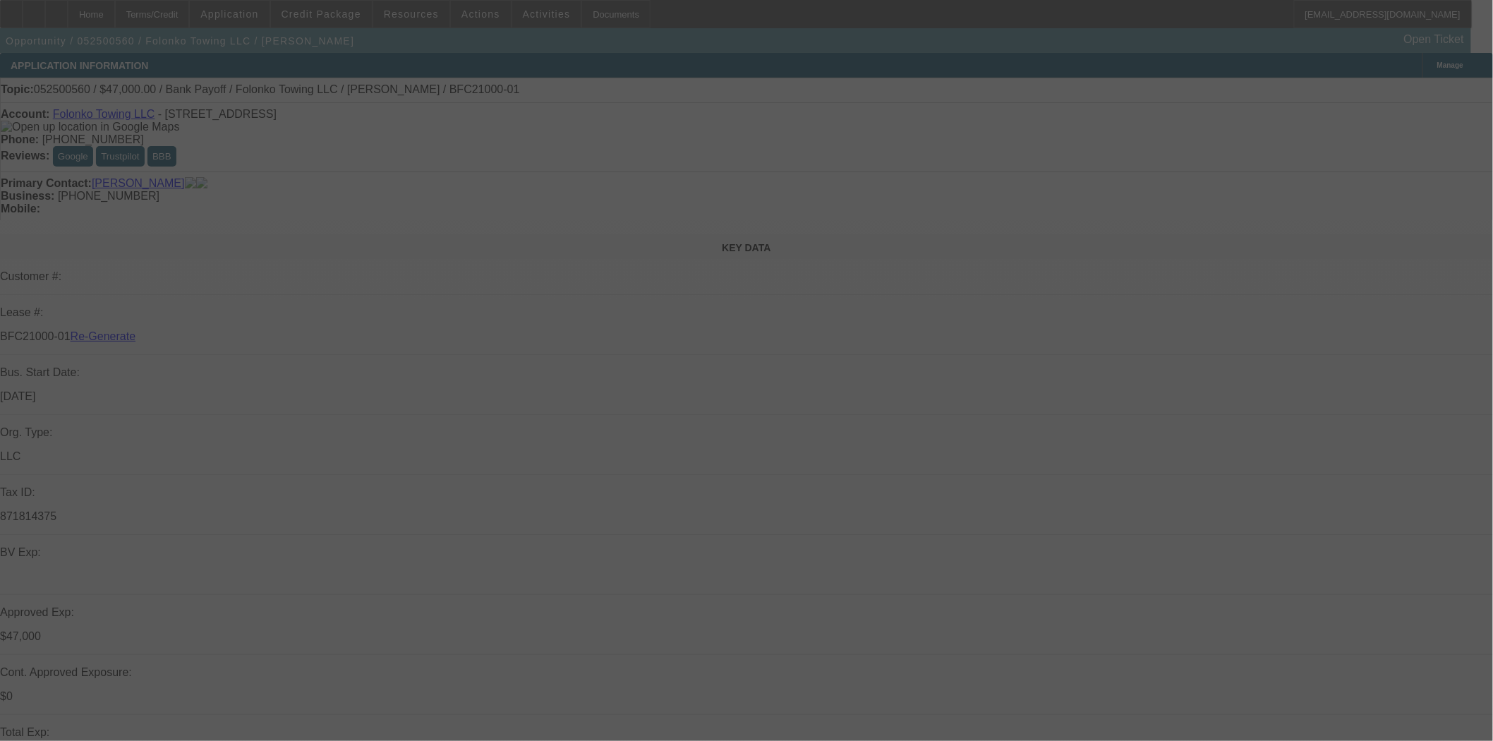
select select "0"
select select "2"
select select "0.1"
select select "4"
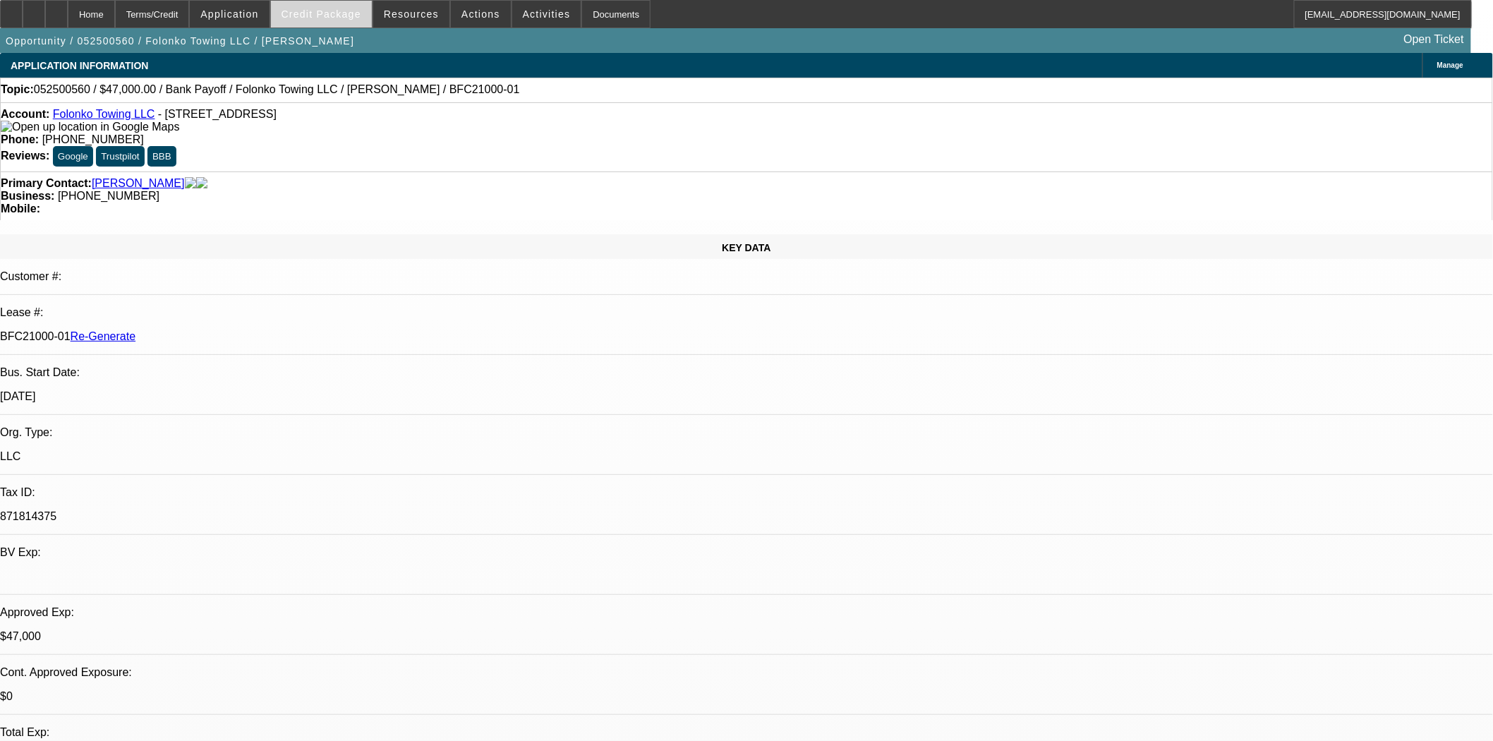
click at [336, 8] on span "Credit Package" at bounding box center [322, 13] width 80 height 11
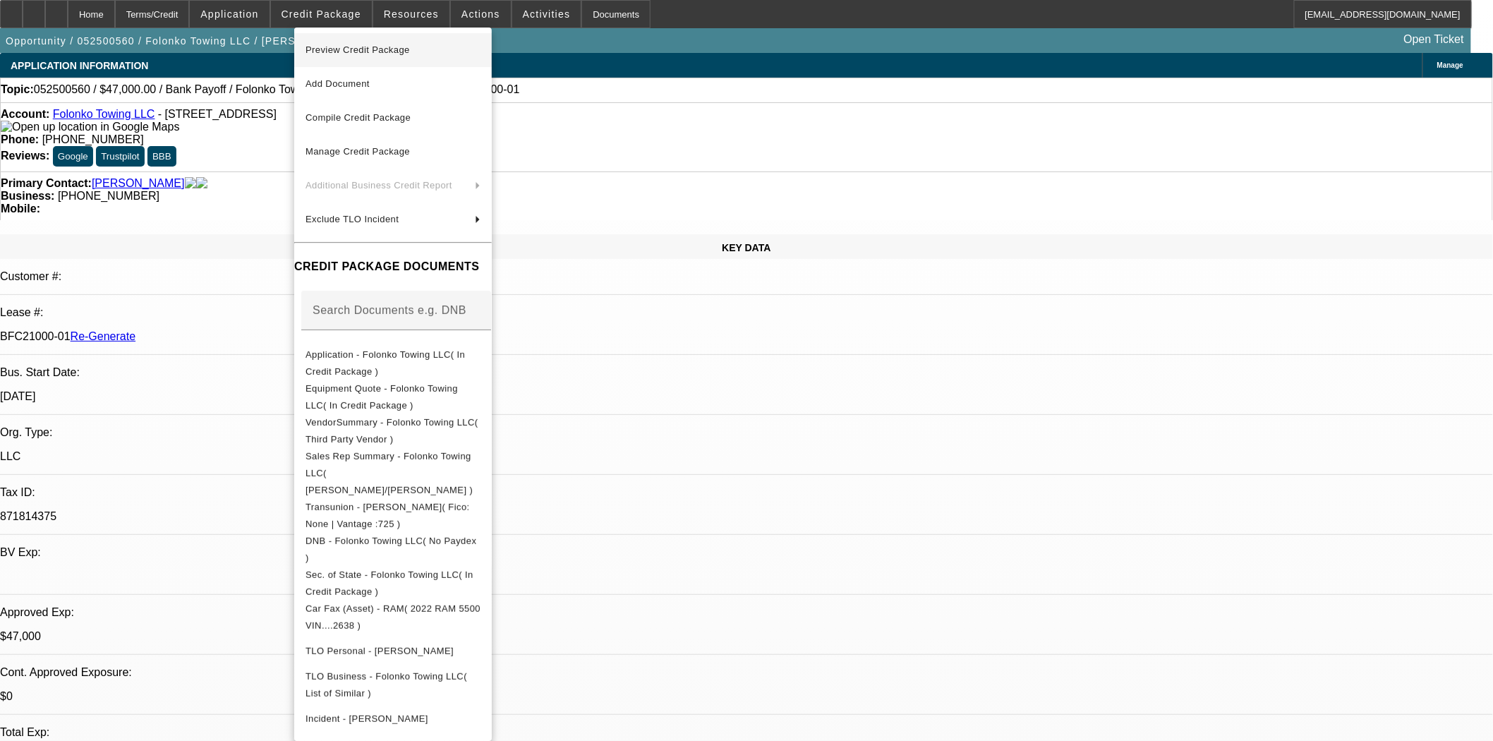
click at [344, 49] on span "Preview Credit Package" at bounding box center [358, 49] width 104 height 11
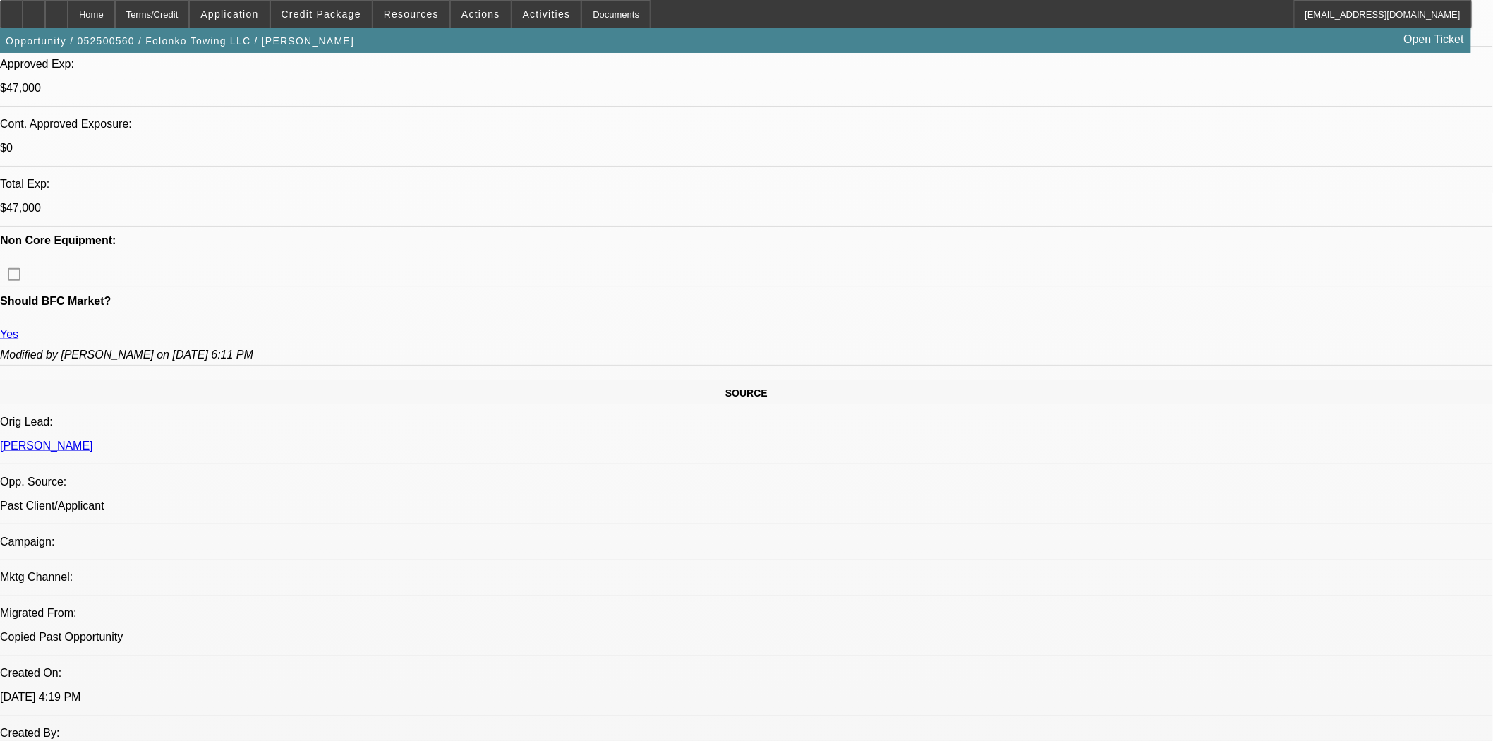
scroll to position [235, 0]
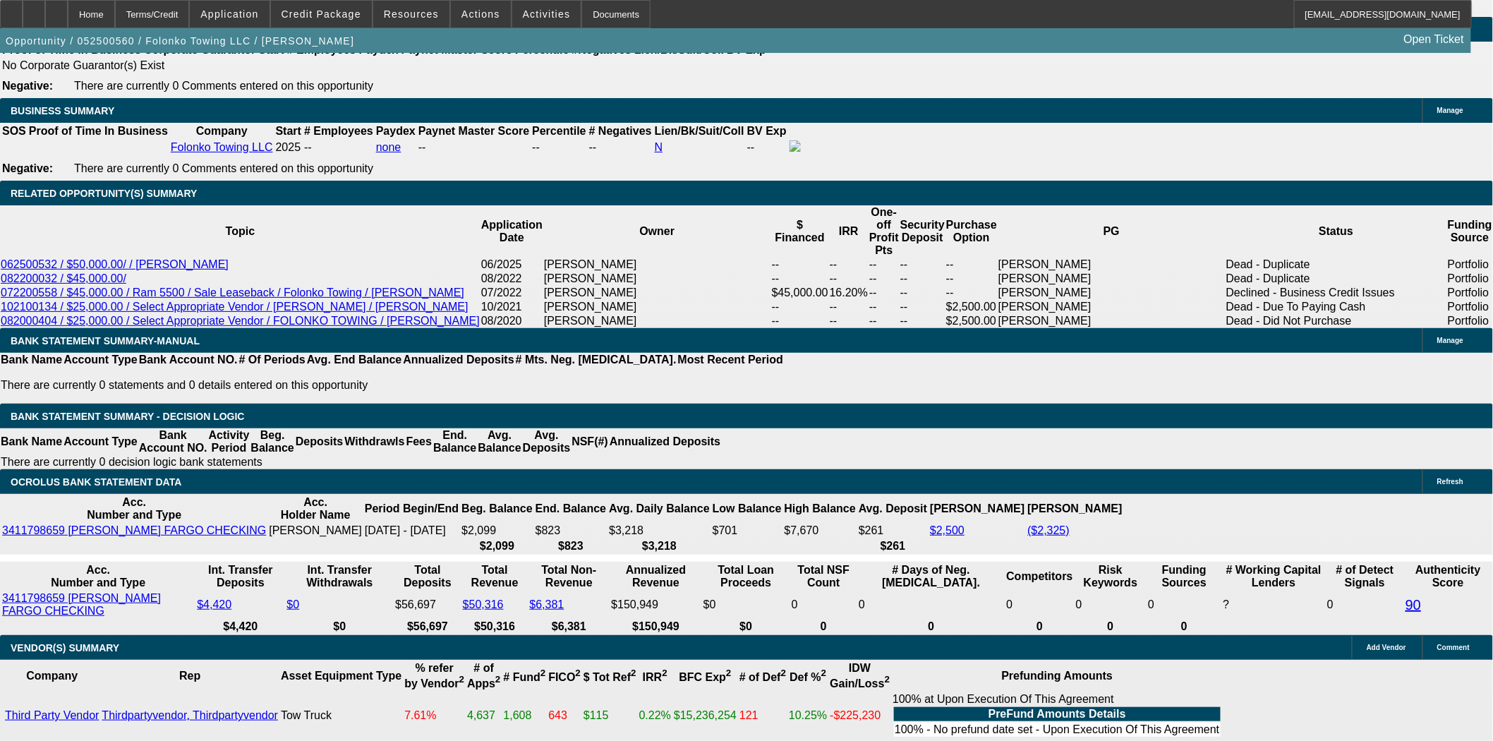
scroll to position [2274, 0]
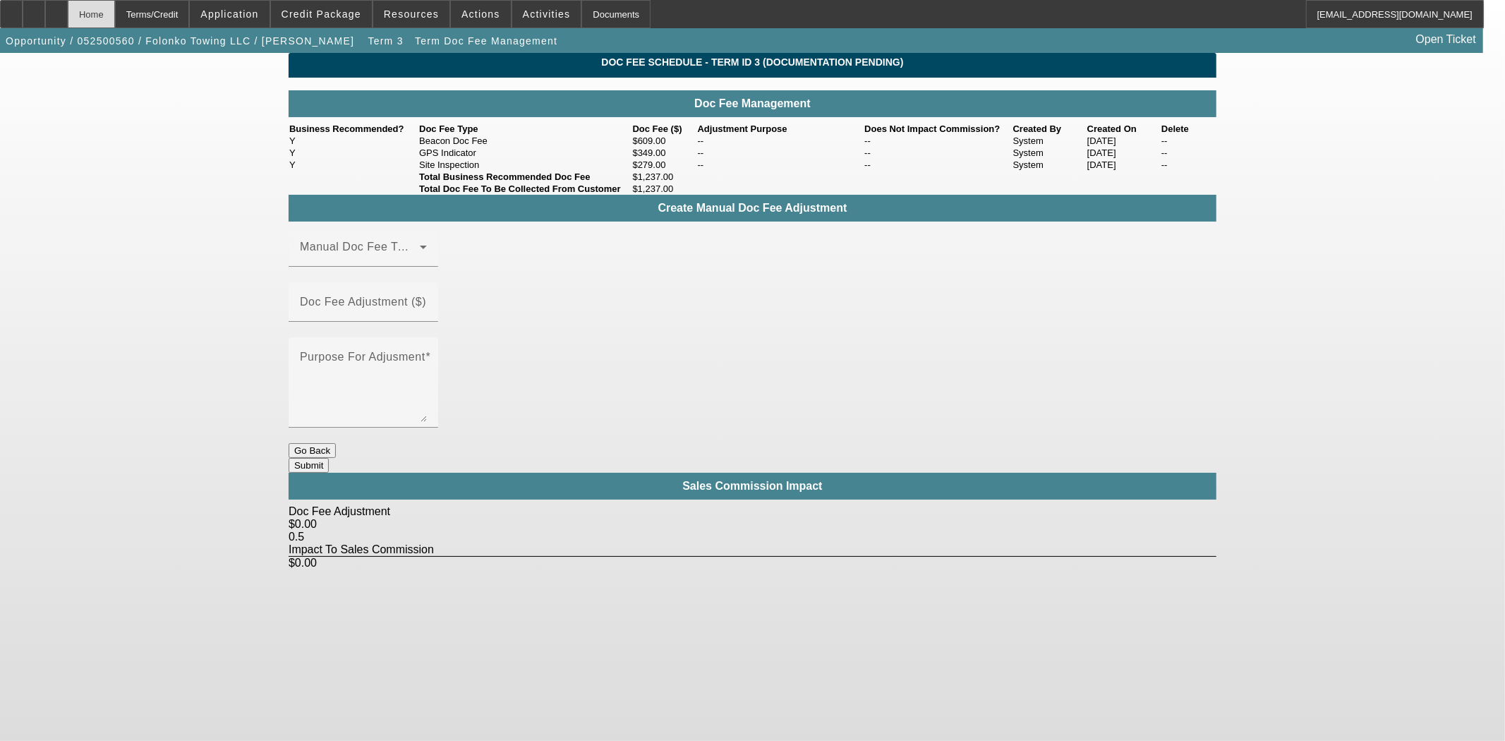
click at [107, 11] on div "Home" at bounding box center [91, 14] width 47 height 28
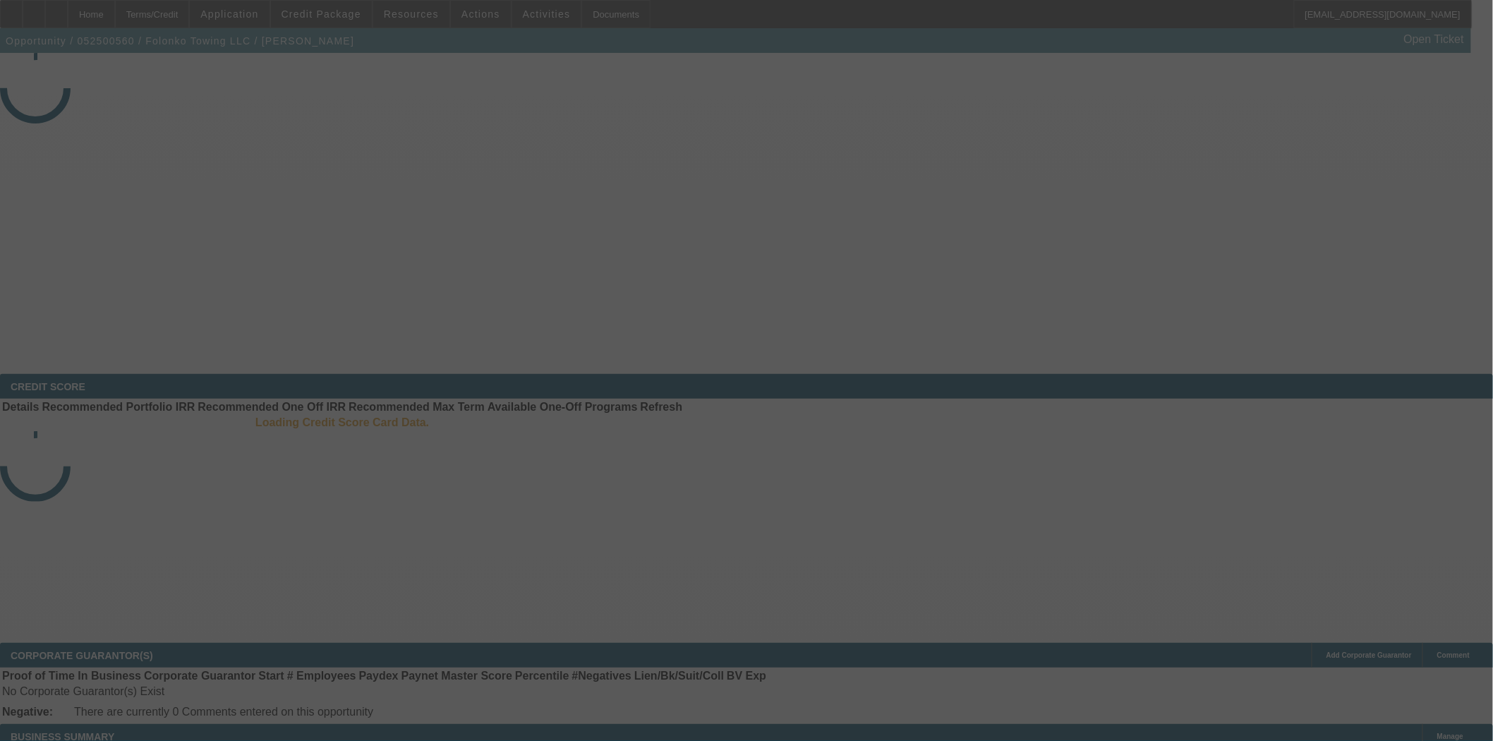
select select "3"
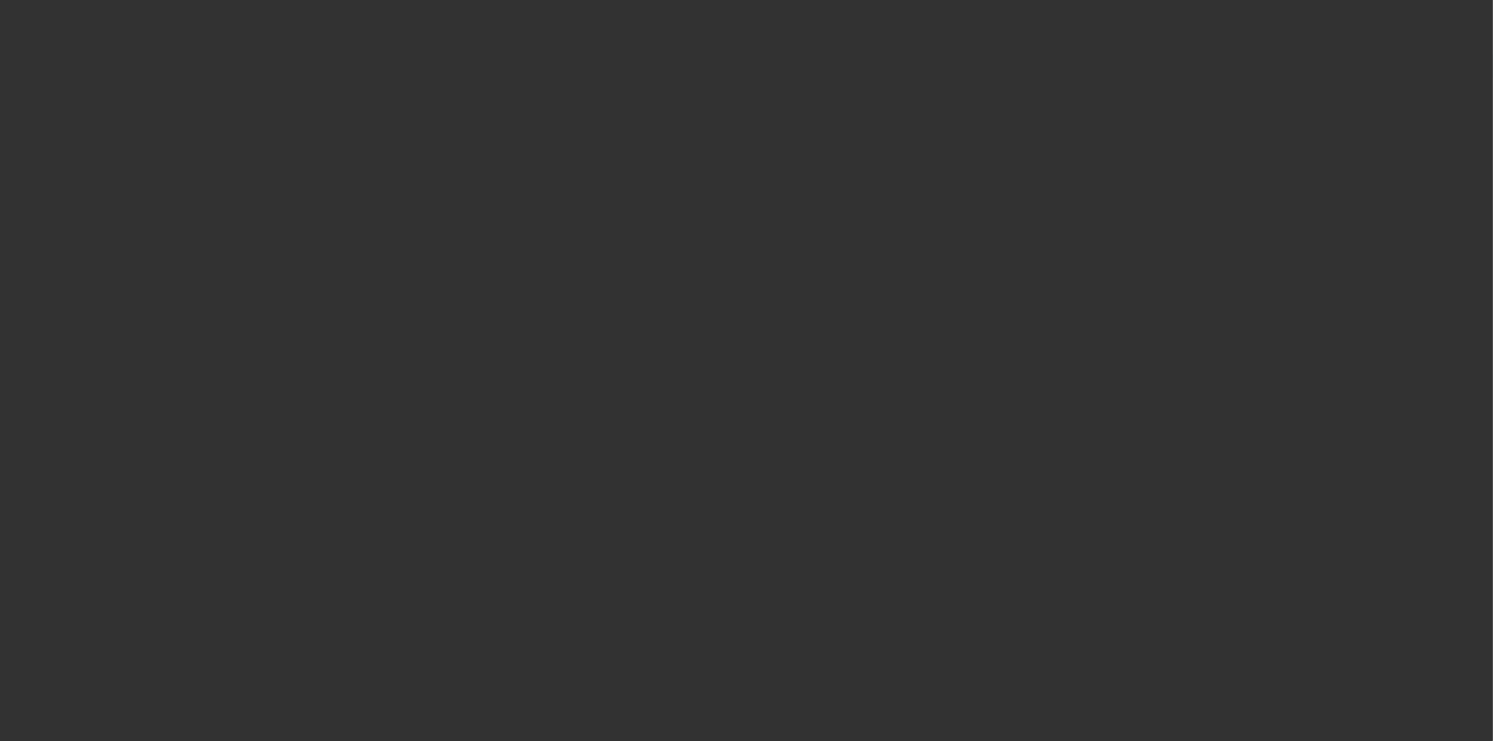
select select "0"
select select "2"
select select "0.1"
select select "4"
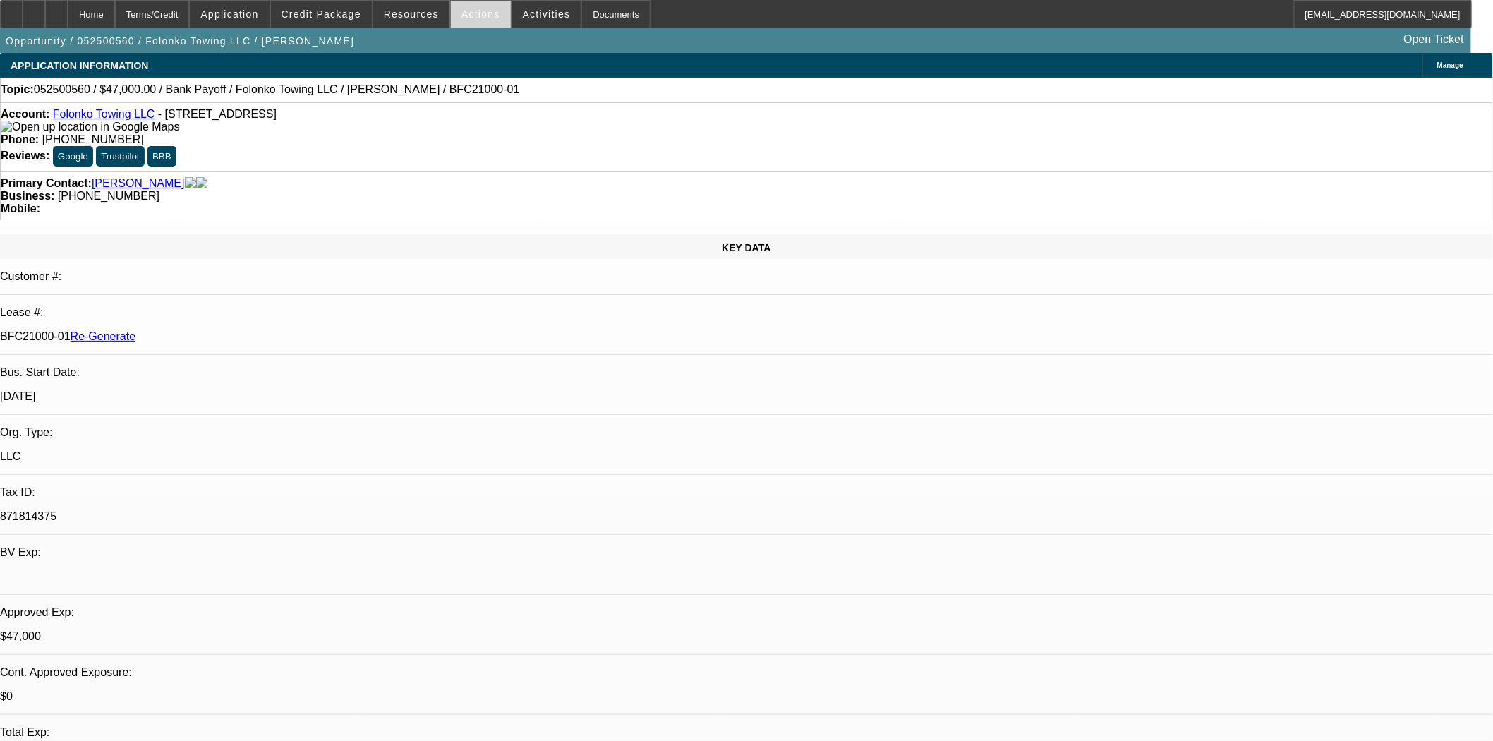
click at [487, 10] on span at bounding box center [481, 14] width 60 height 34
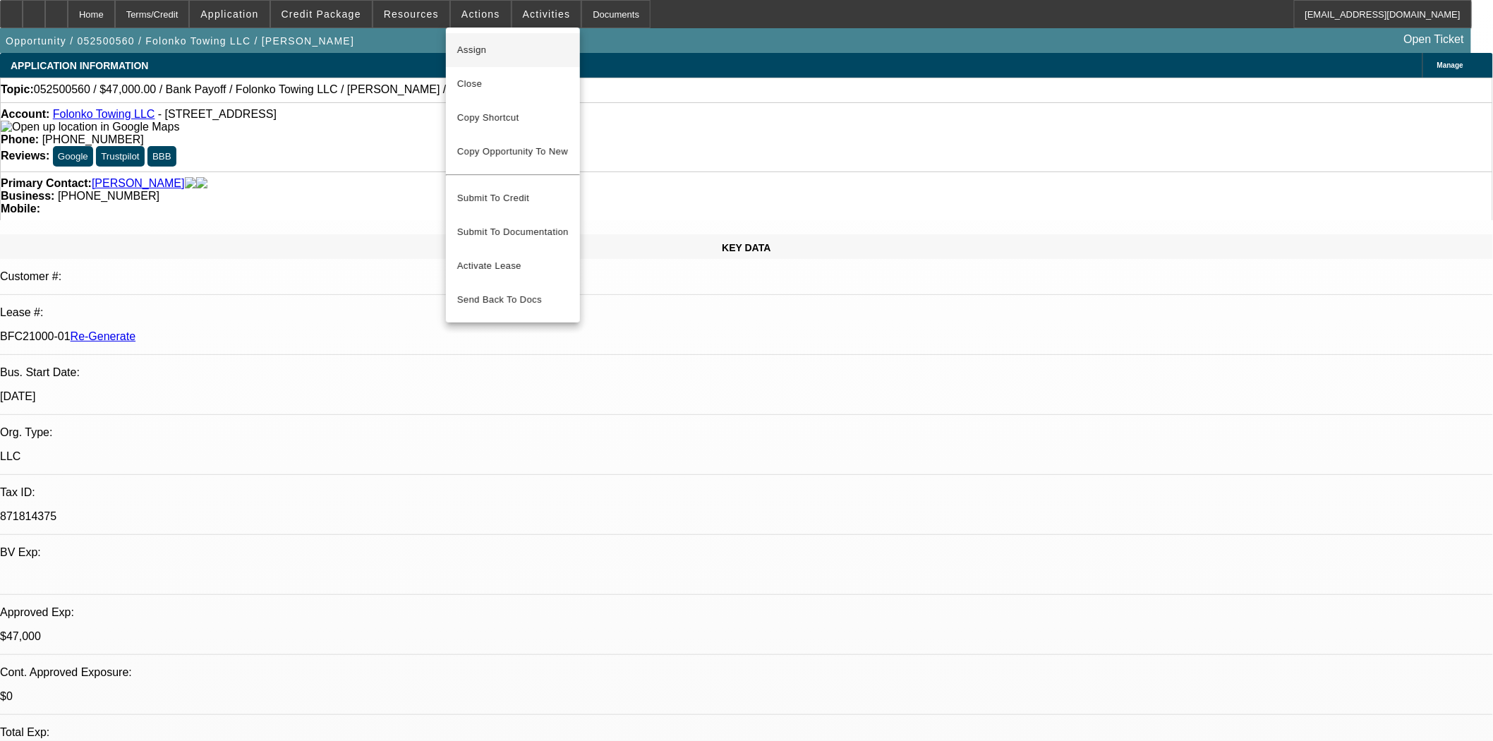
click at [478, 48] on span "Assign" at bounding box center [513, 50] width 112 height 17
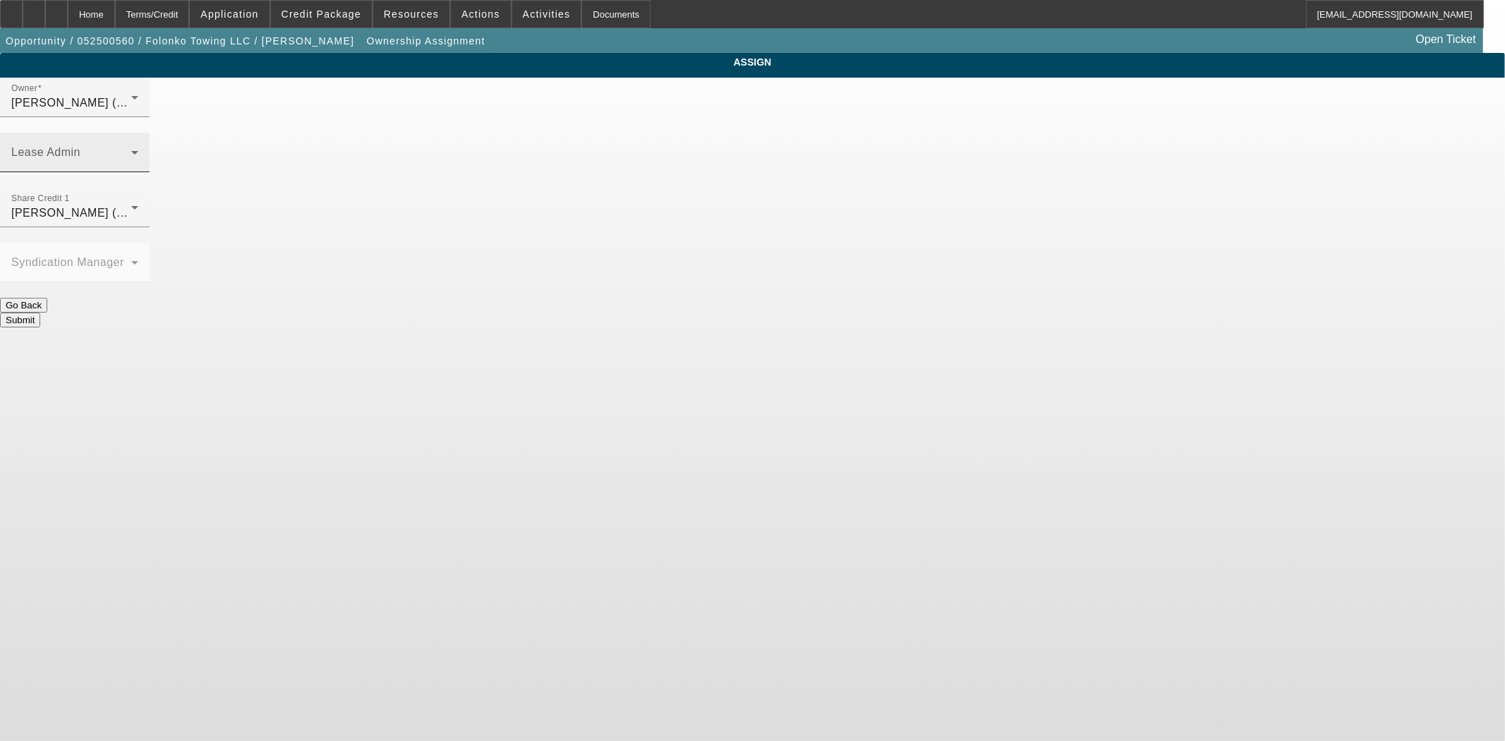
click at [131, 150] on span at bounding box center [71, 158] width 120 height 17
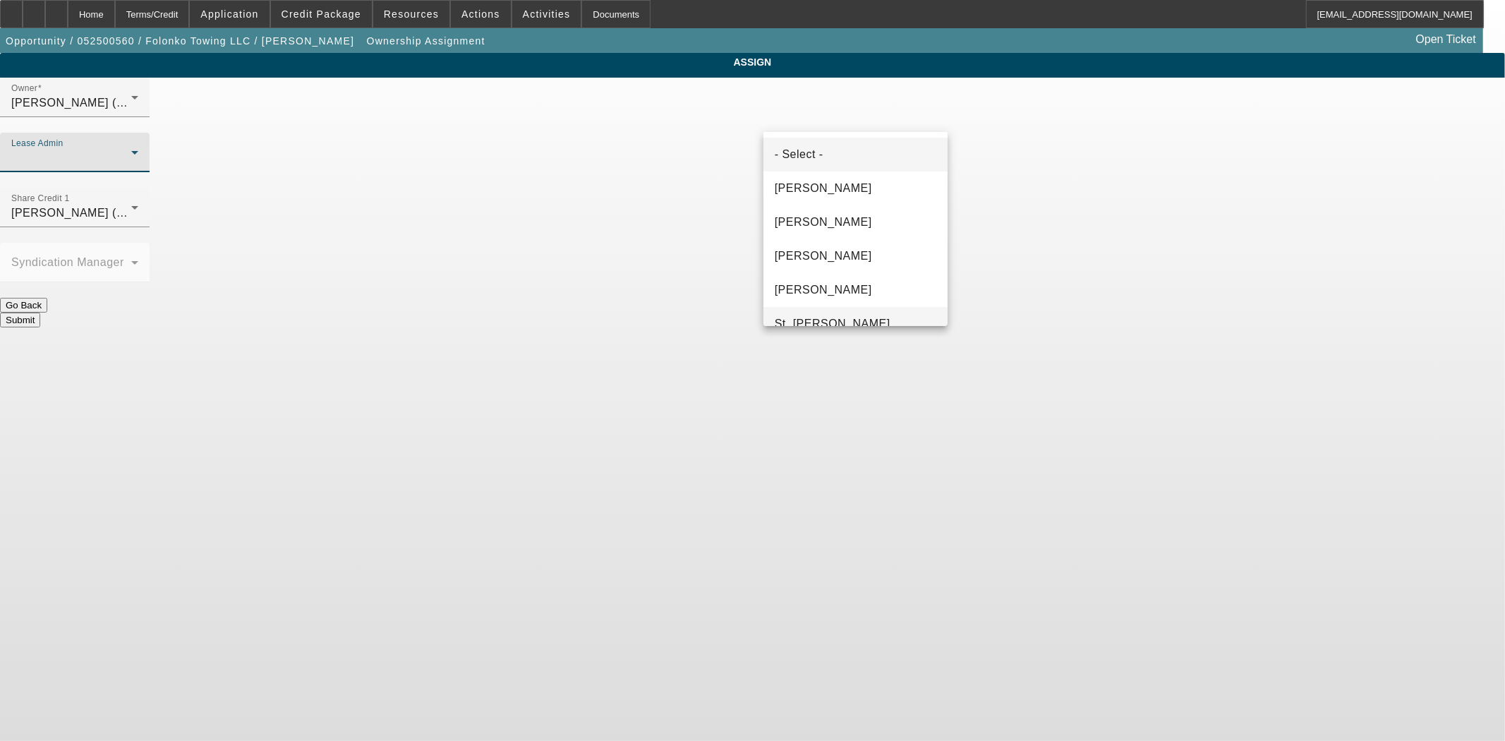
click at [819, 313] on mat-option "St. [PERSON_NAME]" at bounding box center [856, 324] width 184 height 34
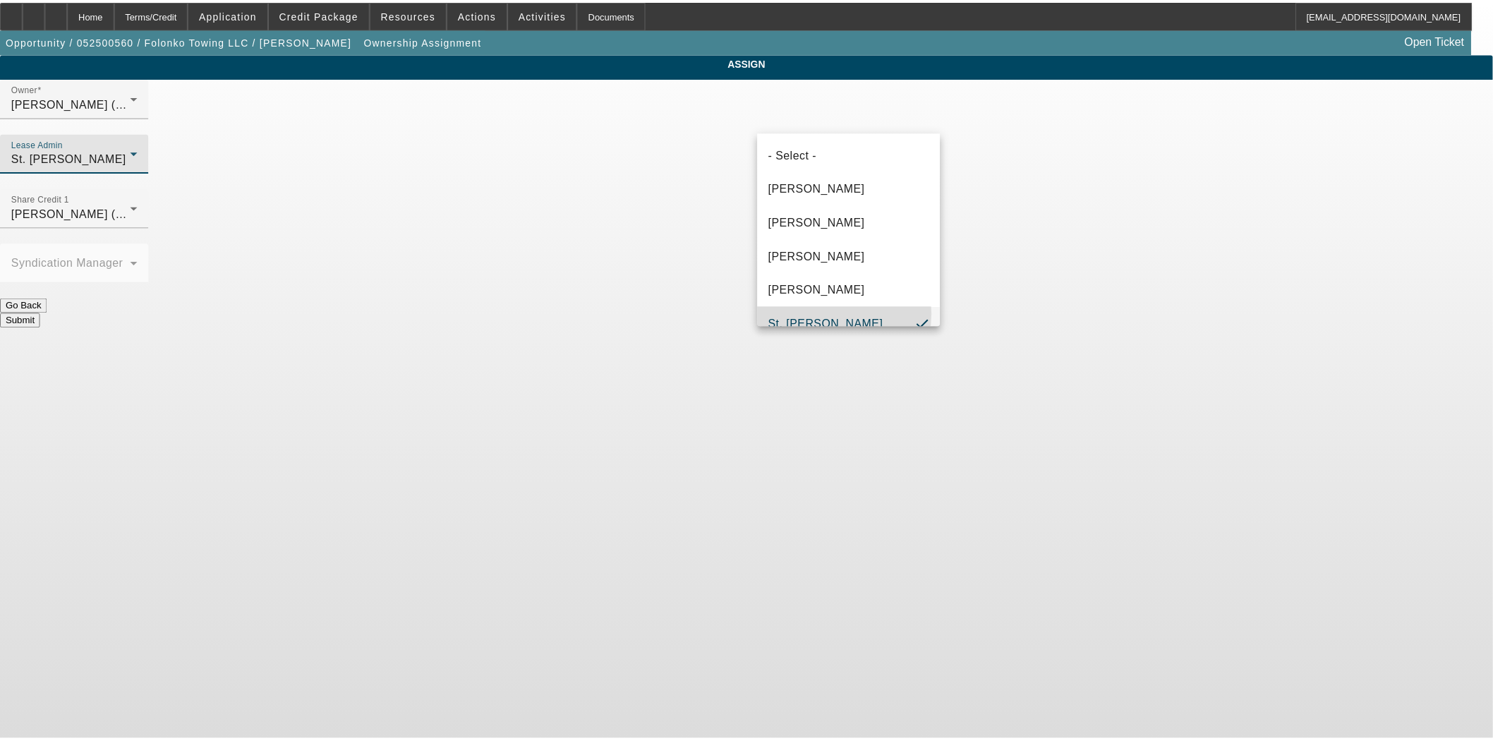
scroll to position [15, 0]
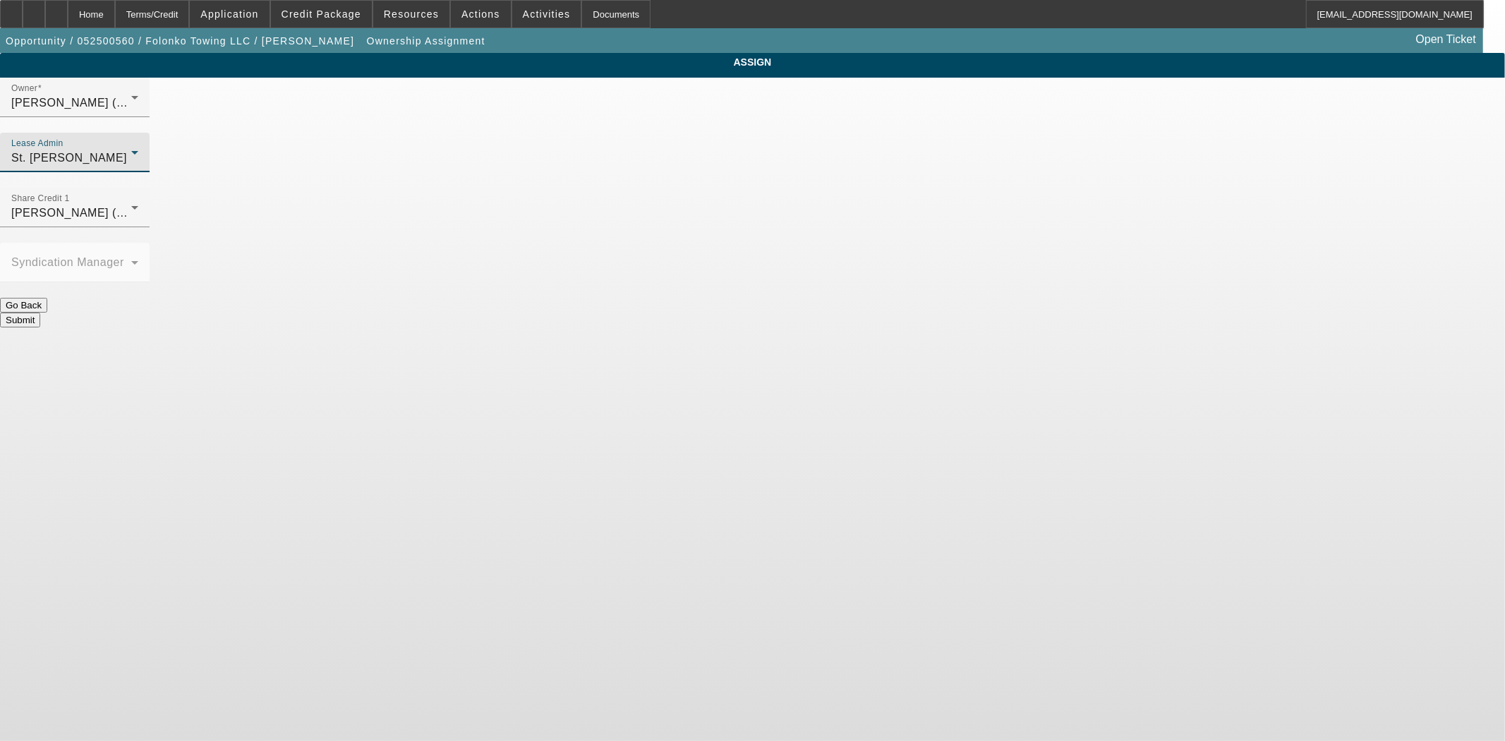
click at [40, 313] on button "Submit" at bounding box center [20, 320] width 40 height 15
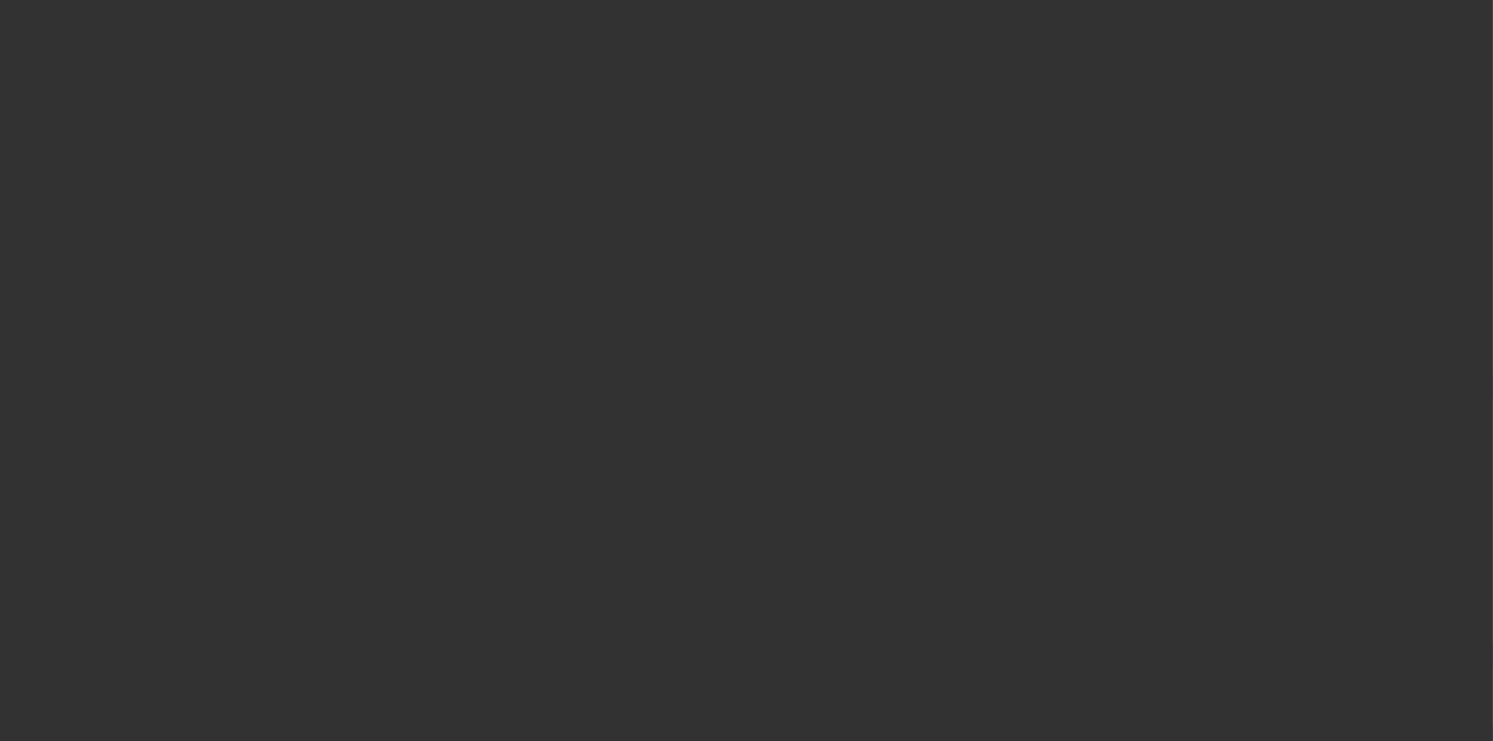
select select "3"
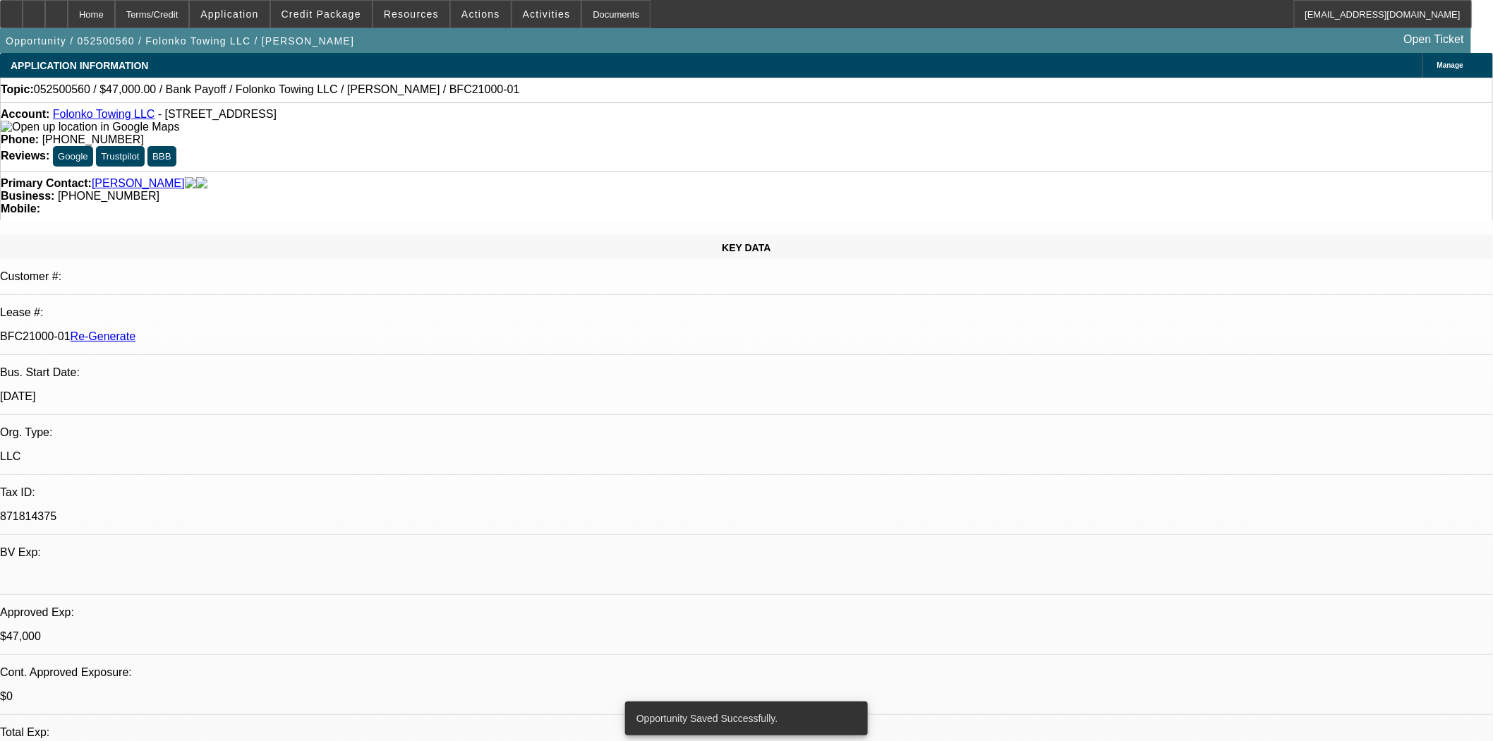
select select "0"
select select "2"
select select "0.1"
select select "4"
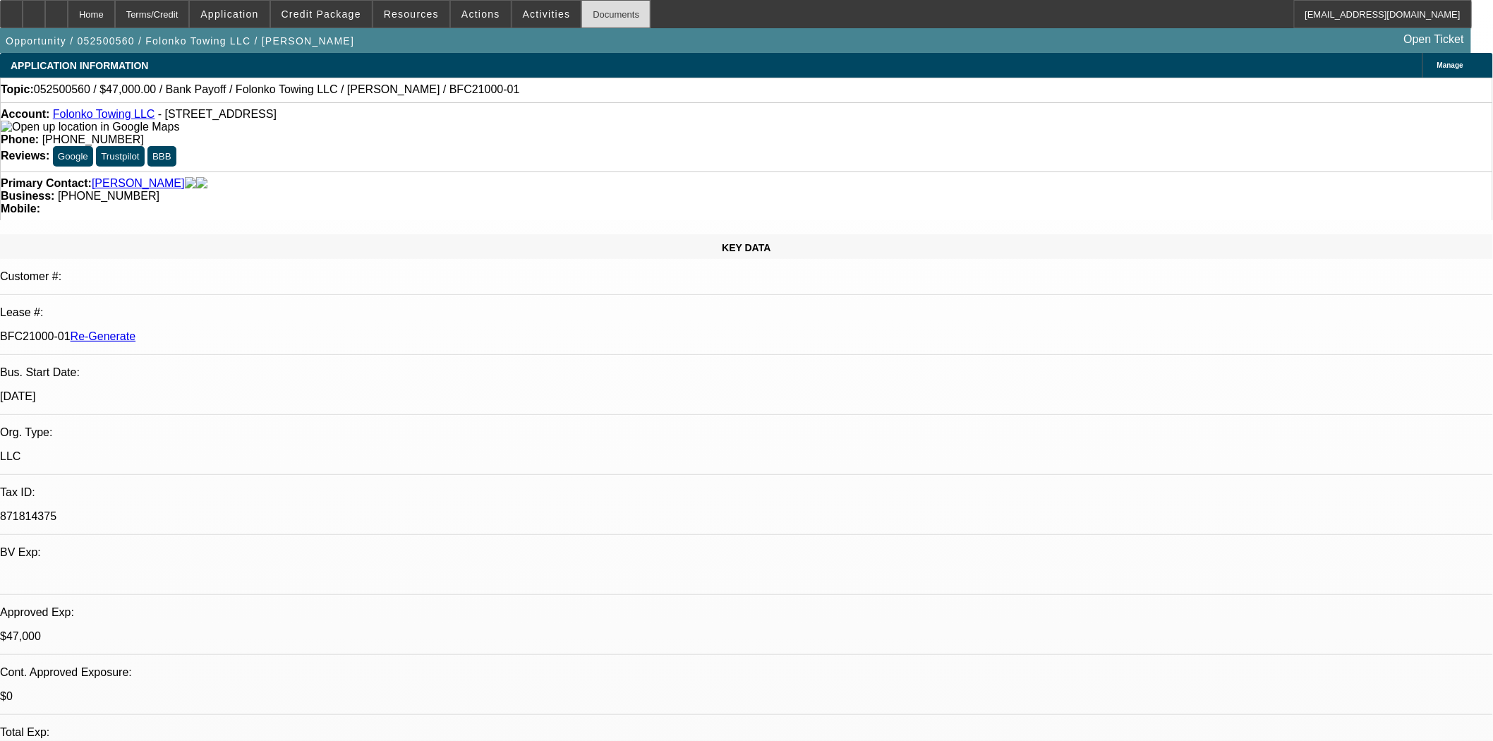
click at [594, 15] on div "Documents" at bounding box center [616, 14] width 69 height 28
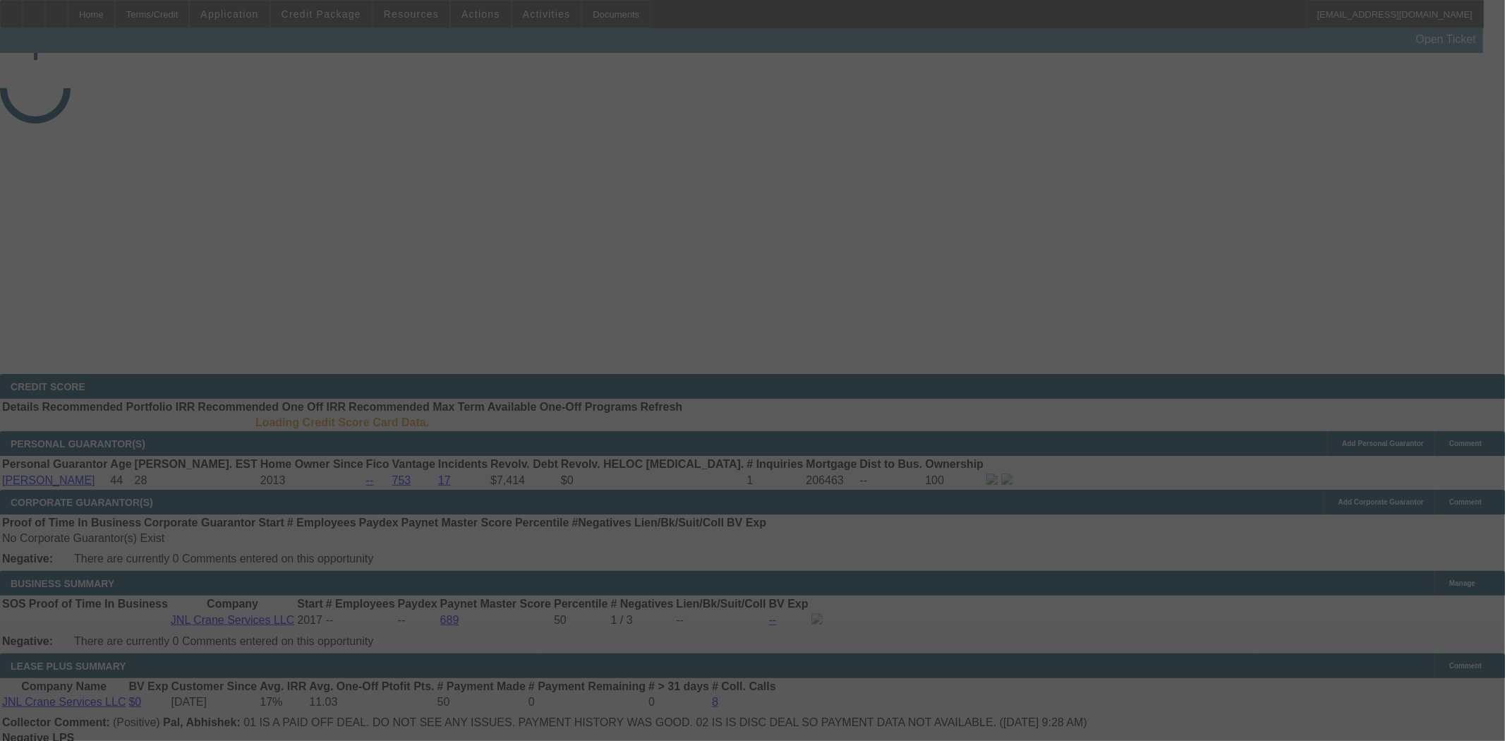
select select "4"
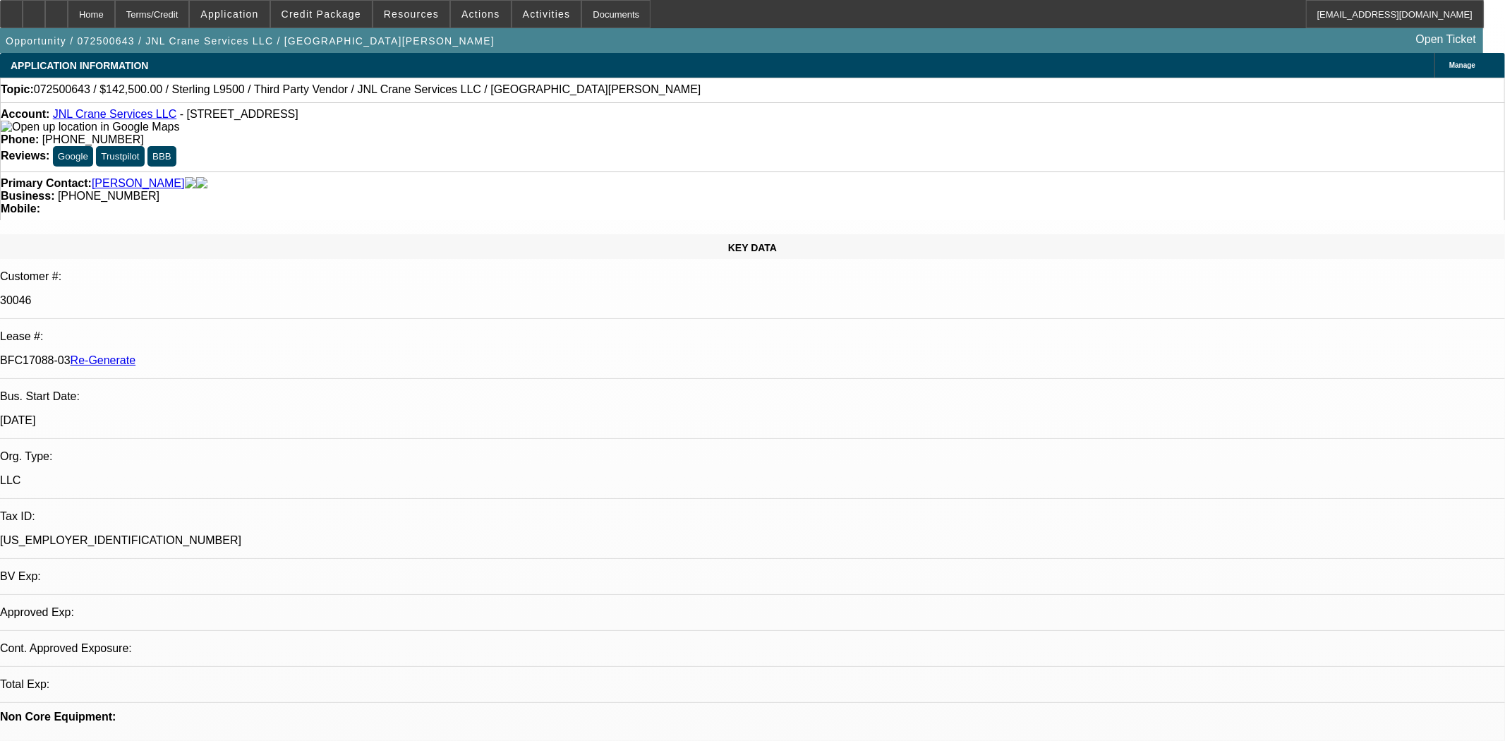
select select "0"
select select "2"
select select "0"
select select "6"
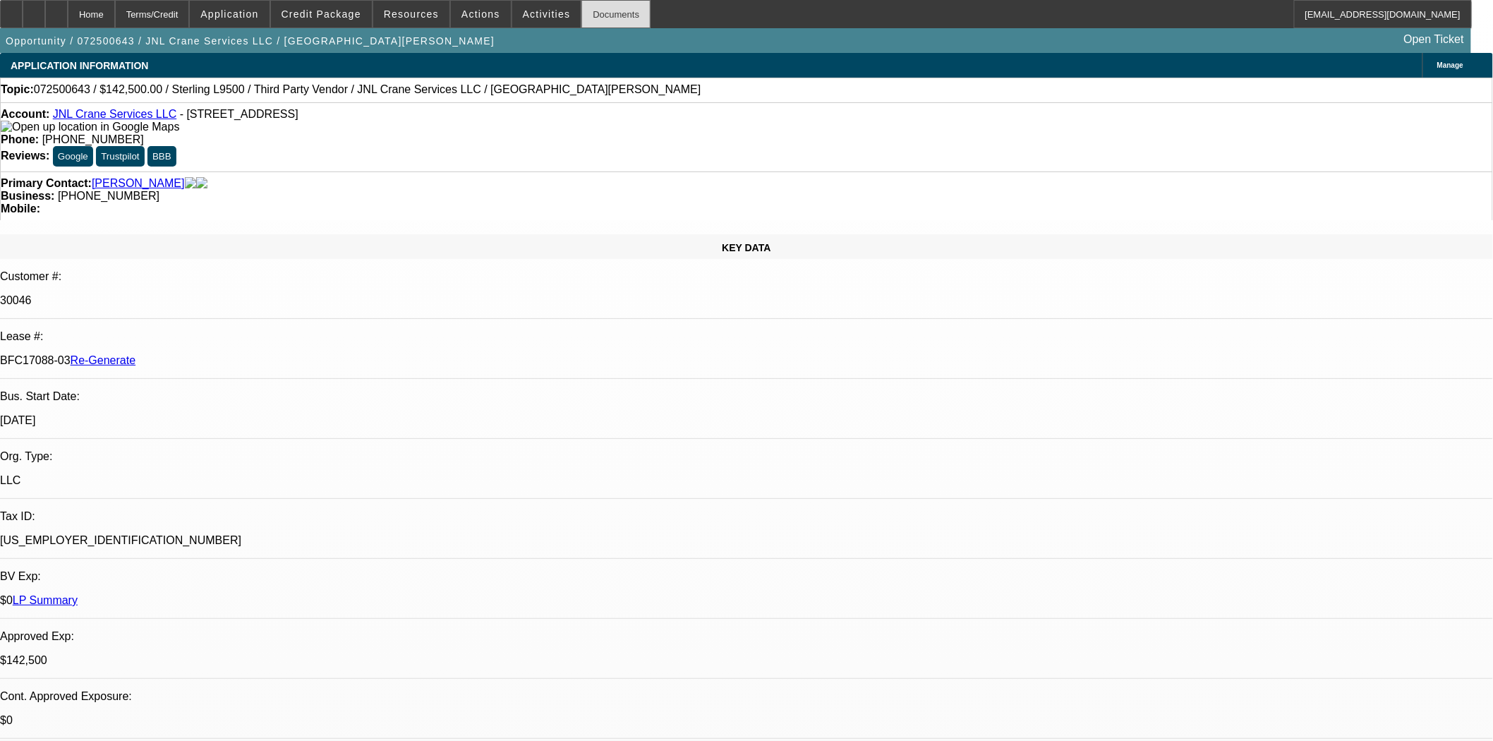
click at [582, 15] on div "Documents" at bounding box center [616, 14] width 69 height 28
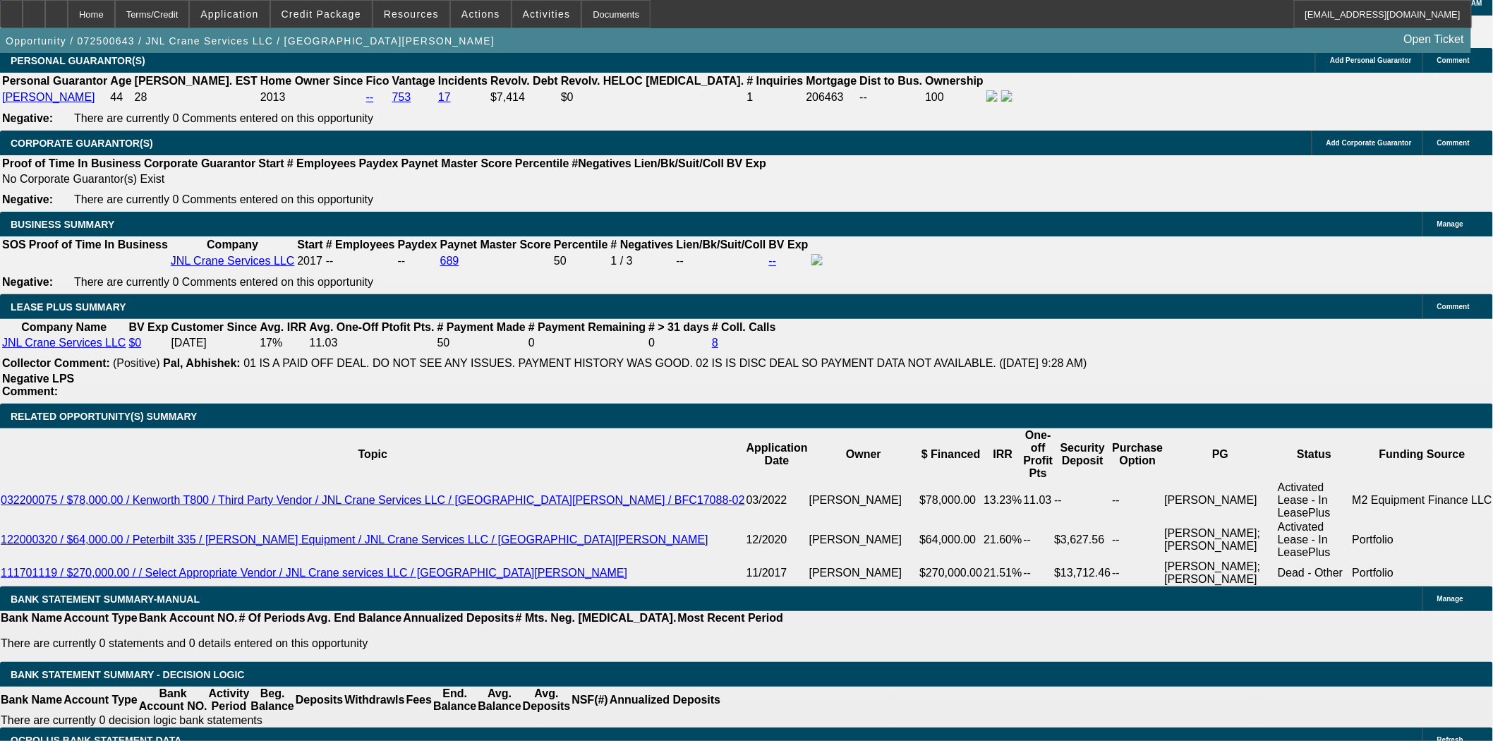
scroll to position [2196, 0]
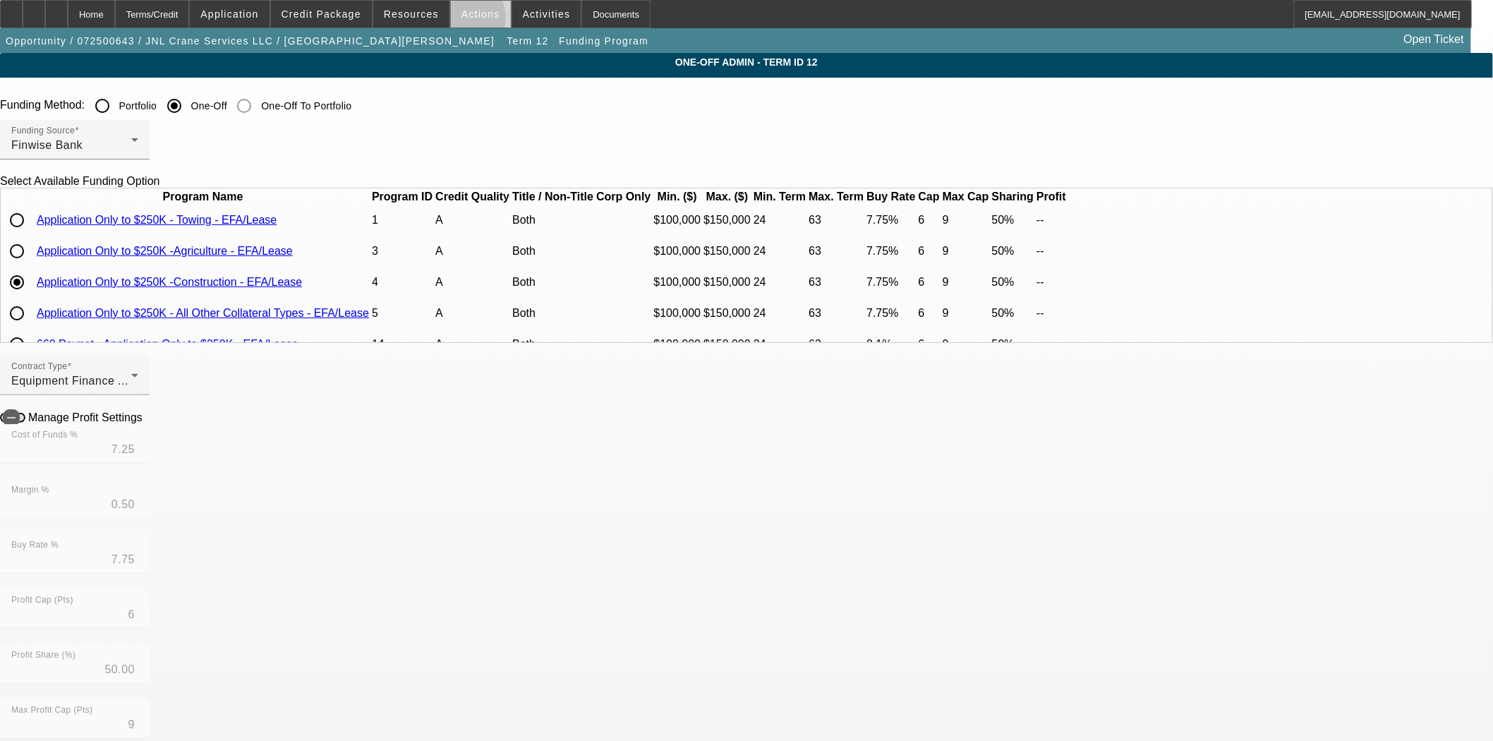
click at [459, 21] on span at bounding box center [481, 14] width 60 height 34
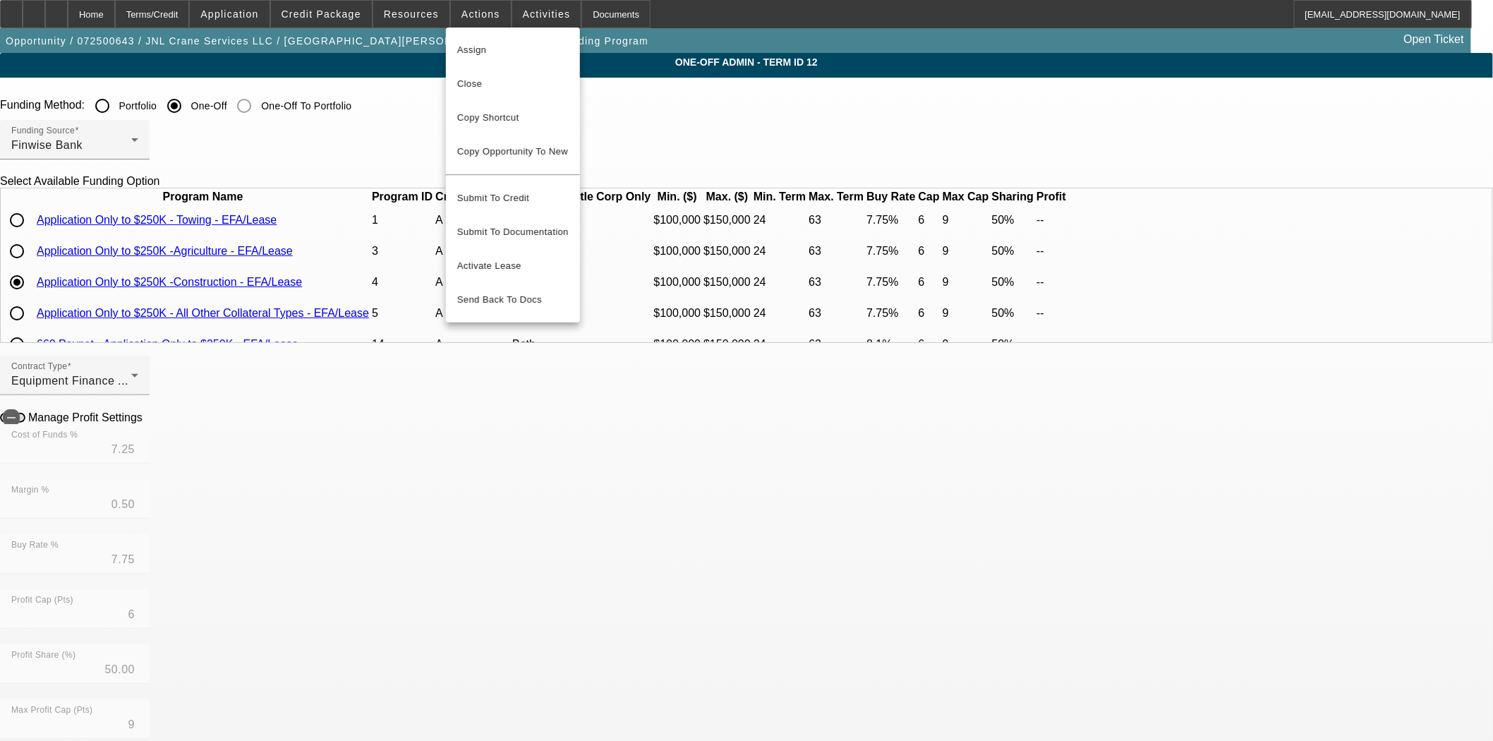
click at [413, 21] on div at bounding box center [746, 370] width 1493 height 741
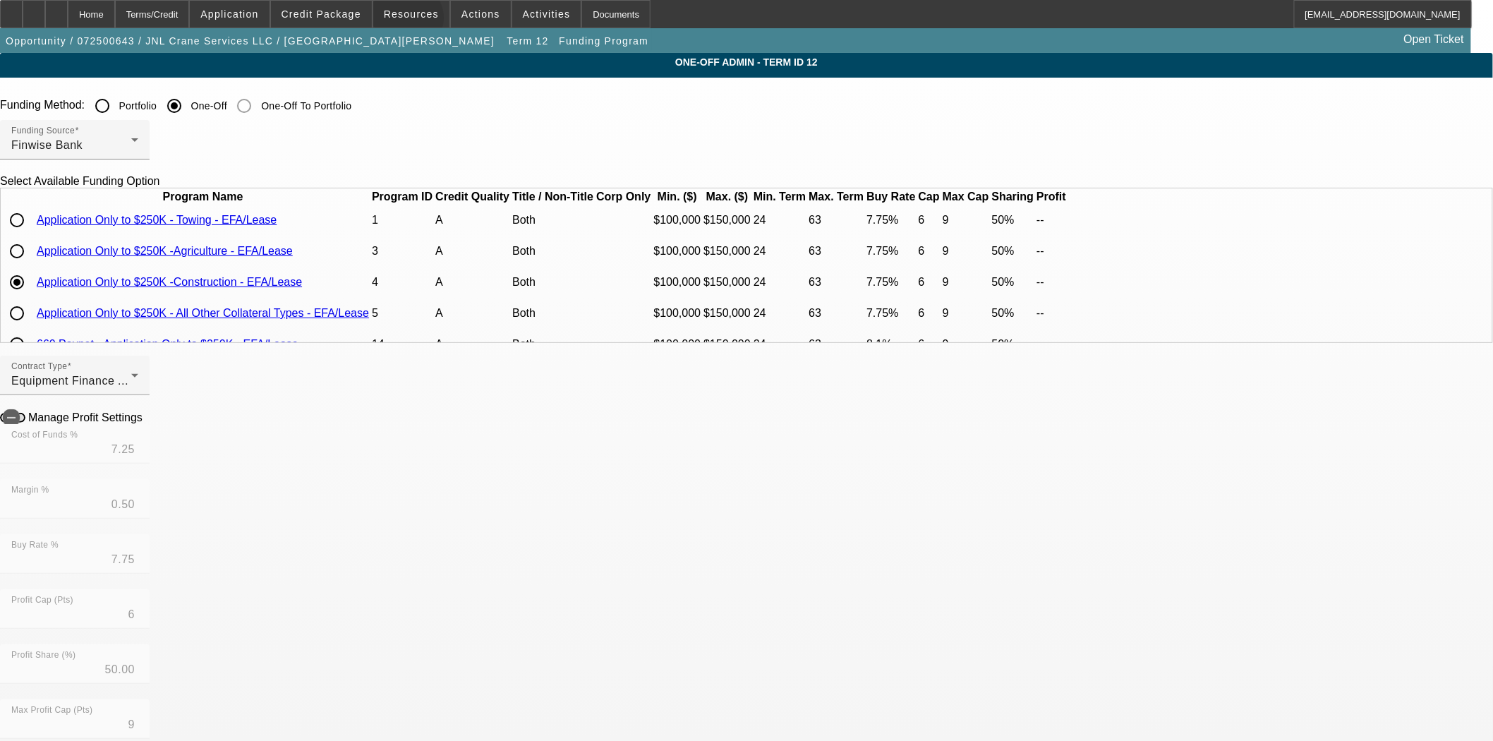
click at [413, 21] on span at bounding box center [411, 14] width 76 height 34
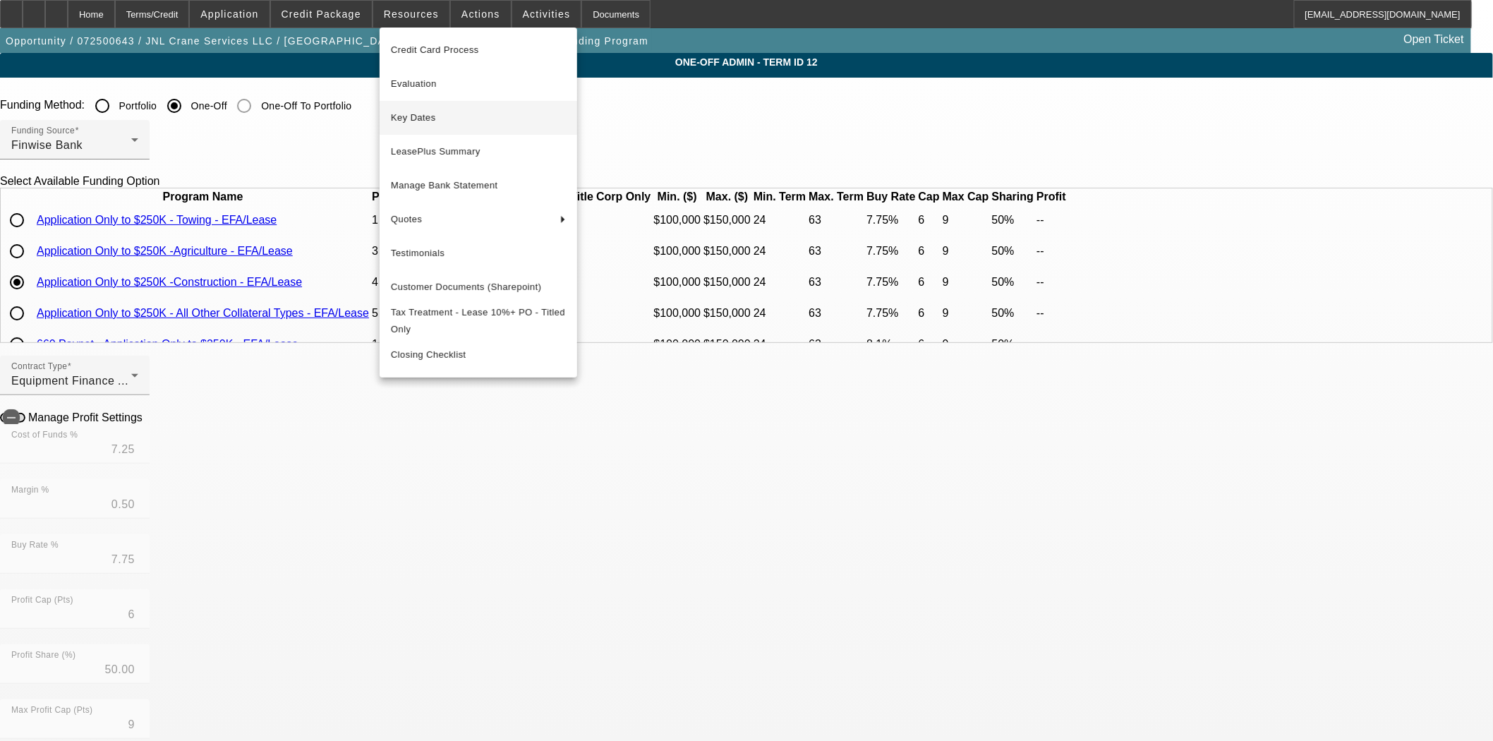
click at [419, 109] on span "Key Dates" at bounding box center [478, 117] width 175 height 17
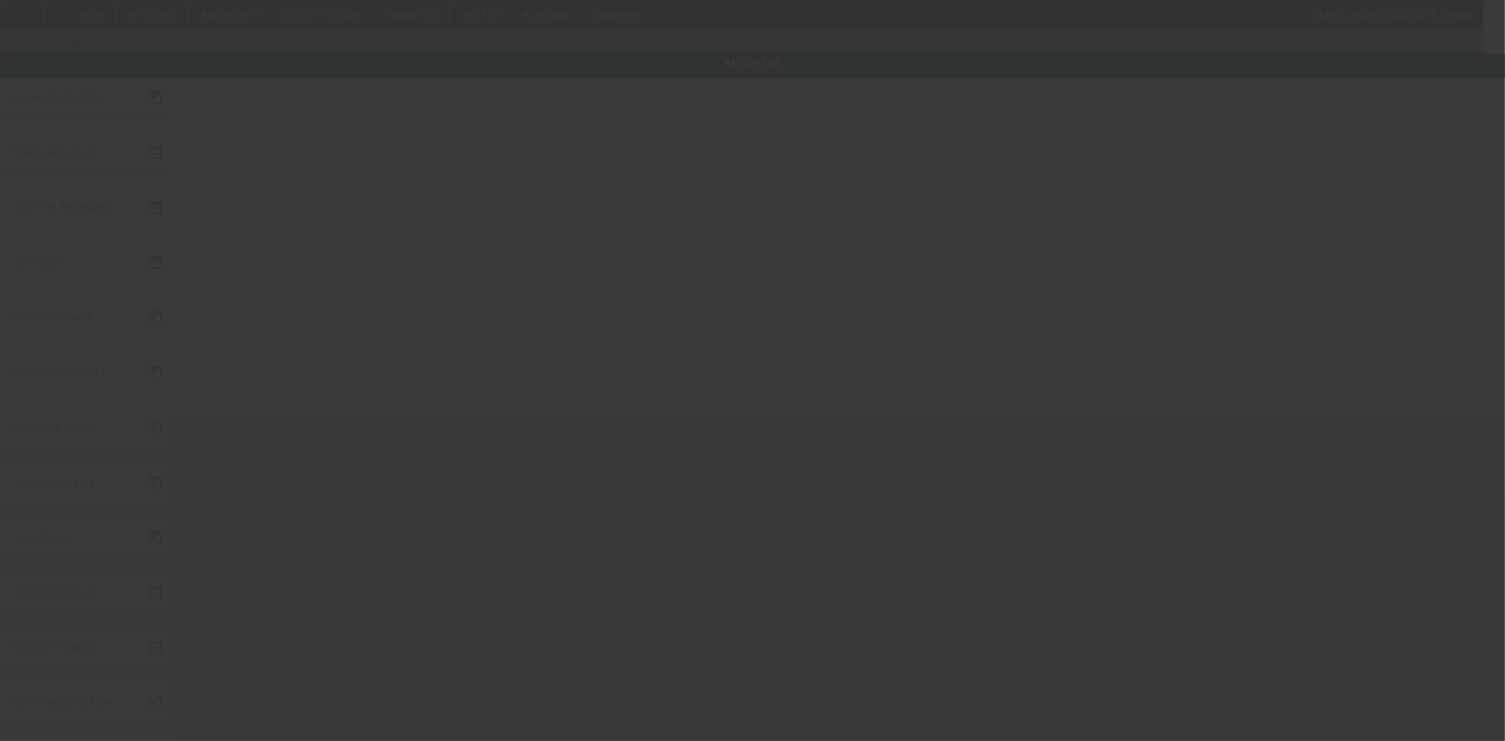
type input "7/28/2025"
type input "9/4/2025"
type input "9/11/2025"
type input "[DATE]"
type input "9/11/2025"
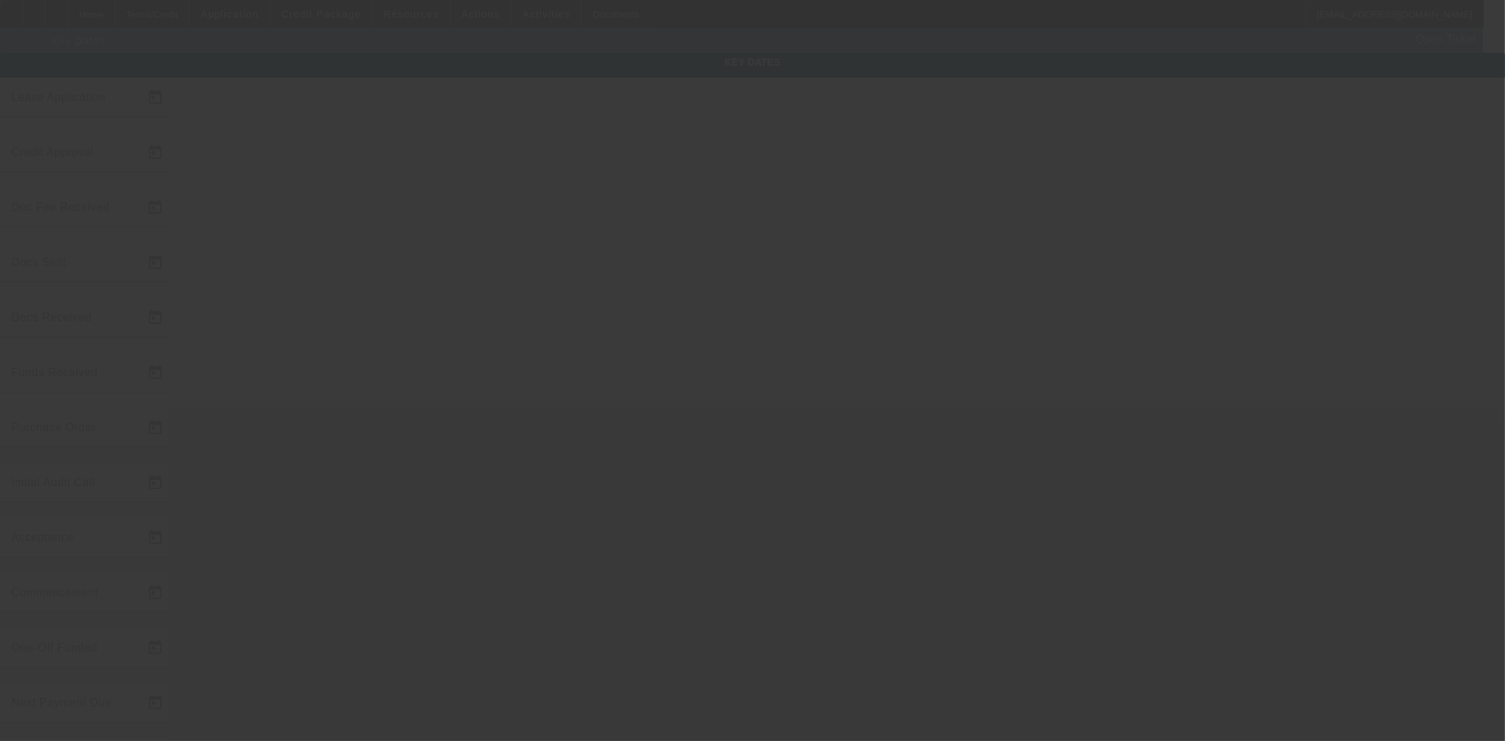
type input "9/11/2025"
type input "9/15/2025"
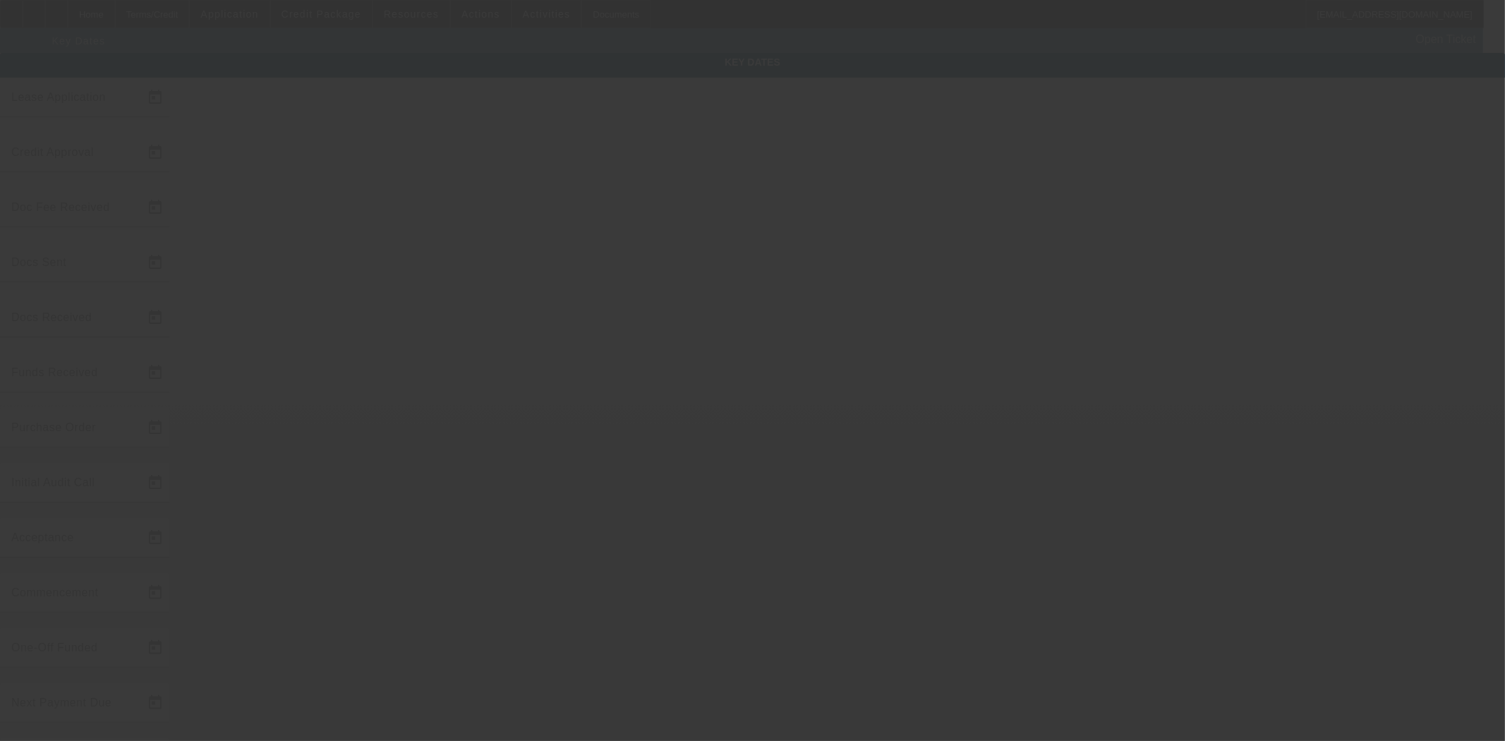
type input "10/15/2025"
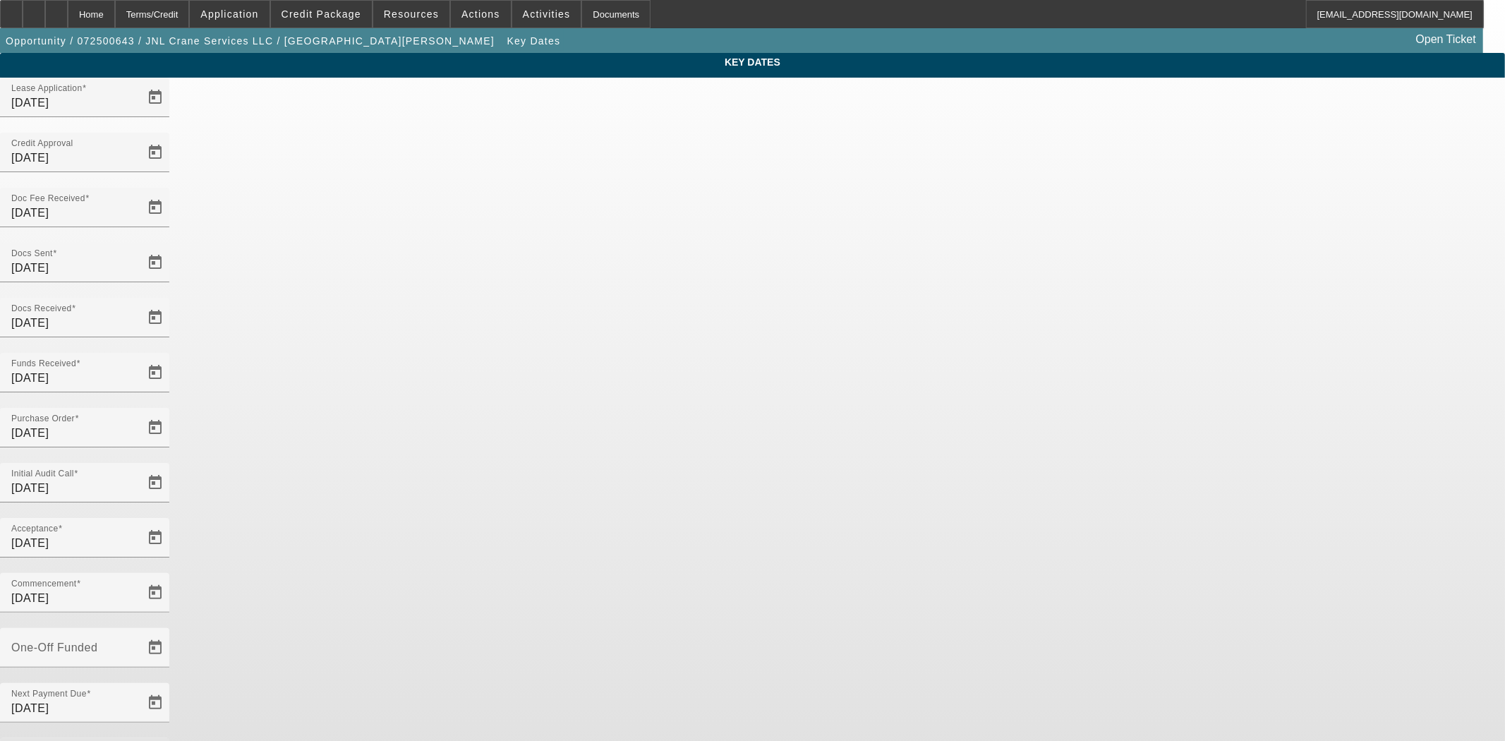
type input "9/16/2025"
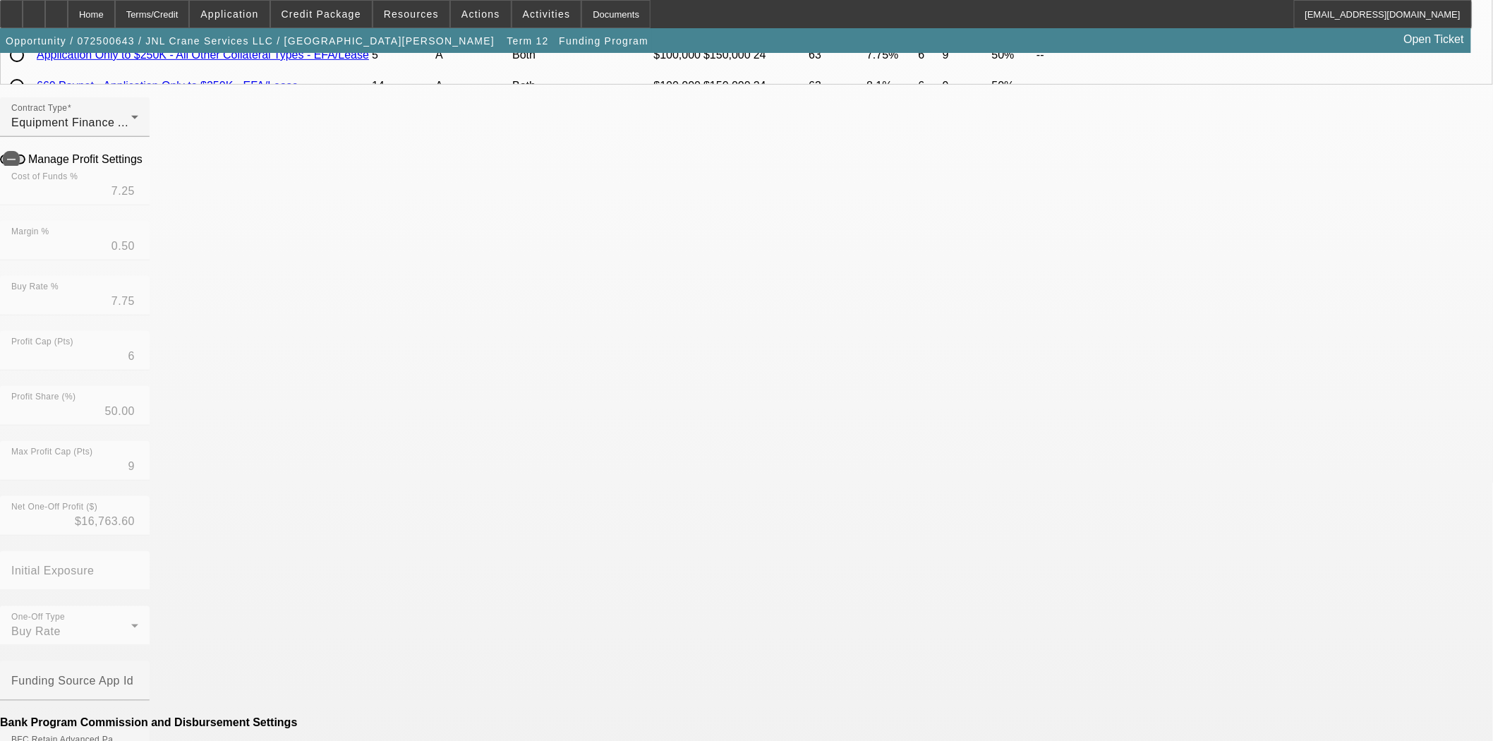
scroll to position [548, 0]
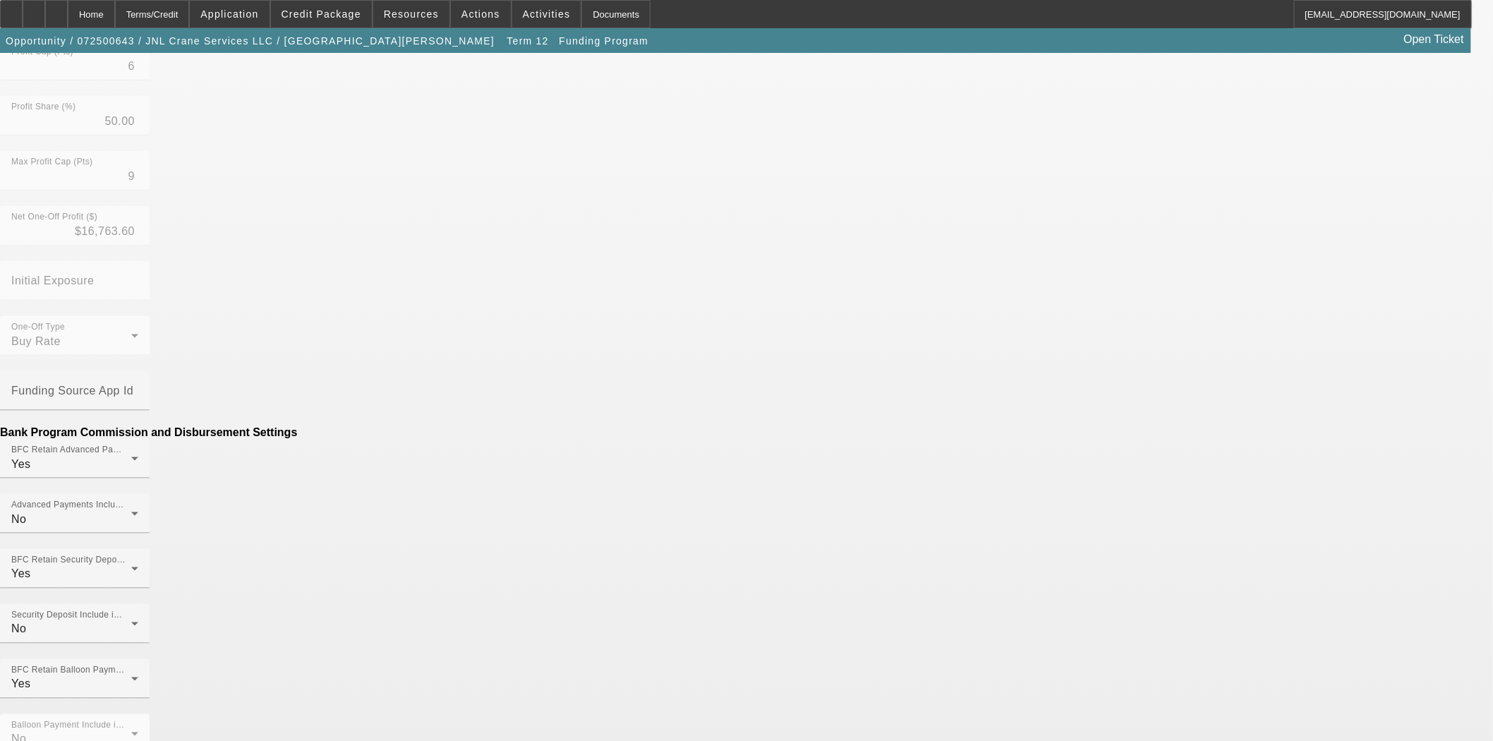
type input "$0.00"
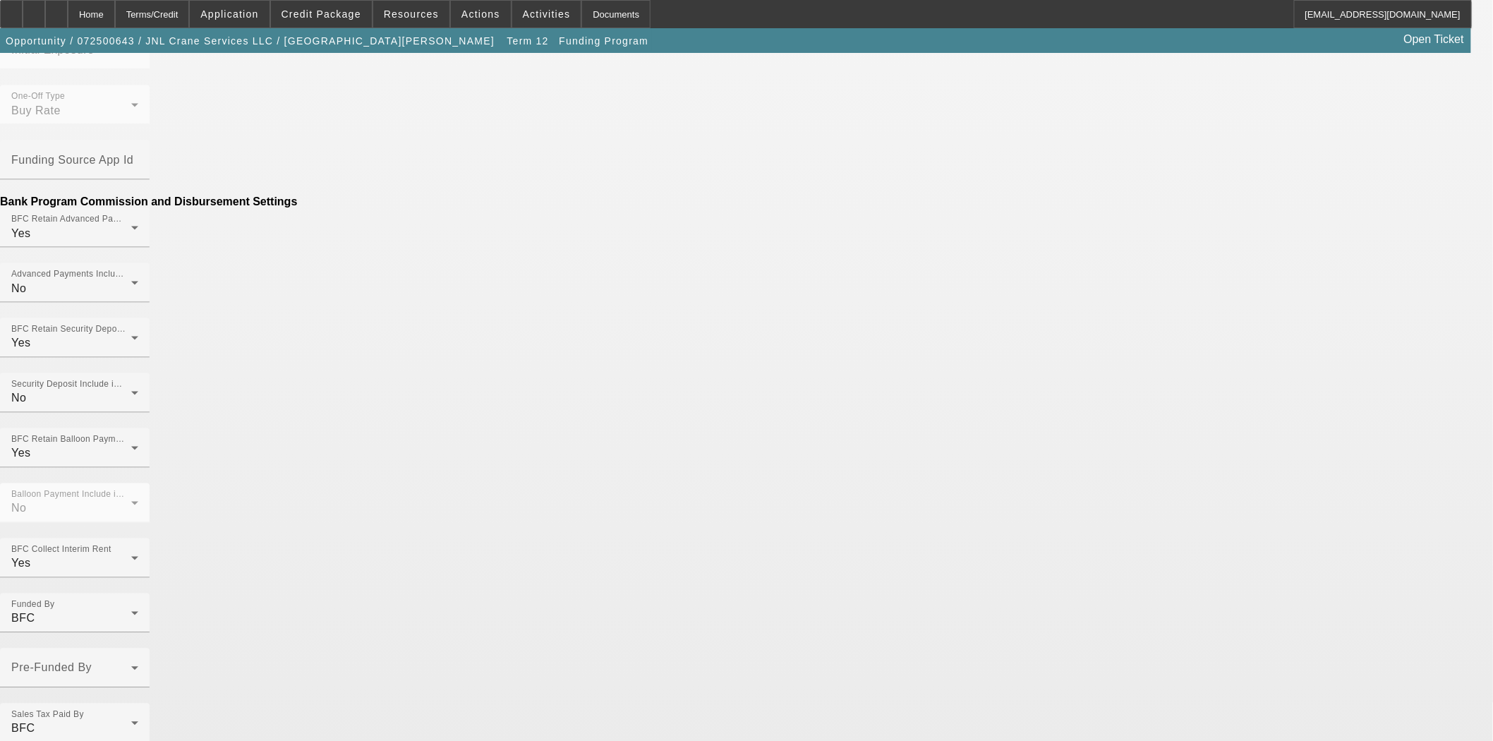
scroll to position [808, 0]
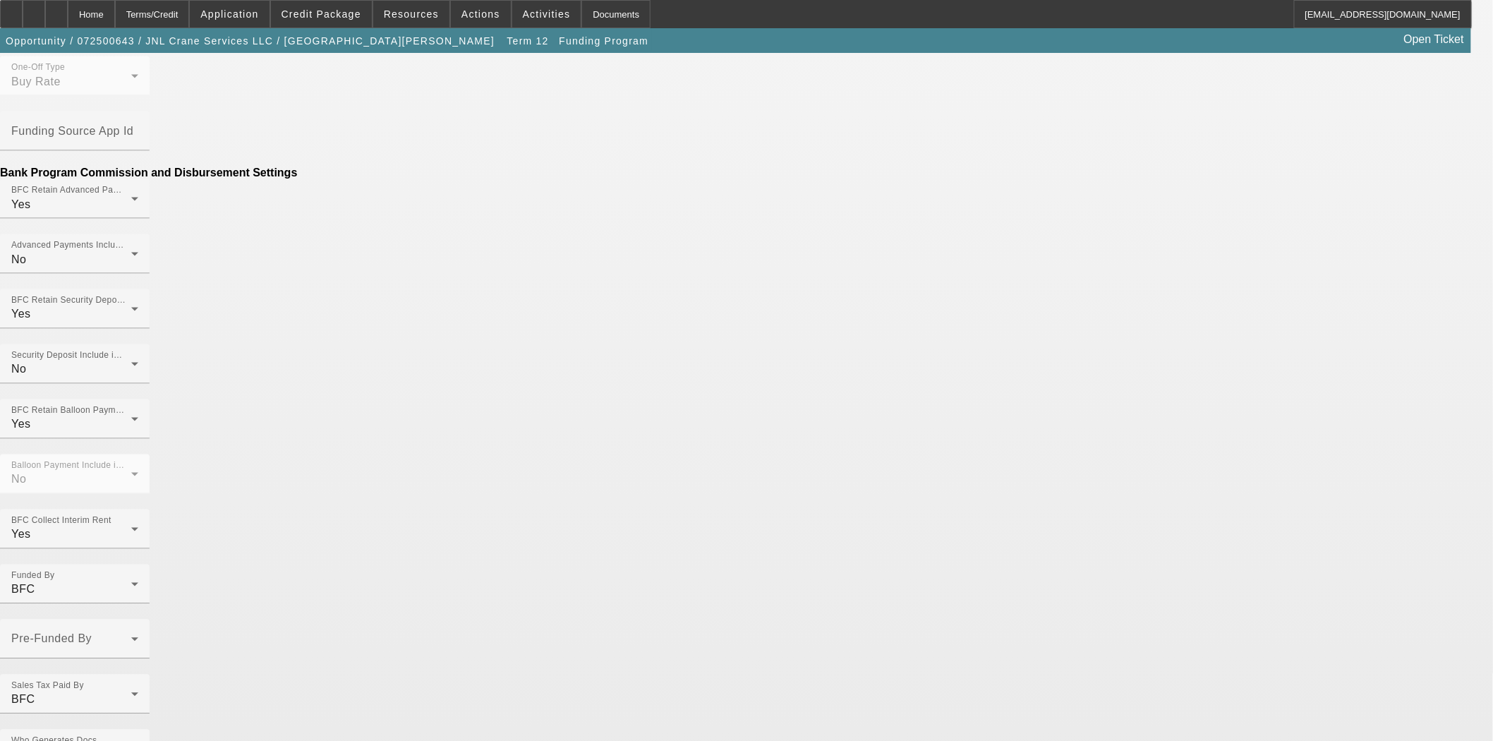
type input "v"
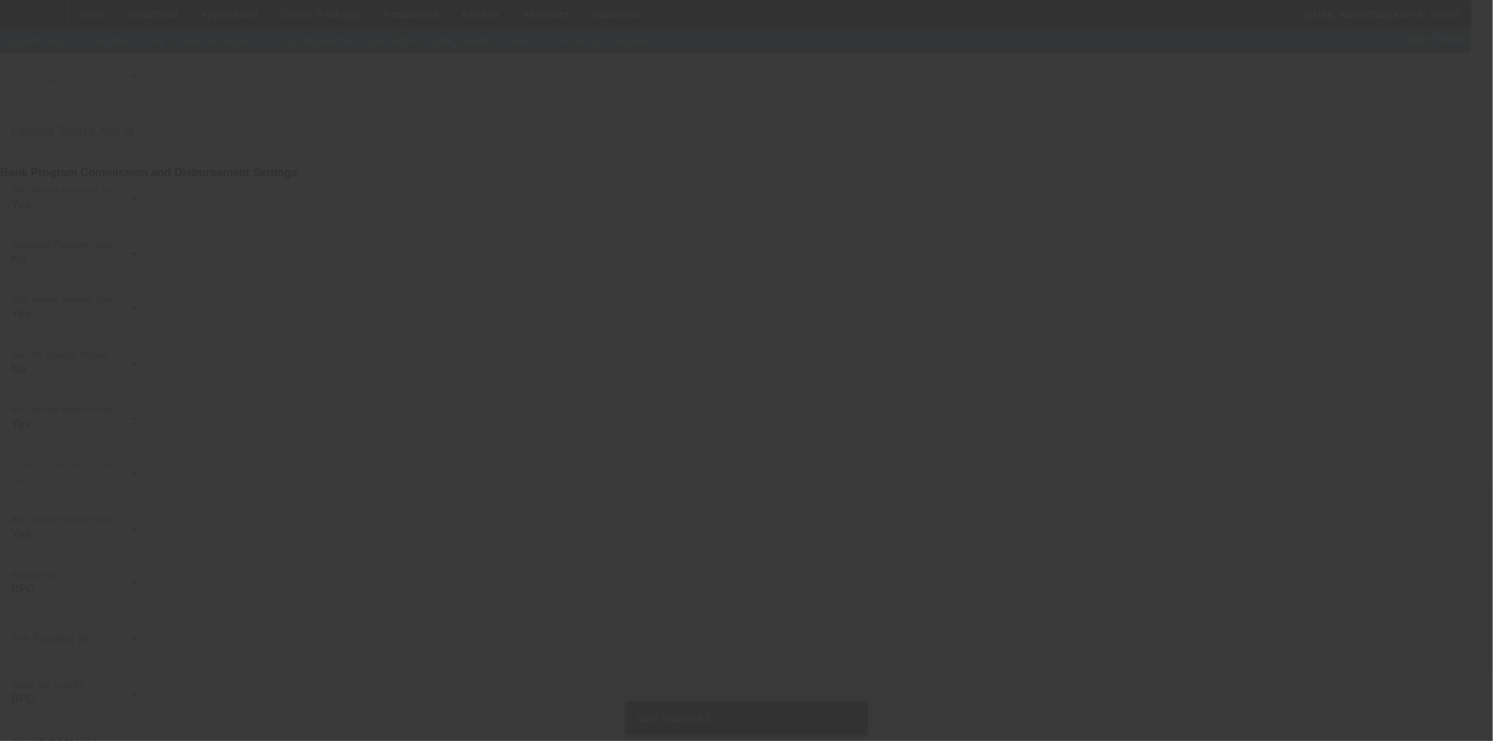
scroll to position [0, 0]
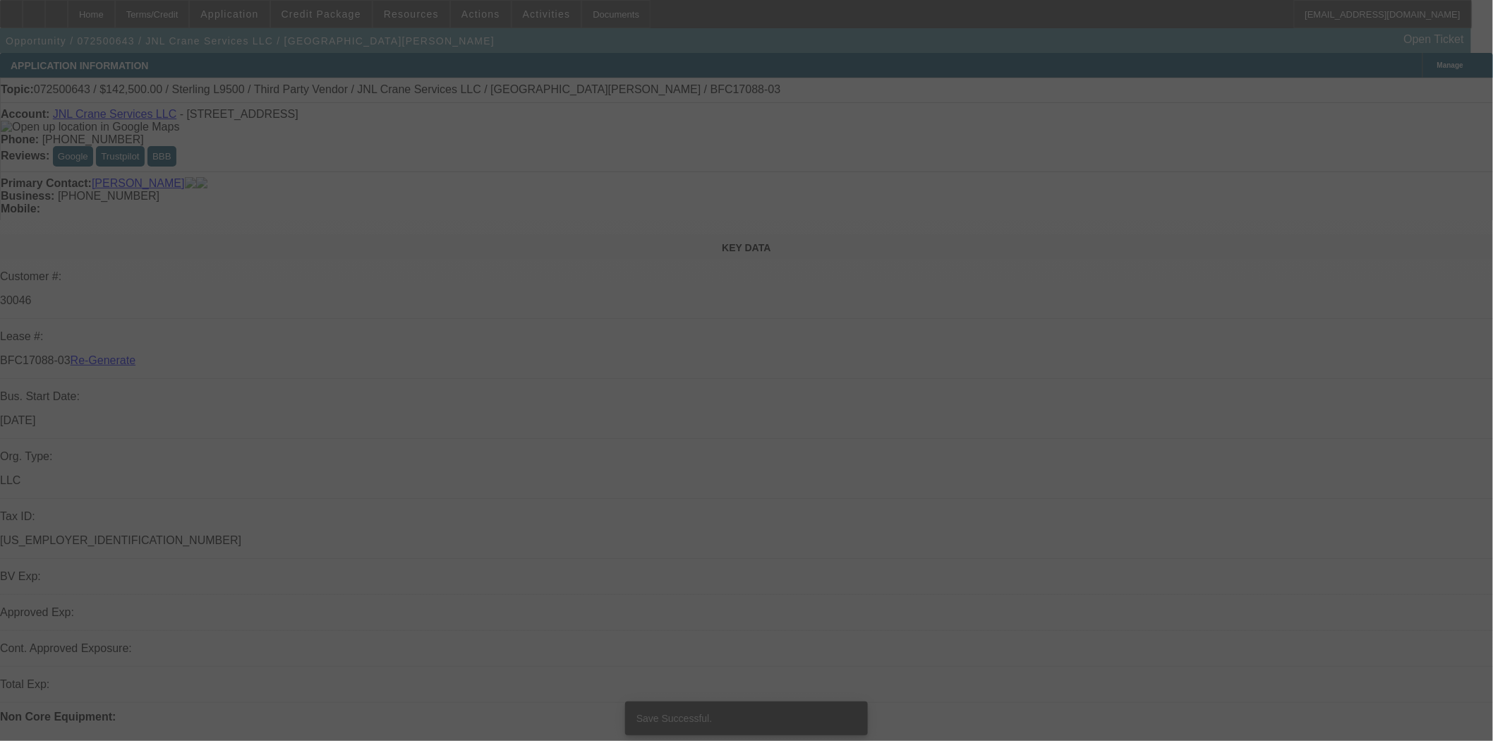
select select "4"
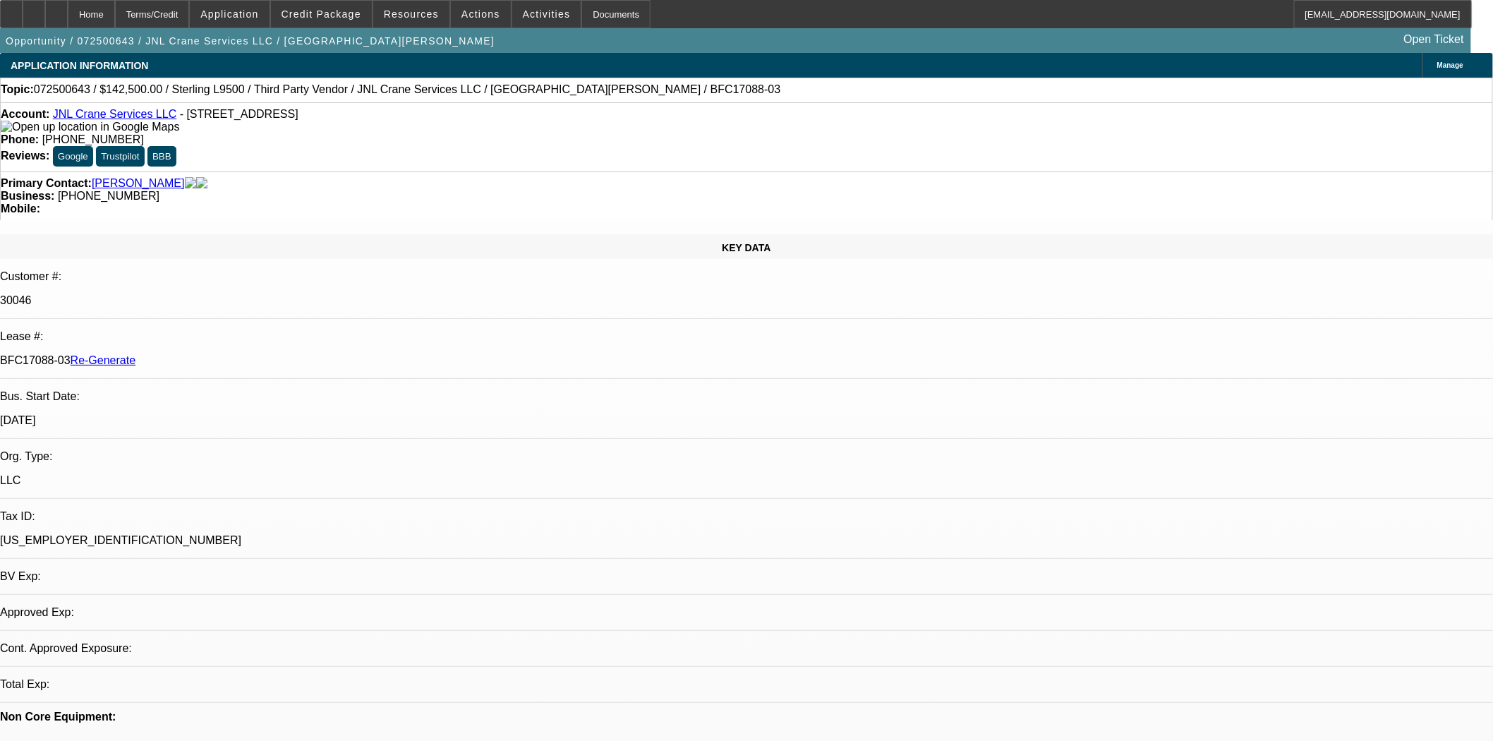
select select "0"
select select "2"
select select "0"
select select "6"
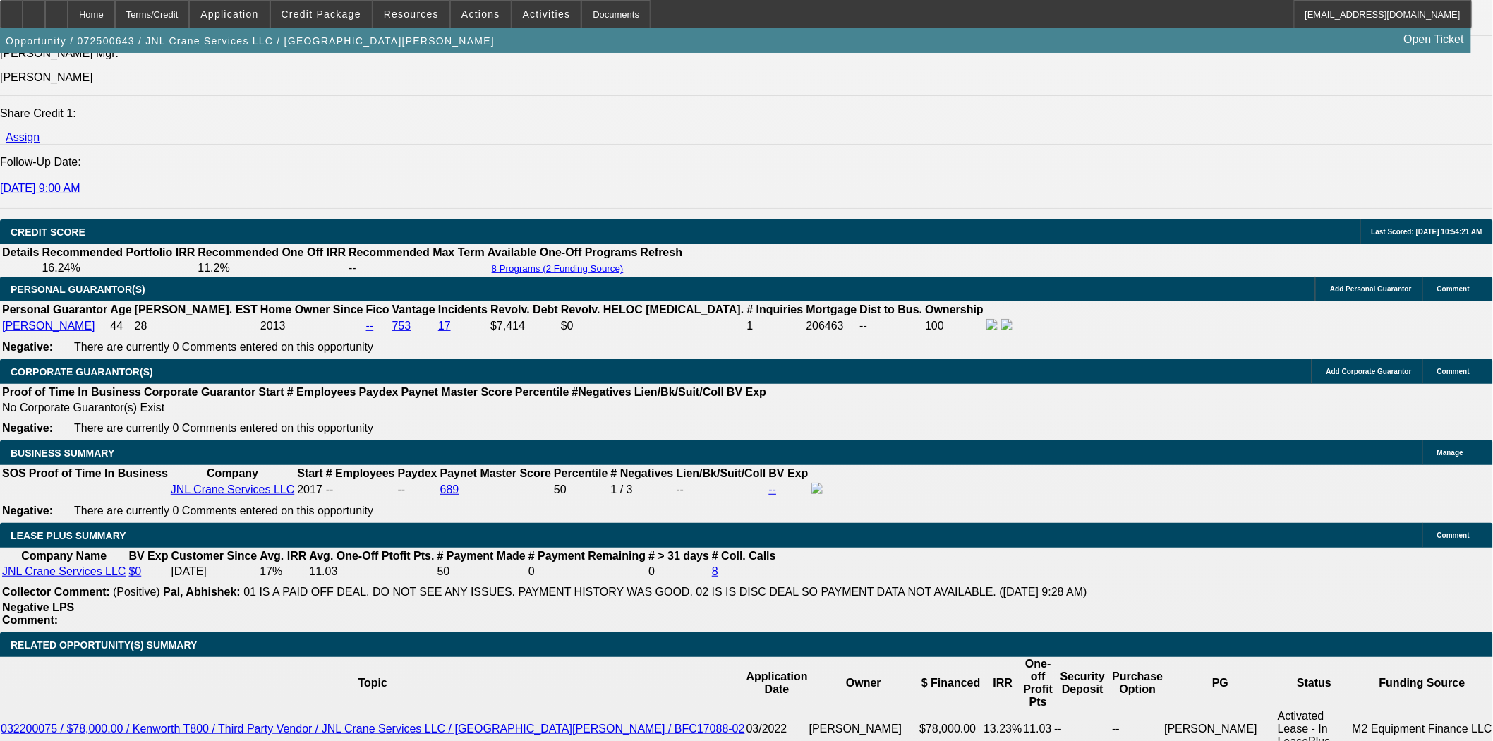
scroll to position [2117, 0]
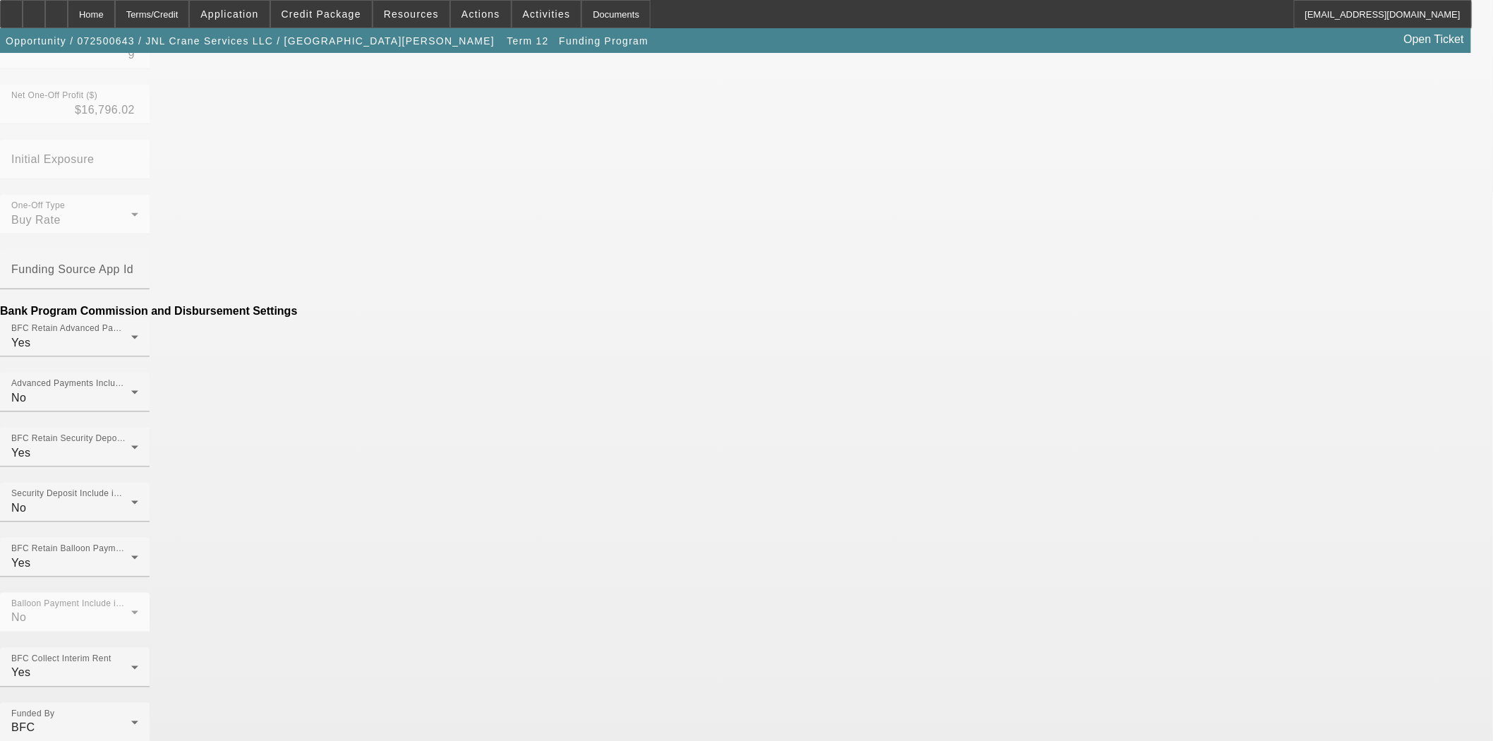
scroll to position [655, 0]
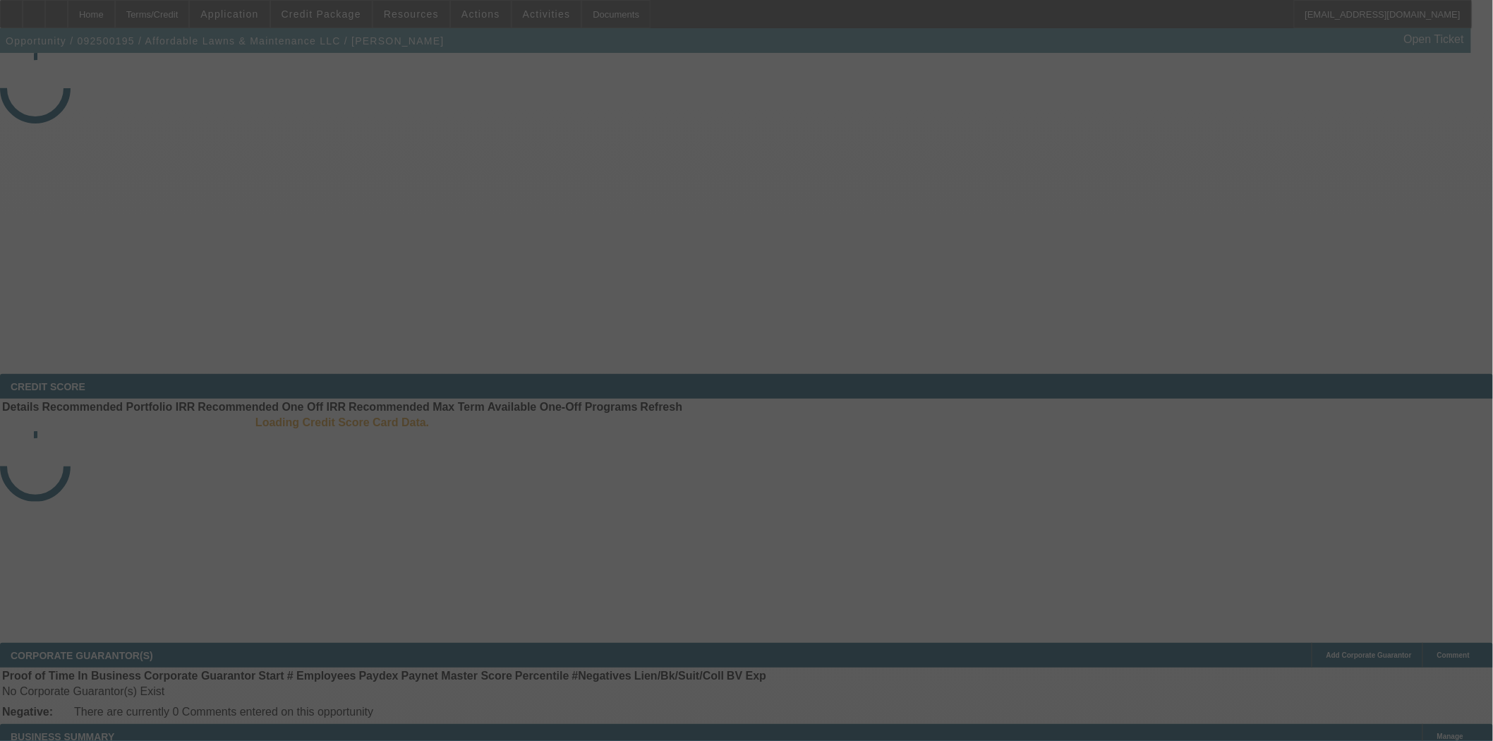
select select "3"
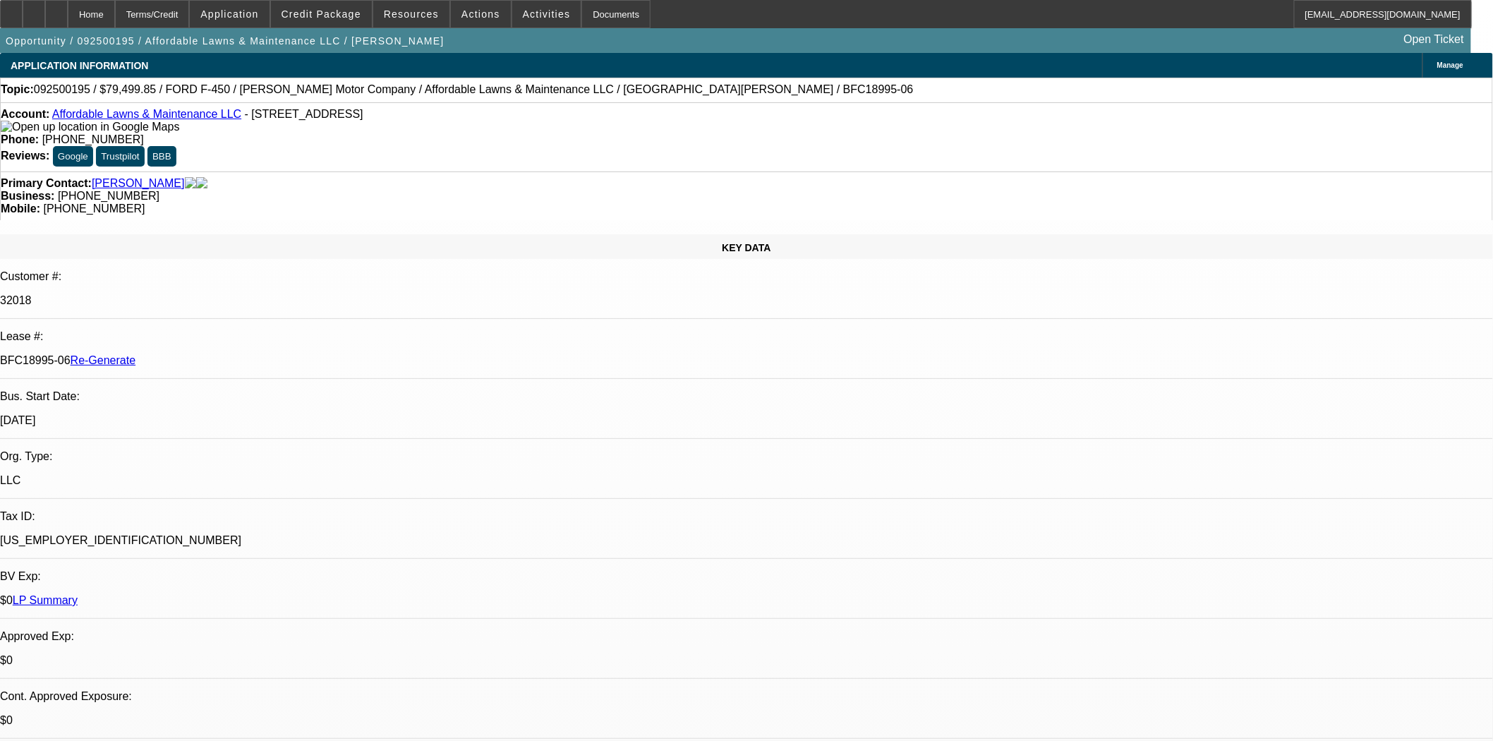
select select "0"
select select "2"
select select "0"
select select "6"
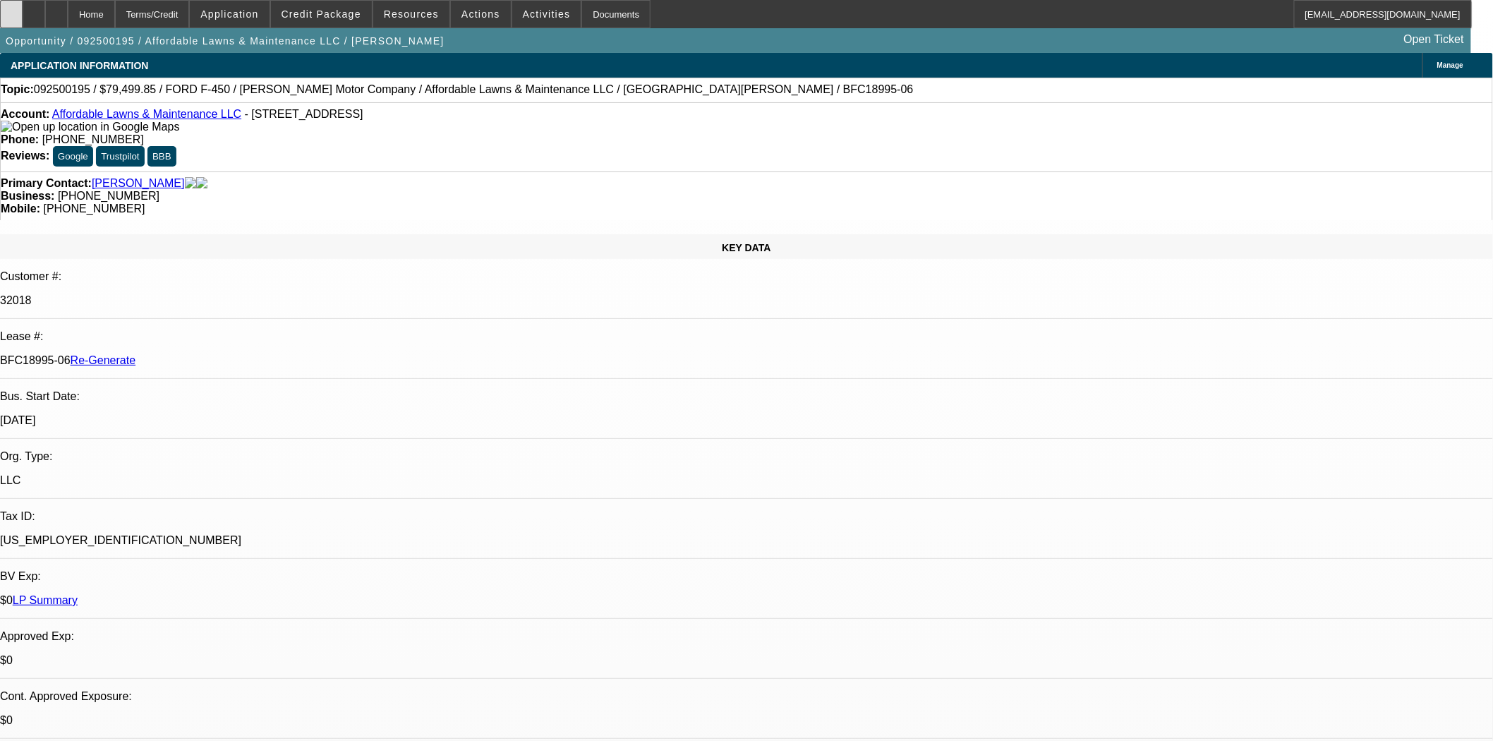
click at [19, 8] on div at bounding box center [11, 14] width 23 height 28
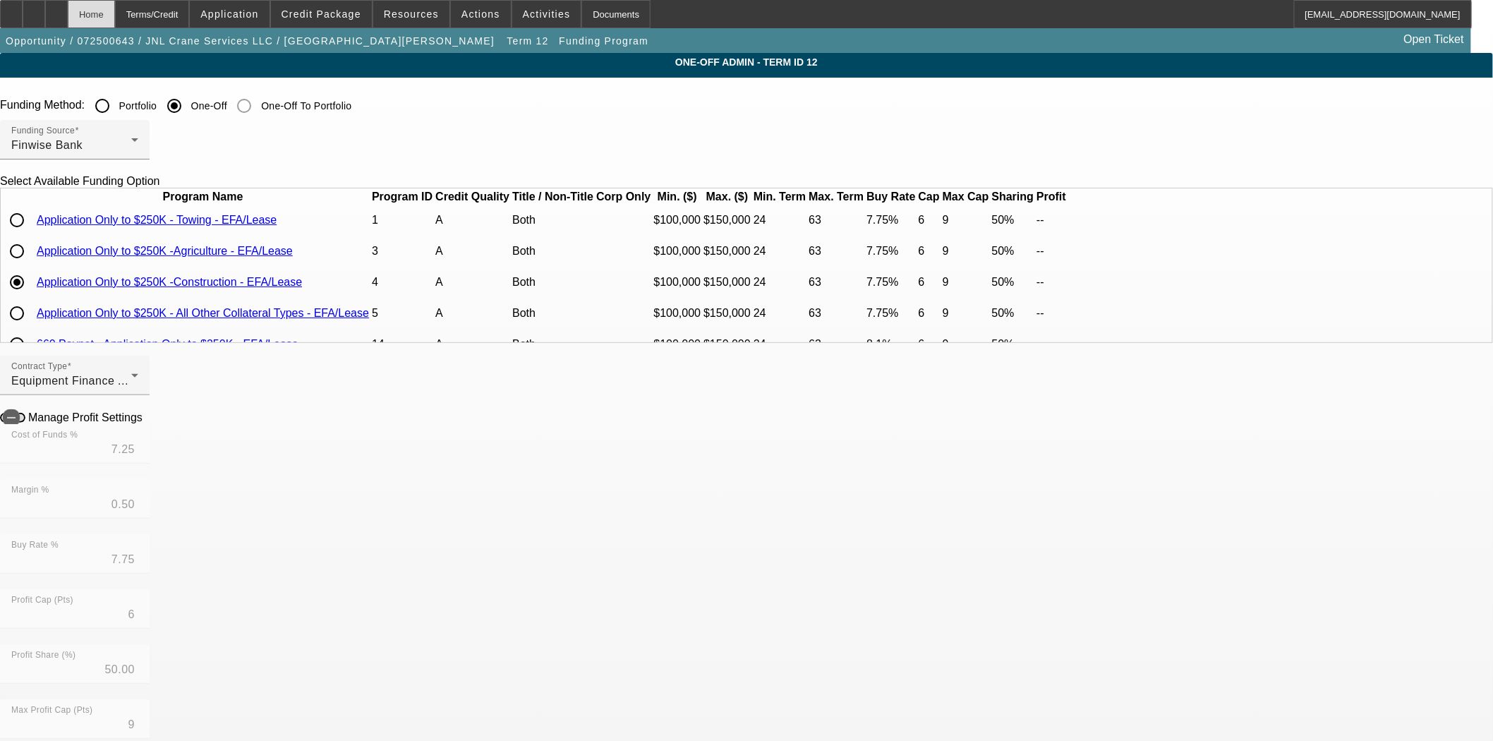
click at [114, 22] on div "Home" at bounding box center [91, 14] width 47 height 28
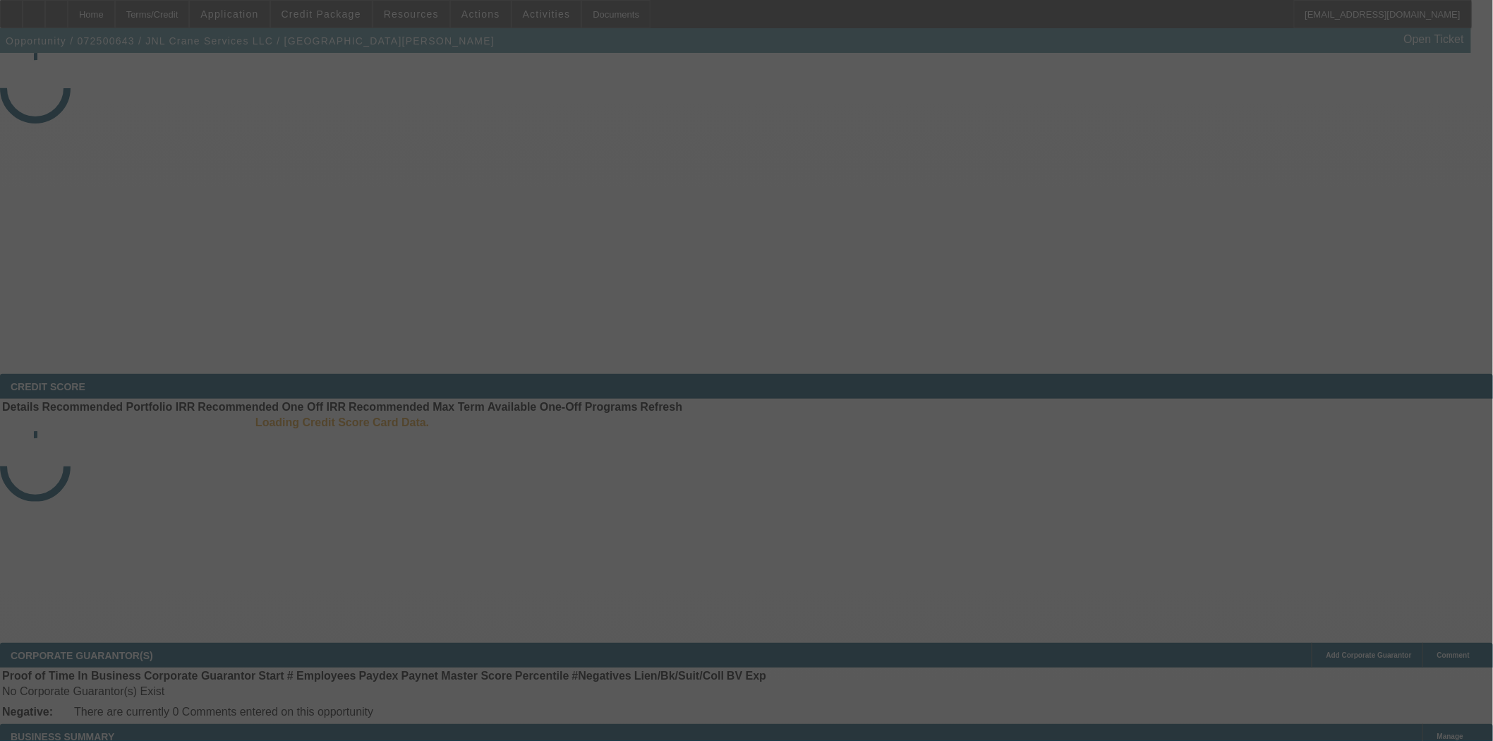
select select "4"
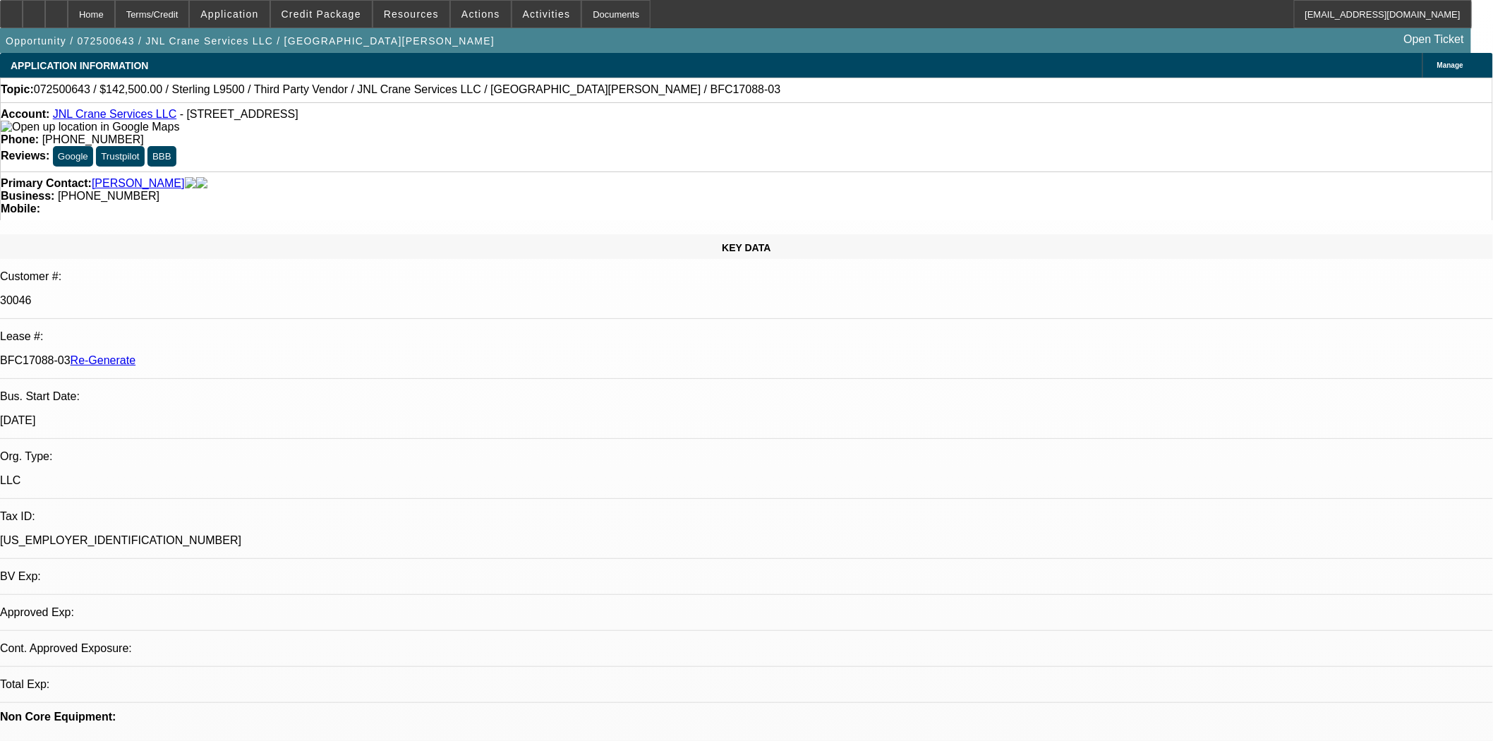
select select "0"
select select "2"
select select "0"
select select "6"
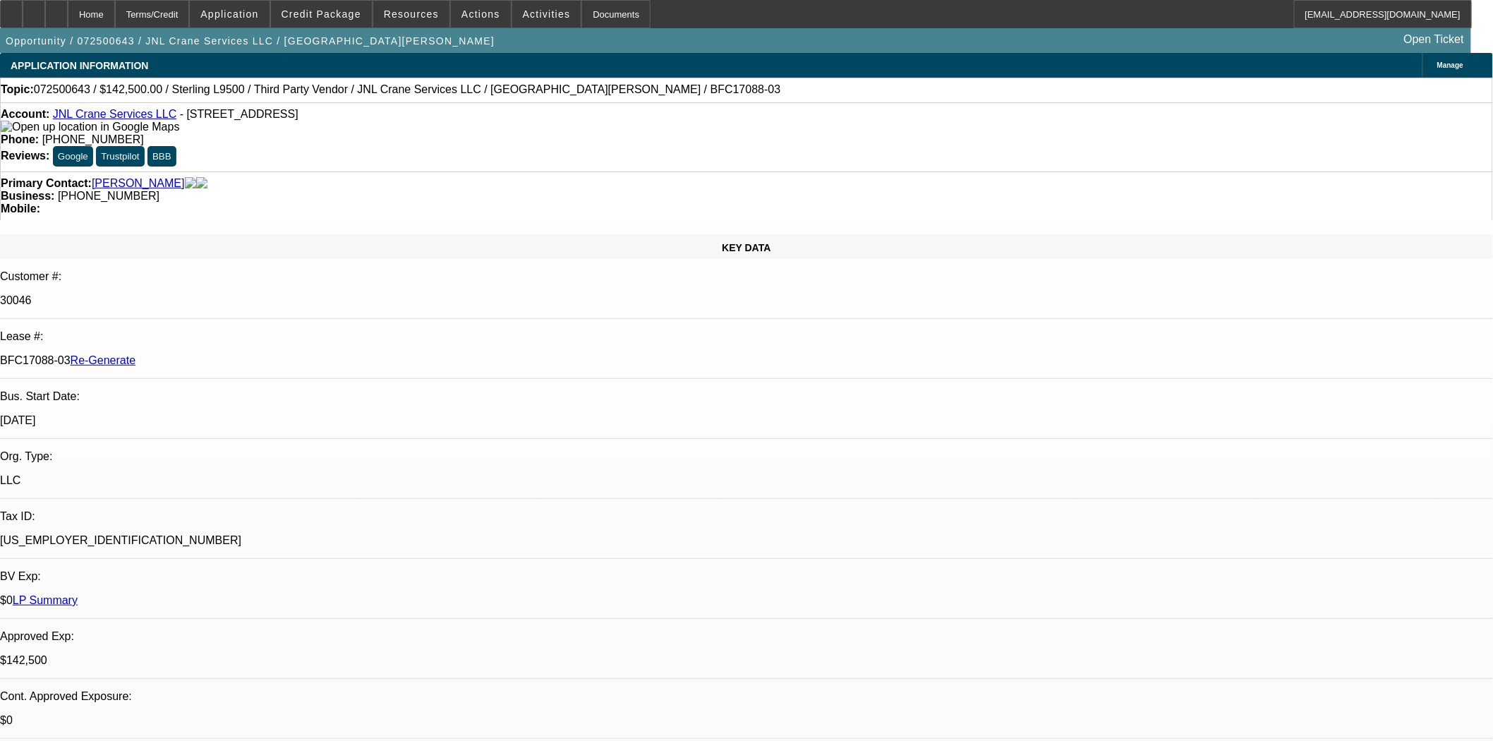
drag, startPoint x: 1093, startPoint y: 149, endPoint x: 1117, endPoint y: 198, distance: 55.2
select select "0"
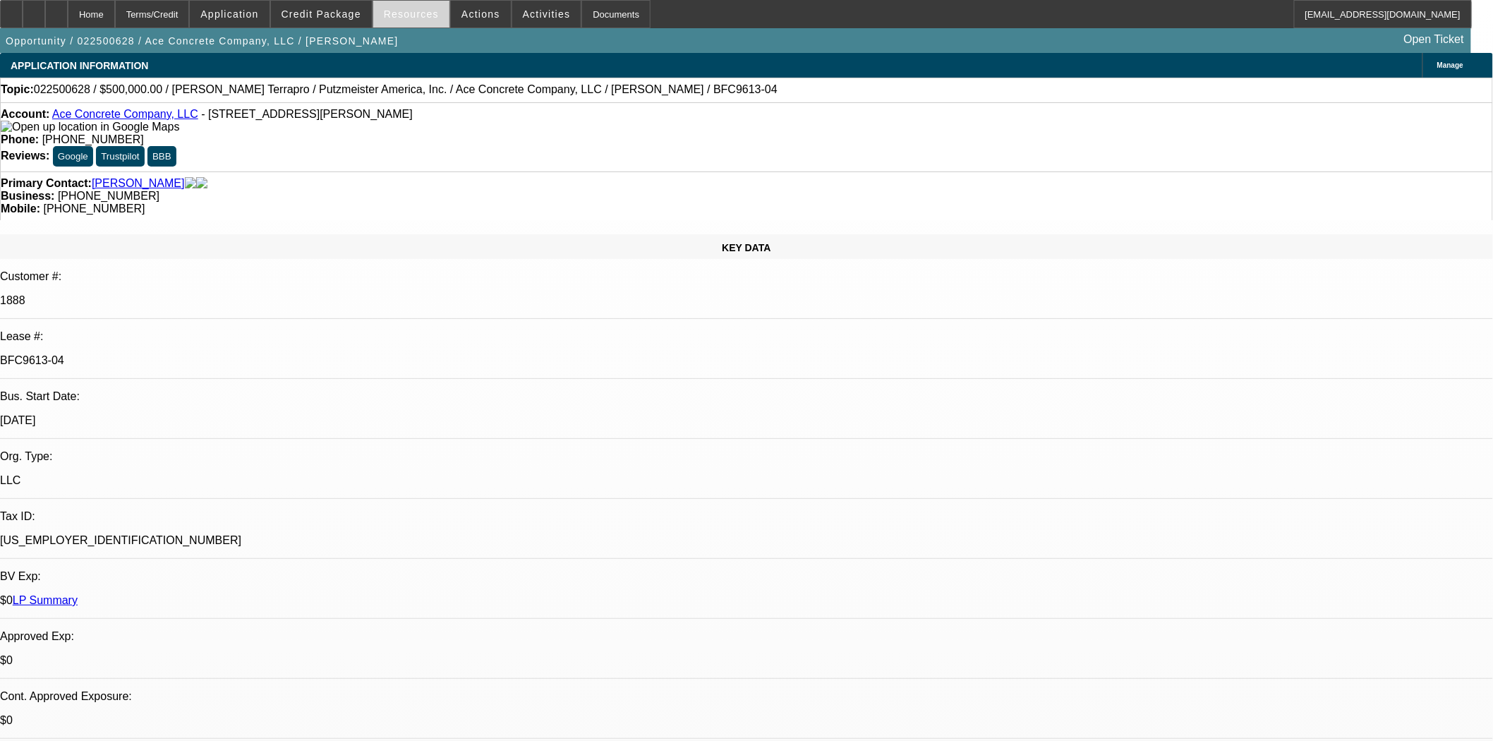
select select "3"
select select "0"
select select "6"
select select "0"
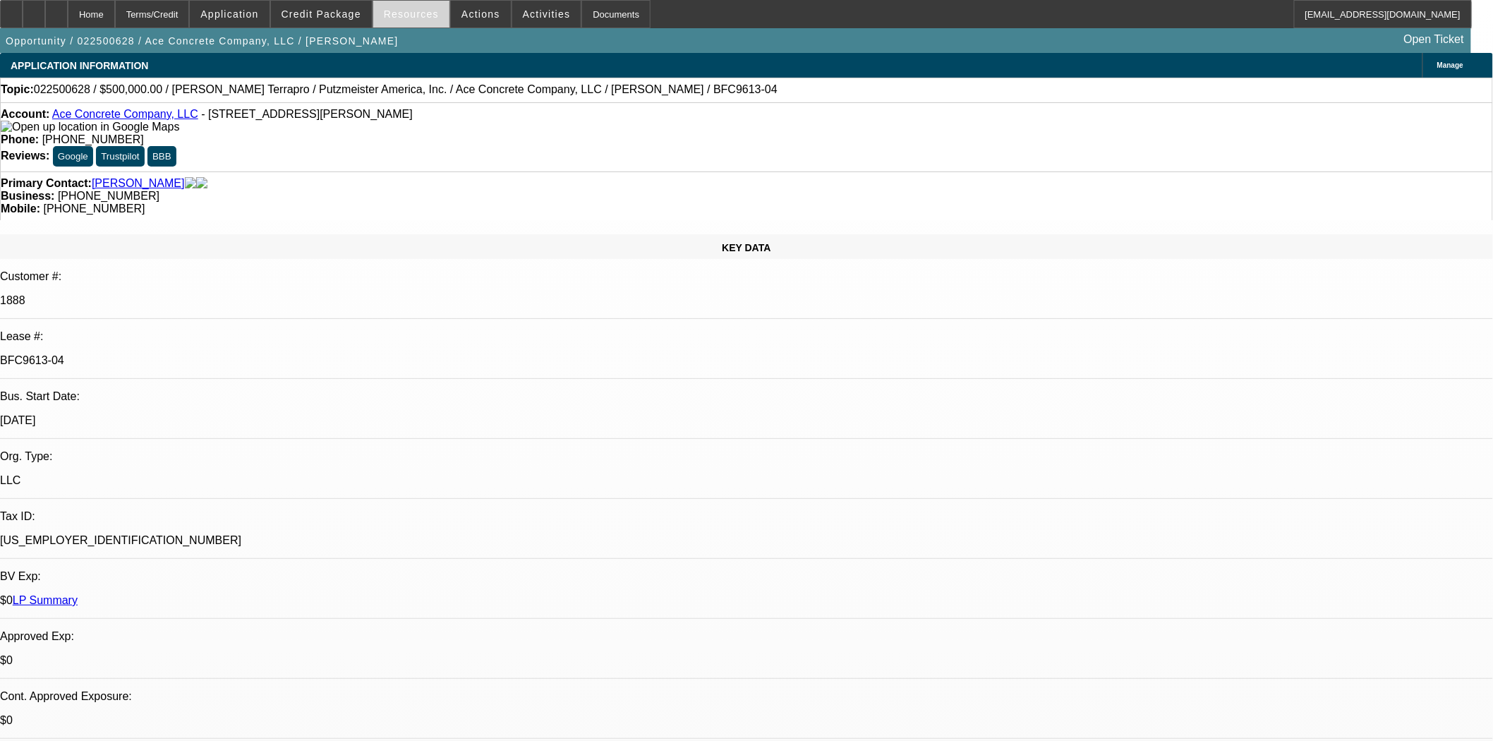
select select "3"
select select "0"
select select "6"
select select "0"
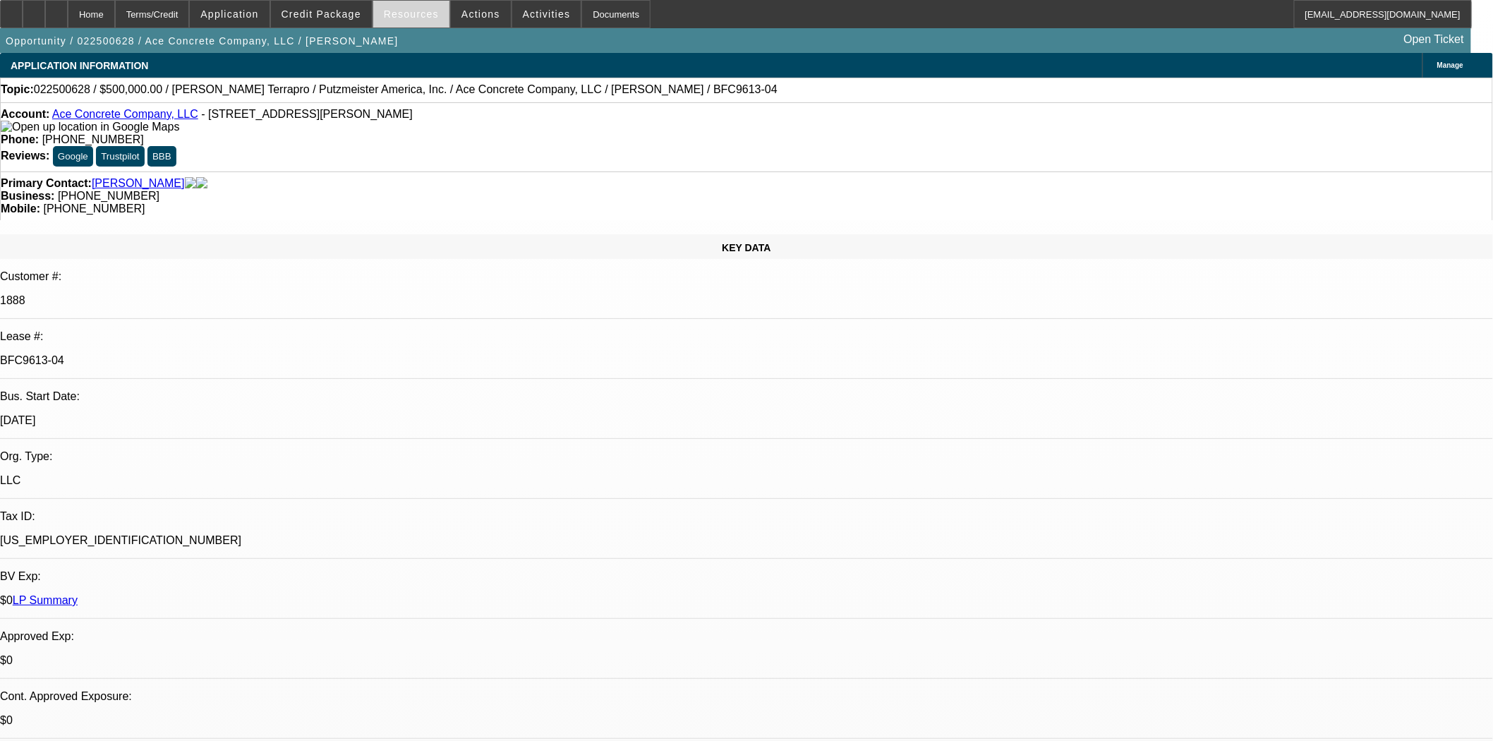
select select "3"
select select "0"
select select "6"
select select "0"
select select "2"
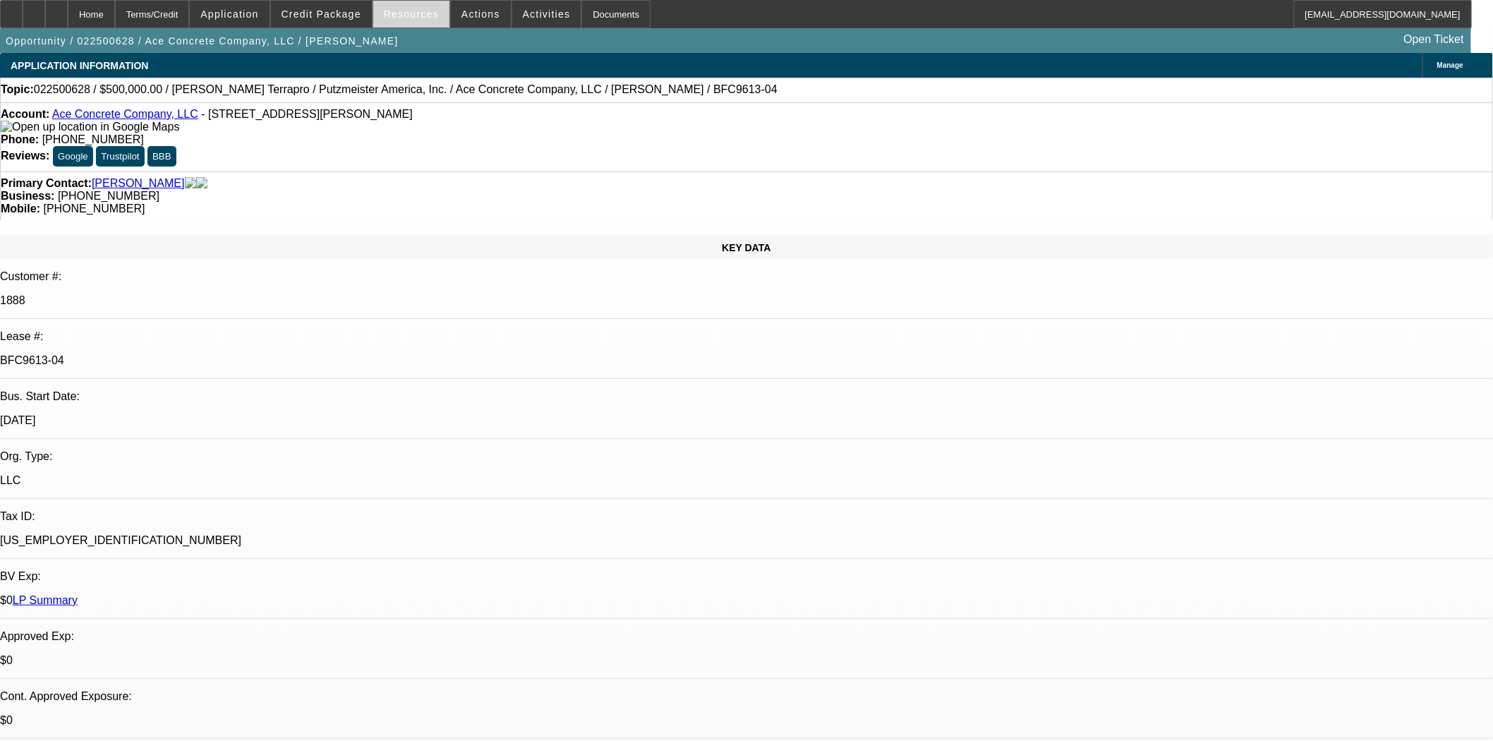
select select "2"
select select "0"
select select "6"
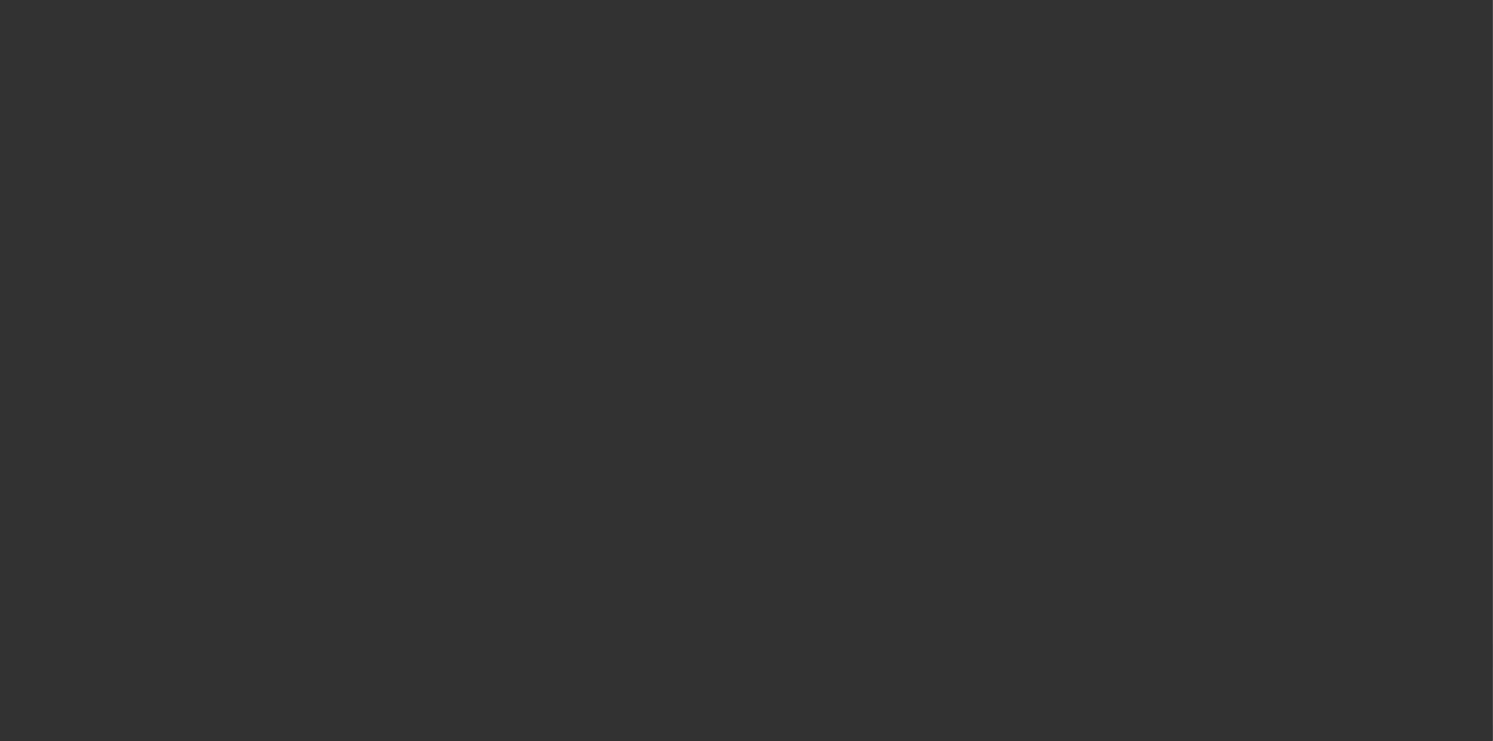
select select "3"
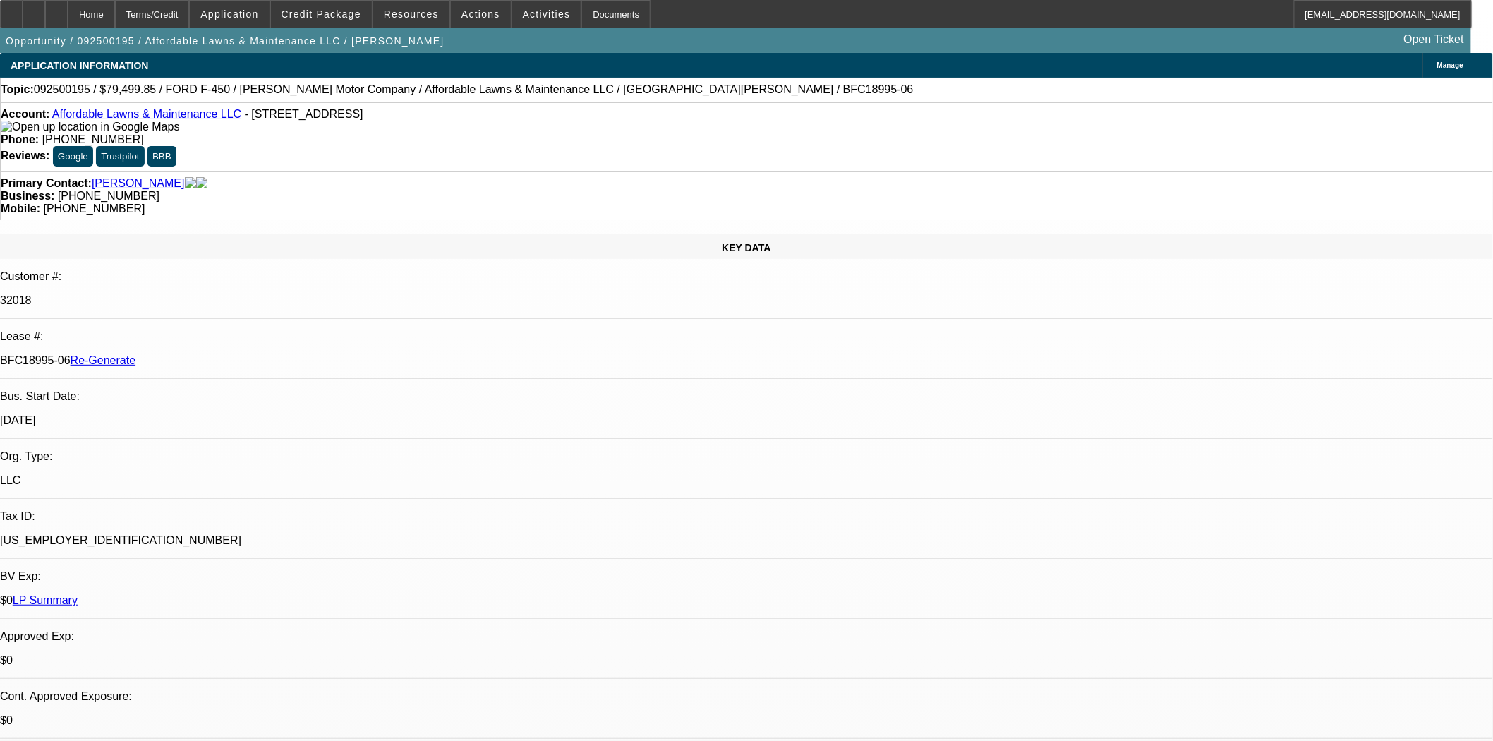
select select "0"
select select "2"
select select "0"
select select "6"
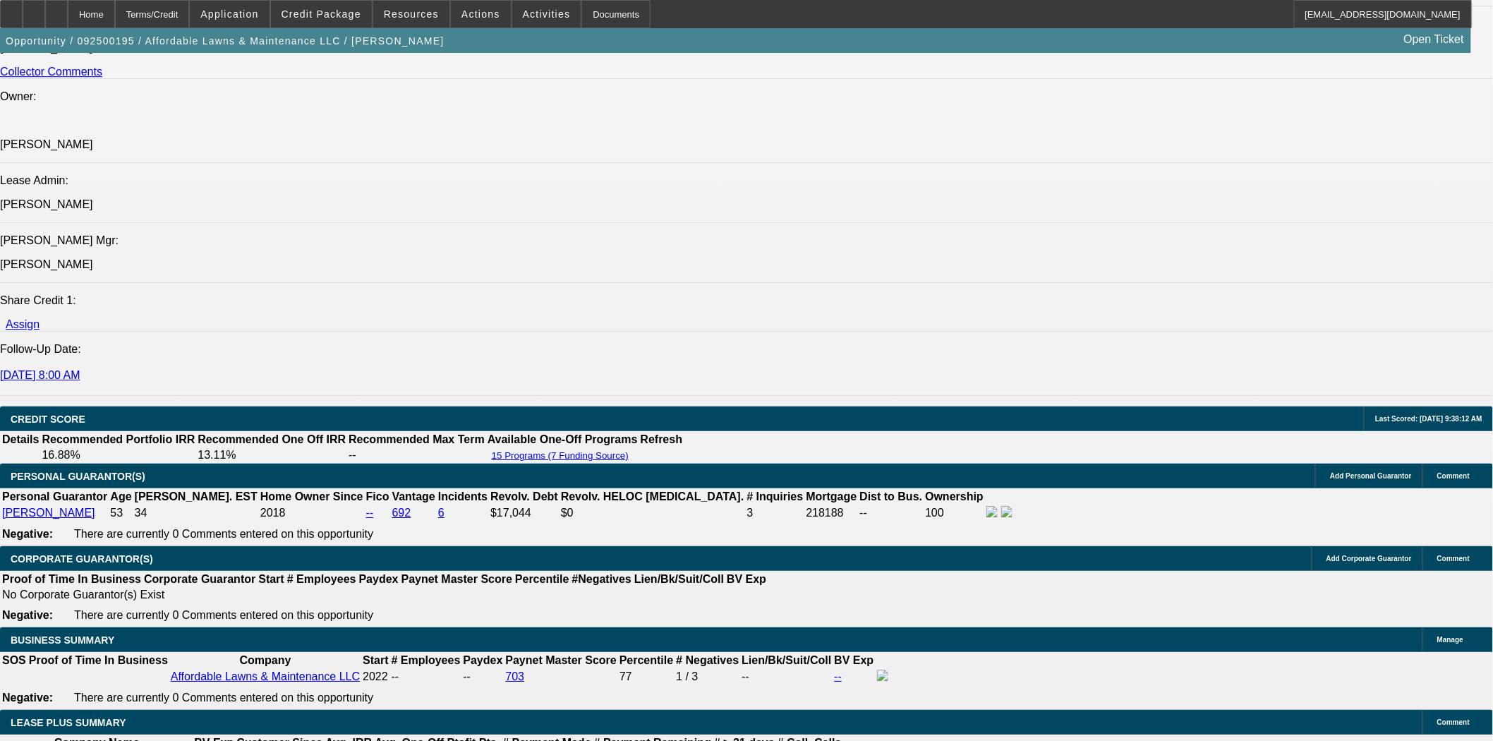
scroll to position [1960, 0]
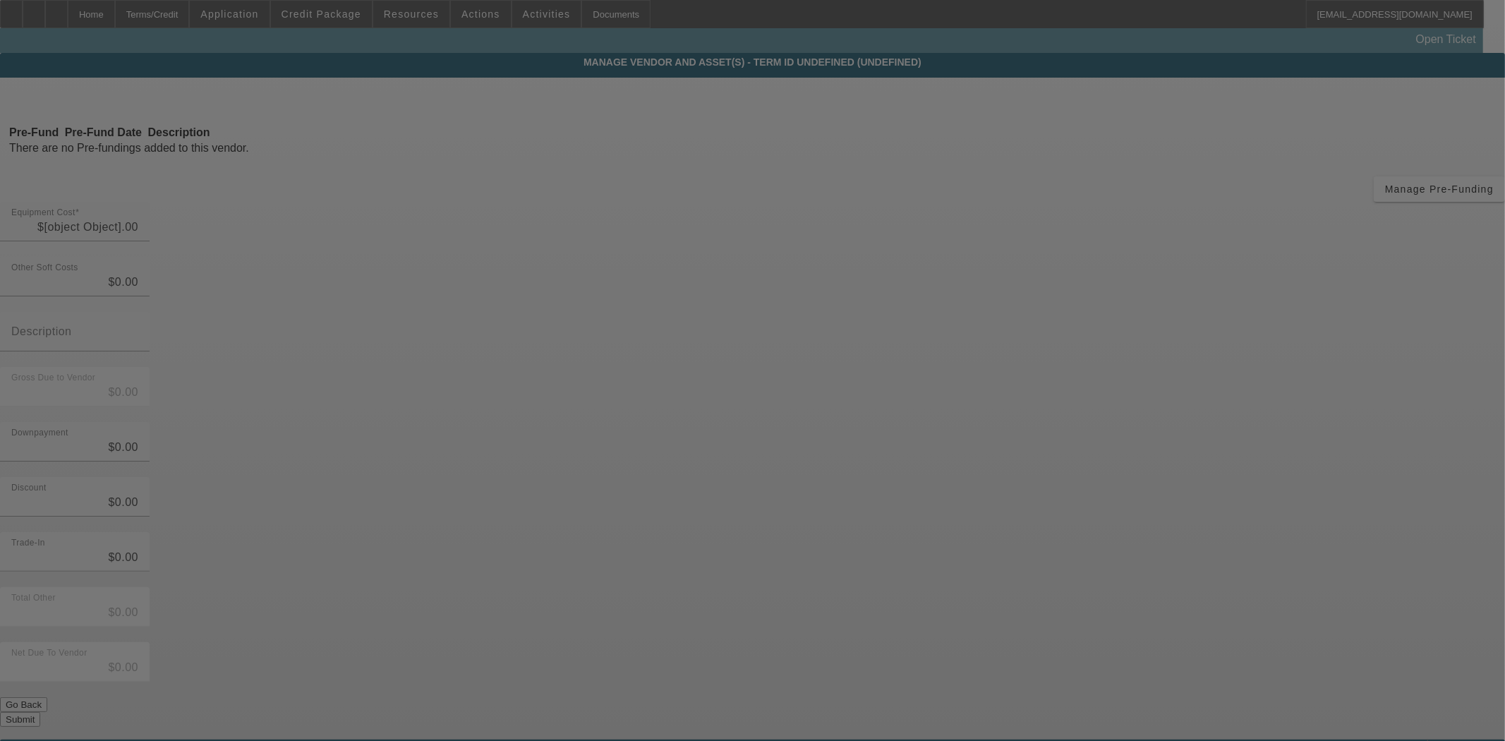
type input "$6,020.85"
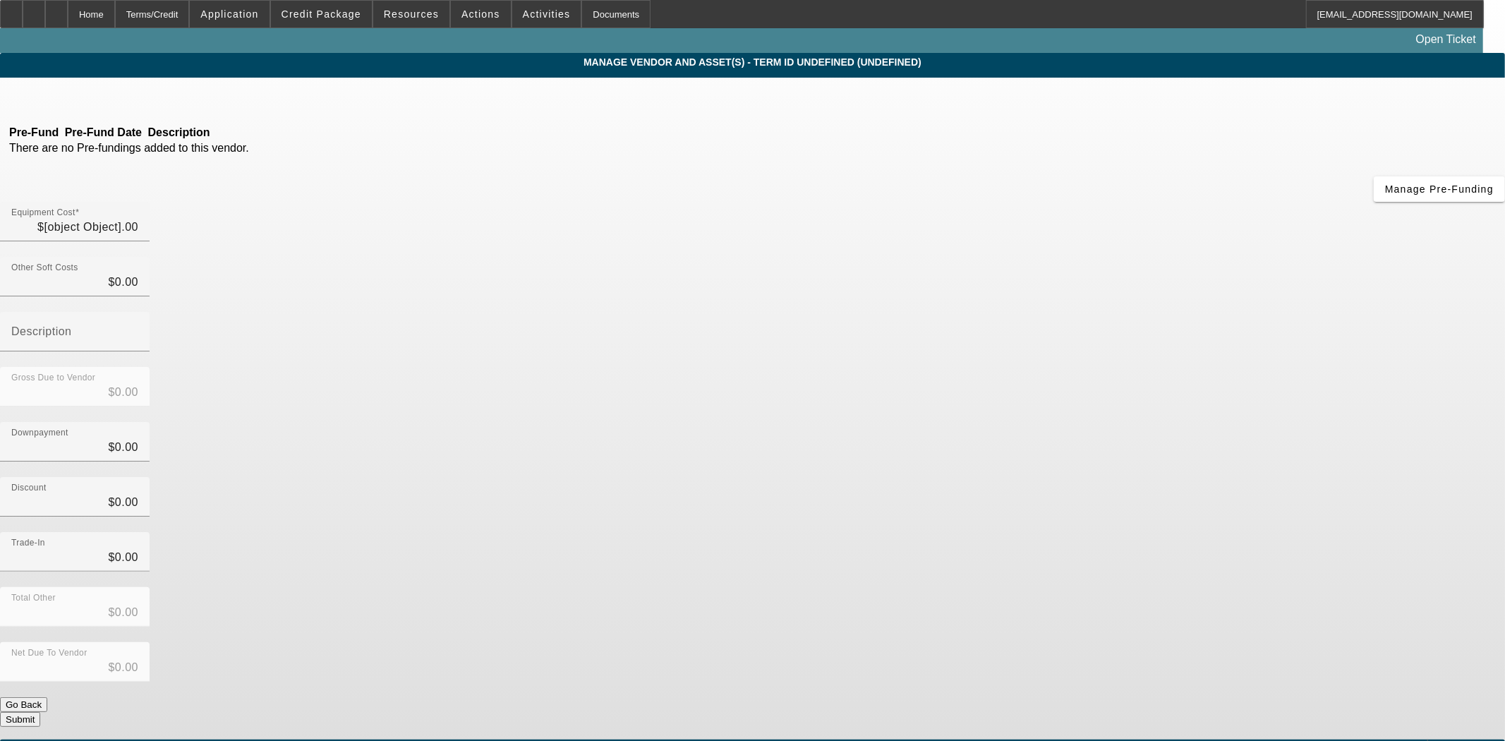
type input "$6,020.85"
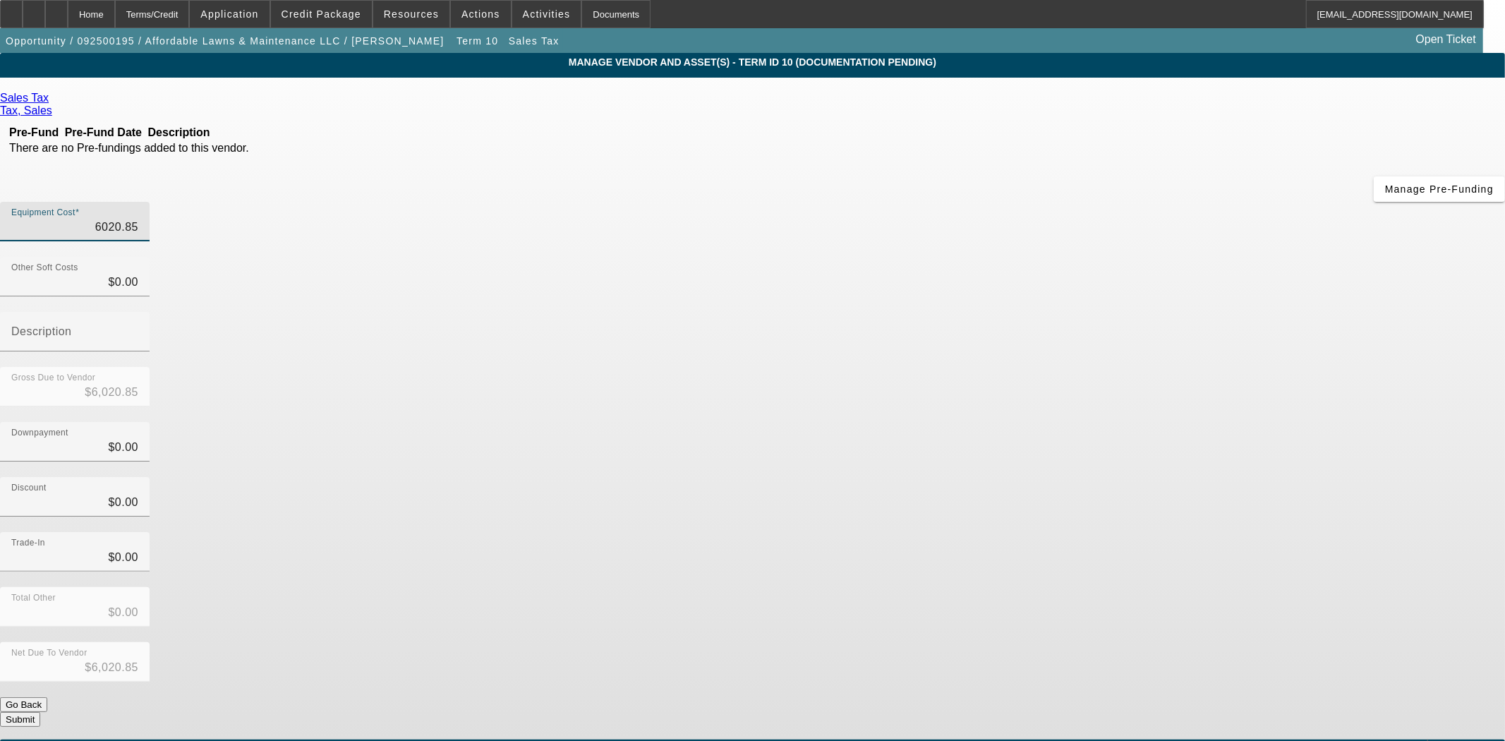
drag, startPoint x: 863, startPoint y: 114, endPoint x: 1226, endPoint y: 126, distance: 363.0
click at [1226, 126] on app-vendor-asset-manage "MANAGE VENDOR AND ASSET(S) - Term ID 10 (Documentation Pending) Remove Vendor S…" at bounding box center [752, 432] width 1505 height 758
type input "5"
type input "$5.00"
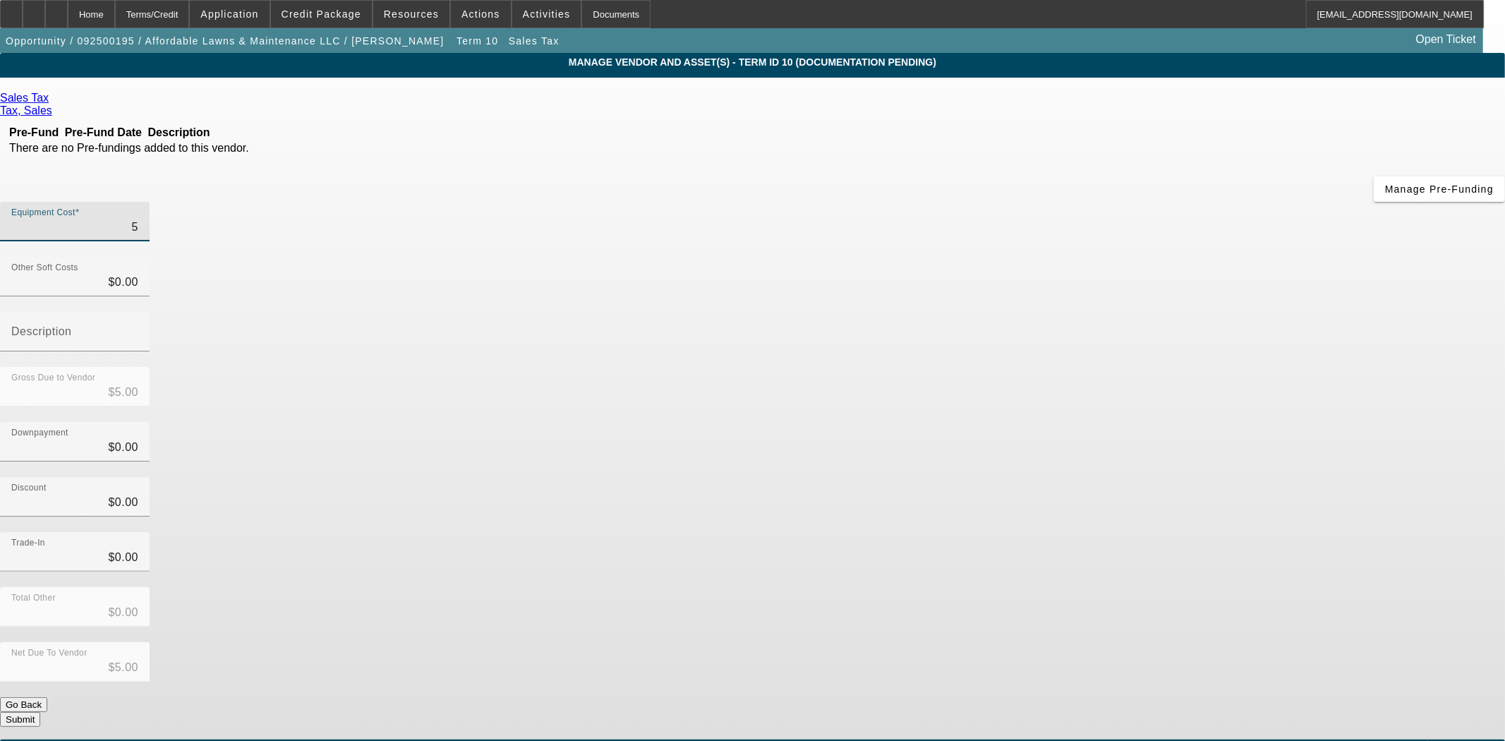
type input "59"
type input "$59.00"
type input "597"
type input "$597.00"
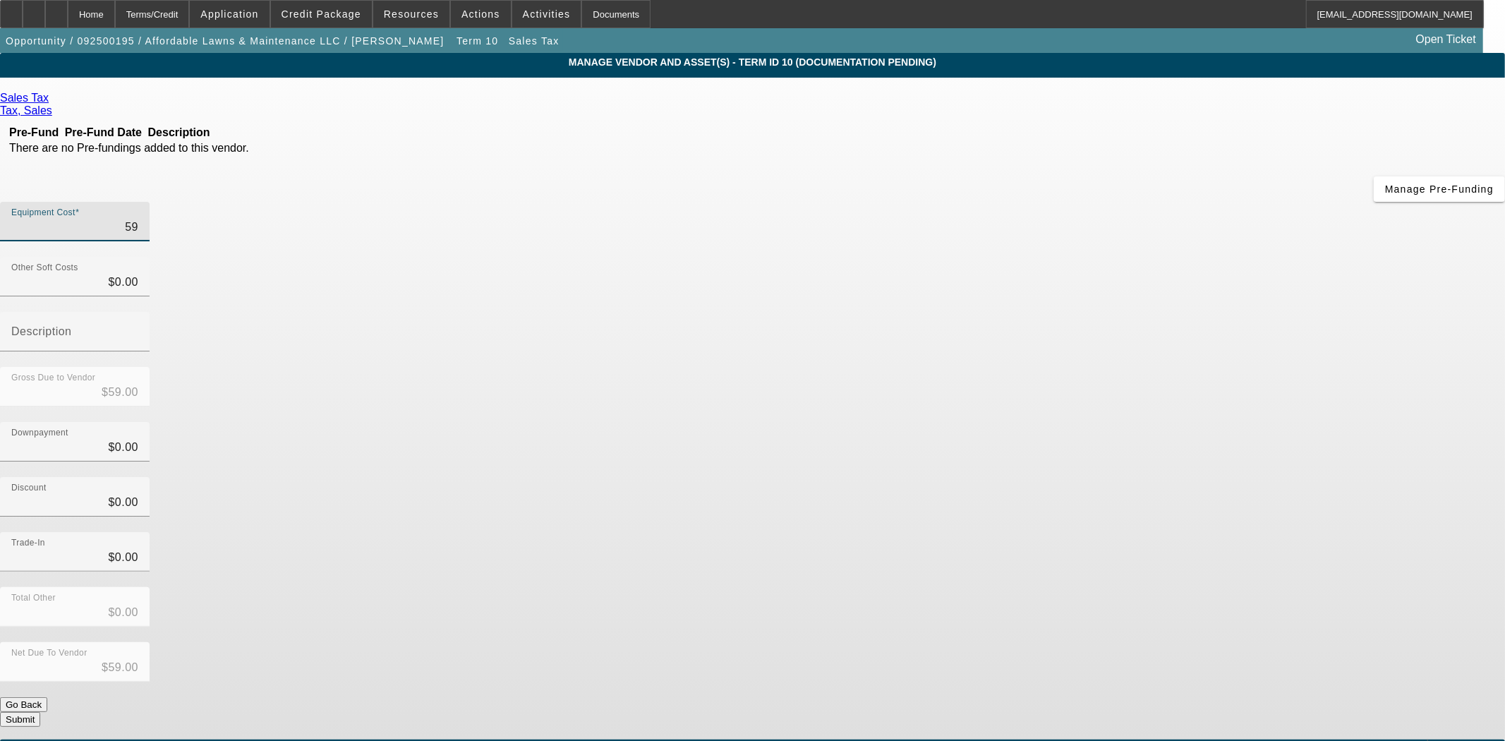
type input "$597.00"
type input "5970"
type input "$5,970.00"
type input "5970.1"
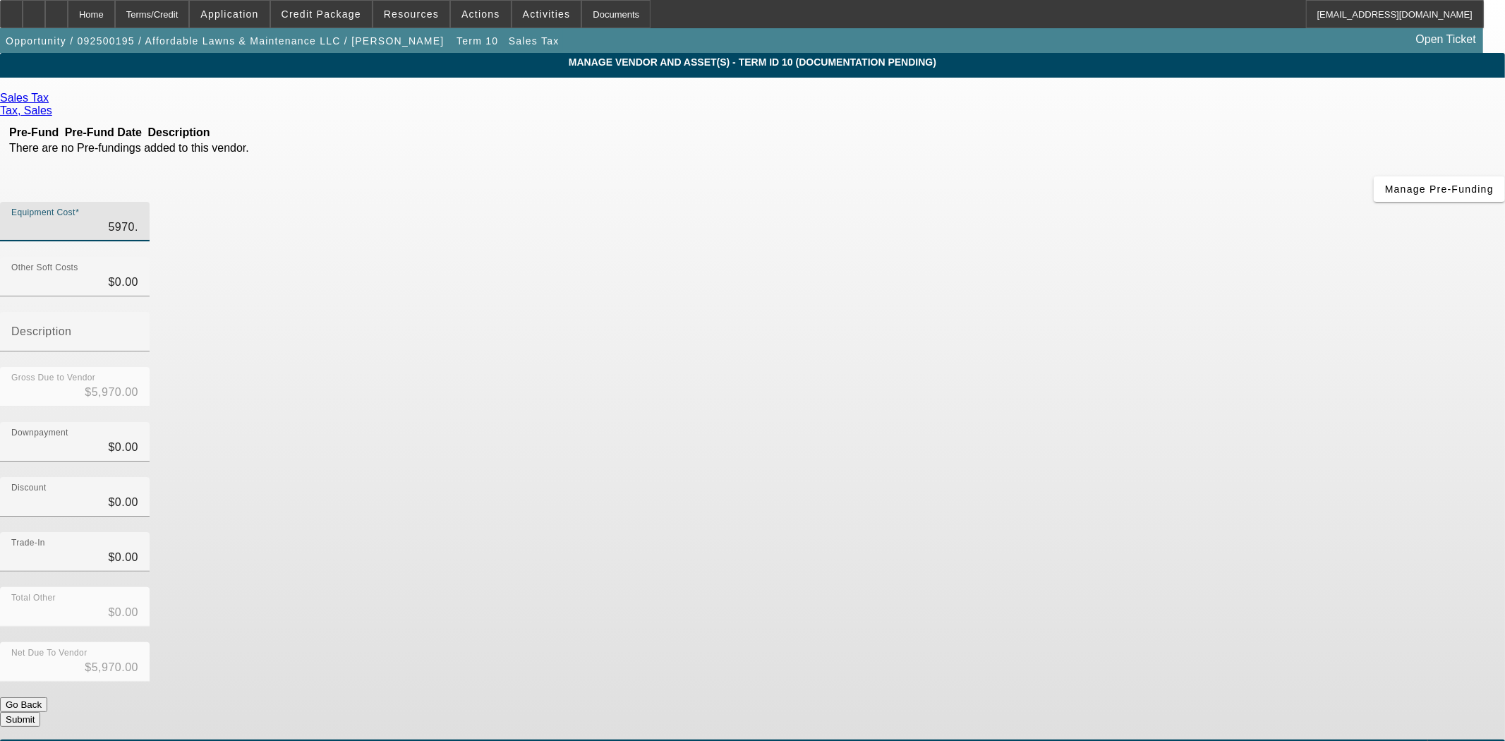
type input "$5,970.10"
type input "5970.17"
type input "$5,970.17"
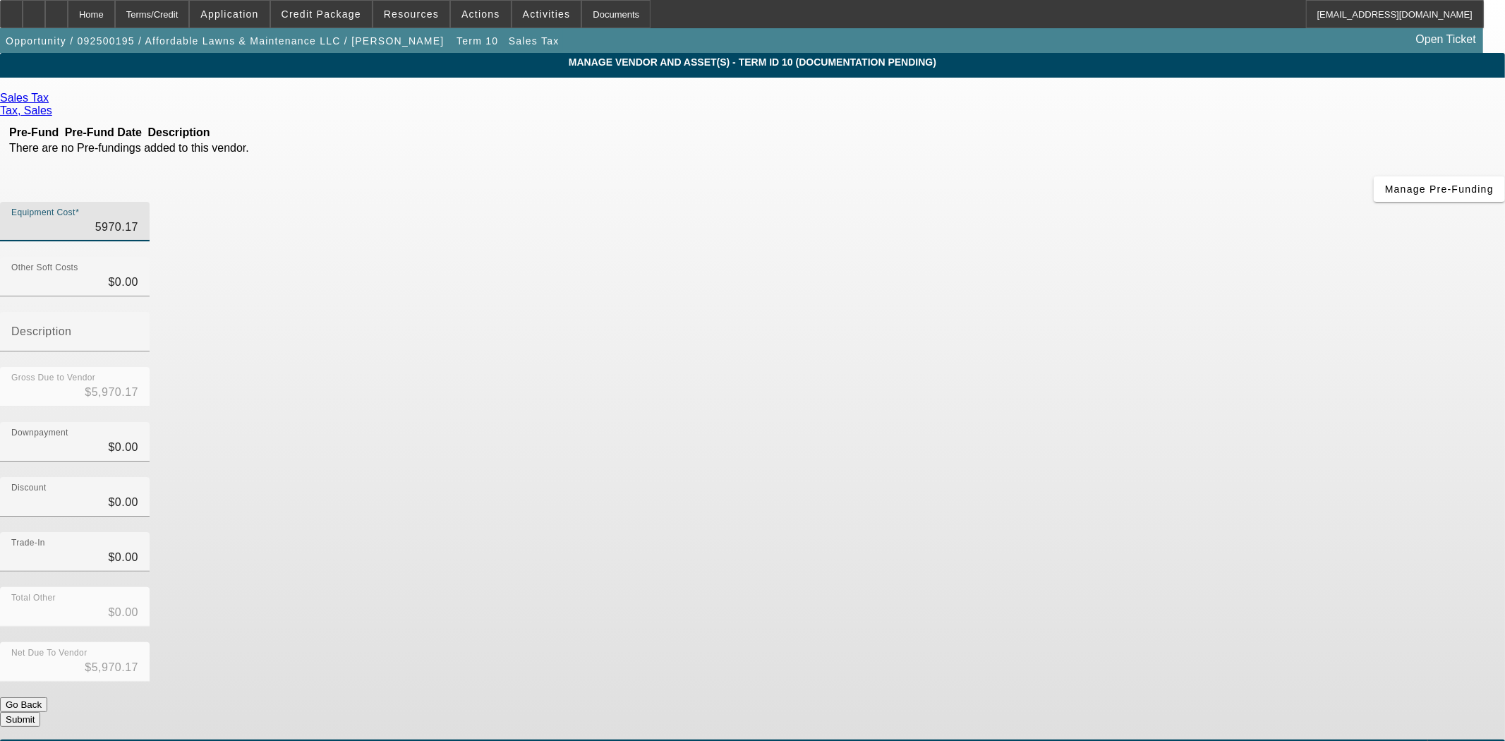
type input "$5,970.17"
type input "$0.00"
click at [40, 712] on button "Submit" at bounding box center [20, 719] width 40 height 15
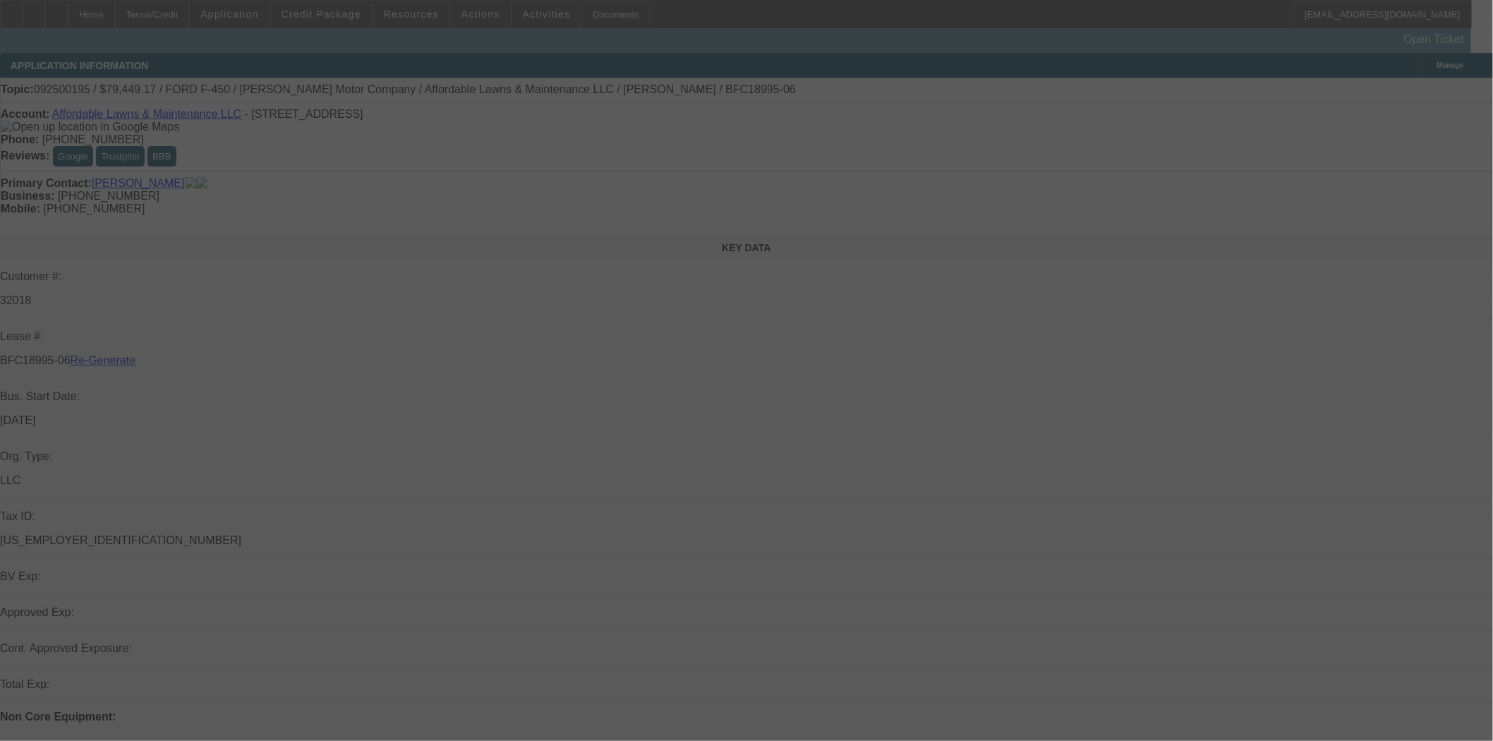
select select "3"
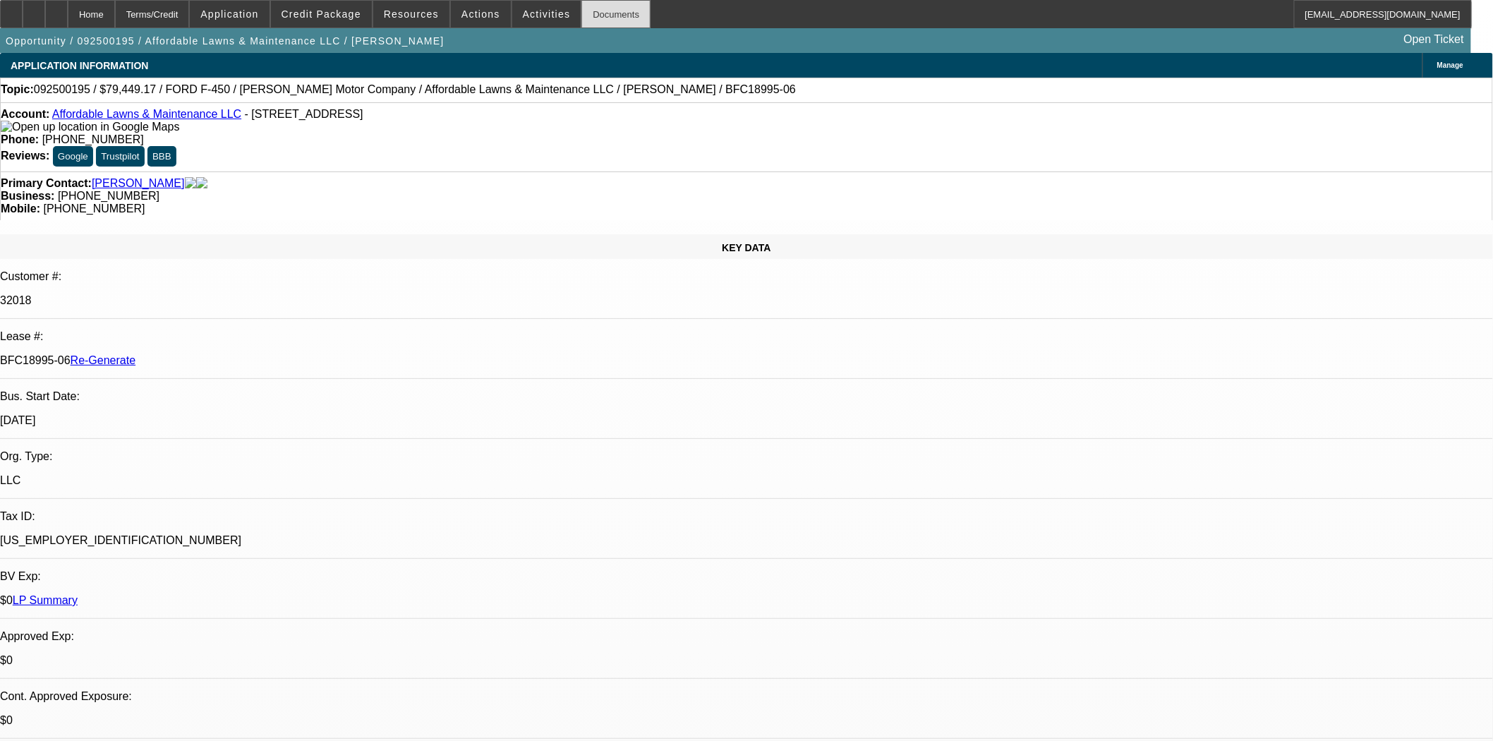
select select "0"
select select "2"
select select "0"
select select "6"
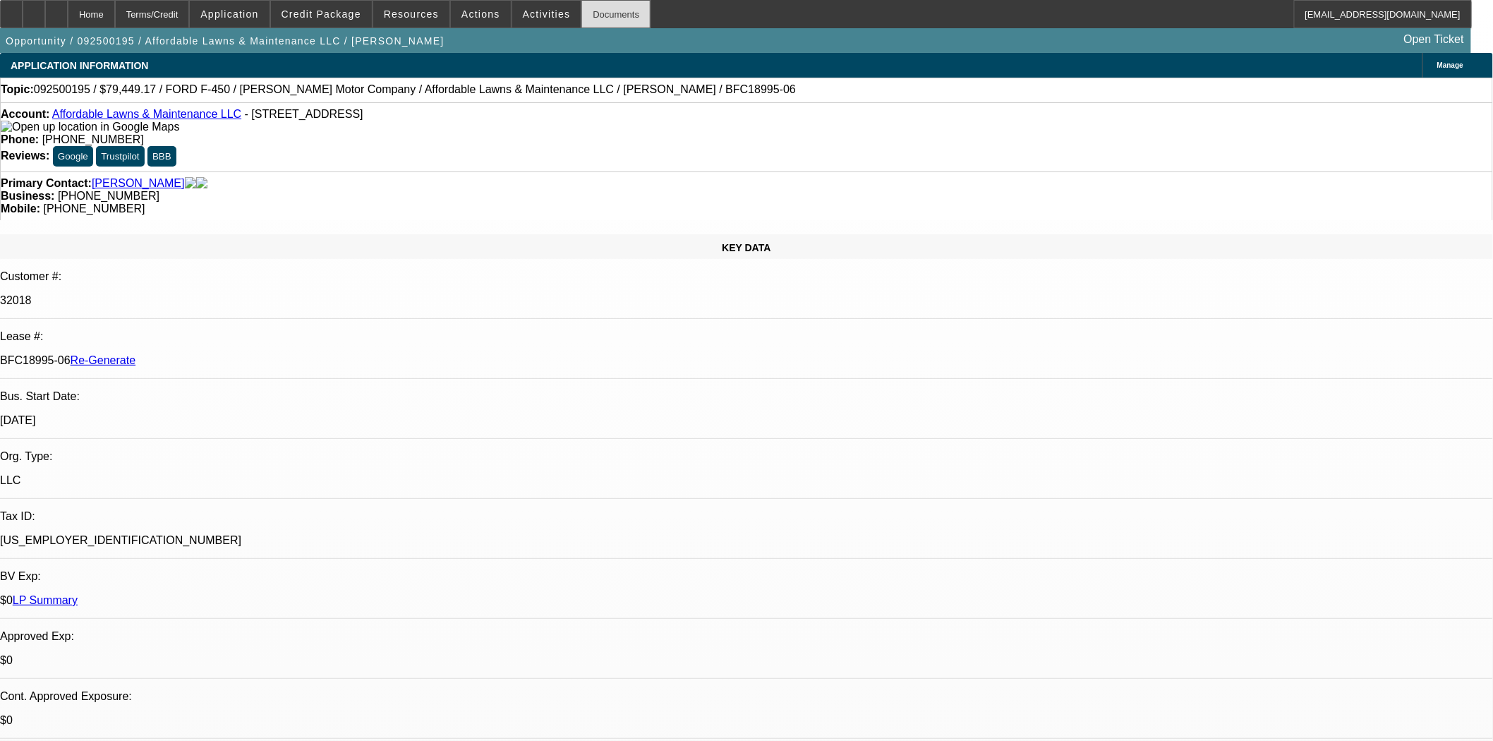
click at [582, 16] on div "Documents" at bounding box center [616, 14] width 69 height 28
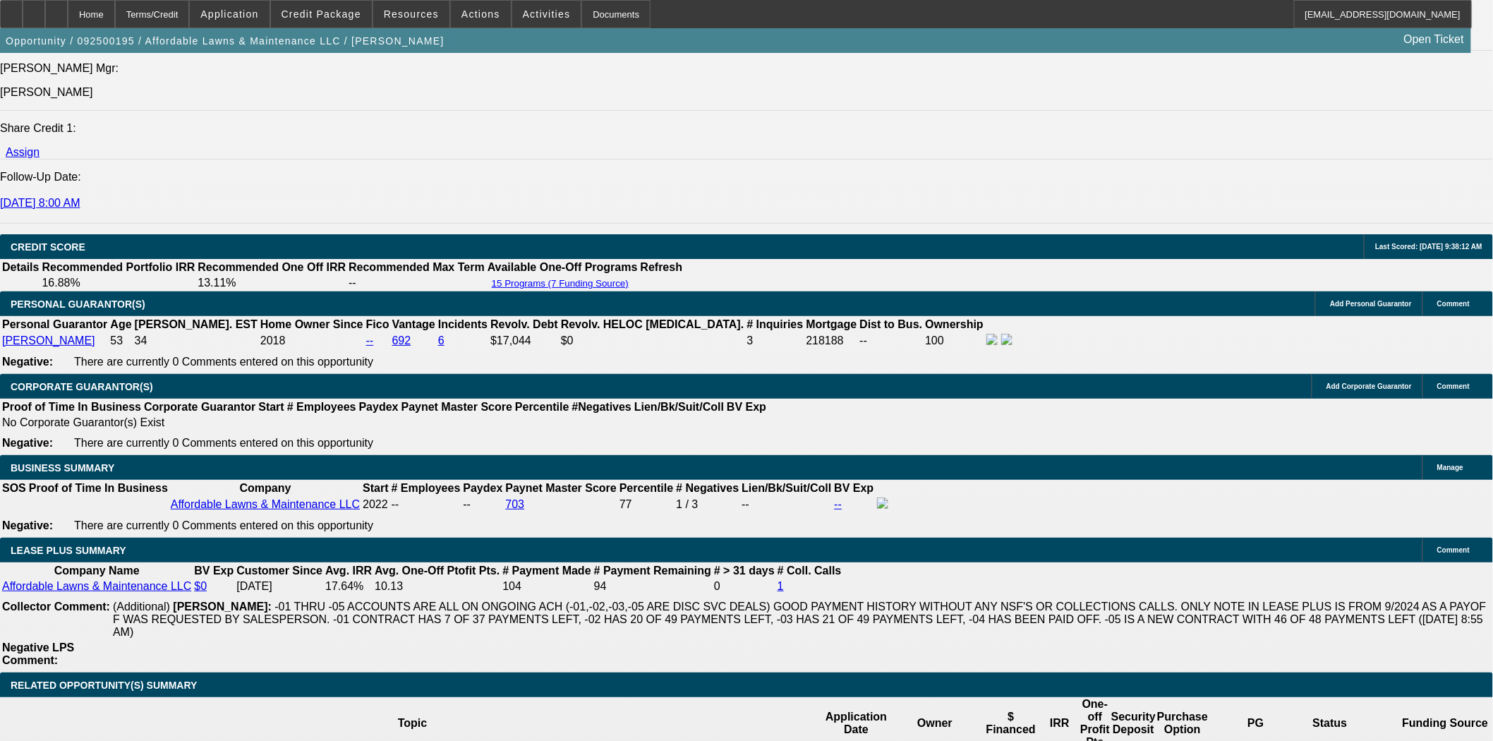
scroll to position [2038, 0]
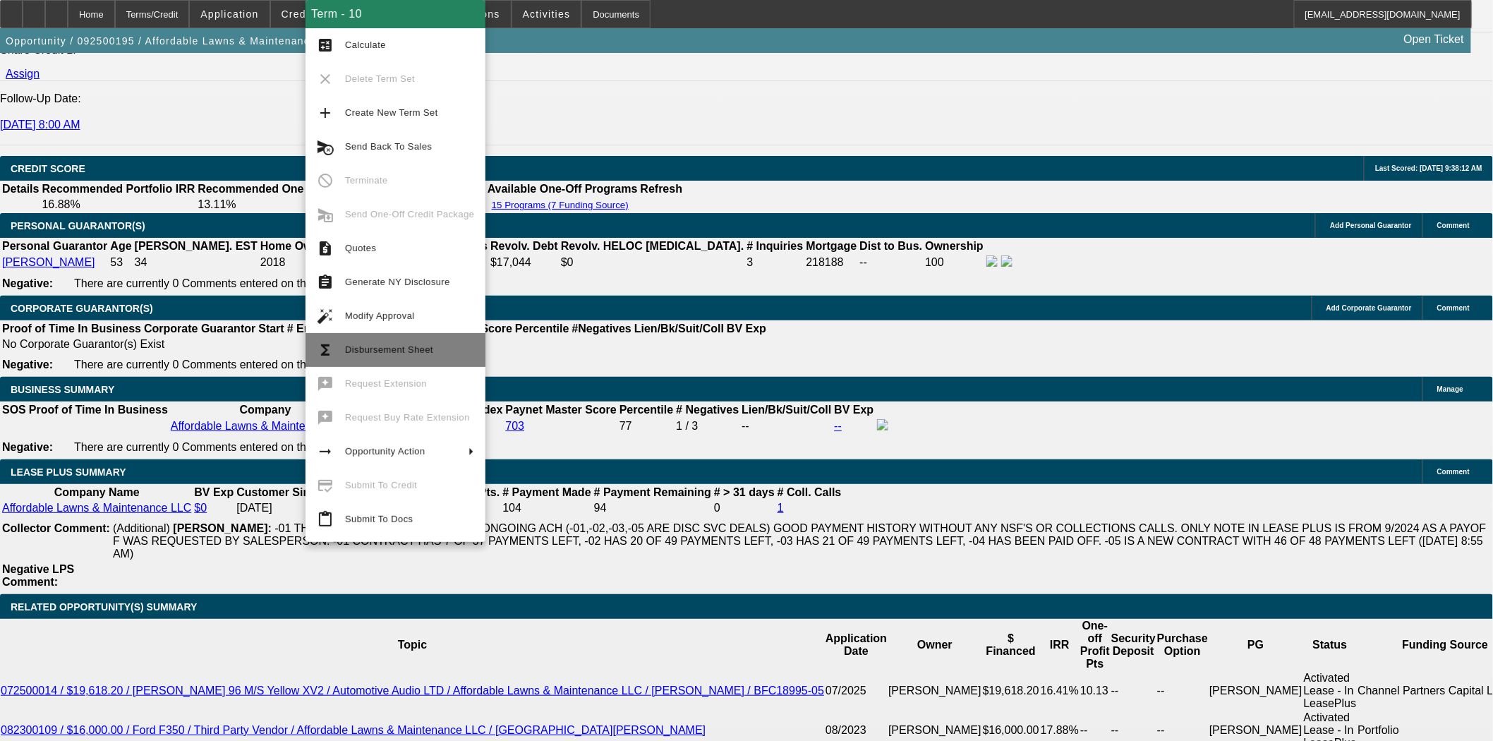
click at [390, 356] on span "Disbursement Sheet" at bounding box center [409, 350] width 129 height 17
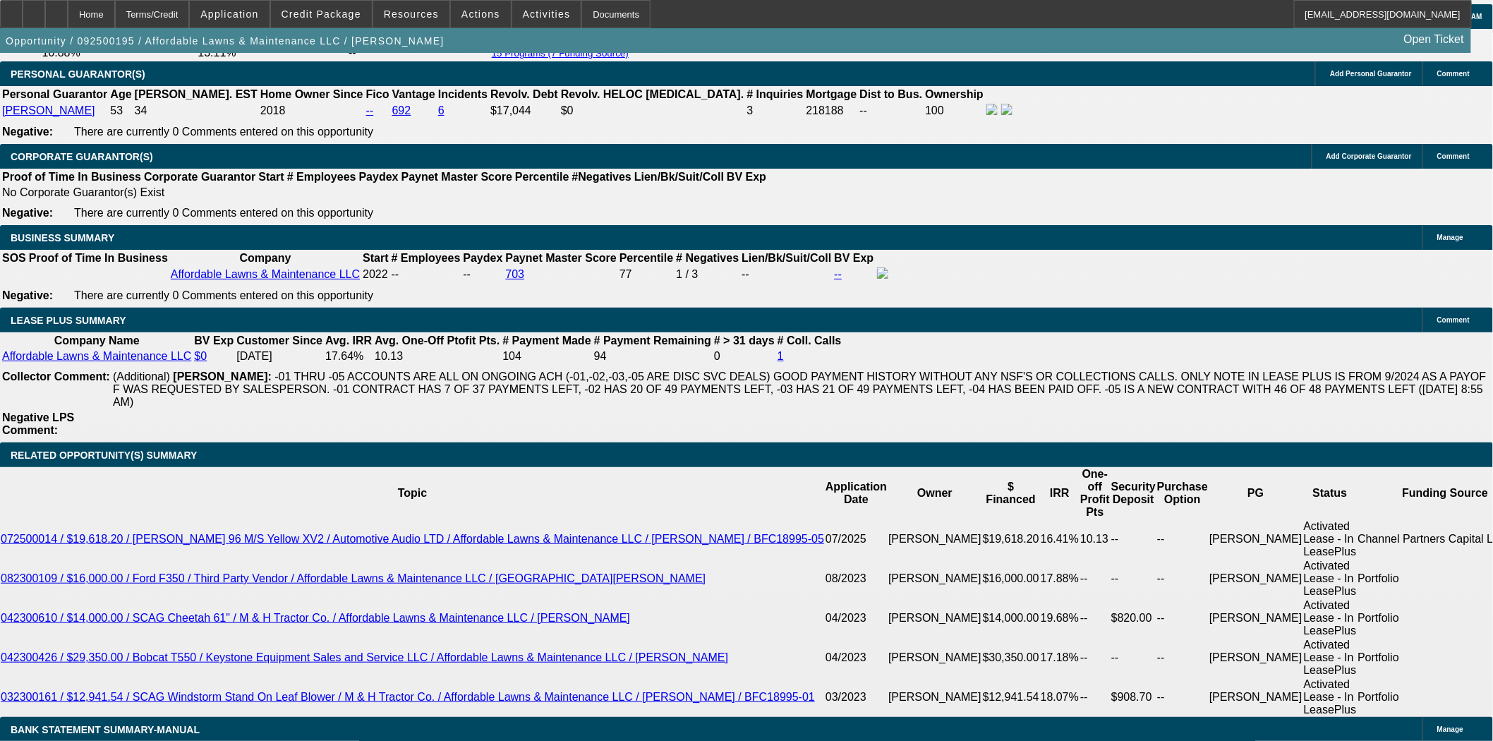
scroll to position [2431, 0]
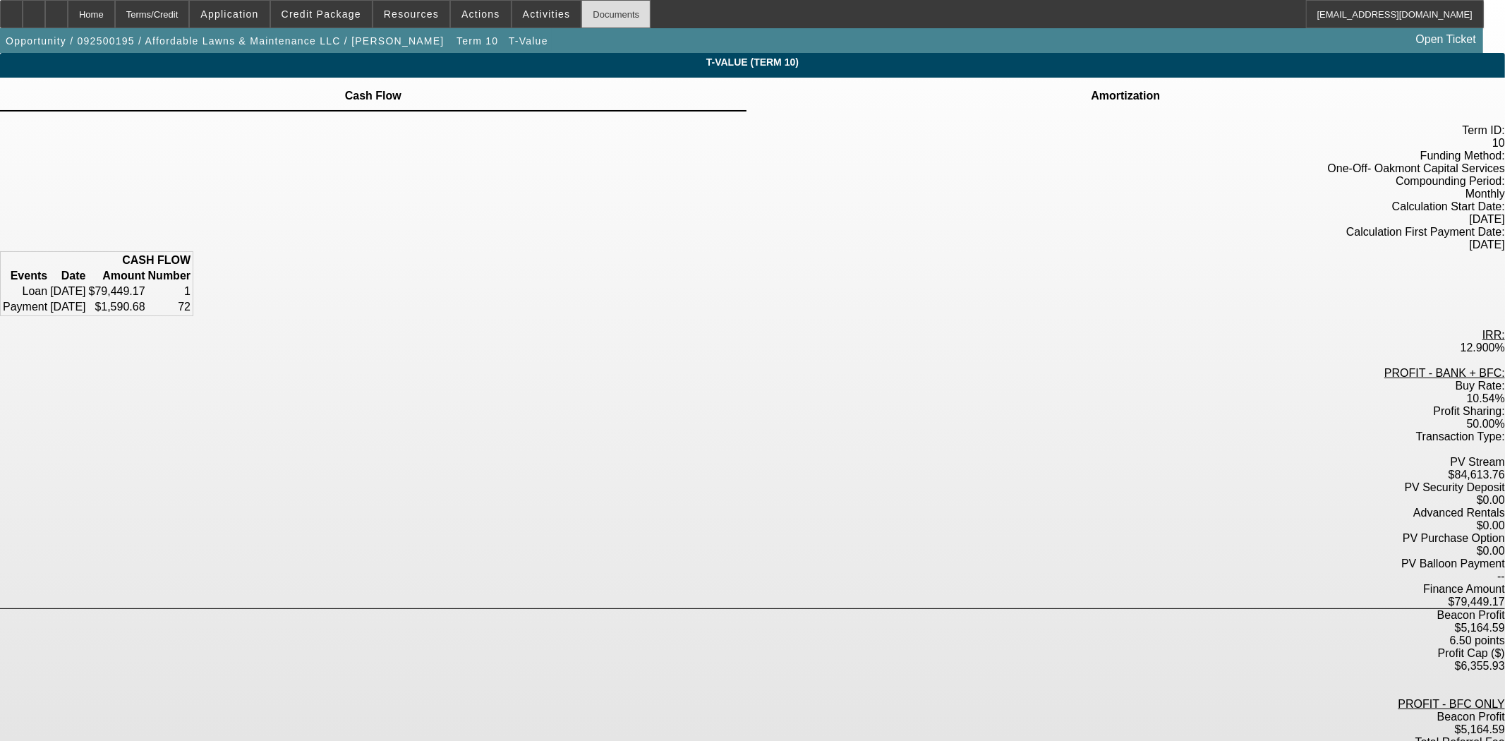
click at [590, 4] on div "Documents" at bounding box center [616, 14] width 69 height 28
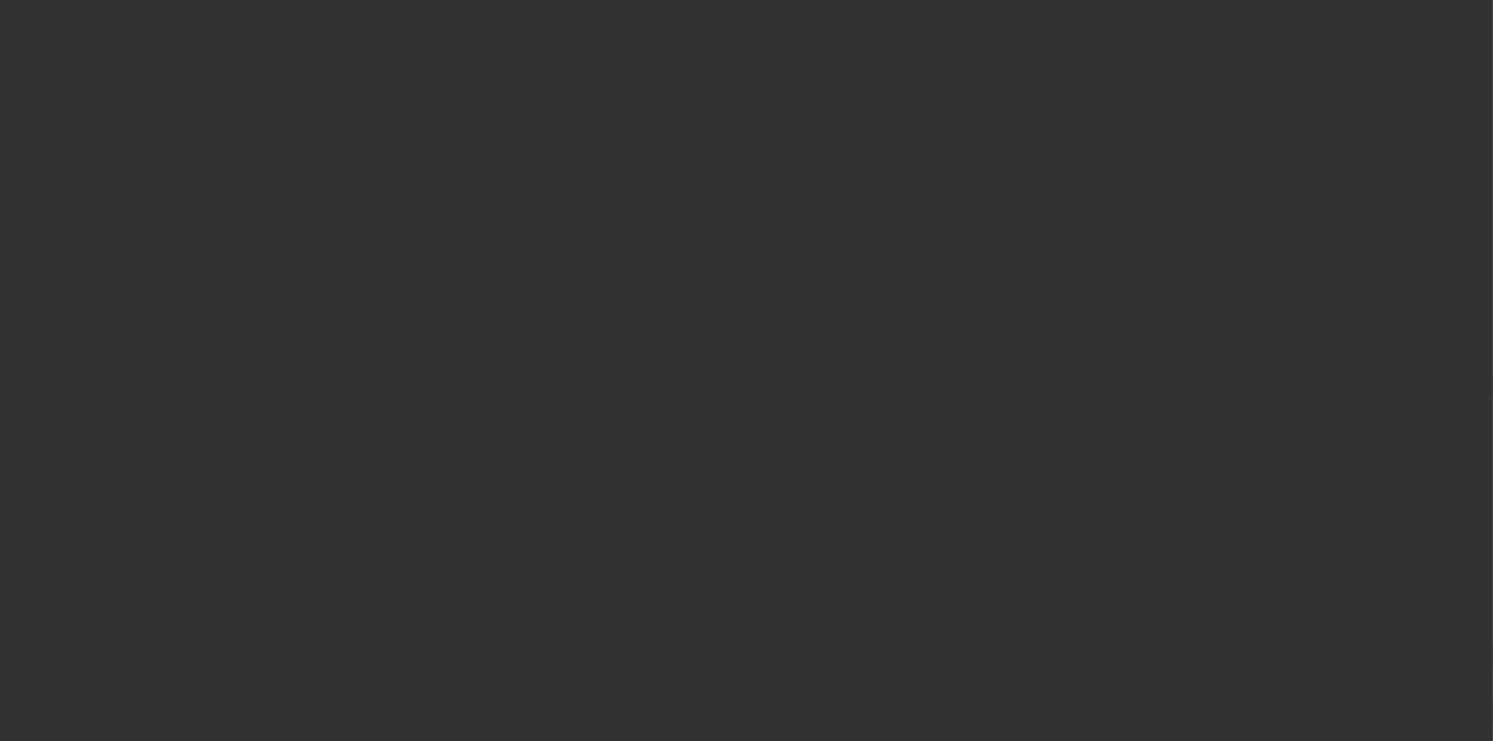
select select "3"
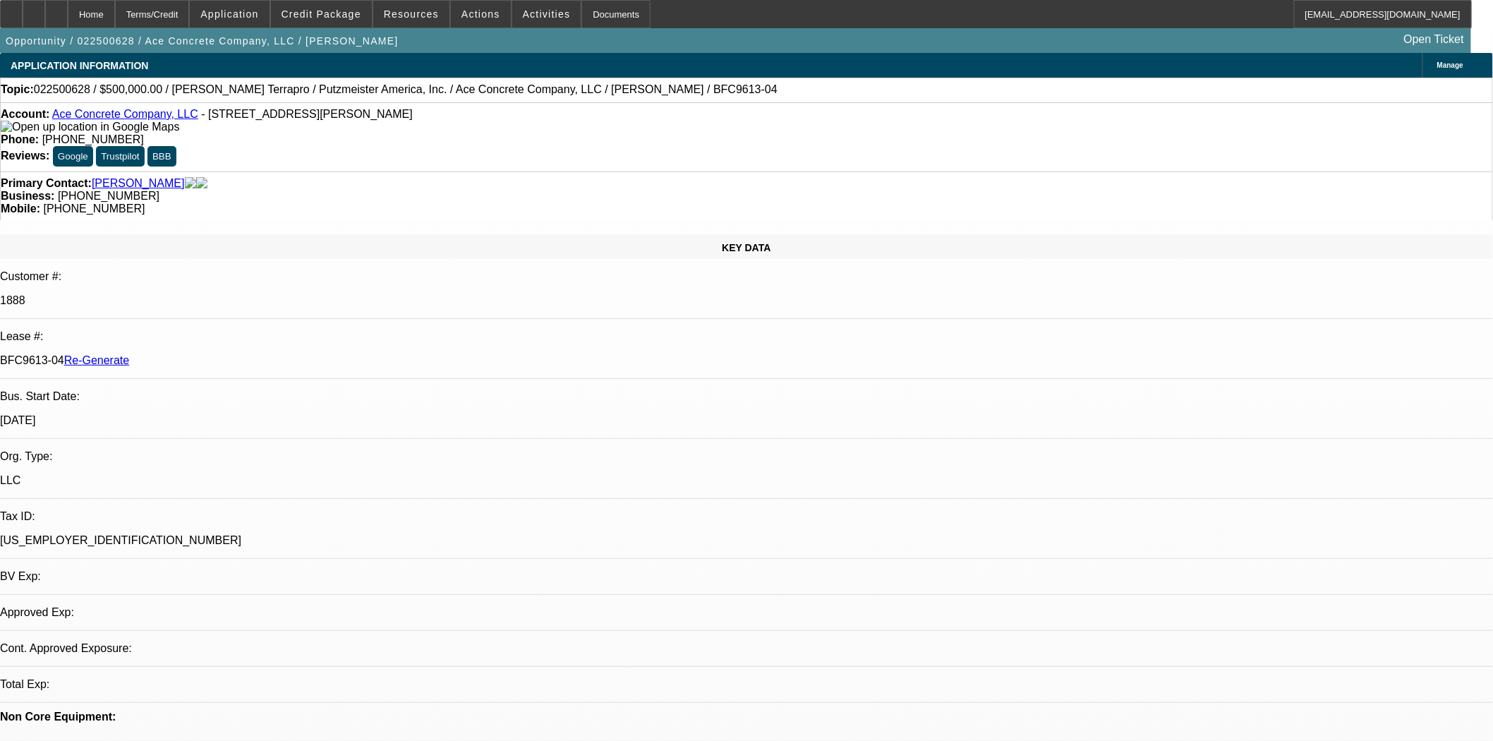
select select "0"
select select "1"
select select "3"
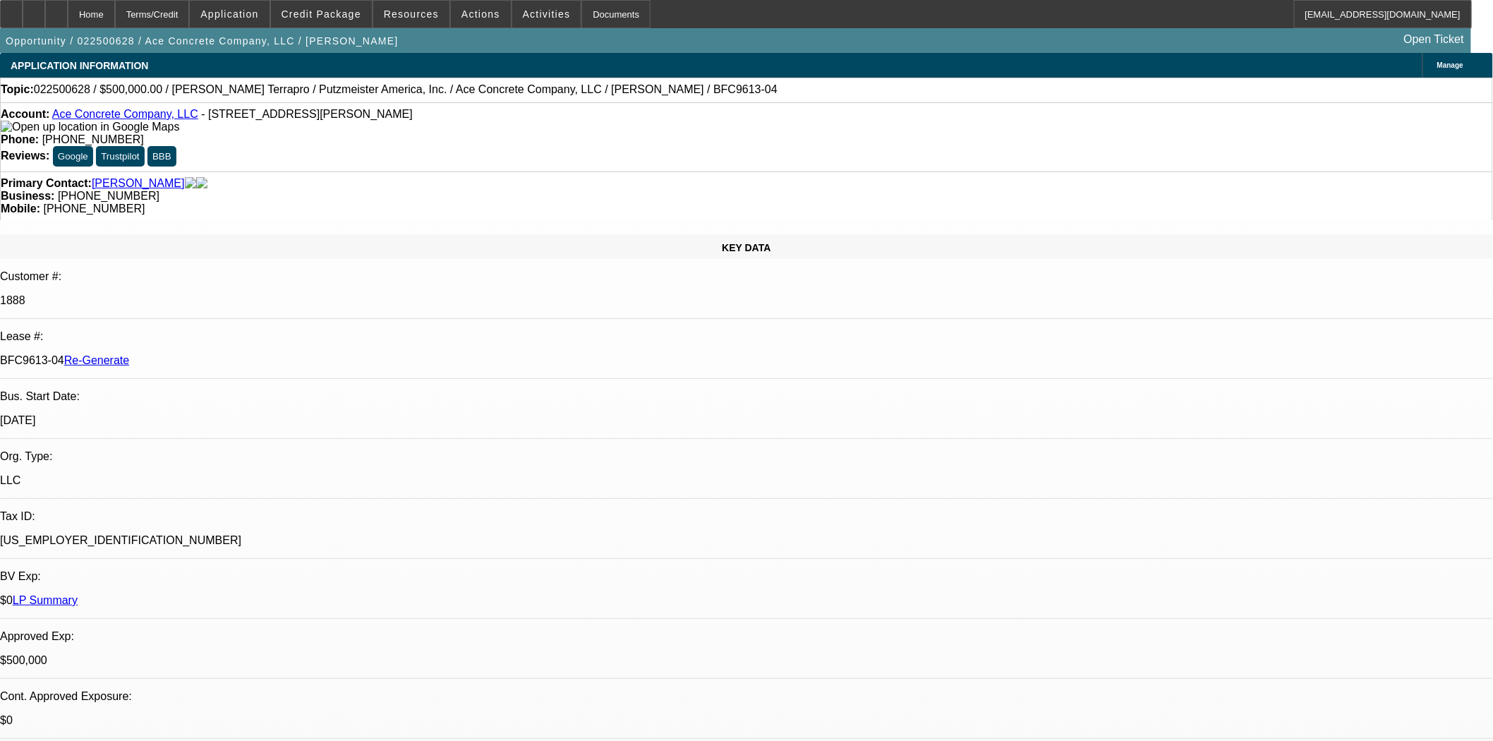
select select "6"
click at [606, 18] on div "Documents" at bounding box center [616, 14] width 69 height 28
click at [323, 25] on span at bounding box center [321, 14] width 101 height 34
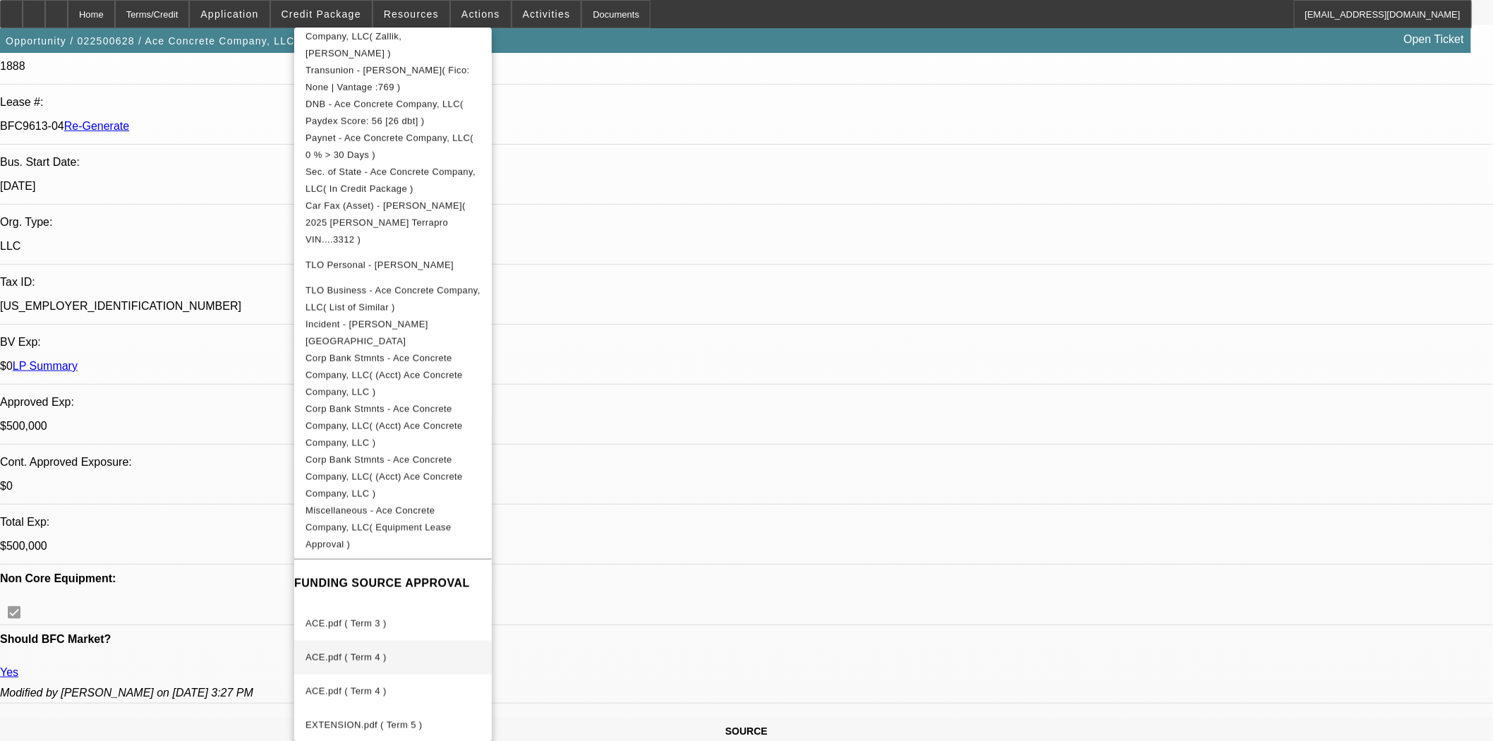
scroll to position [235, 0]
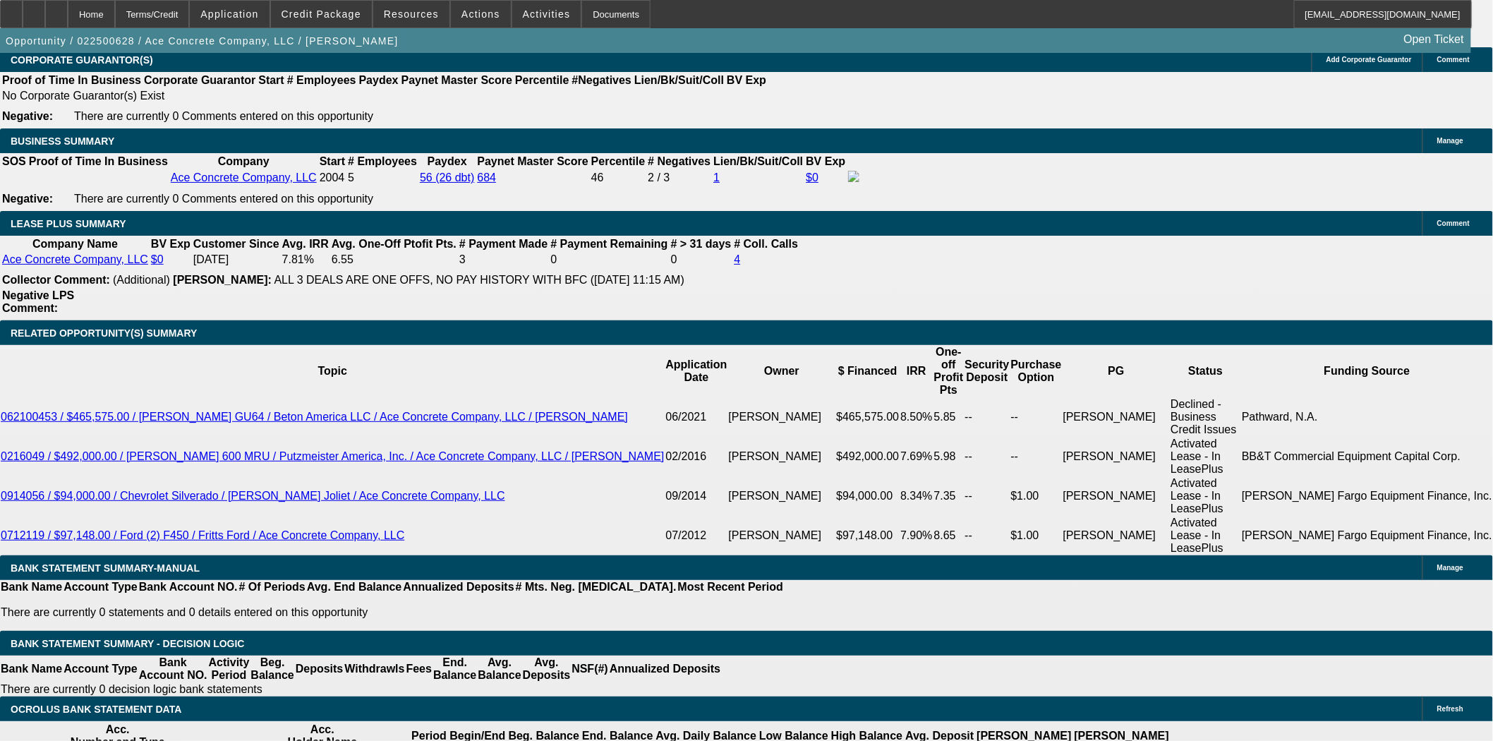
scroll to position [2352, 0]
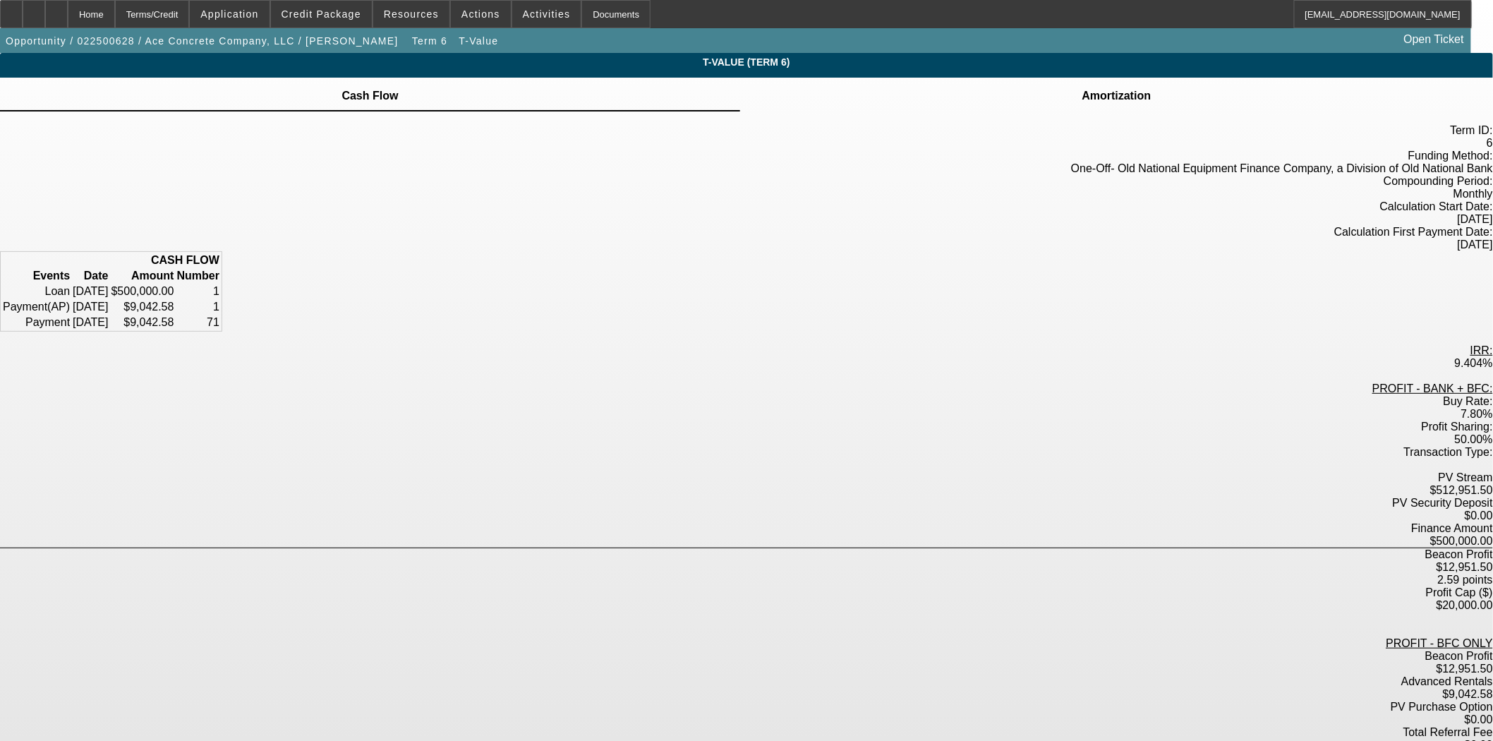
scroll to position [18, 0]
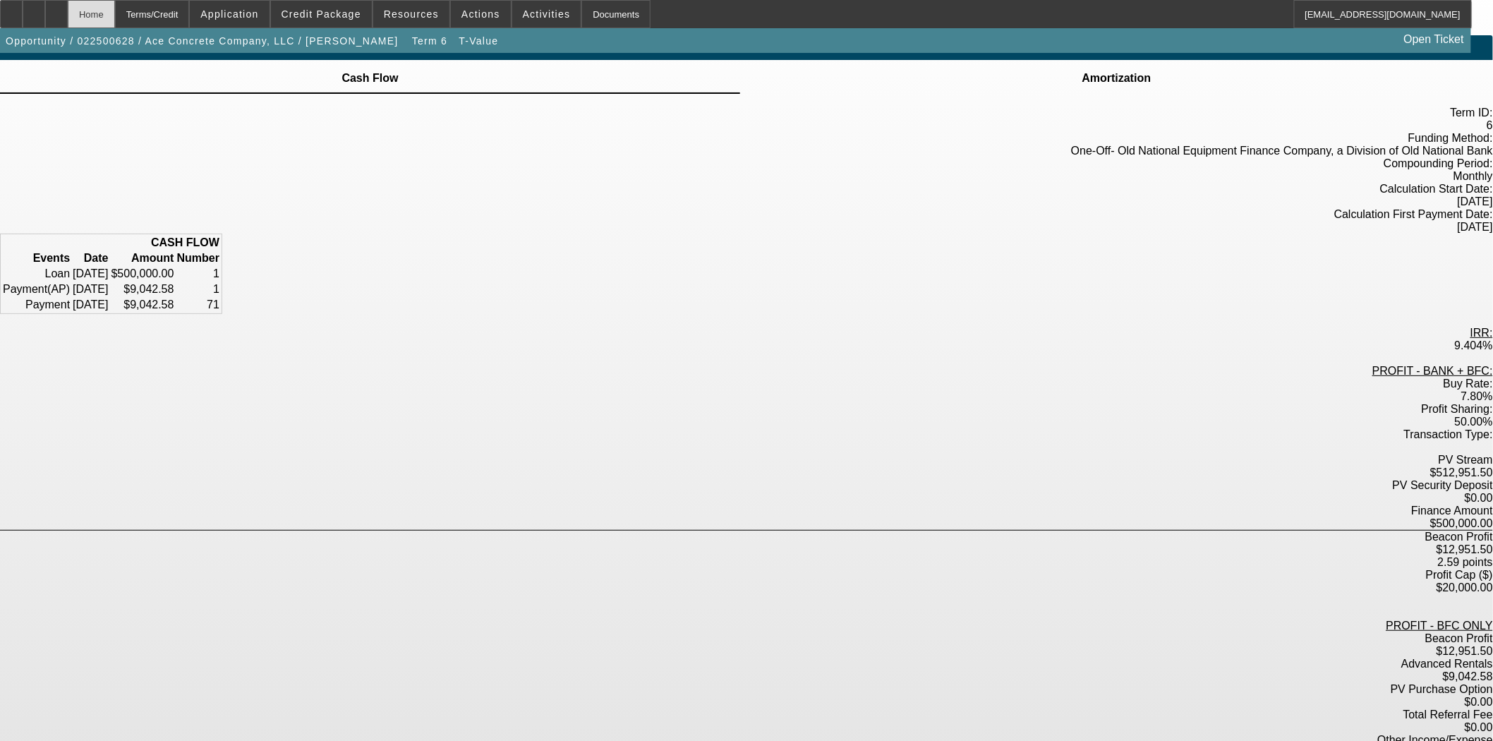
drag, startPoint x: 121, startPoint y: 17, endPoint x: 123, endPoint y: 26, distance: 9.4
click at [115, 17] on div "Home" at bounding box center [91, 14] width 47 height 28
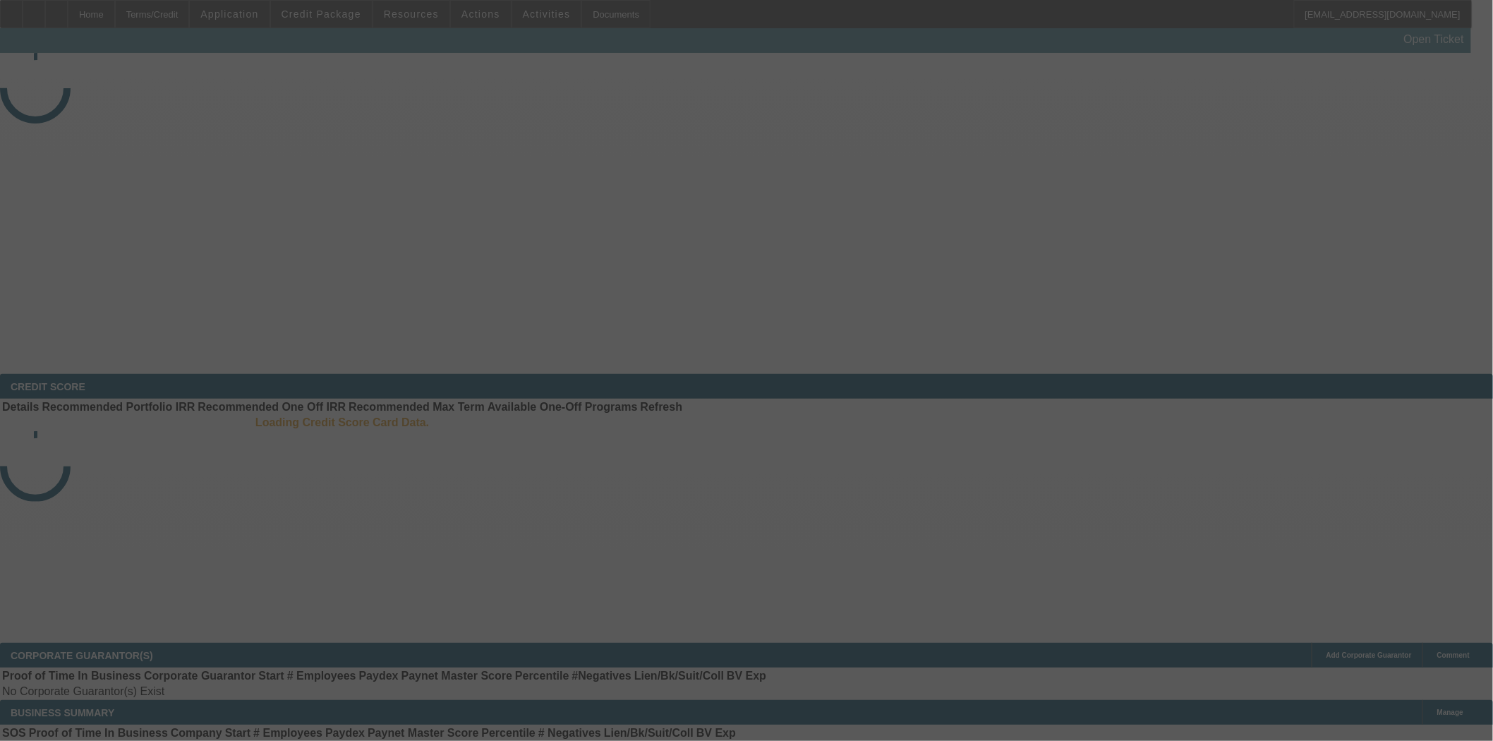
select select "3"
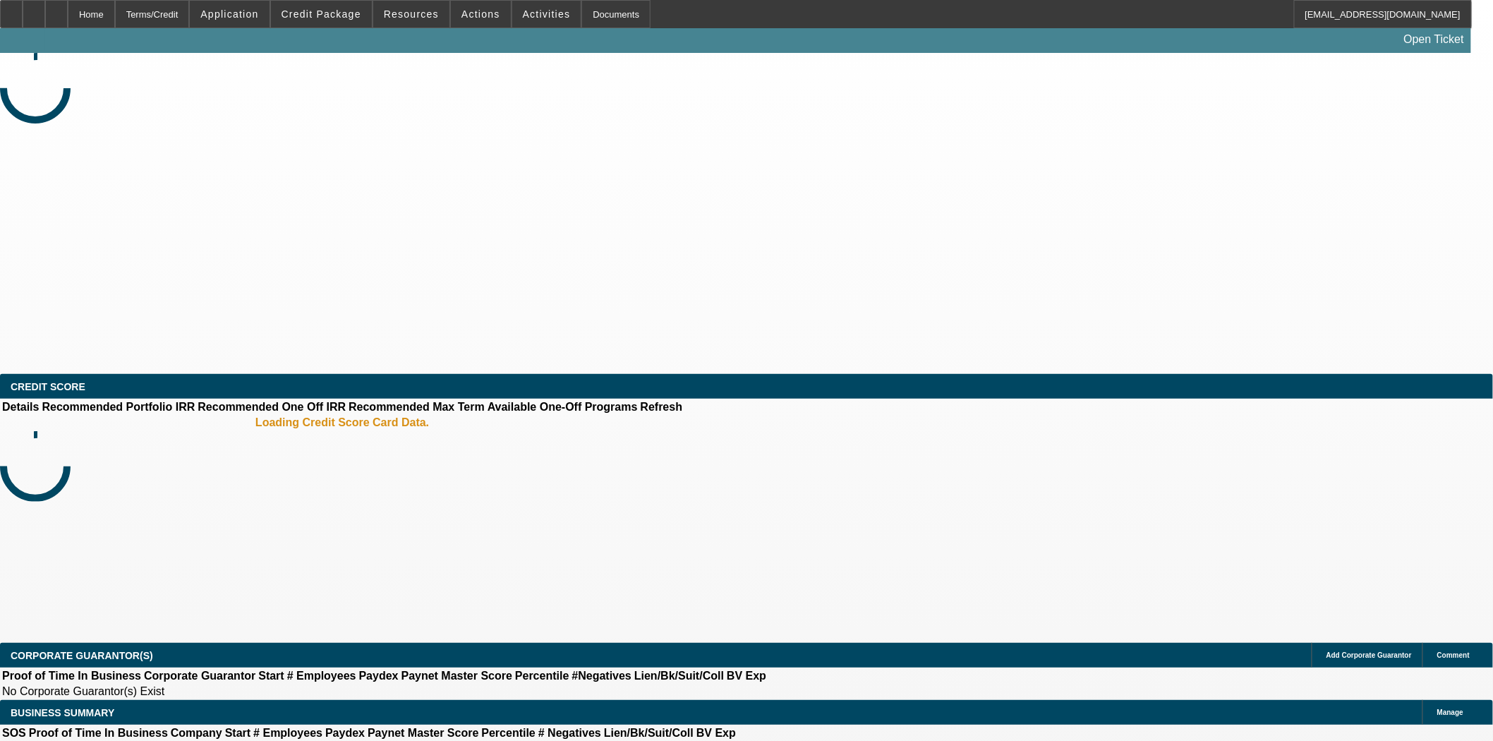
select select "0"
select select "3"
select select "0"
select select "6"
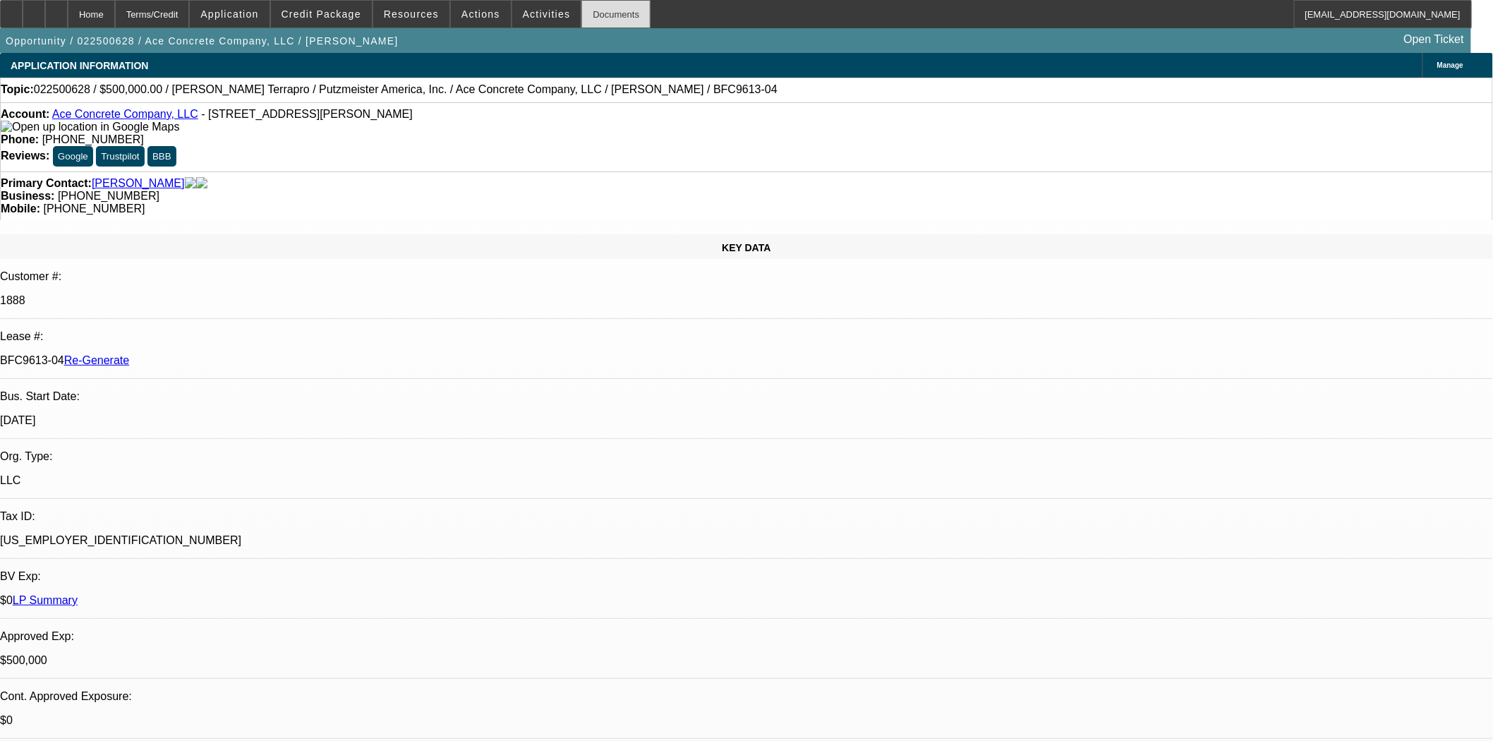
click at [601, 16] on div "Documents" at bounding box center [616, 14] width 69 height 28
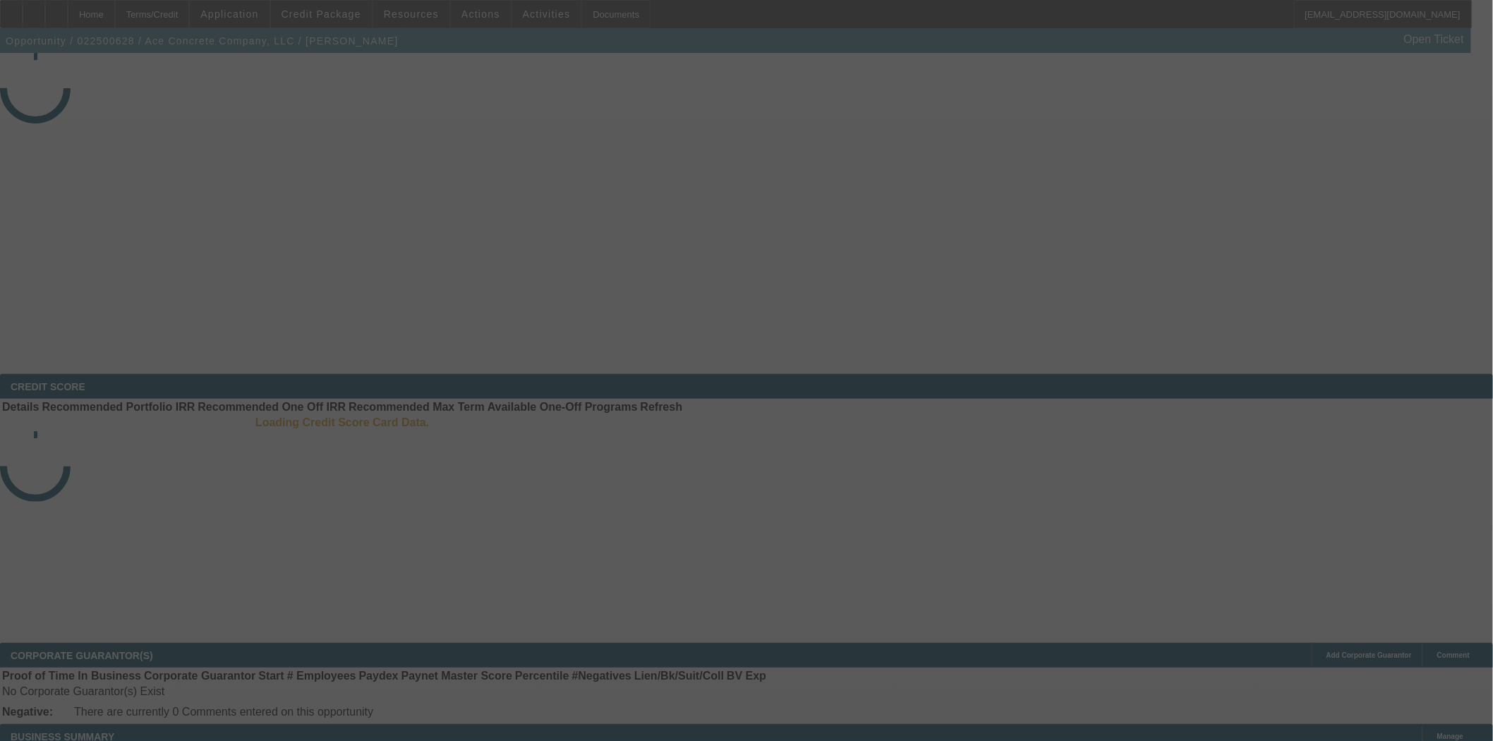
select select "3"
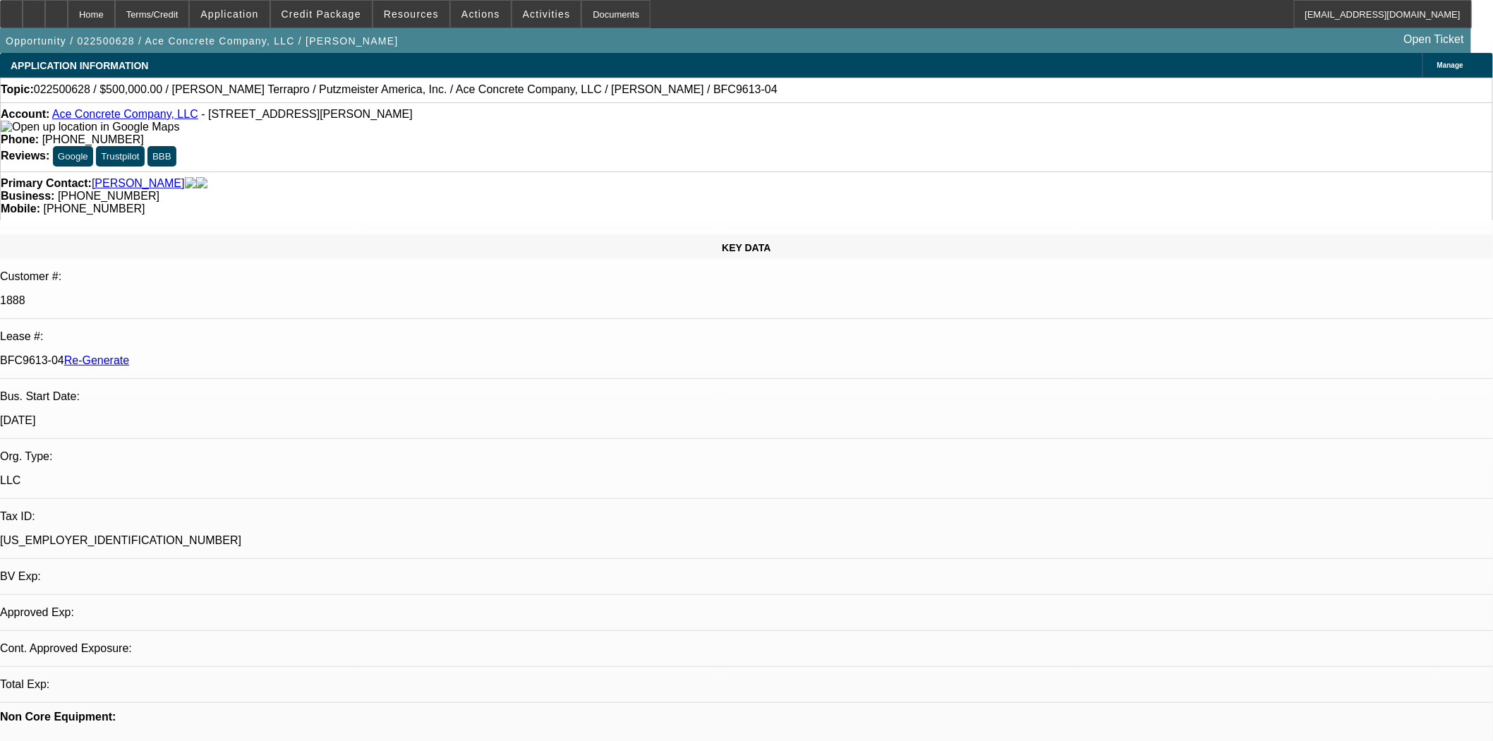
select select "0"
select select "1"
select select "3"
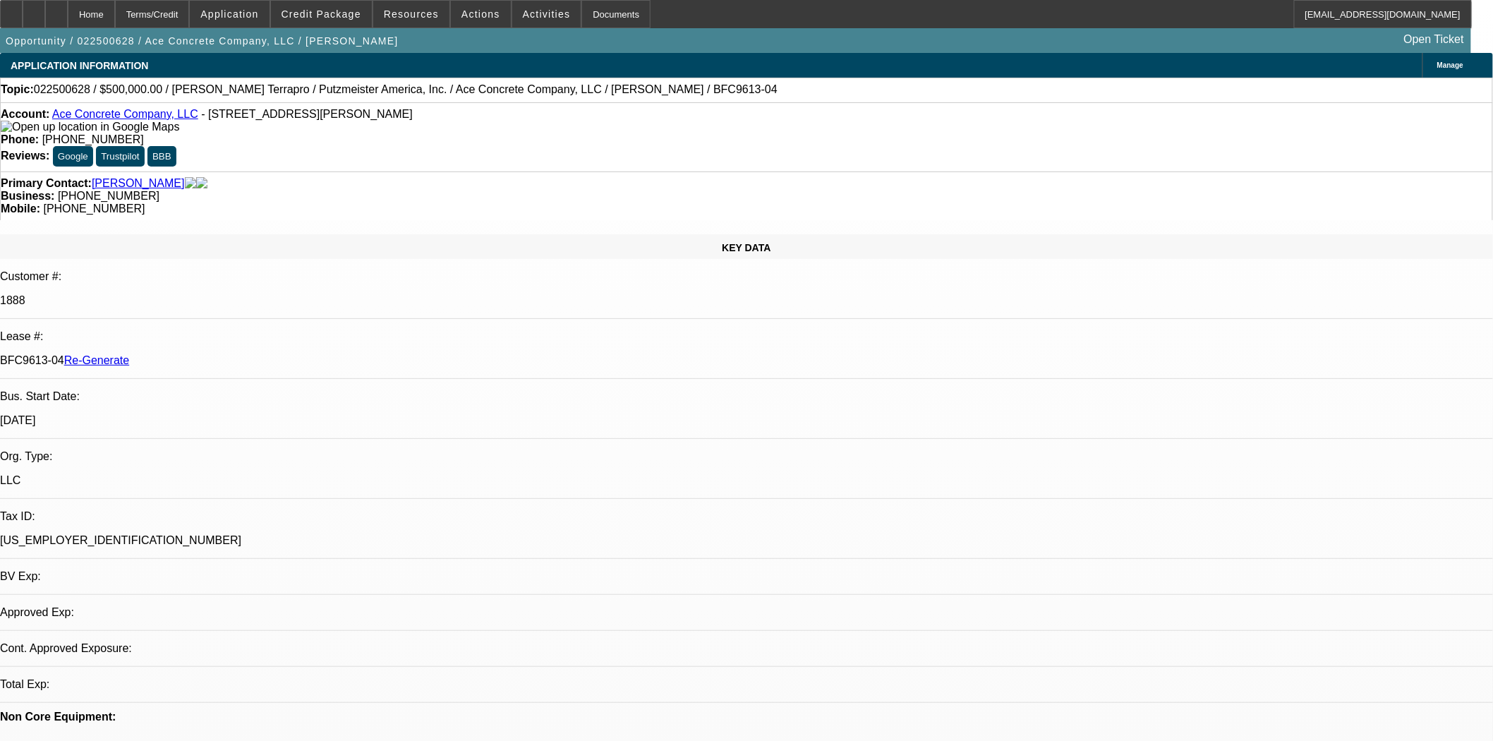
select select "6"
click at [443, 16] on div "Home Terms/Credit Application Credit Package Resources Actions Activities Docum…" at bounding box center [736, 14] width 1472 height 28
click at [462, 17] on span "Actions" at bounding box center [481, 13] width 39 height 11
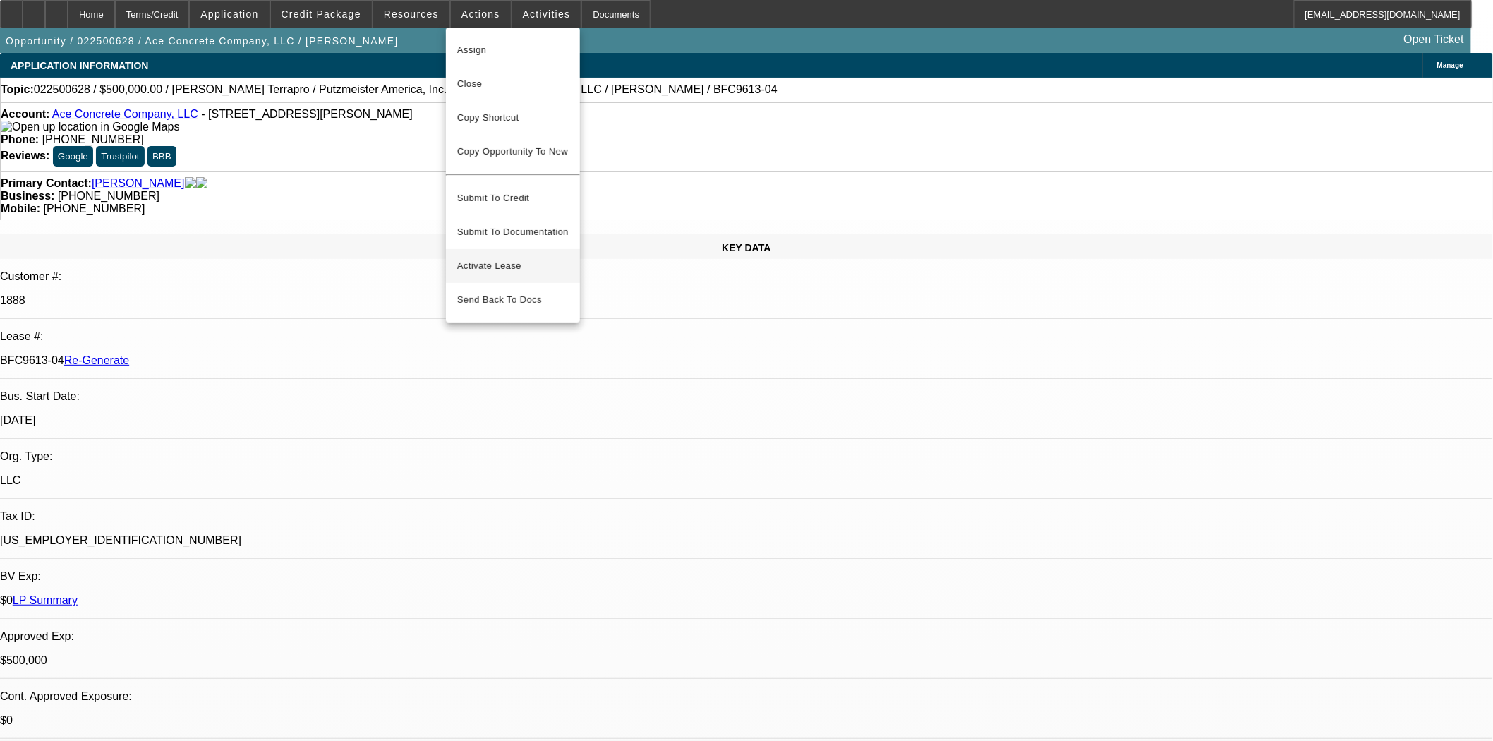
click at [492, 262] on span "Activate Lease" at bounding box center [513, 266] width 112 height 17
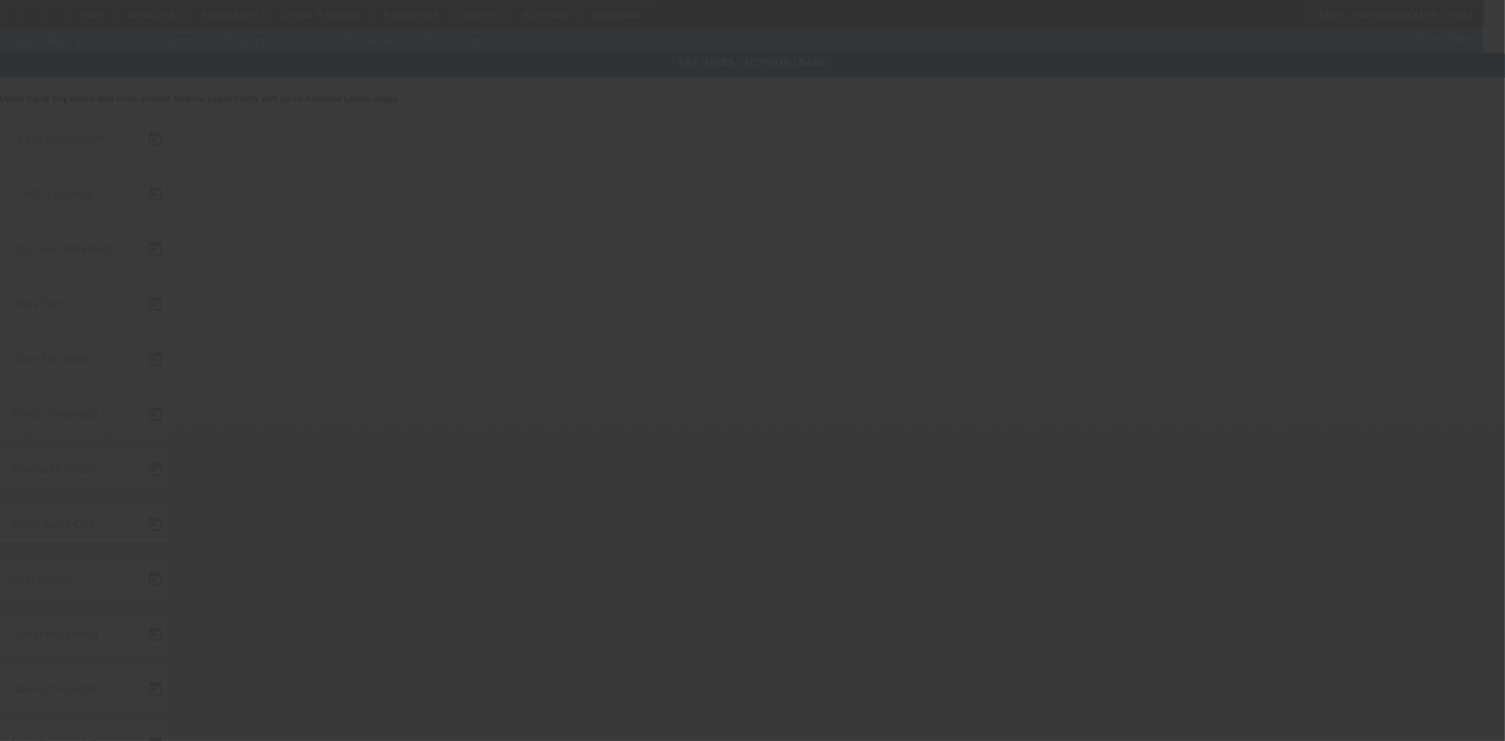
type input "2/25/2025"
type input "9/9/2025"
type input "8/7/2025"
type input "4/10/2025"
type input "8/8/2025"
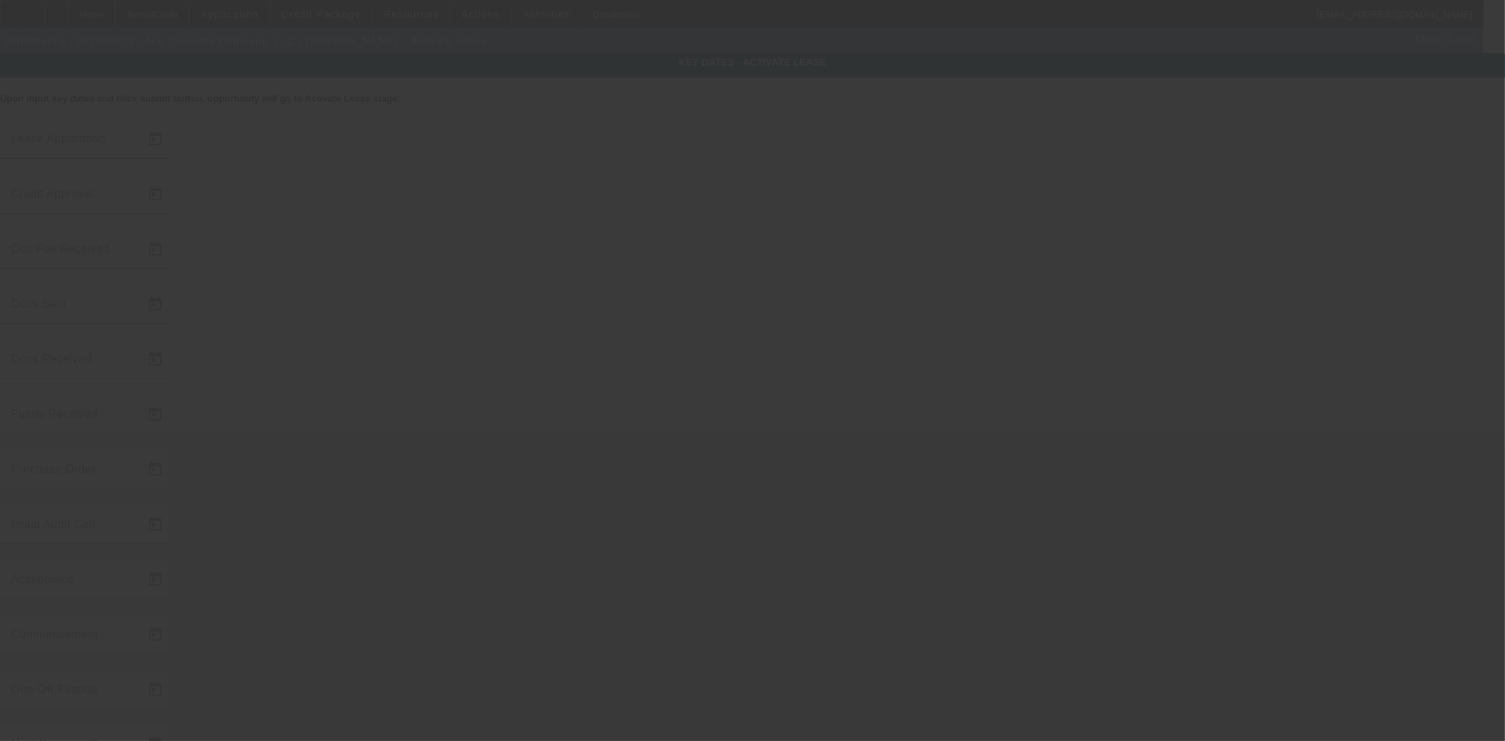
type input "8/7/2025"
type input "8/11/2025"
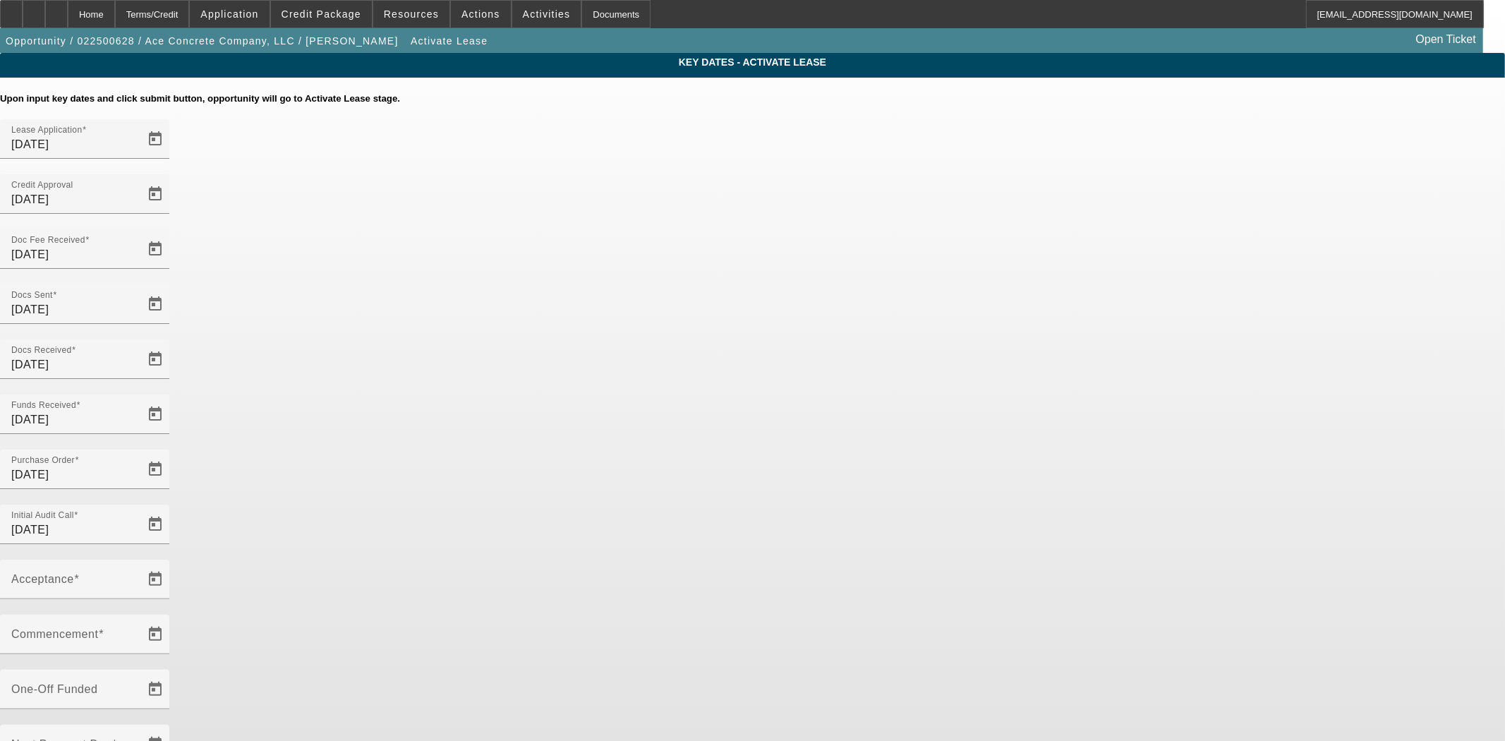
click at [325, 153] on app-key-dates "Key Dates - Activate Lease Upon input key dates and click submit button, opport…" at bounding box center [752, 486] width 1505 height 867
click at [74, 573] on mat-label "Acceptance" at bounding box center [42, 579] width 63 height 12
click at [138, 577] on input "Acceptance" at bounding box center [74, 585] width 127 height 17
type input "8/11/2025"
type input "9/1/2025"
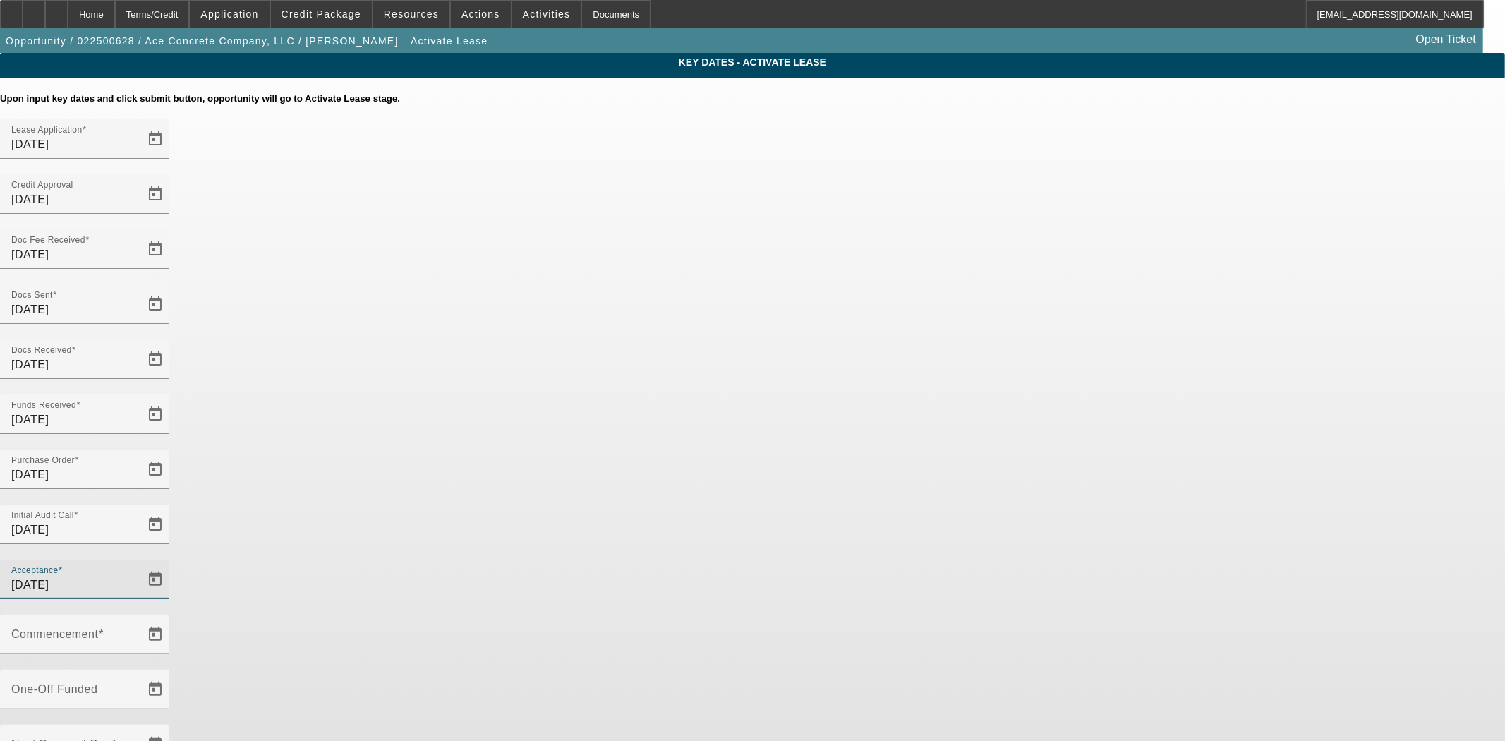
type input "10/1/2025"
type input "9/16/2025"
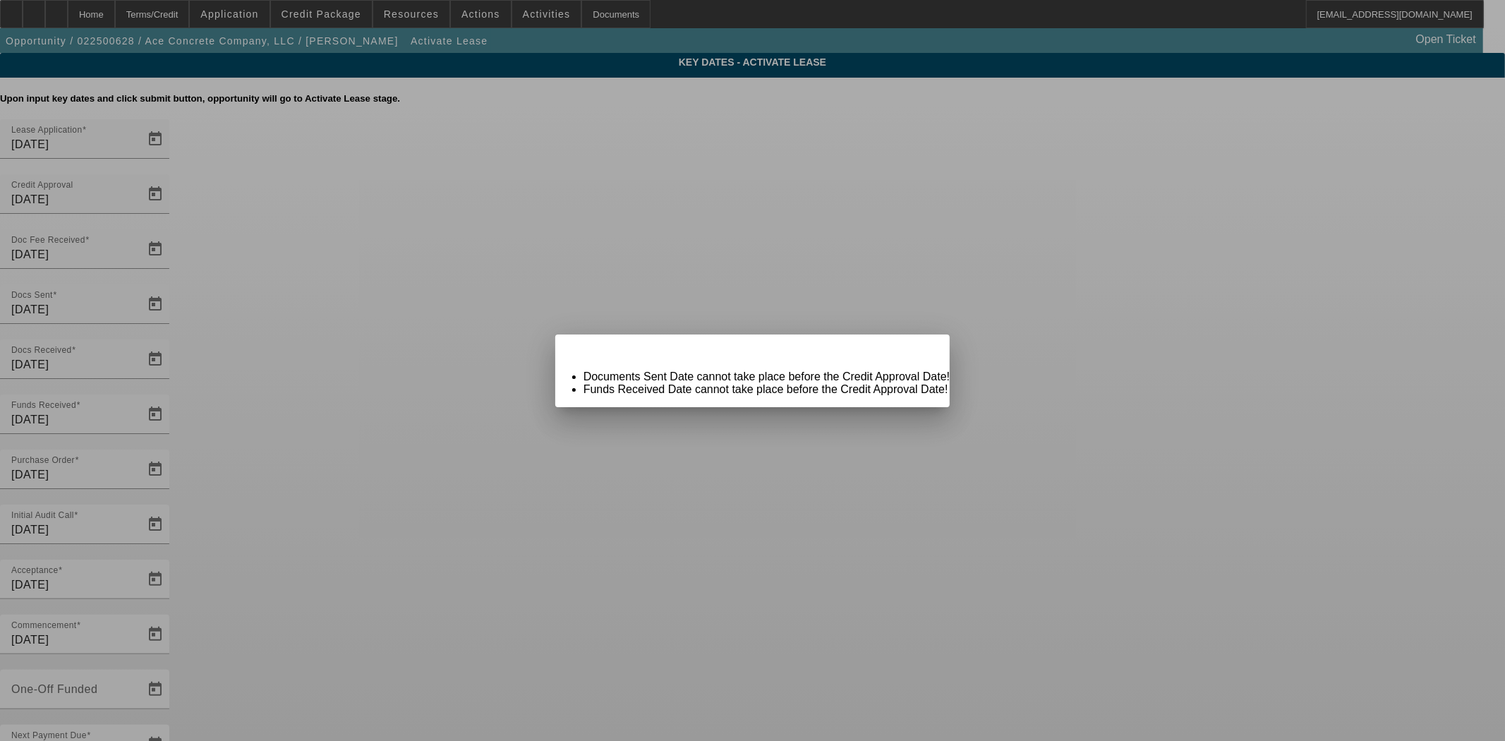
click at [897, 359] on div "Key Dates Alert Close" at bounding box center [752, 347] width 395 height 25
click at [922, 351] on span "Close" at bounding box center [931, 347] width 19 height 8
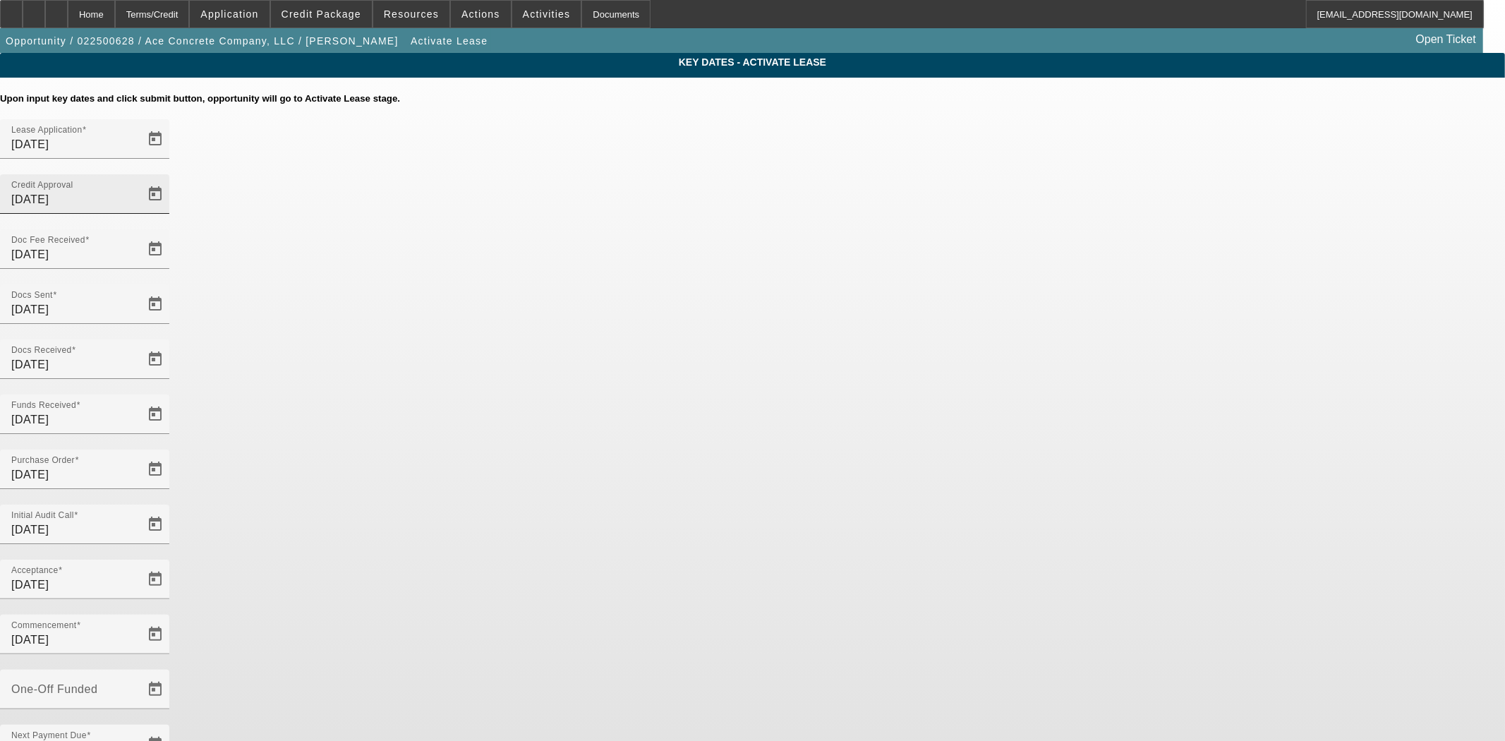
drag, startPoint x: 848, startPoint y: 181, endPoint x: 838, endPoint y: 176, distance: 11.4
click at [138, 177] on div "Credit Approval 9/9/2025" at bounding box center [74, 194] width 127 height 40
drag, startPoint x: 837, startPoint y: 167, endPoint x: 731, endPoint y: 160, distance: 106.9
click at [731, 160] on div "Lease Application 2/25/2025 Credit Approval 9/9/2025" at bounding box center [752, 174] width 1505 height 110
type input "4/10/2025"
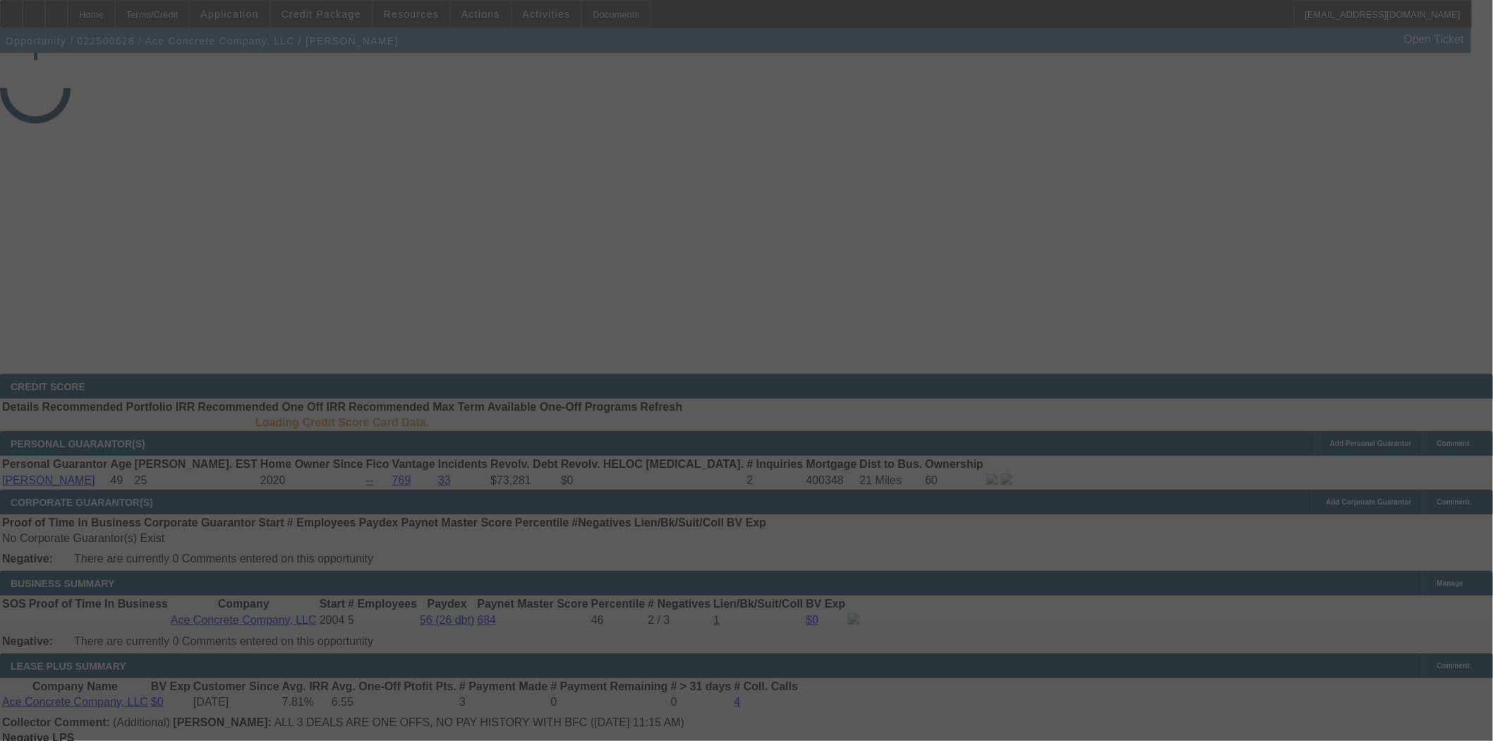
select select "4"
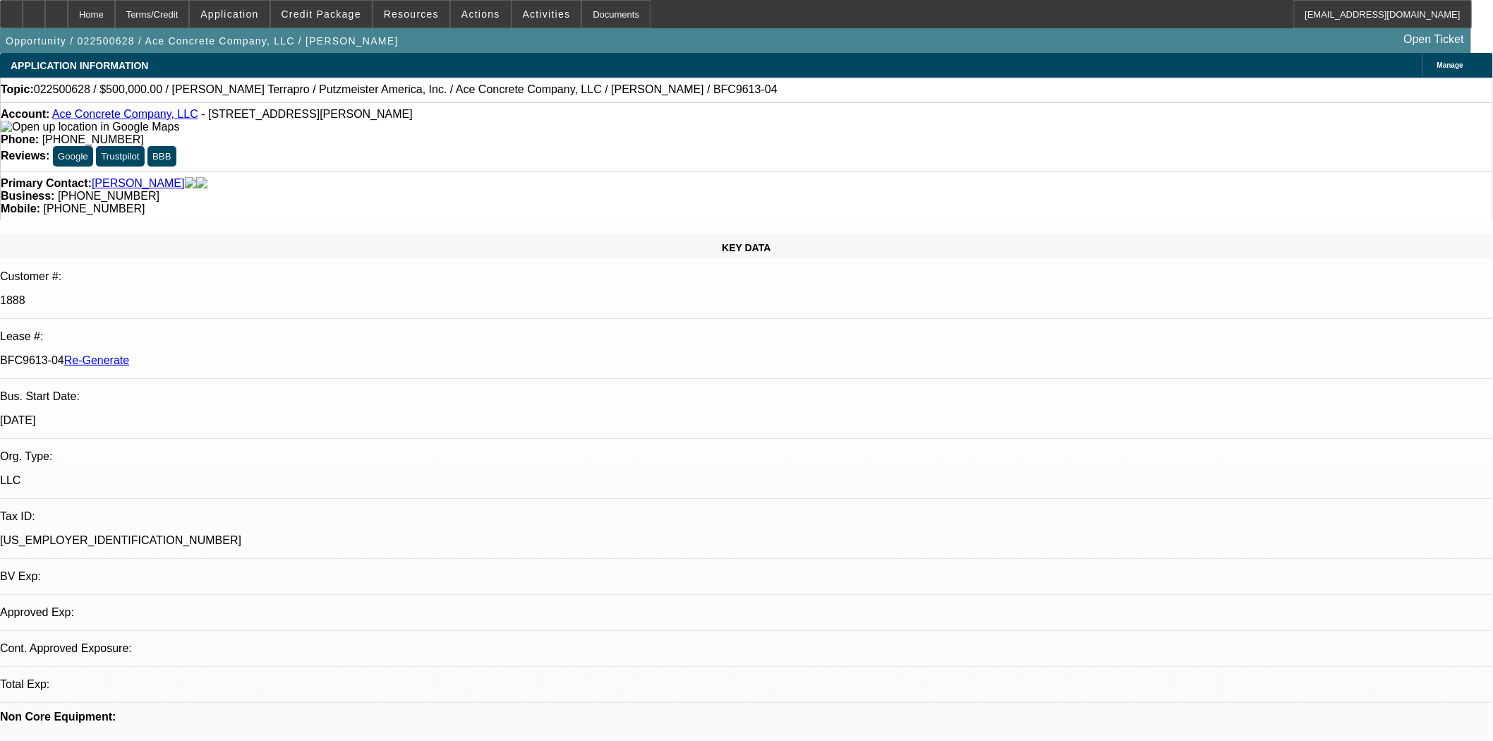
select select "0"
select select "3"
select select "0"
select select "6"
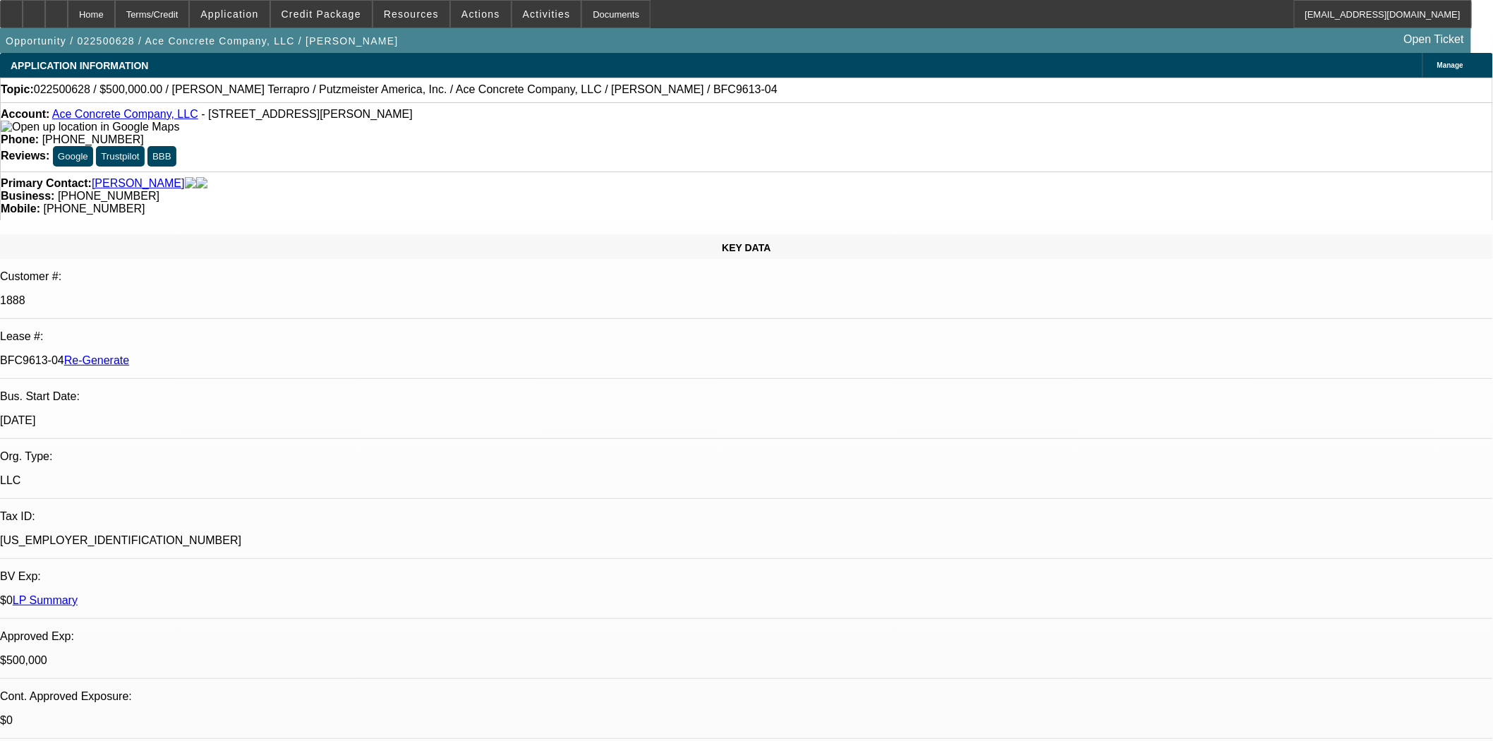
scroll to position [313, 0]
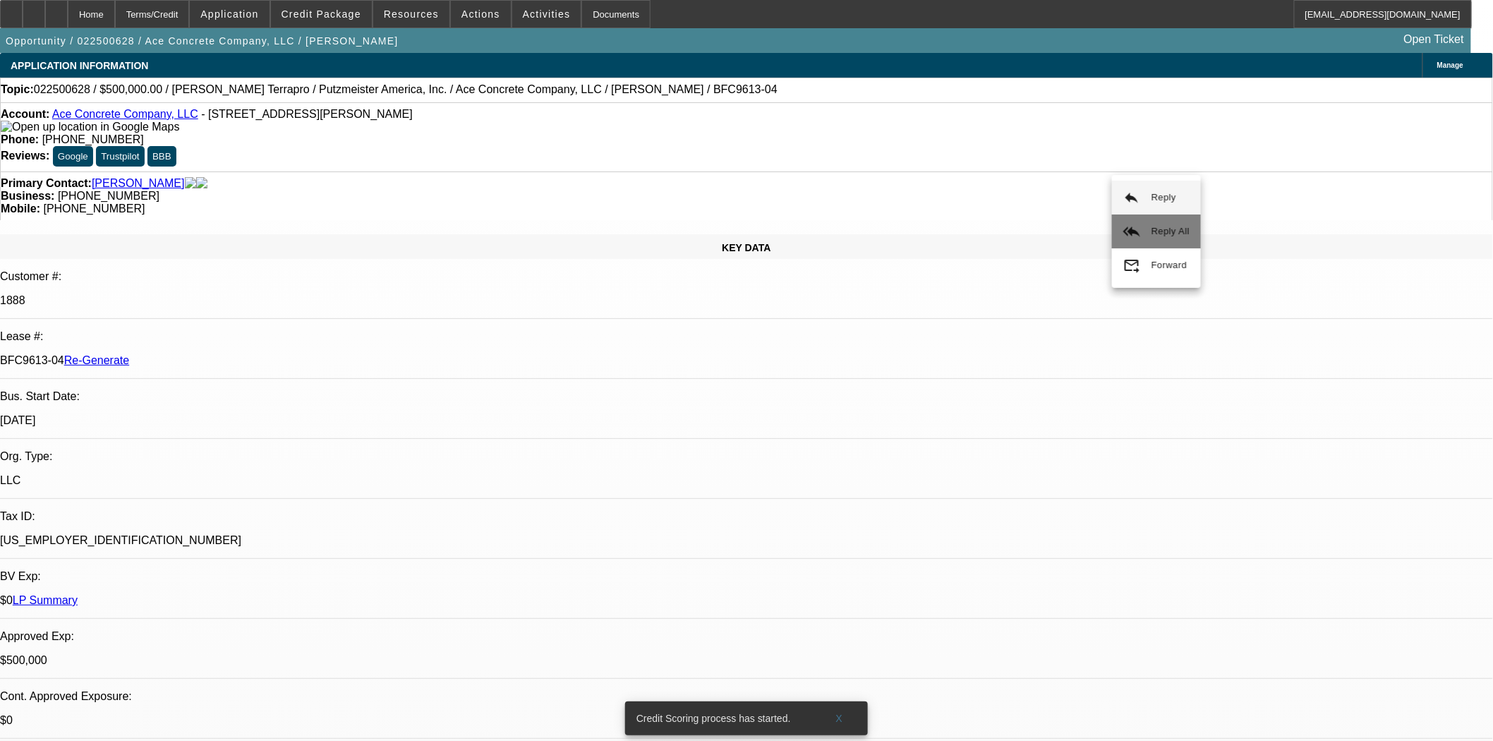
click at [1149, 239] on button "reply_all Reply All" at bounding box center [1156, 232] width 89 height 34
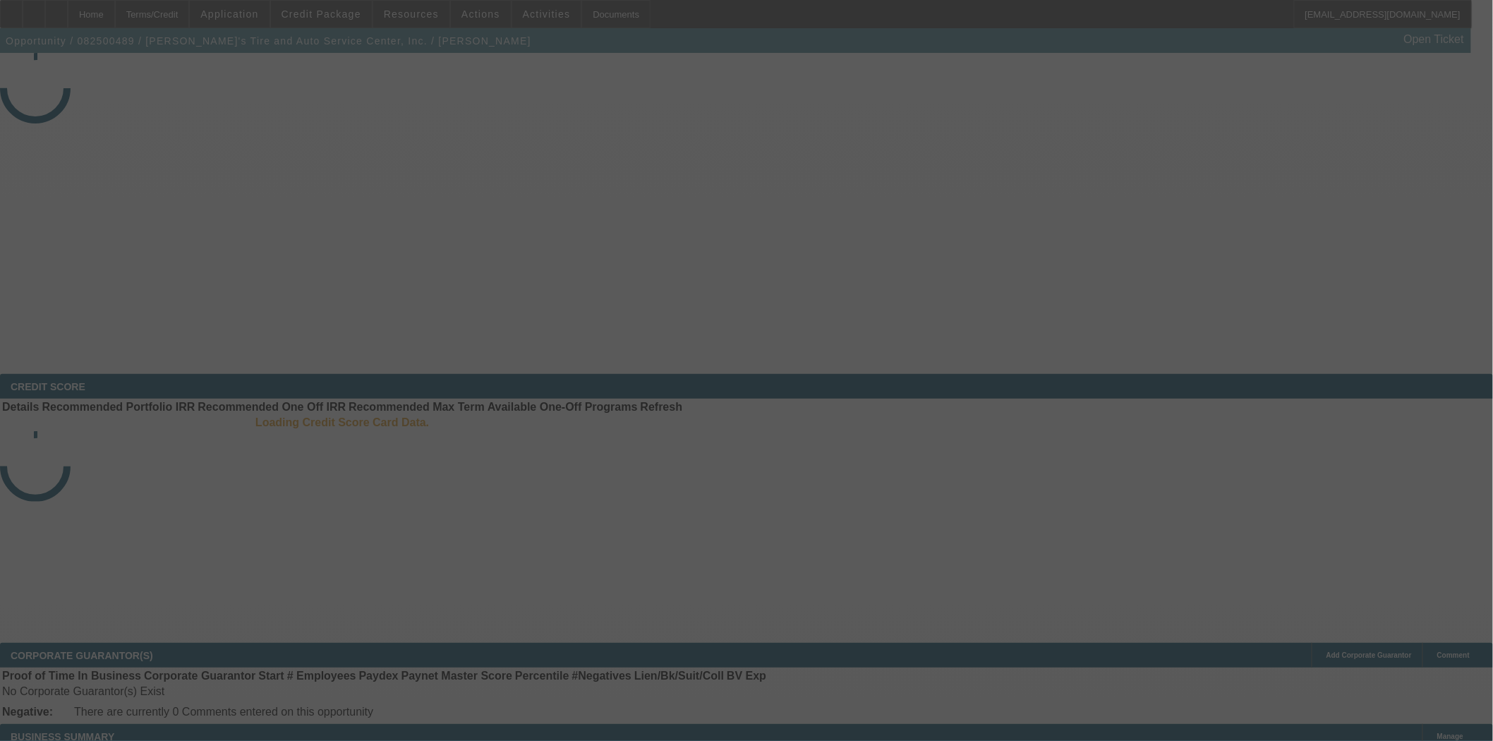
select select "4"
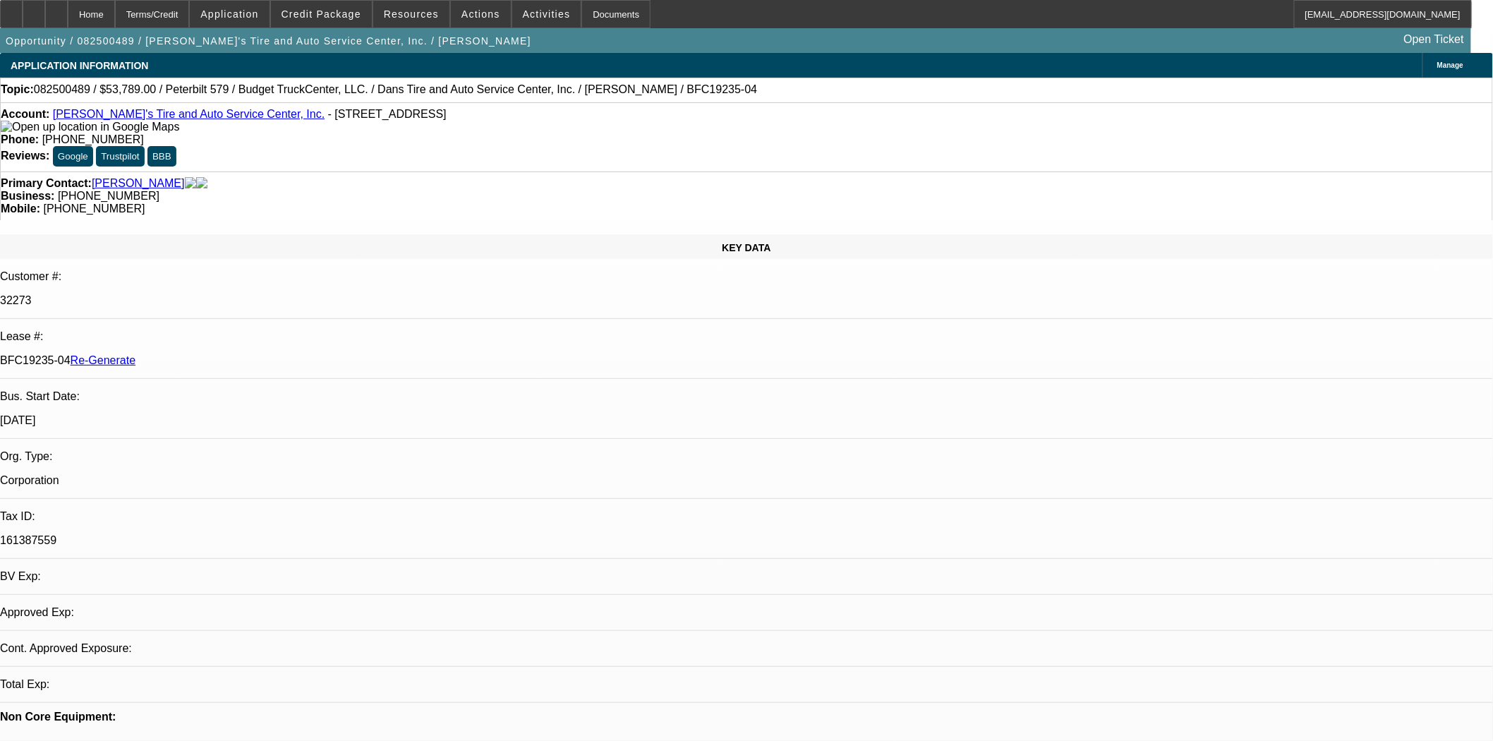
select select "0"
select select "3"
select select "0.1"
select select "4"
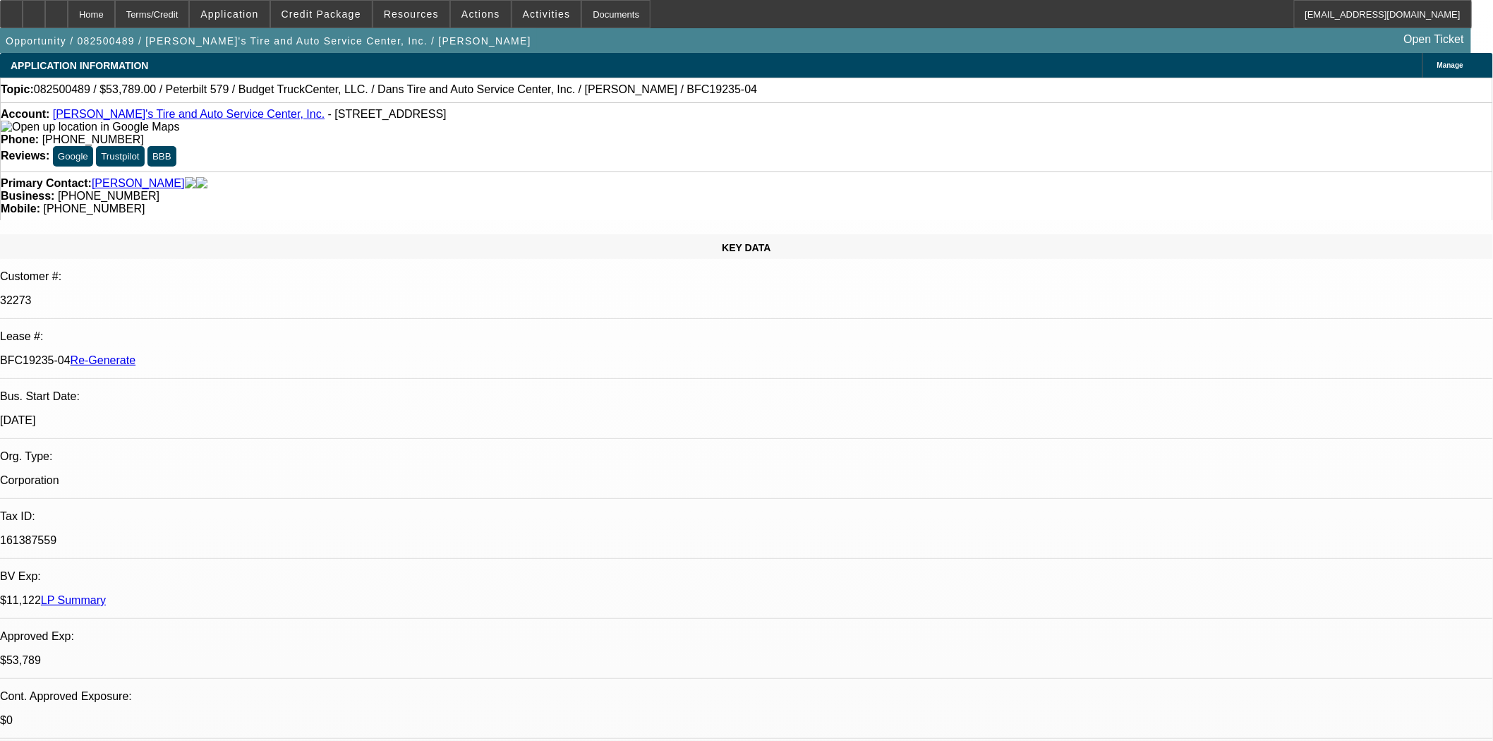
click at [594, 14] on div "Documents" at bounding box center [616, 14] width 69 height 28
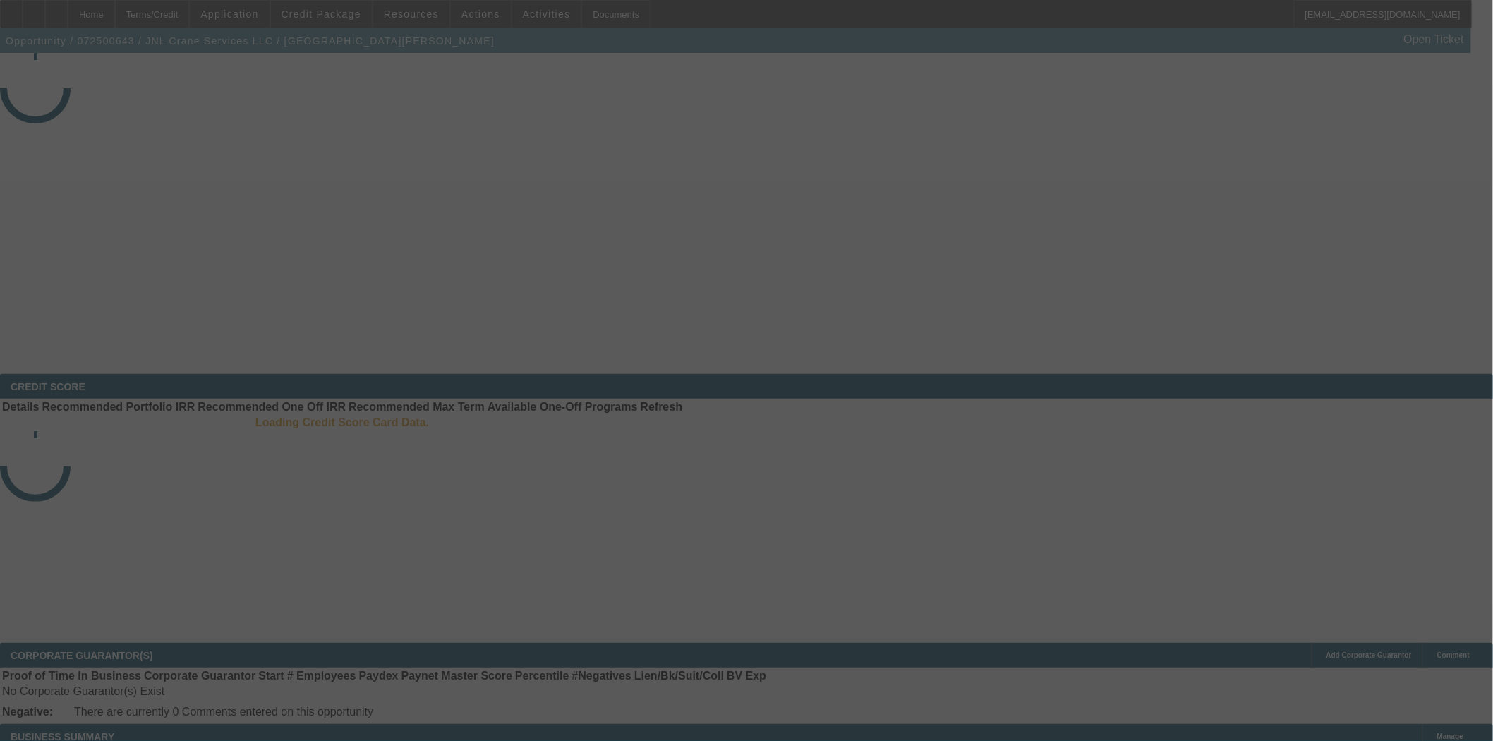
select select "4"
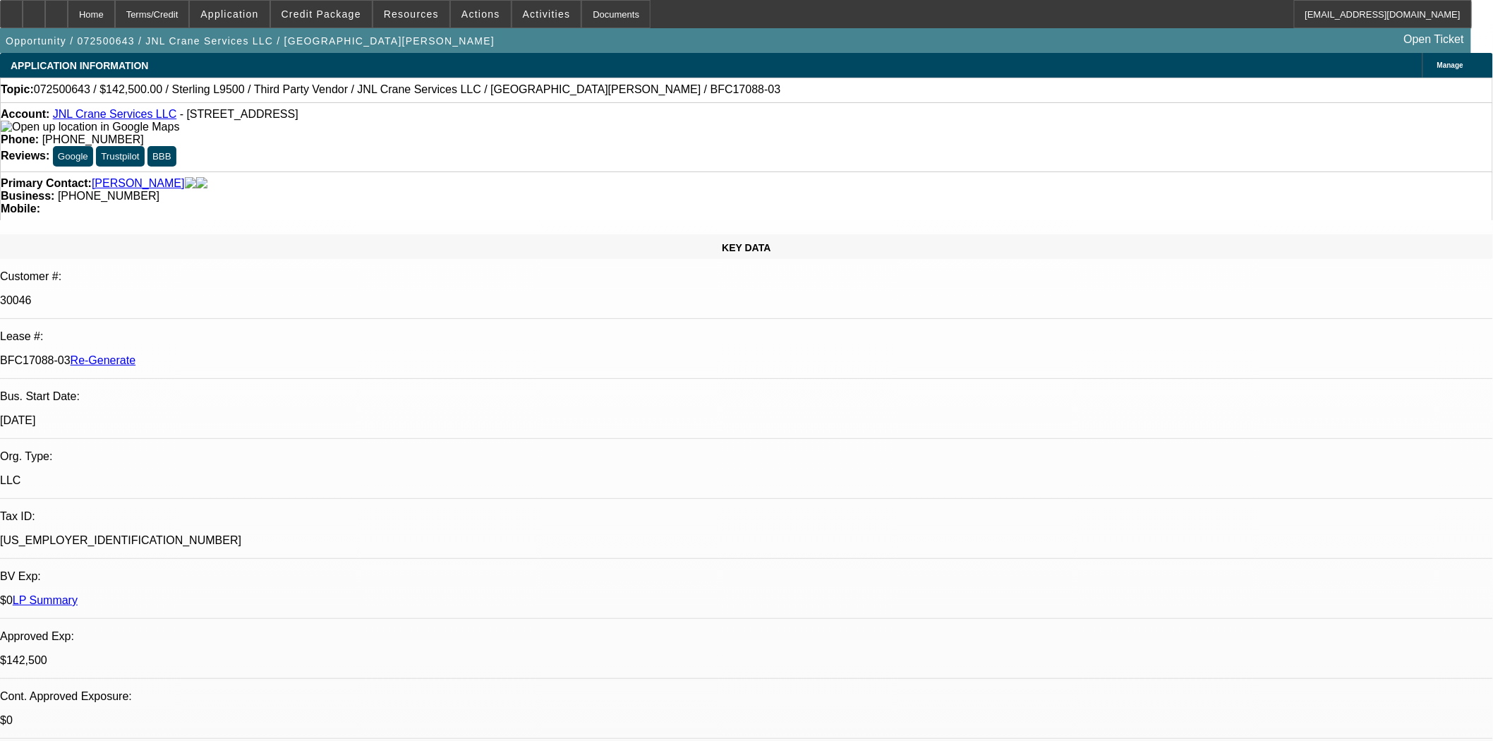
select select "0"
select select "2"
select select "0"
select select "6"
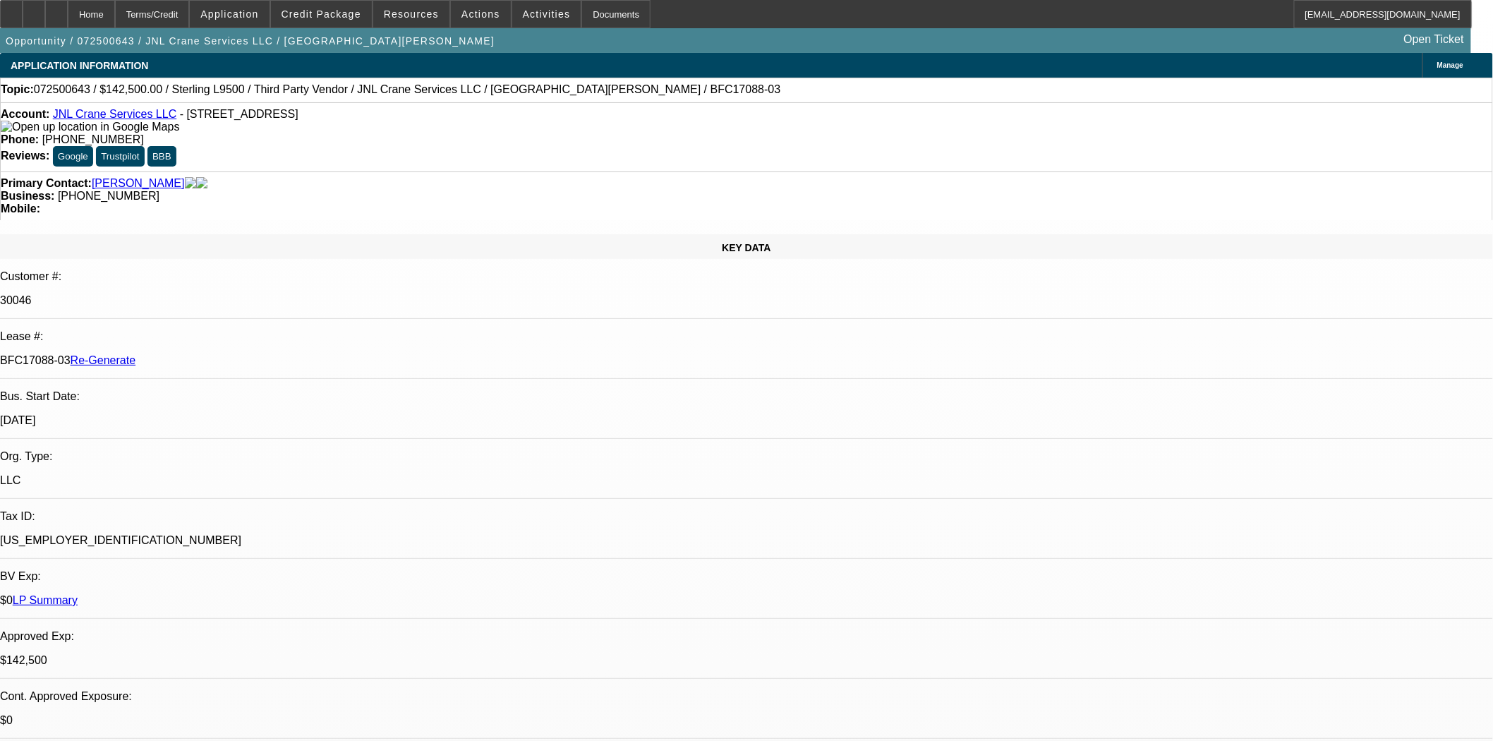
click at [603, 11] on div "Documents" at bounding box center [616, 14] width 69 height 28
click at [495, 18] on span at bounding box center [481, 14] width 60 height 34
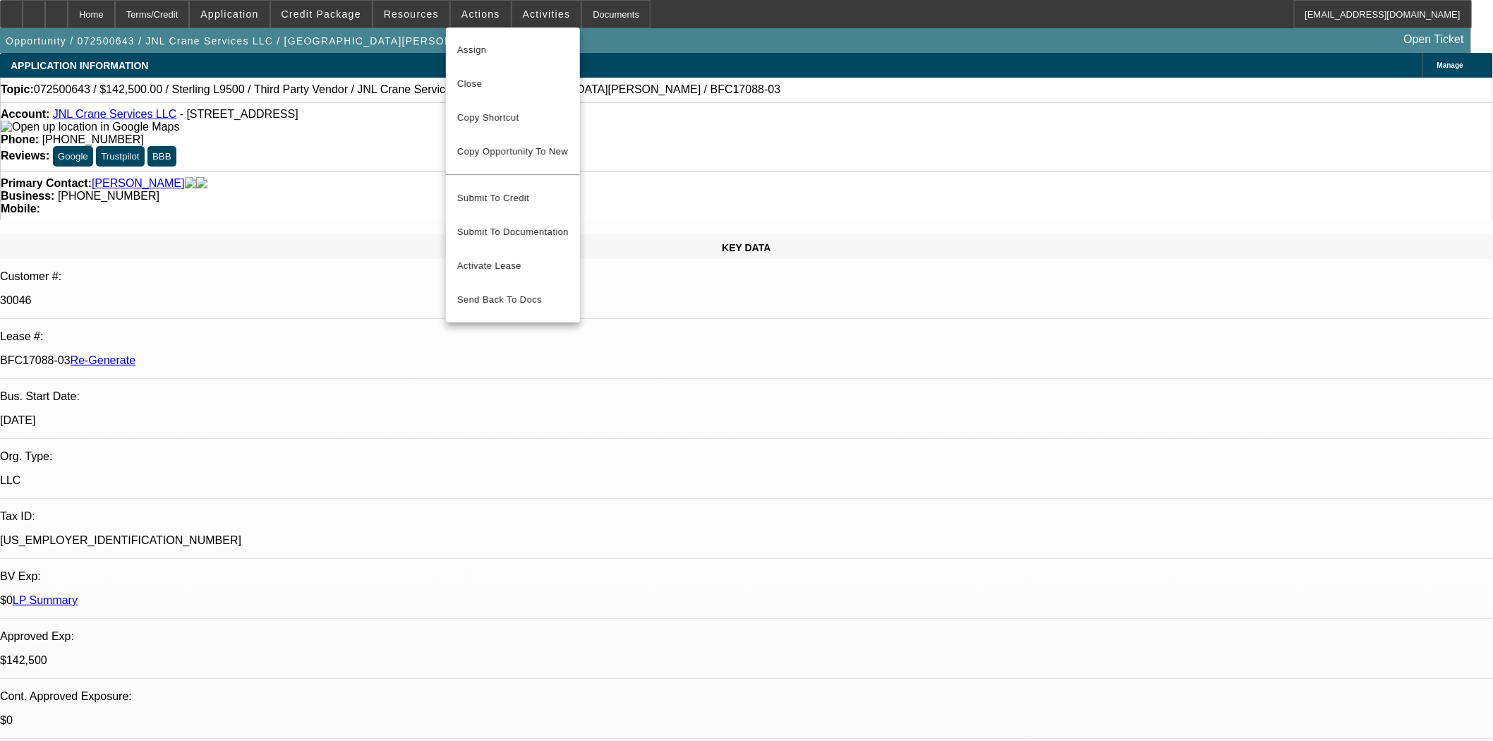
click at [510, 5] on div at bounding box center [746, 370] width 1493 height 741
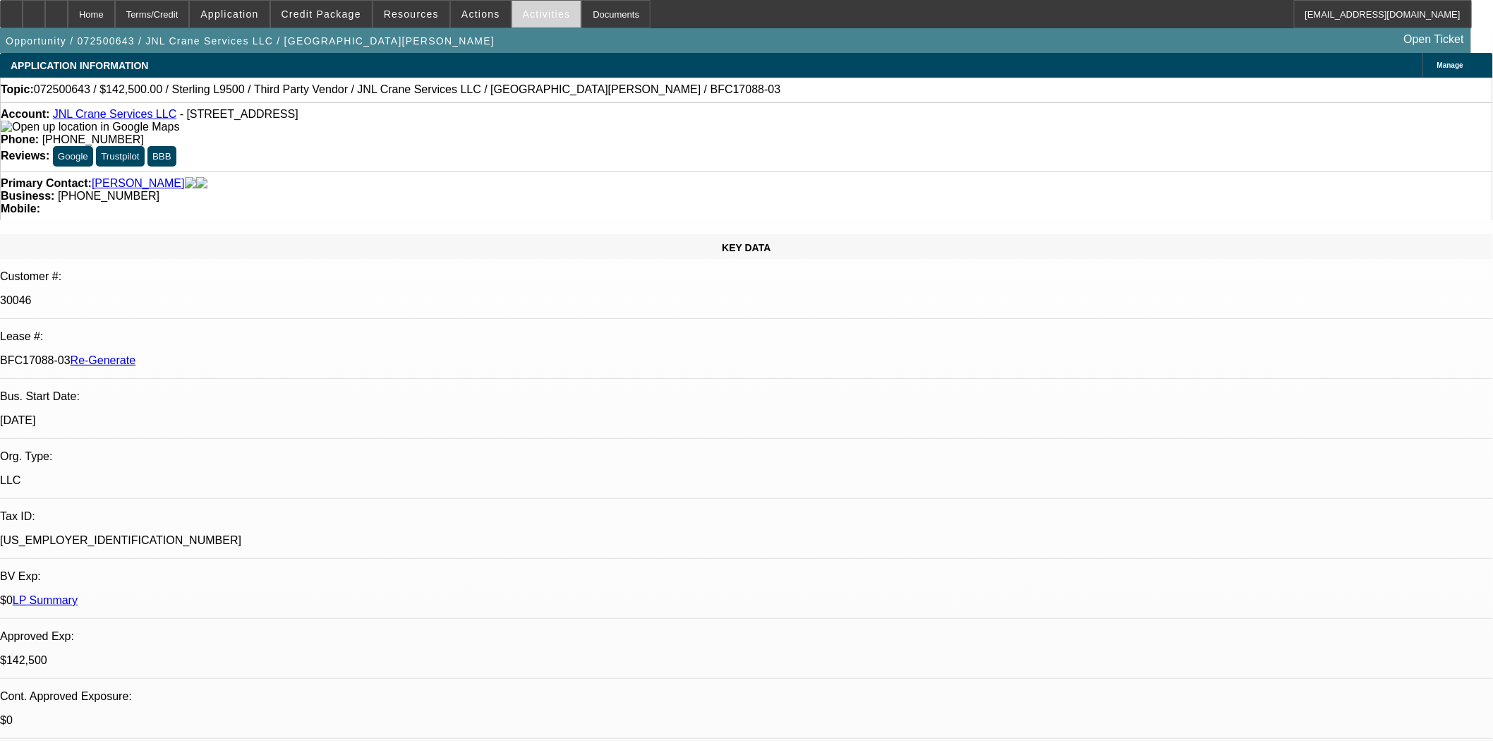
click at [523, 11] on span "Activities" at bounding box center [547, 13] width 48 height 11
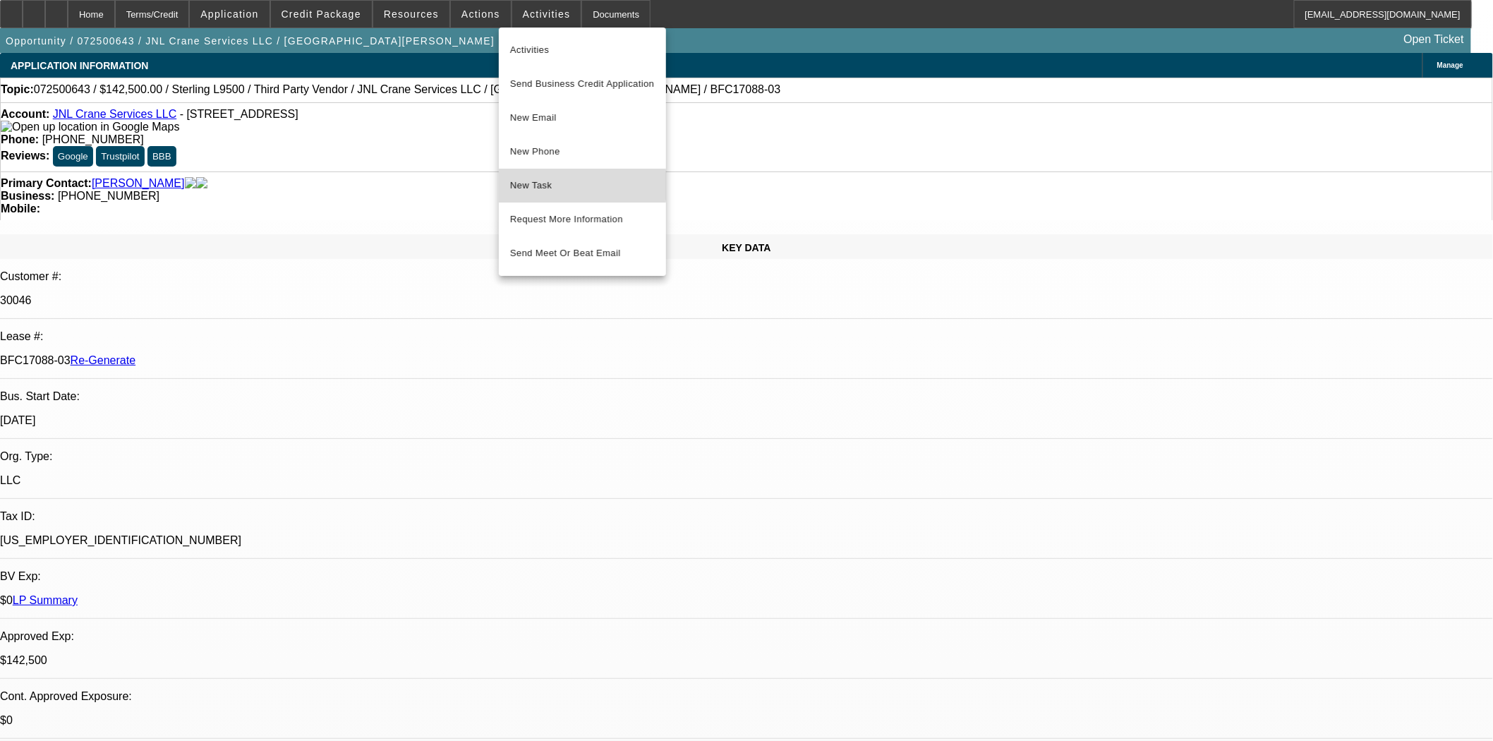
click at [525, 186] on span "New Task" at bounding box center [582, 185] width 145 height 17
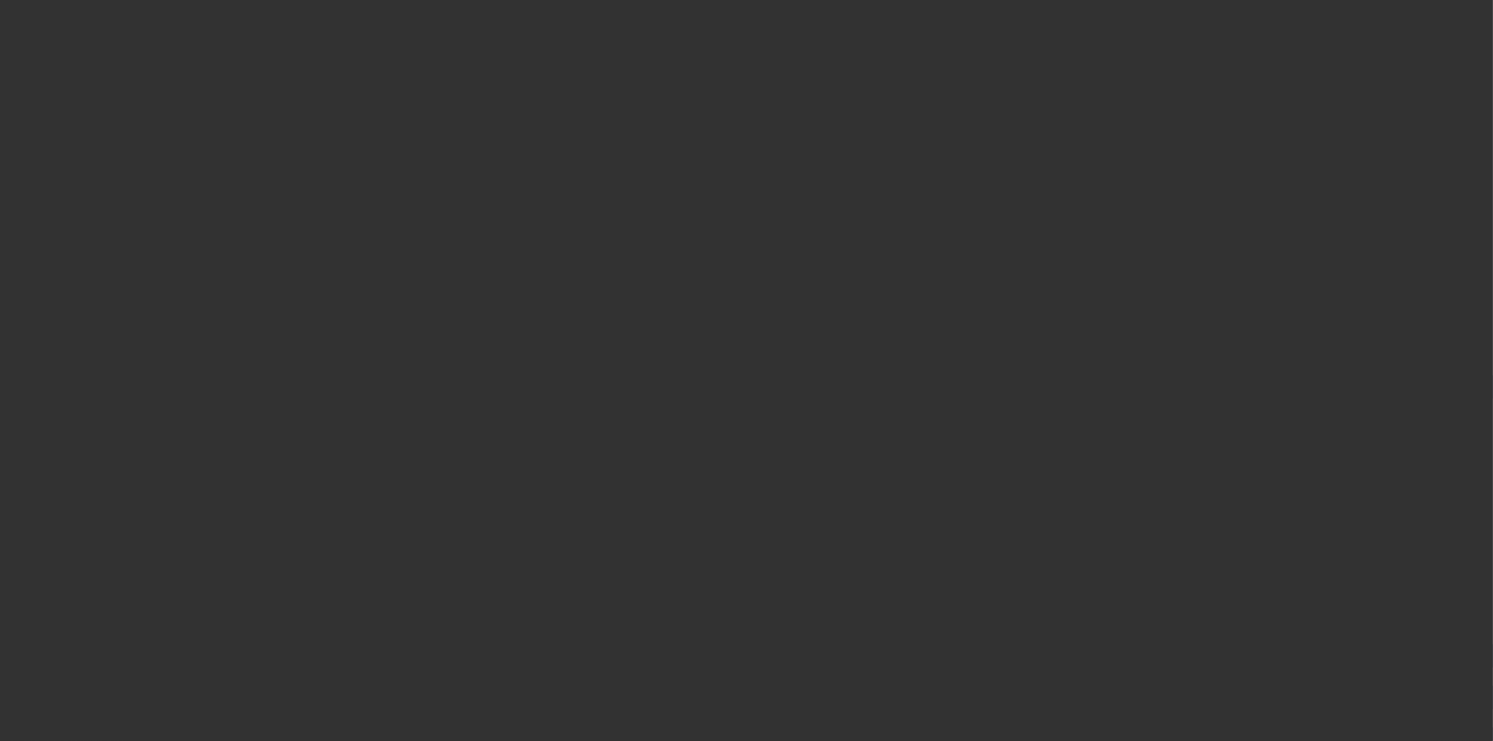
select select "3"
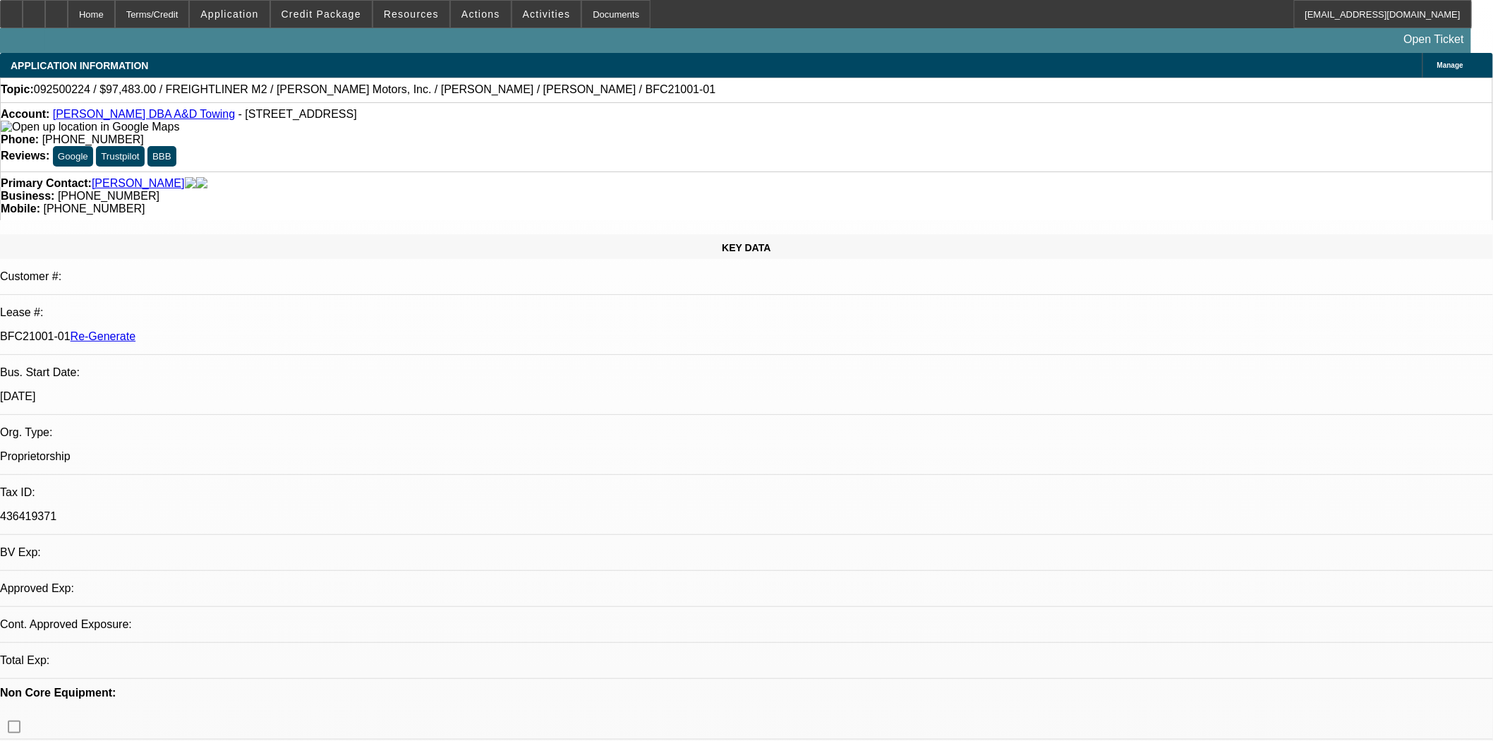
select select "0"
select select "1"
select select "6"
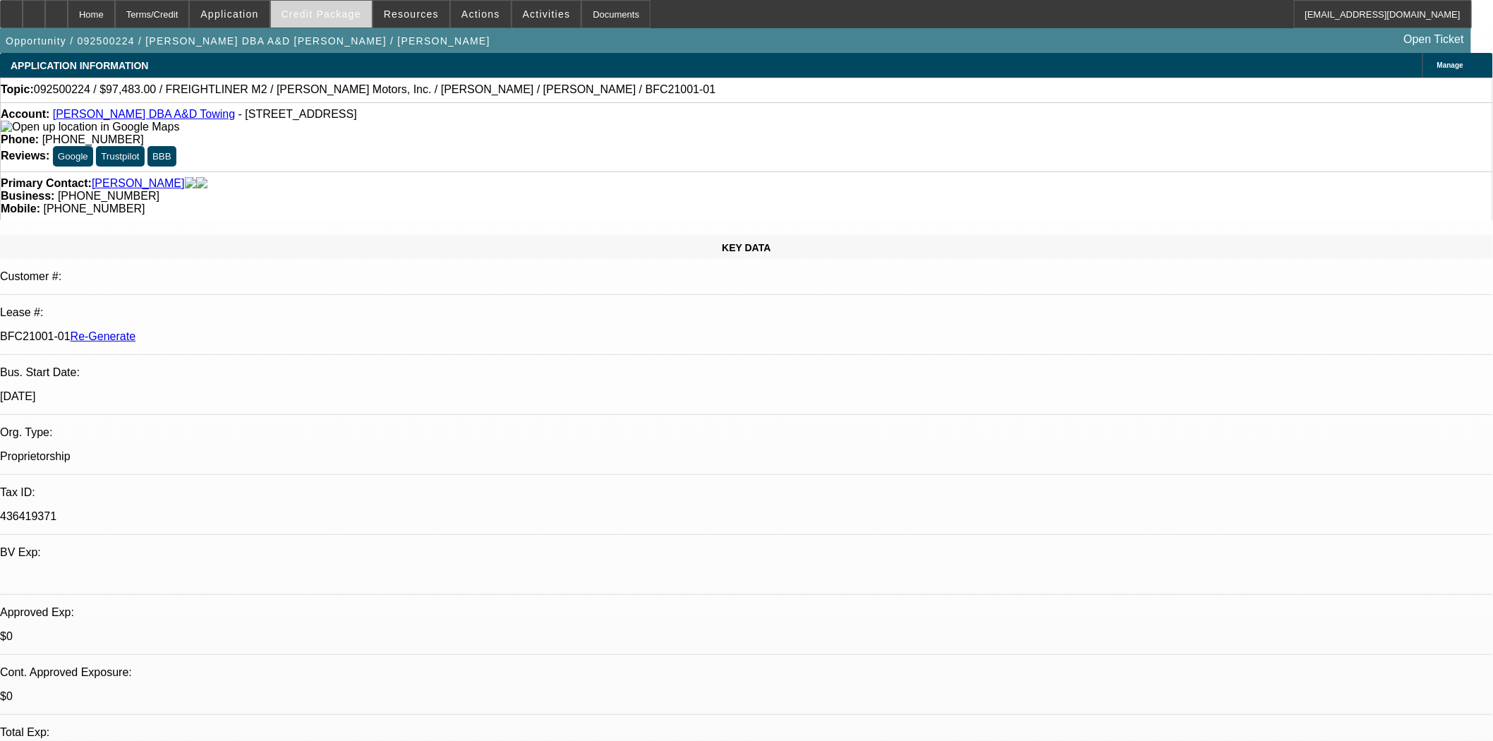
click at [356, 6] on span at bounding box center [321, 14] width 101 height 34
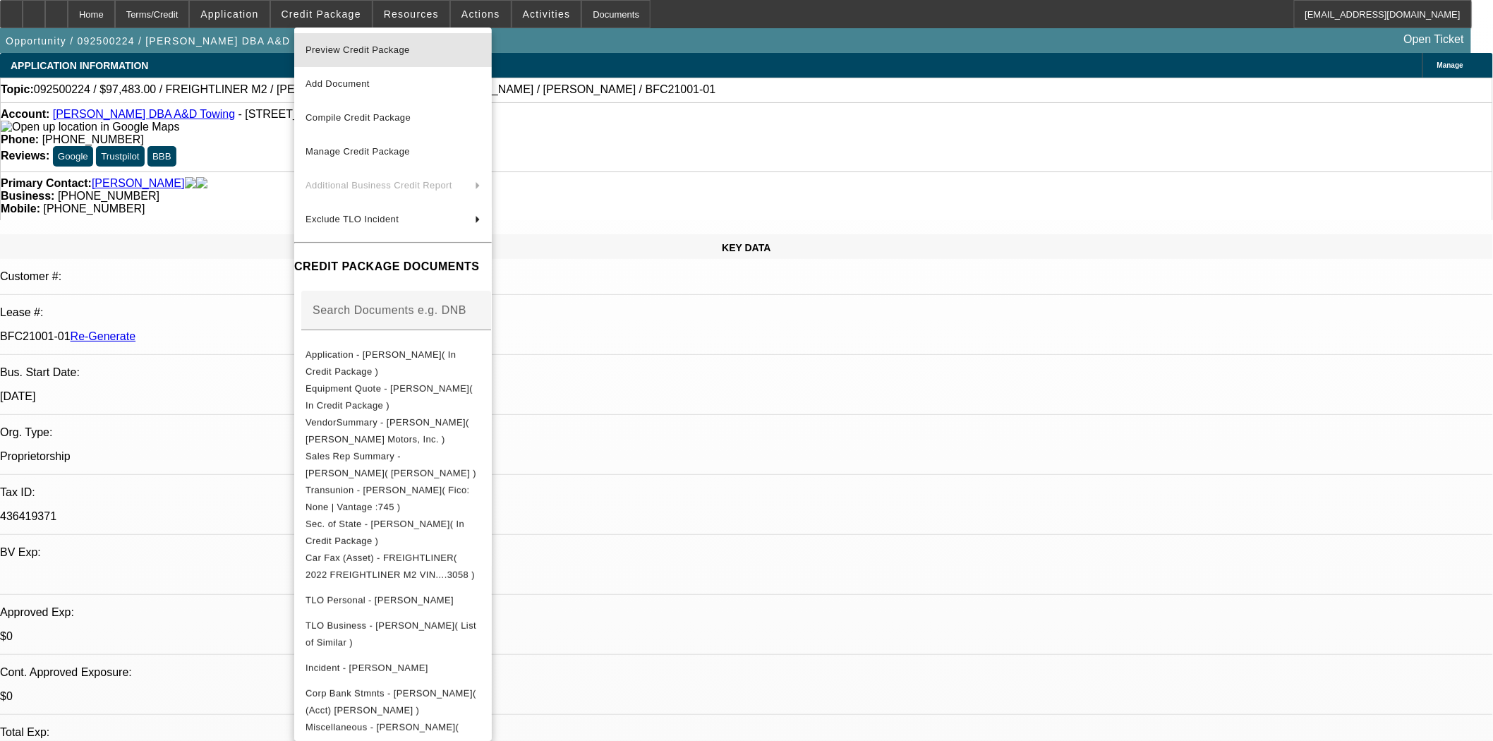
click at [357, 54] on span "Preview Credit Package" at bounding box center [358, 49] width 104 height 11
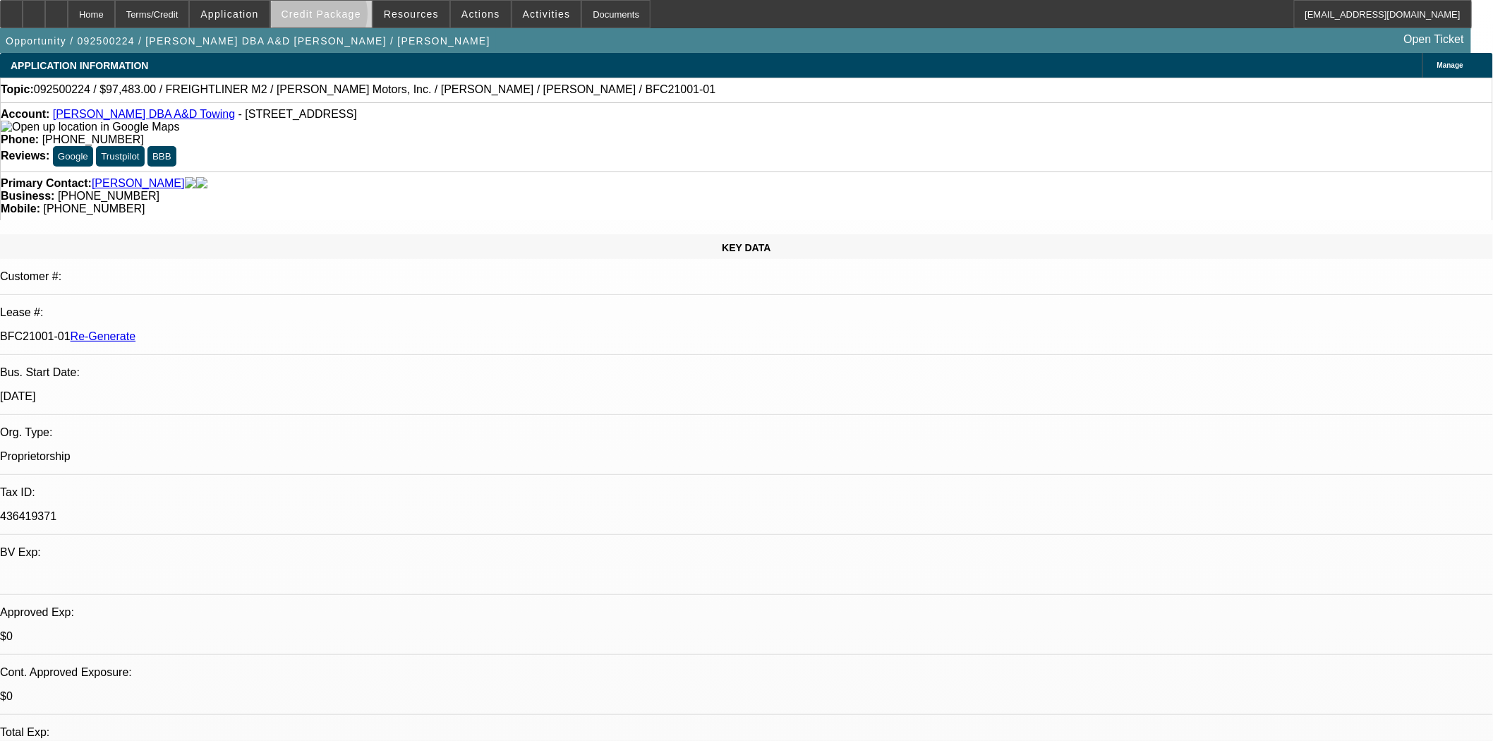
click at [342, 17] on span "Credit Package" at bounding box center [322, 13] width 80 height 11
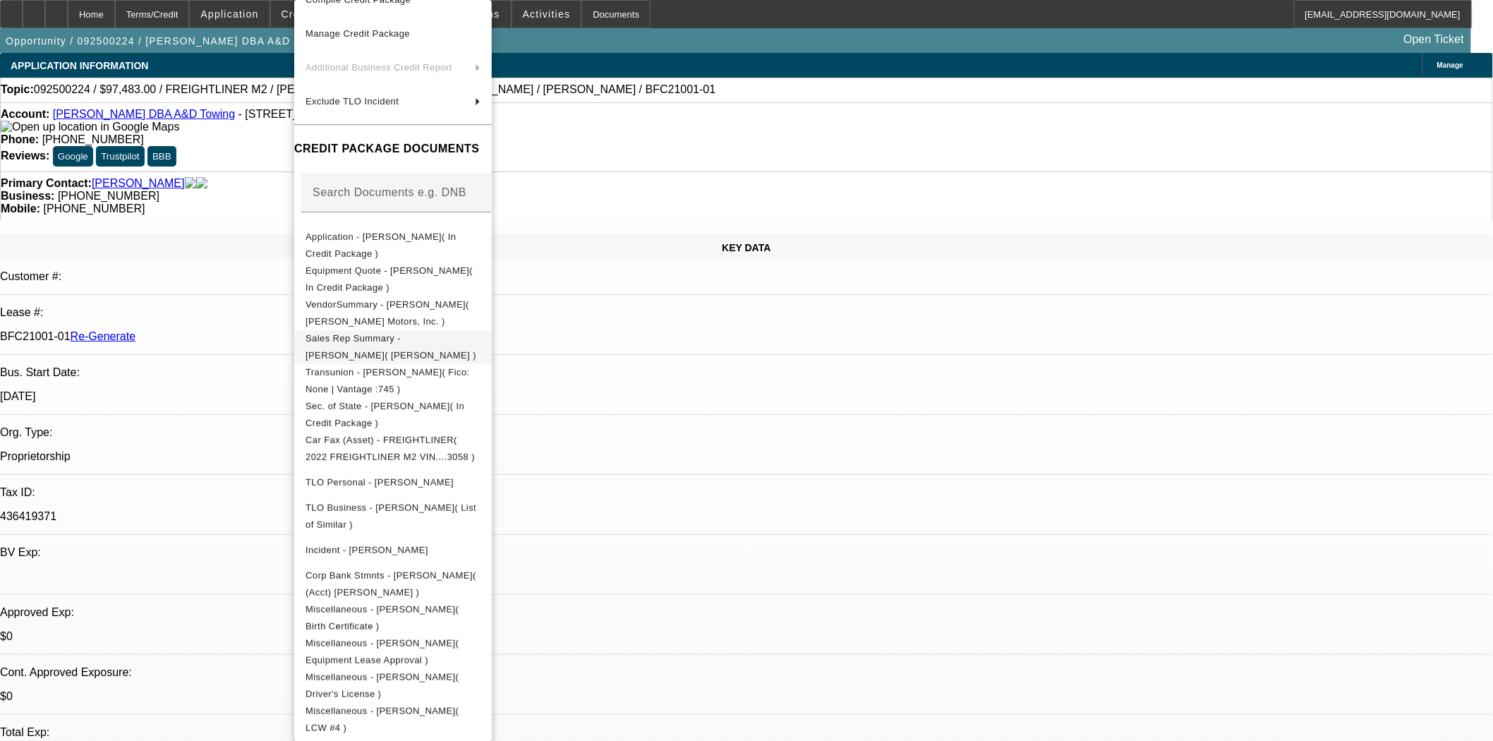
scroll to position [69, 0]
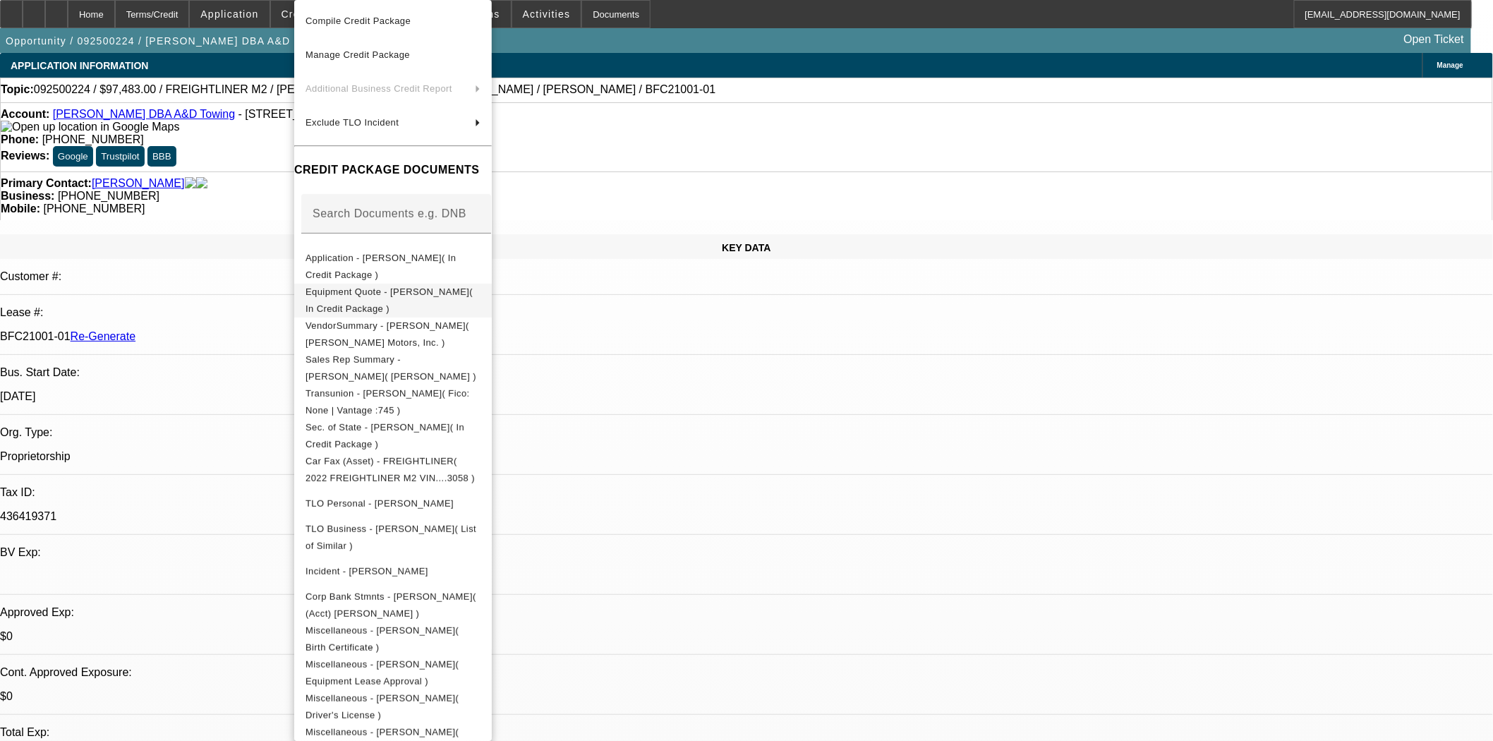
click at [334, 293] on span "Equipment Quote - [PERSON_NAME]( In Credit Package )" at bounding box center [389, 301] width 167 height 28
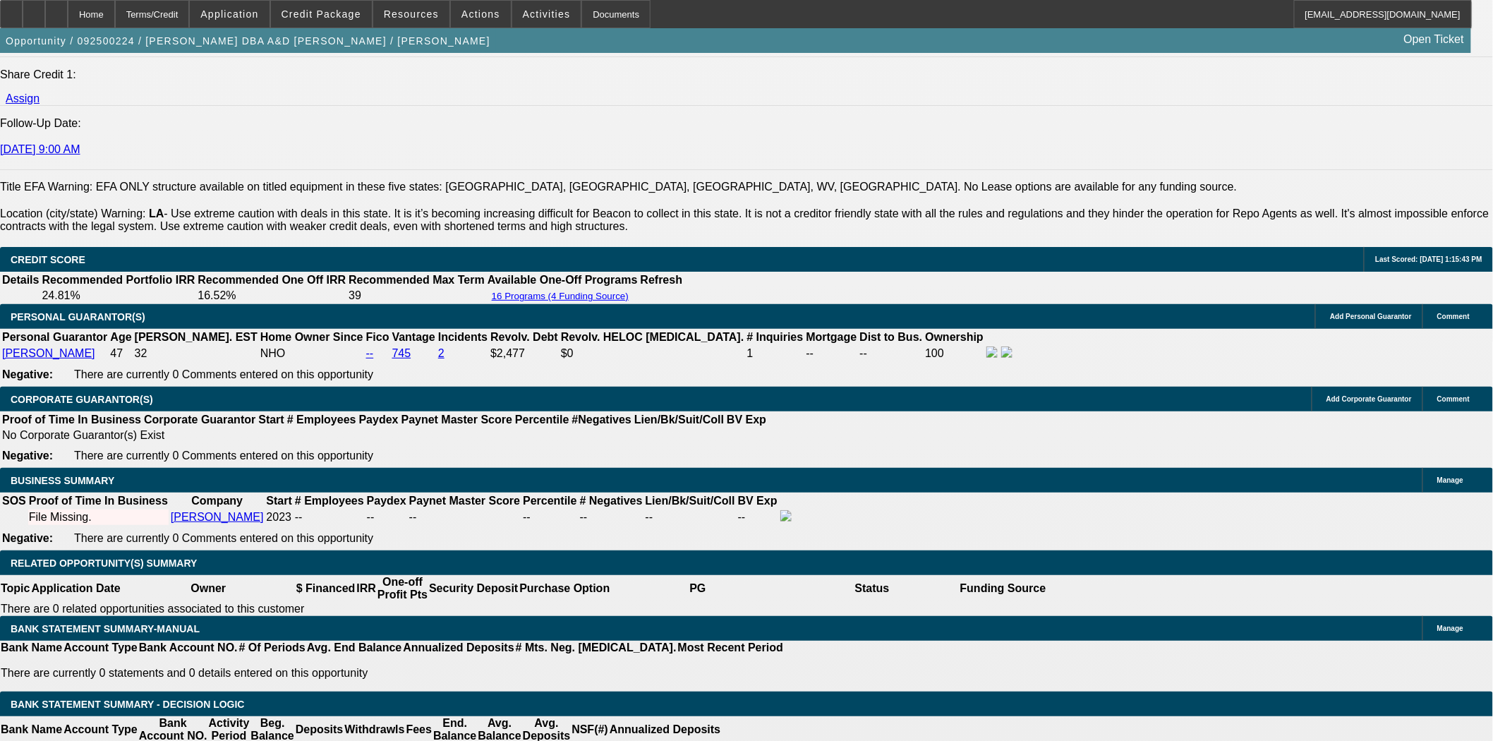
scroll to position [1882, 0]
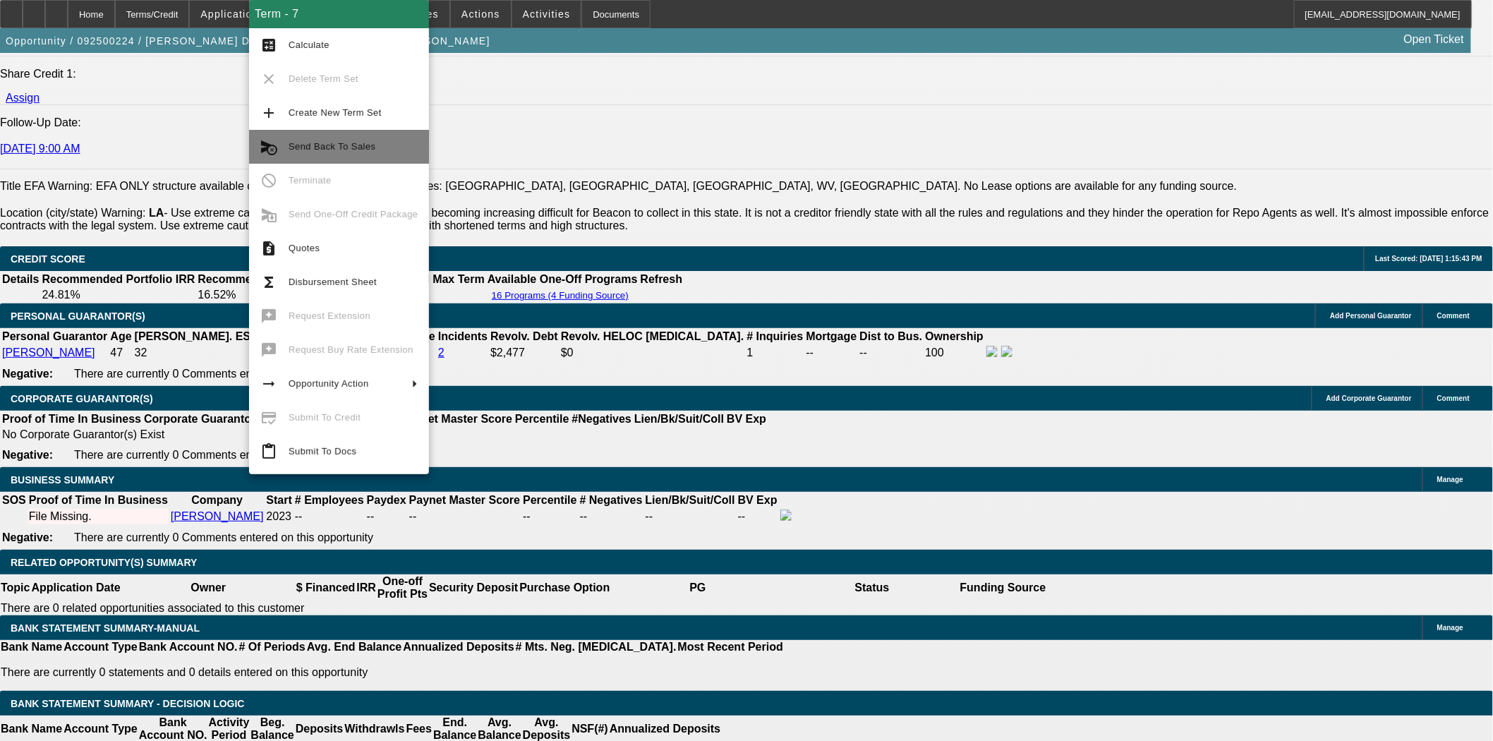
click at [342, 153] on span "Send Back To Sales" at bounding box center [353, 146] width 129 height 17
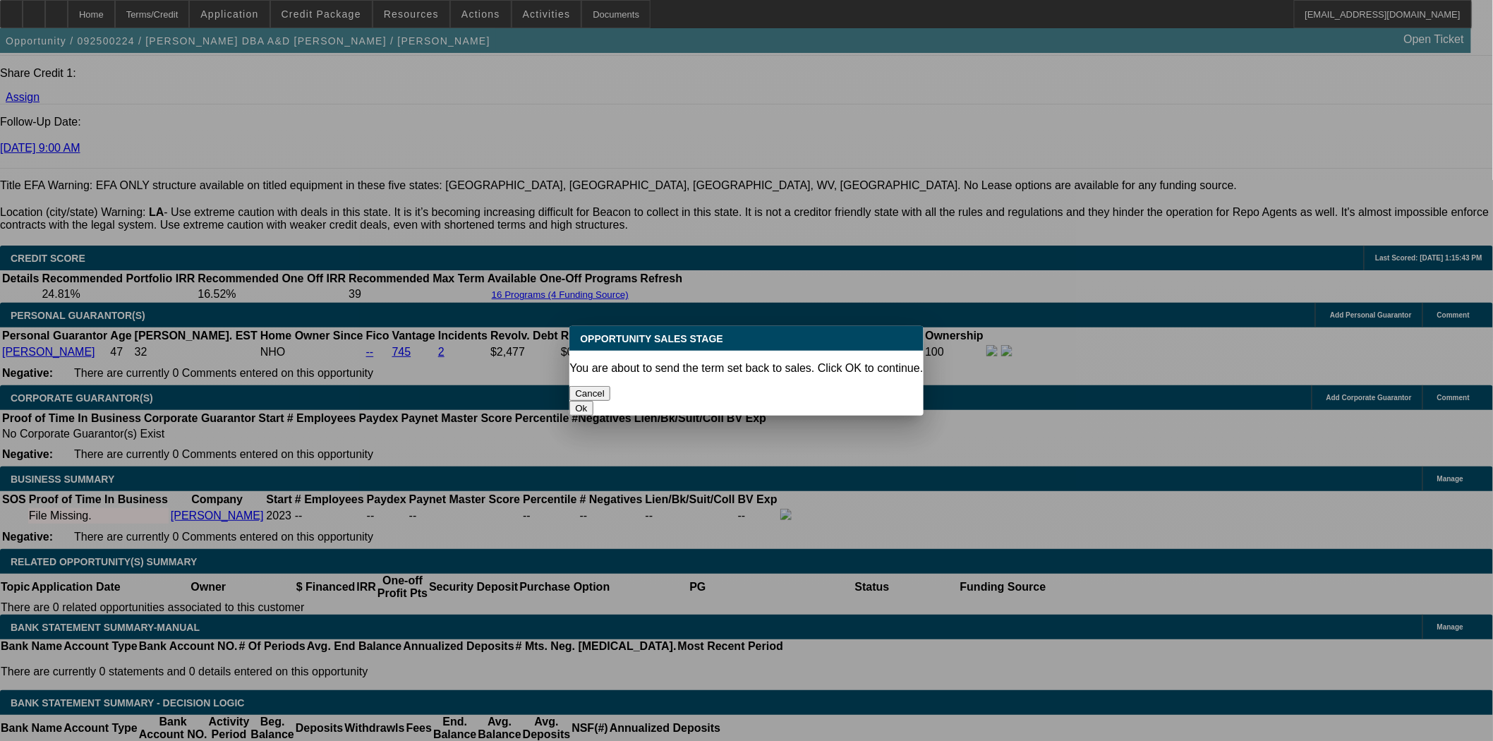
click at [593, 401] on button "Ok" at bounding box center [581, 408] width 23 height 15
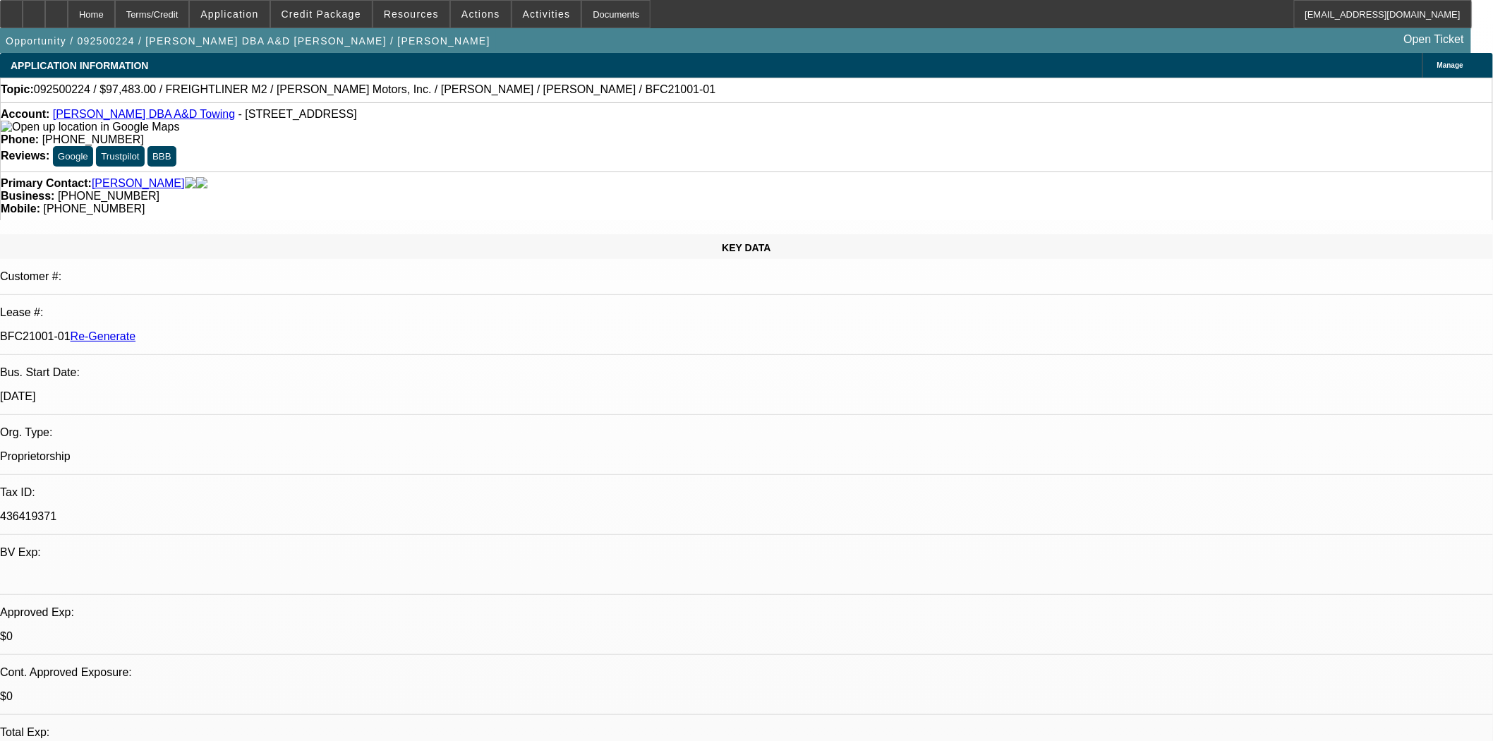
type textarea "Copy of the title required to request docs from [GEOGRAPHIC_DATA]"
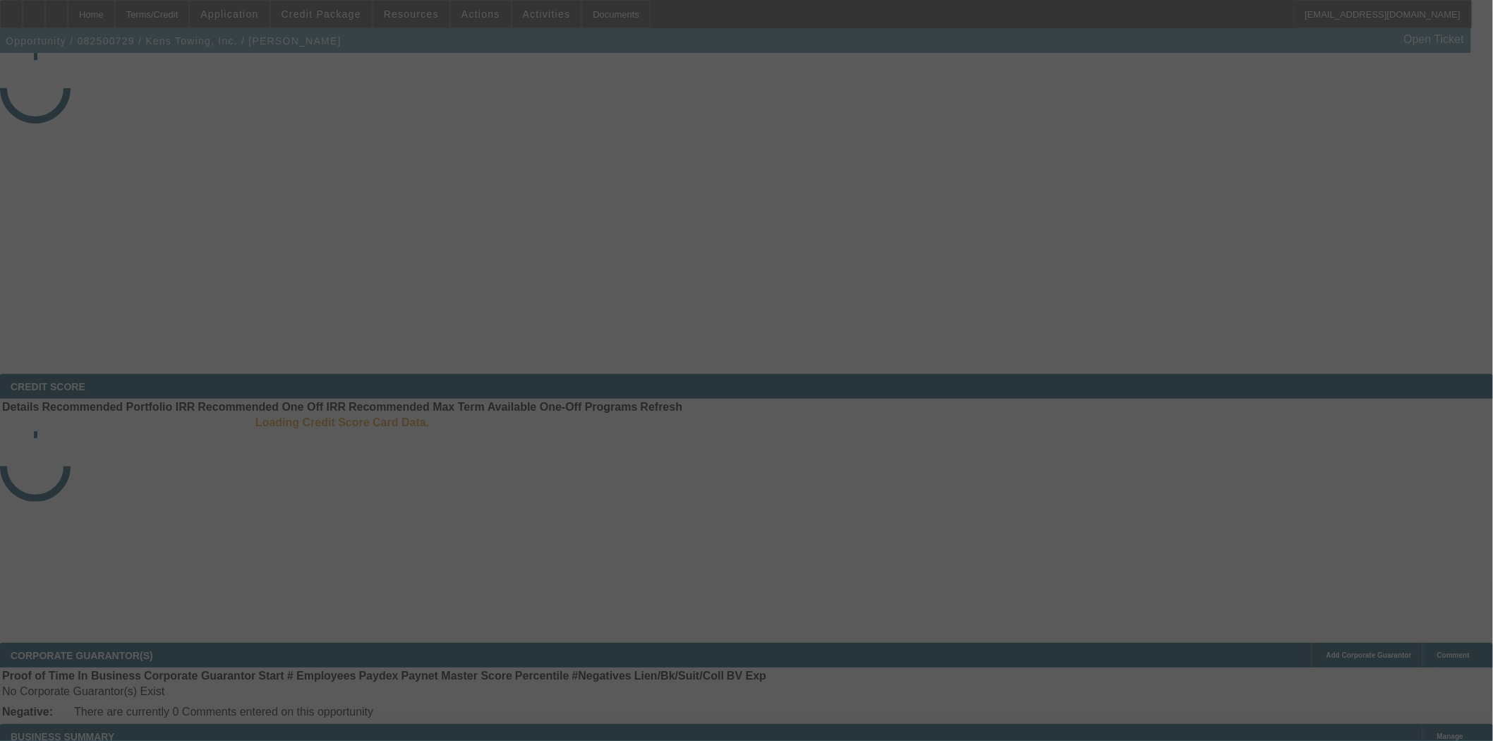
select select "4"
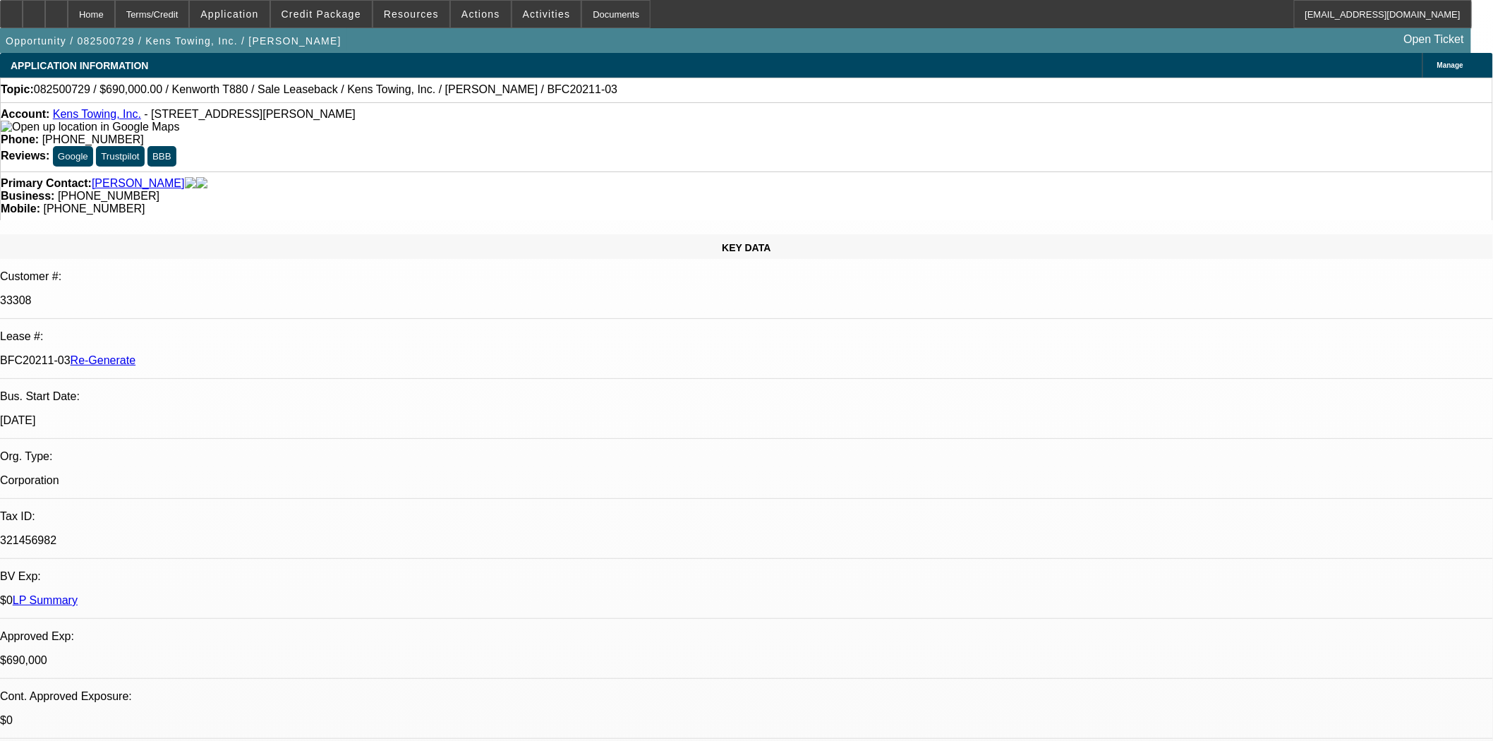
select select "0"
select select "2"
select select "0"
select select "6"
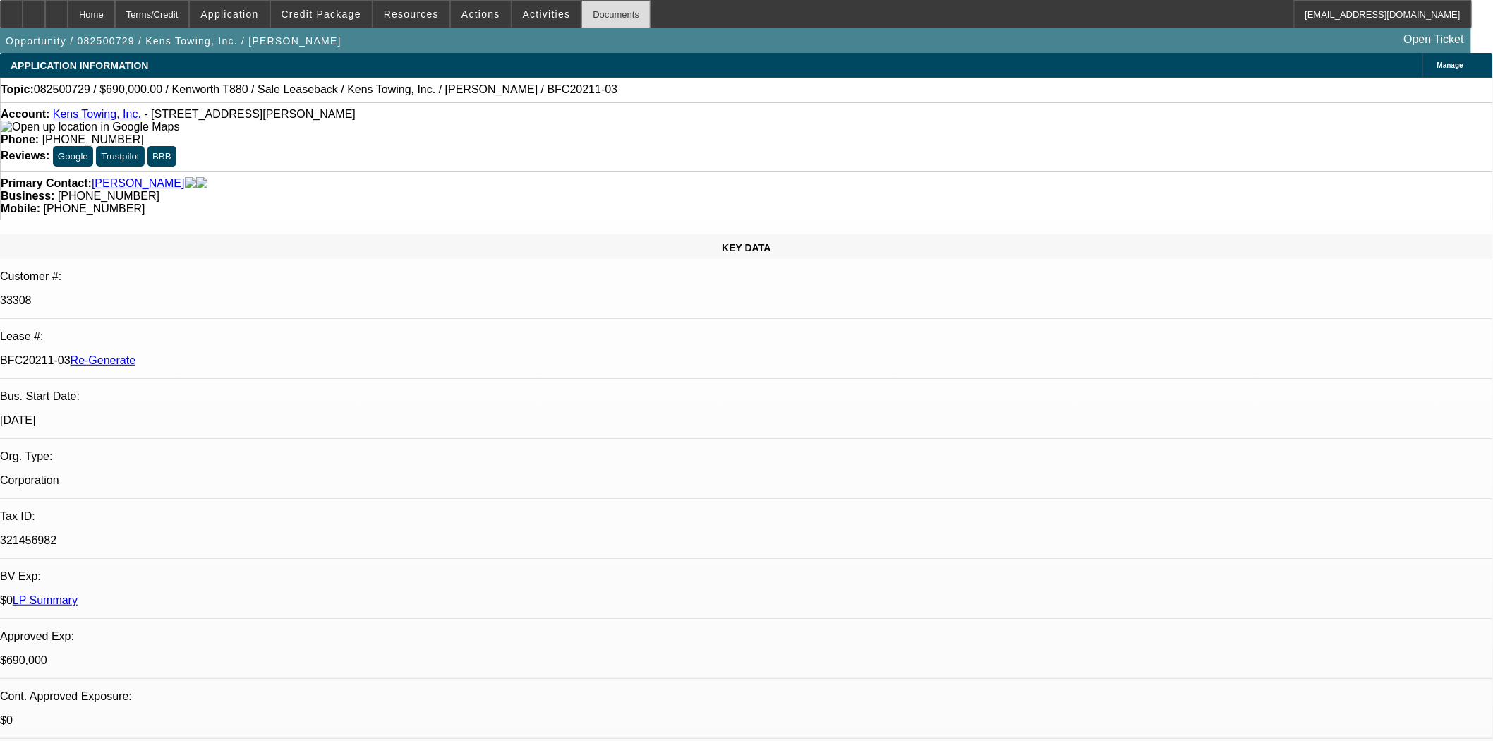
click at [589, 16] on div "Documents" at bounding box center [616, 14] width 69 height 28
click at [323, 16] on span "Credit Package" at bounding box center [322, 13] width 80 height 11
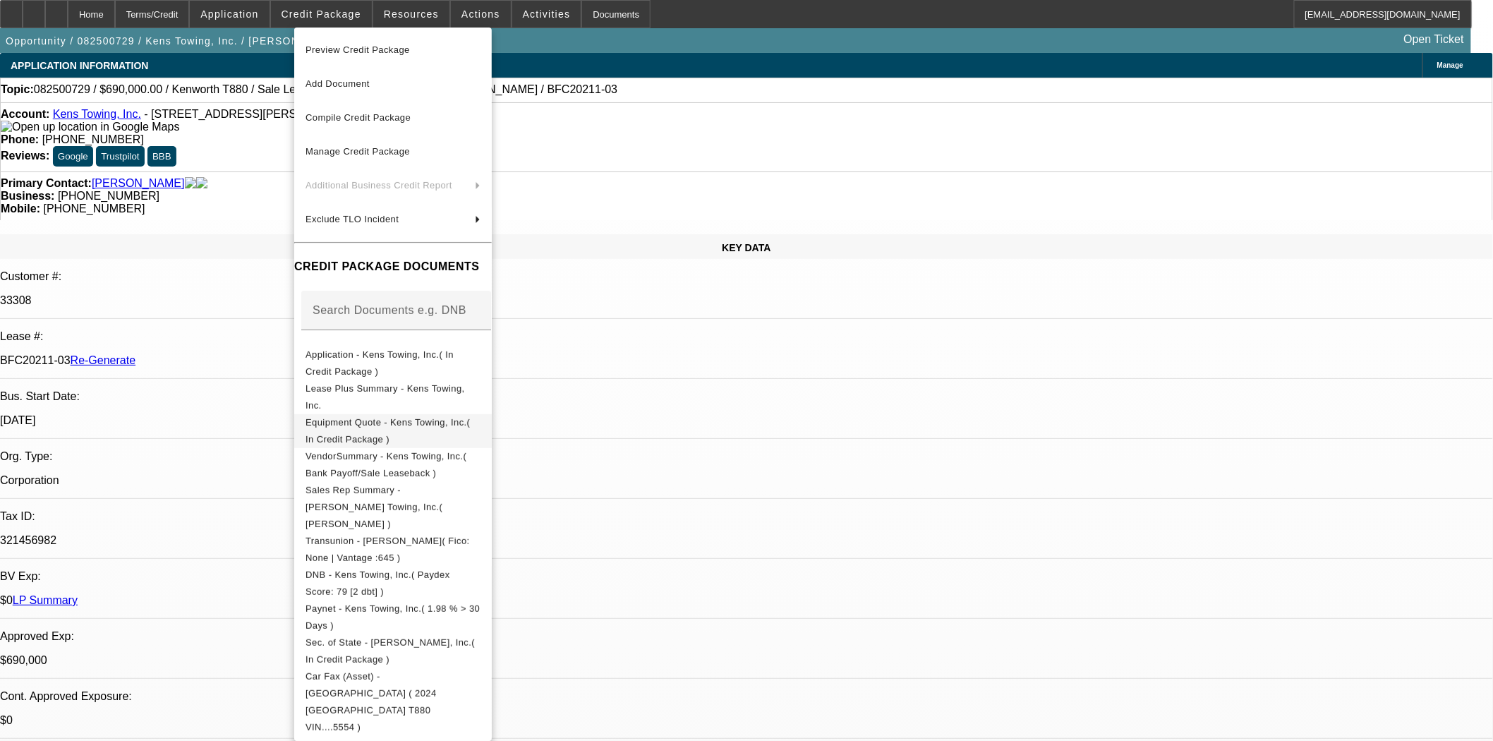
click at [392, 415] on button "Equipment Quote - Kens Towing, Inc.( In Credit Package )" at bounding box center [393, 431] width 198 height 34
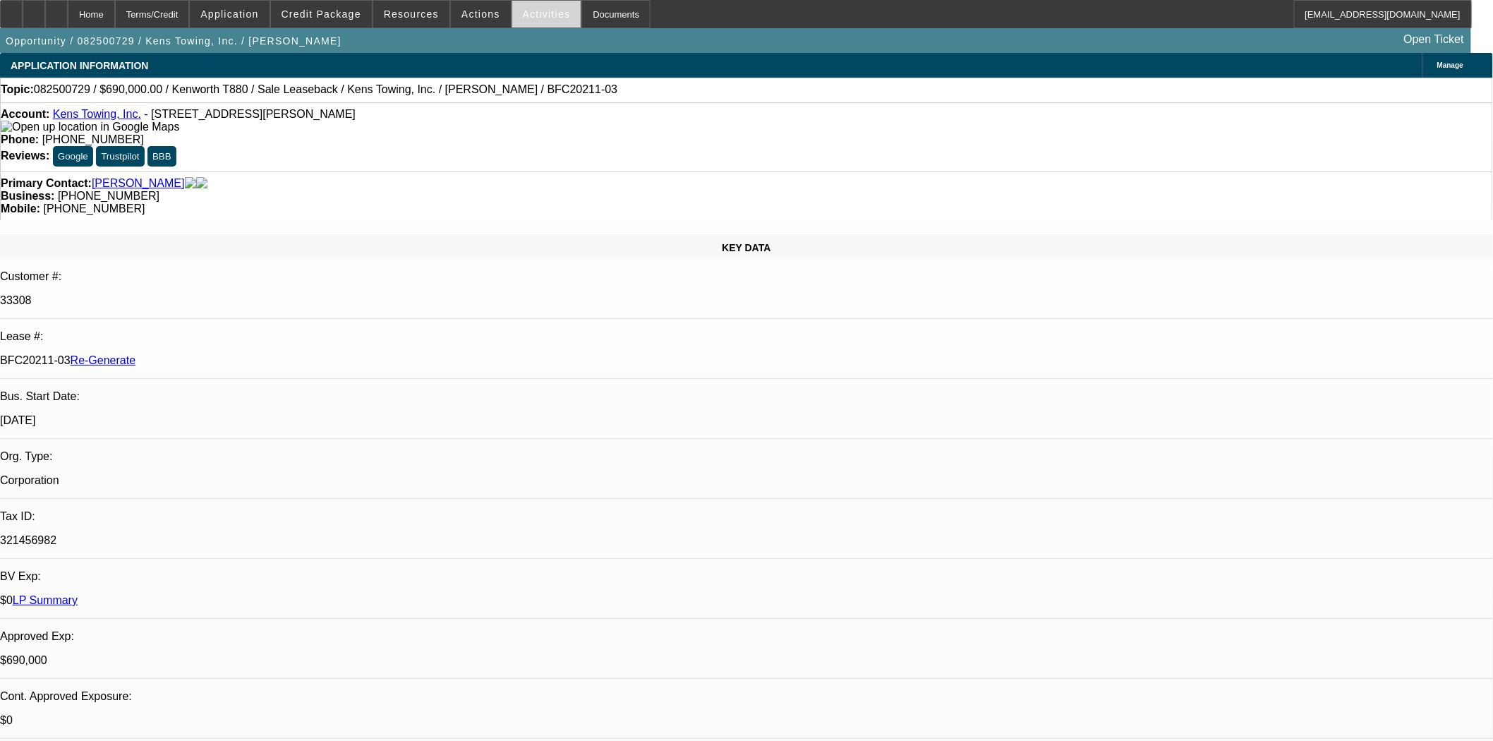
click at [540, 20] on span at bounding box center [546, 14] width 69 height 34
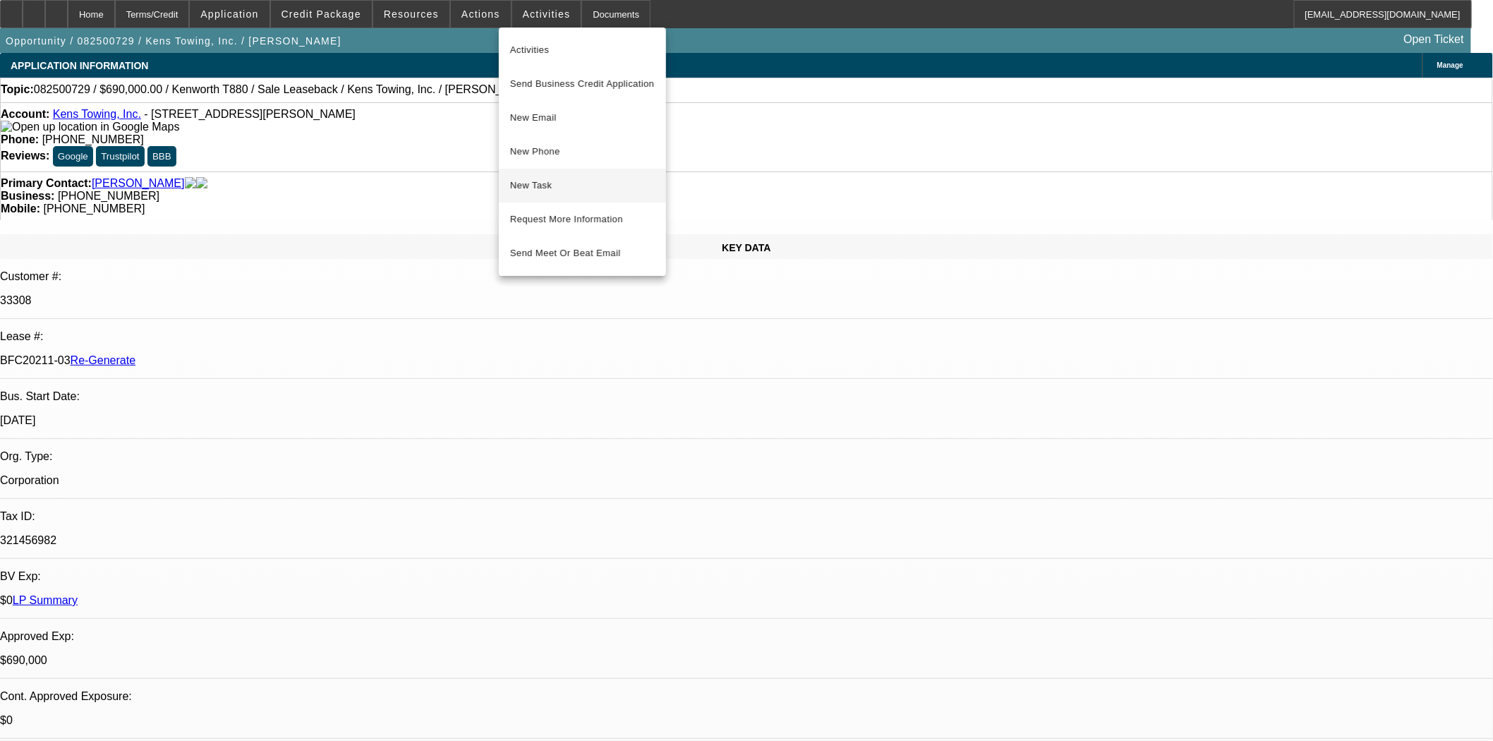
click at [544, 173] on button "New Task" at bounding box center [582, 186] width 167 height 34
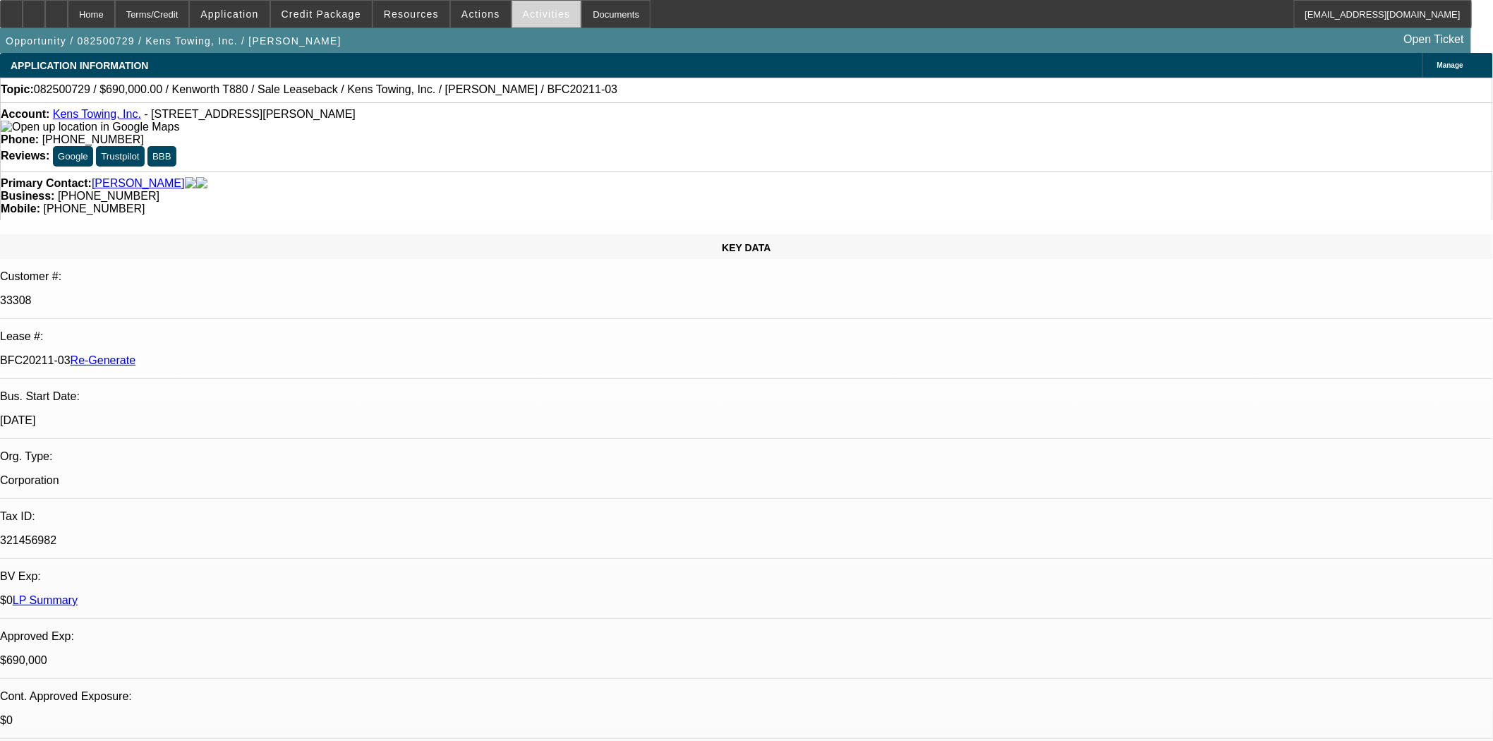
click at [524, 16] on span "Activities" at bounding box center [547, 13] width 48 height 11
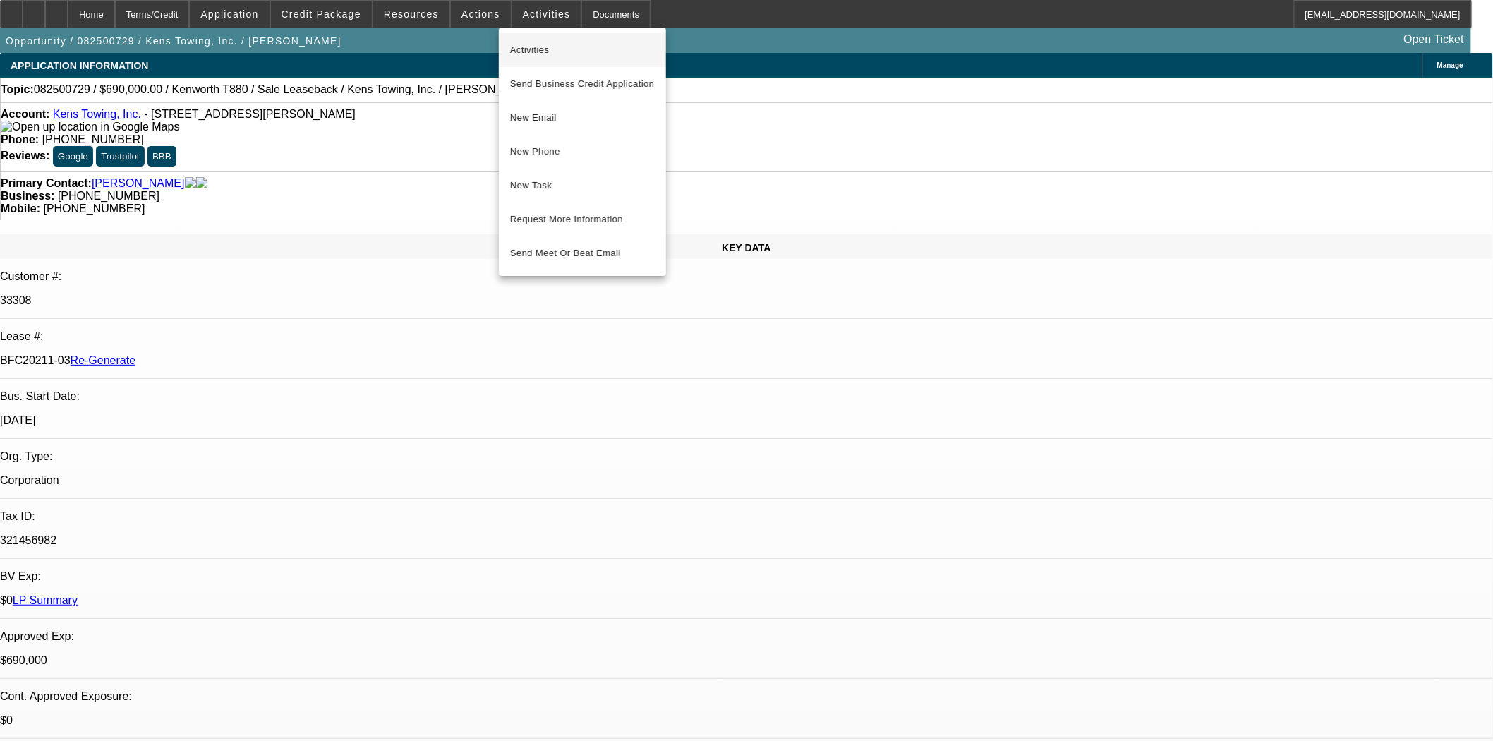
click at [526, 44] on span "Activities" at bounding box center [582, 50] width 145 height 17
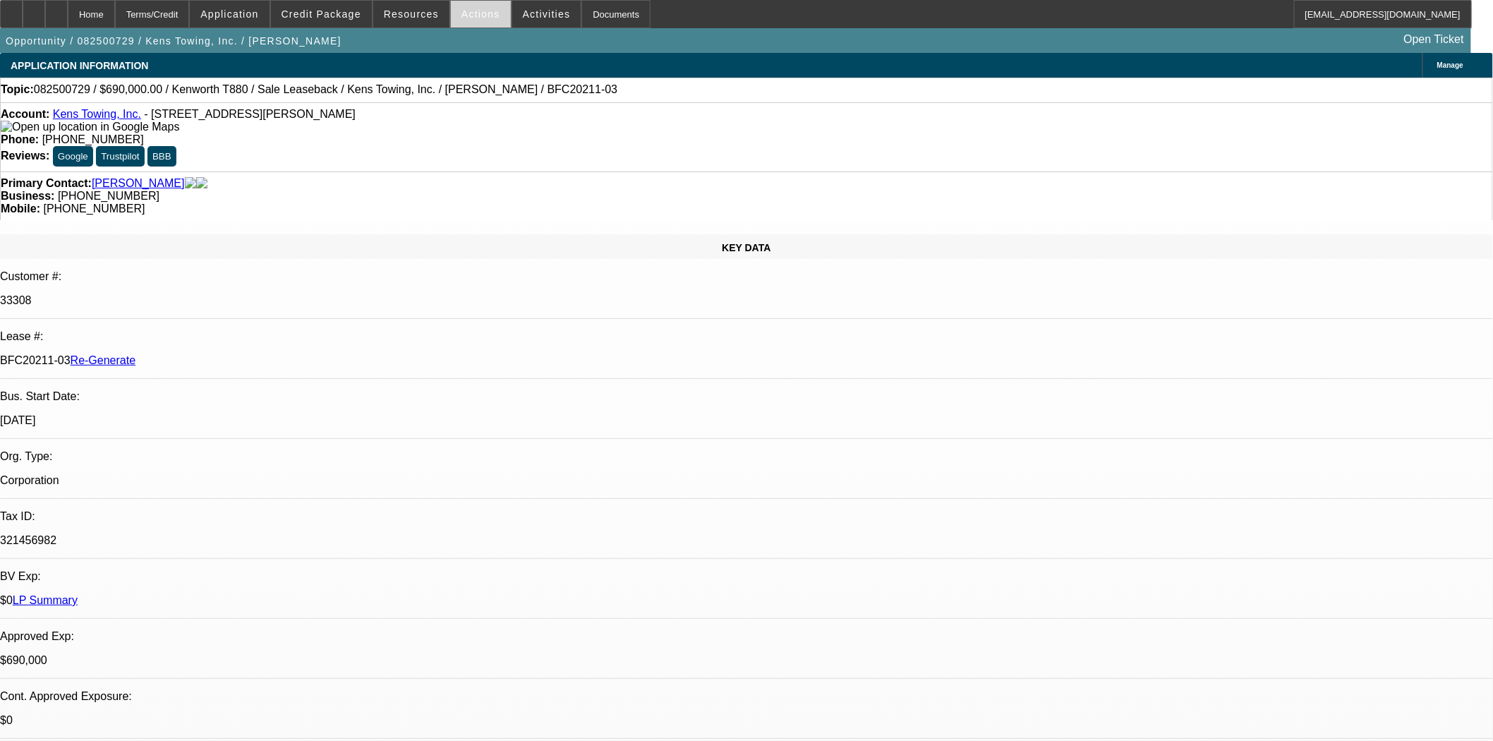
click at [473, 16] on span "Actions" at bounding box center [481, 13] width 39 height 11
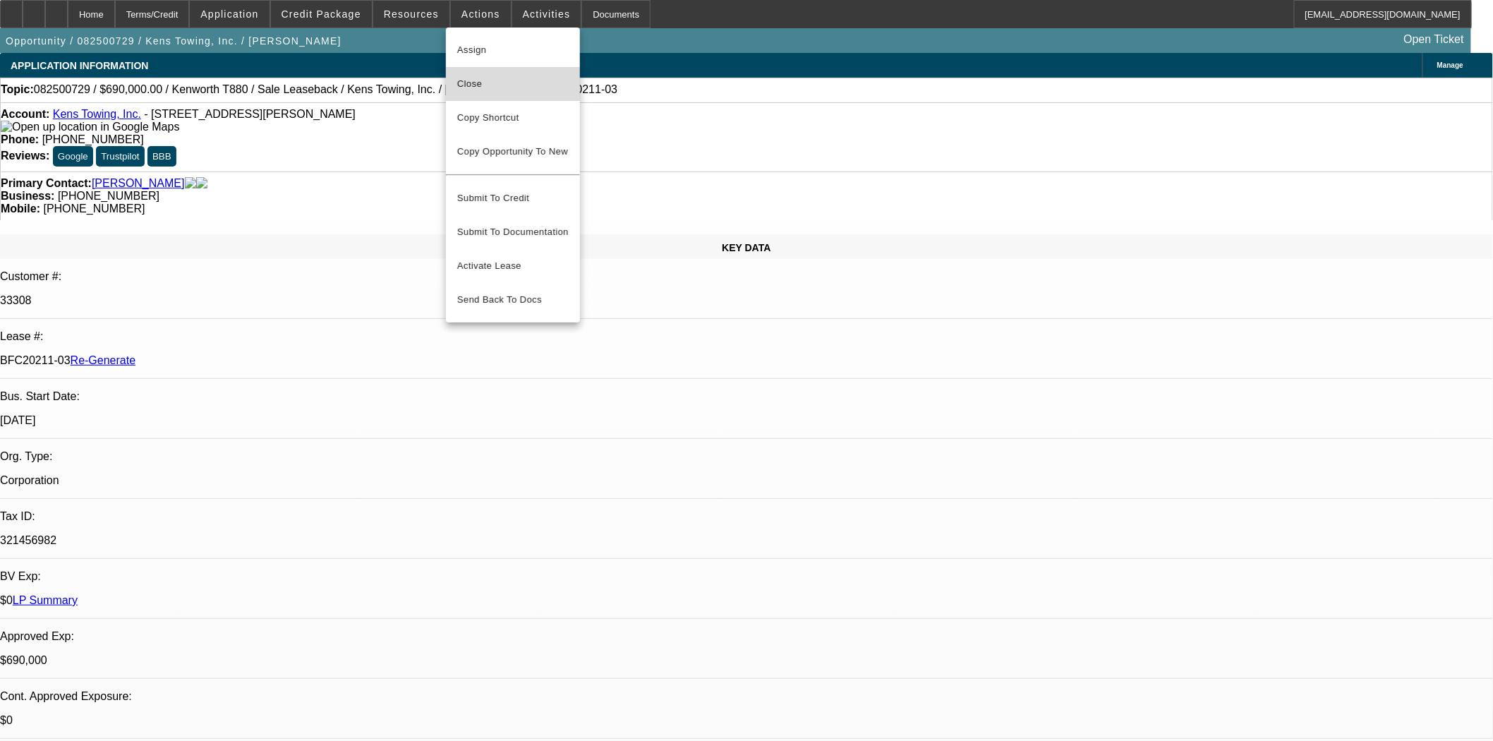
click at [469, 85] on span "Close" at bounding box center [513, 84] width 112 height 17
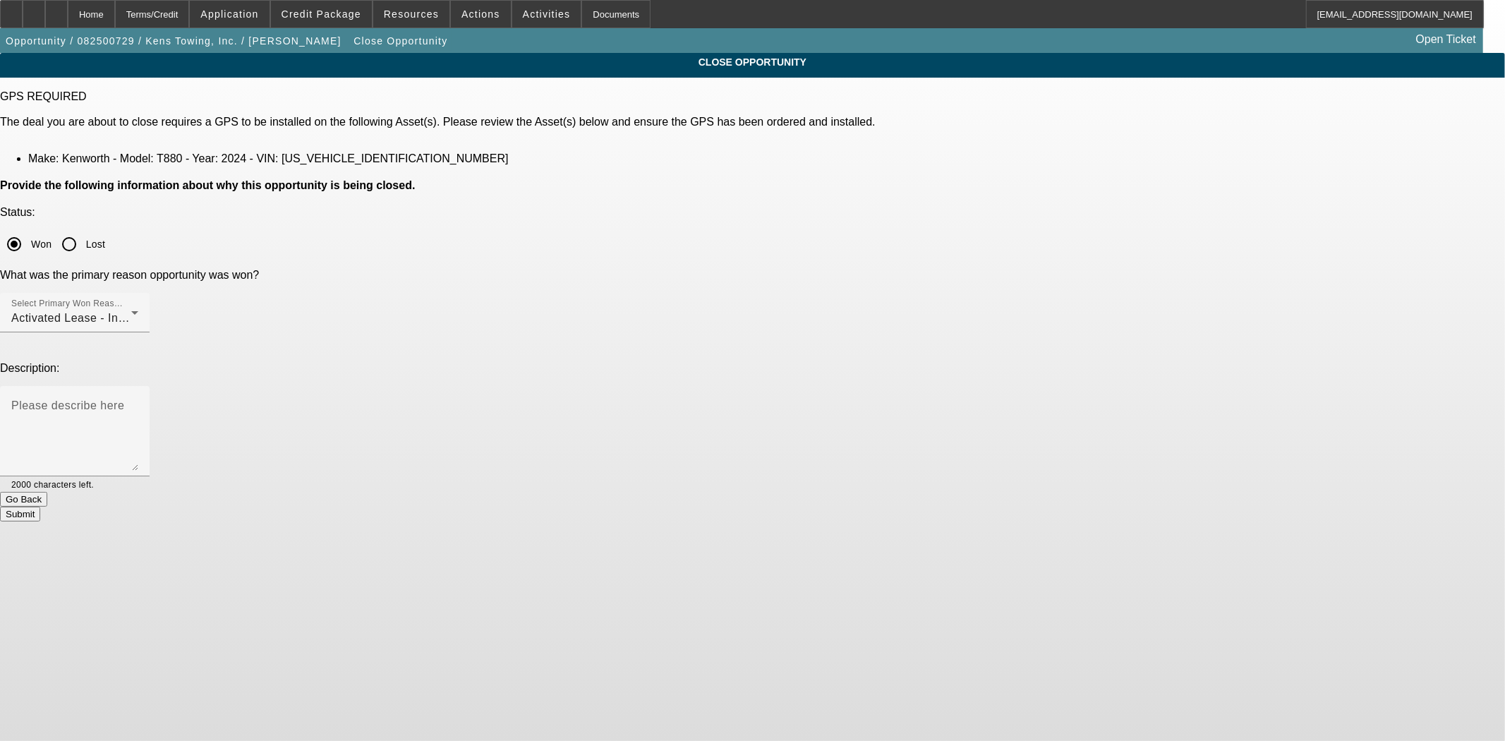
click at [40, 507] on button "Submit" at bounding box center [20, 514] width 40 height 15
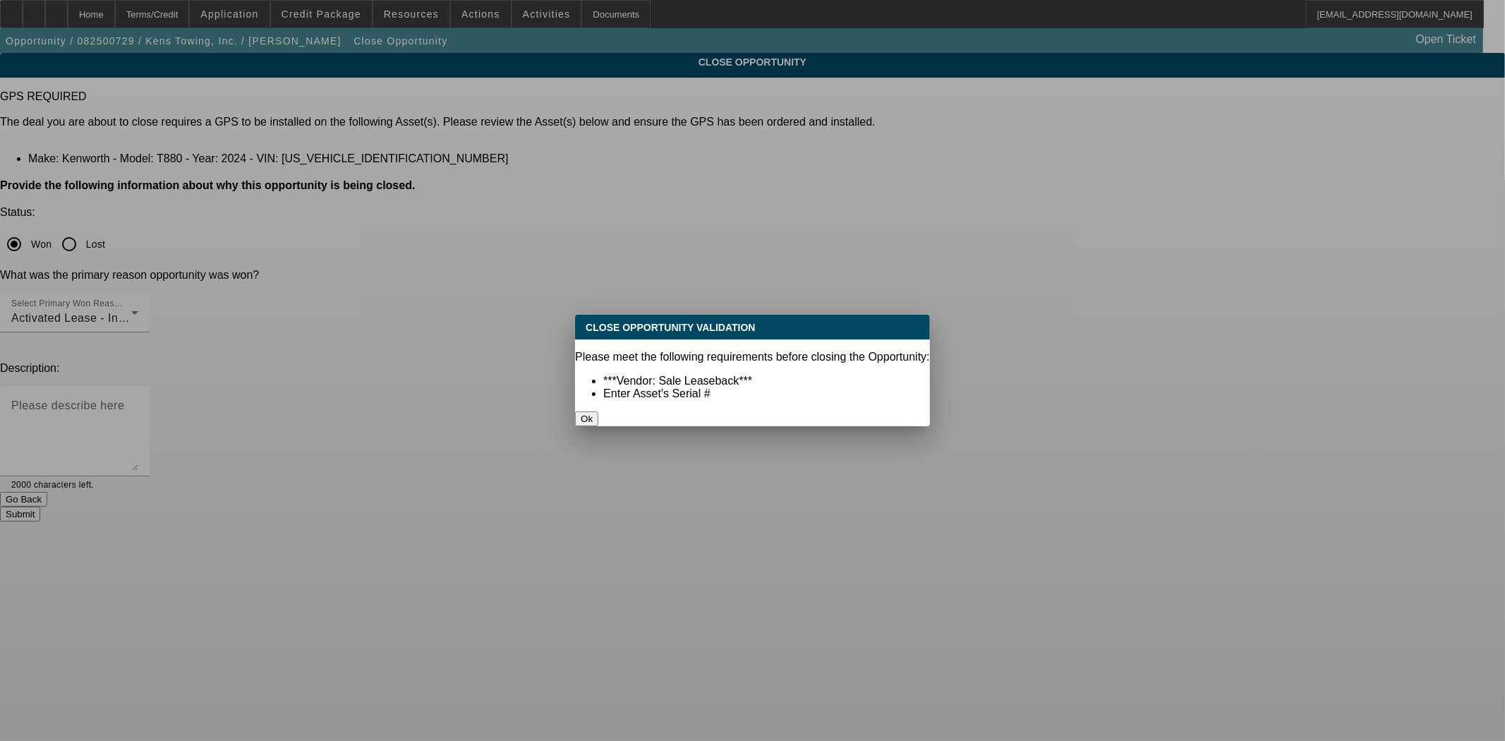
click at [789, 415] on div "Ok" at bounding box center [752, 418] width 355 height 15
click at [599, 411] on button "Ok" at bounding box center [586, 418] width 23 height 15
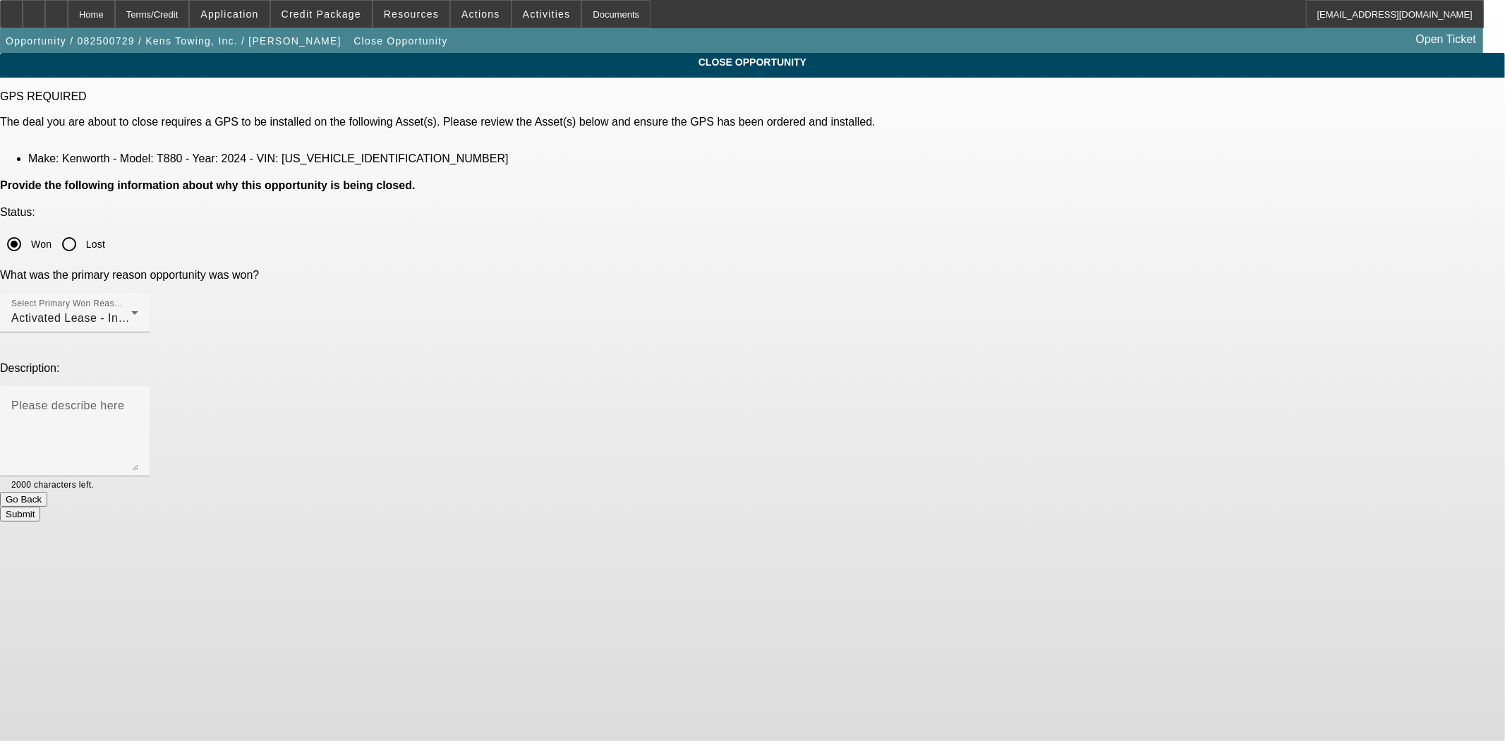
click at [604, 492] on div "Go Back" at bounding box center [752, 499] width 1505 height 15
click at [47, 492] on button "Go Back" at bounding box center [23, 499] width 47 height 15
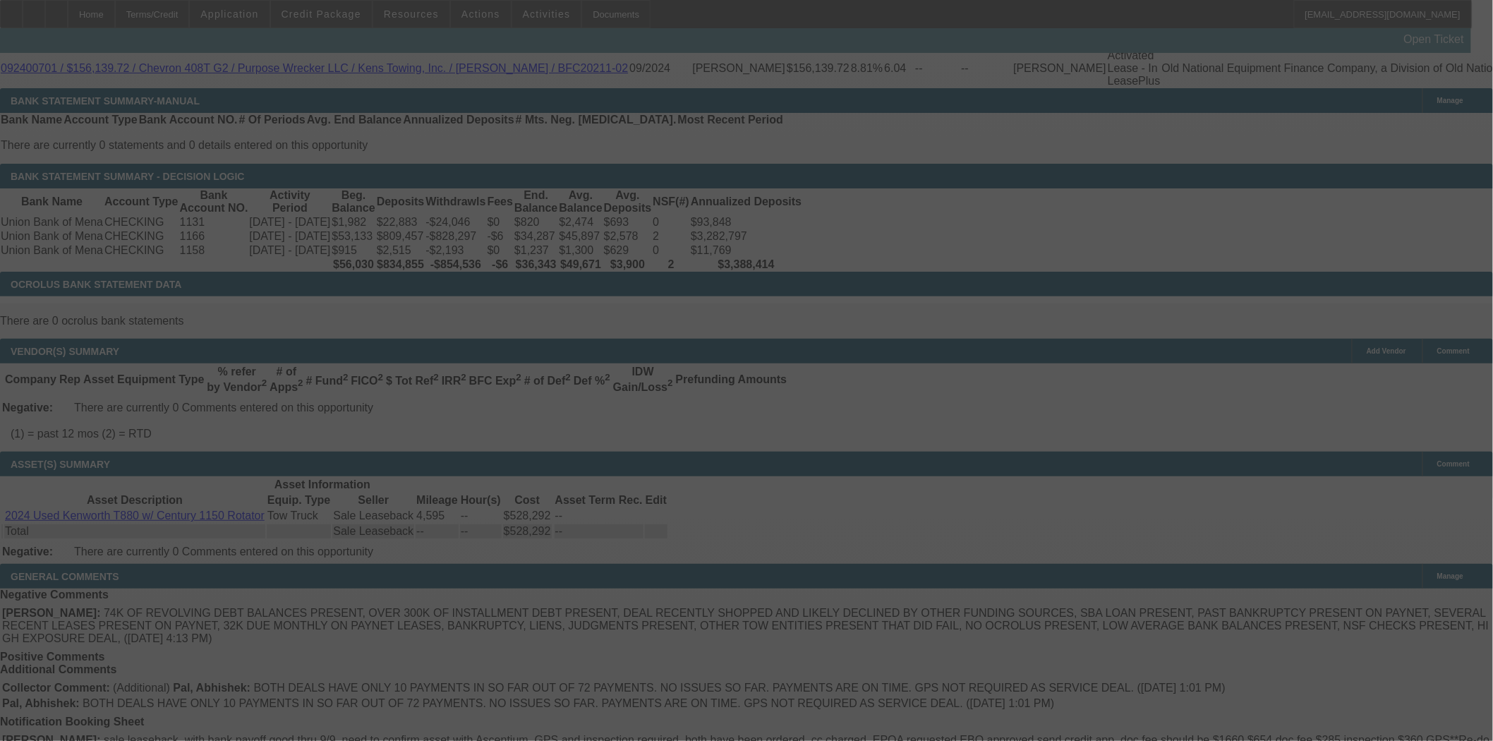
select select "4"
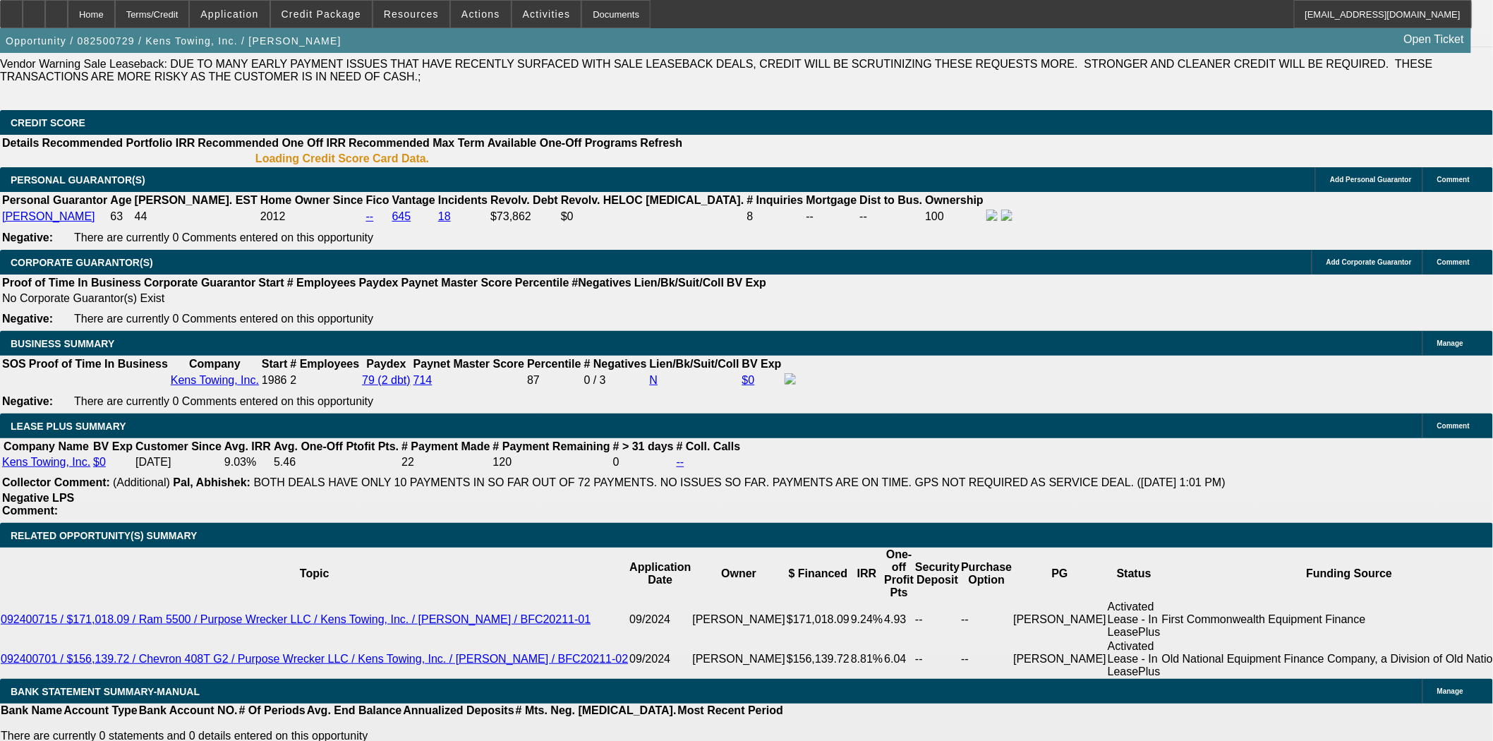
select select "0"
select select "2"
select select "0"
select select "6"
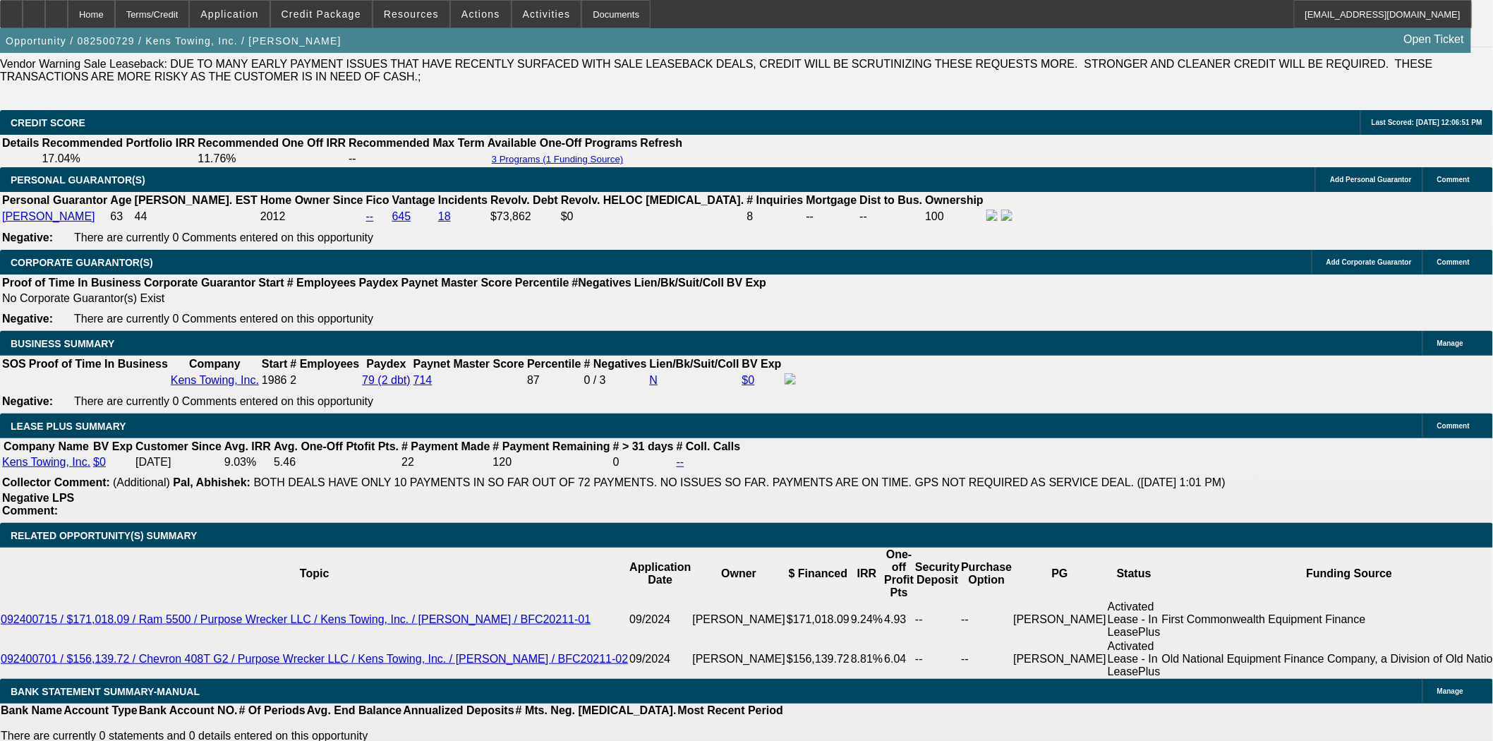
scroll to position [2106, 0]
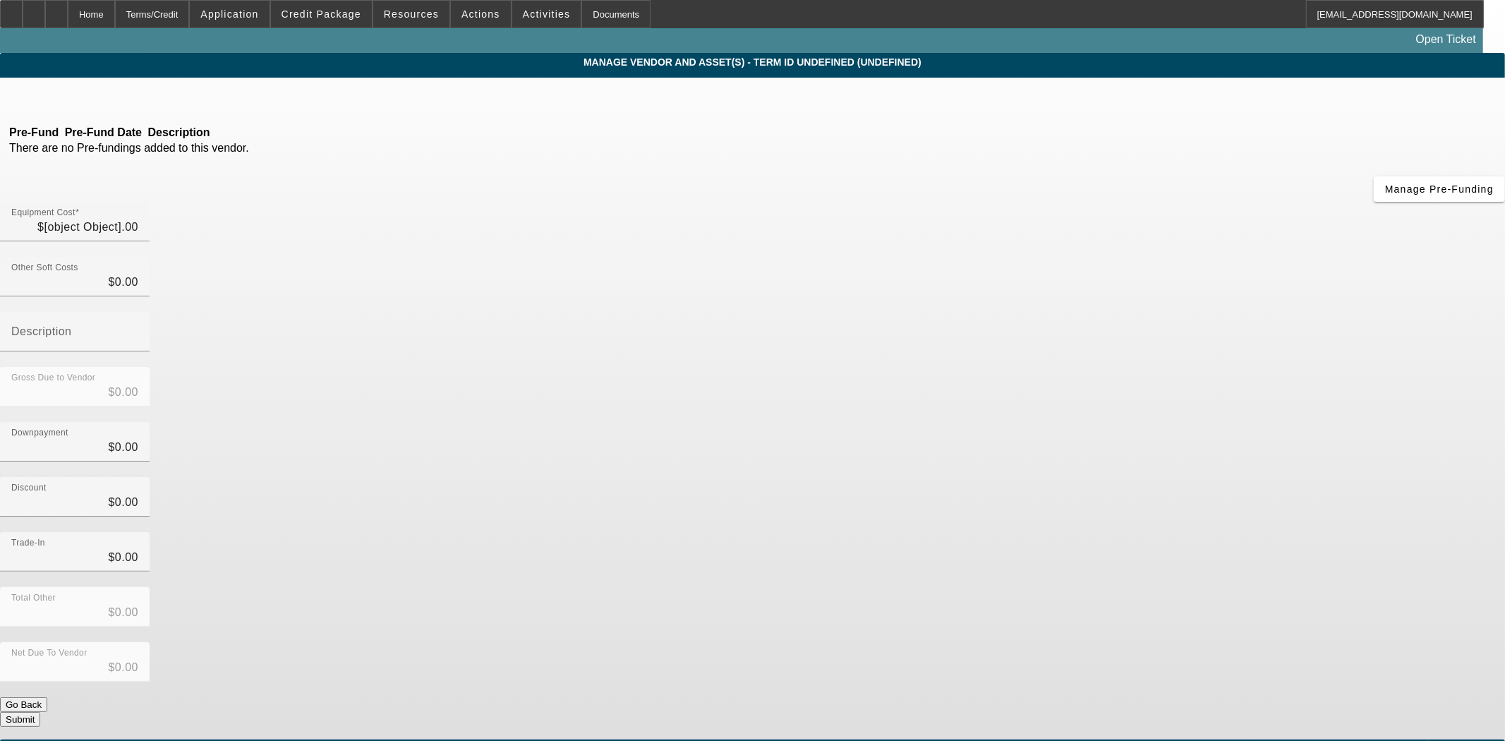
type input "$528,292.34"
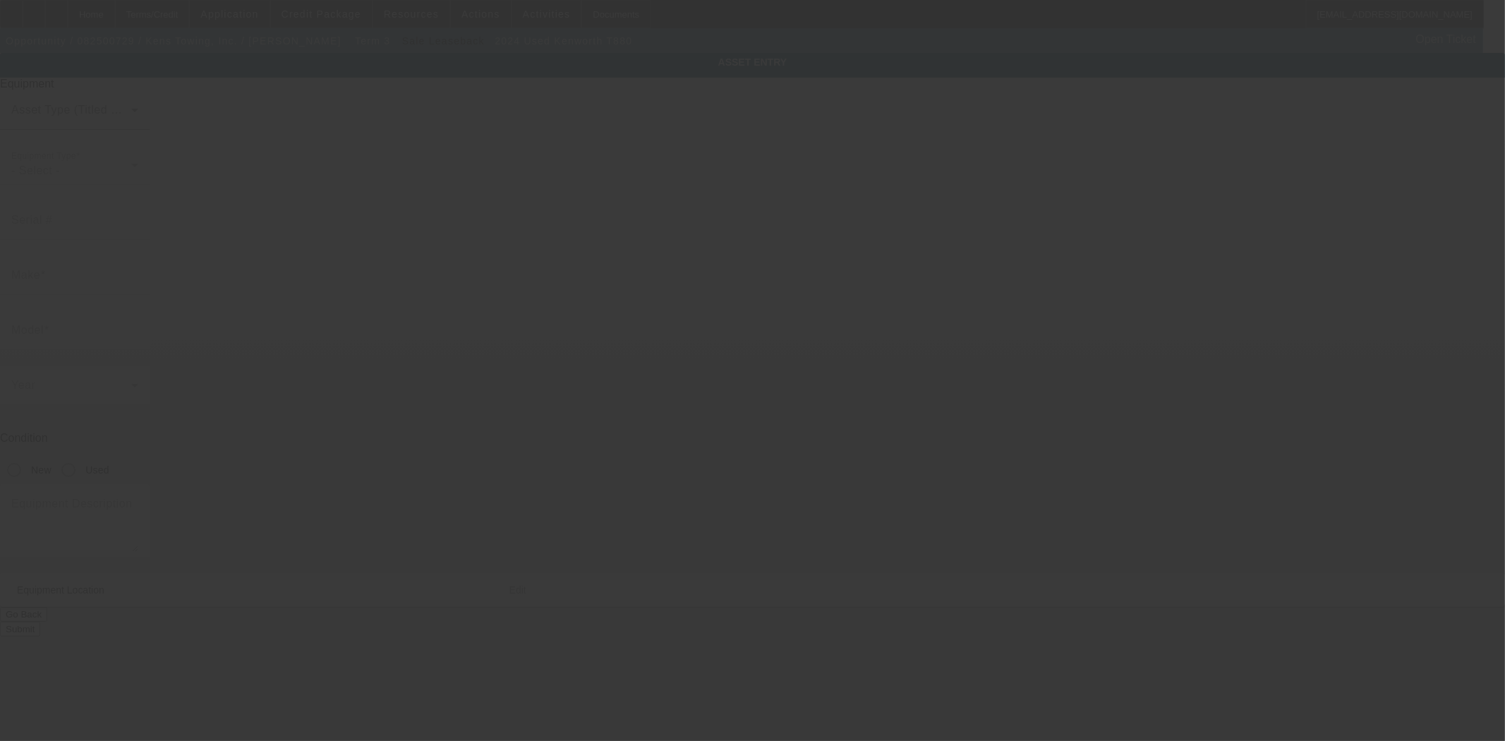
type input "1NKZX4TX0RJ345554"
type input "Kenworth"
type input "T880"
radio input "true"
type textarea "with:"
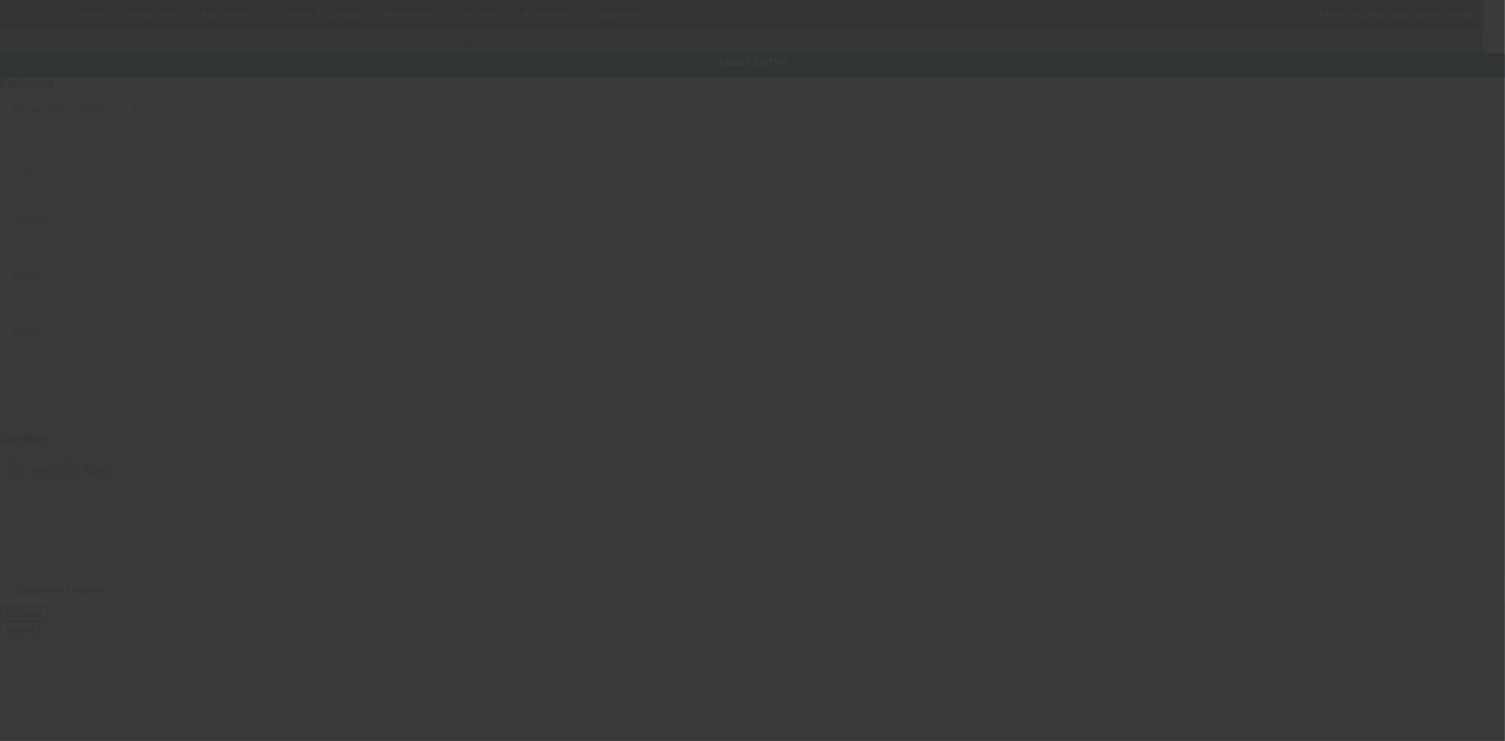
type input "3023 Pence Lane"
type input "Ozark"
type input "72949"
type input "Franklin"
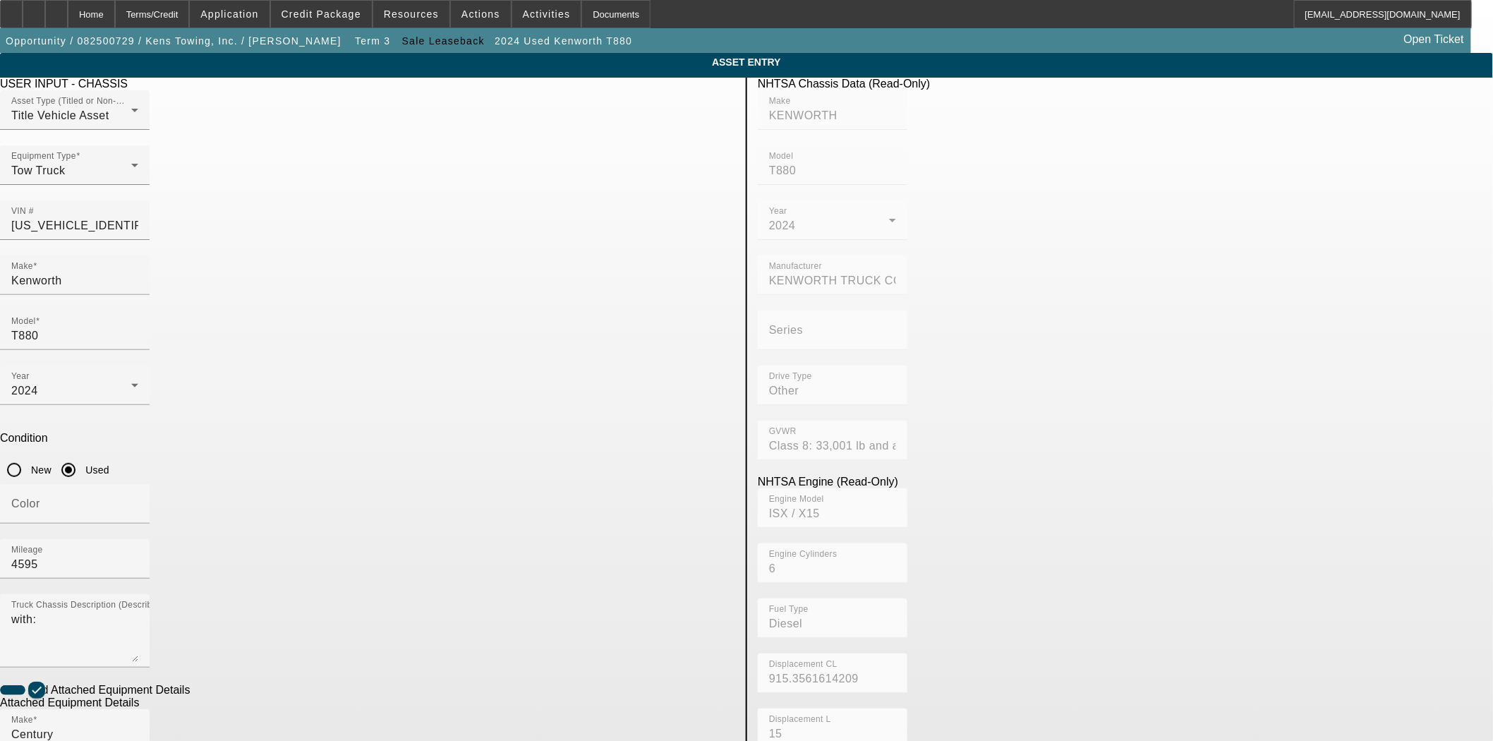
checkbox input "true"
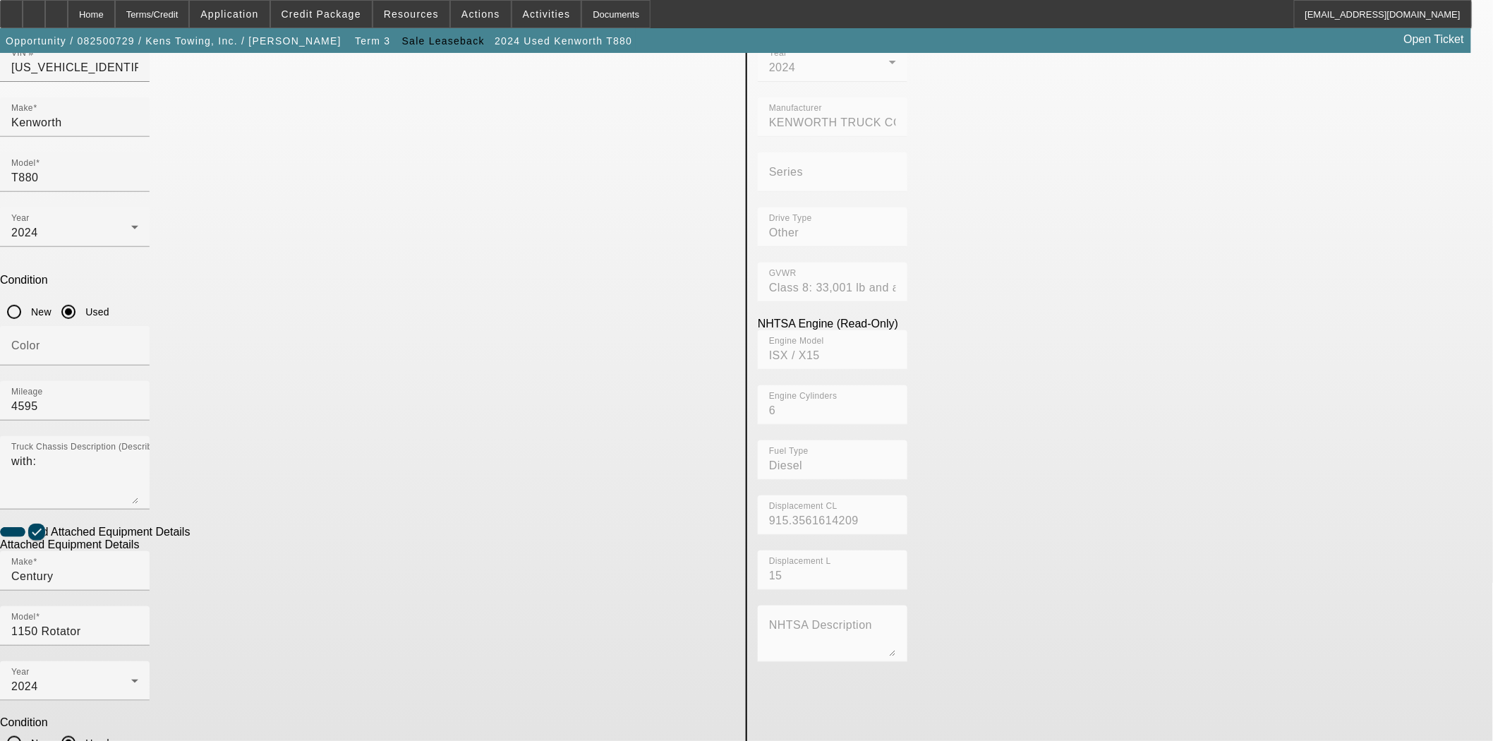
scroll to position [159, 0]
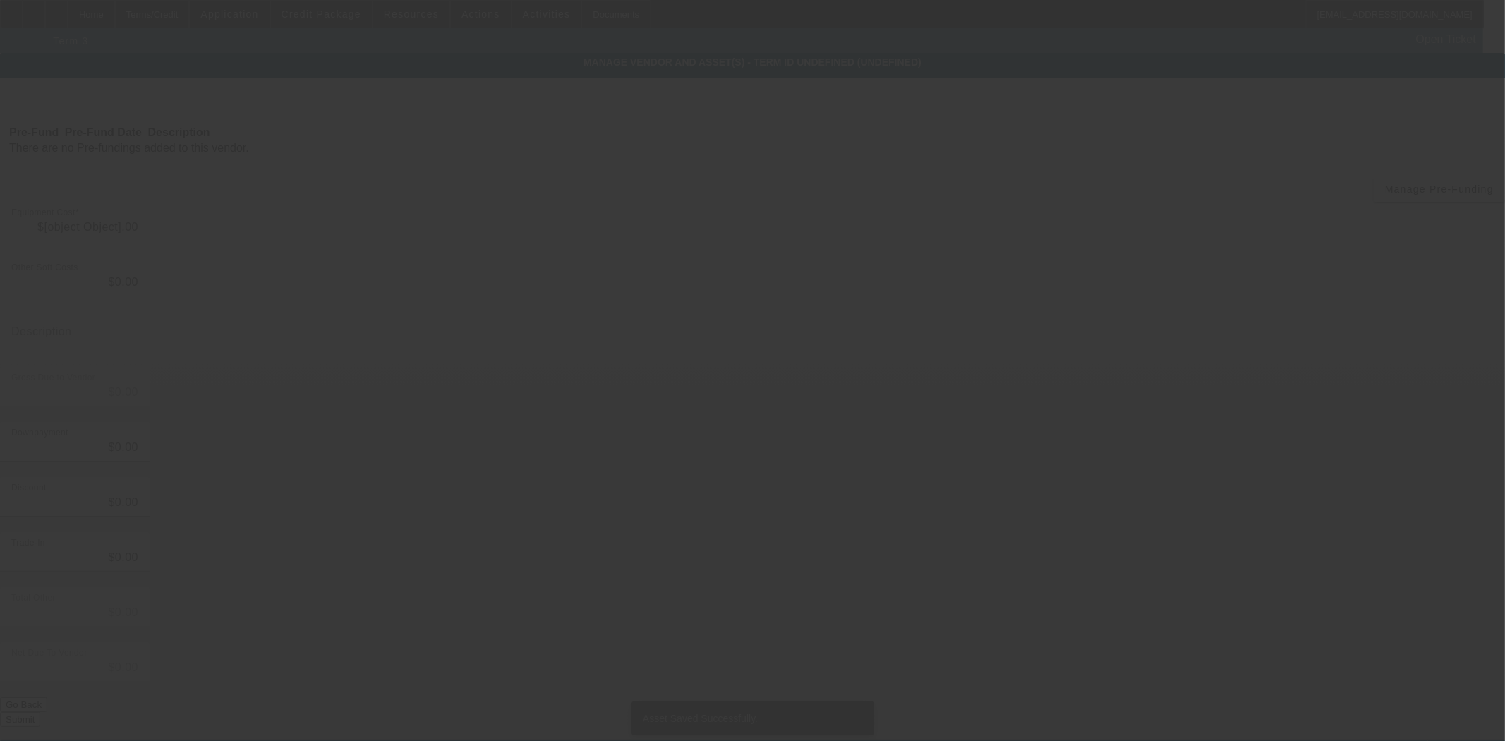
type input "$528,292.34"
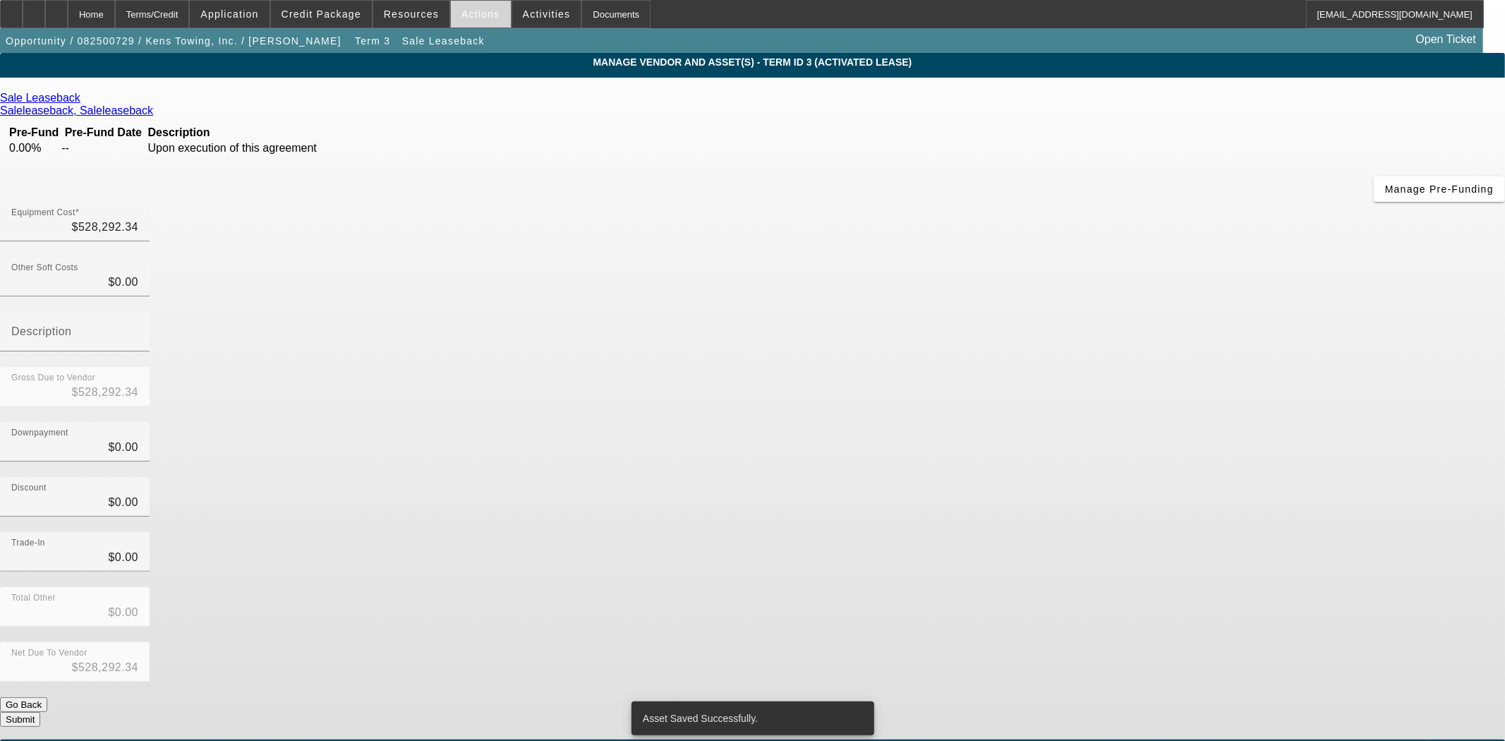
click at [467, 18] on span "Actions" at bounding box center [481, 13] width 39 height 11
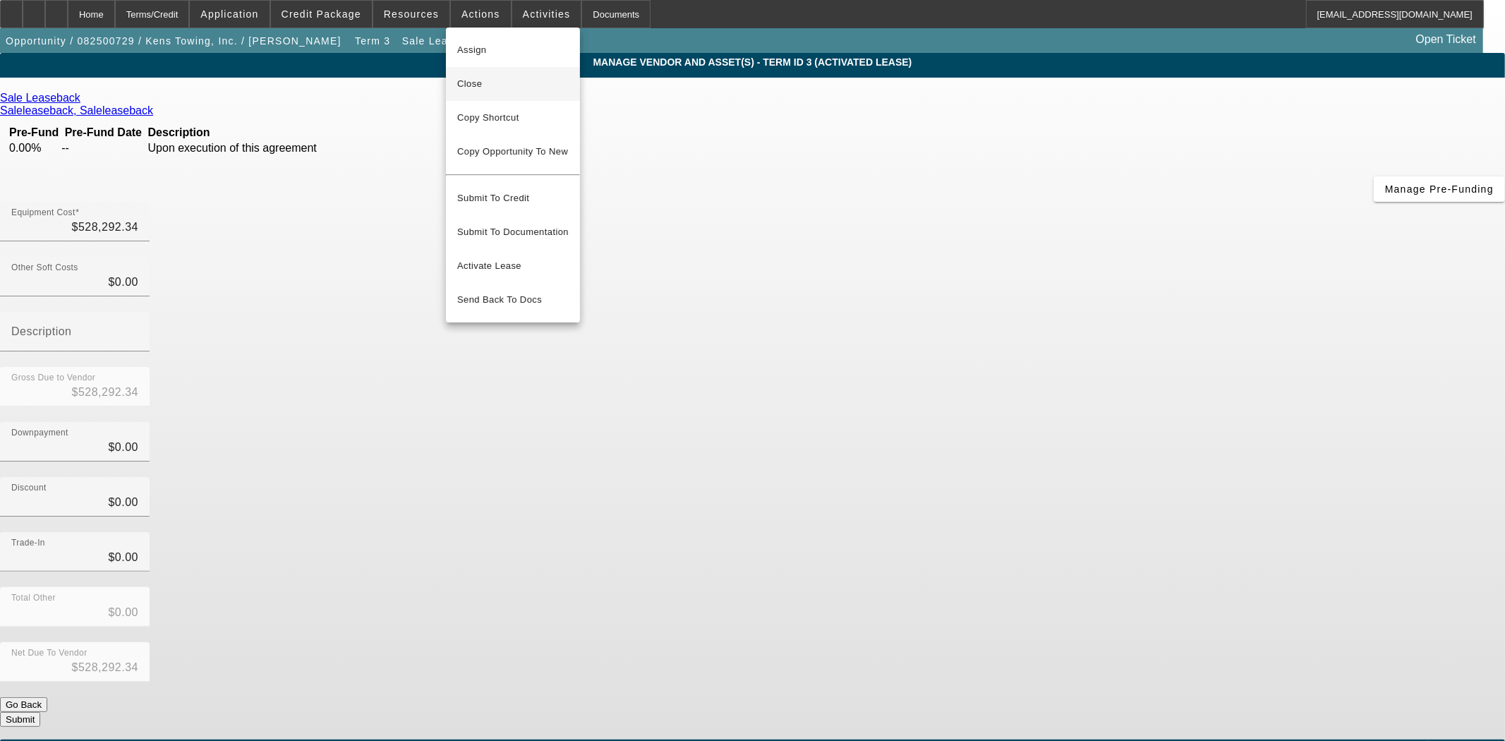
click at [480, 86] on span "Close" at bounding box center [513, 84] width 112 height 17
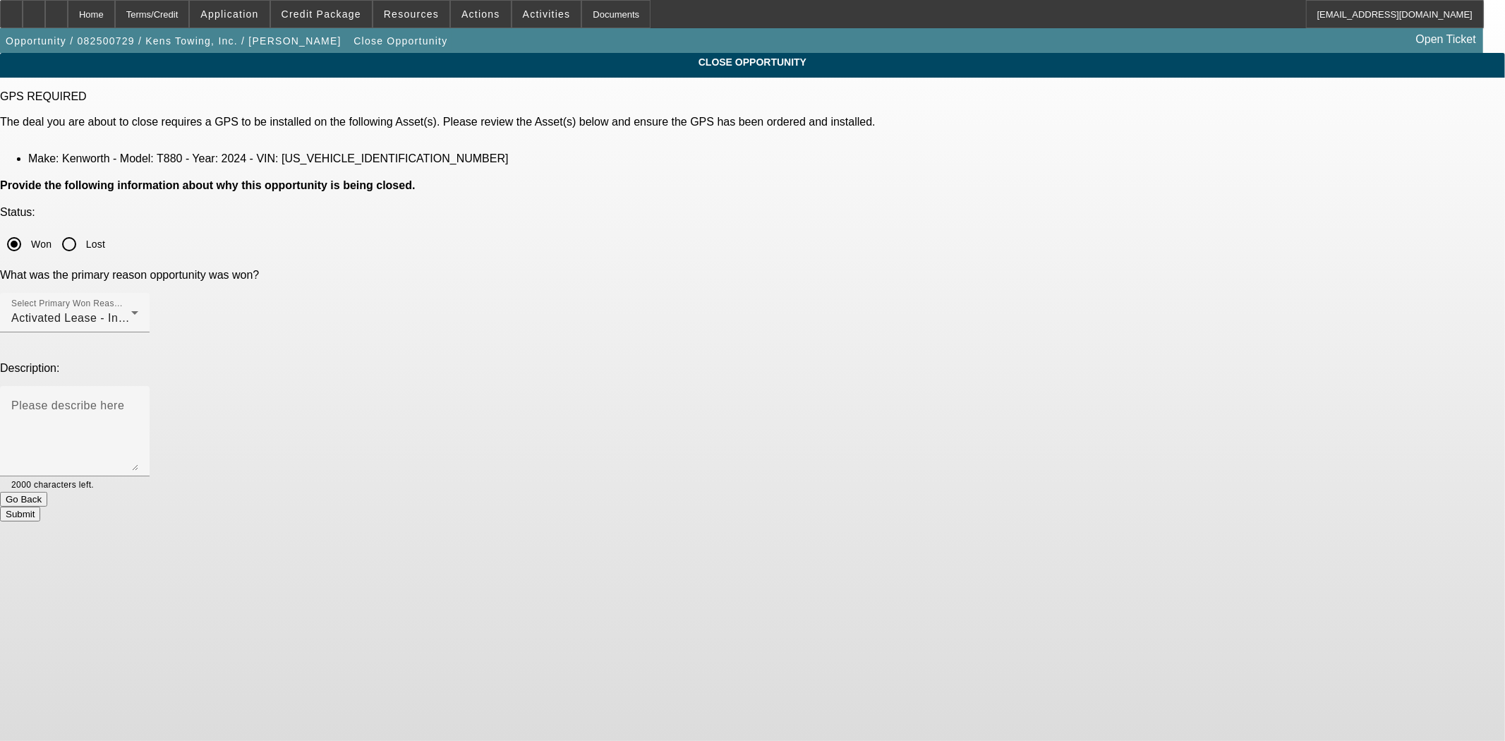
click at [40, 507] on button "Submit" at bounding box center [20, 514] width 40 height 15
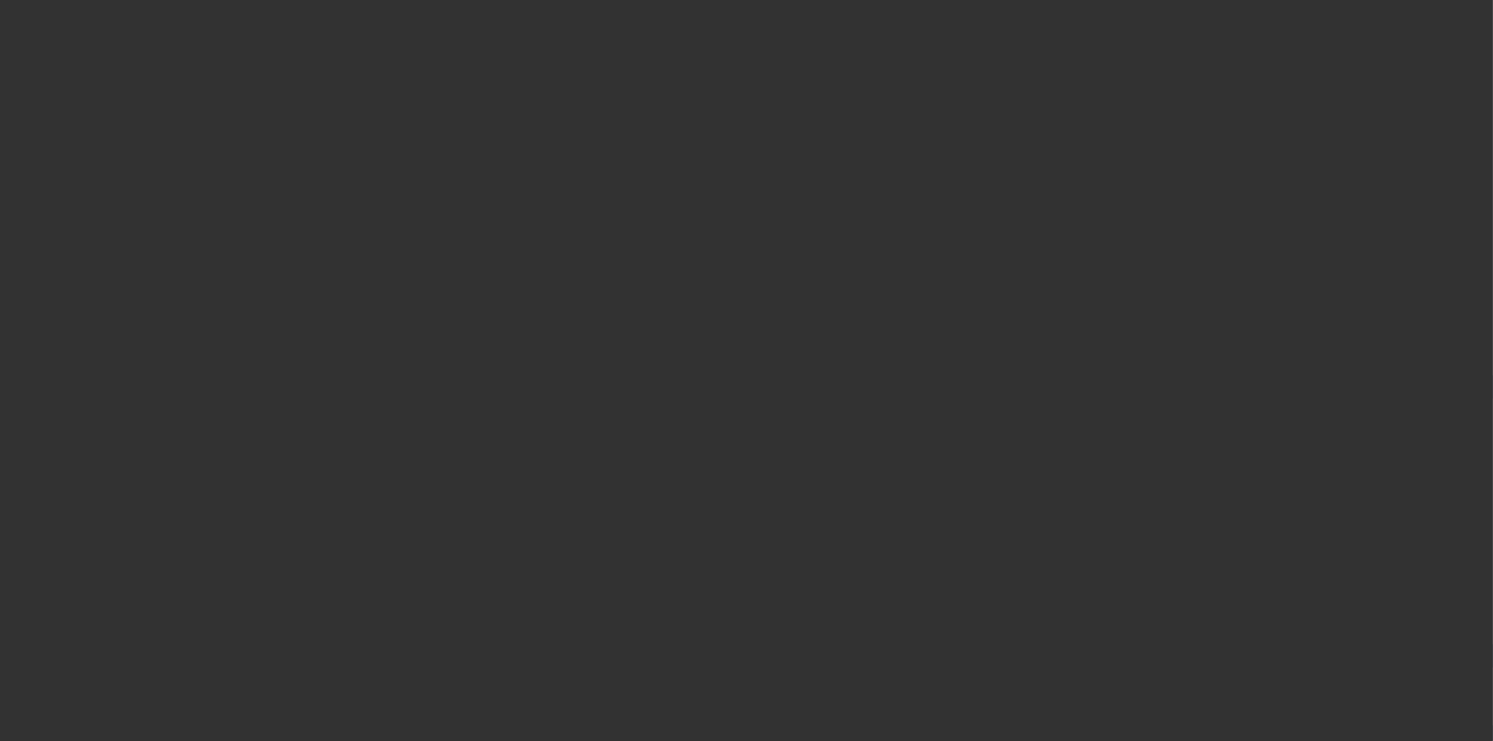
click at [83, 740] on html "Home Terms/Credit Application Credit Package Resources Actions Activities Docum…" at bounding box center [746, 370] width 1493 height 741
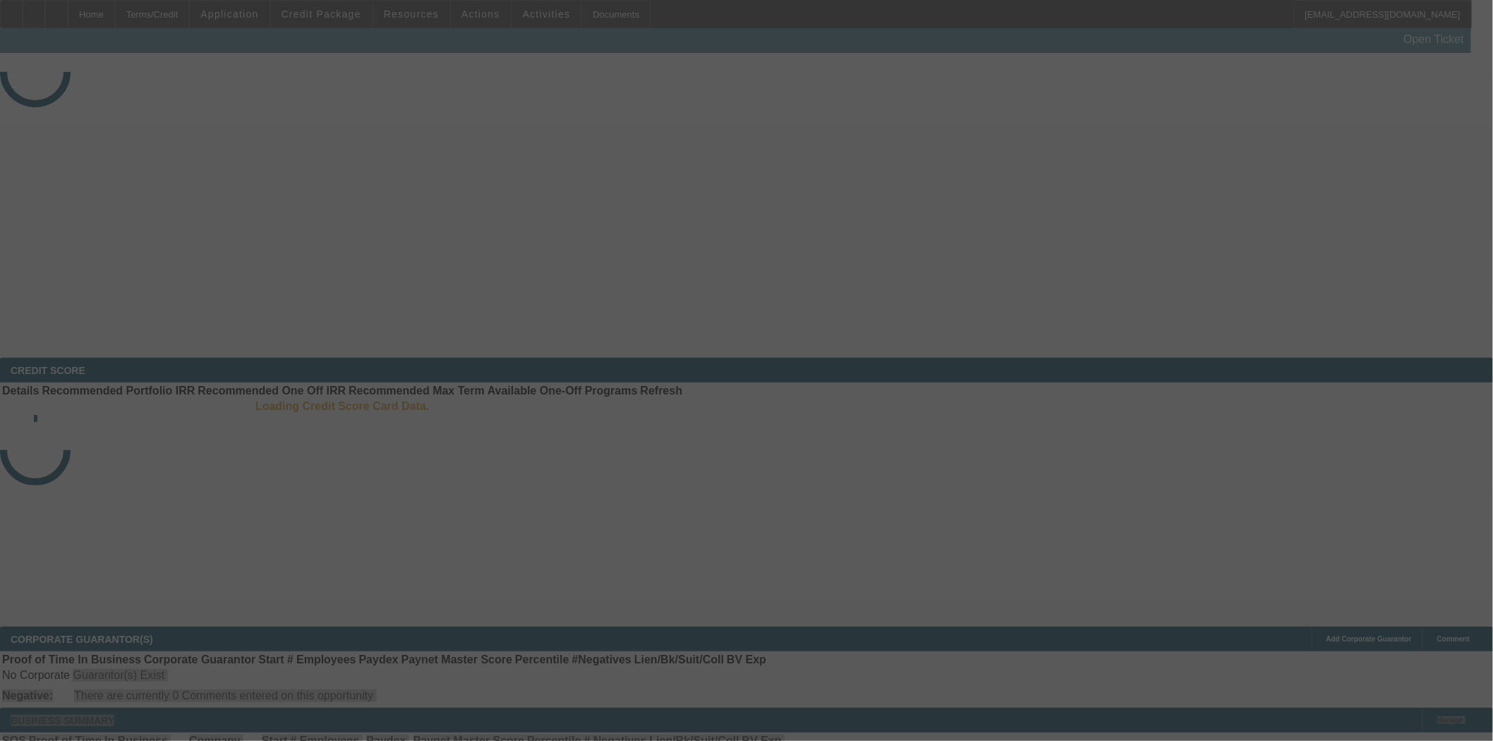
select select "4"
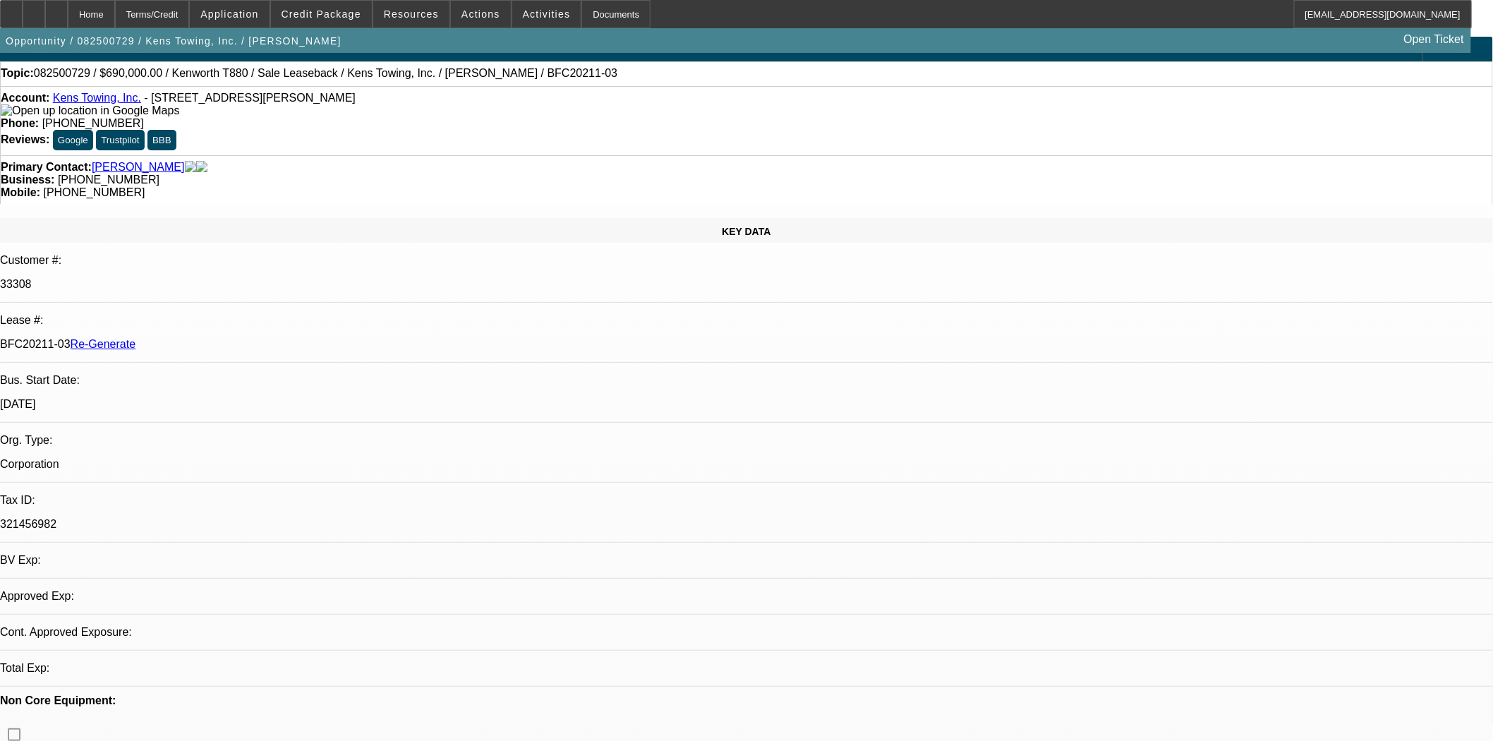
select select "0"
select select "2"
select select "0"
select select "6"
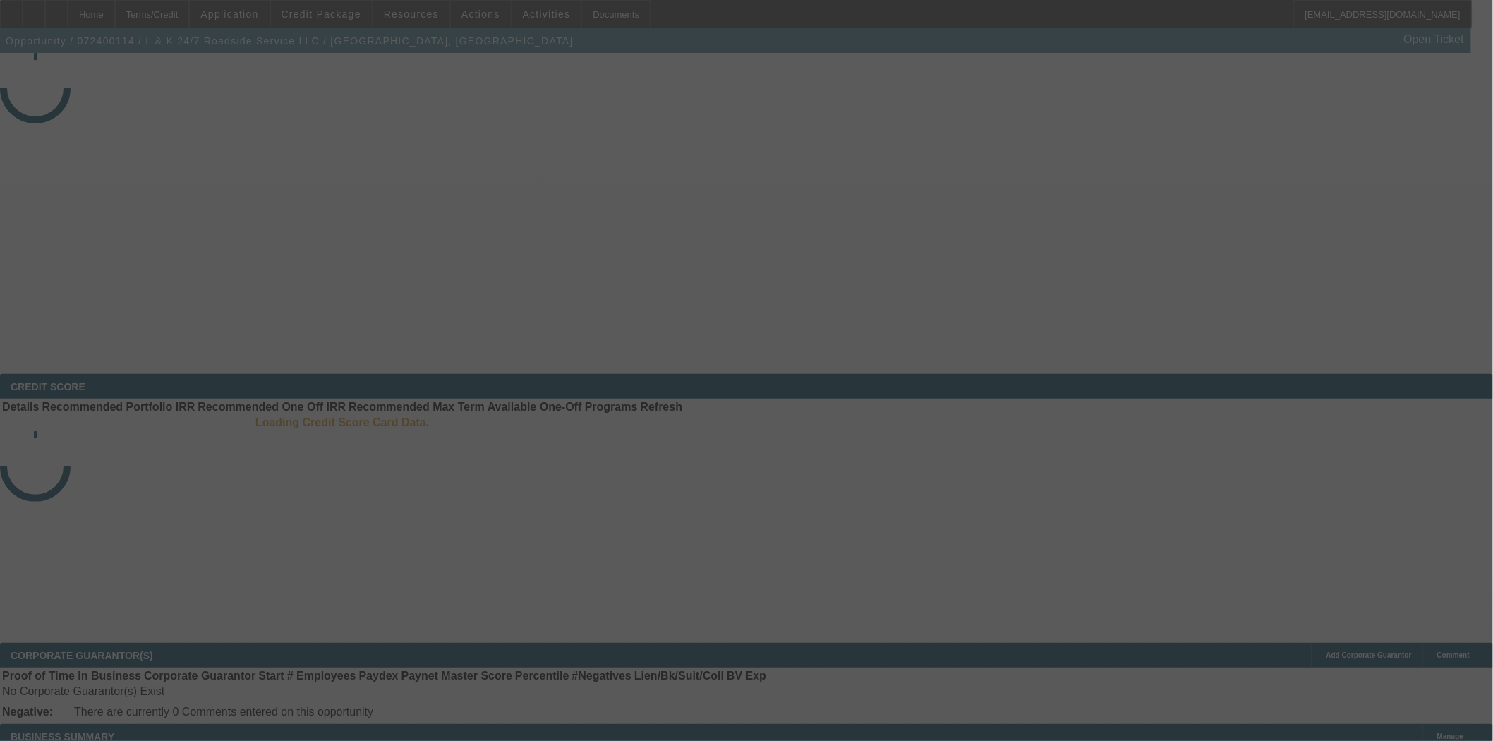
select select "4"
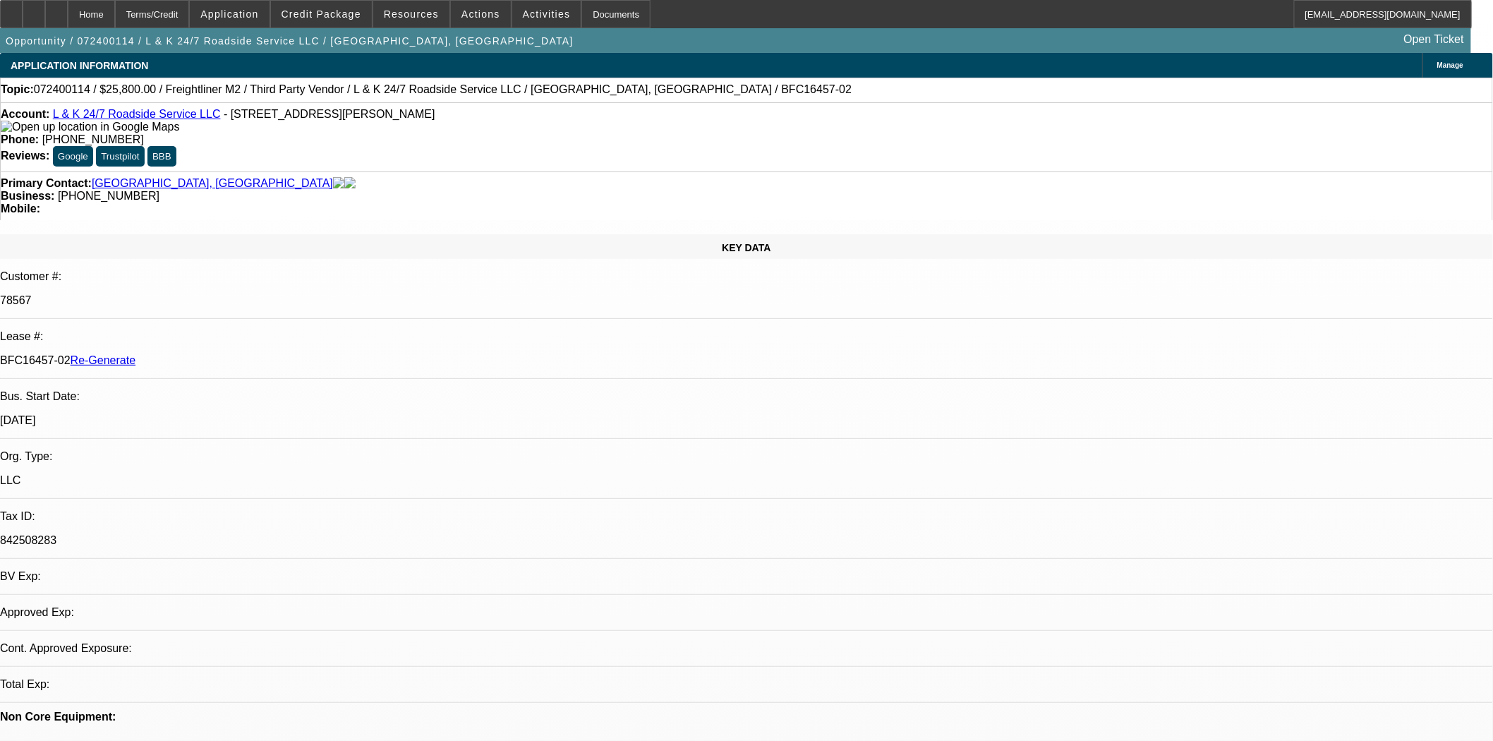
select select "0"
select select "3"
select select "0.1"
select select "4"
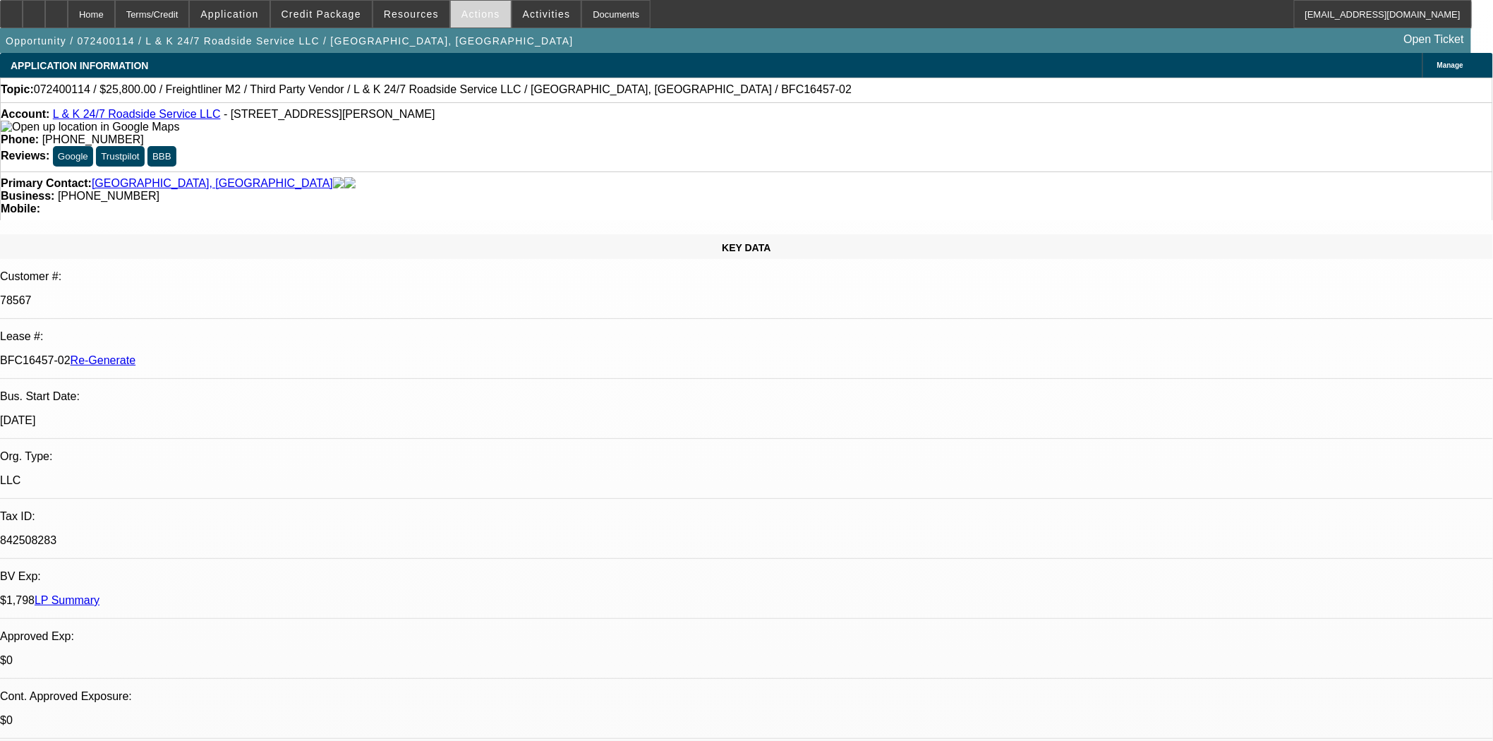
click at [476, 21] on span at bounding box center [481, 14] width 60 height 34
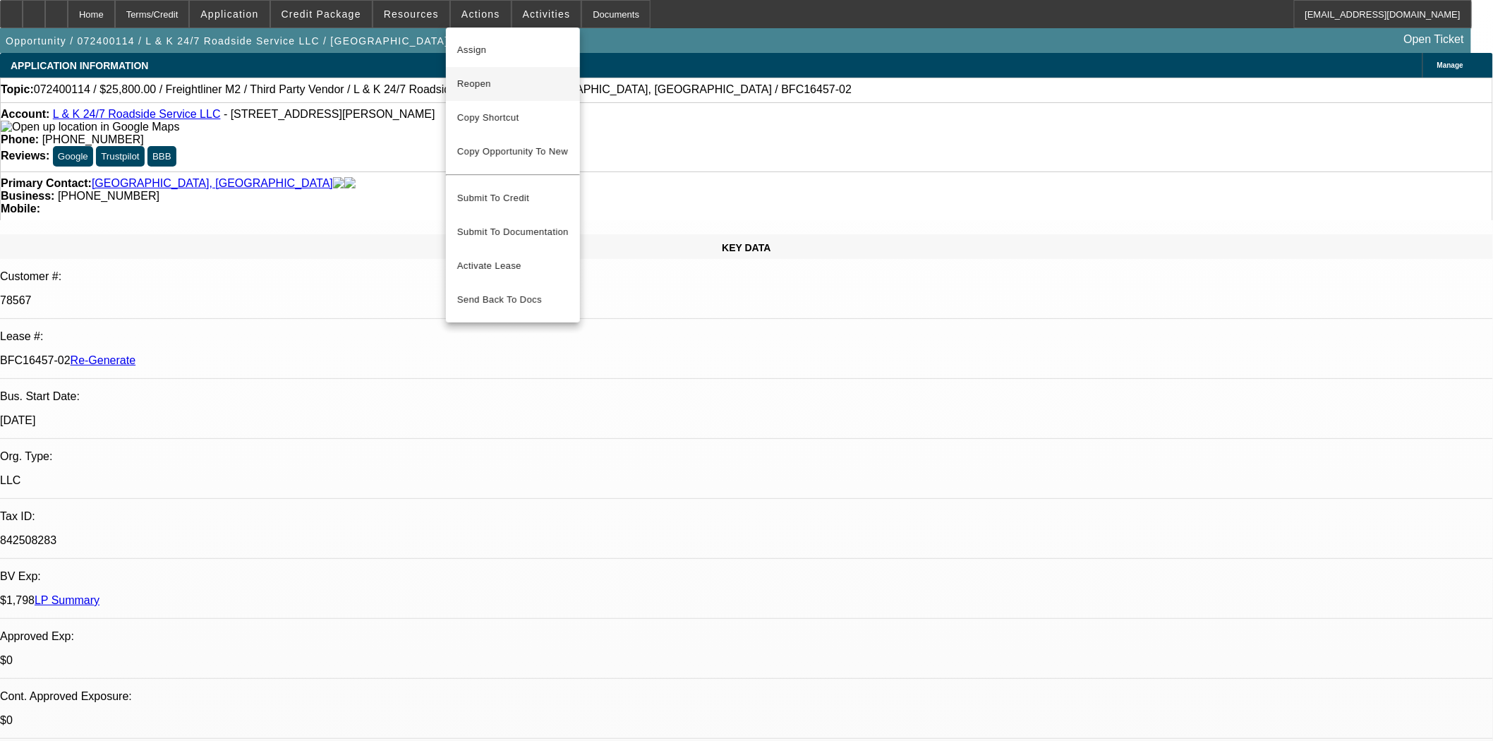
click at [467, 87] on span "Reopen" at bounding box center [513, 84] width 112 height 17
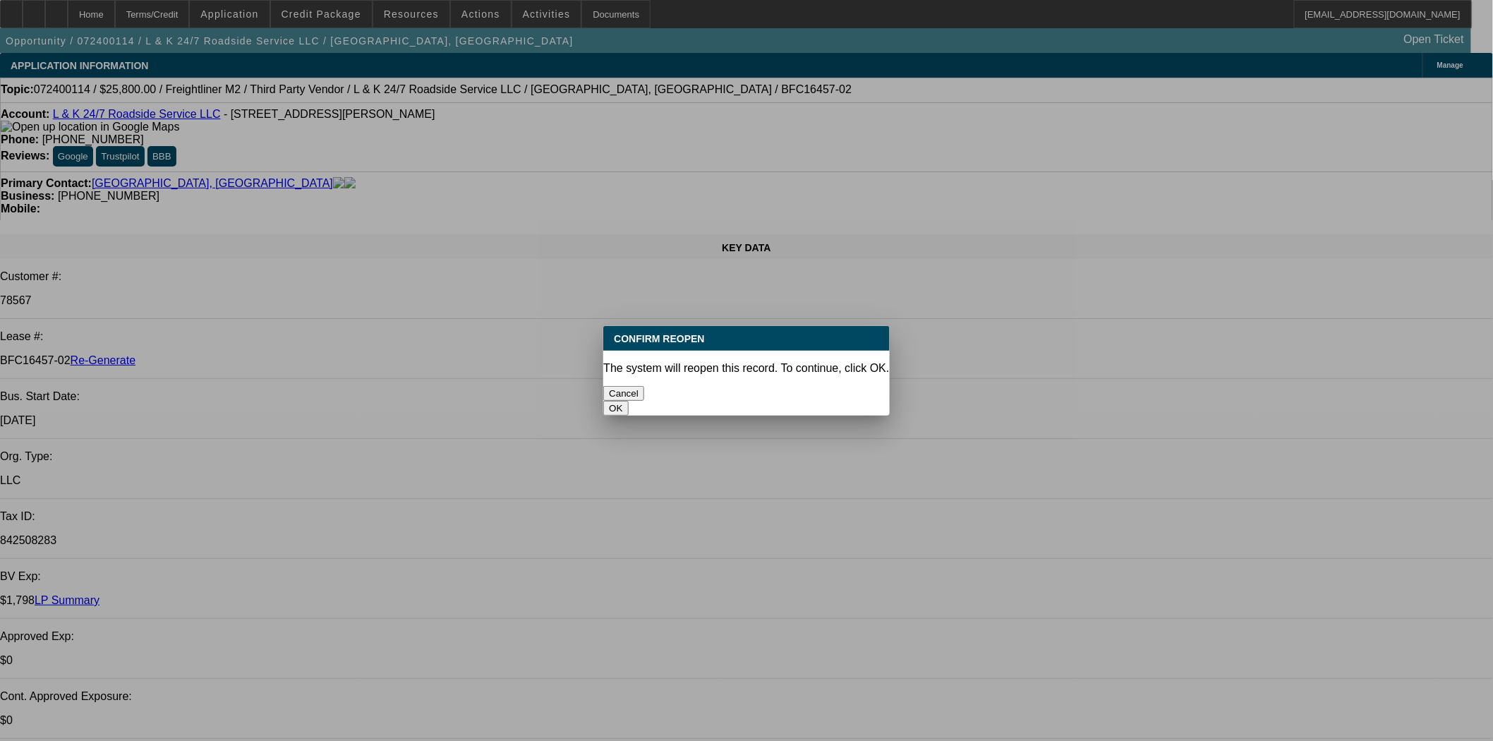
click at [628, 401] on button "OK" at bounding box center [615, 408] width 25 height 15
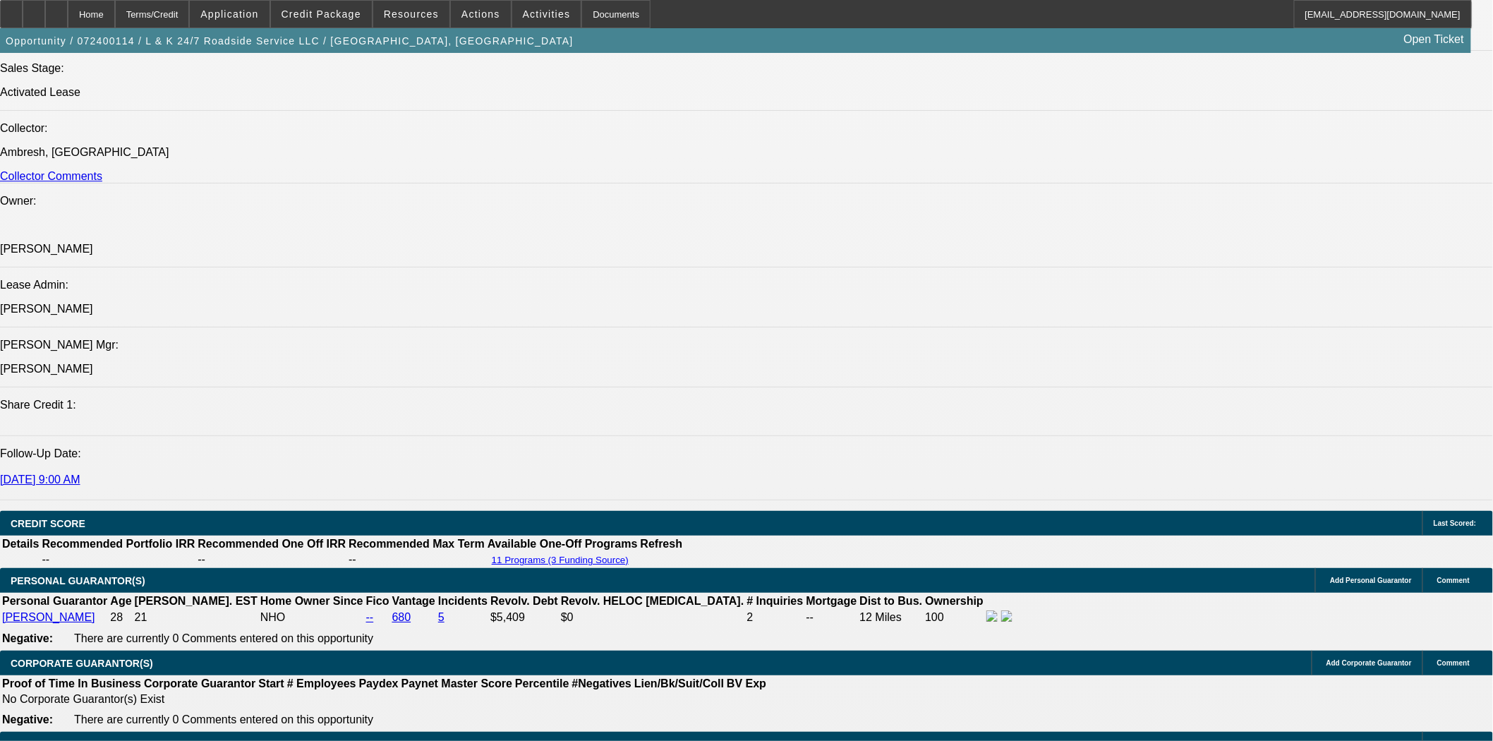
scroll to position [1882, 0]
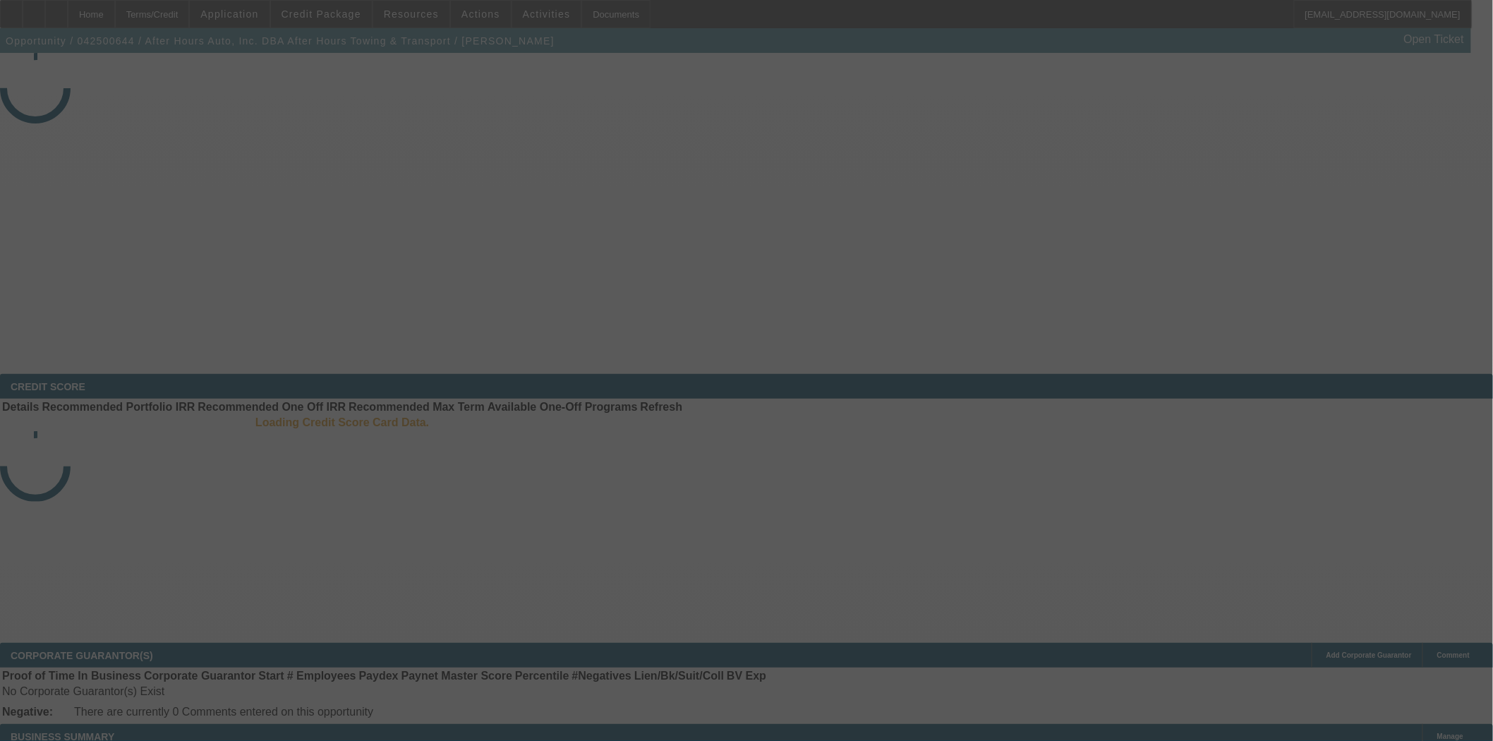
select select "4"
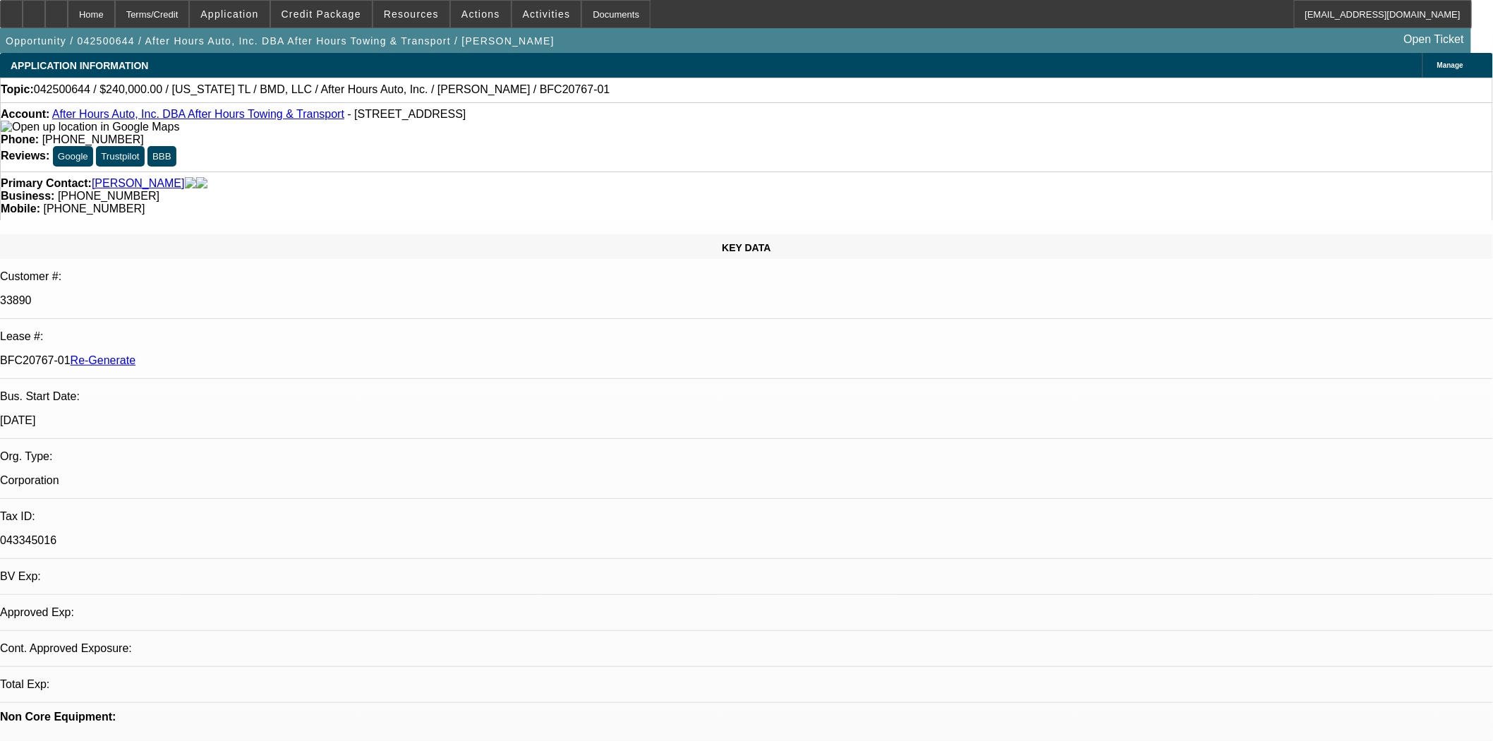
select select "0"
select select "0.1"
select select "1"
select select "2"
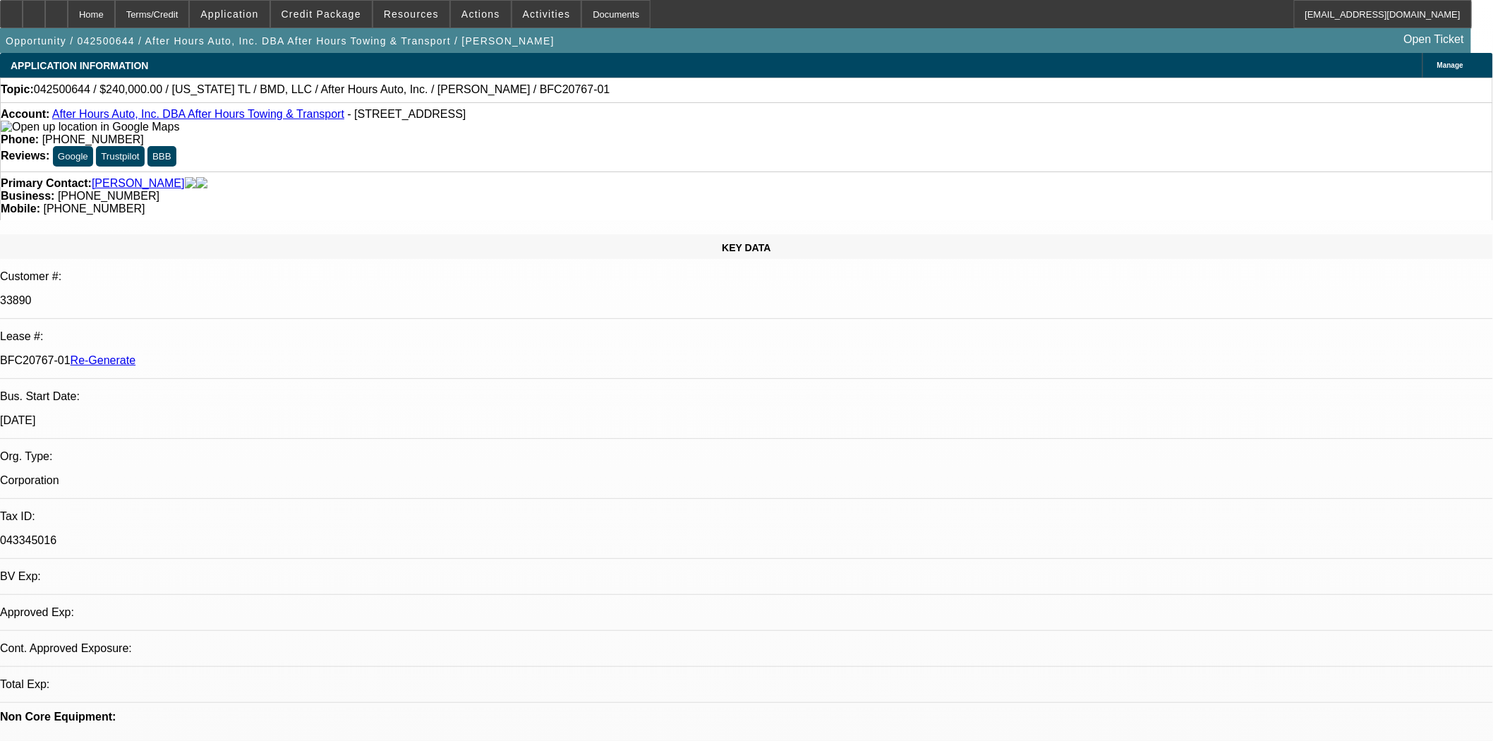
select select "4"
click at [348, 13] on span "Credit Package" at bounding box center [322, 13] width 80 height 11
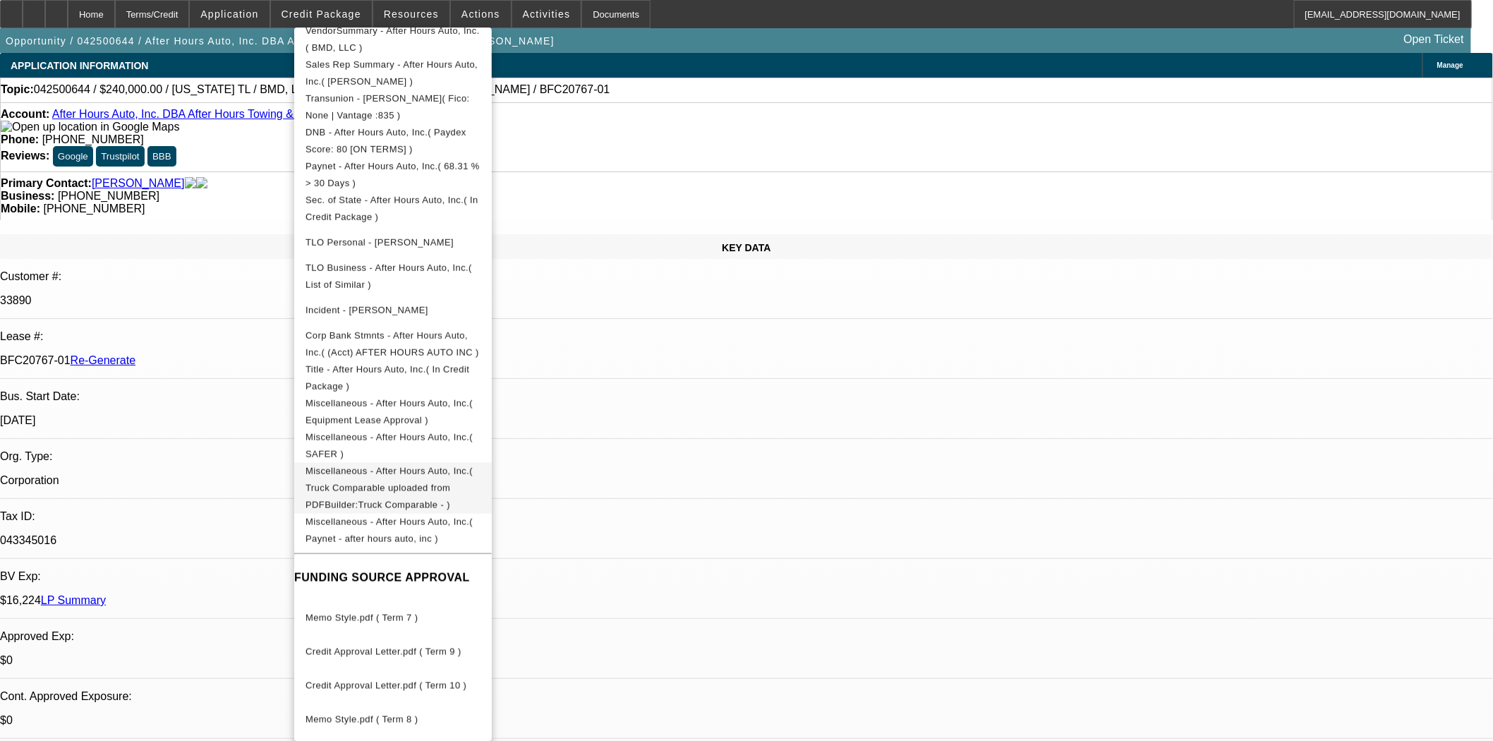
scroll to position [313, 0]
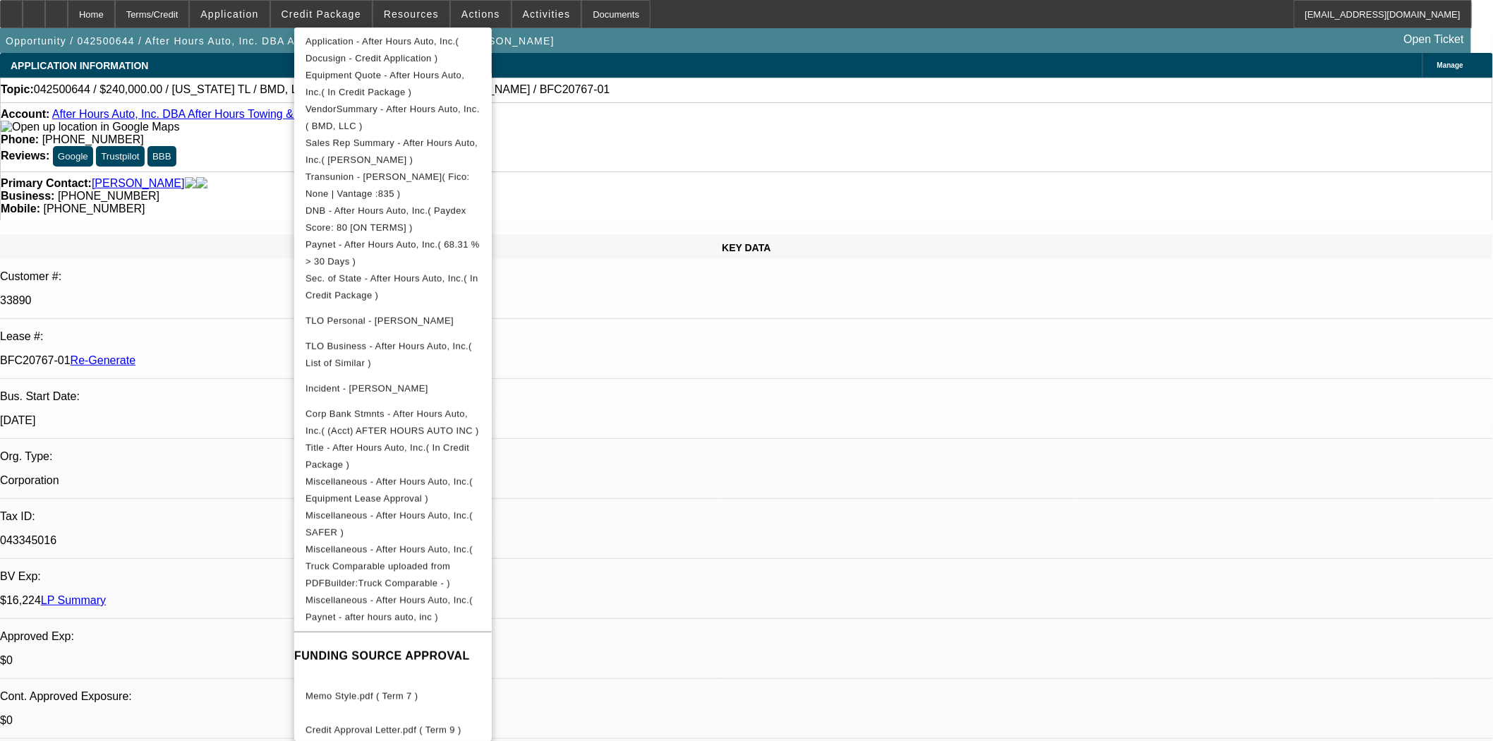
click at [195, 263] on div at bounding box center [746, 370] width 1493 height 741
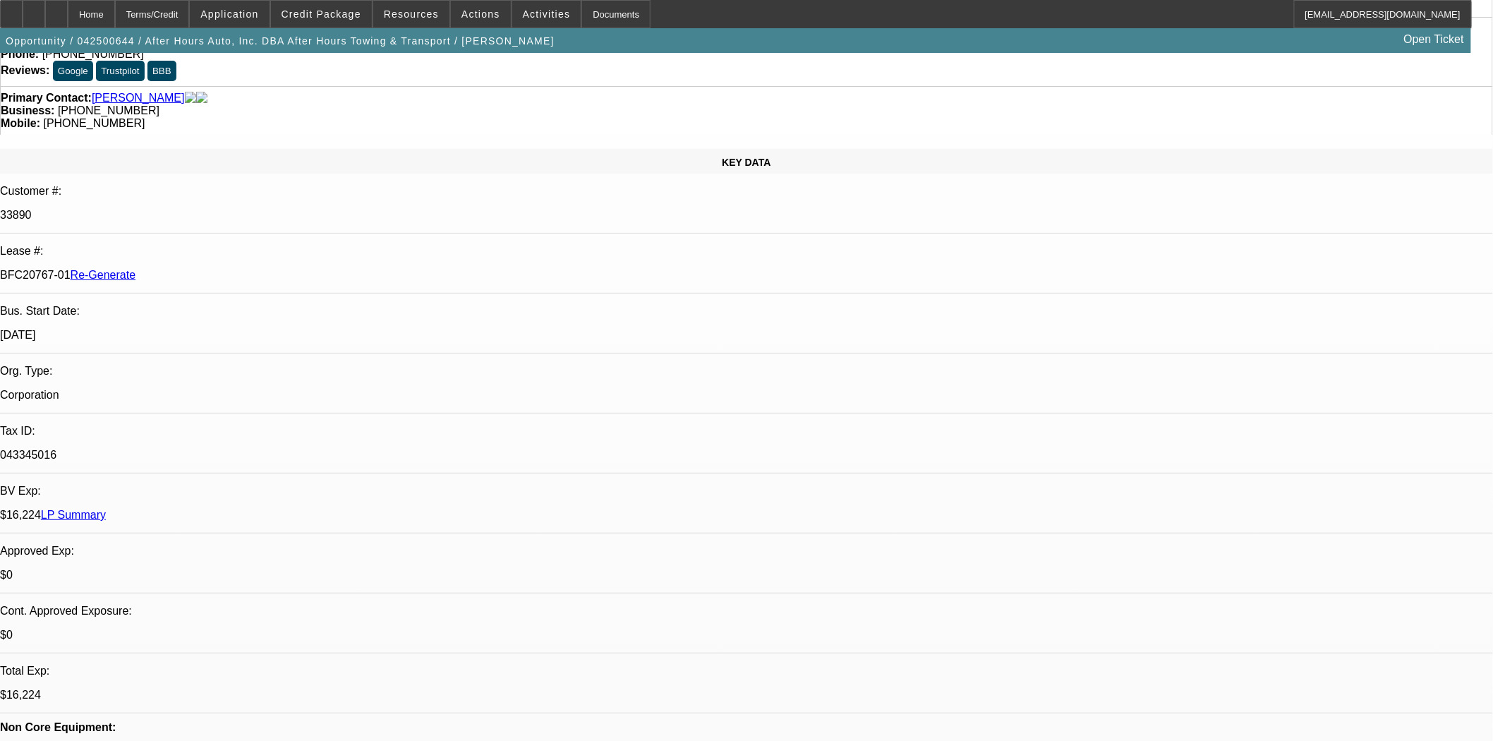
scroll to position [0, 0]
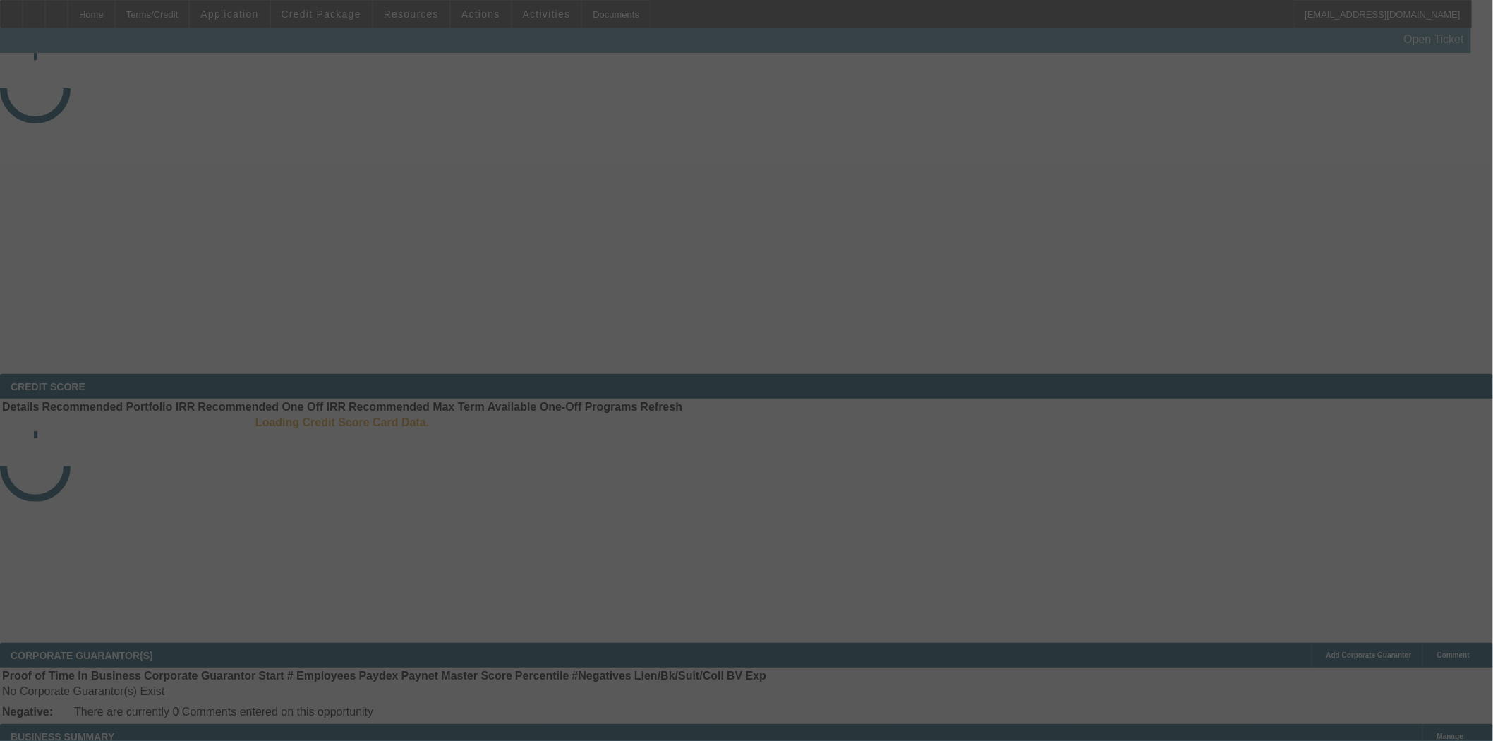
select select "4"
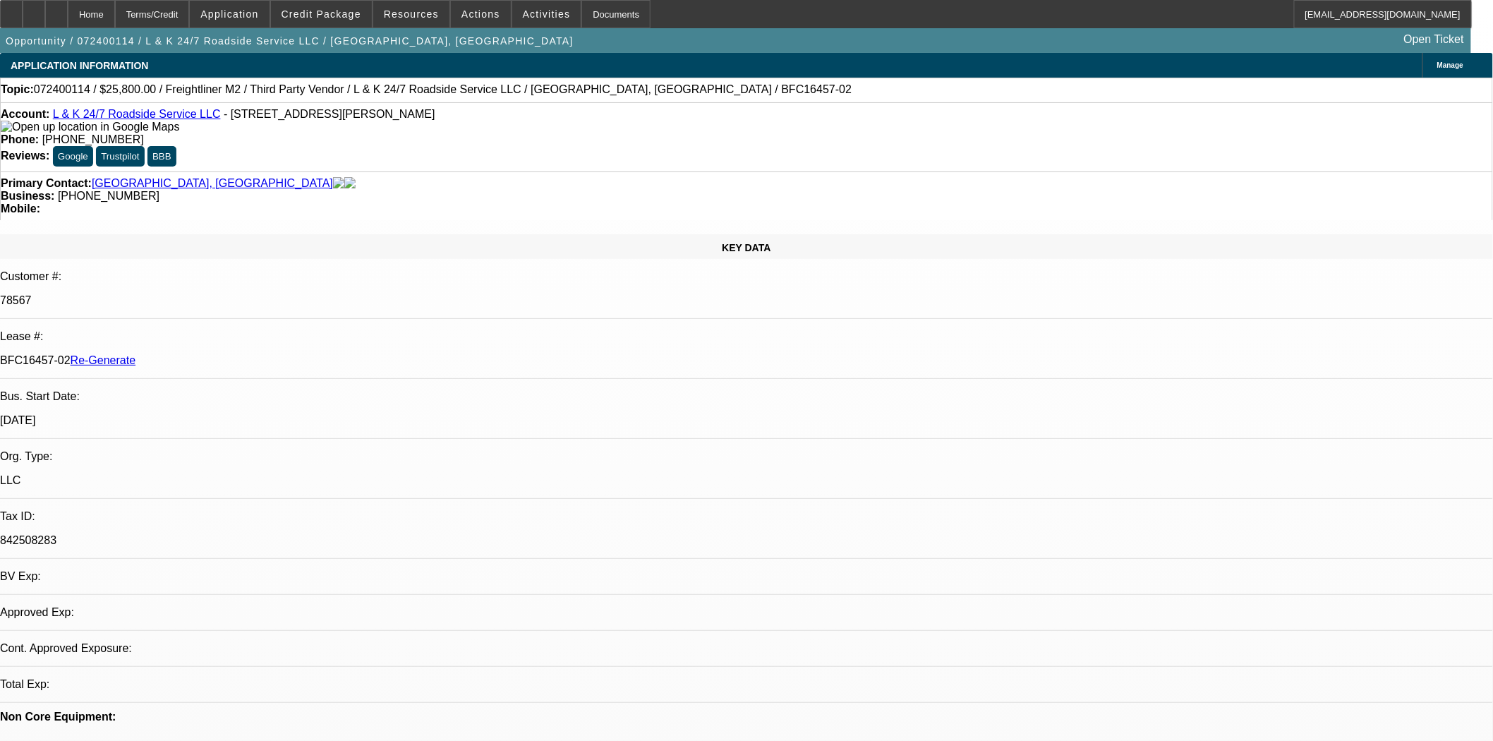
select select "0"
select select "3"
select select "0.1"
select select "4"
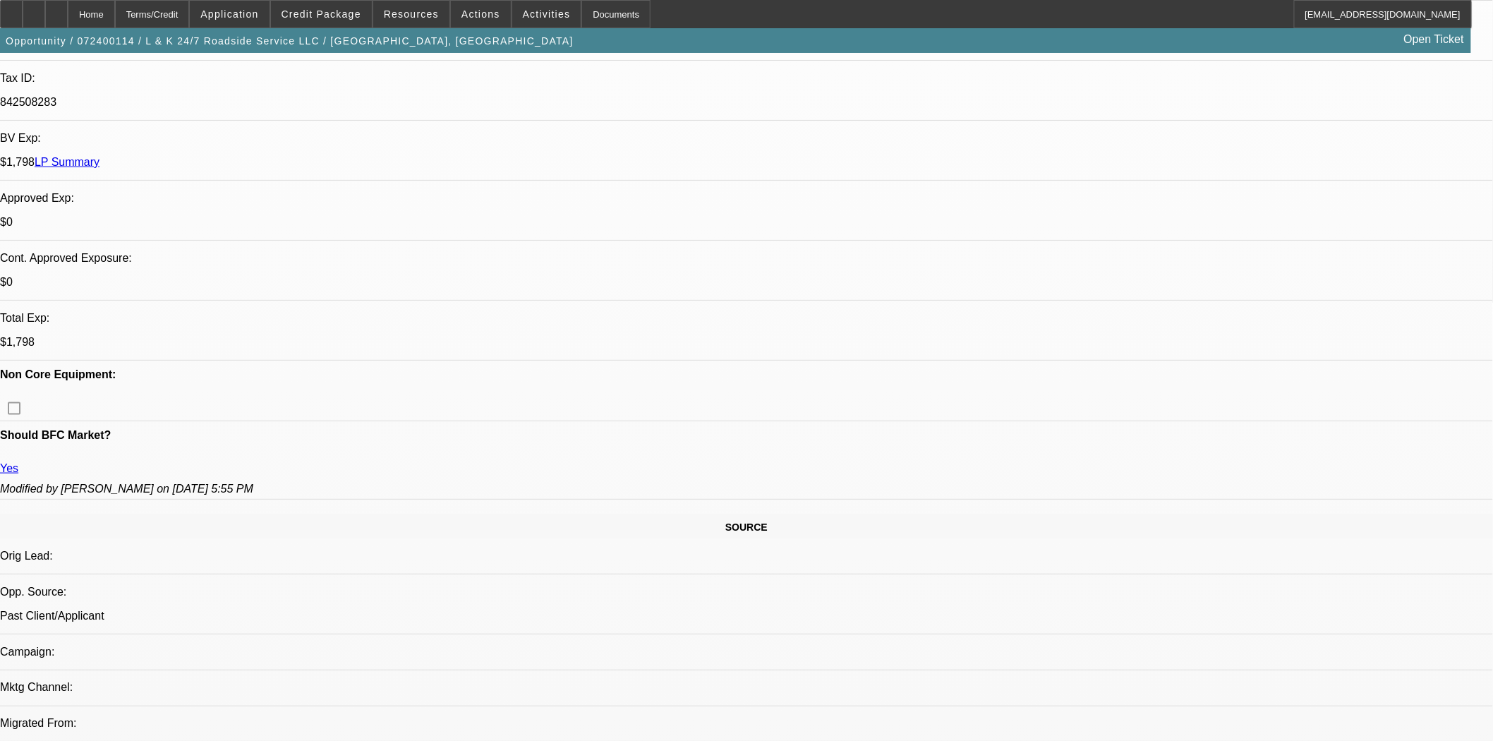
scroll to position [470, 0]
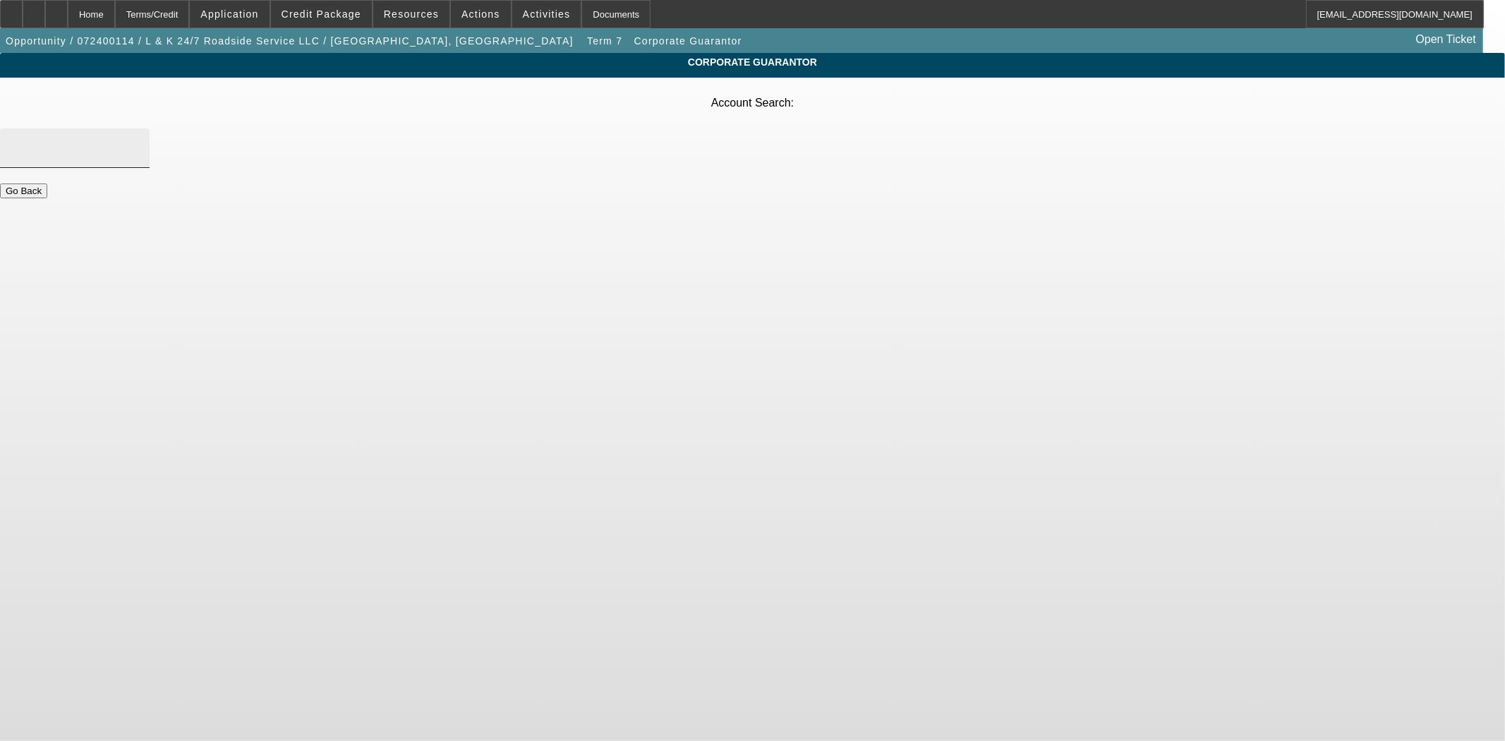
click at [138, 128] on div at bounding box center [74, 148] width 127 height 40
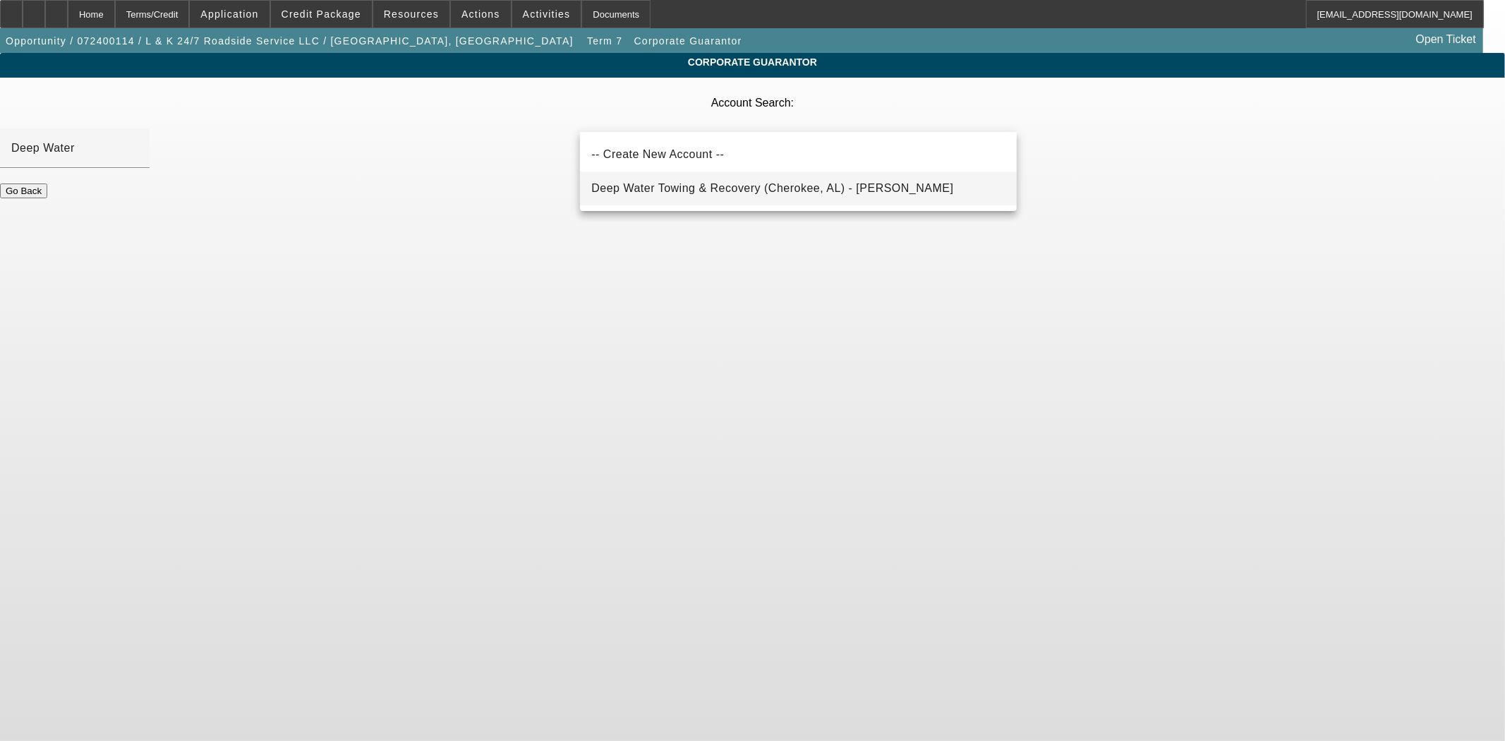
click at [745, 186] on span "Deep Water Towing & Recovery (Cherokee, AL) - [PERSON_NAME]" at bounding box center [772, 188] width 362 height 12
type input "Deep Water Towing & Recovery (Cherokee, AL) - [PERSON_NAME]"
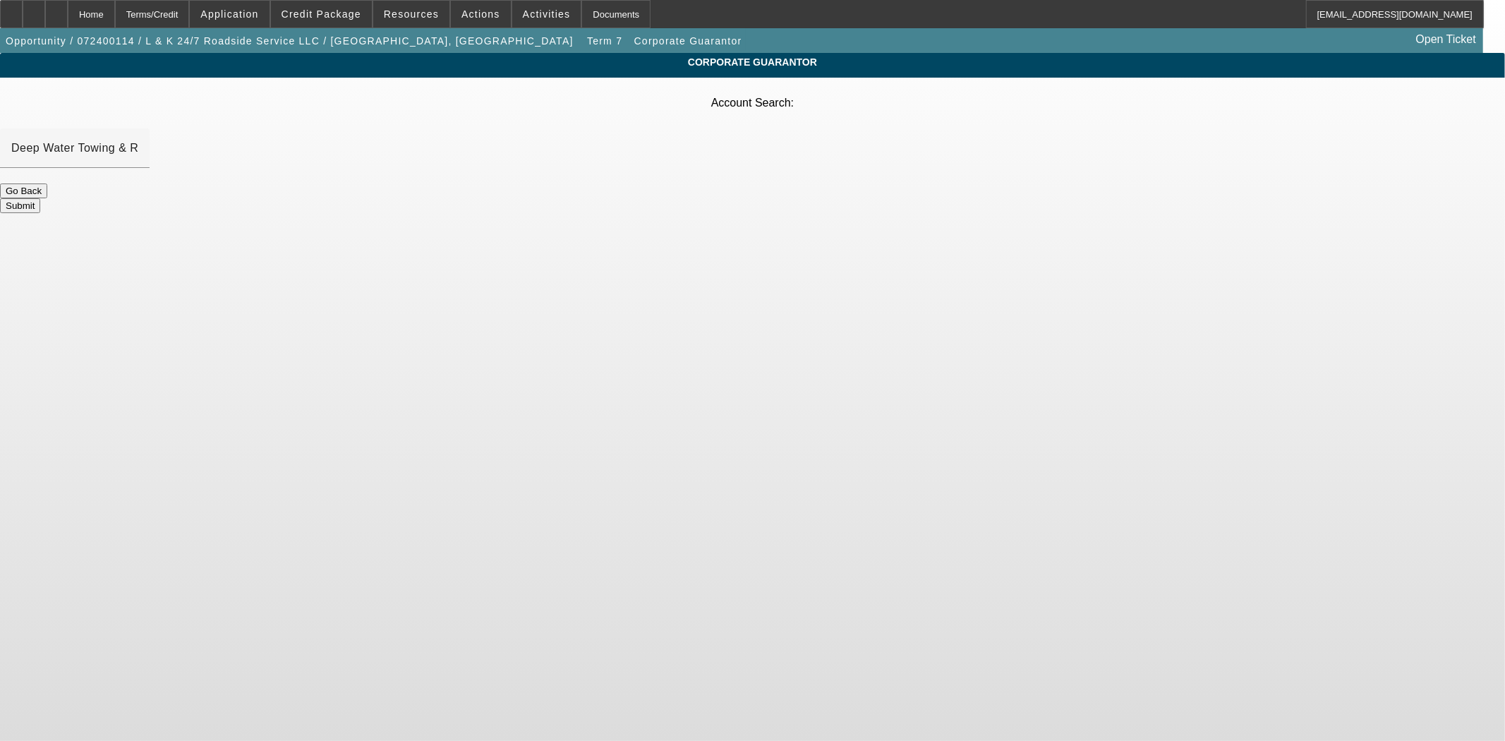
click at [40, 198] on button "Submit" at bounding box center [20, 205] width 40 height 15
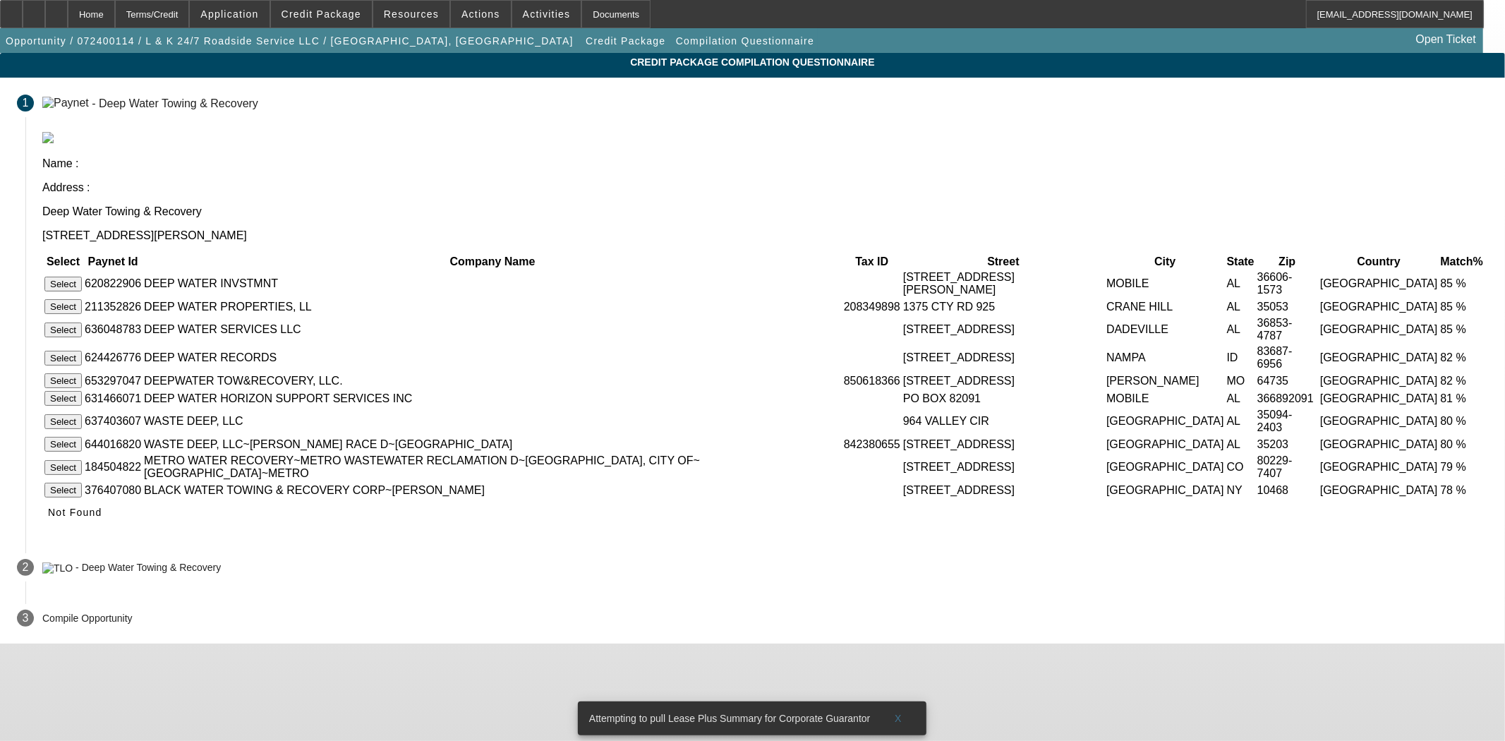
click at [48, 507] on icon at bounding box center [48, 512] width 0 height 11
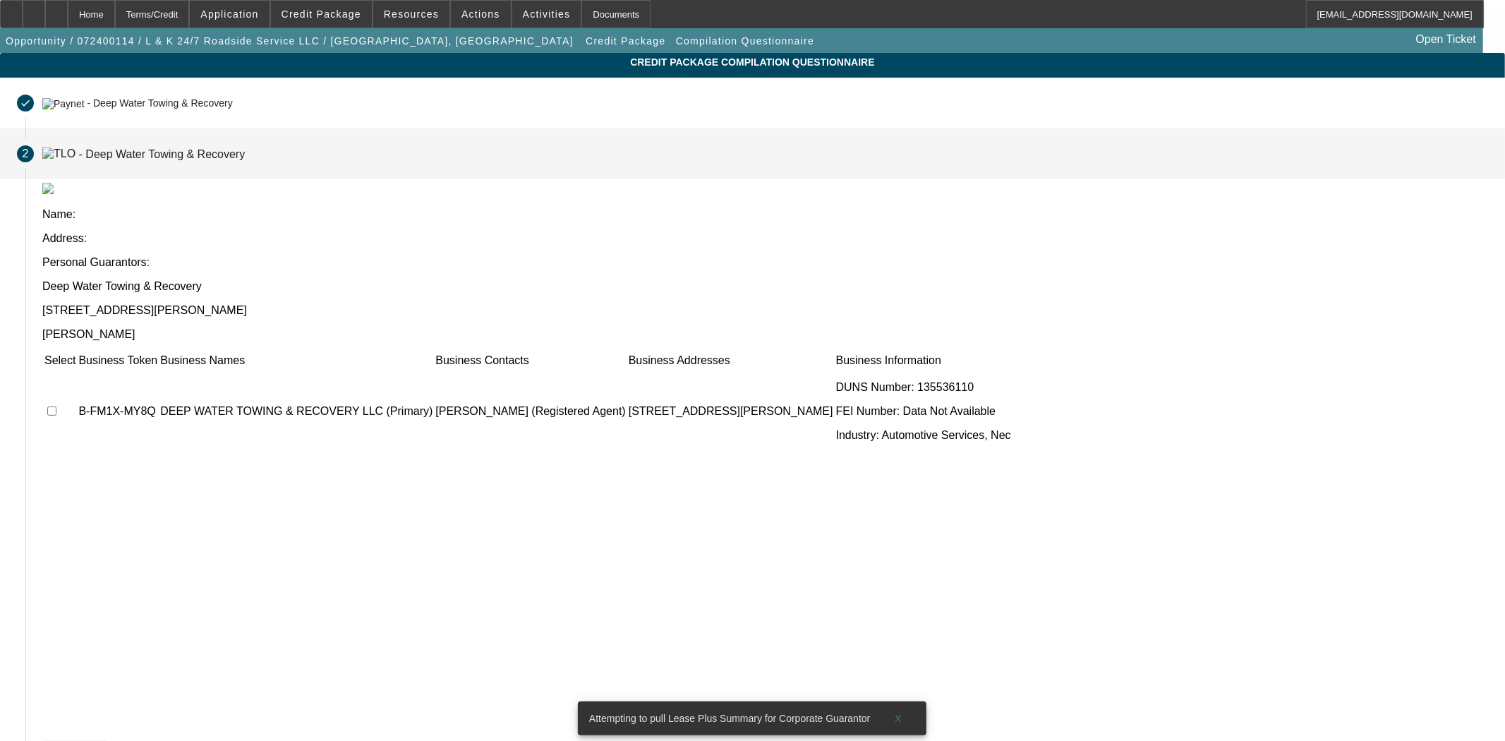
click at [102, 740] on span "Not Found" at bounding box center [75, 752] width 54 height 11
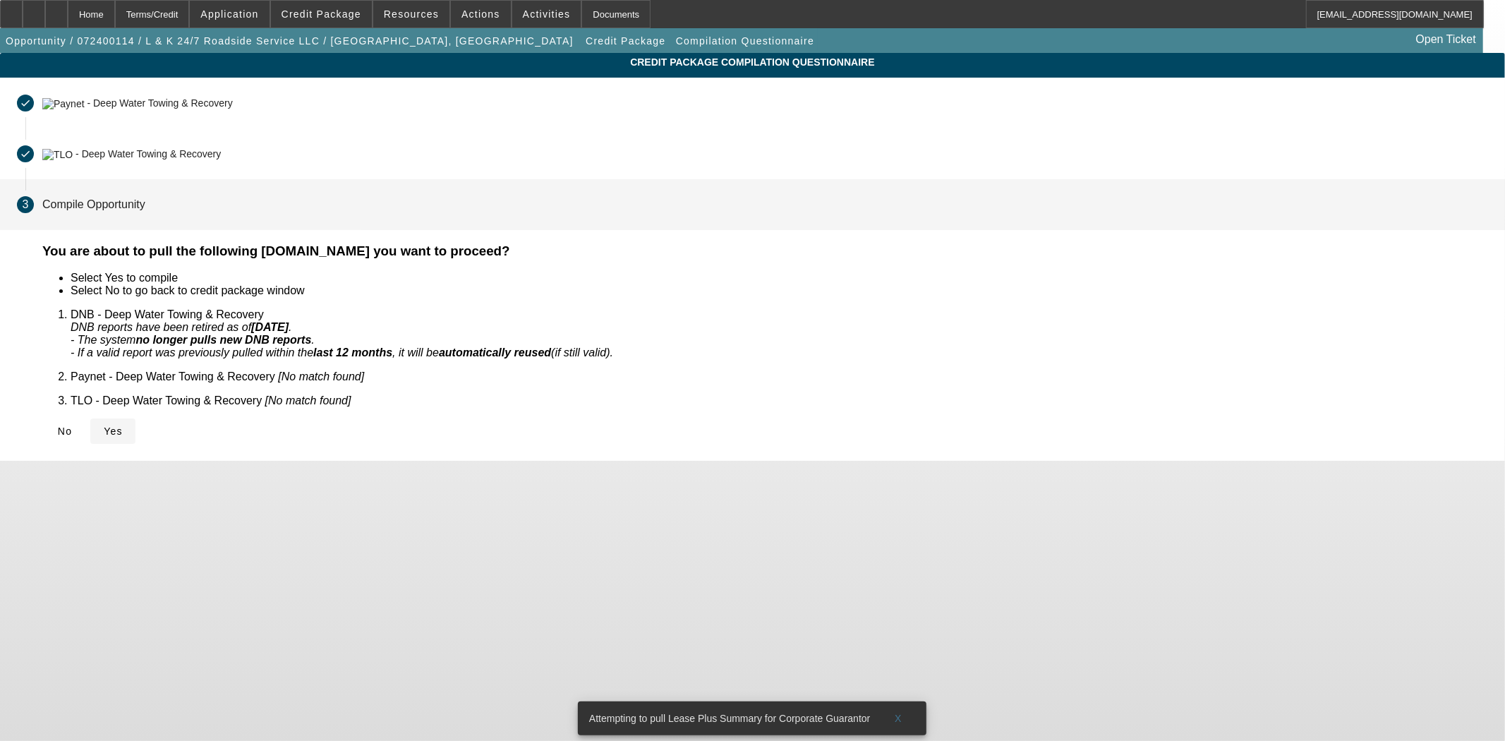
click at [123, 426] on span "Yes" at bounding box center [113, 431] width 19 height 11
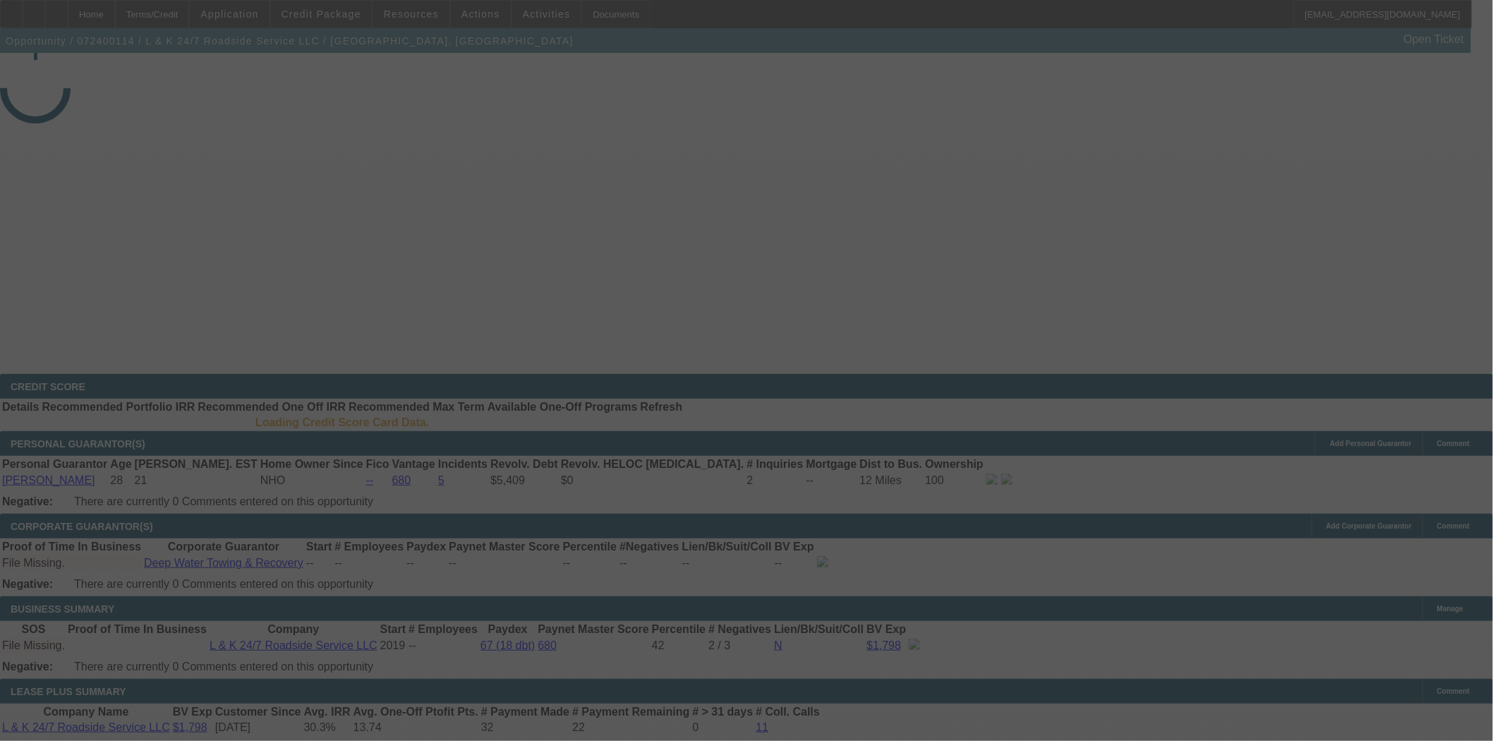
select select "4"
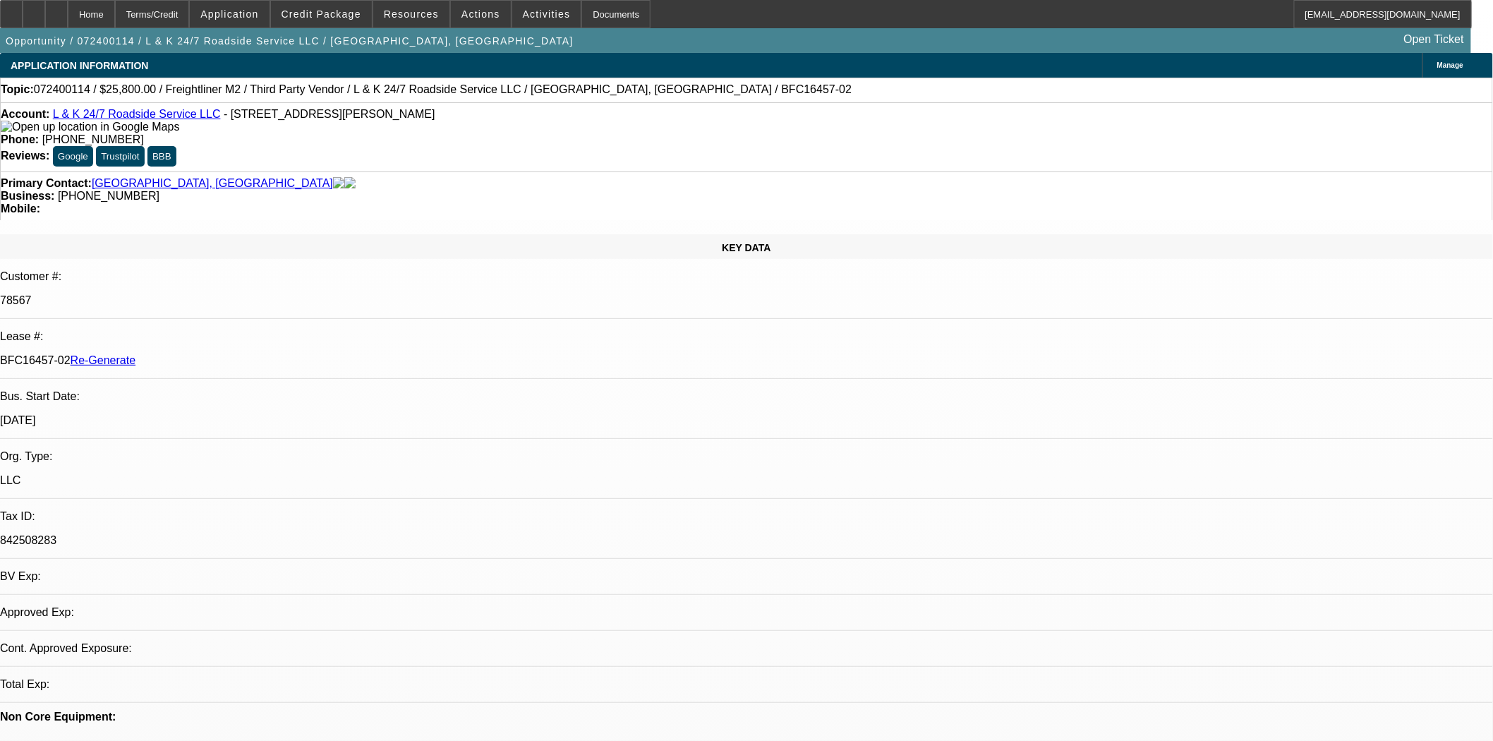
select select "0"
select select "3"
select select "0.1"
select select "4"
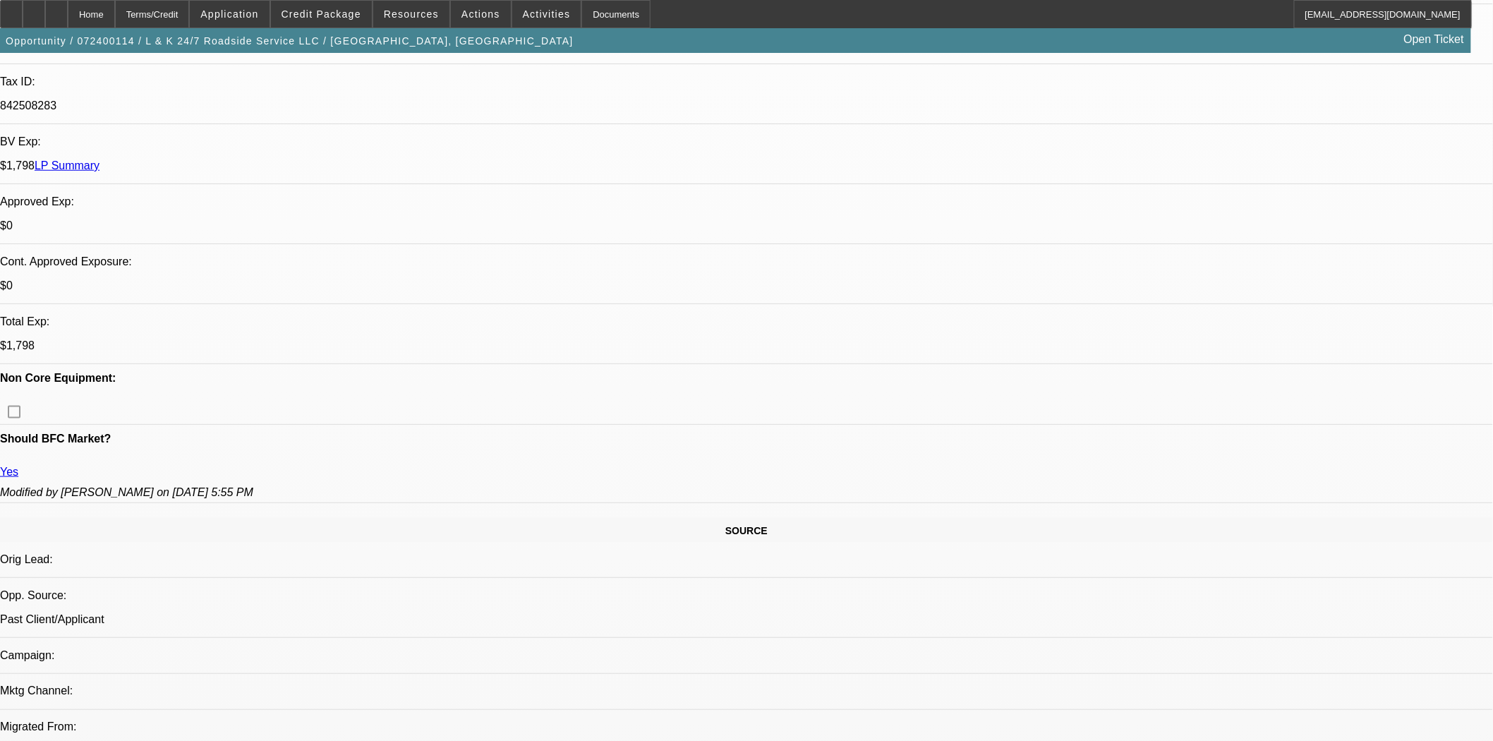
scroll to position [386, 0]
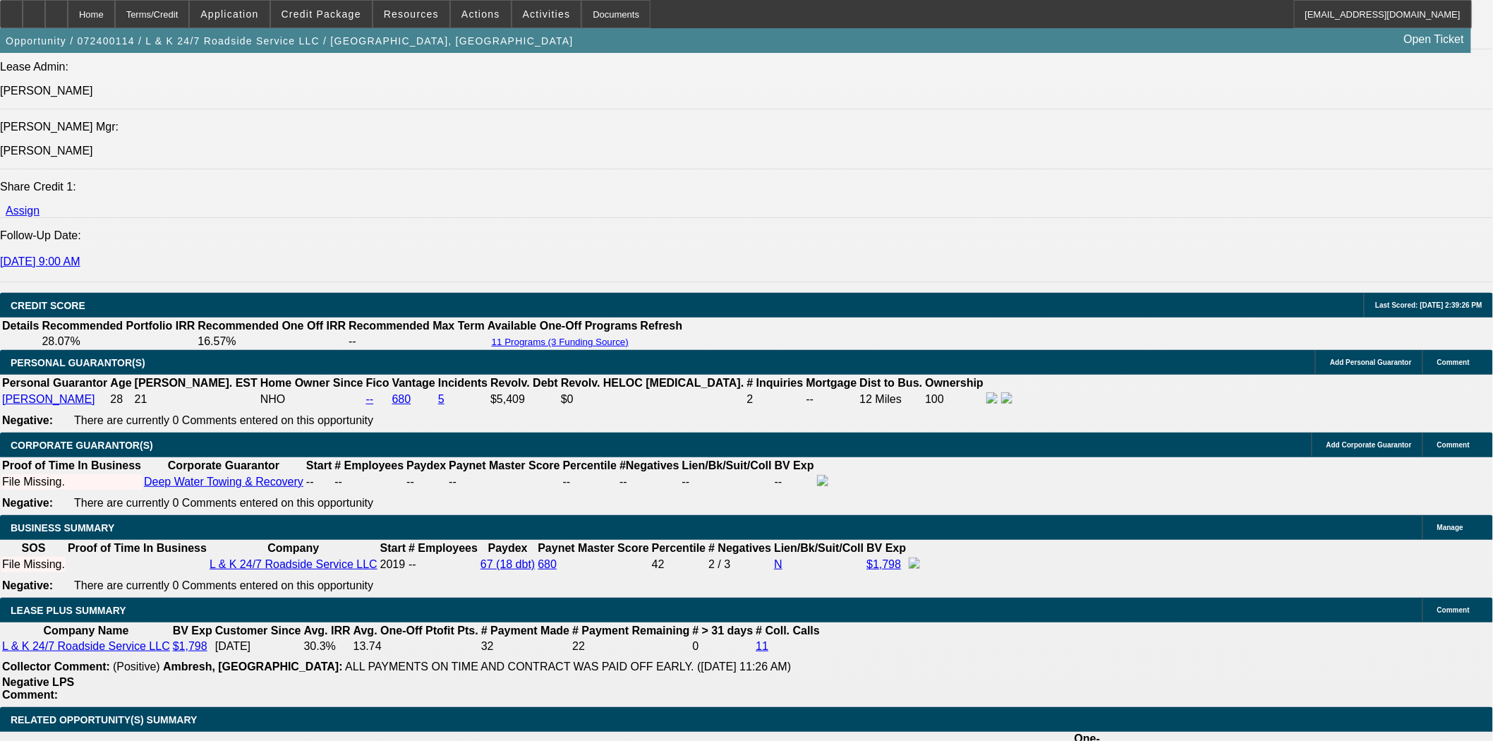
scroll to position [1882, 0]
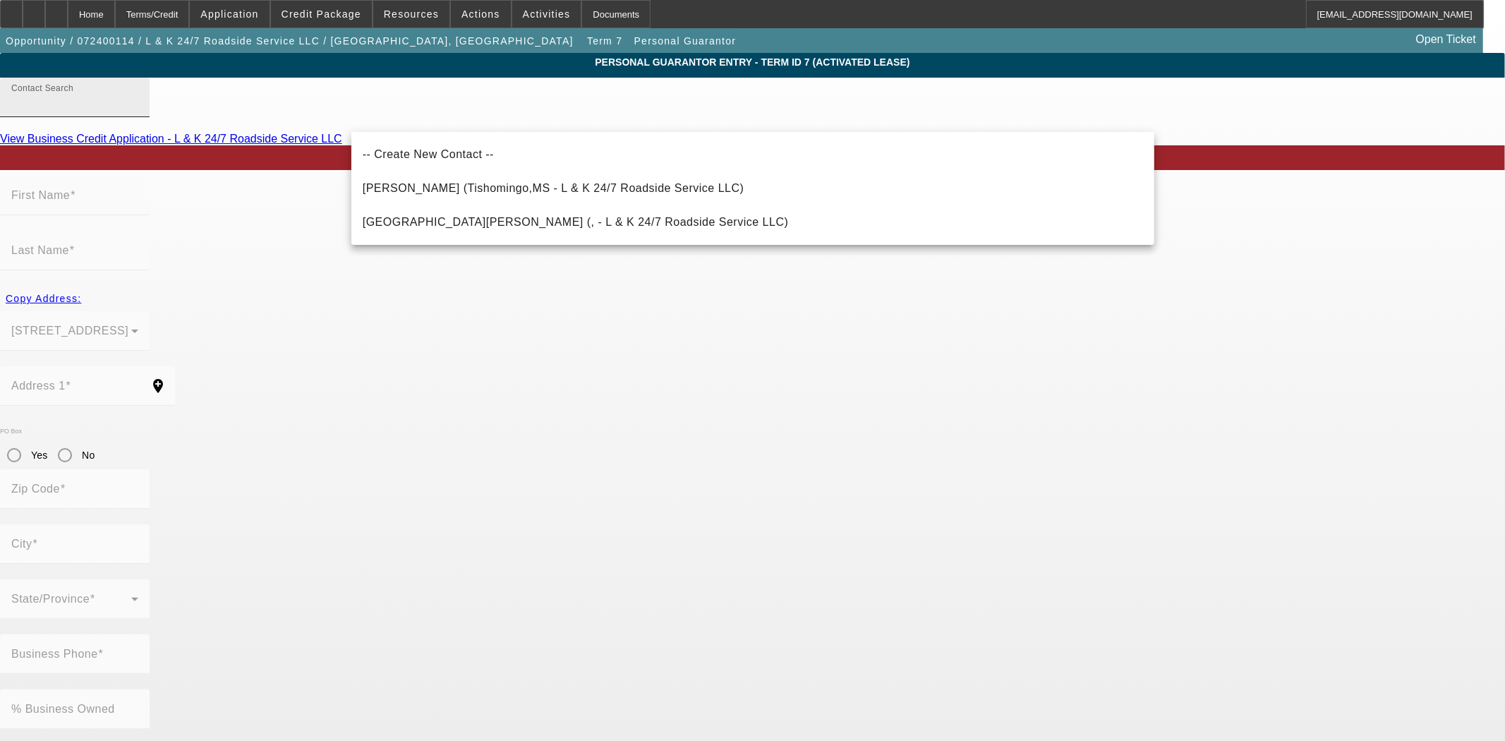
click at [138, 112] on input "Contact Search" at bounding box center [74, 103] width 127 height 17
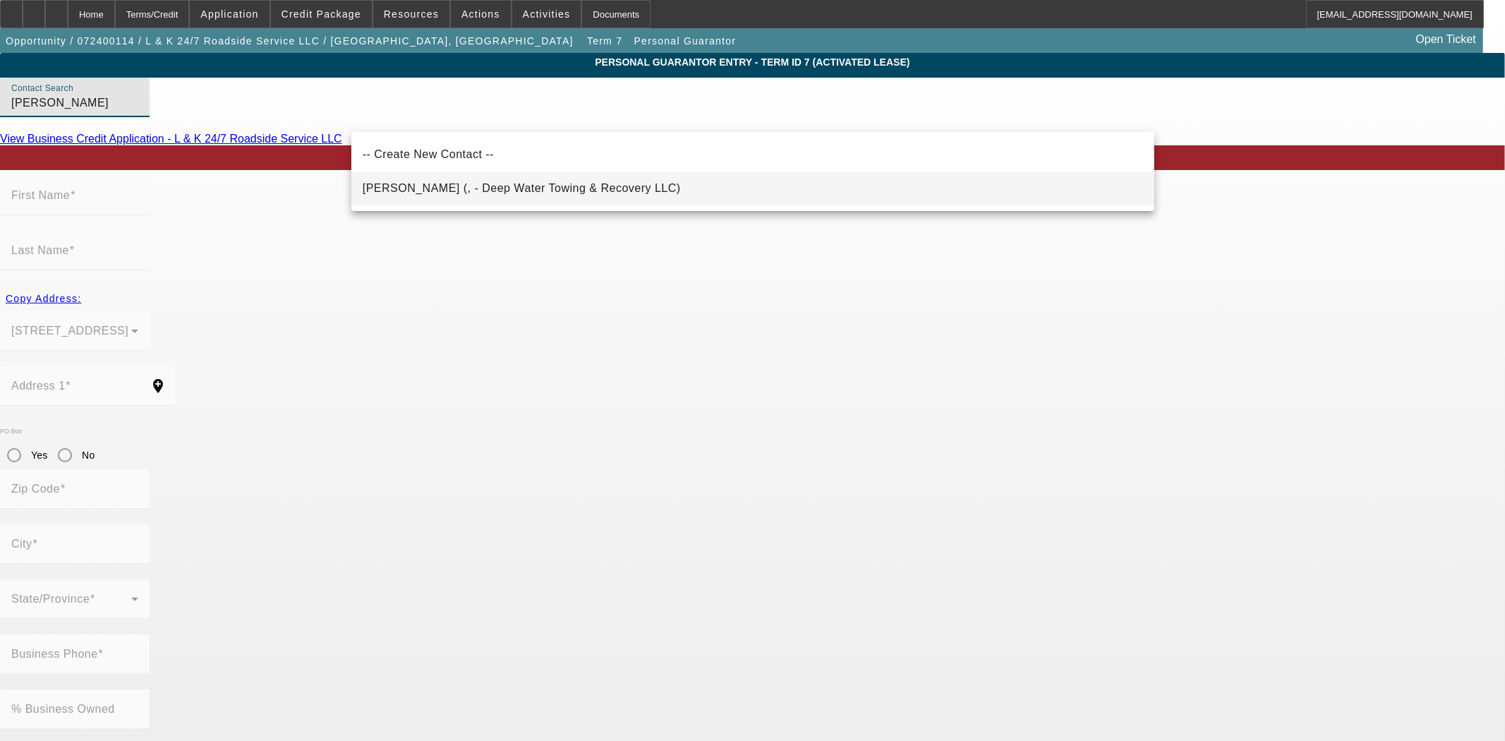
click at [503, 193] on span "Cornelius, William (, - Deep Water Towing & Recovery LLC)" at bounding box center [522, 188] width 318 height 12
type input "Cornelius, William (, - Deep Water Towing & Recovery LLC)"
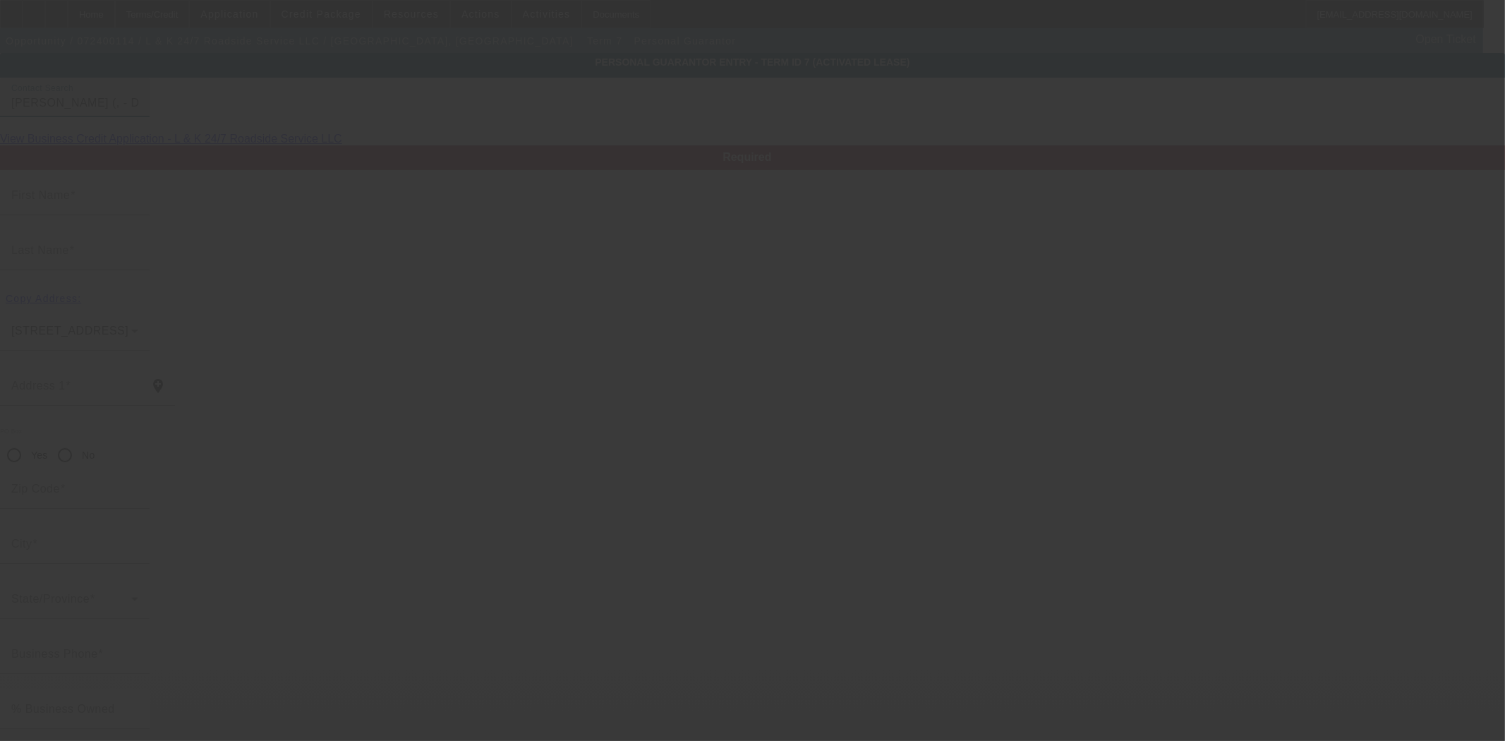
type input "William"
type input "Cornelius"
radio input "true"
type input "(256) 627-8428"
type input "wdcorneliusiv@yahoo.com"
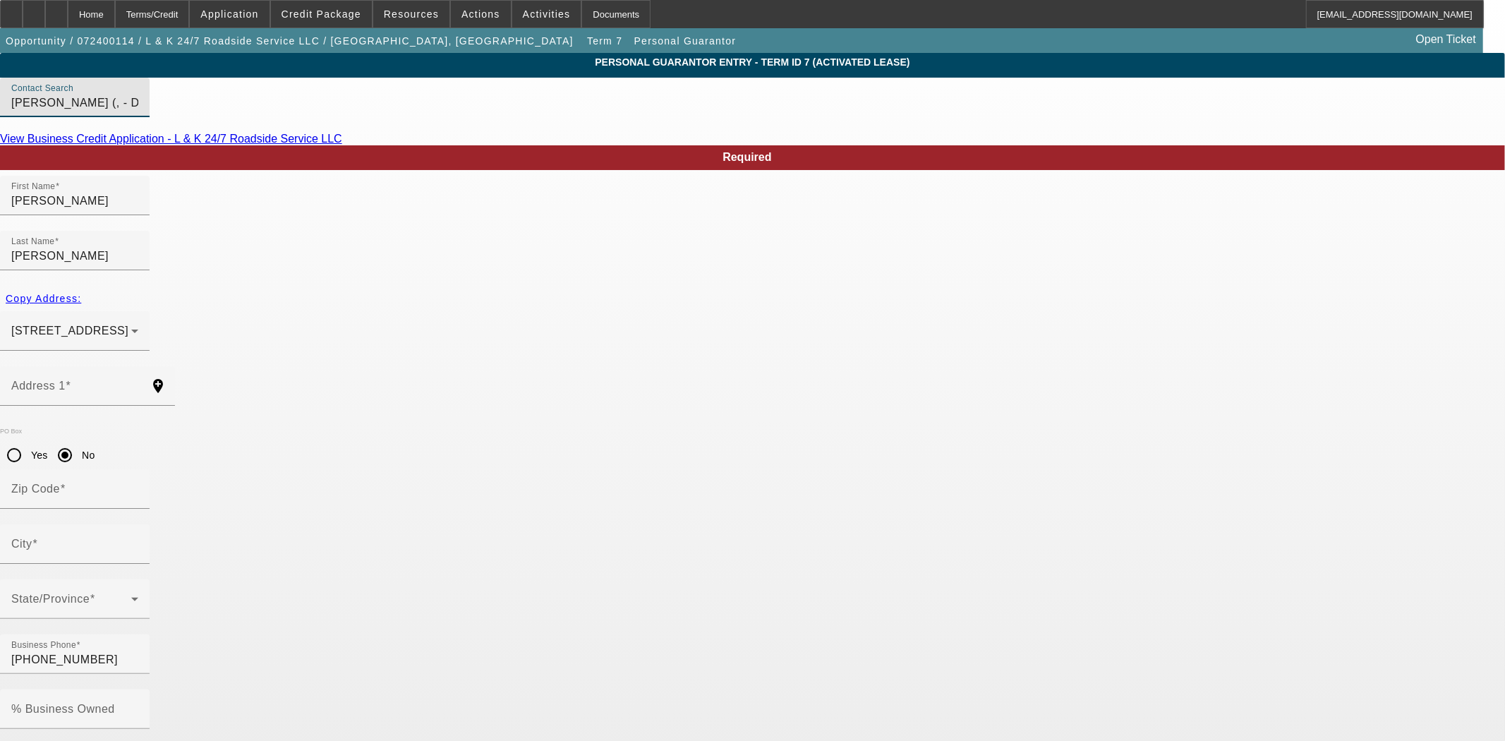
click at [812, 263] on span "- Select -" at bounding box center [799, 259] width 49 height 17
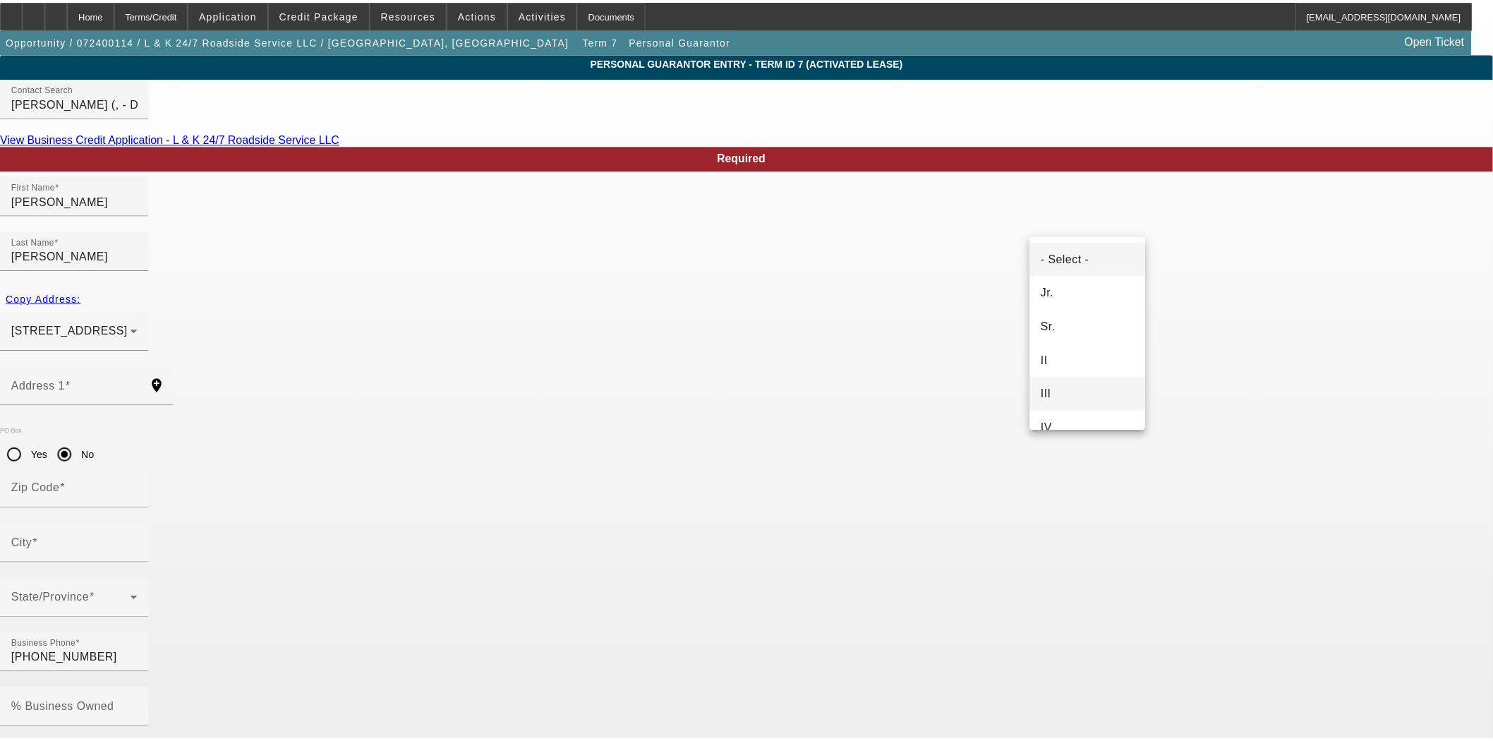
scroll to position [78, 0]
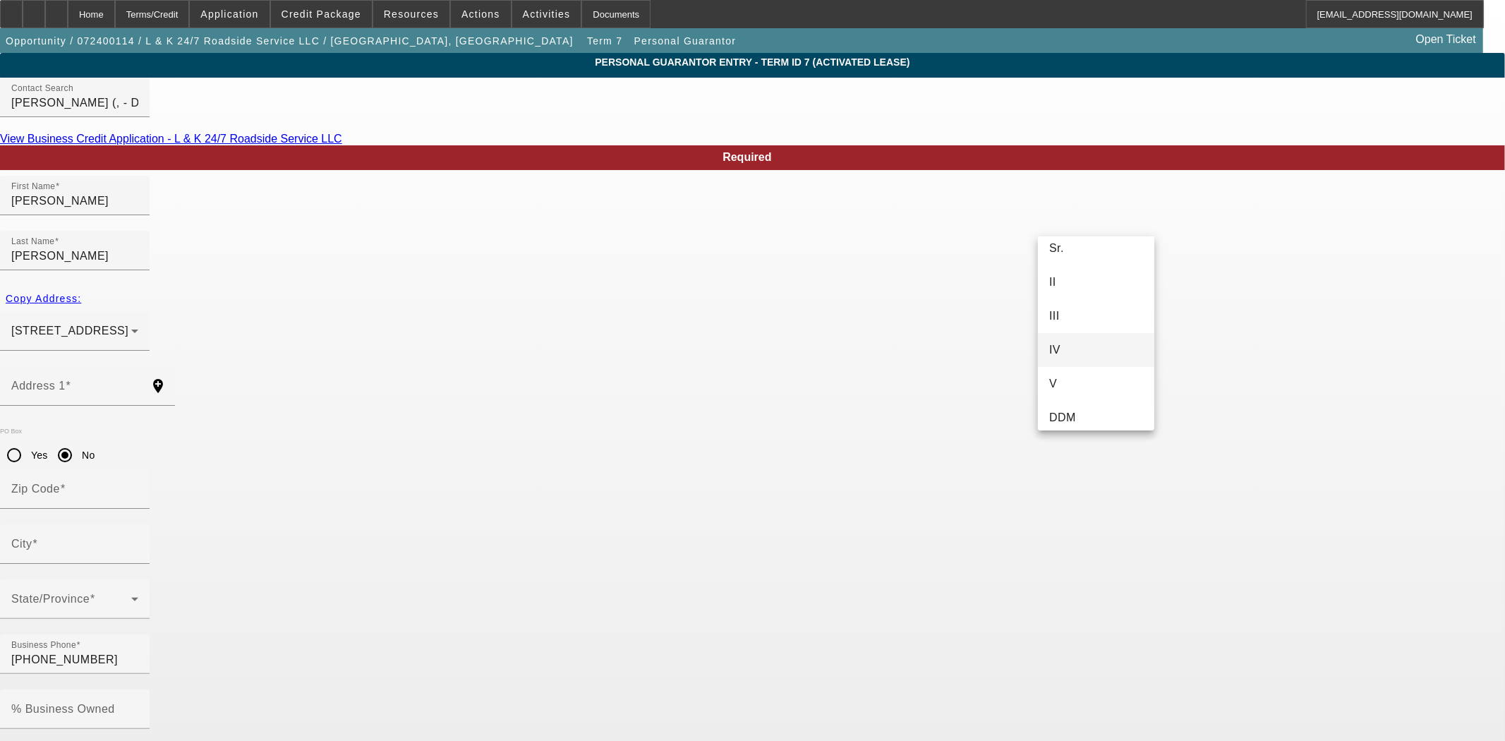
click at [1061, 353] on mat-option "IV" at bounding box center [1096, 350] width 116 height 34
click at [66, 380] on mat-label "Address 1" at bounding box center [38, 386] width 54 height 12
click at [138, 383] on input "Address 1" at bounding box center [74, 391] width 127 height 17
click at [138, 383] on input "3208 Morgan Rd Cherokee AL" at bounding box center [74, 391] width 127 height 17
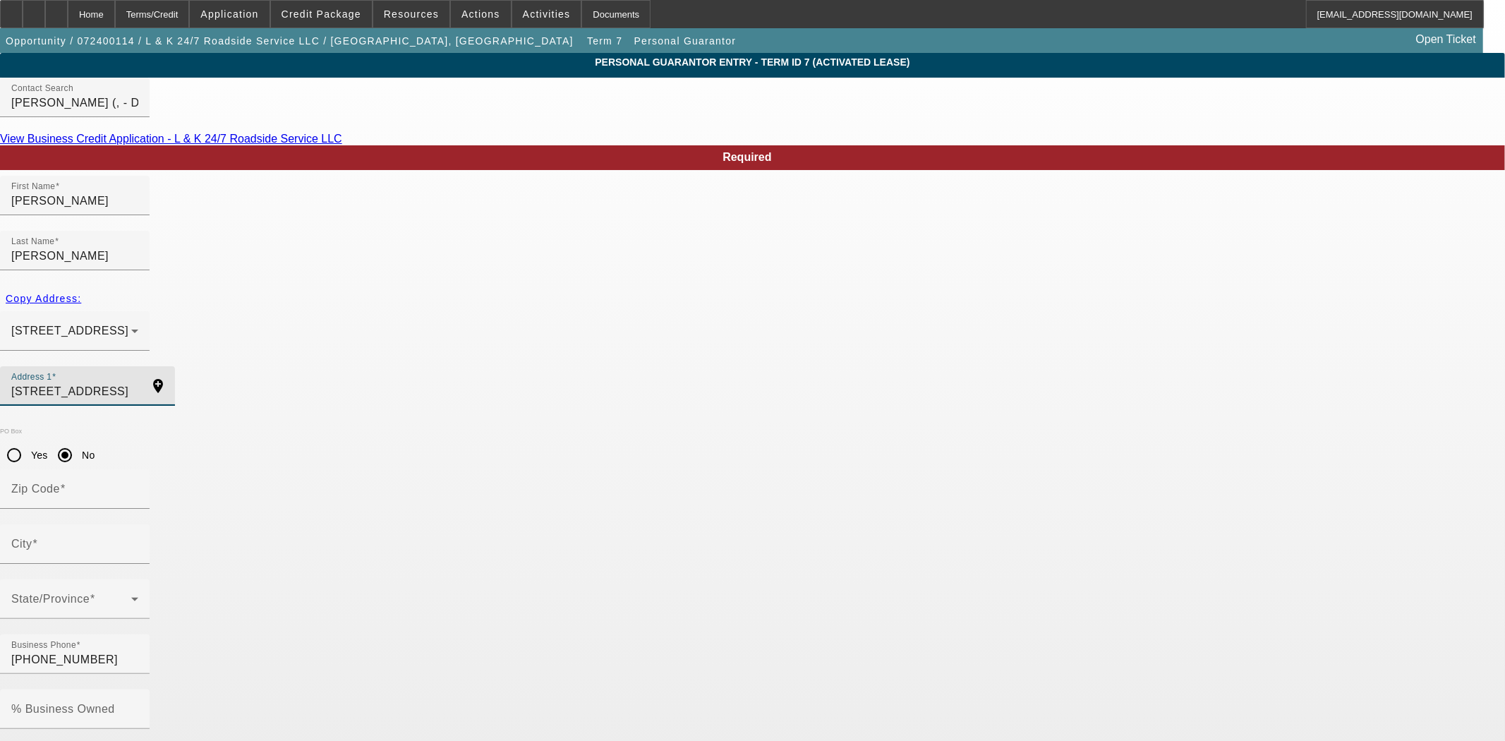
drag, startPoint x: 512, startPoint y: 335, endPoint x: 284, endPoint y: 337, distance: 228.7
type input "3"
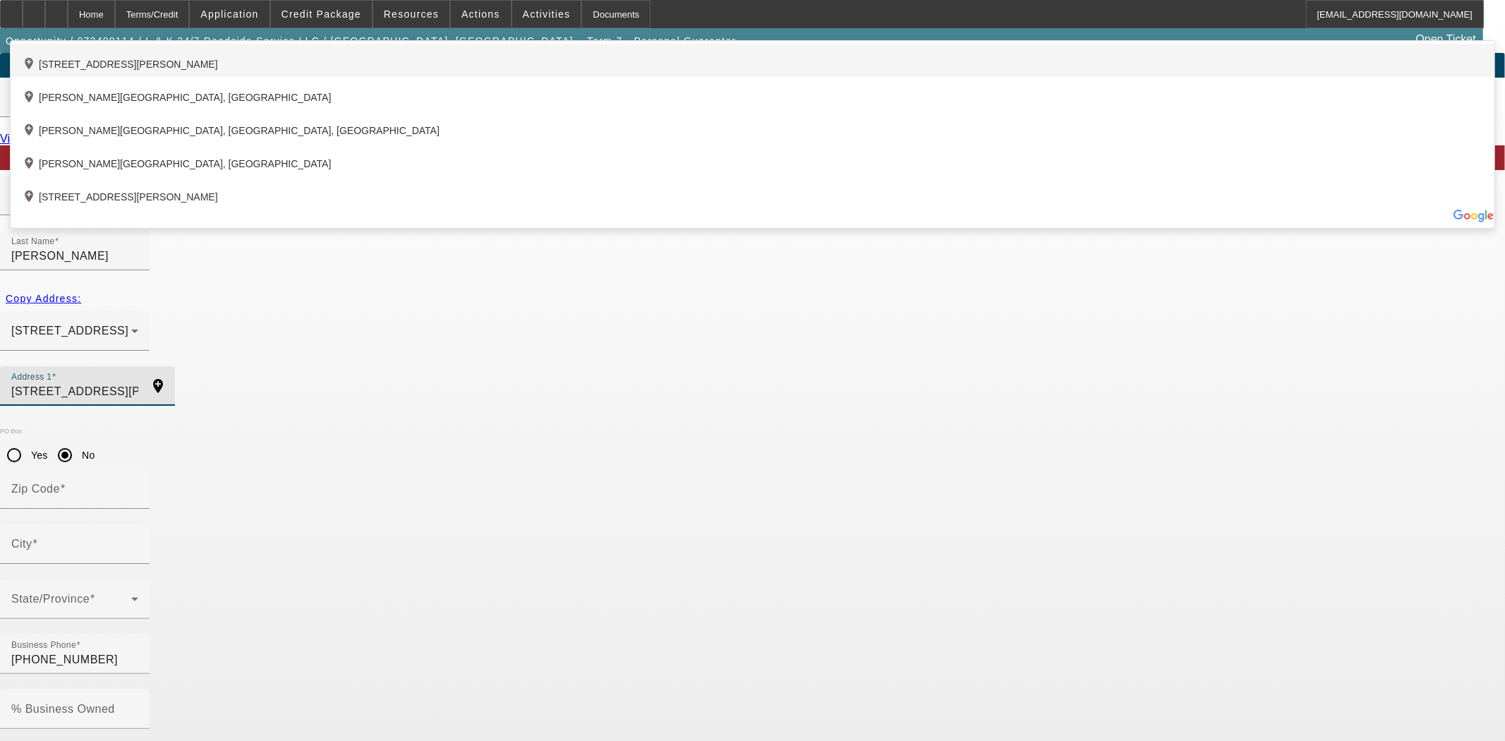
click at [563, 77] on div "add_location 2285 Margerum Road, Cherokee, AL 35616, US" at bounding box center [753, 60] width 1484 height 33
type input "2285 Margerum Road"
type input "35616"
type input "Cherokee"
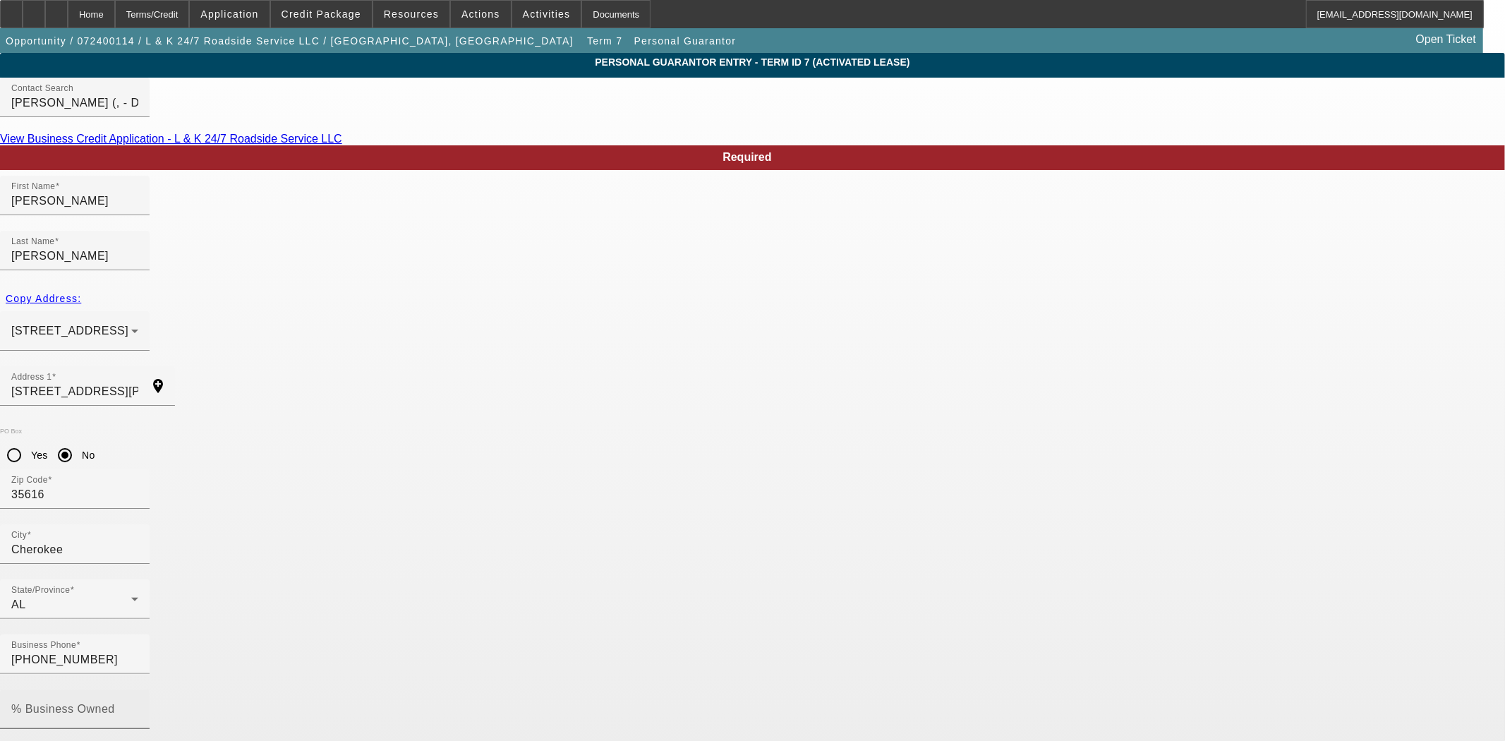
click at [138, 707] on input "% Business Owned" at bounding box center [74, 715] width 127 height 17
type input "50"
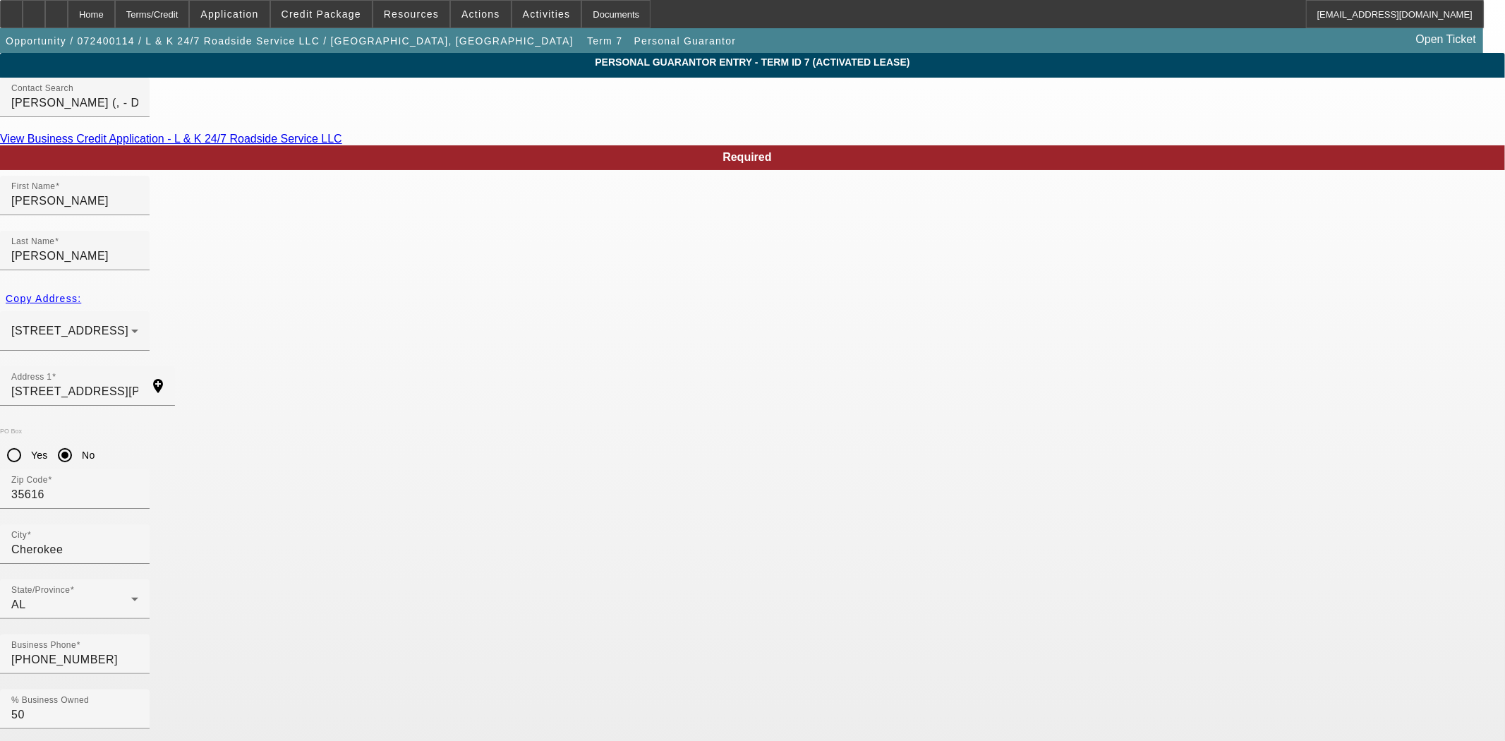
type input "421-64-3892"
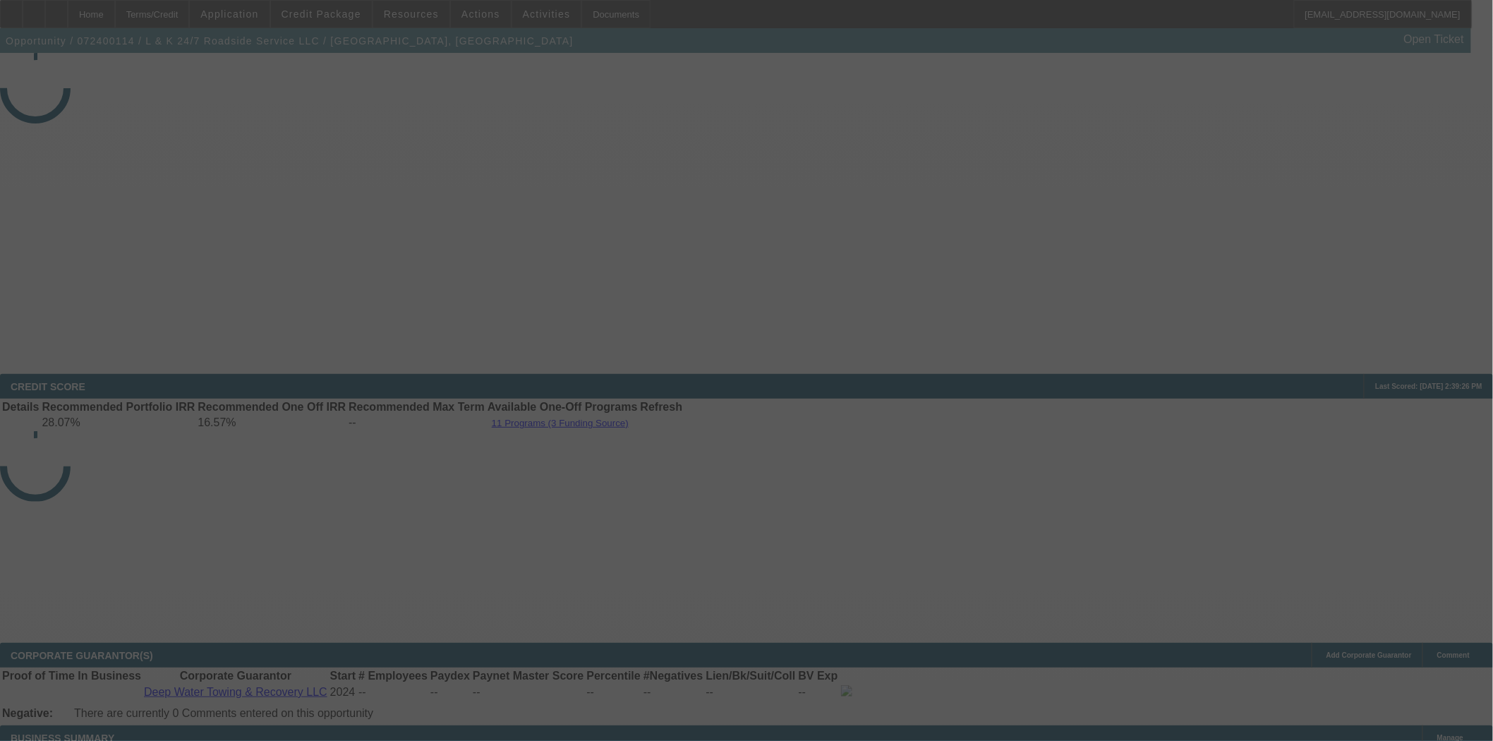
select select "4"
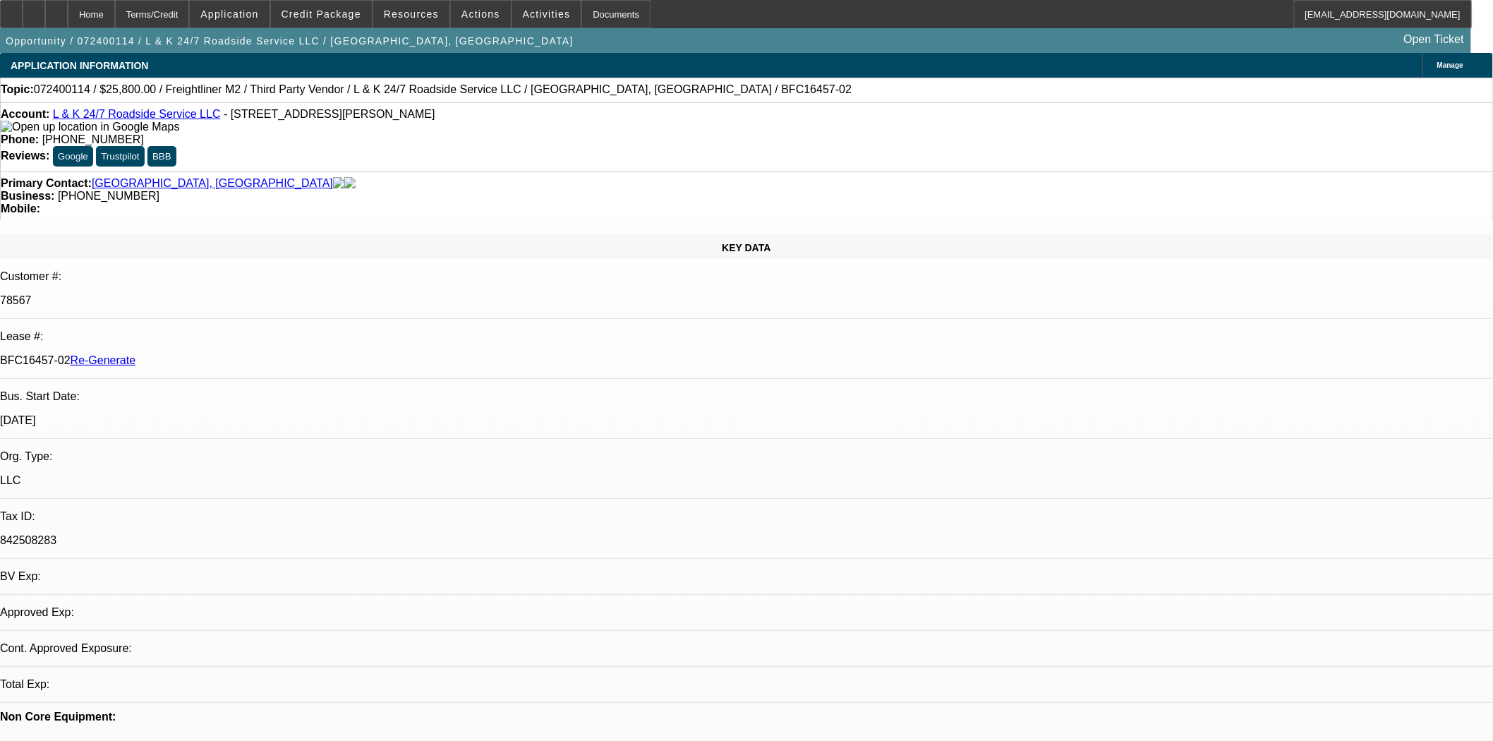
select select "0"
select select "3"
select select "0.1"
select select "4"
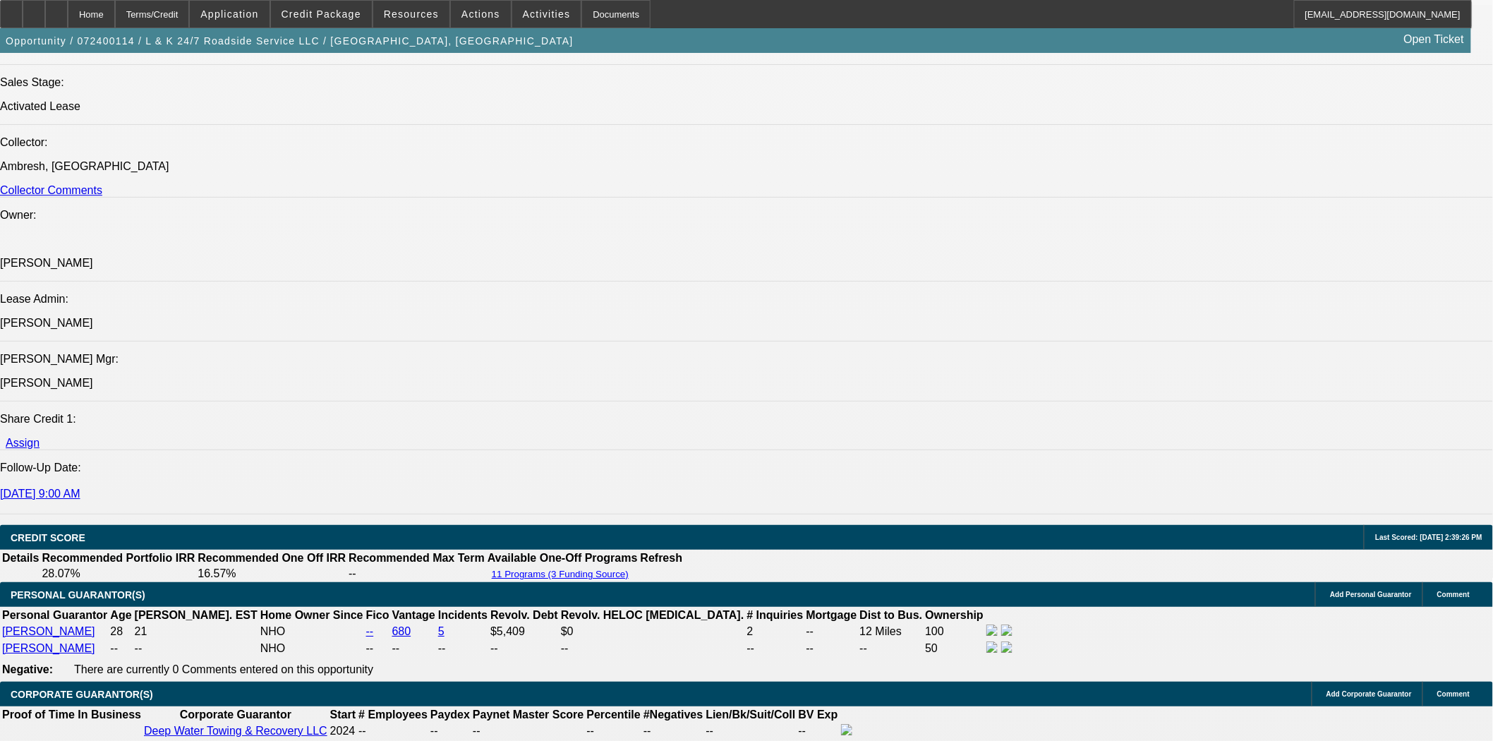
scroll to position [1647, 0]
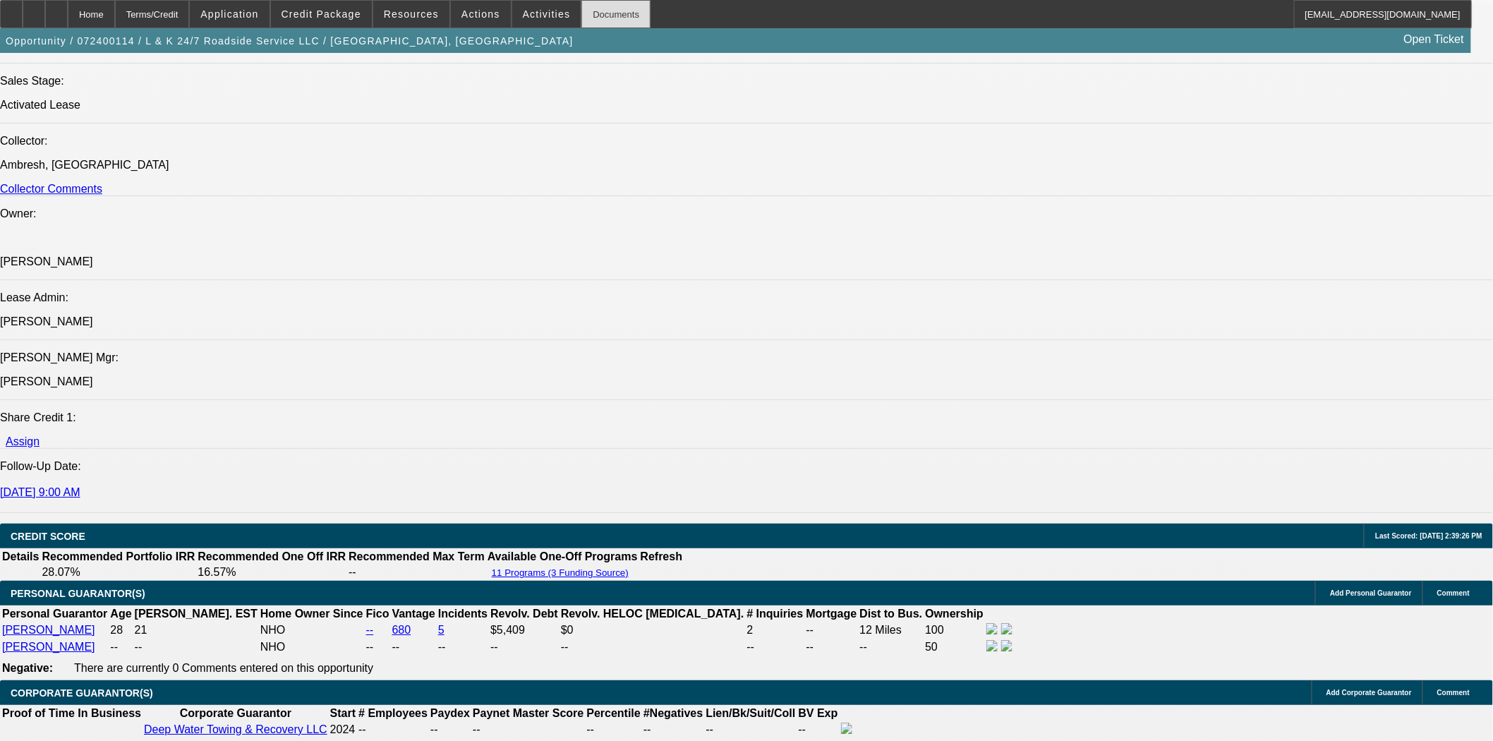
click at [589, 19] on div "Documents" at bounding box center [616, 14] width 69 height 28
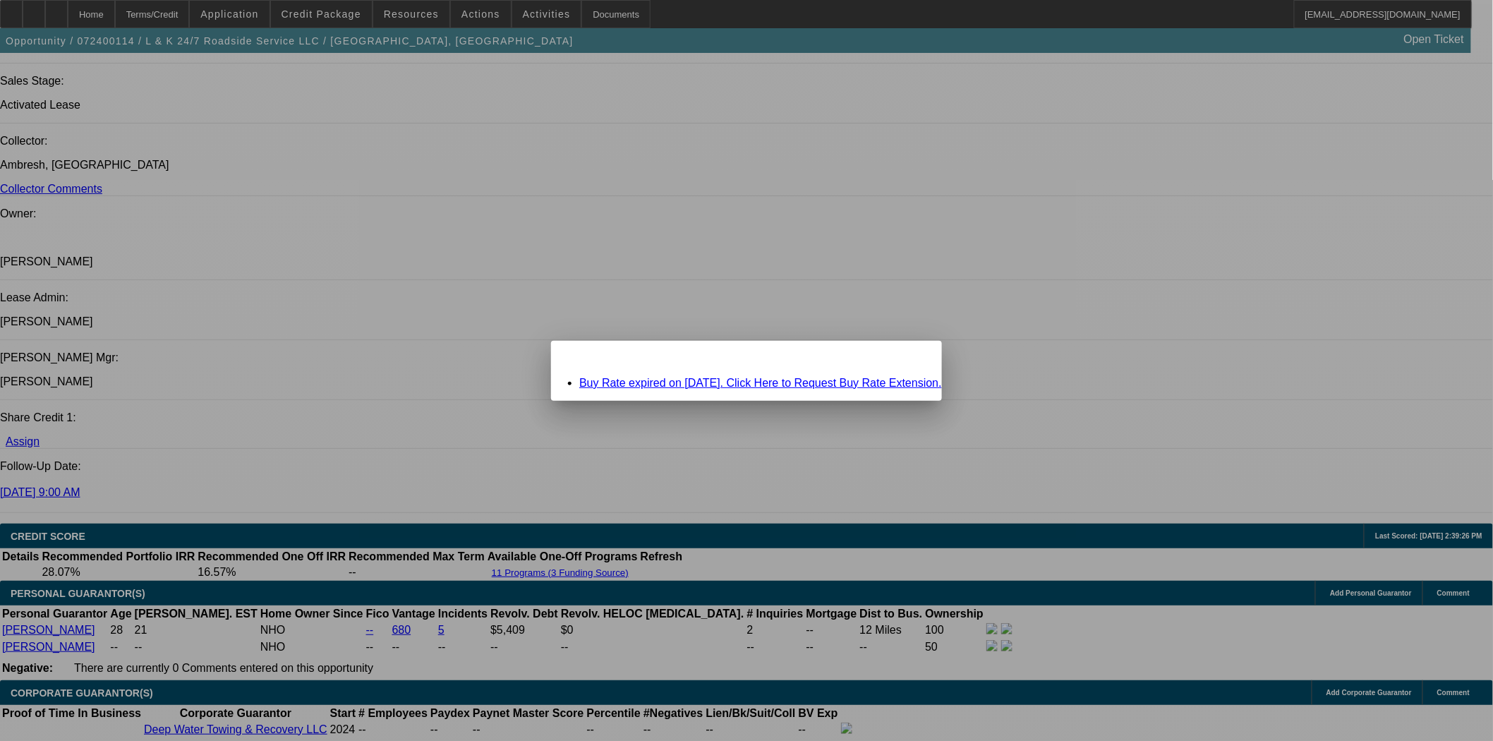
click at [707, 378] on link "Buy Rate expired on 10/11/2024. Click Here to Request Buy Rate Extension." at bounding box center [760, 383] width 363 height 12
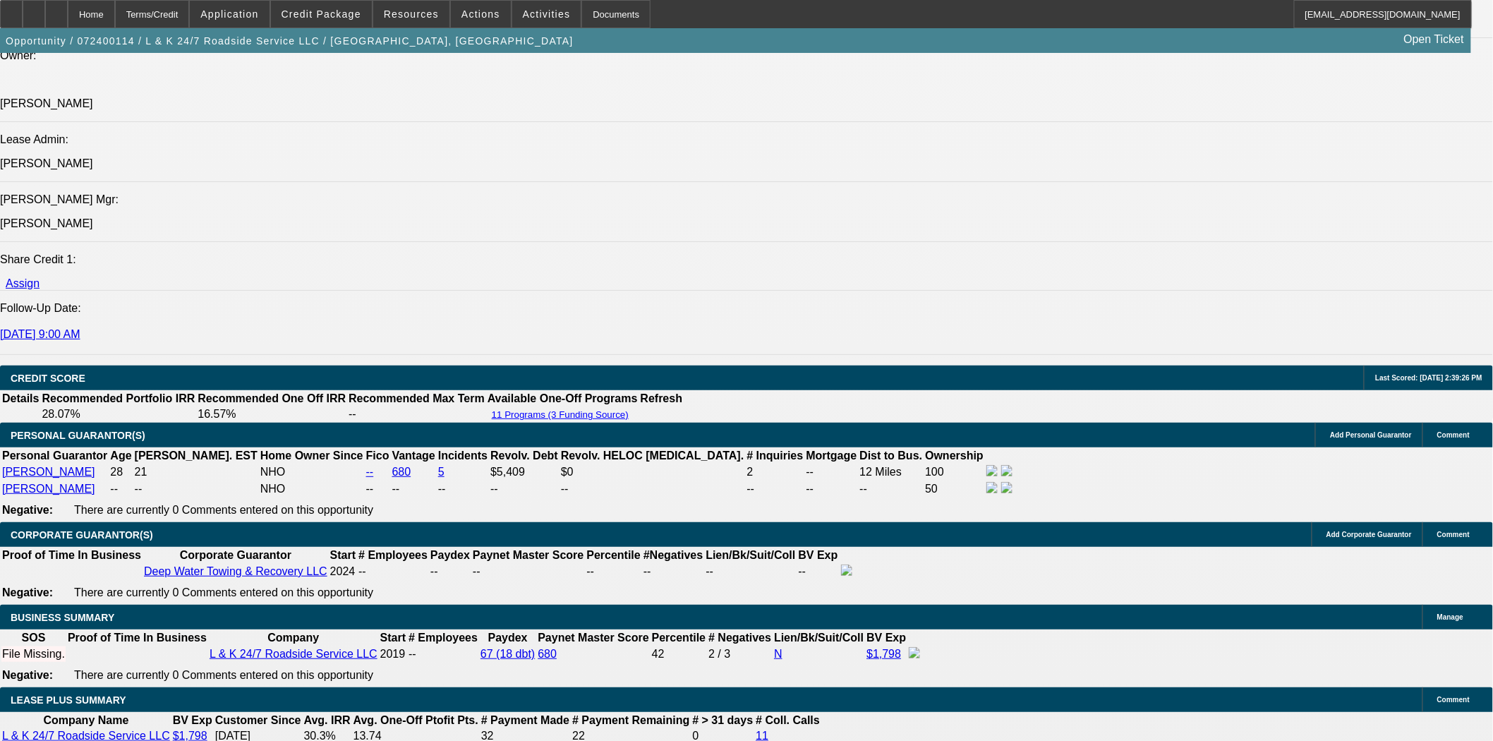
scroll to position [1960, 0]
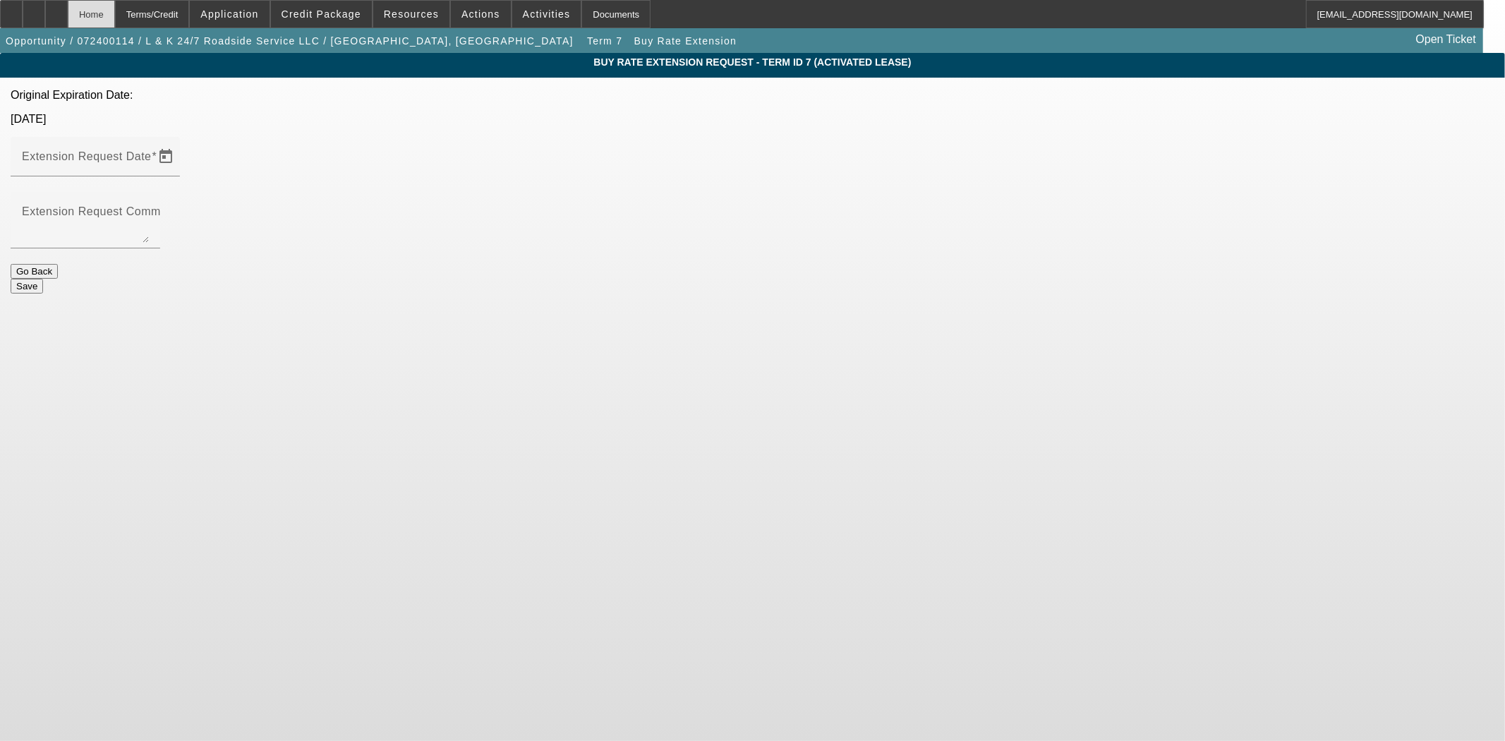
click at [115, 14] on div "Home" at bounding box center [91, 14] width 47 height 28
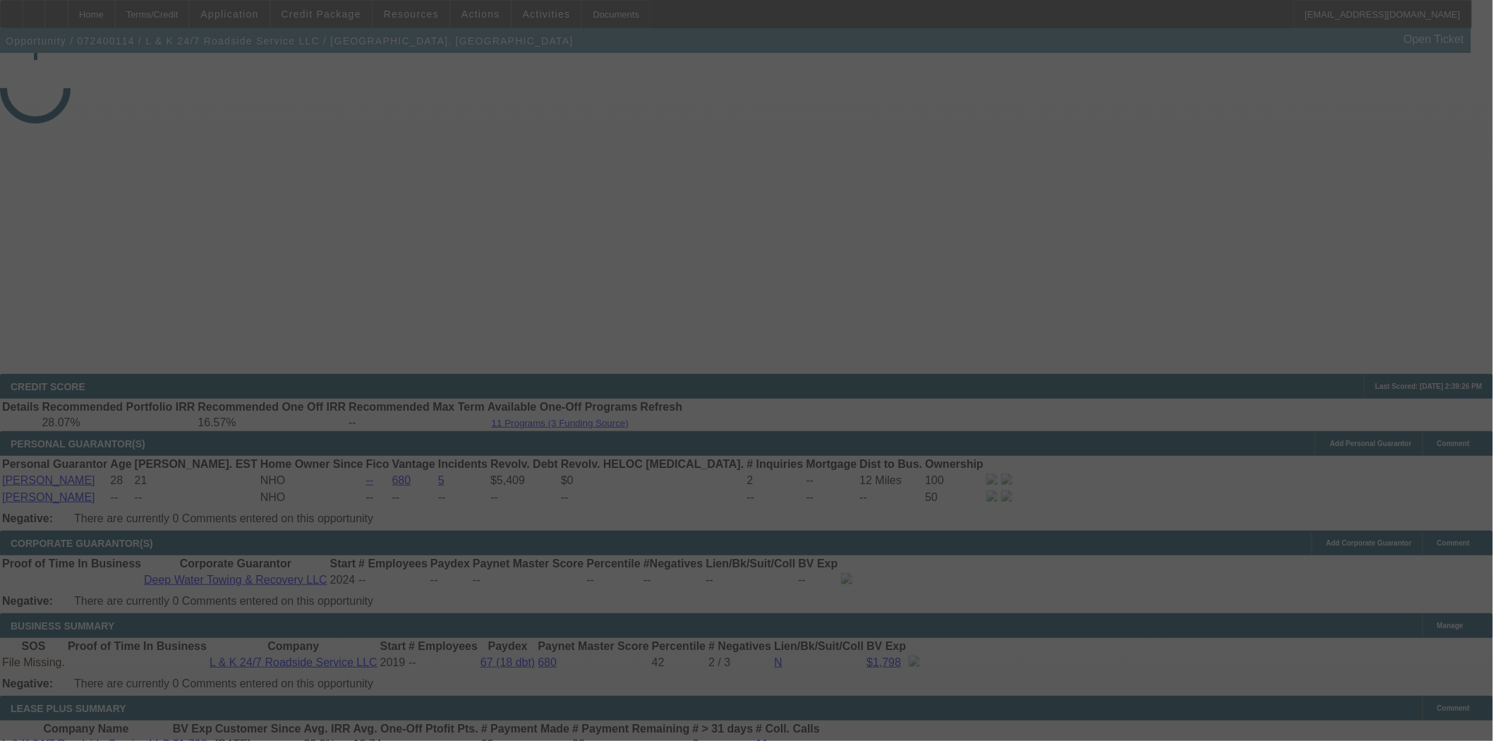
select select "4"
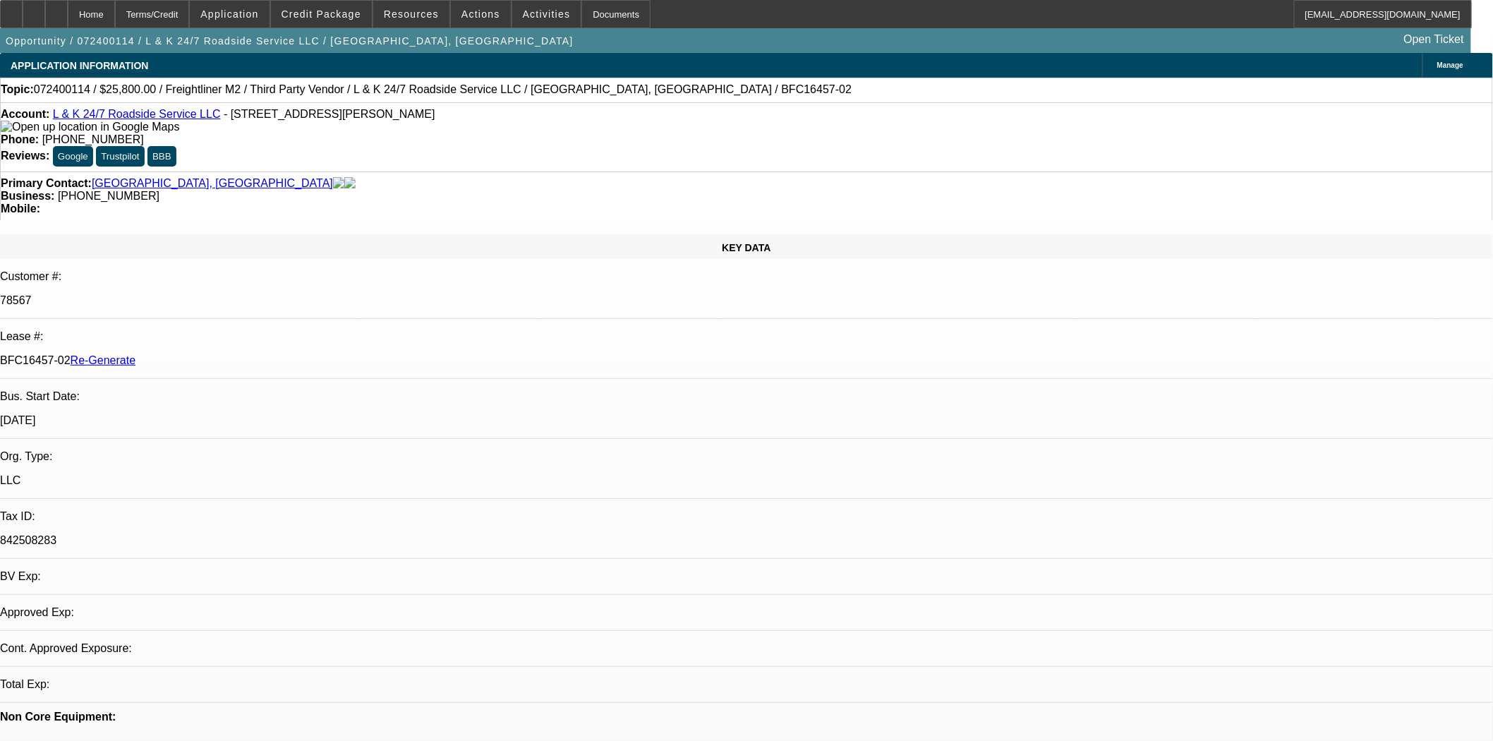
select select "0"
select select "3"
select select "0.1"
select select "4"
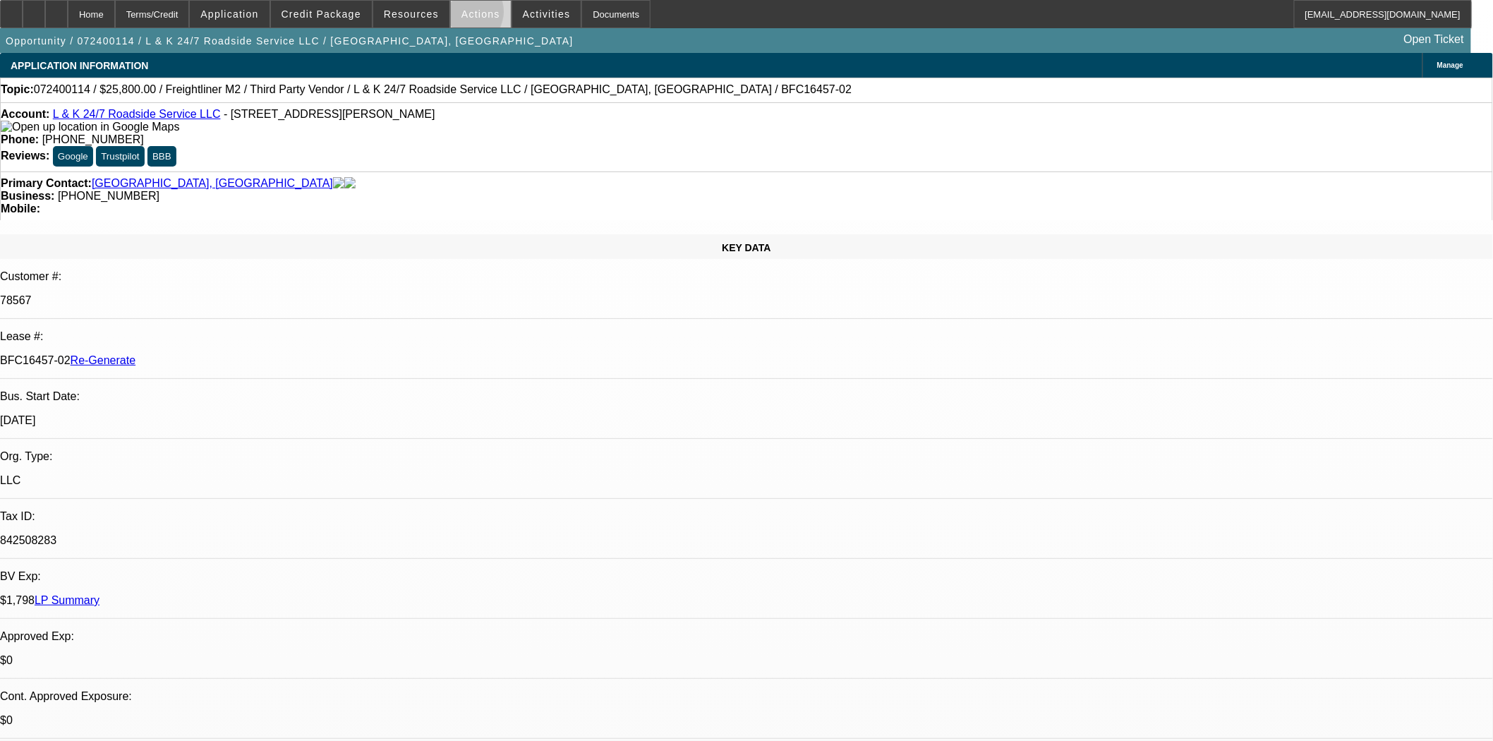
click at [462, 15] on span "Actions" at bounding box center [481, 13] width 39 height 11
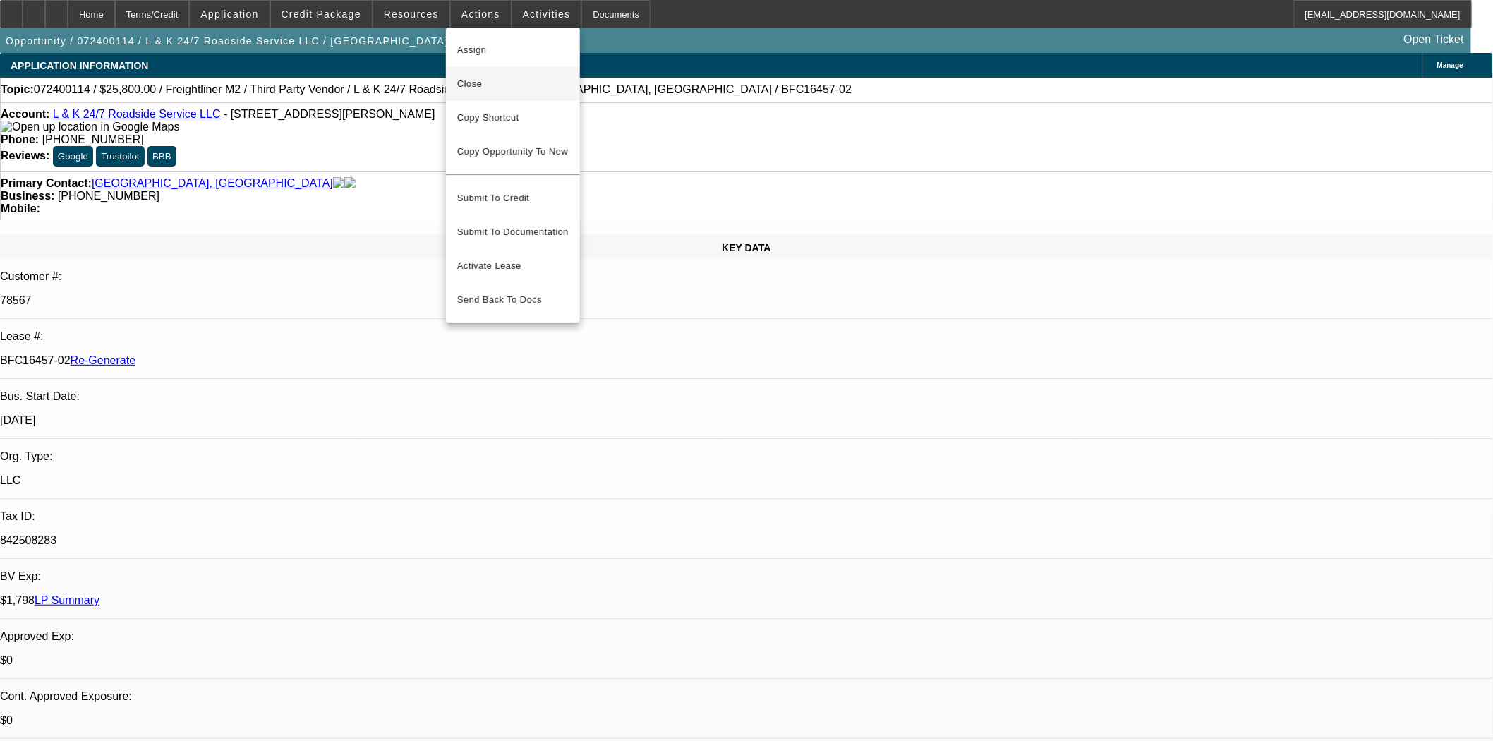
click at [479, 83] on span "Close" at bounding box center [513, 84] width 112 height 17
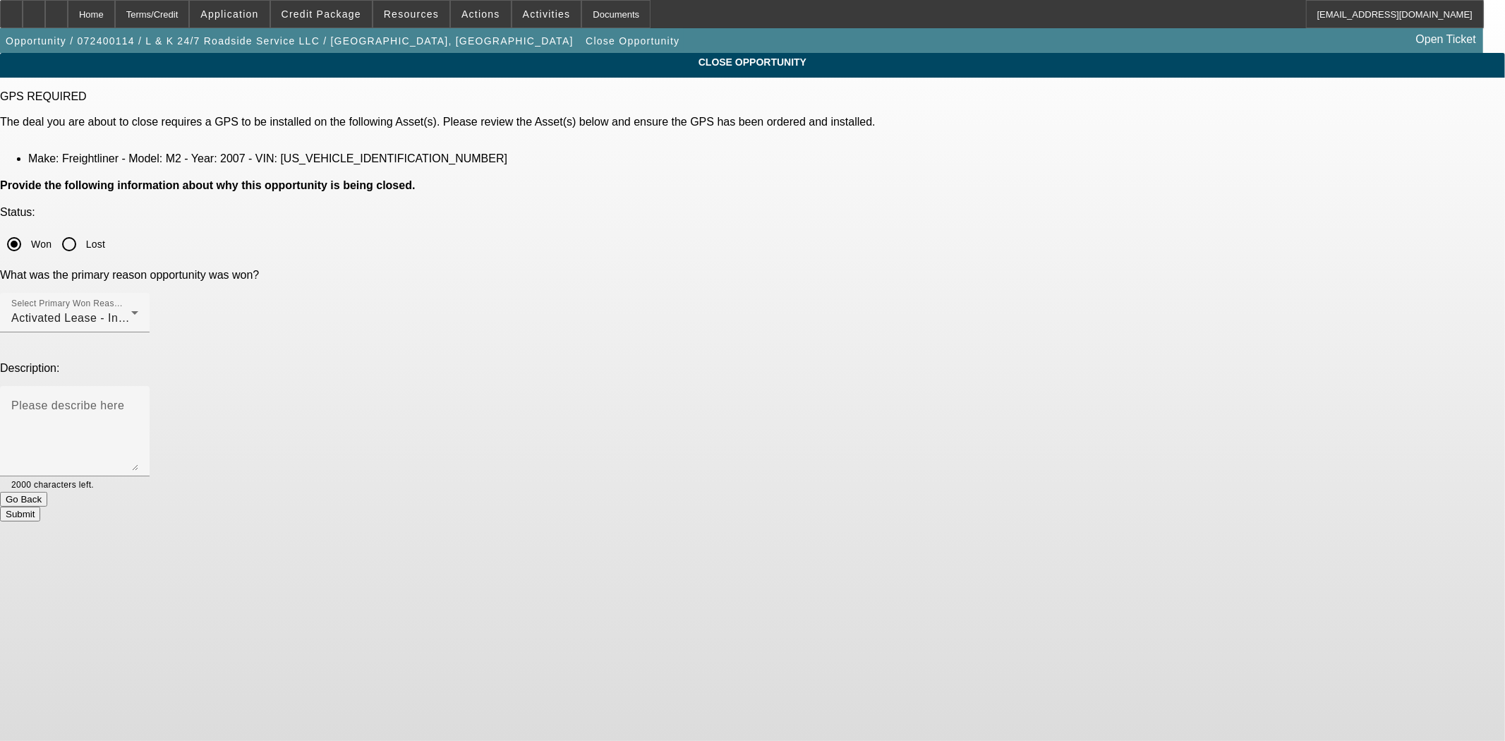
click at [40, 507] on button "Submit" at bounding box center [20, 514] width 40 height 15
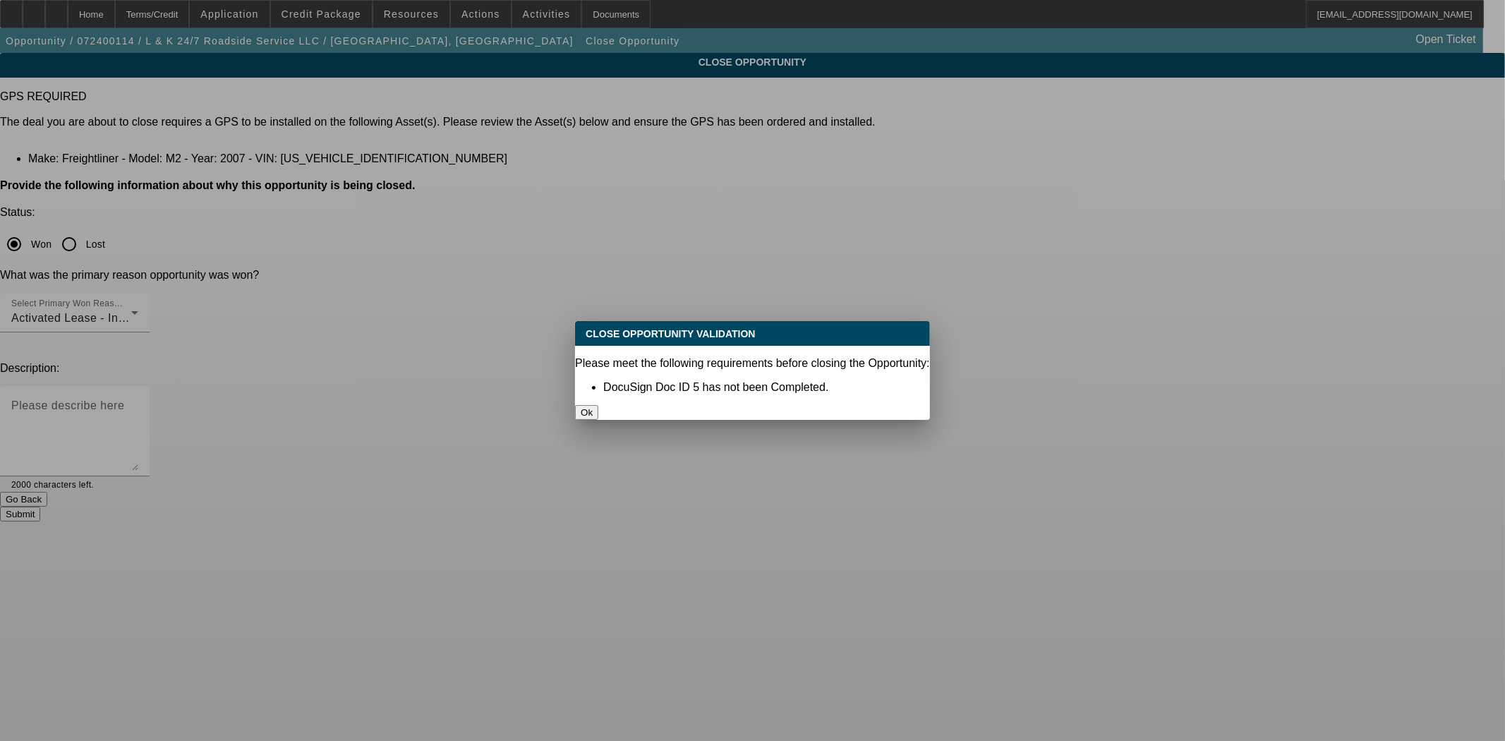
click at [599, 405] on button "Ok" at bounding box center [586, 412] width 23 height 15
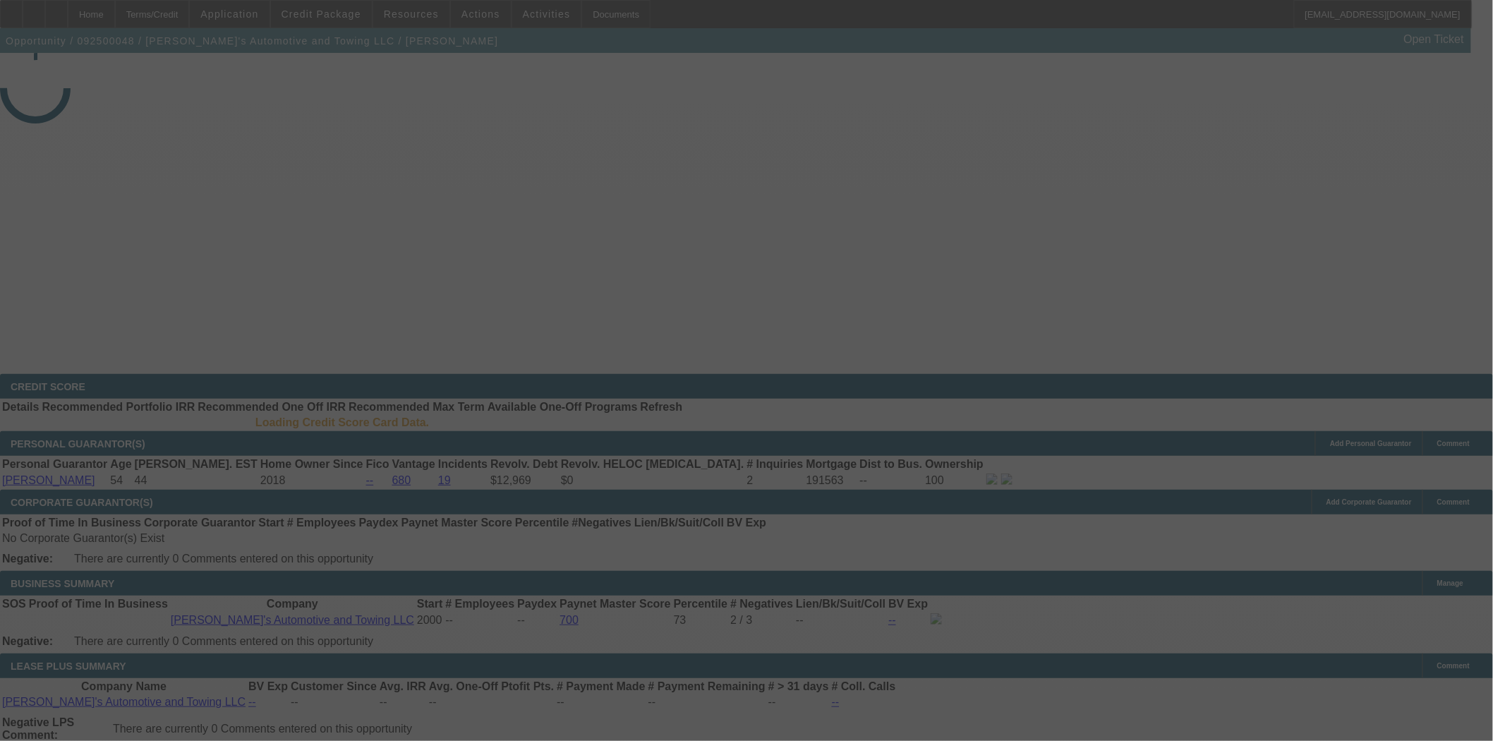
select select "3"
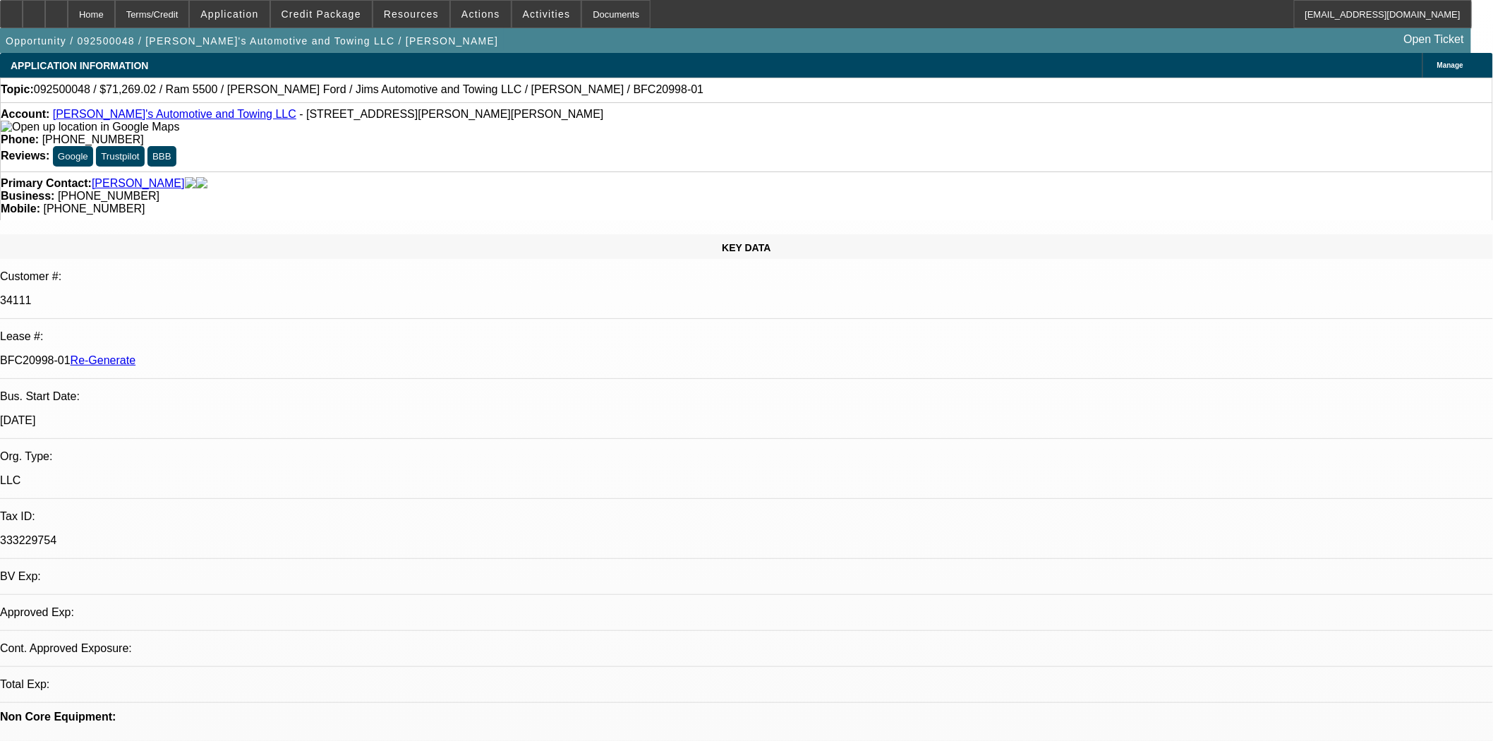
select select "0"
select select "3"
select select "0.1"
select select "4"
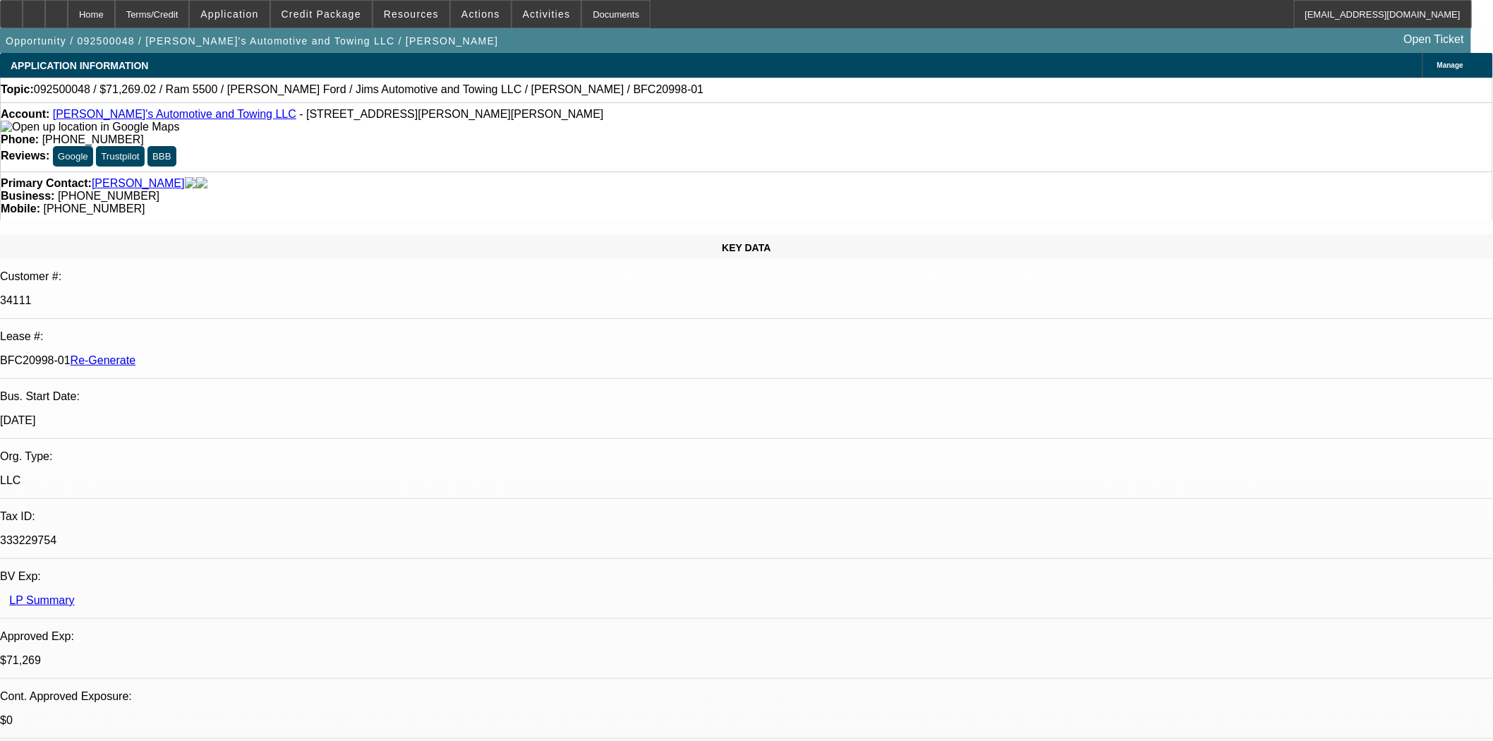
scroll to position [313, 0]
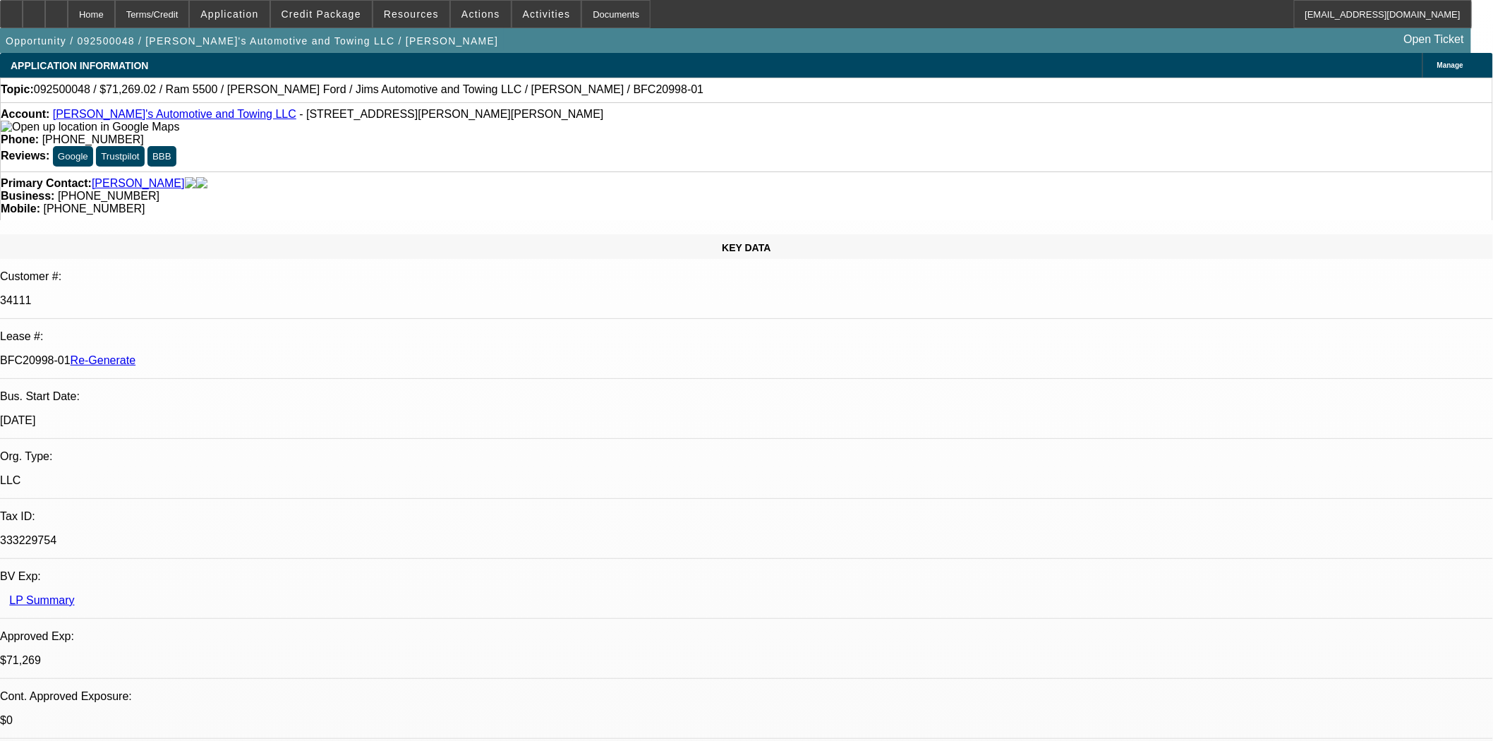
scroll to position [784, 0]
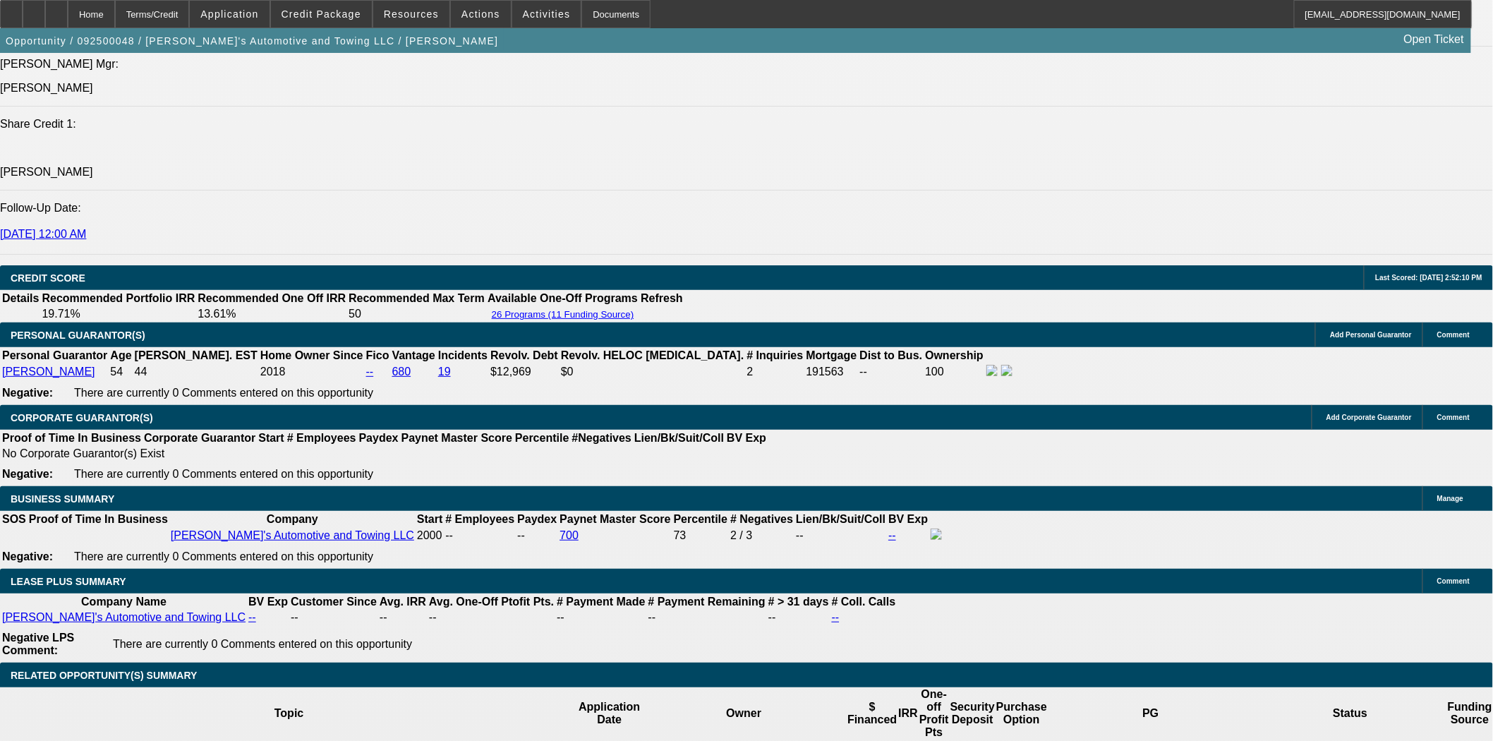
scroll to position [78, 0]
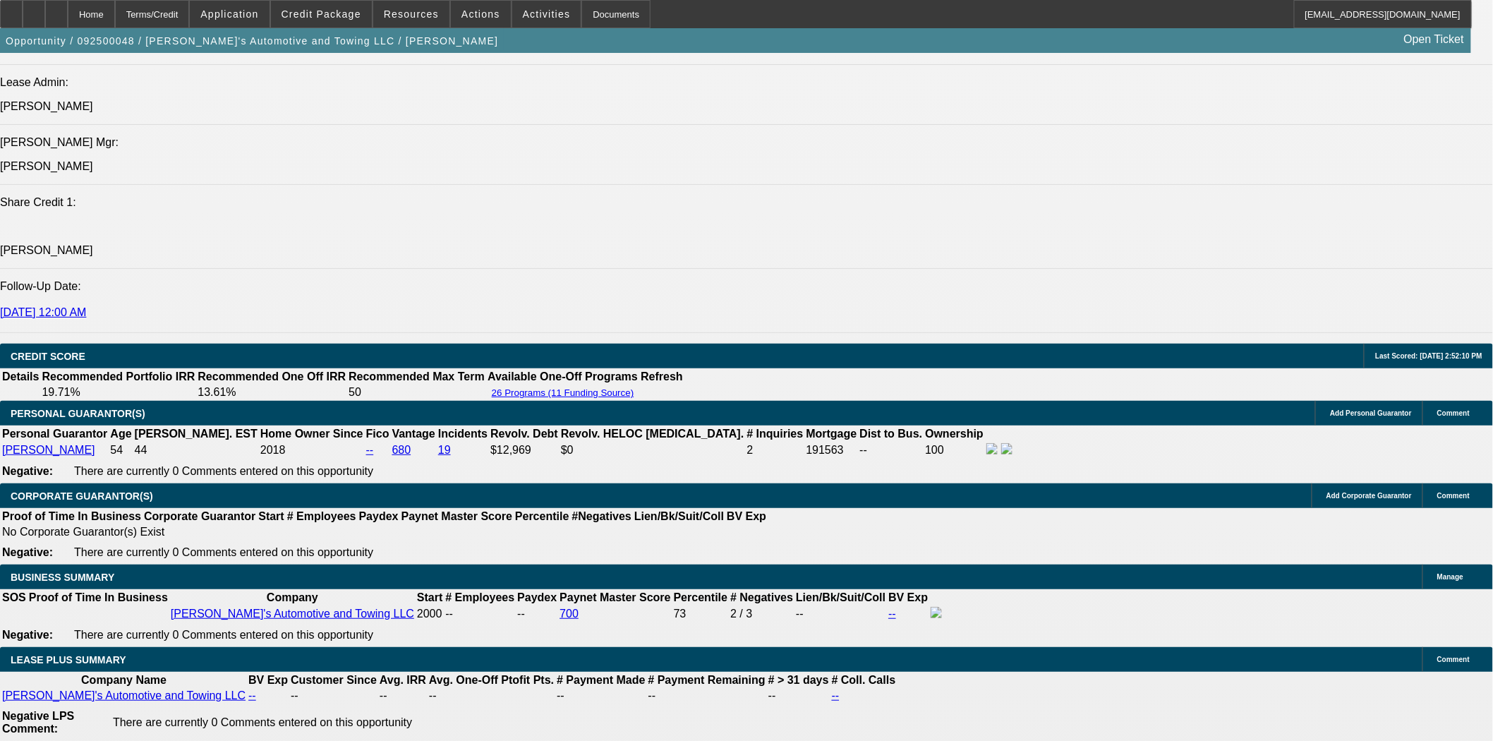
scroll to position [78, 0]
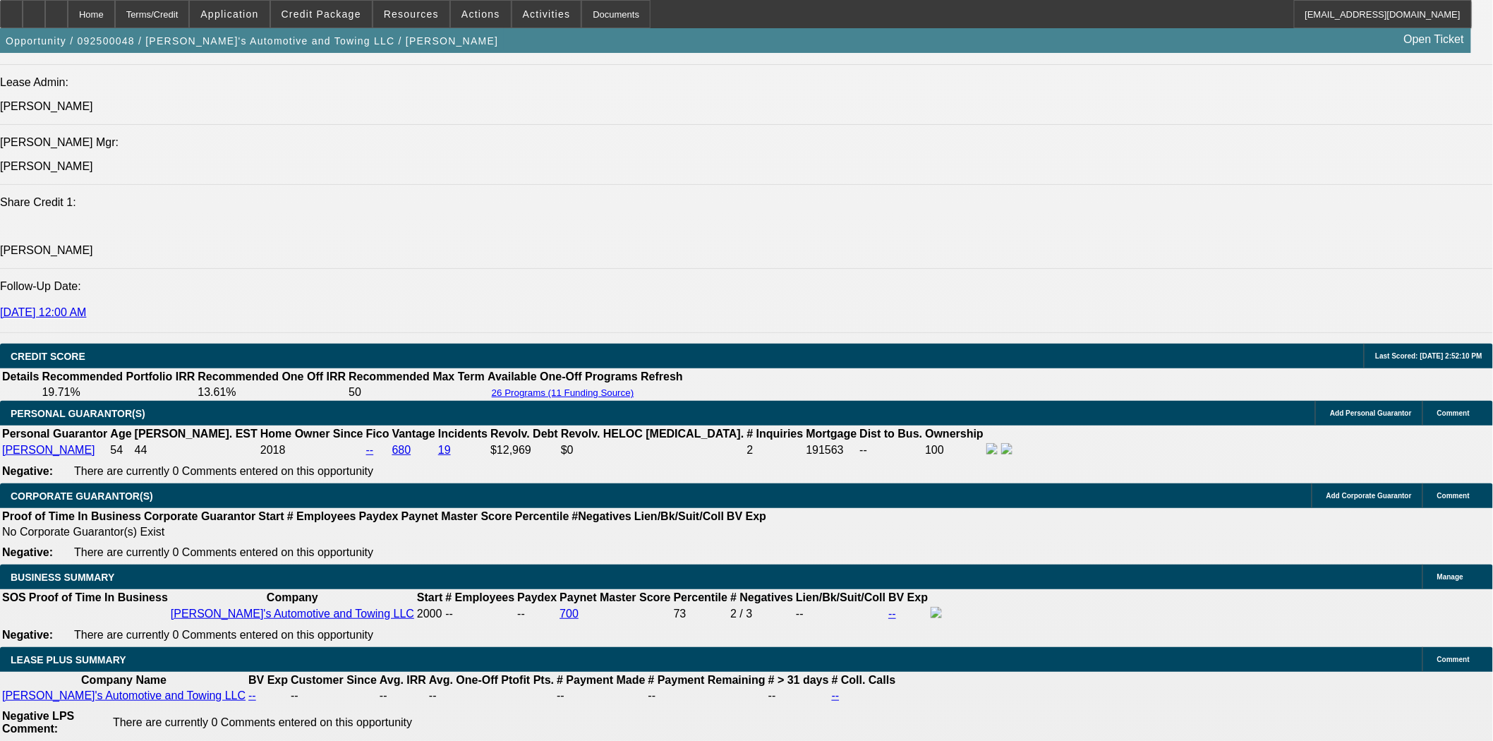
scroll to position [313, 0]
click at [335, 4] on span at bounding box center [321, 14] width 101 height 34
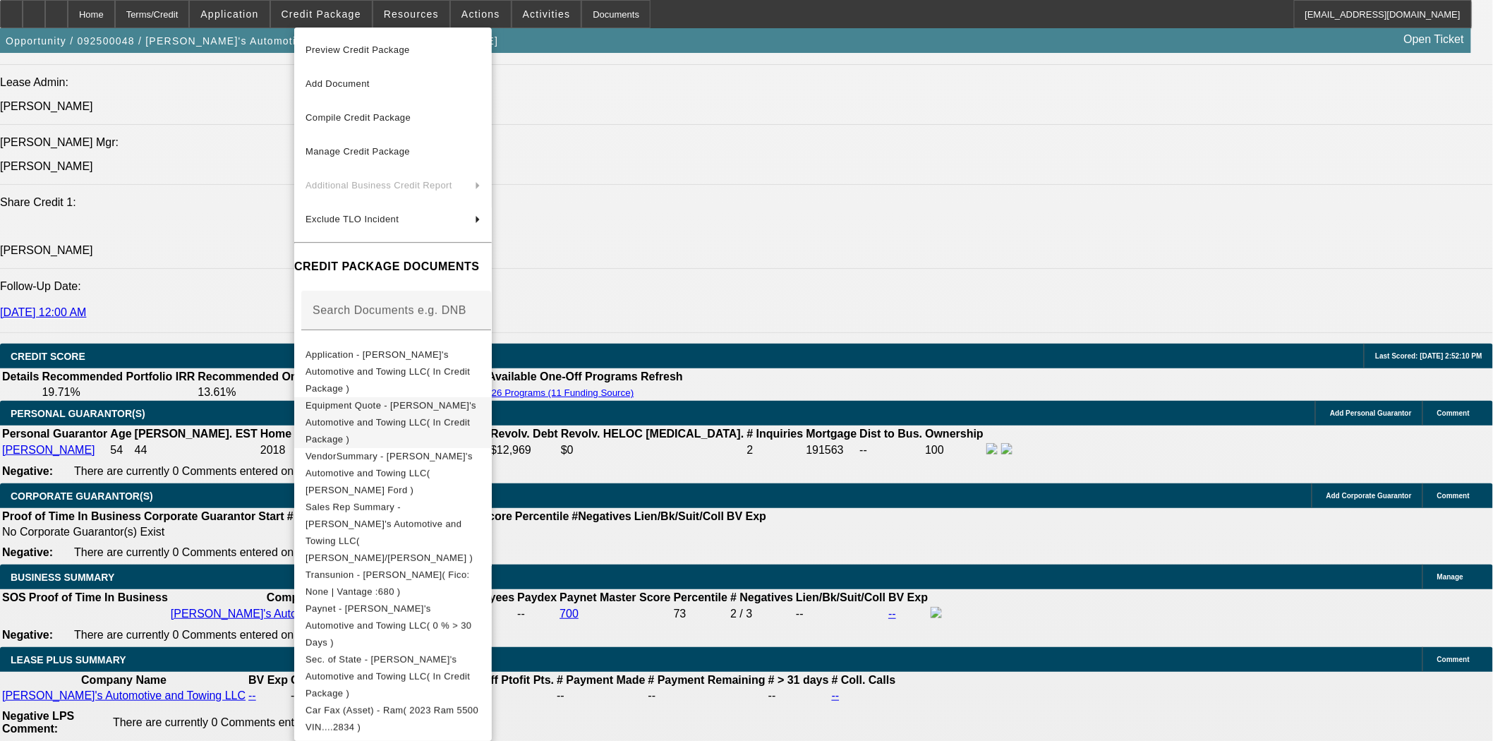
click at [356, 397] on span "Equipment Quote - [PERSON_NAME]'s Automotive and Towing LLC( In Credit Package )" at bounding box center [393, 422] width 175 height 51
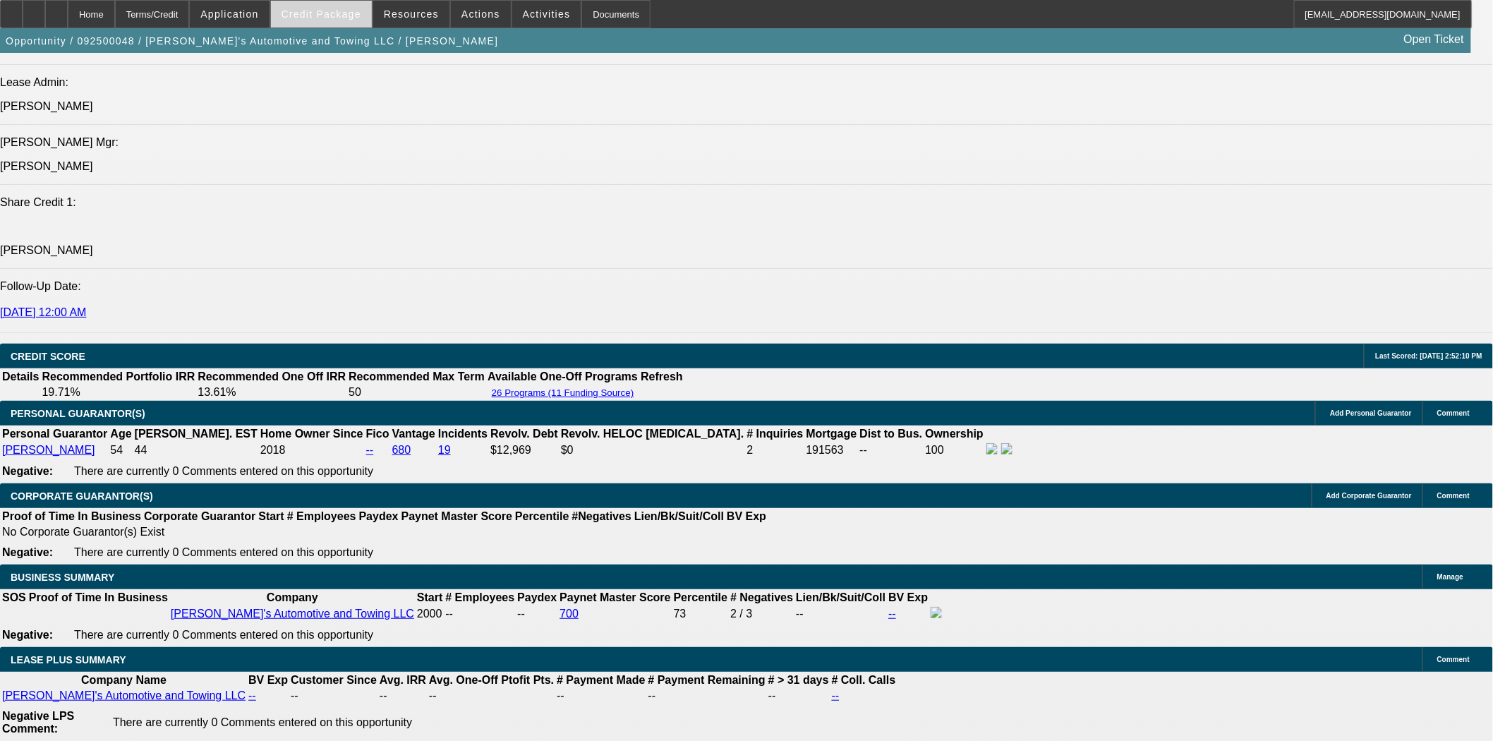
click at [341, 12] on span "Credit Package" at bounding box center [322, 13] width 80 height 11
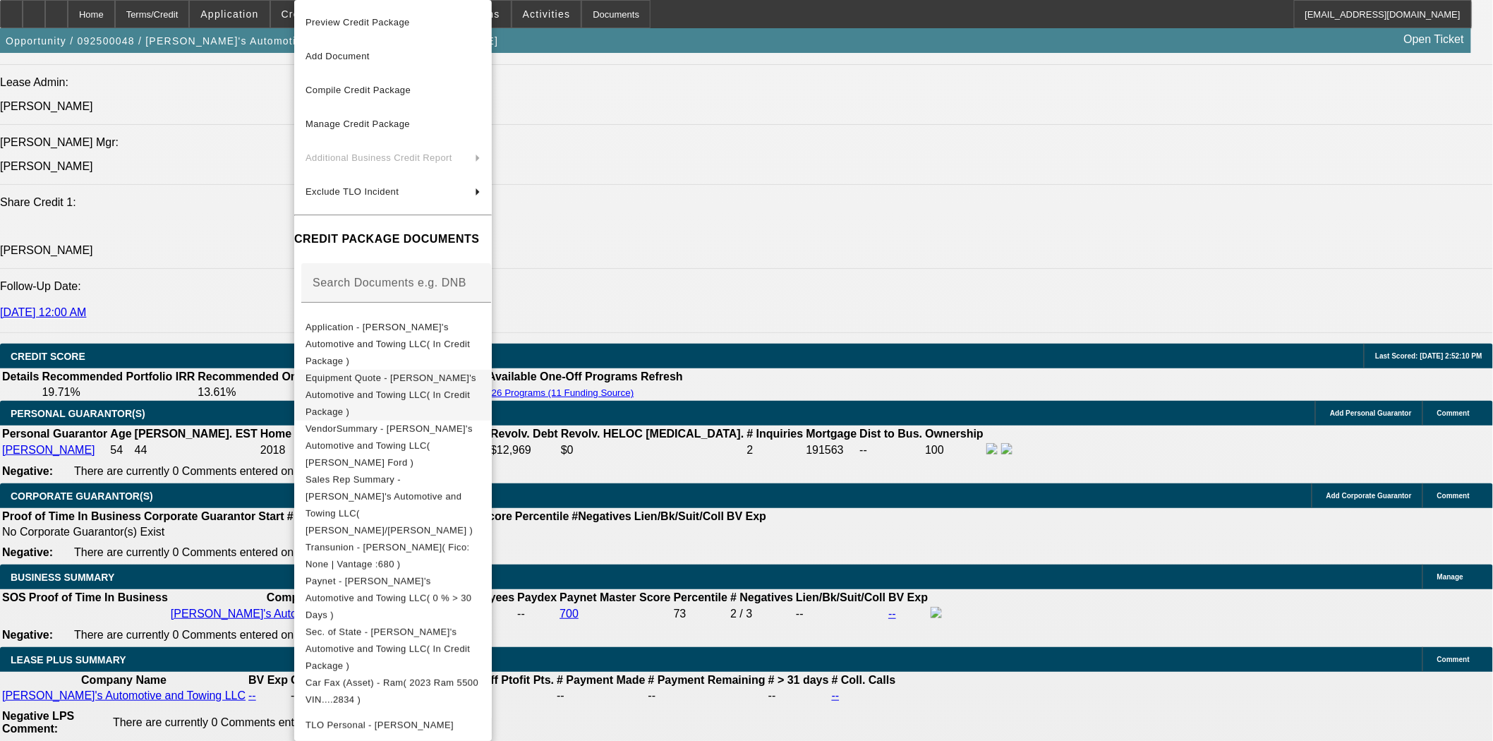
click at [481, 371] on span "Equipment Quote - [PERSON_NAME]'s Automotive and Towing LLC( In Credit Package )" at bounding box center [393, 395] width 175 height 51
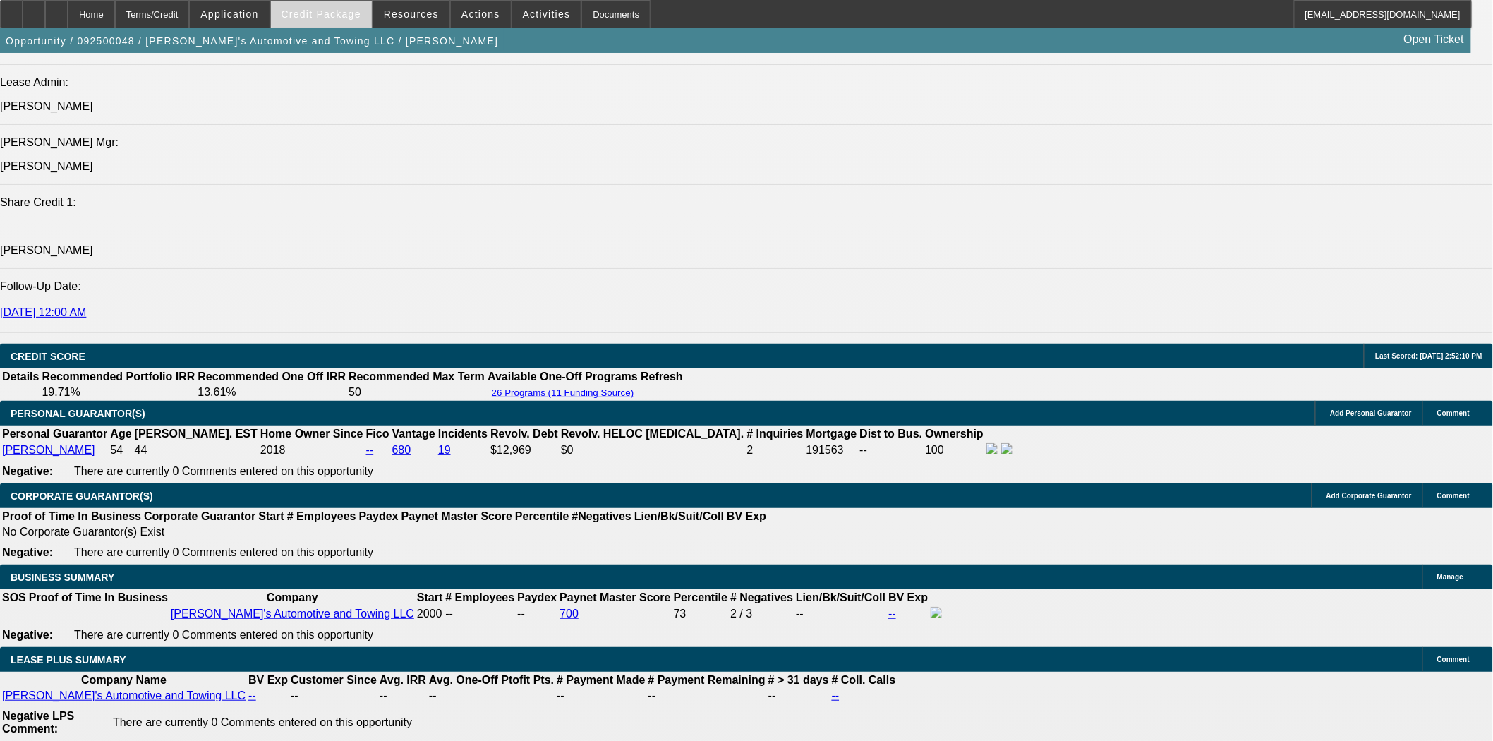
click at [356, 10] on span "Credit Package" at bounding box center [322, 13] width 80 height 11
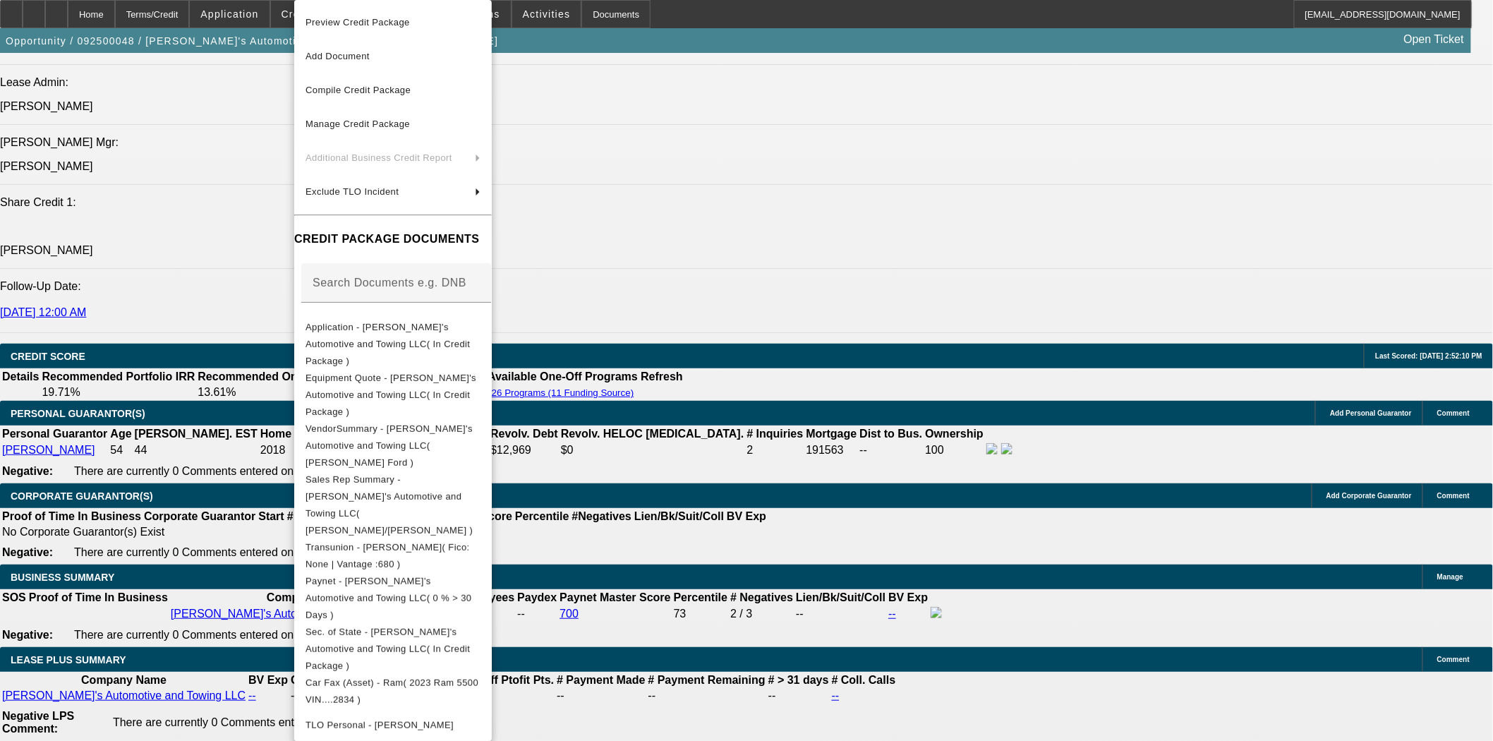
scroll to position [351, 0]
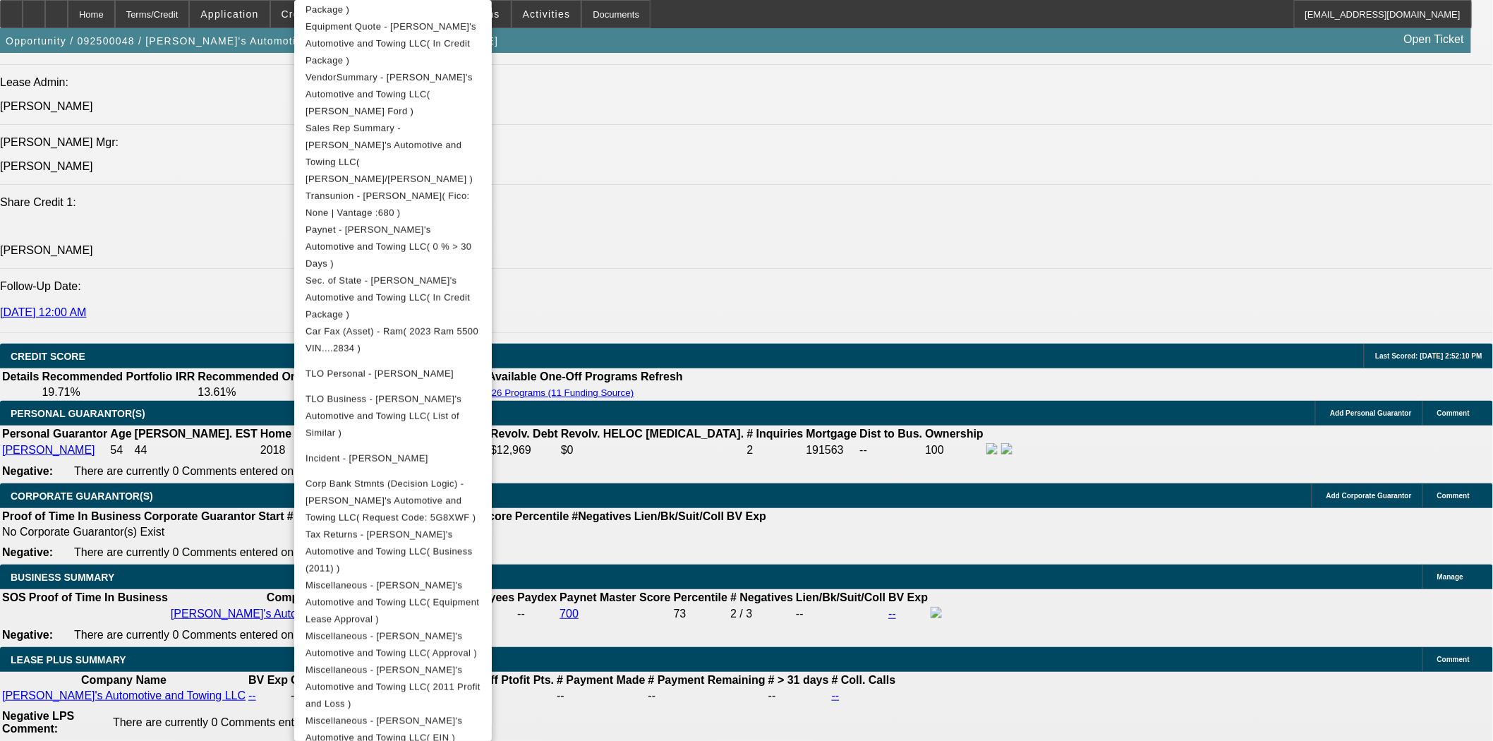
click at [792, 318] on div at bounding box center [746, 370] width 1493 height 741
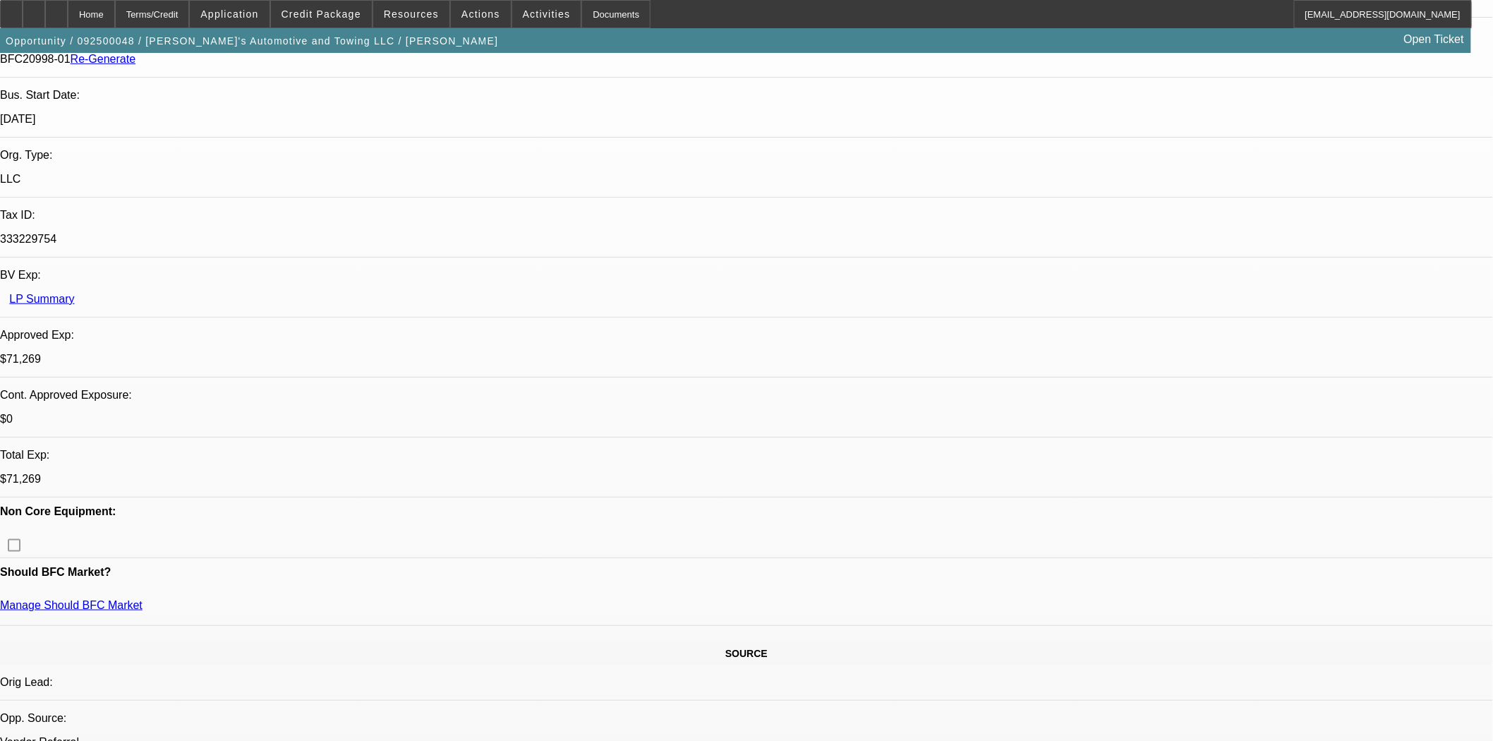
scroll to position [0, 0]
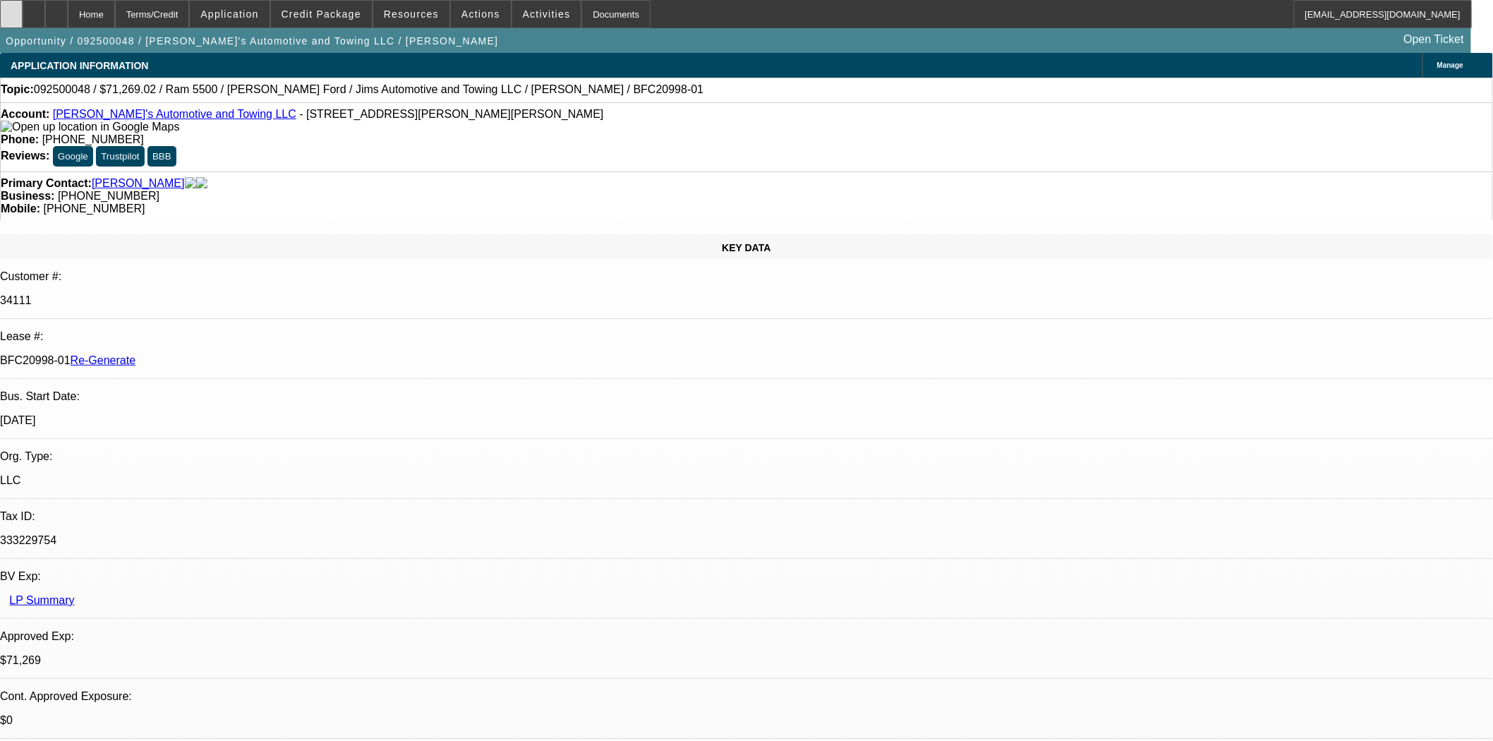
click at [23, 9] on div at bounding box center [11, 14] width 23 height 28
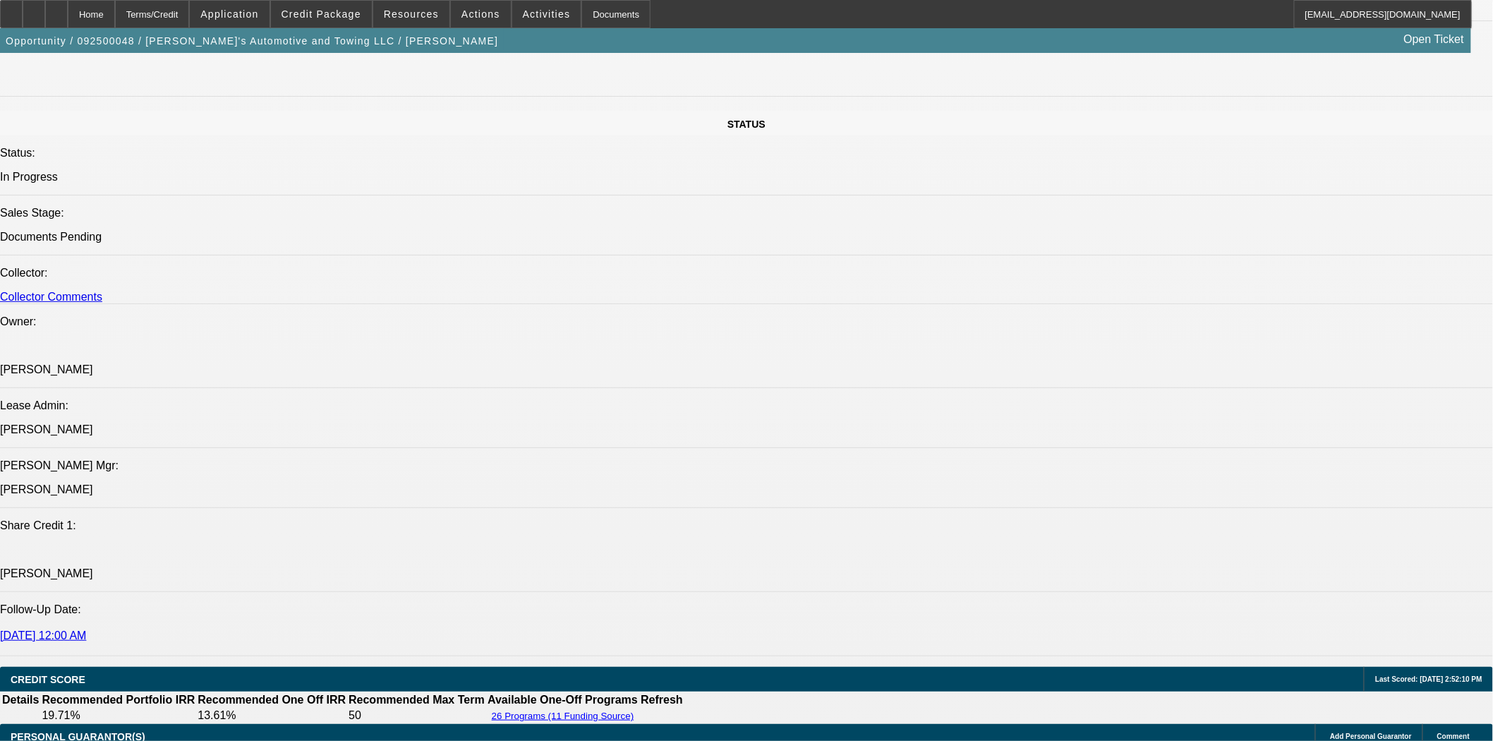
scroll to position [1333, 0]
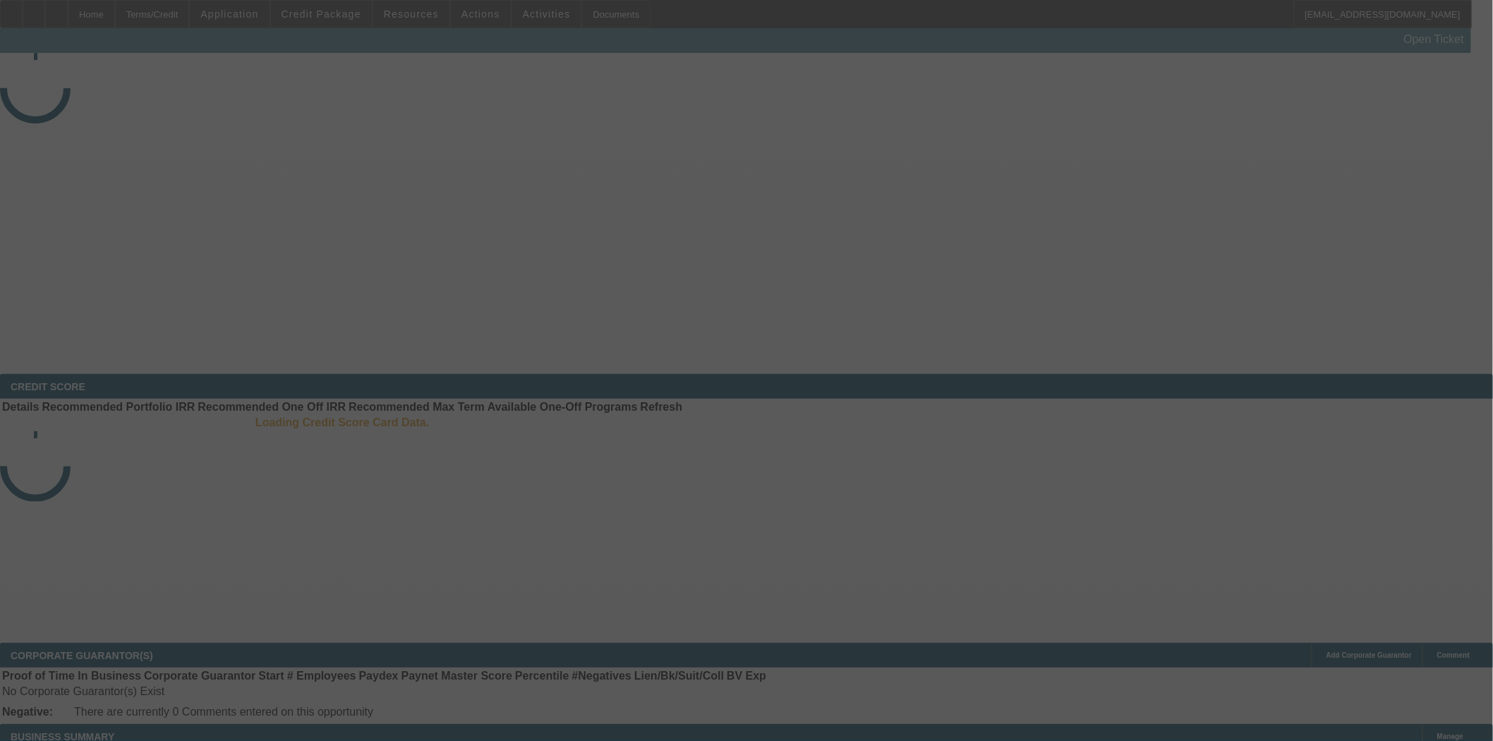
select select "3"
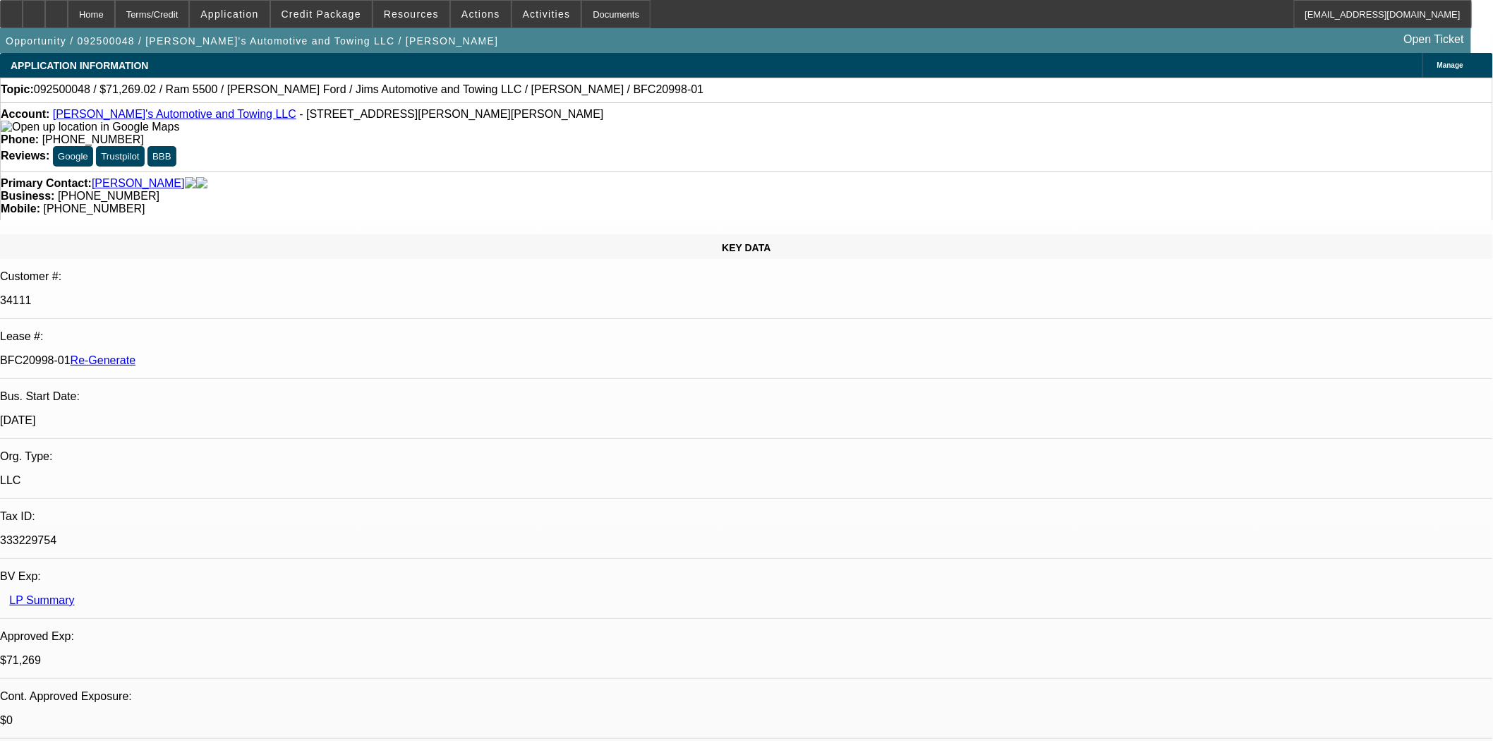
select select "0"
select select "3"
select select "0.1"
select select "4"
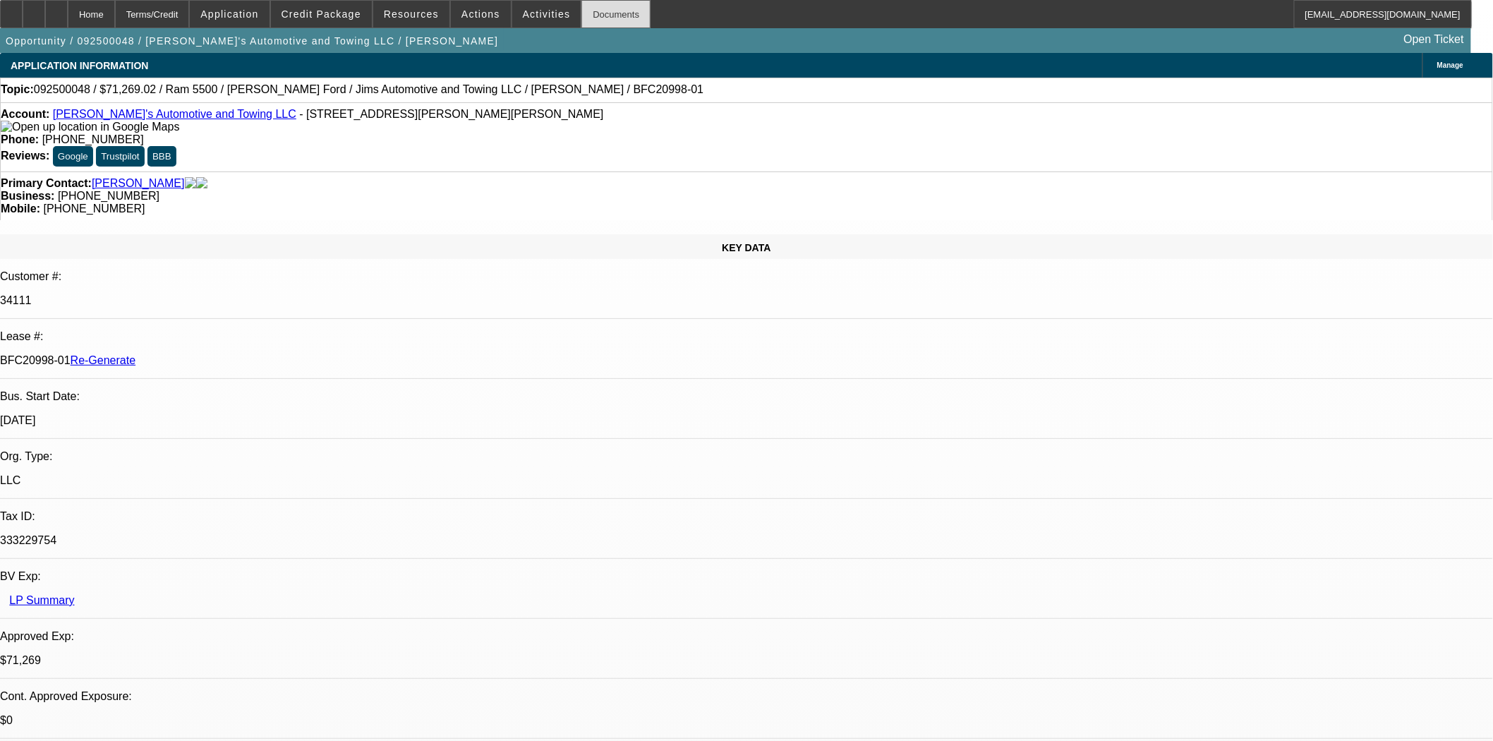
click at [582, 22] on div "Documents" at bounding box center [616, 14] width 69 height 28
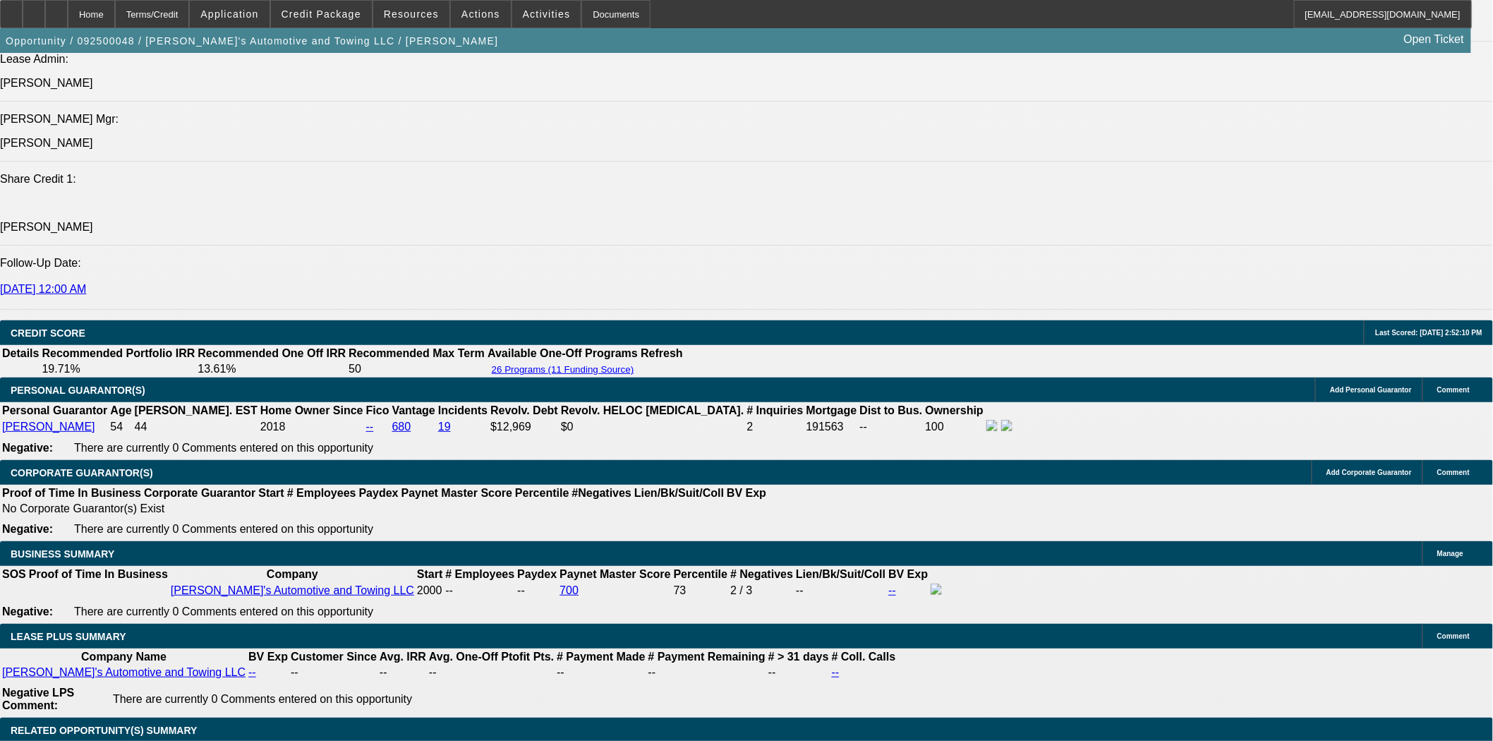
scroll to position [1960, 0]
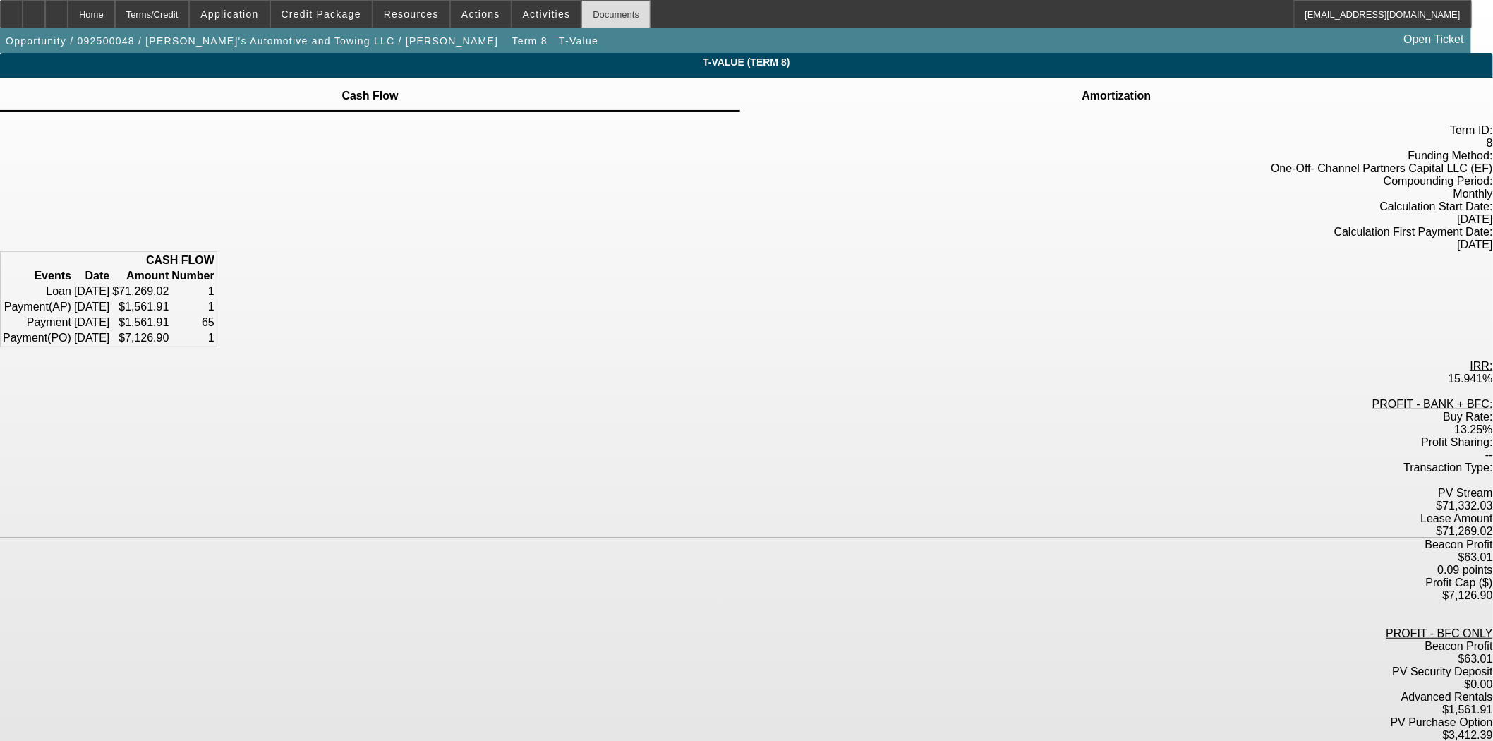
click at [582, 14] on div "Documents" at bounding box center [616, 14] width 69 height 28
